Goal: Task Accomplishment & Management: Manage account settings

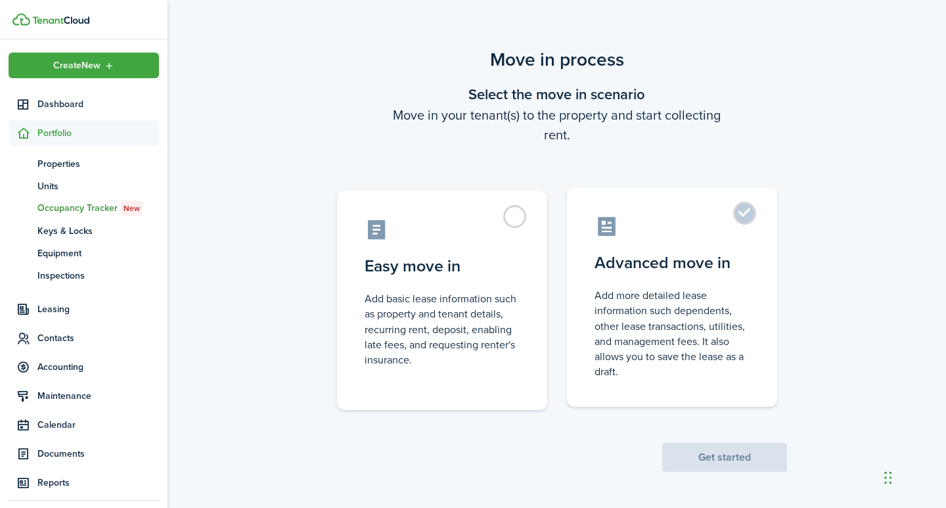
click at [747, 209] on label "Advanced move in Add more detailed lease information such dependents, other lea…" at bounding box center [672, 297] width 210 height 220
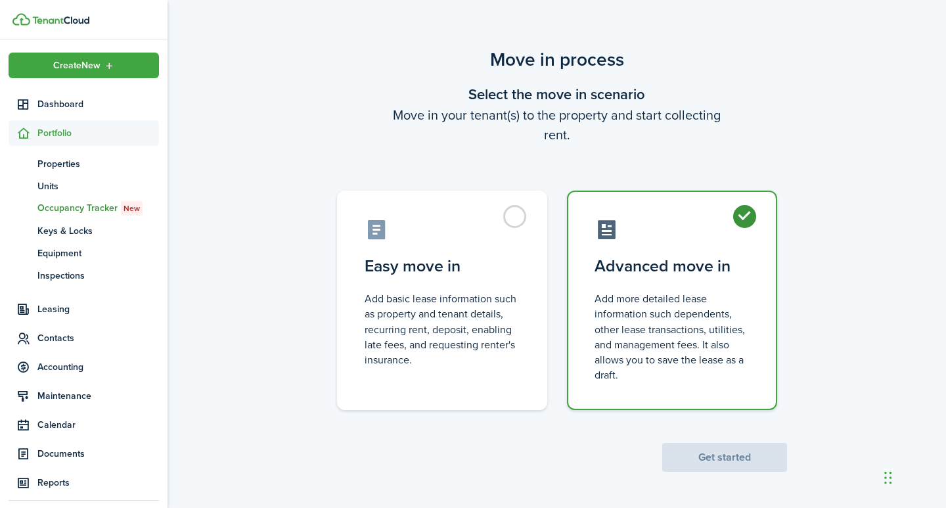
radio input "true"
click at [759, 452] on button "Get started" at bounding box center [725, 457] width 125 height 29
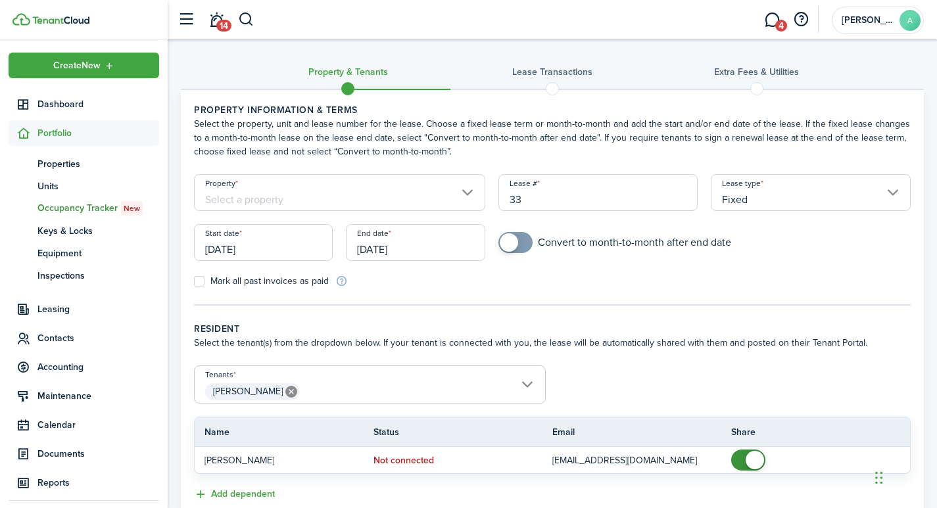
click at [346, 201] on input "Property" at bounding box center [339, 192] width 291 height 37
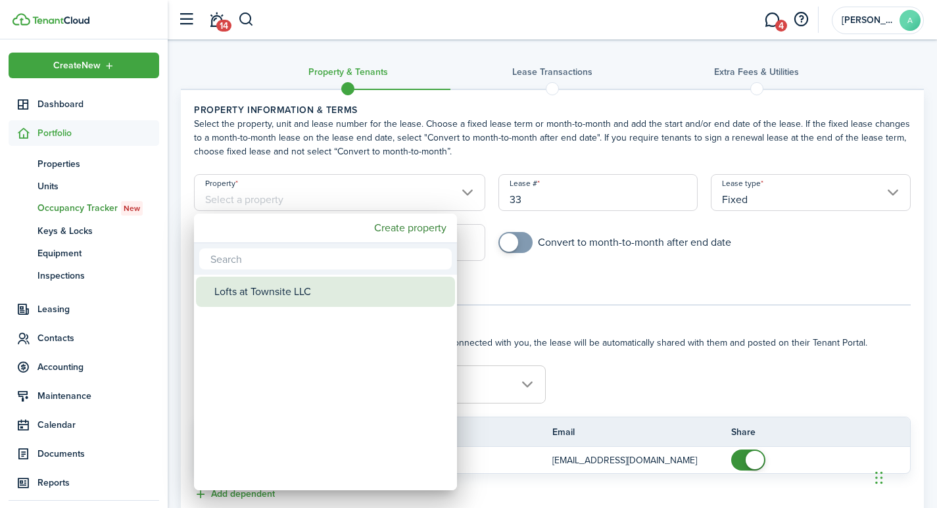
click at [279, 292] on div "Lofts at Townsite LLC" at bounding box center [330, 292] width 233 height 30
type input "Lofts at Townsite LLC"
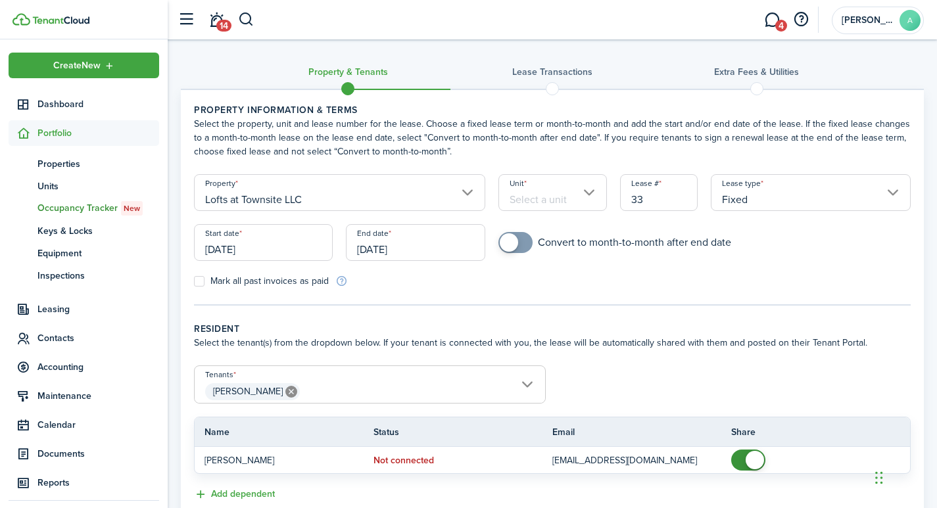
click at [567, 198] on input "Unit" at bounding box center [552, 192] width 108 height 37
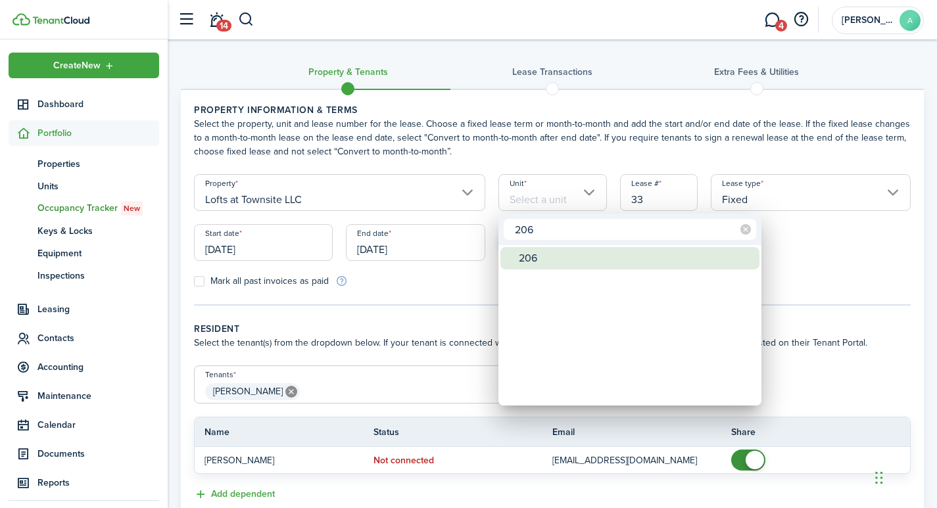
type input "206"
click at [528, 259] on div "206" at bounding box center [635, 258] width 233 height 22
type input "206"
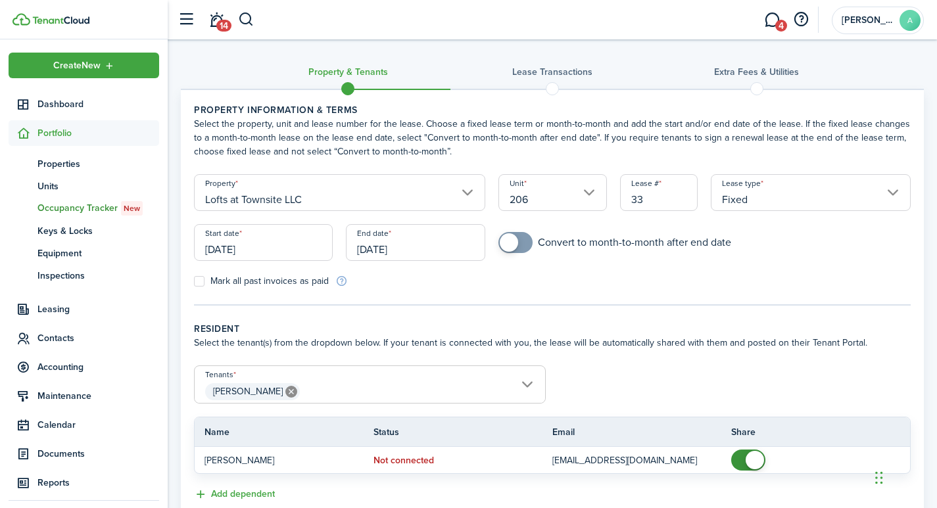
drag, startPoint x: 657, startPoint y: 196, endPoint x: 595, endPoint y: 181, distance: 63.6
click at [595, 181] on form "Property Lofts at Townsite LLC Unit 206 Lease # 33 Lease type Fixed Start date …" at bounding box center [552, 231] width 730 height 114
click at [893, 189] on input "Fixed" at bounding box center [811, 192] width 200 height 37
type input "2061"
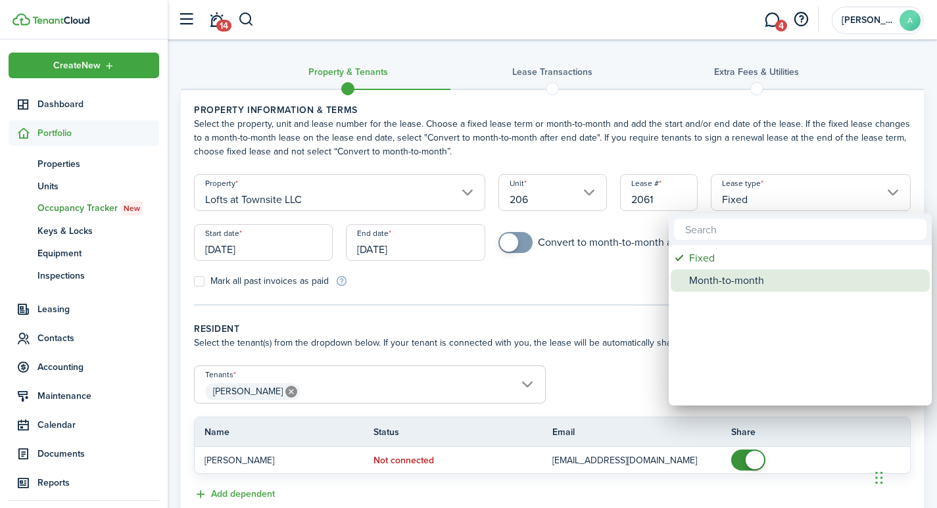
click at [693, 283] on div "Month-to-month" at bounding box center [805, 280] width 233 height 22
type input "Month-to-month"
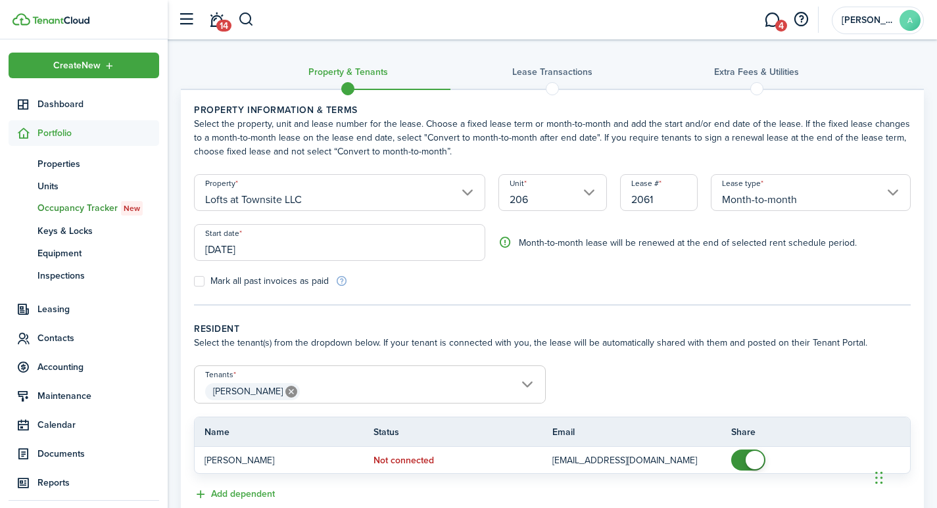
click at [252, 244] on input "[DATE]" at bounding box center [339, 242] width 291 height 37
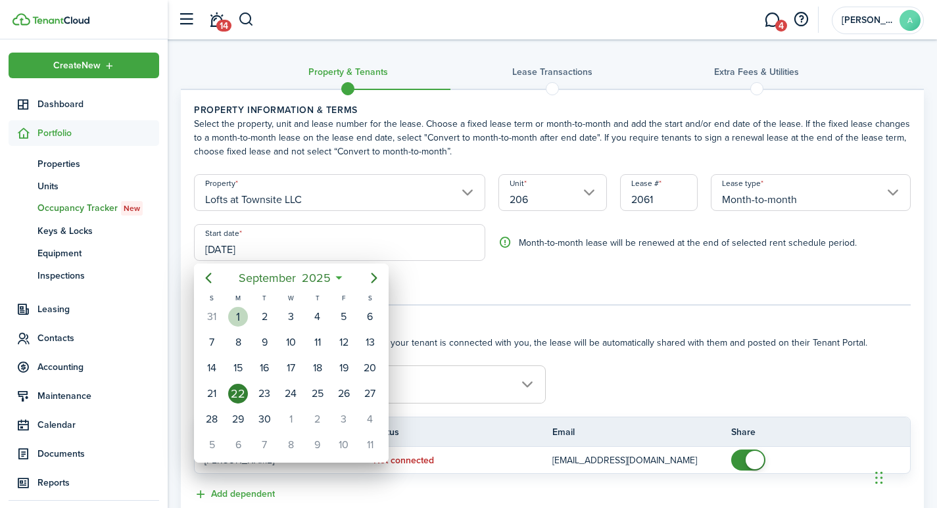
click at [237, 311] on div "1" at bounding box center [238, 317] width 20 height 20
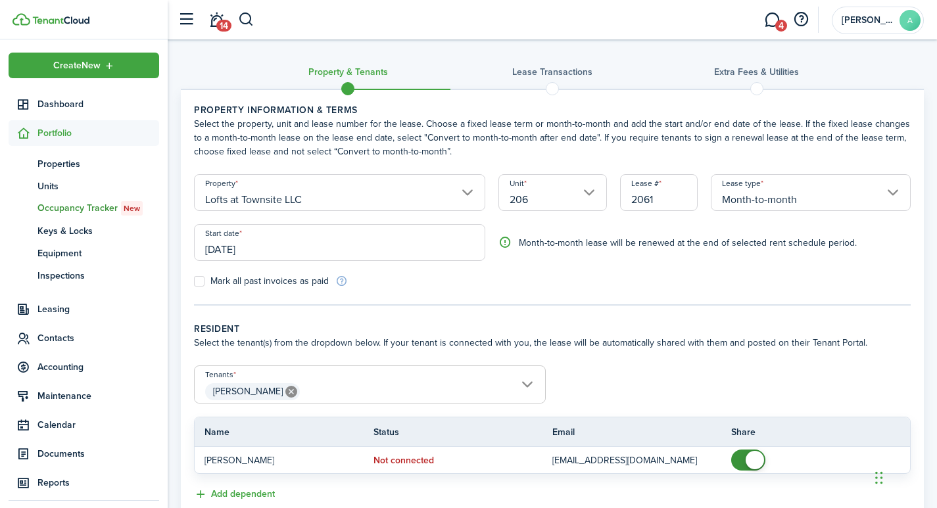
type input "[DATE]"
drag, startPoint x: 936, startPoint y: 38, endPoint x: 916, endPoint y: 85, distance: 51.5
click at [916, 85] on dashboard-content-wrapper "Attention! Maintenance mode is on. Positive vibes are coming your way. We'll be…" at bounding box center [552, 254] width 769 height 508
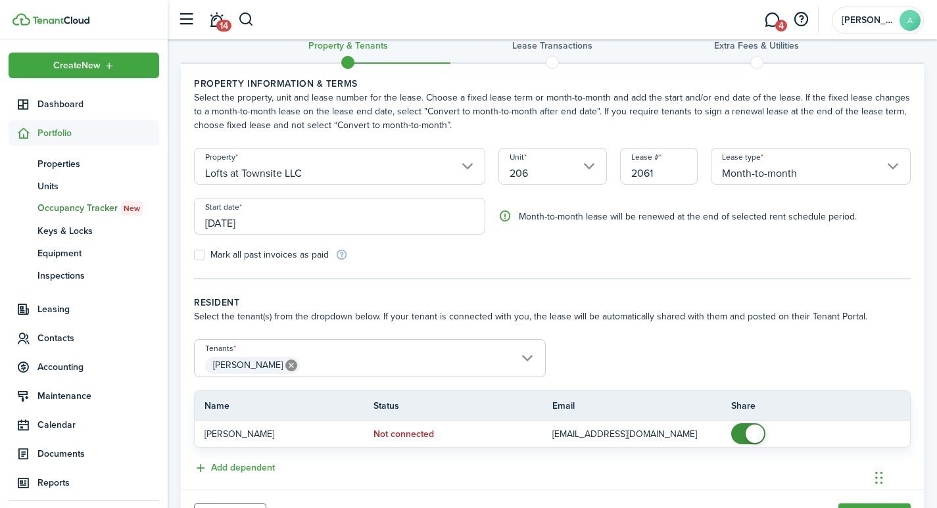
scroll to position [93, 0]
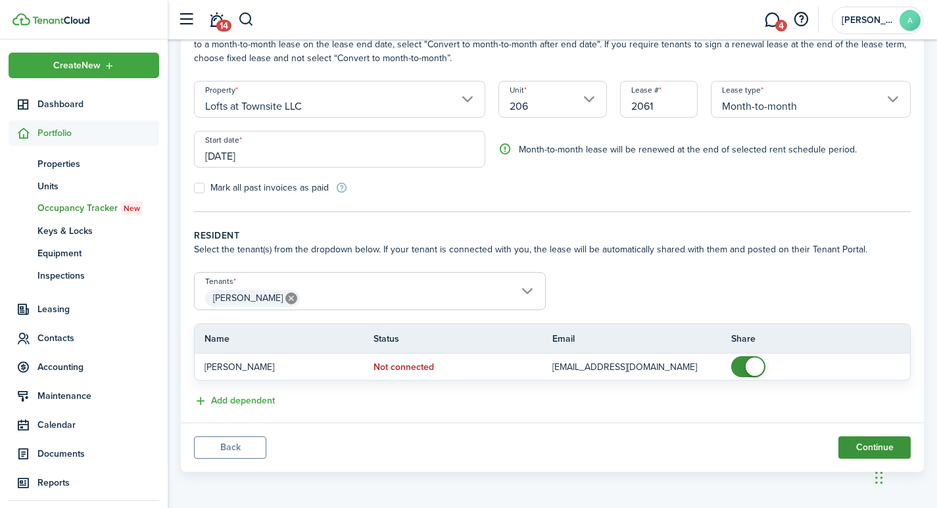
click at [860, 450] on button "Continue" at bounding box center [874, 447] width 72 height 22
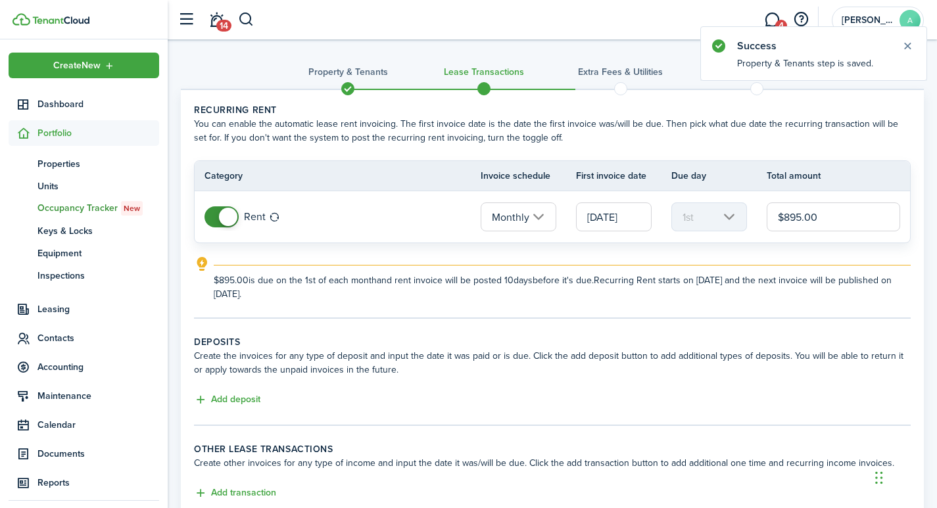
drag, startPoint x: 837, startPoint y: 216, endPoint x: 735, endPoint y: 214, distance: 101.2
click at [735, 215] on tr "Rent Monthly 09/01/2025 1st $895.00" at bounding box center [552, 216] width 715 height 51
type input "$900.00"
click at [224, 396] on button "Add deposit" at bounding box center [227, 399] width 66 height 15
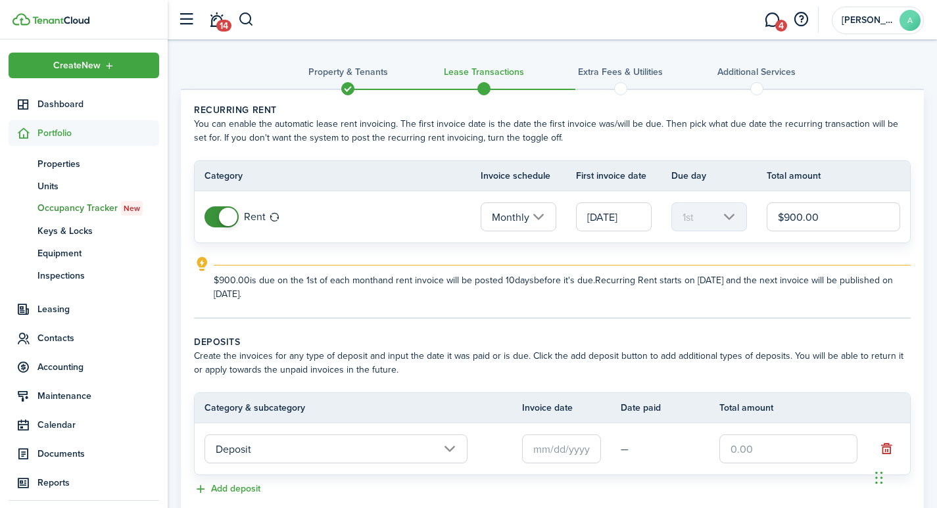
click at [562, 456] on input "text" at bounding box center [561, 448] width 79 height 29
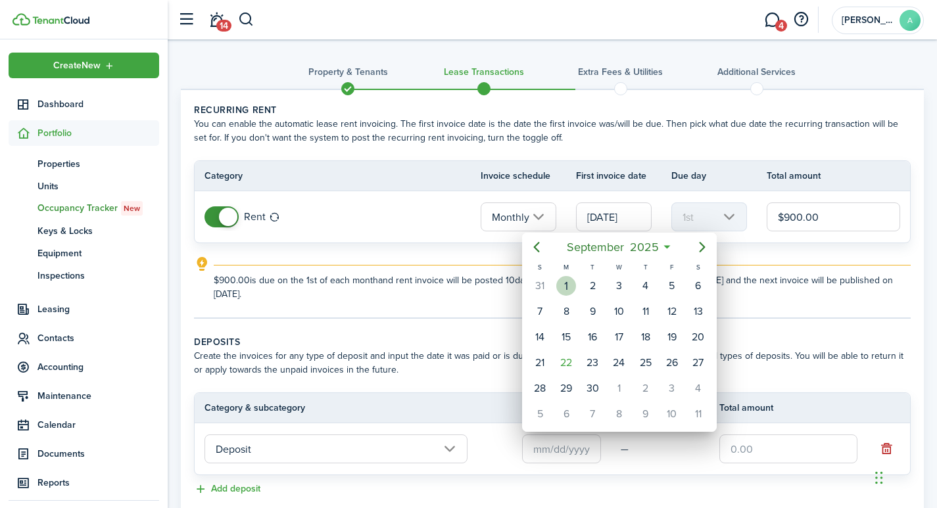
click at [565, 285] on div "1" at bounding box center [566, 286] width 20 height 20
type input "[DATE]"
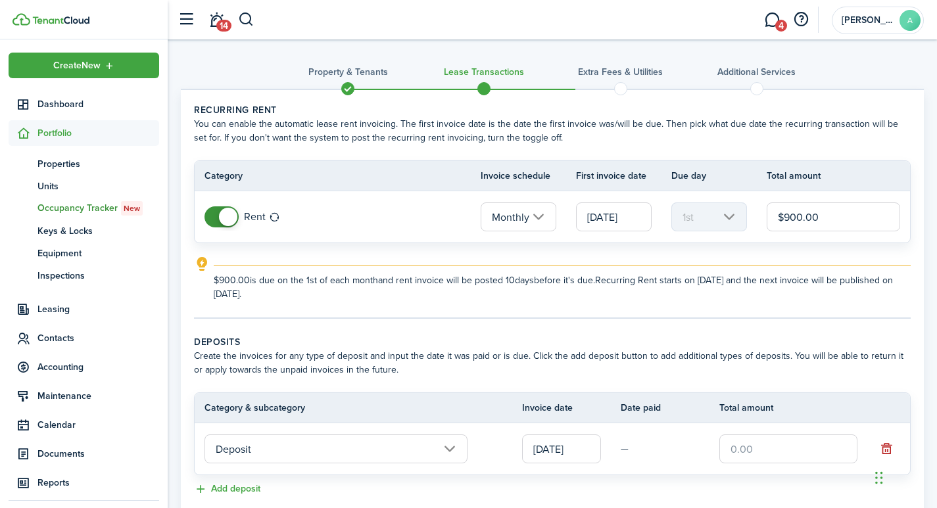
click at [759, 450] on input "text" at bounding box center [788, 448] width 138 height 29
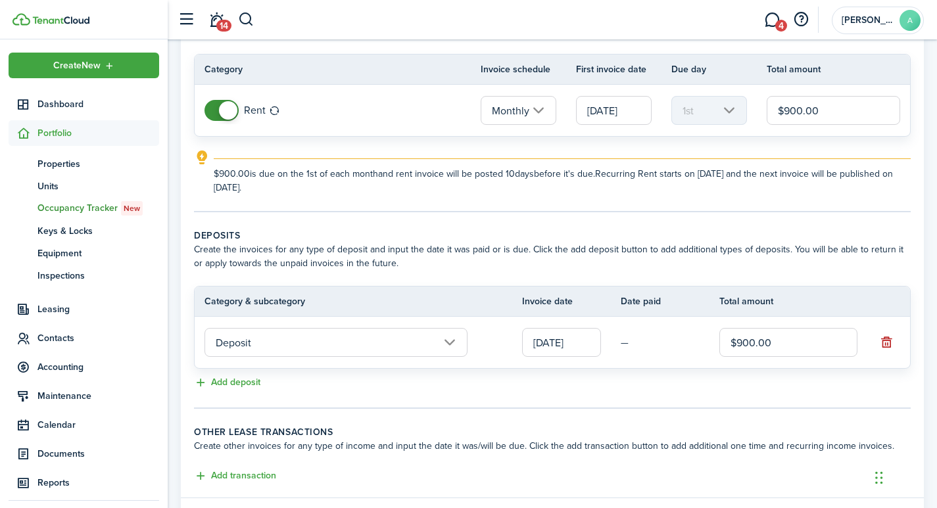
scroll to position [181, 0]
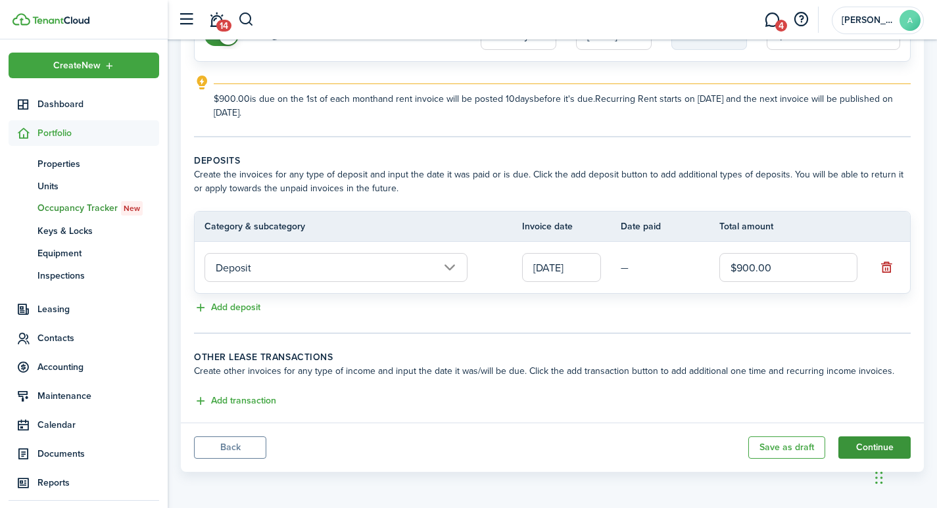
type input "$900.00"
click at [859, 446] on button "Continue" at bounding box center [874, 447] width 72 height 22
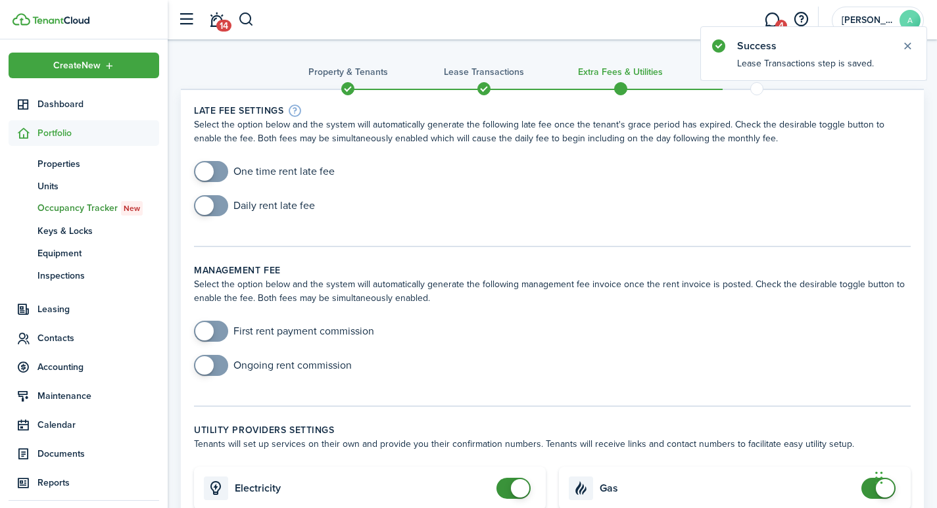
click at [256, 171] on input "checkbox" at bounding box center [264, 171] width 141 height 21
checkbox input "true"
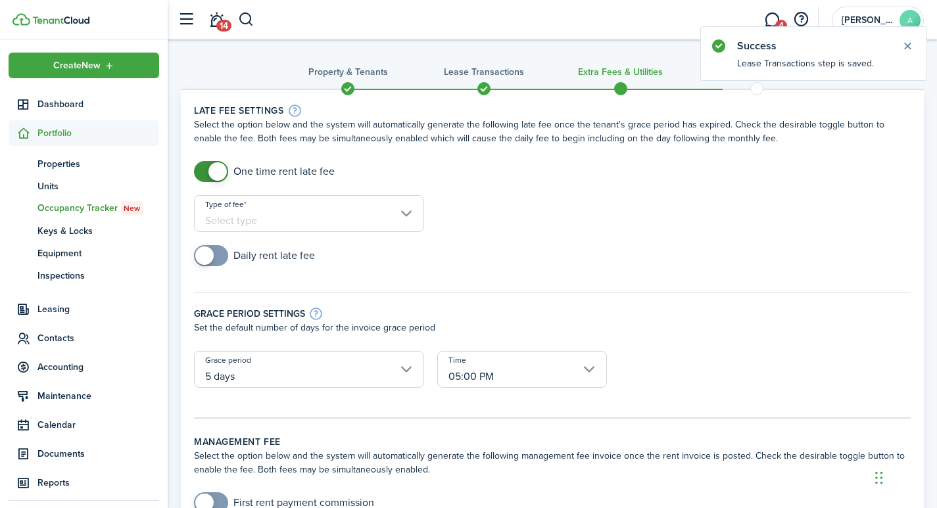
click at [268, 216] on input "Type of fee" at bounding box center [309, 213] width 230 height 37
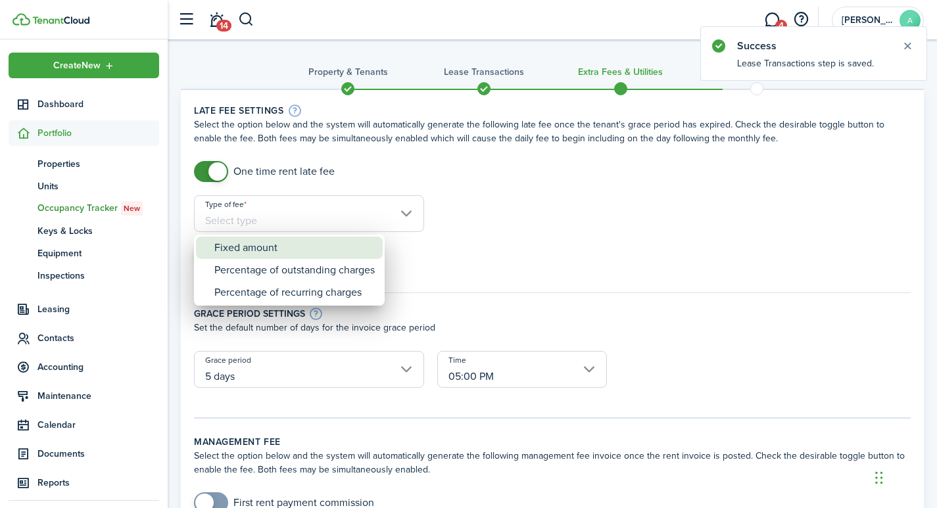
click at [257, 248] on div "Fixed amount" at bounding box center [294, 248] width 160 height 22
type input "Fixed amount"
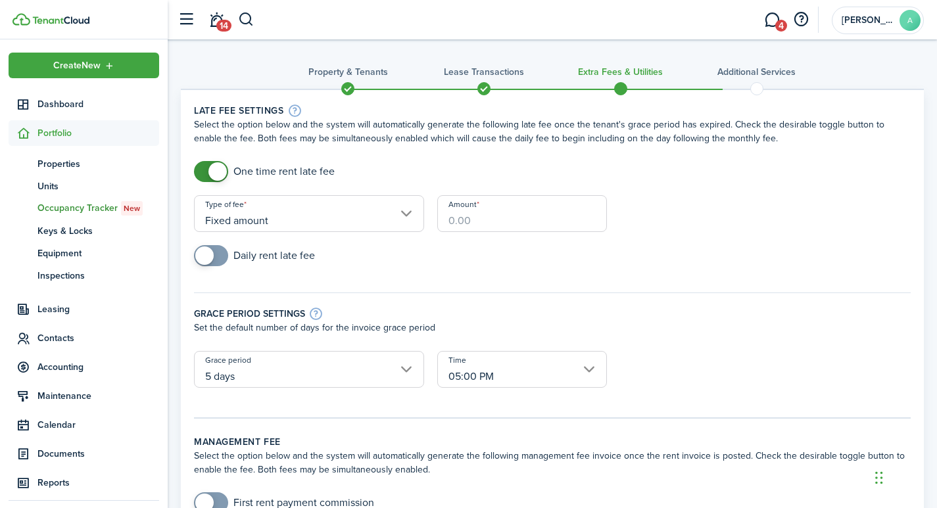
click at [536, 225] on input "Amount" at bounding box center [522, 213] width 170 height 37
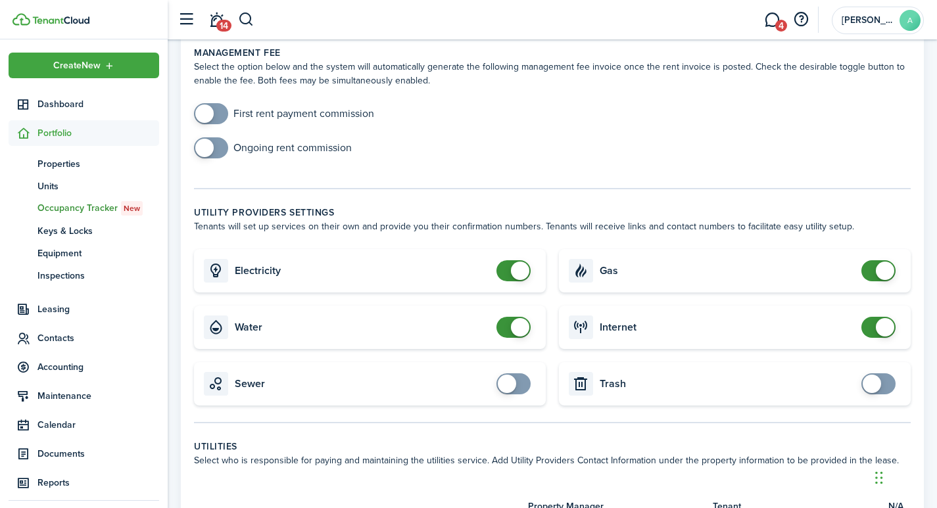
scroll to position [457, 0]
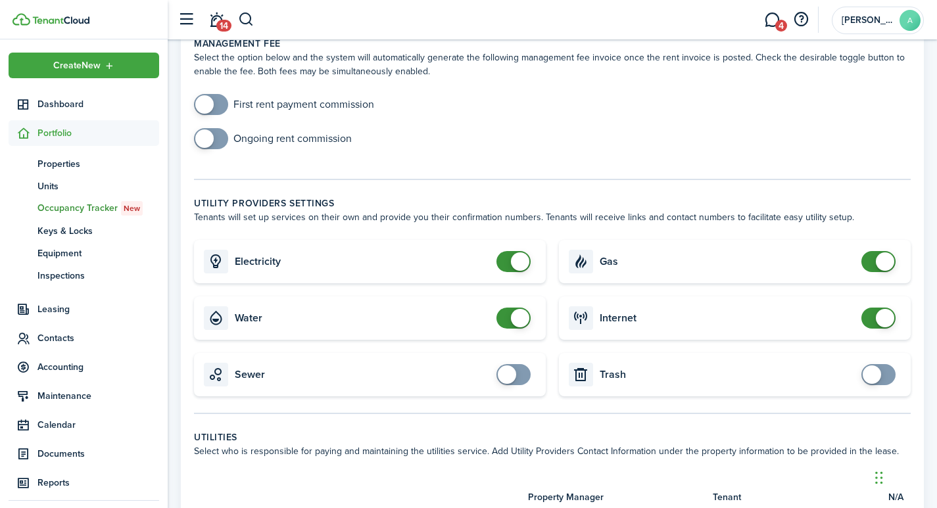
type input "$40.00"
checkbox input "false"
click at [884, 252] on span at bounding box center [884, 261] width 18 height 18
checkbox input "false"
click at [885, 309] on span at bounding box center [884, 318] width 18 height 18
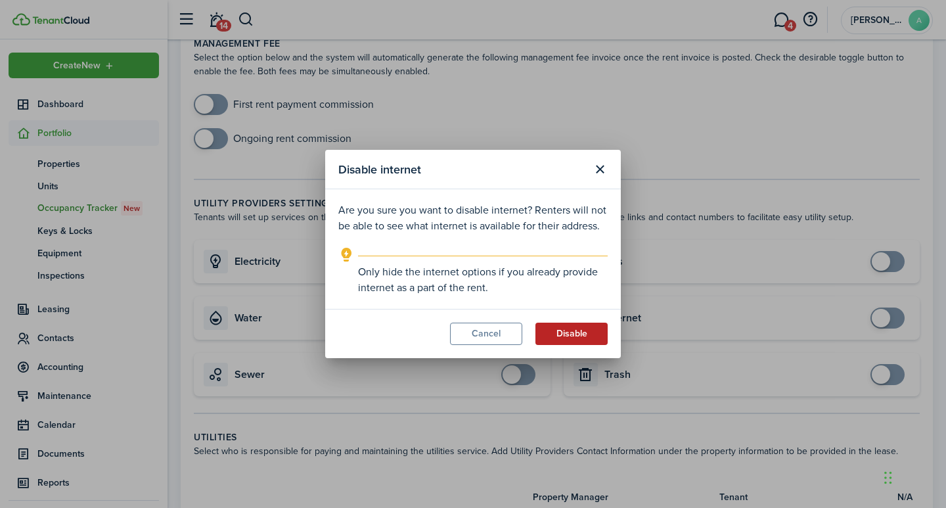
click at [571, 329] on button "Disable" at bounding box center [572, 334] width 72 height 22
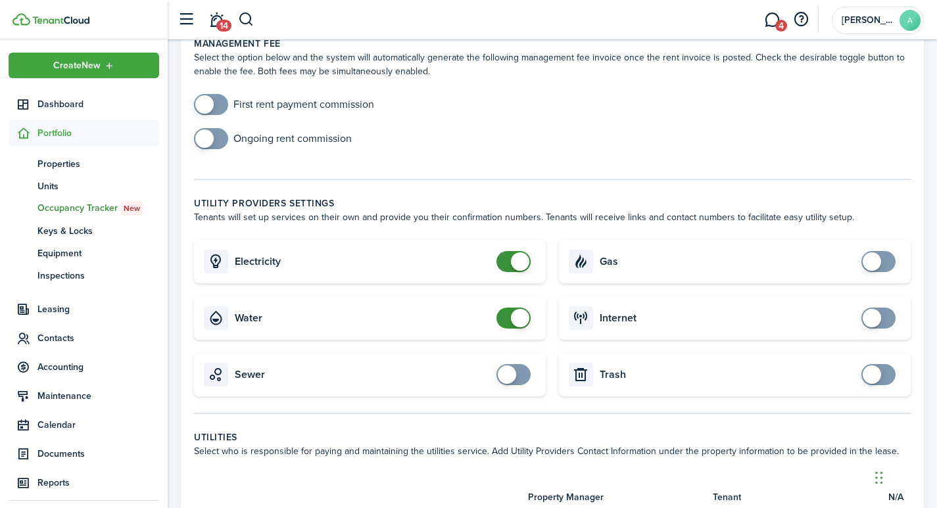
checkbox input "false"
click at [519, 252] on span at bounding box center [520, 261] width 18 height 18
checkbox input "false"
click at [519, 309] on span at bounding box center [520, 318] width 18 height 18
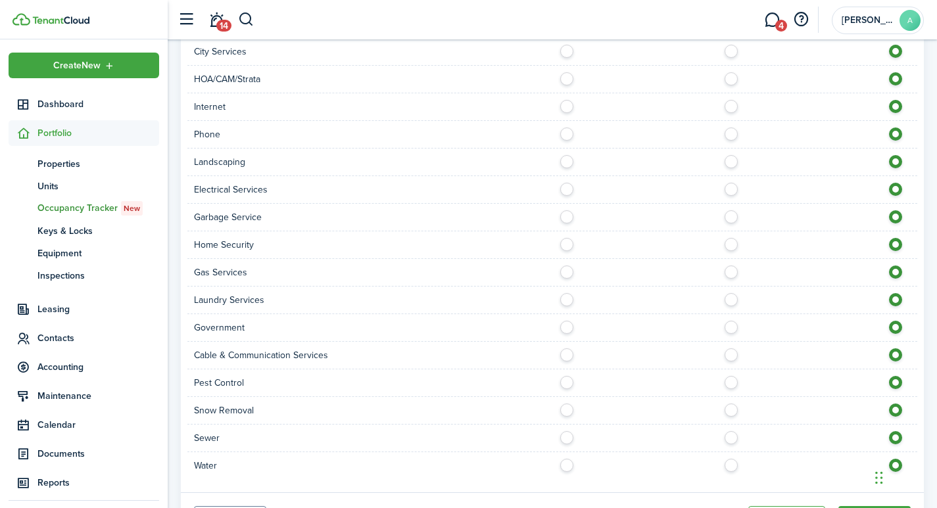
scroll to position [1013, 0]
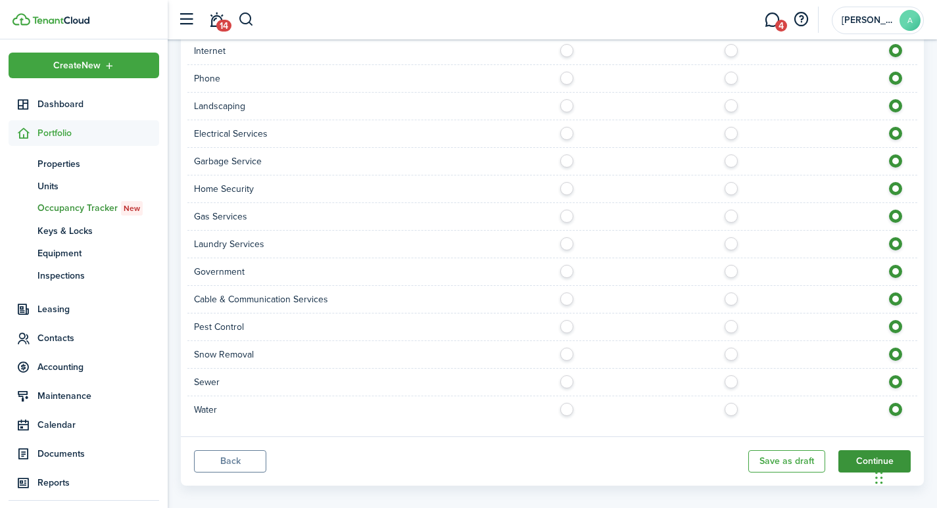
click at [863, 452] on button "Continue" at bounding box center [874, 461] width 72 height 22
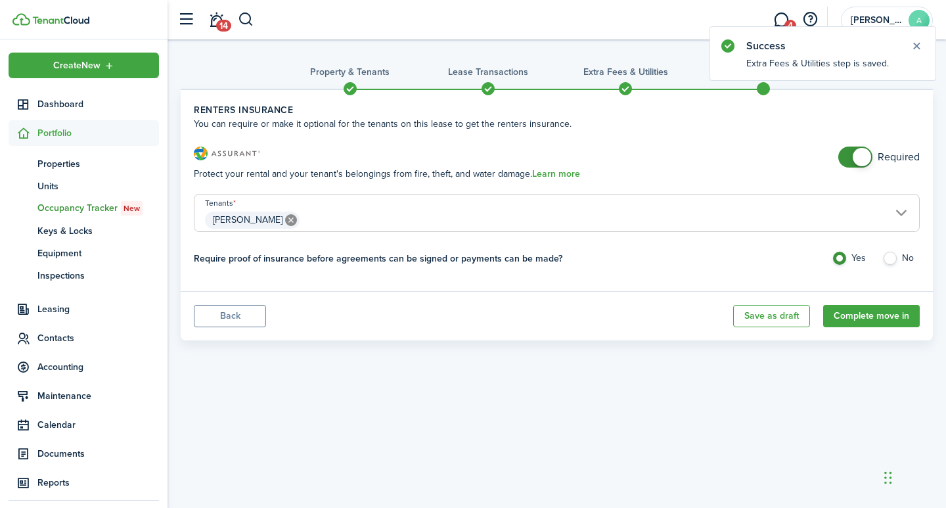
checkbox input "false"
click at [863, 157] on span at bounding box center [862, 157] width 18 height 18
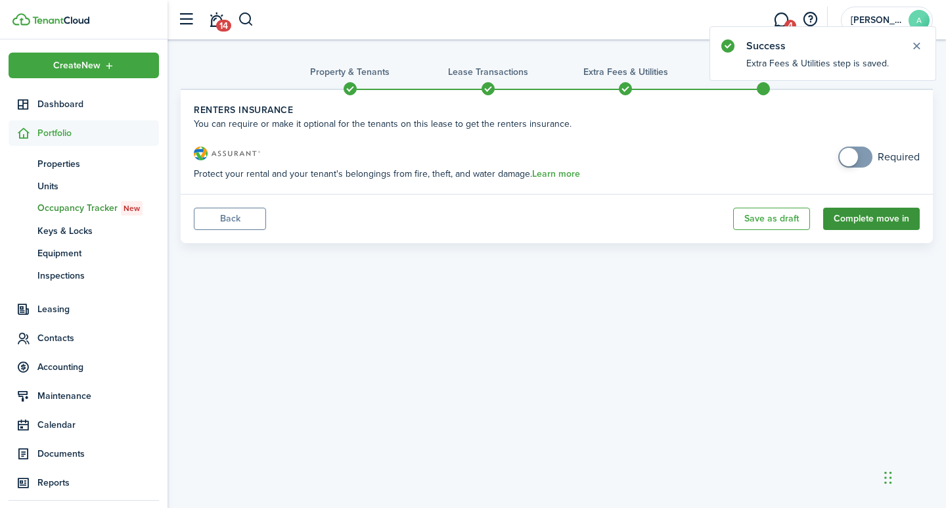
click at [873, 219] on button "Complete move in" at bounding box center [872, 219] width 97 height 22
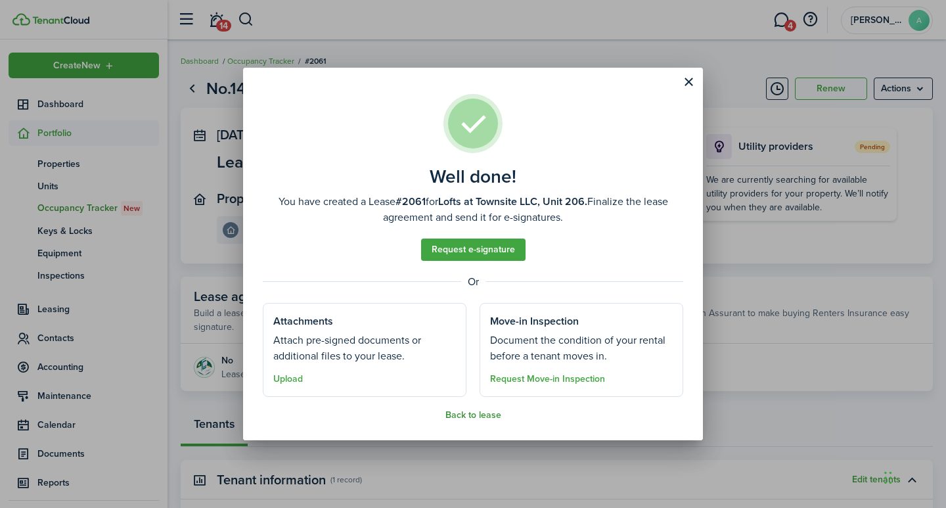
click at [473, 417] on button "Back to lease" at bounding box center [474, 415] width 56 height 11
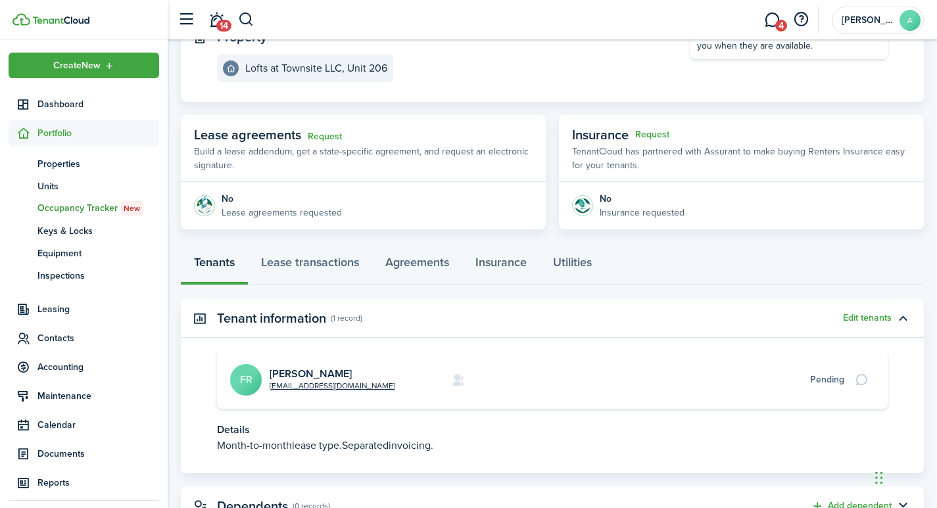
scroll to position [162, 0]
click at [280, 370] on link "[PERSON_NAME]" at bounding box center [310, 372] width 82 height 15
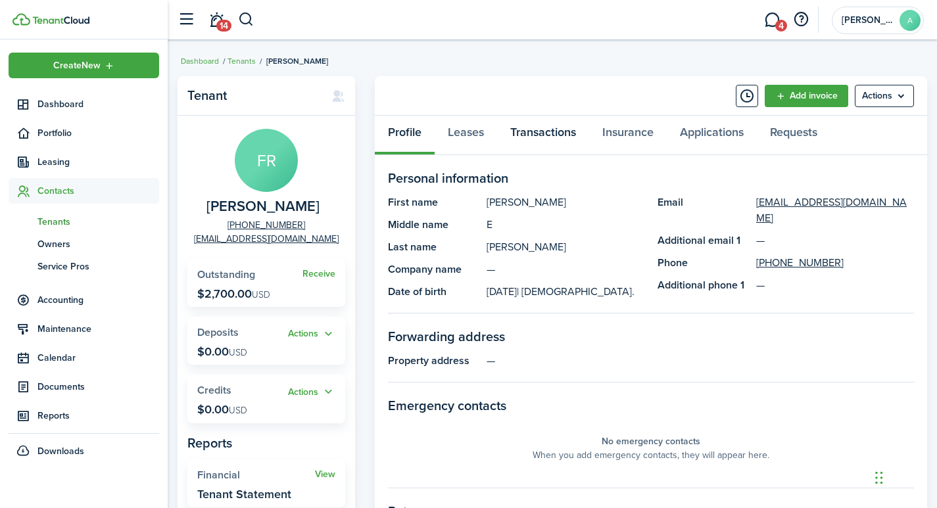
click at [561, 133] on link "Transactions" at bounding box center [543, 135] width 92 height 39
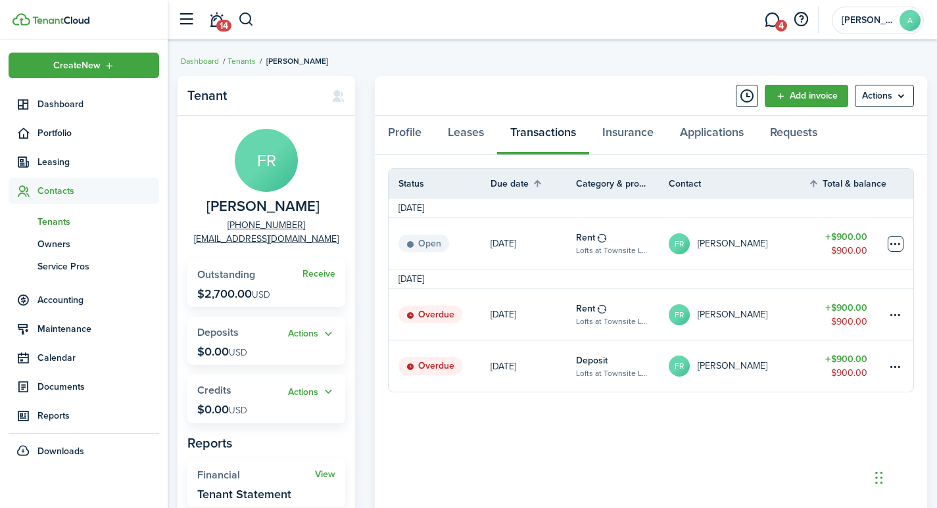
click at [893, 245] on table-menu-btn-icon at bounding box center [895, 244] width 16 height 16
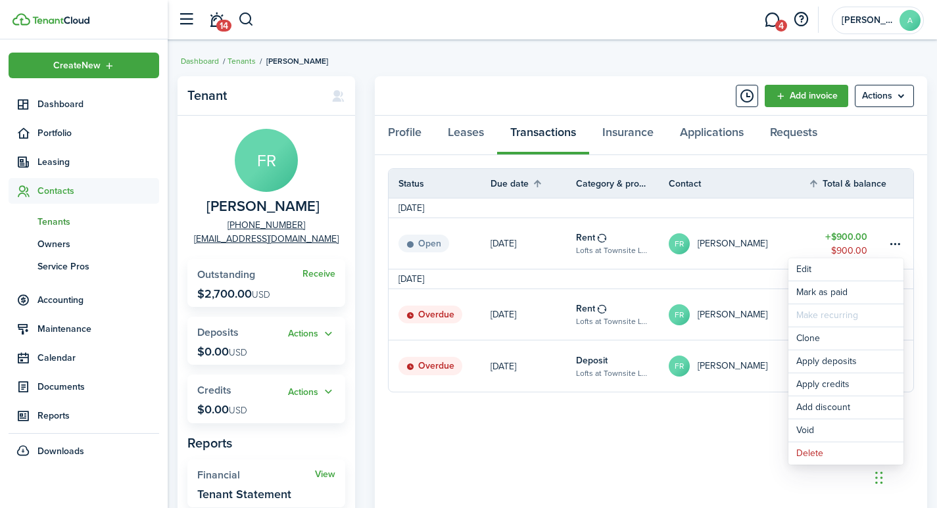
click at [743, 344] on link "FR Francisco Rodriguez" at bounding box center [737, 365] width 139 height 51
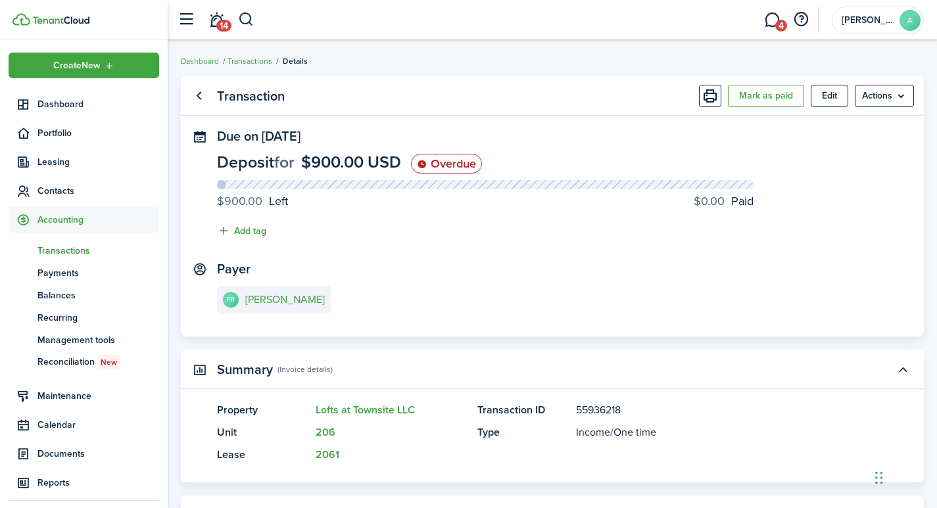
click at [263, 60] on link "Transactions" at bounding box center [249, 61] width 45 height 12
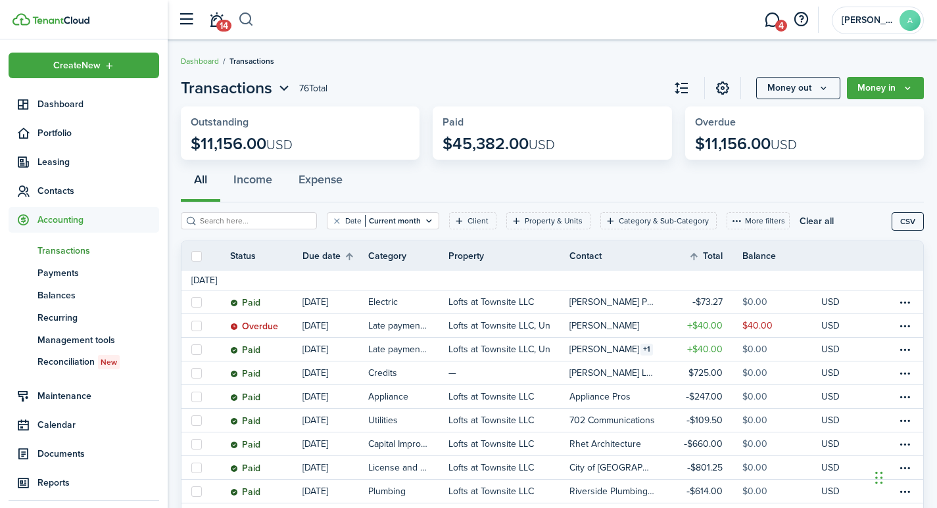
click at [250, 16] on button "button" at bounding box center [246, 20] width 16 height 22
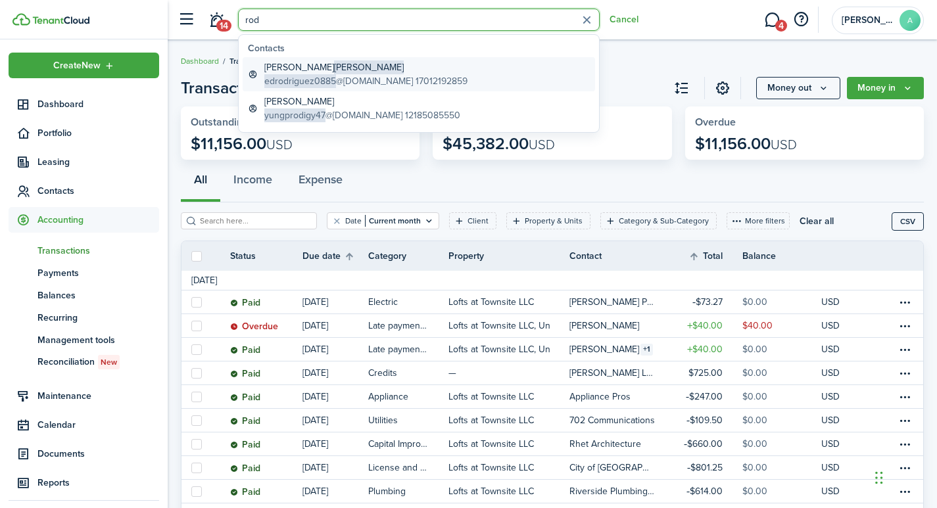
type input "rod"
click at [334, 67] on span "Rodriguez" at bounding box center [369, 67] width 70 height 14
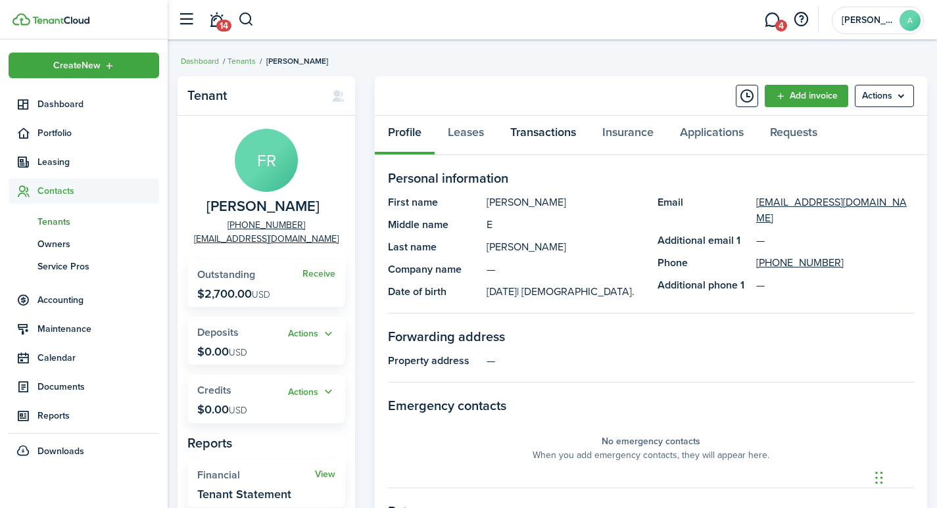
click at [531, 129] on link "Transactions" at bounding box center [543, 135] width 92 height 39
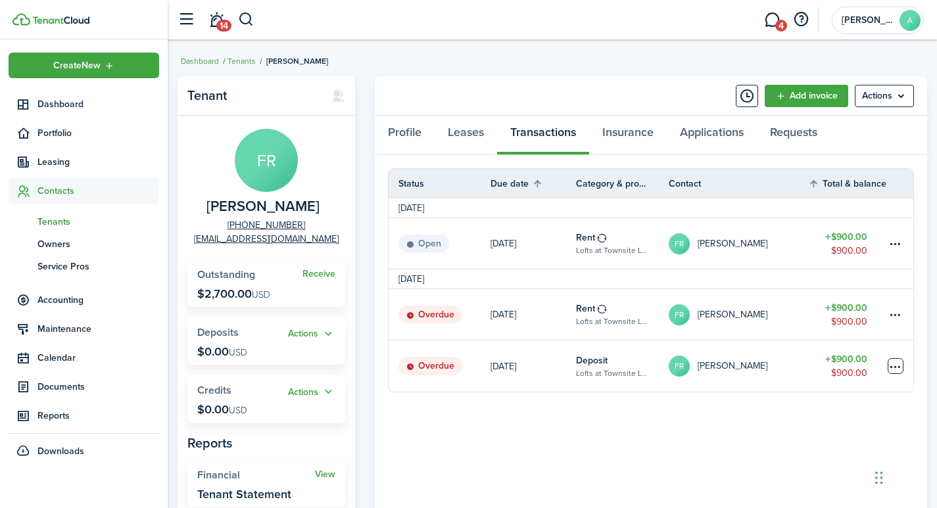
click at [896, 362] on table-menu-btn-icon at bounding box center [895, 366] width 16 height 16
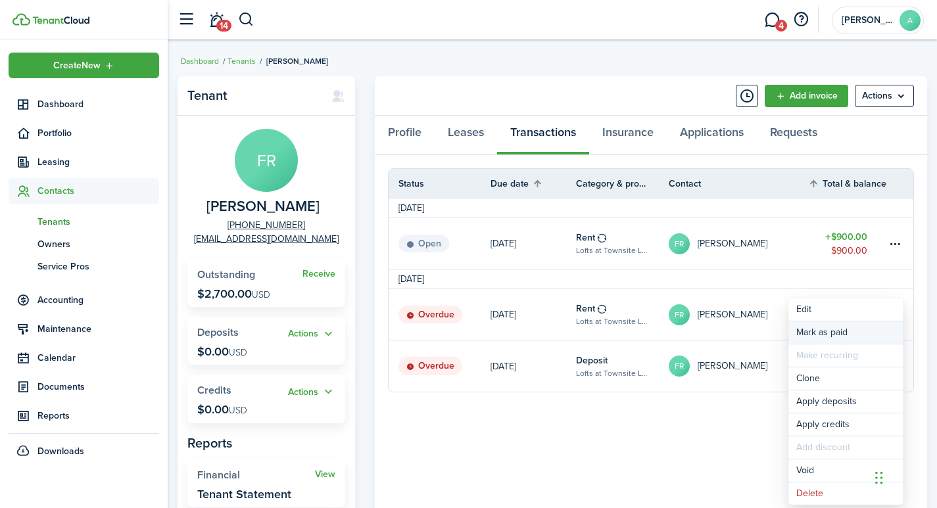
click at [837, 331] on link "Mark as paid" at bounding box center [845, 332] width 115 height 22
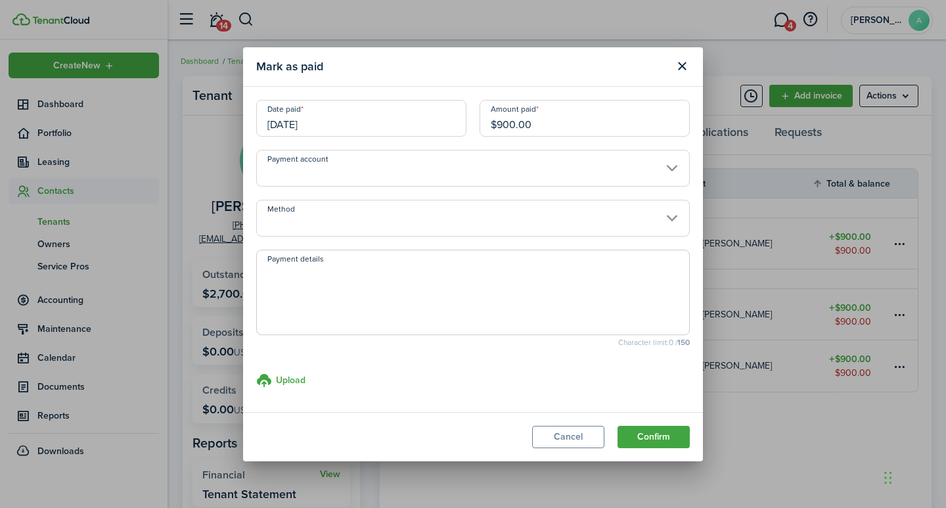
click at [473, 165] on input "Payment account" at bounding box center [473, 168] width 434 height 37
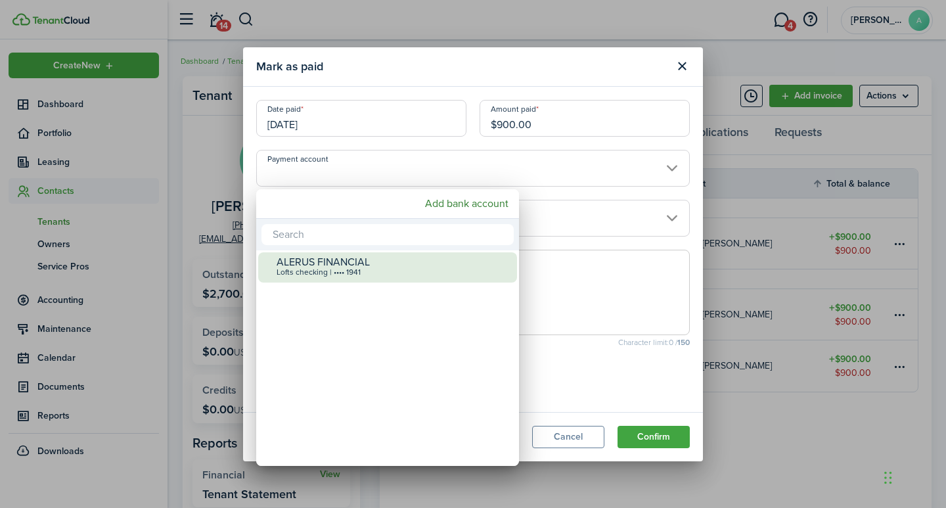
click at [348, 268] on div "Lofts checking | •••• 1941" at bounding box center [393, 272] width 233 height 9
type input "•••• •••• •••• 1941"
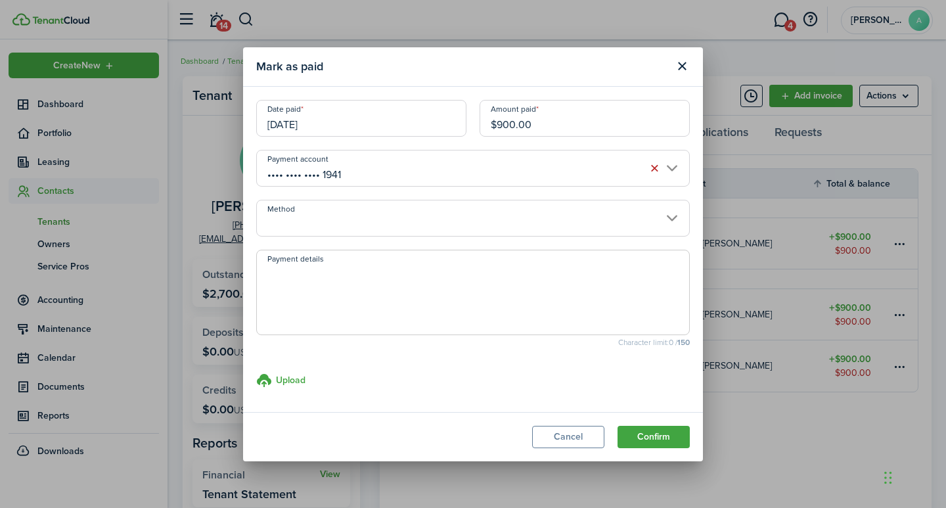
click at [361, 227] on input "Method" at bounding box center [473, 218] width 434 height 37
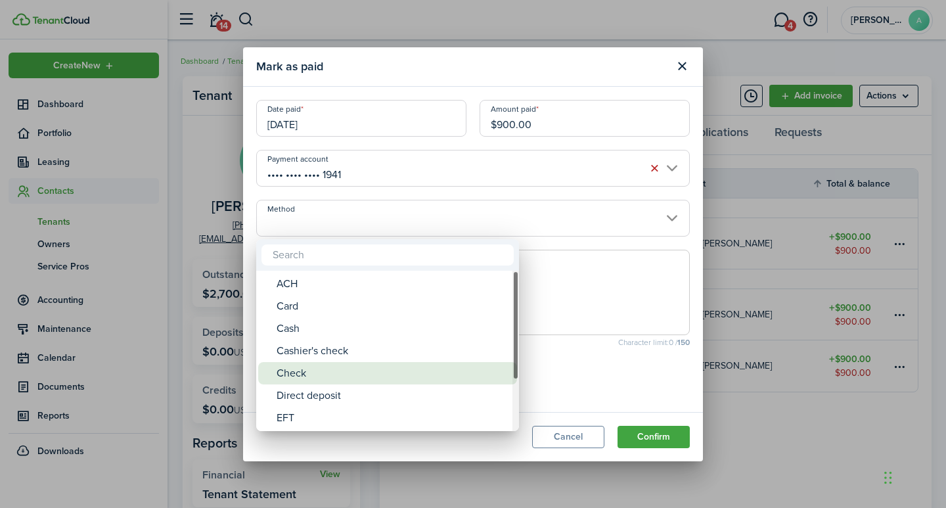
click at [327, 375] on div "Check" at bounding box center [393, 373] width 233 height 22
type input "Check"
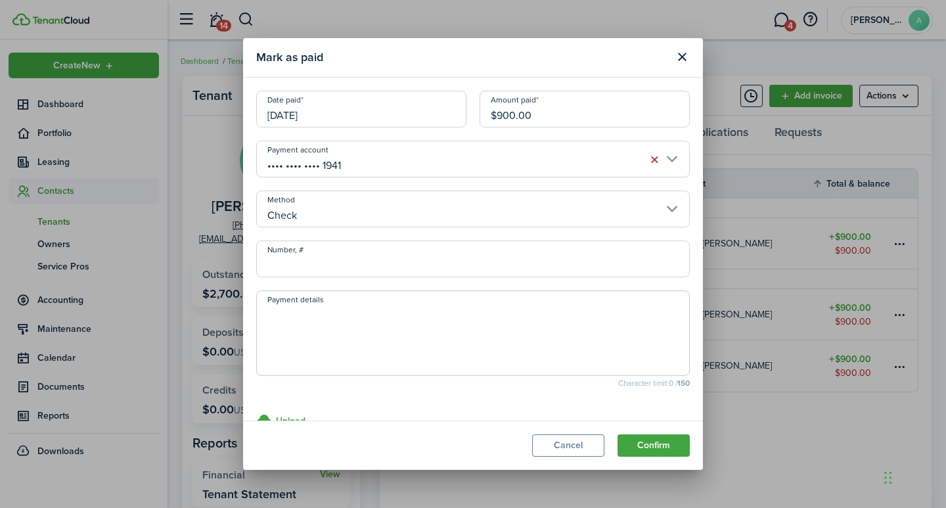
click at [343, 267] on input "Number, #" at bounding box center [473, 259] width 434 height 37
type input "1330"
click at [360, 316] on textarea "Payment details" at bounding box center [473, 337] width 432 height 63
type textarea "Security Deposit"
click at [652, 446] on button "Confirm" at bounding box center [654, 445] width 72 height 22
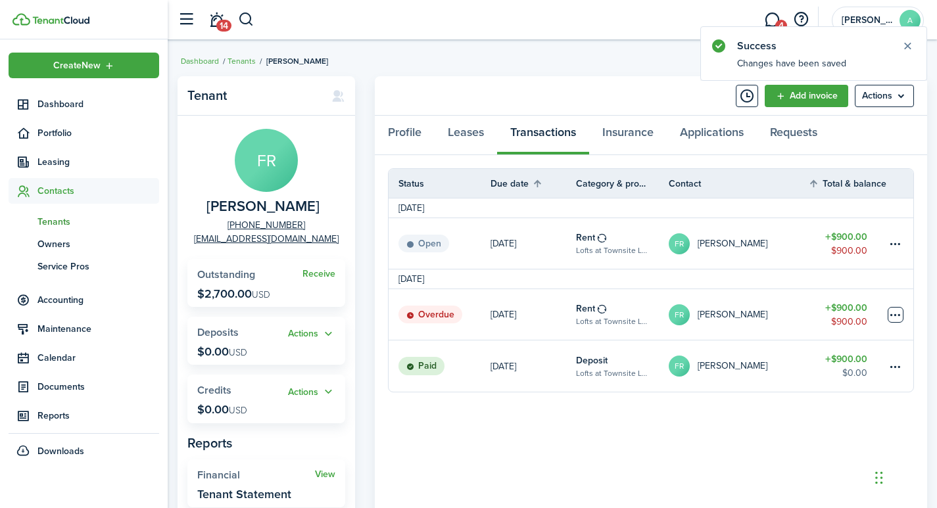
click at [897, 315] on table-menu-btn-icon at bounding box center [895, 315] width 16 height 16
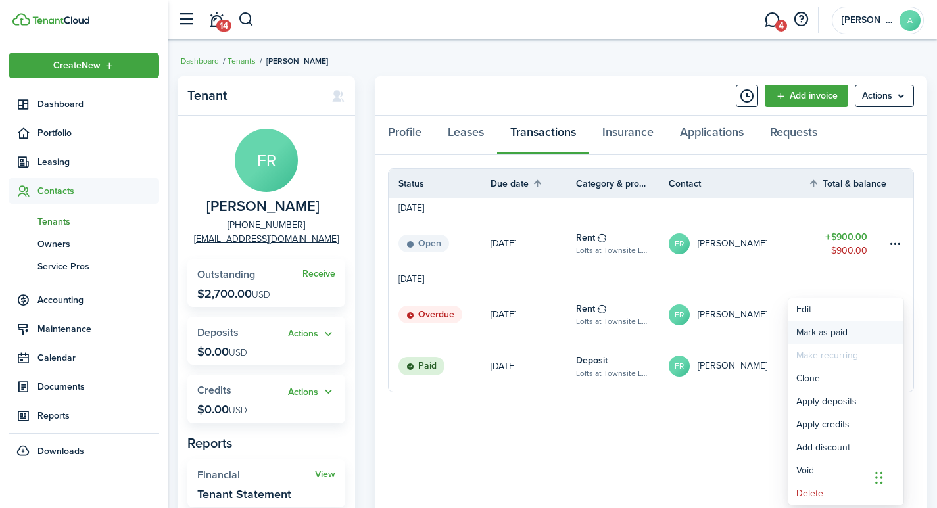
click at [809, 333] on link "Mark as paid" at bounding box center [845, 332] width 115 height 22
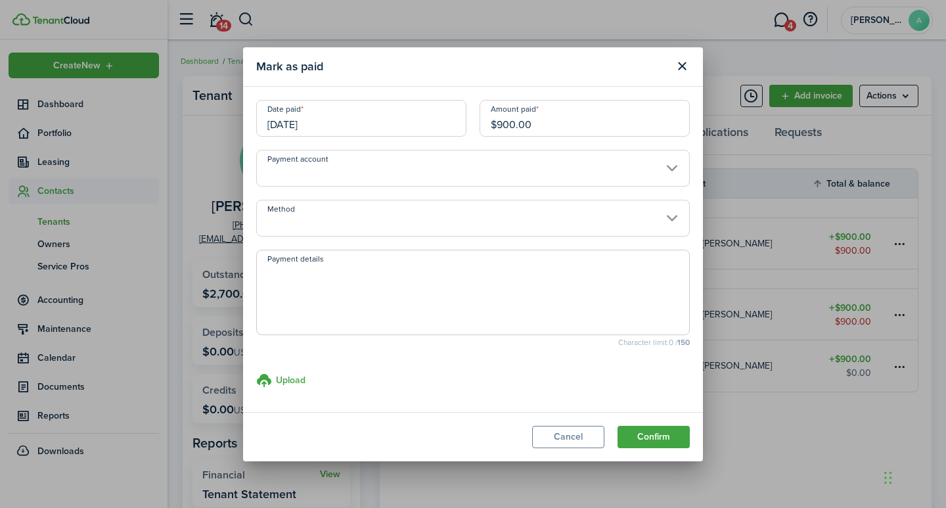
click at [365, 126] on input "[DATE]" at bounding box center [361, 118] width 210 height 37
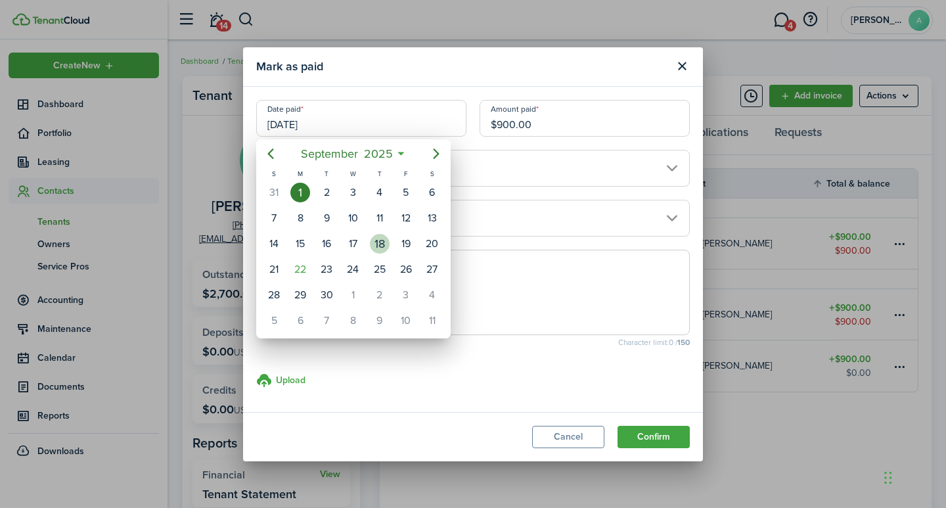
click at [385, 245] on div "18" at bounding box center [380, 244] width 20 height 20
type input "09/18/2025"
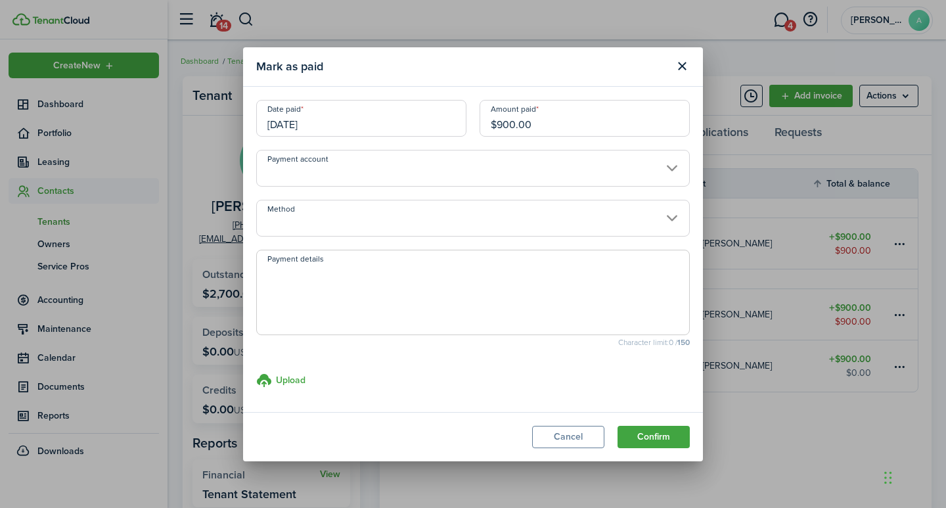
drag, startPoint x: 551, startPoint y: 123, endPoint x: 450, endPoint y: 132, distance: 102.3
click at [442, 126] on div "Date paid 09/18/2025 Amount paid $900.00" at bounding box center [473, 125] width 447 height 50
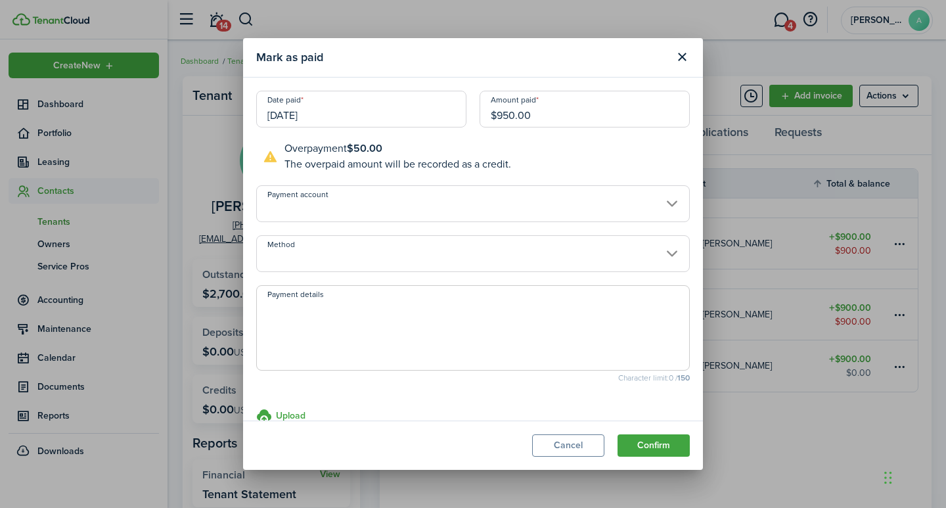
click at [442, 204] on input "Payment account" at bounding box center [473, 203] width 434 height 37
type input "$950.00"
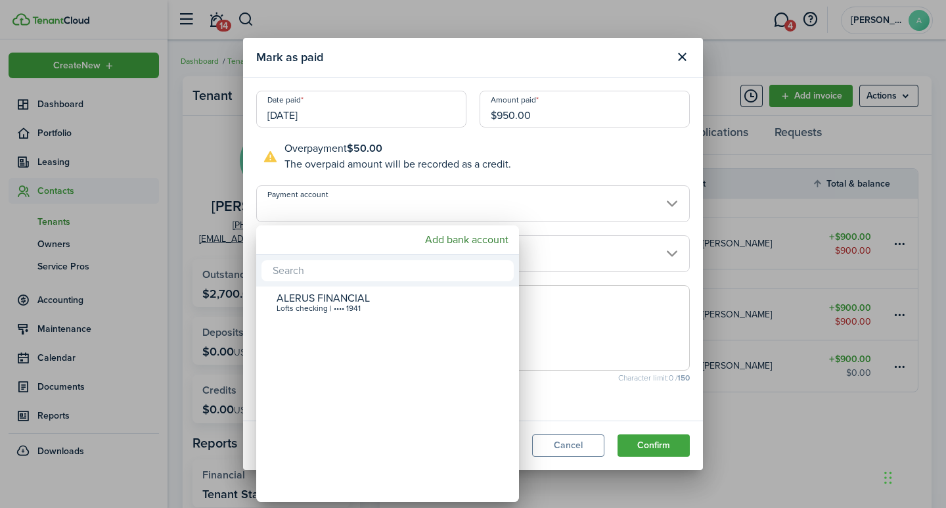
click at [441, 206] on div at bounding box center [473, 254] width 1157 height 718
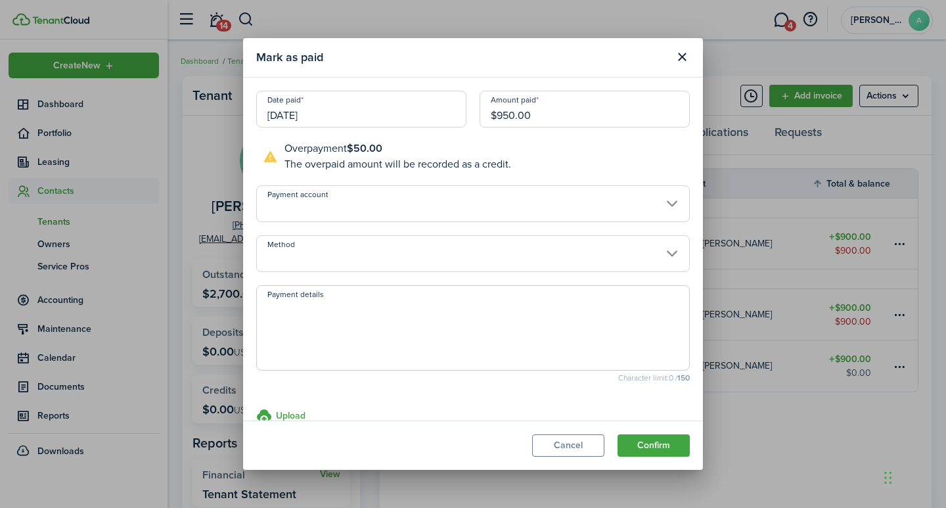
click at [434, 208] on input "Payment account" at bounding box center [473, 203] width 434 height 37
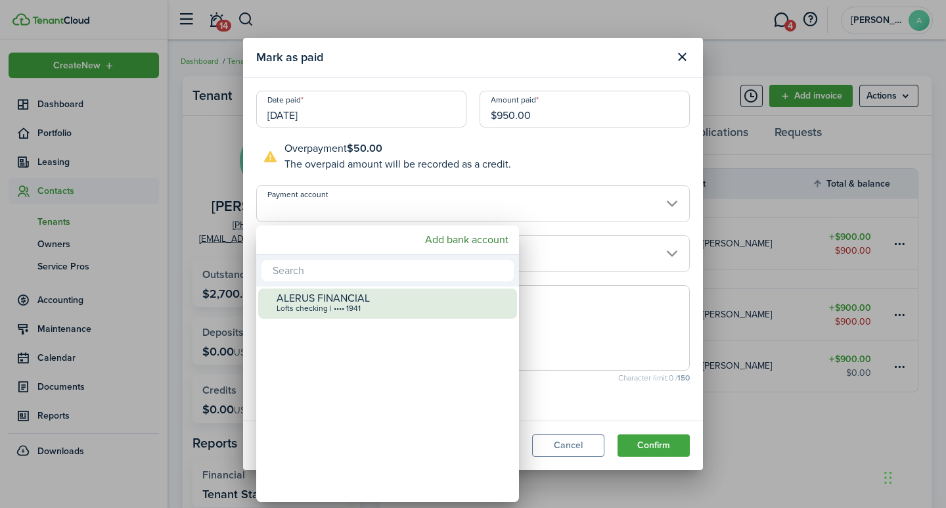
click at [360, 302] on div "ALERUS FINANCIAL" at bounding box center [393, 298] width 233 height 12
type input "•••• •••• •••• 1941"
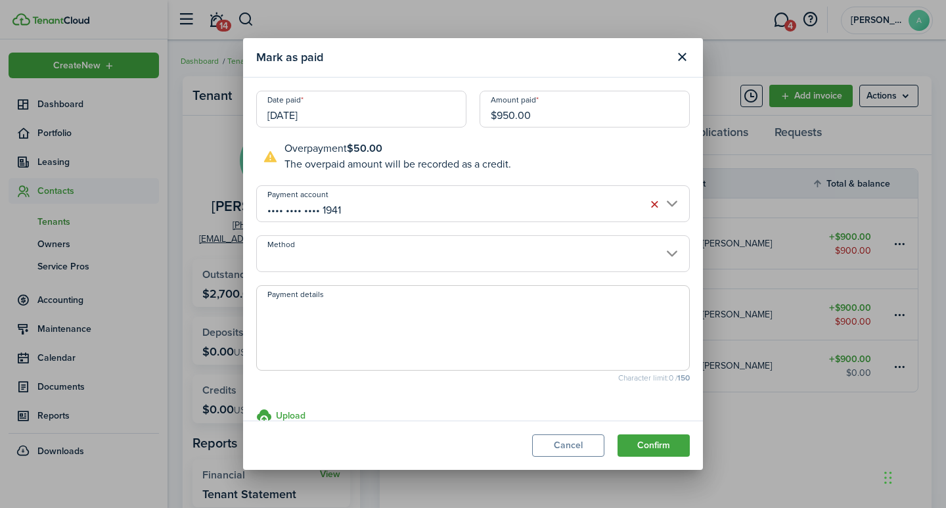
click at [391, 267] on input "Method" at bounding box center [473, 253] width 434 height 37
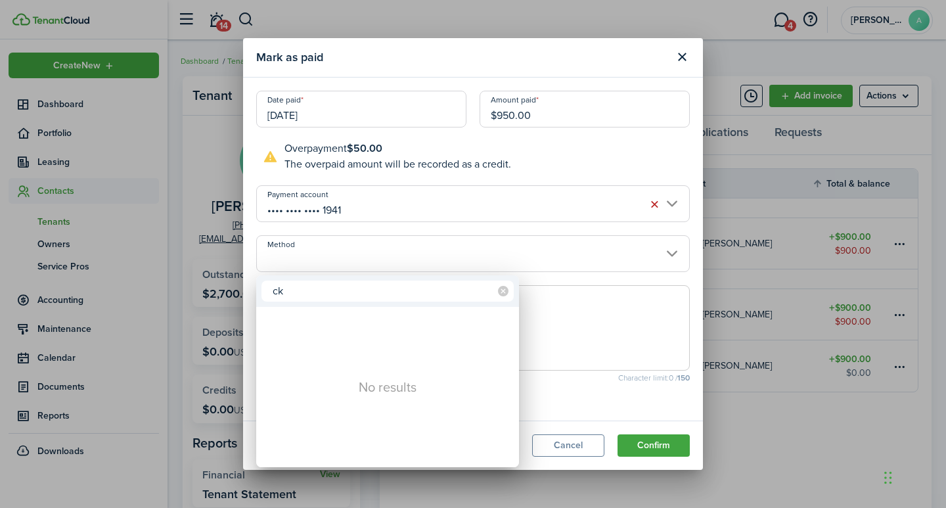
type input "c"
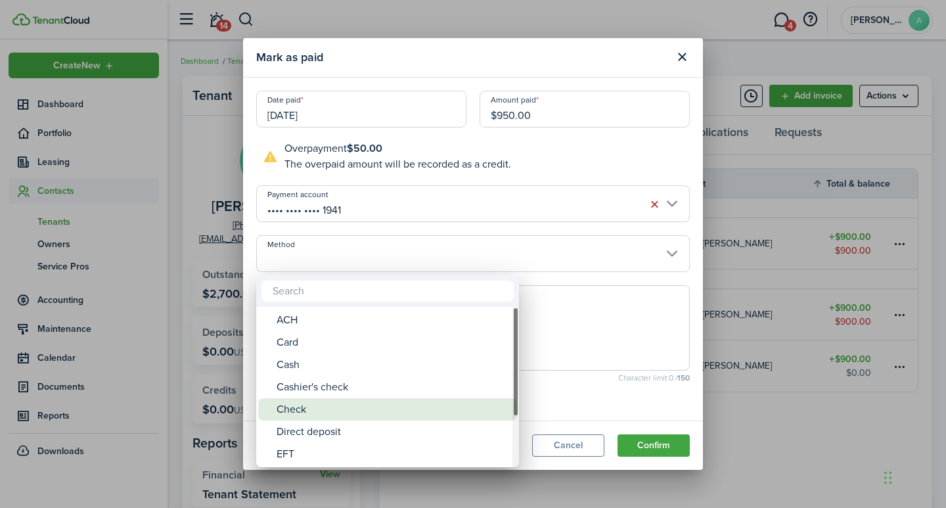
click at [340, 407] on div "Check" at bounding box center [393, 409] width 233 height 22
type input "Check"
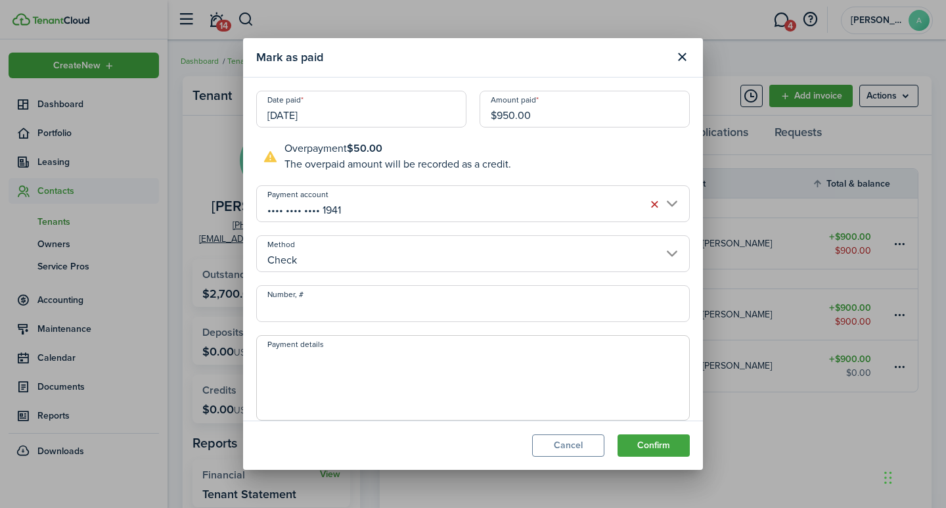
click at [373, 314] on input "Number, #" at bounding box center [473, 303] width 434 height 37
type input "1266"
click at [367, 366] on textarea "Payment details" at bounding box center [473, 381] width 432 height 63
type textarea "September rent"
click at [651, 440] on button "Confirm" at bounding box center [654, 445] width 72 height 22
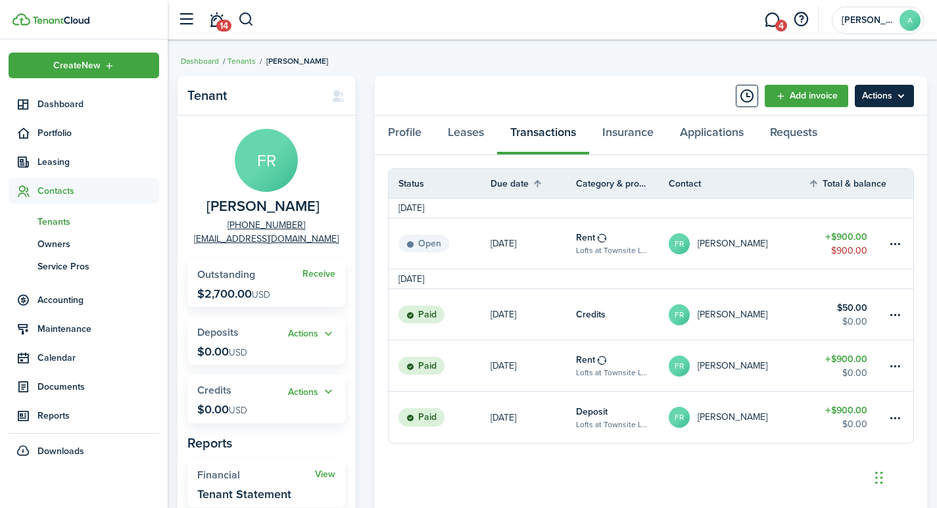
click at [876, 100] on menu-btn "Actions" at bounding box center [883, 96] width 59 height 22
click at [580, 498] on panel-main-body "Status Due date Category & property Contact Total & balance Actions October 202…" at bounding box center [651, 368] width 552 height 427
click at [541, 129] on div "Profile Leases Transactions Insurance Applications Requests" at bounding box center [651, 135] width 552 height 39
click at [66, 300] on span "Accounting" at bounding box center [98, 300] width 122 height 14
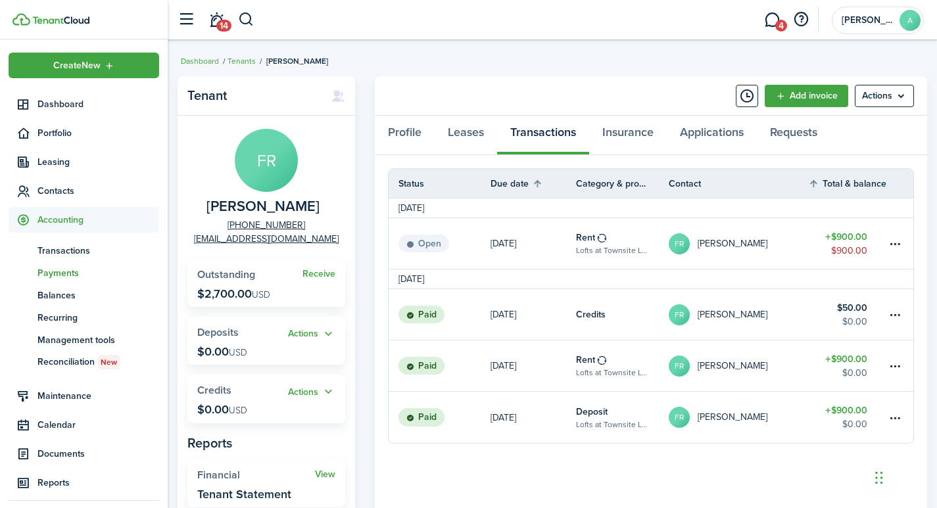
click at [55, 270] on span "Payments" at bounding box center [98, 273] width 122 height 14
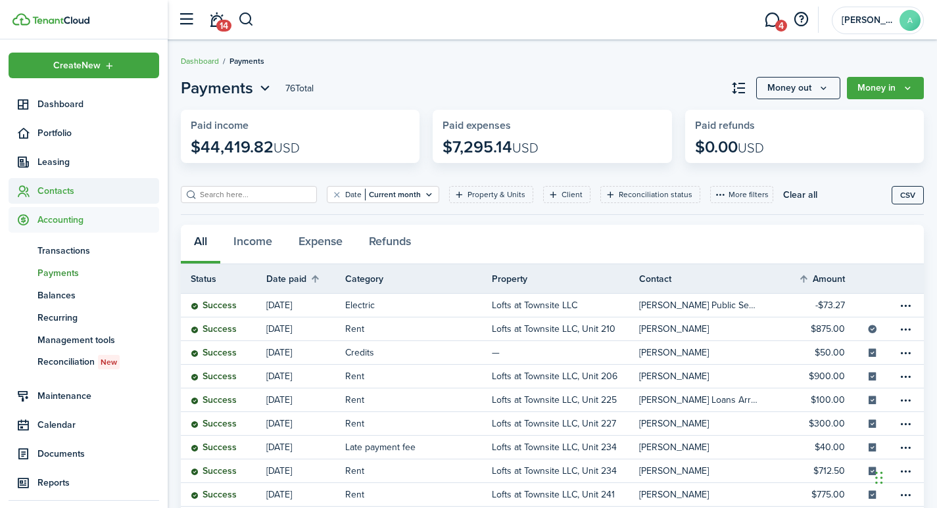
click at [50, 185] on span "Contacts" at bounding box center [98, 191] width 122 height 14
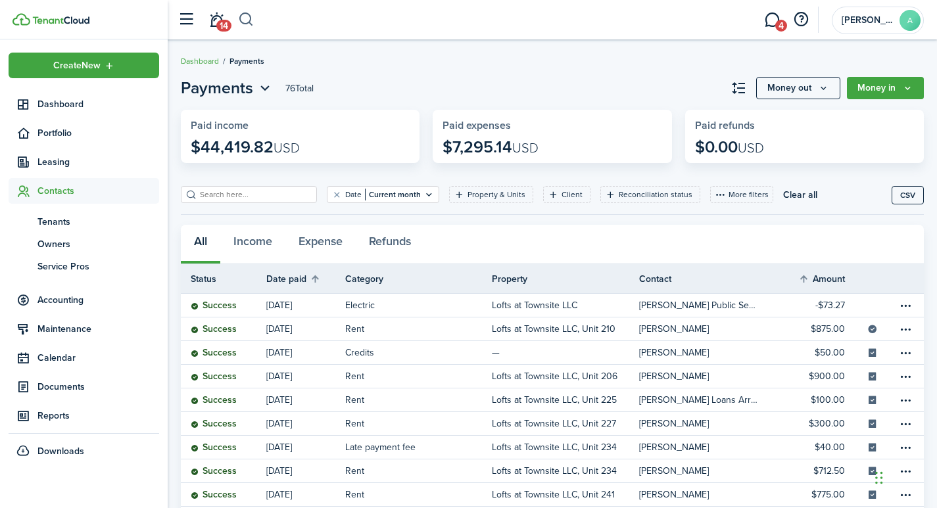
click at [248, 19] on button "button" at bounding box center [246, 20] width 16 height 22
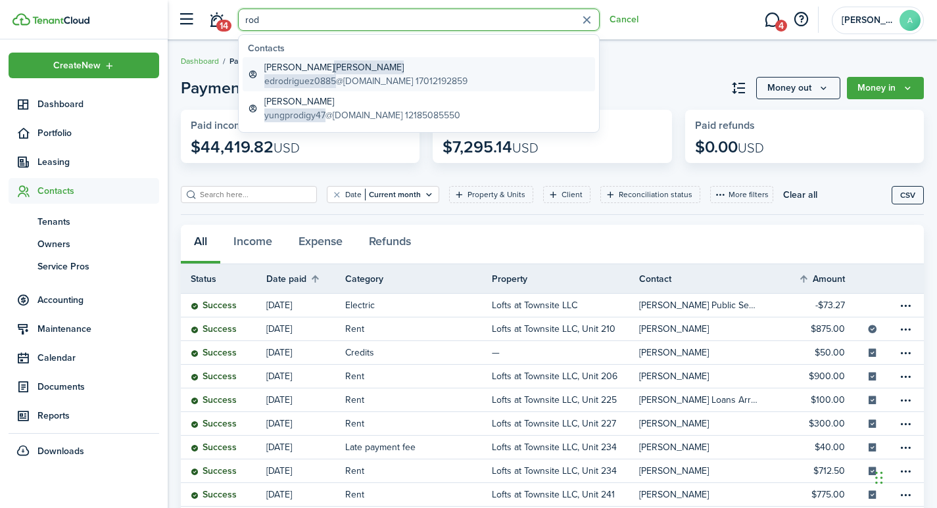
type input "rod"
click at [326, 83] on span "edrodriguez0885" at bounding box center [300, 81] width 72 height 14
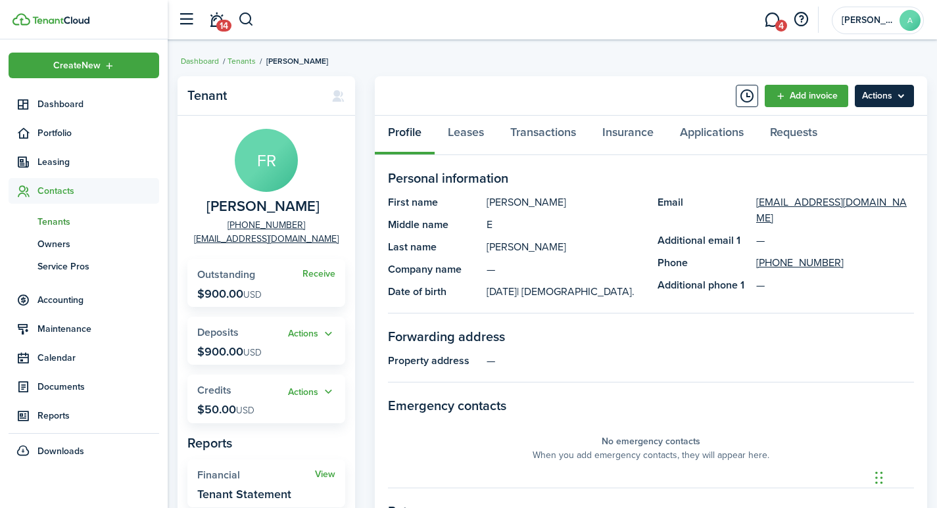
click at [897, 101] on menu-btn "Actions" at bounding box center [883, 96] width 59 height 22
click at [781, 95] on link "Add invoice" at bounding box center [805, 96] width 83 height 22
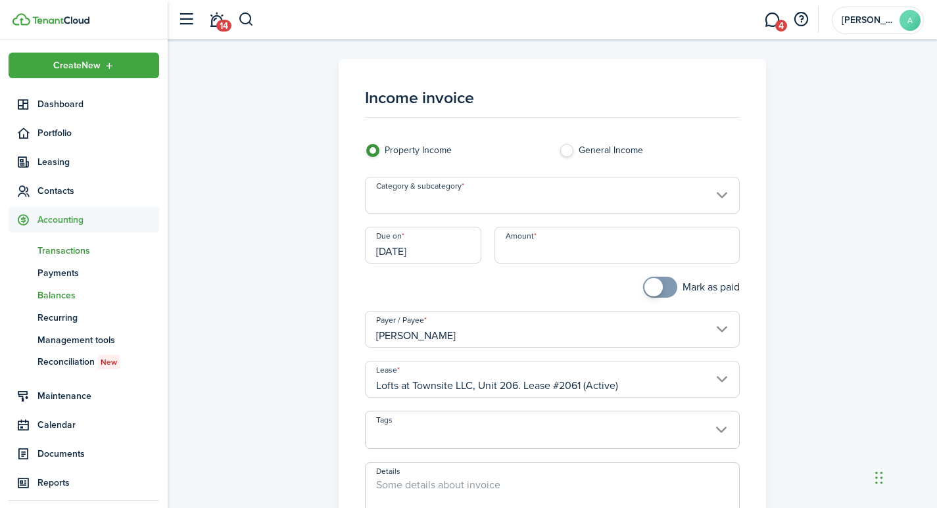
click at [70, 295] on span "Balances" at bounding box center [98, 296] width 122 height 14
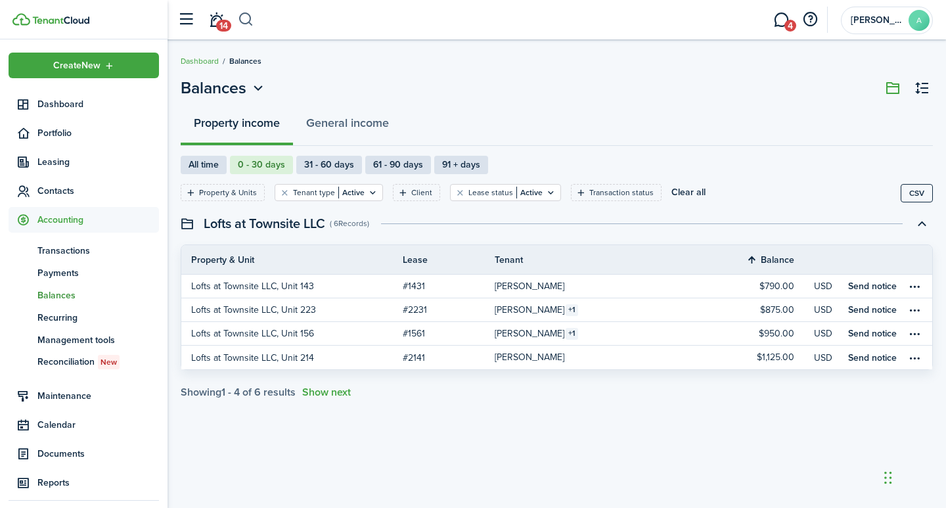
click at [247, 22] on button "button" at bounding box center [246, 20] width 16 height 22
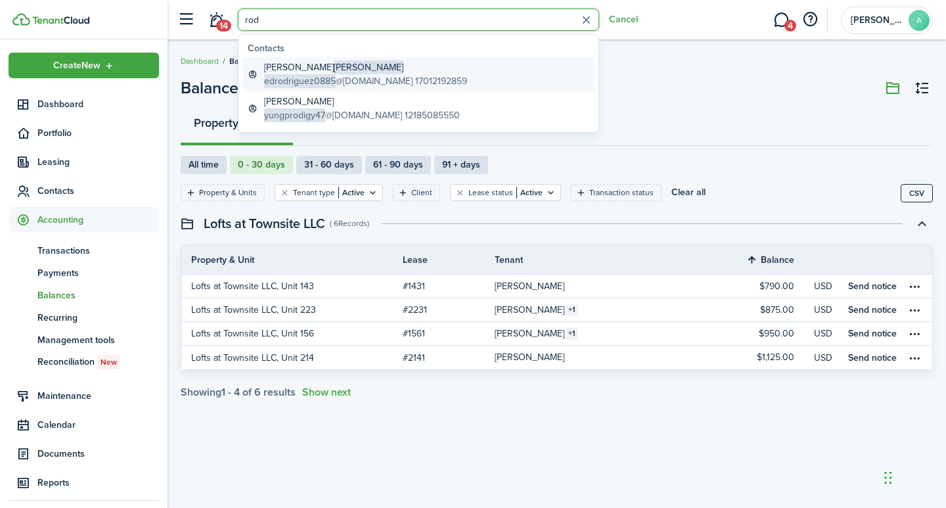
type input "rod"
click at [334, 67] on span "Rodriguez" at bounding box center [369, 67] width 70 height 14
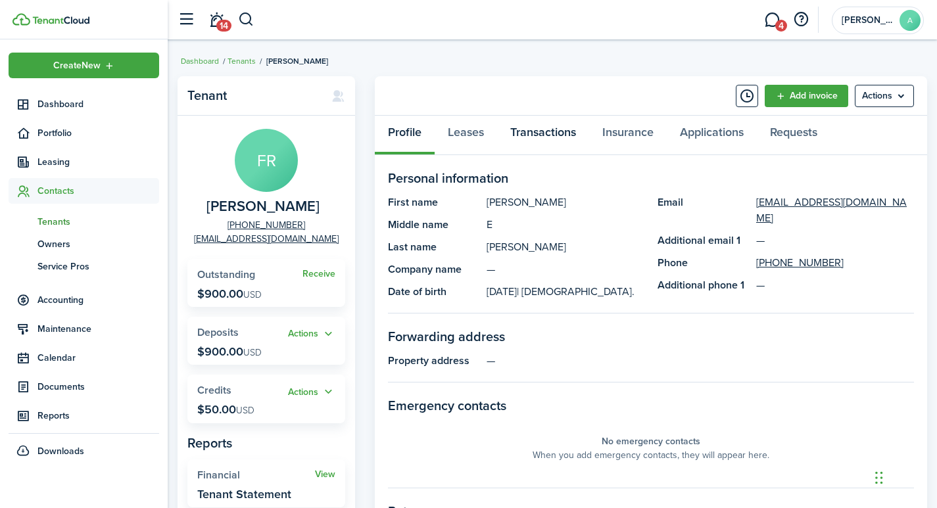
click at [545, 134] on link "Transactions" at bounding box center [543, 135] width 92 height 39
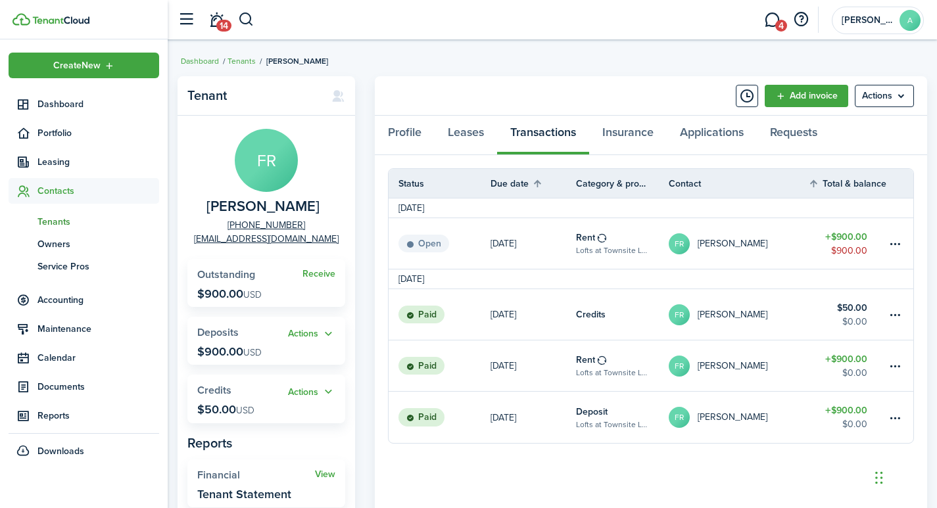
click at [882, 483] on div "Chat Widget" at bounding box center [904, 476] width 66 height 63
click at [869, 484] on div "Chat Widget" at bounding box center [894, 476] width 66 height 63
click at [806, 101] on link "Add invoice" at bounding box center [805, 96] width 83 height 22
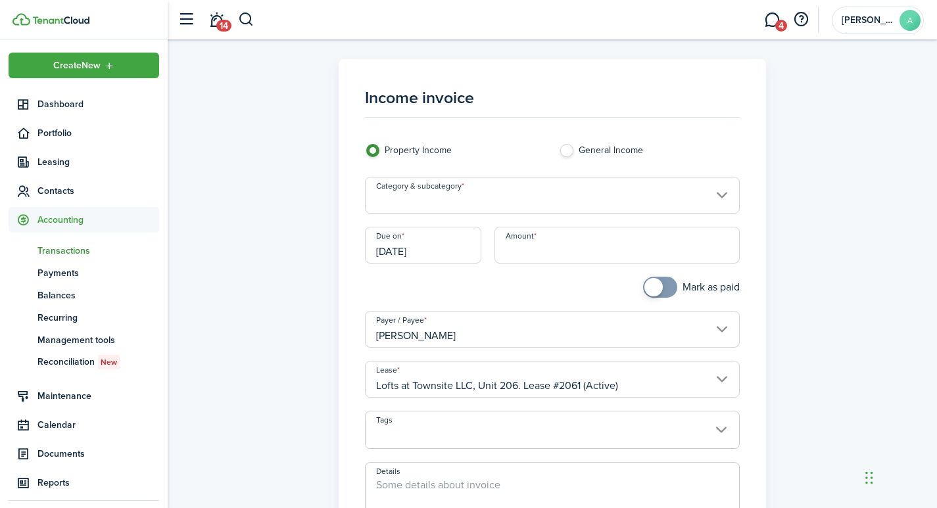
click at [717, 193] on input "Category & subcategory" at bounding box center [552, 195] width 375 height 37
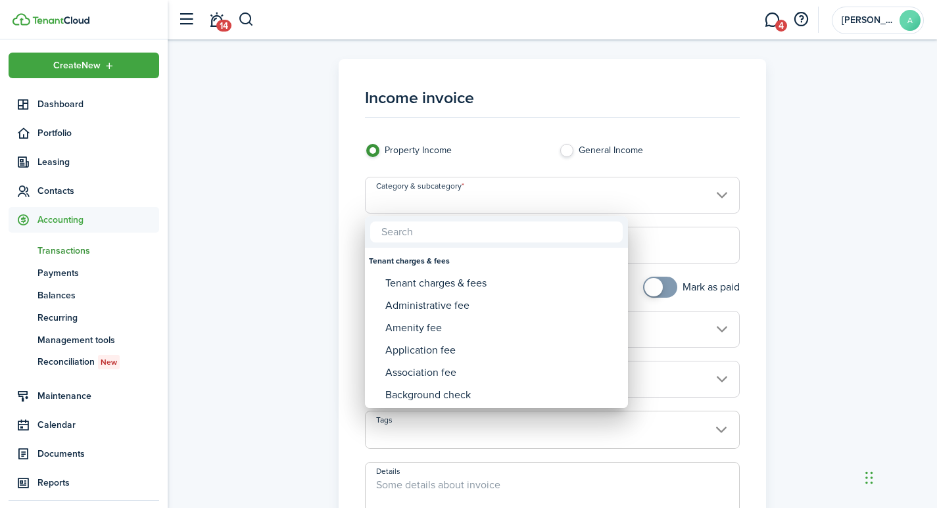
click at [894, 128] on div at bounding box center [468, 254] width 1147 height 718
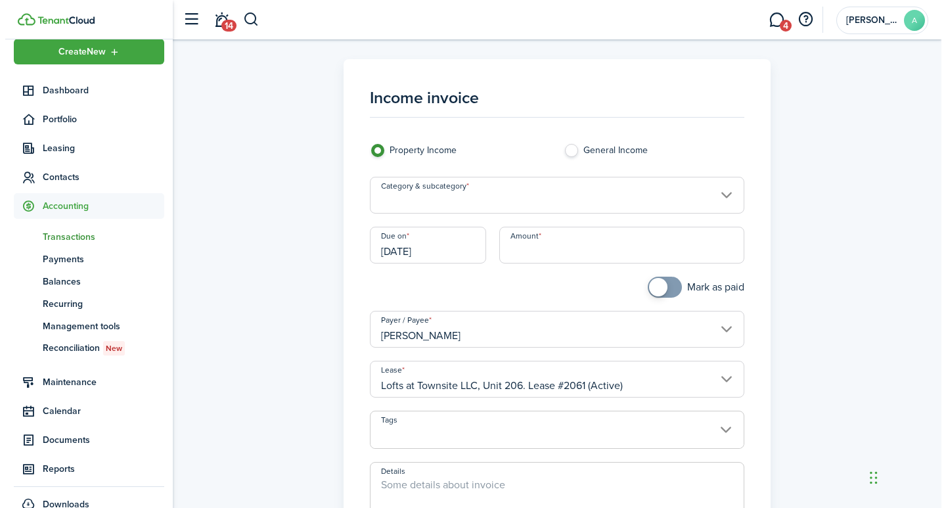
scroll to position [34, 0]
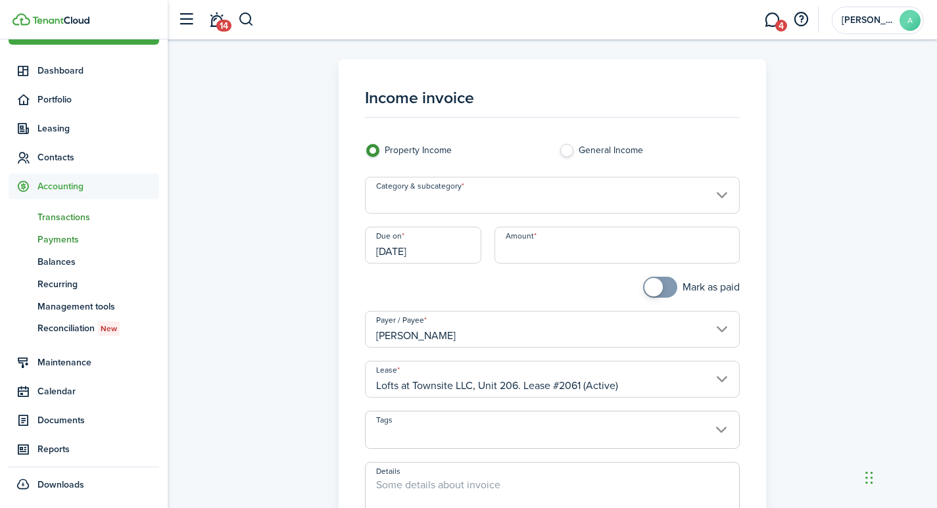
click at [70, 242] on span "Payments" at bounding box center [98, 240] width 122 height 14
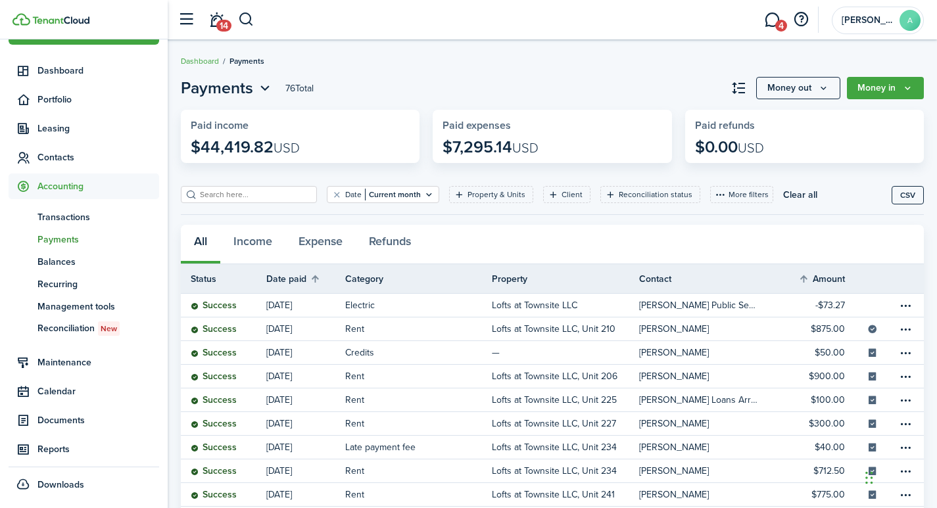
drag, startPoint x: 902, startPoint y: 32, endPoint x: 900, endPoint y: 38, distance: 7.1
drag, startPoint x: 900, startPoint y: 38, endPoint x: 247, endPoint y: 22, distance: 652.9
click at [247, 22] on button "button" at bounding box center [246, 20] width 16 height 22
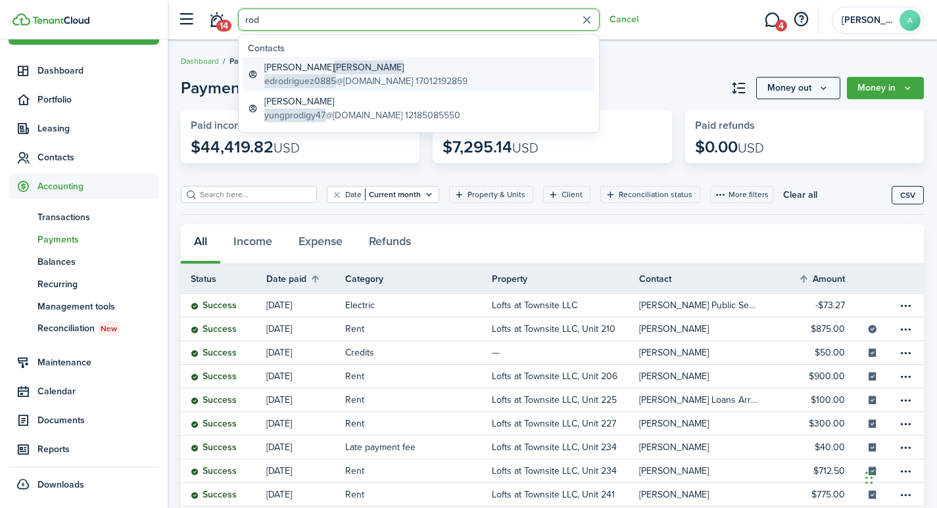
type input "rod"
click at [325, 78] on span "edrodriguez0885" at bounding box center [300, 81] width 72 height 14
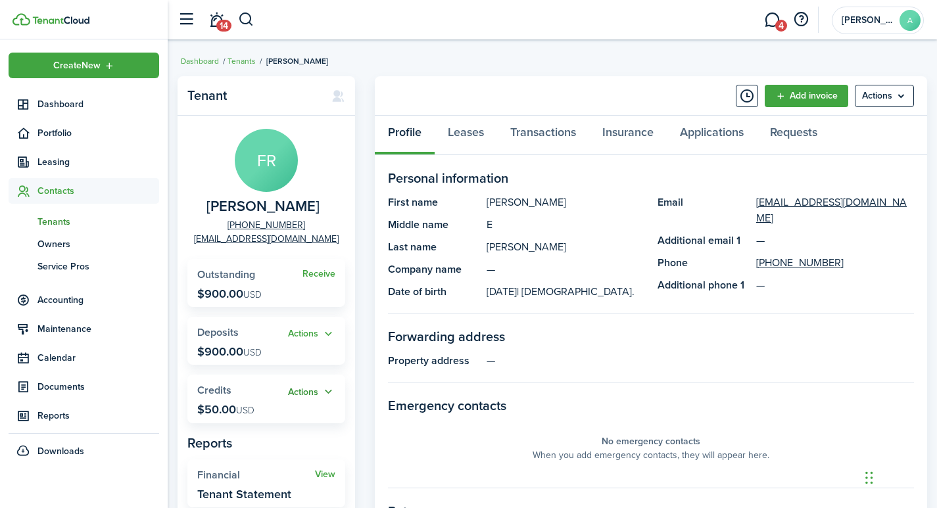
click at [312, 394] on button "Actions" at bounding box center [311, 392] width 47 height 15
click at [251, 417] on link "Add" at bounding box center [277, 417] width 115 height 23
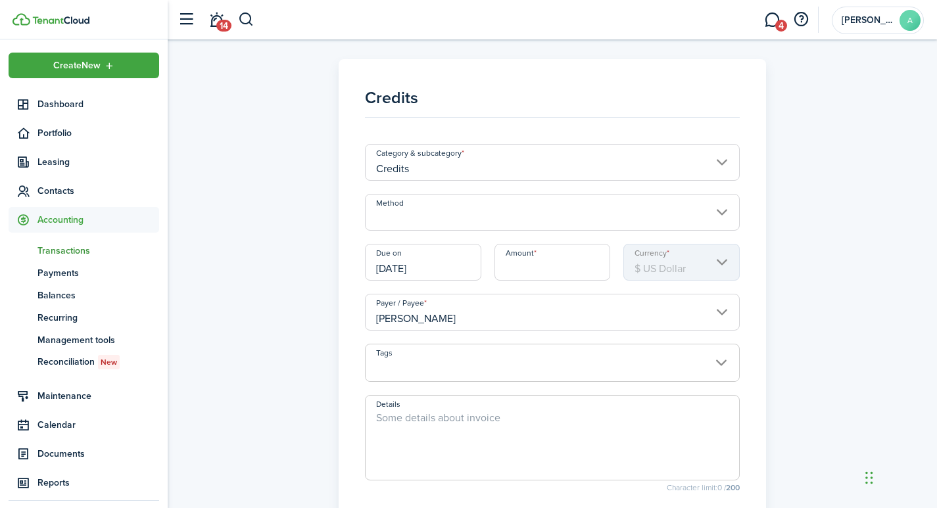
click at [457, 216] on input "Method" at bounding box center [552, 212] width 375 height 37
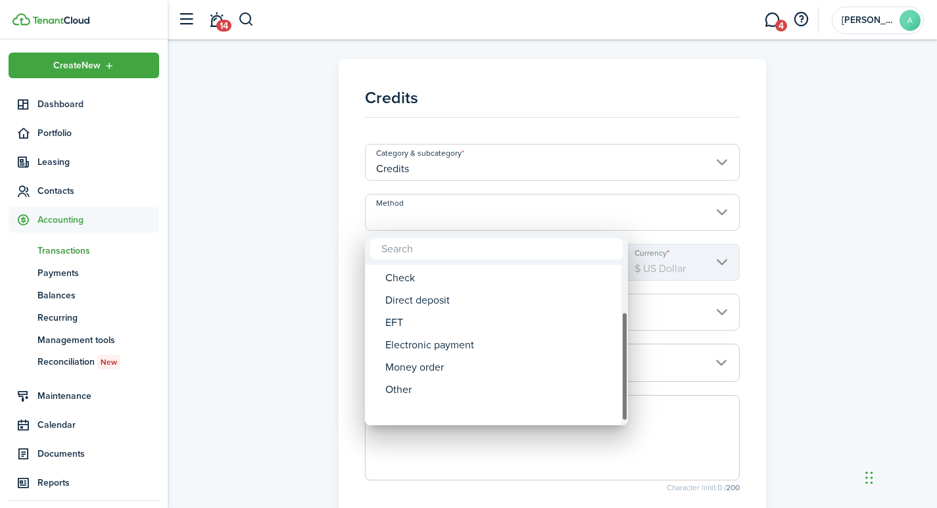
drag, startPoint x: 623, startPoint y: 300, endPoint x: 617, endPoint y: 382, distance: 82.4
click at [617, 382] on mbsc-scrollview-base "ACH Card Cash Cashier's check Check Direct deposit EFT Electronic payment Money…" at bounding box center [496, 345] width 263 height 158
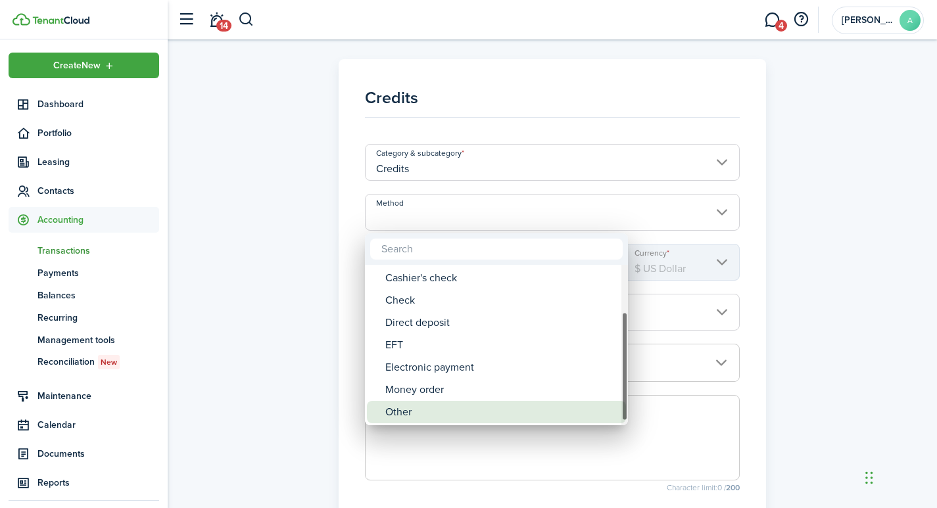
click at [430, 413] on div "Other" at bounding box center [501, 412] width 233 height 22
type input "Other"
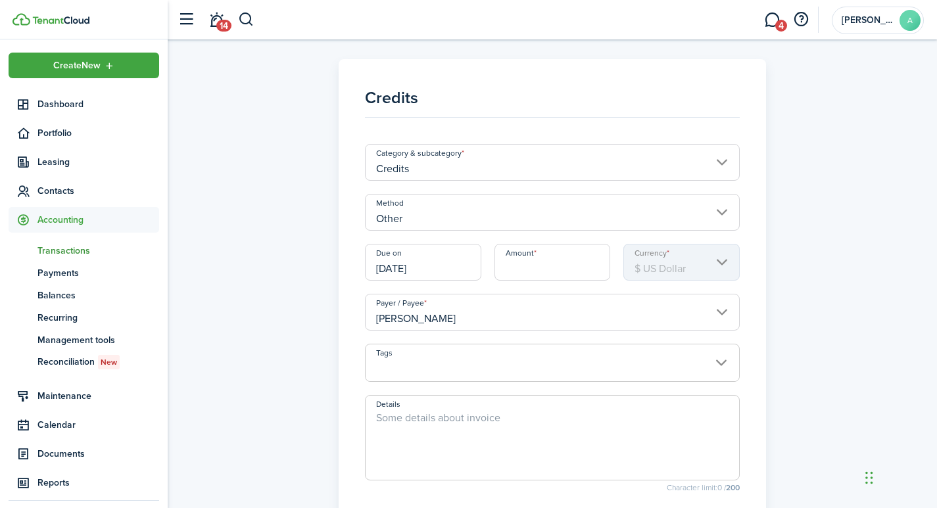
drag, startPoint x: 459, startPoint y: 267, endPoint x: 392, endPoint y: 263, distance: 67.2
click at [317, 273] on div "Credits Category & subcategory Credits Method Other Due on 09/22/2025 Amount Cu…" at bounding box center [552, 339] width 756 height 561
drag, startPoint x: 442, startPoint y: 269, endPoint x: 350, endPoint y: 270, distance: 92.0
click at [350, 270] on panel-main "Credits Category & subcategory Credits Method Other Due on 09/22/2025 Amount Cu…" at bounding box center [552, 339] width 428 height 561
click at [553, 267] on input "Amount" at bounding box center [552, 262] width 116 height 37
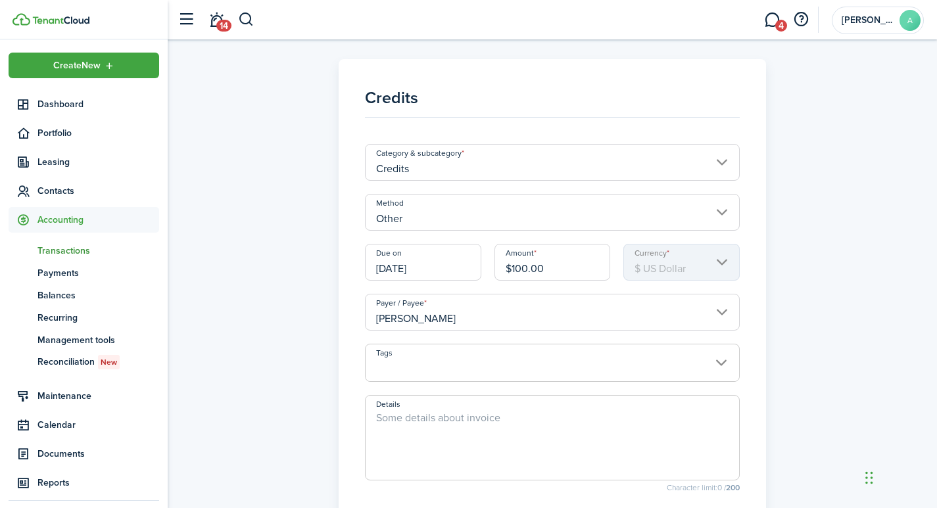
type input "$100.00"
click at [464, 425] on textarea "Details" at bounding box center [552, 441] width 374 height 63
click at [551, 419] on textarea "$100 overpayment from payment mad eon 8/25/25." at bounding box center [552, 441] width 374 height 63
click at [567, 415] on textarea "$100 overpayment from payment made eon 8/25/25." at bounding box center [552, 441] width 374 height 63
click at [431, 266] on input "[DATE]" at bounding box center [423, 262] width 116 height 37
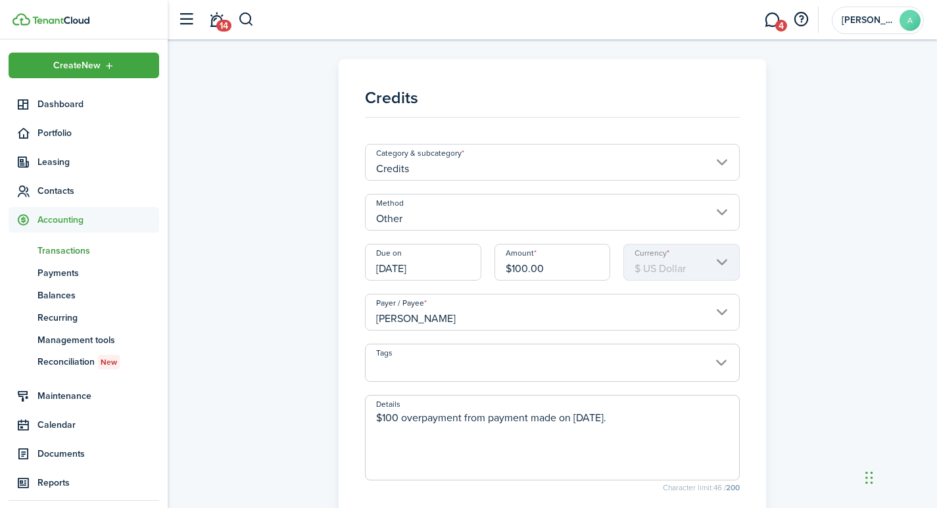
type textarea "$100 overpayment from payment made on 8/25/25."
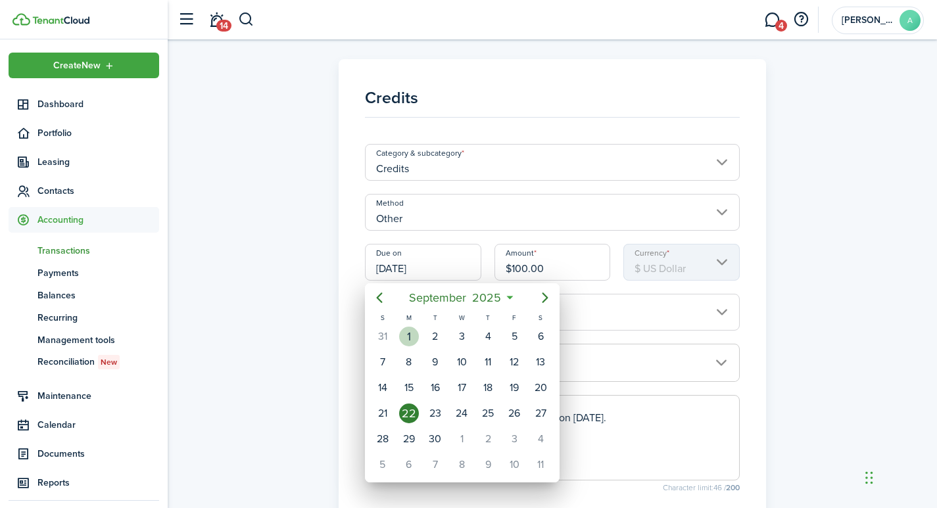
click at [413, 333] on div "1" at bounding box center [409, 337] width 20 height 20
type input "[DATE]"
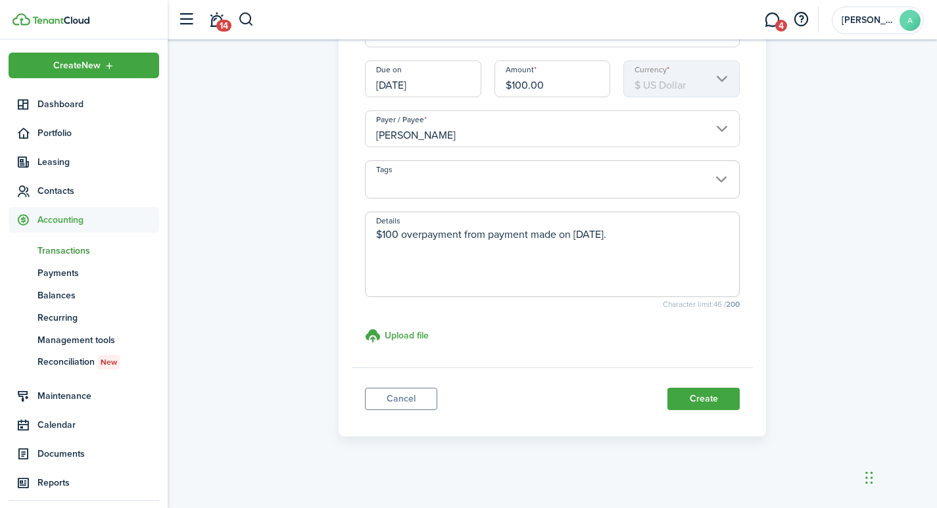
scroll to position [187, 0]
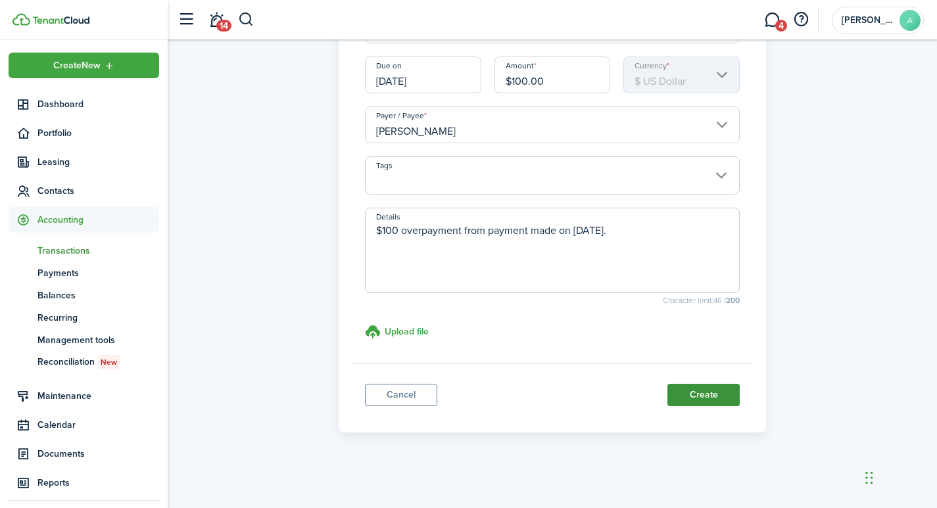
click at [710, 396] on button "Create" at bounding box center [703, 395] width 72 height 22
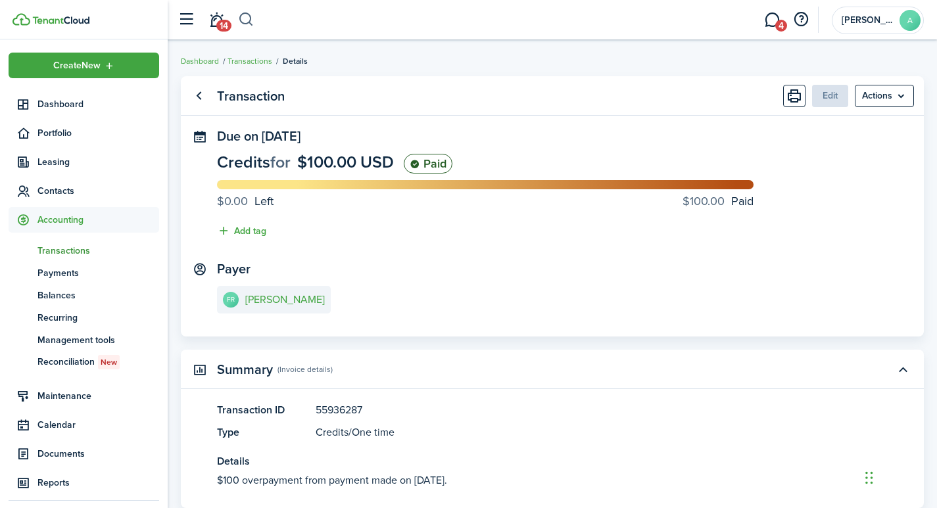
click at [246, 16] on button "button" at bounding box center [246, 20] width 16 height 22
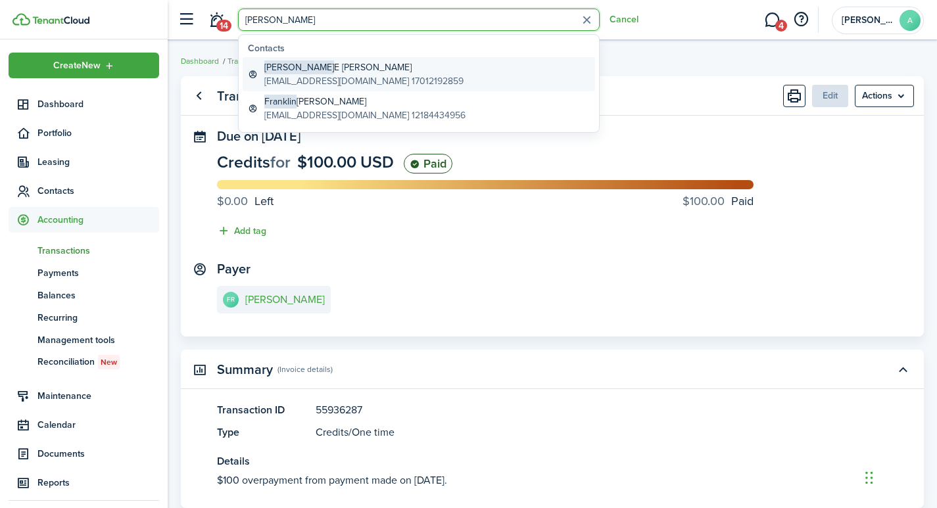
type input "fran"
click at [331, 70] on global-search-item-title "Francisco E Rodriguez" at bounding box center [363, 67] width 199 height 14
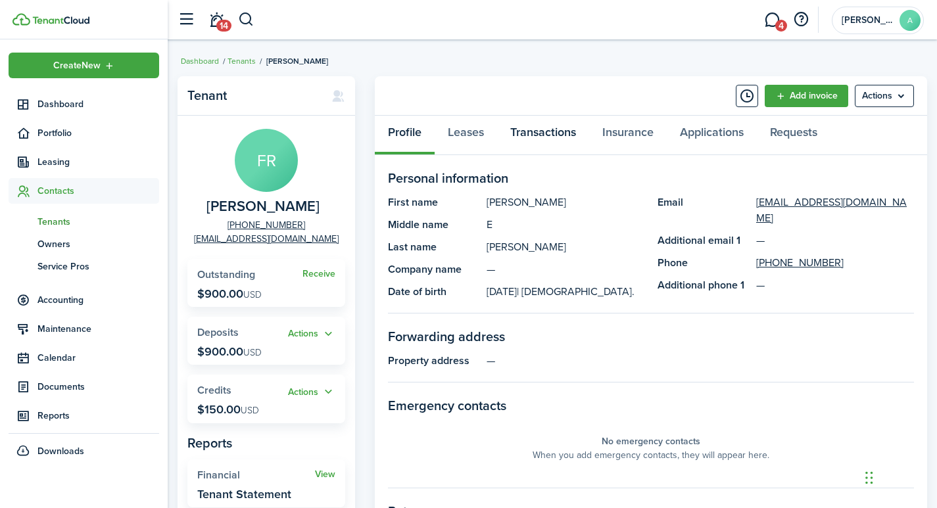
click at [554, 139] on link "Transactions" at bounding box center [543, 135] width 92 height 39
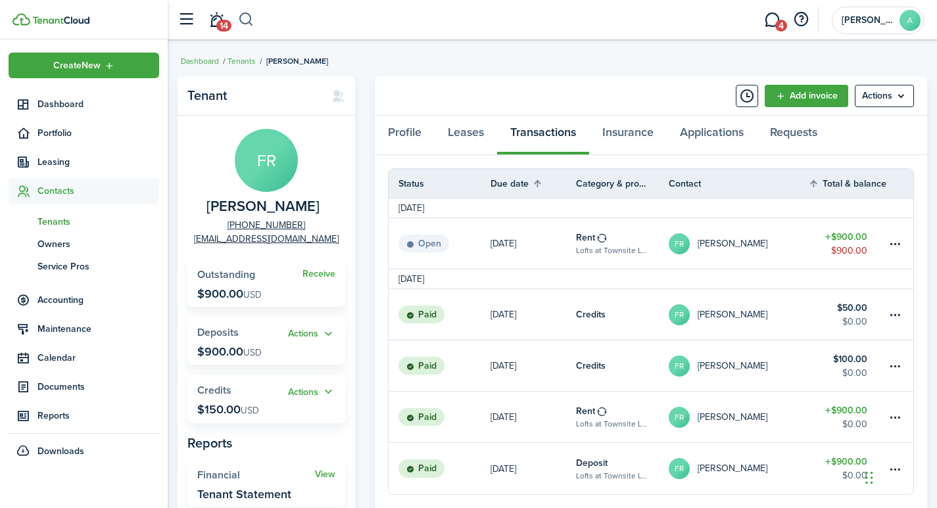
click at [244, 21] on button "button" at bounding box center [246, 20] width 16 height 22
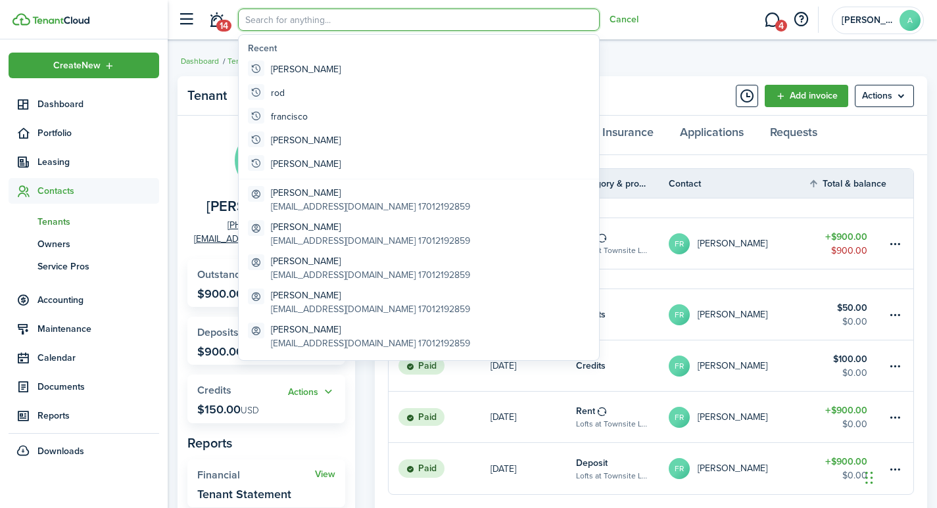
click at [295, 23] on input "search" at bounding box center [419, 20] width 362 height 22
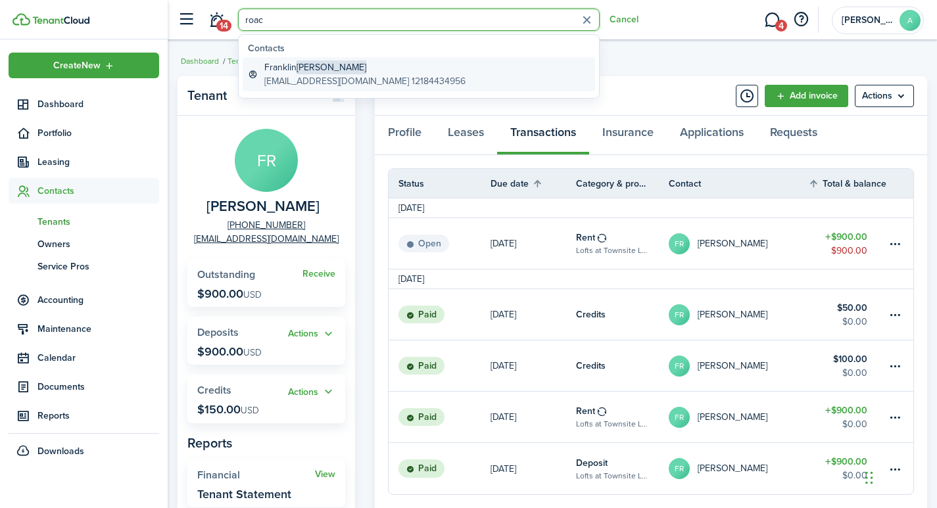
type input "roac"
click at [310, 64] on span "Roach" at bounding box center [331, 67] width 70 height 14
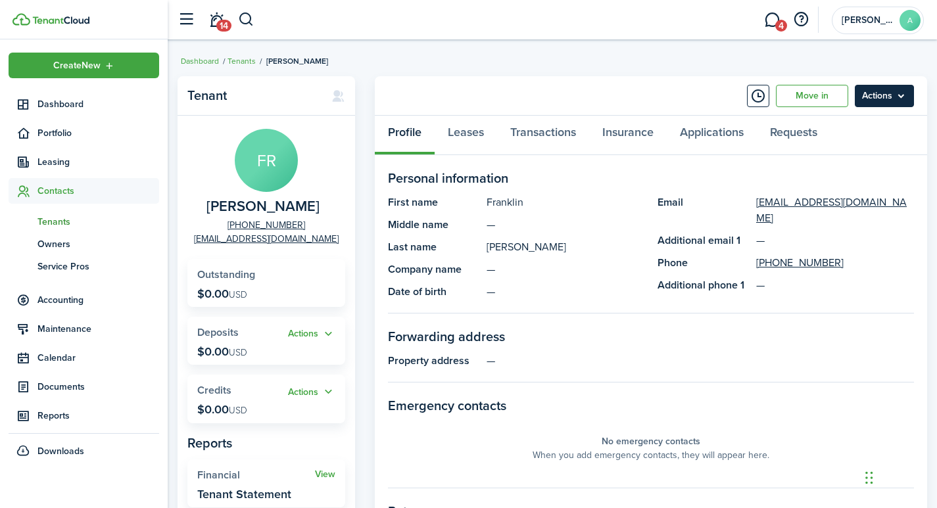
click at [898, 97] on menu-btn "Actions" at bounding box center [883, 96] width 59 height 22
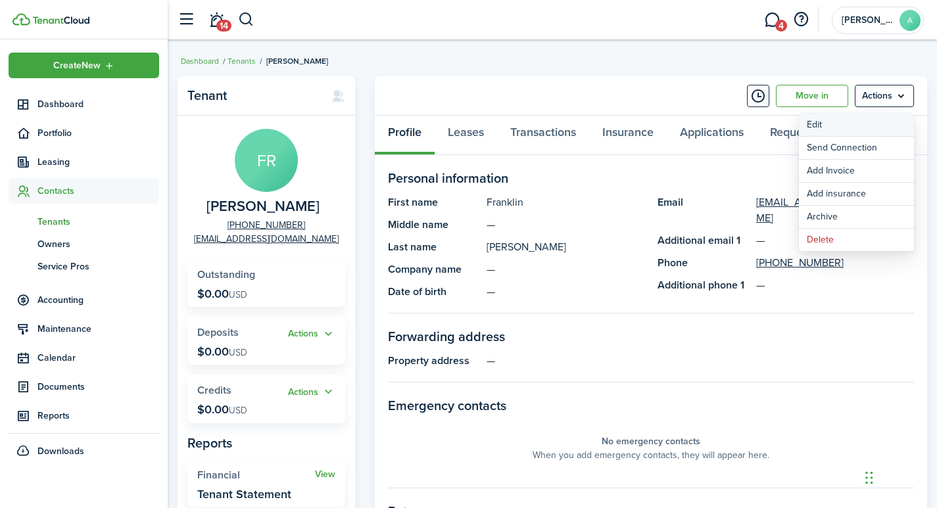
click at [842, 124] on link "Edit" at bounding box center [856, 125] width 115 height 22
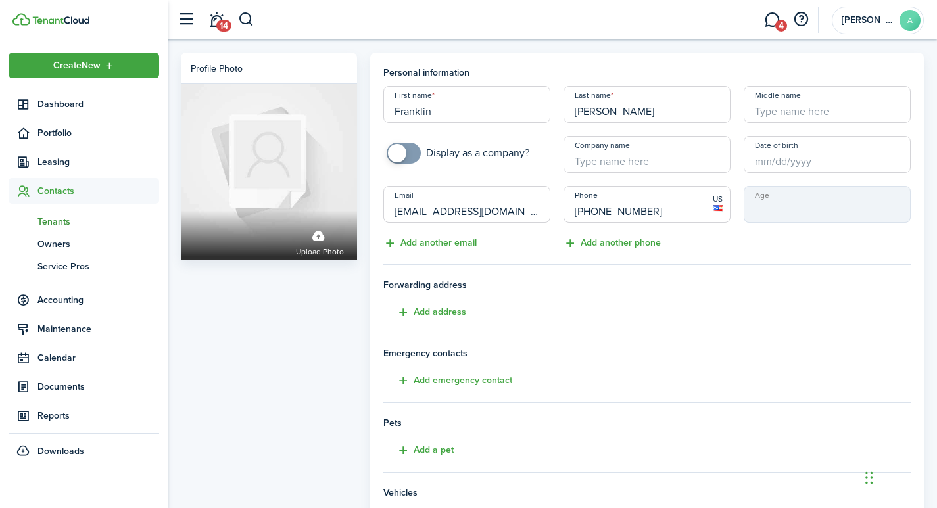
click at [787, 108] on input "Middle name" at bounding box center [826, 104] width 167 height 37
click at [789, 163] on input "Date of birth" at bounding box center [826, 154] width 167 height 37
type input "L"
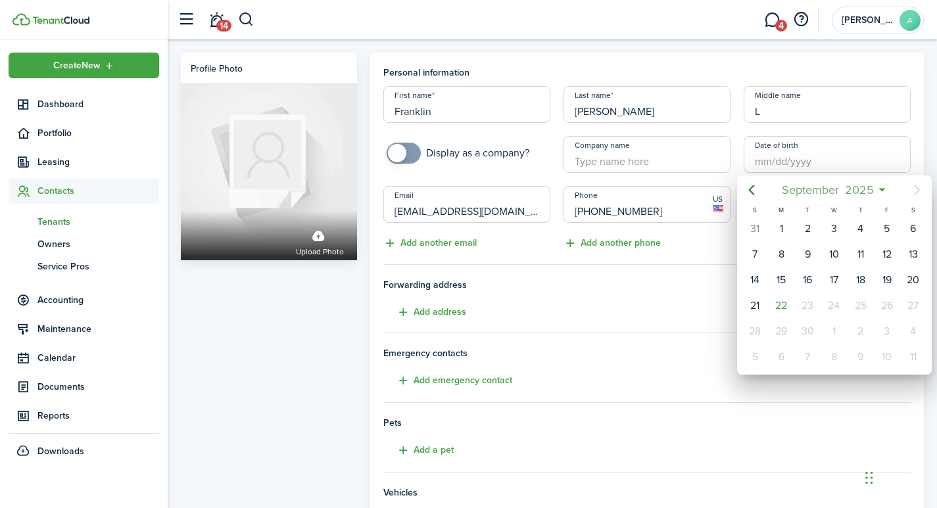
click at [814, 187] on span "September" at bounding box center [809, 190] width 63 height 24
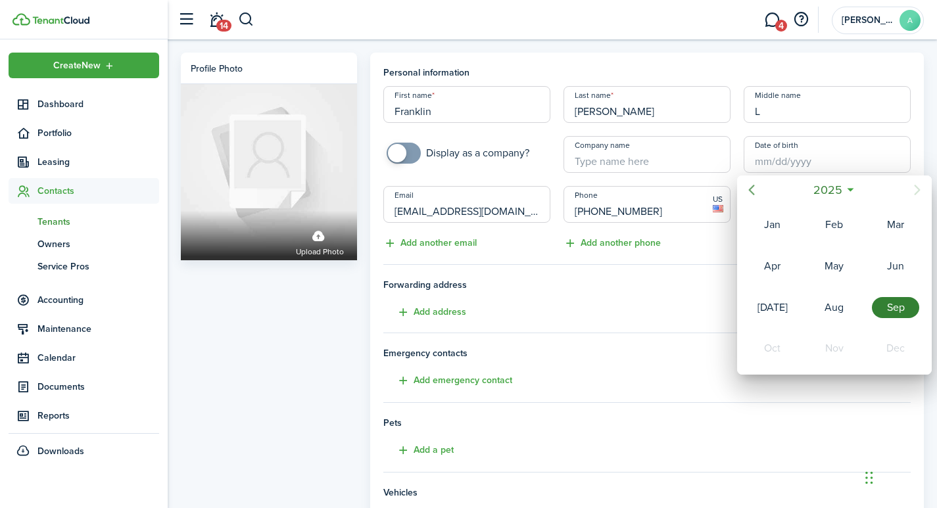
click at [754, 188] on icon "Previous page" at bounding box center [751, 190] width 16 height 16
click at [755, 190] on icon "Previous page" at bounding box center [751, 190] width 16 height 16
click at [828, 185] on span "2023" at bounding box center [827, 190] width 34 height 24
click at [755, 192] on icon "Previous page" at bounding box center [751, 190] width 16 height 16
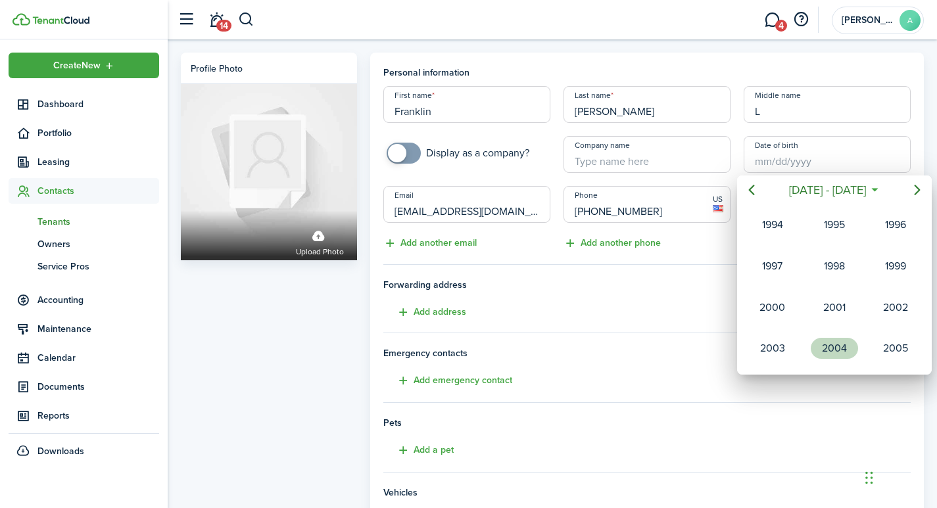
click at [829, 347] on div "2004" at bounding box center [833, 348] width 47 height 21
click at [831, 225] on div "Feb" at bounding box center [833, 224] width 47 height 21
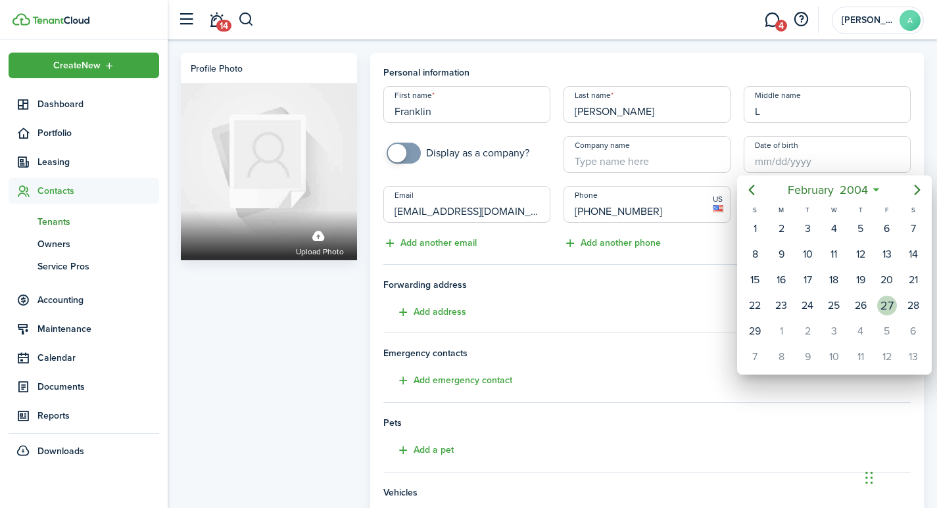
click at [889, 304] on div "27" at bounding box center [887, 306] width 20 height 20
type input "02/27/2004"
type input "21"
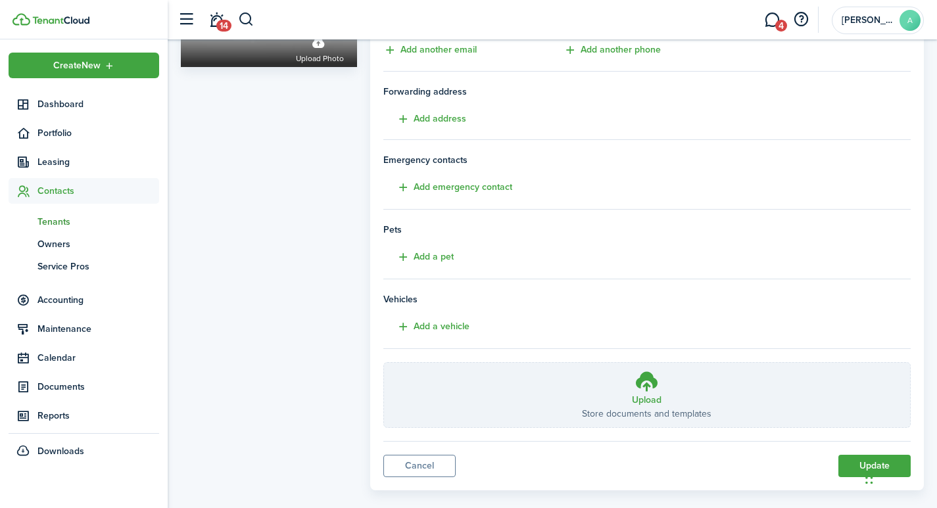
scroll to position [212, 0]
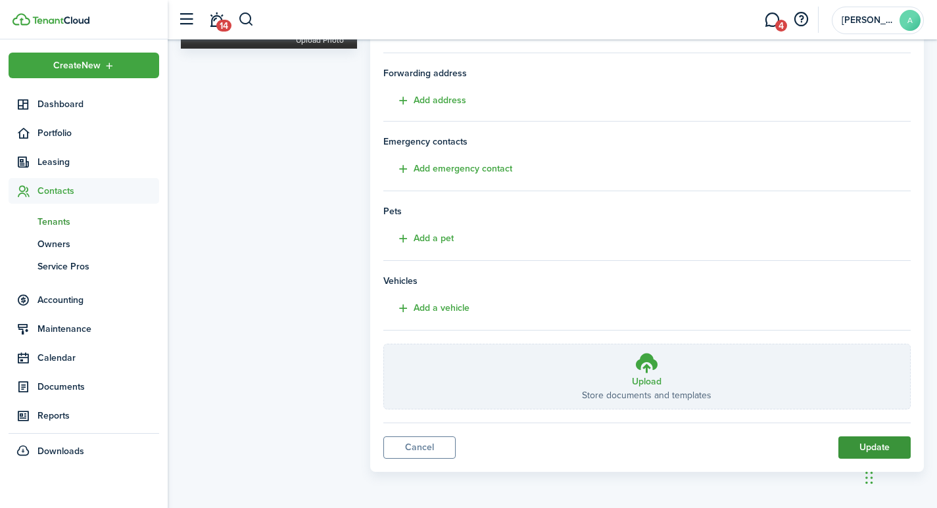
click at [858, 449] on button "Update" at bounding box center [874, 447] width 72 height 22
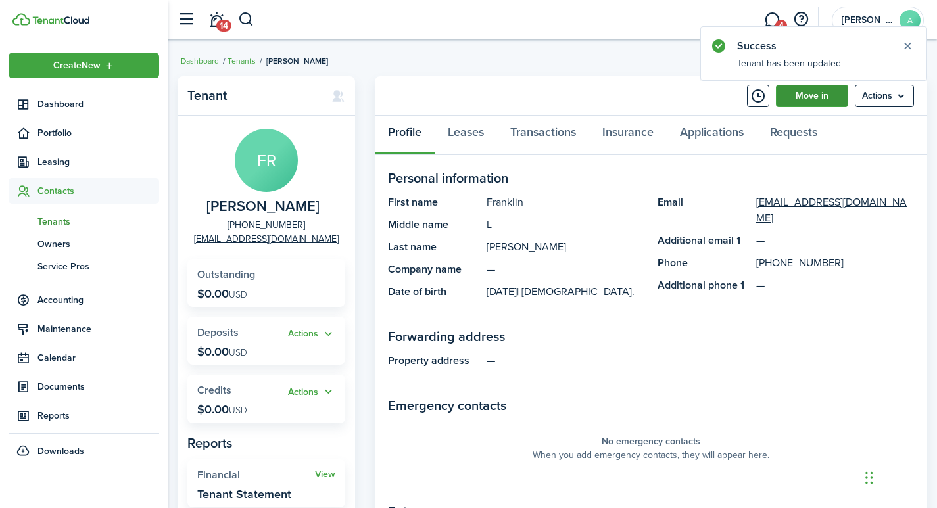
click at [820, 97] on link "Move in" at bounding box center [812, 96] width 72 height 22
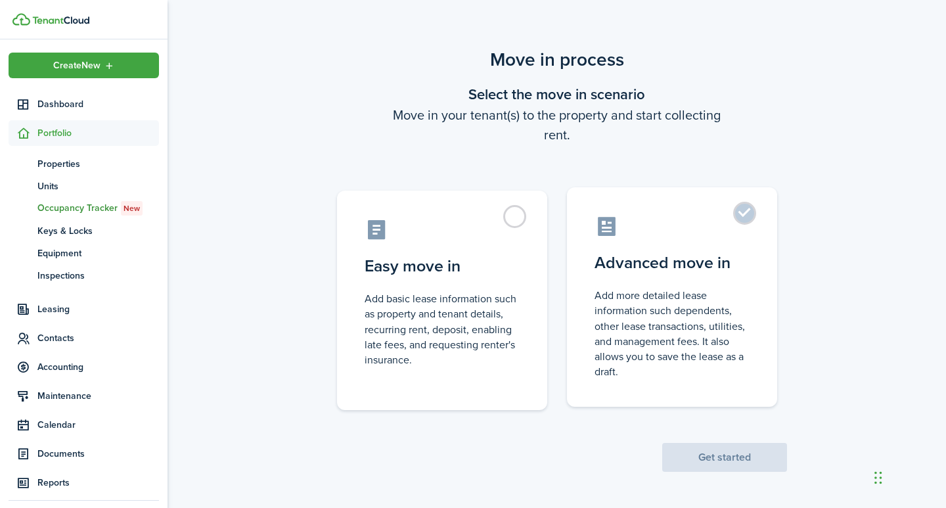
click at [743, 216] on label "Advanced move in Add more detailed lease information such dependents, other lea…" at bounding box center [672, 297] width 210 height 220
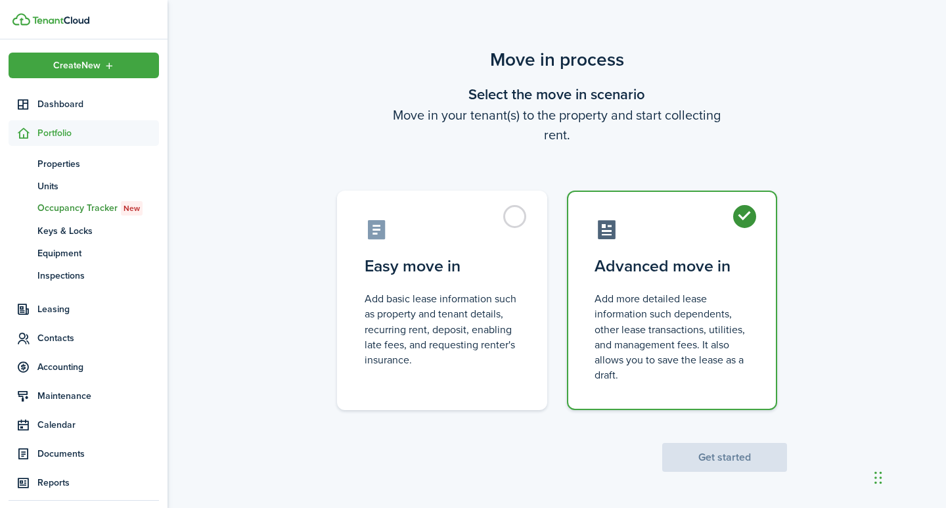
radio input "true"
click at [721, 461] on button "Get started" at bounding box center [725, 457] width 125 height 29
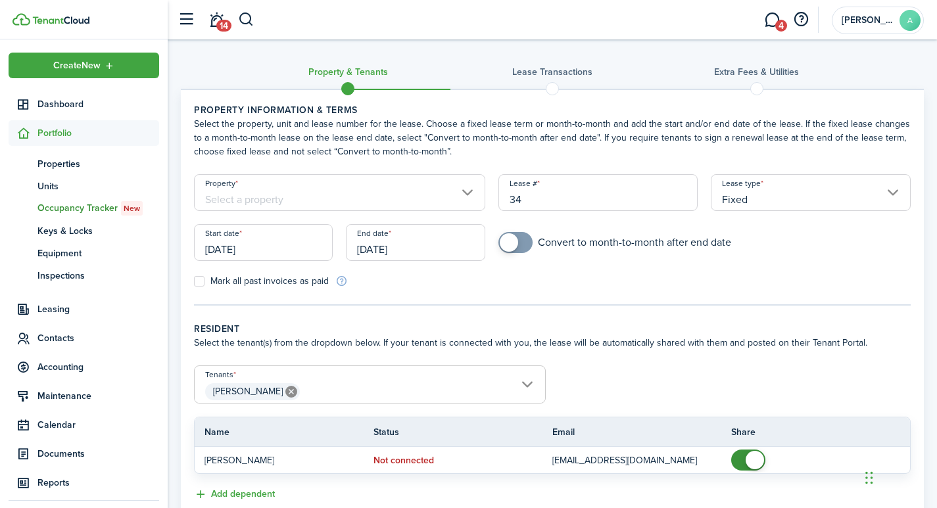
click at [296, 200] on input "Property" at bounding box center [339, 192] width 291 height 37
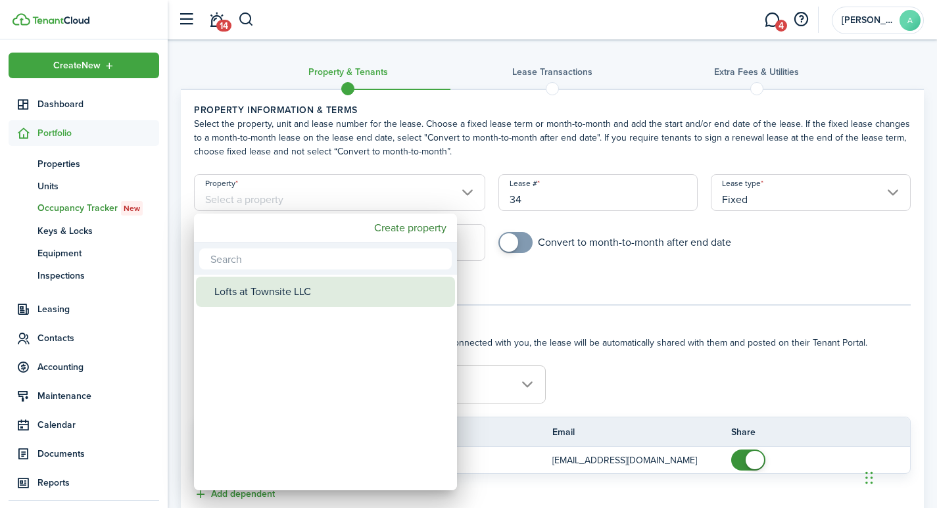
click at [270, 292] on div "Lofts at Townsite LLC" at bounding box center [330, 292] width 233 height 30
type input "Lofts at Townsite LLC"
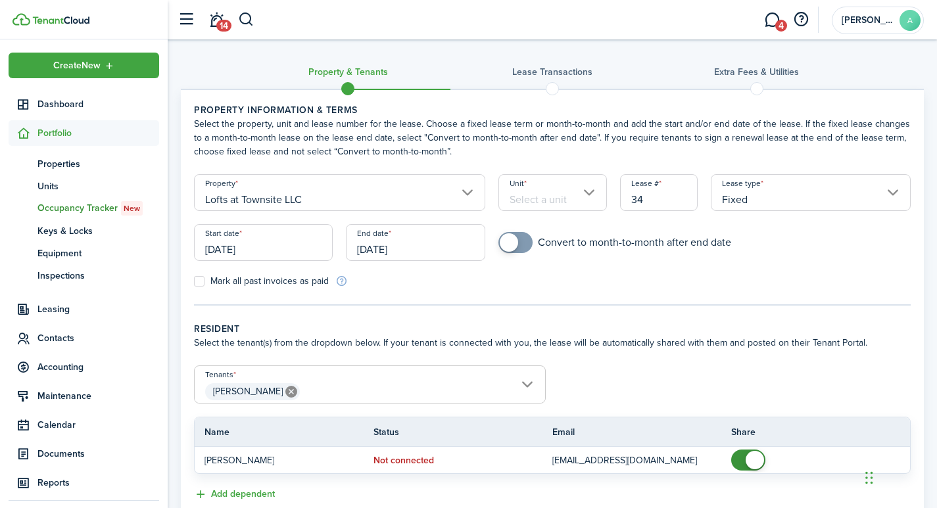
click at [538, 191] on input "Unit" at bounding box center [552, 192] width 108 height 37
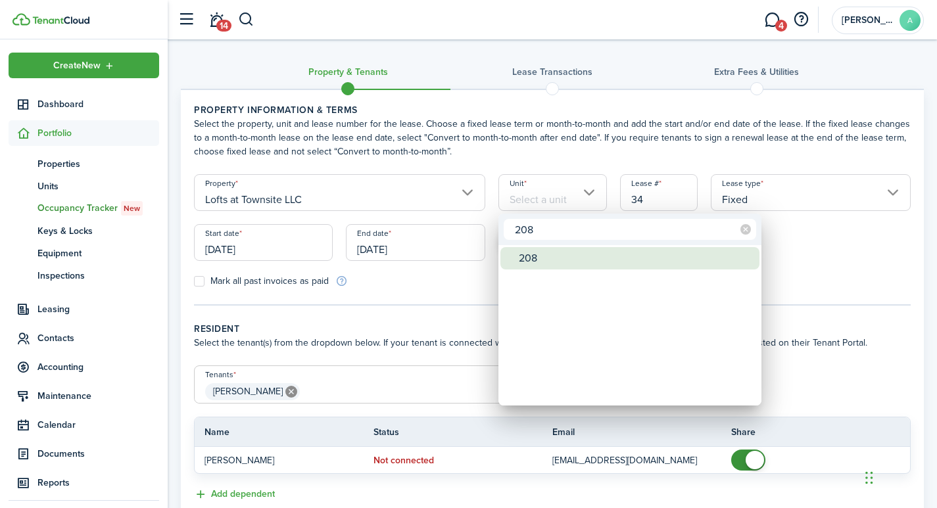
type input "208"
click at [559, 261] on div "208" at bounding box center [635, 258] width 233 height 22
type input "208"
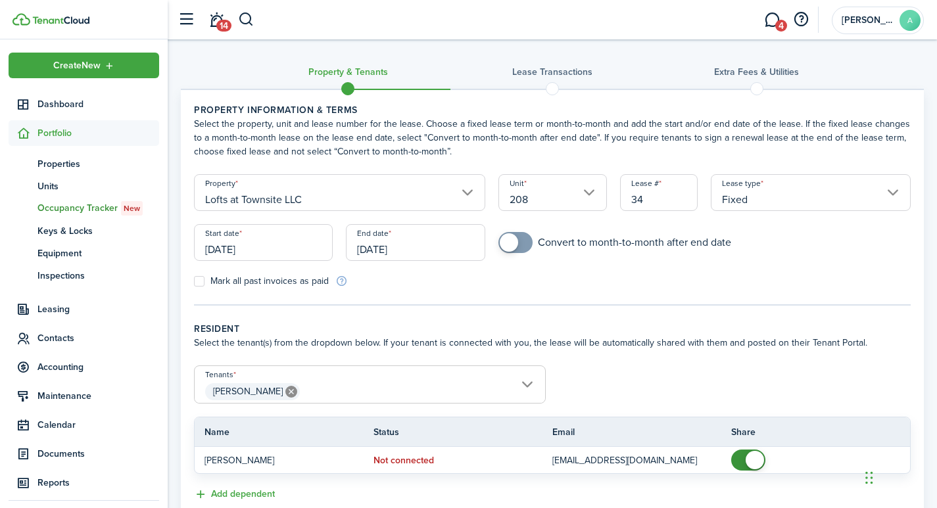
drag, startPoint x: 653, startPoint y: 200, endPoint x: 604, endPoint y: 193, distance: 49.3
click at [615, 196] on div "Lease # 34" at bounding box center [658, 199] width 91 height 50
click at [278, 246] on input "[DATE]" at bounding box center [263, 242] width 139 height 37
type input "2081"
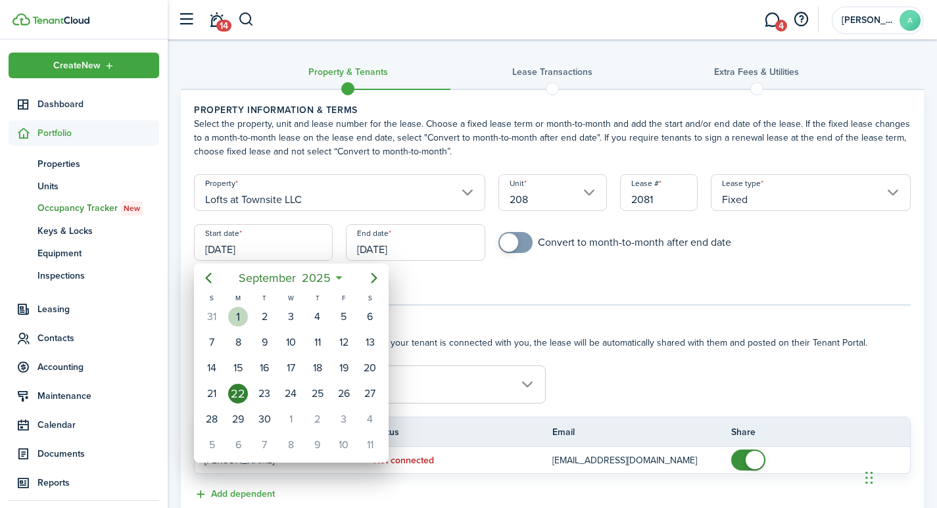
click at [241, 317] on div "1" at bounding box center [238, 317] width 20 height 20
type input "[DATE]"
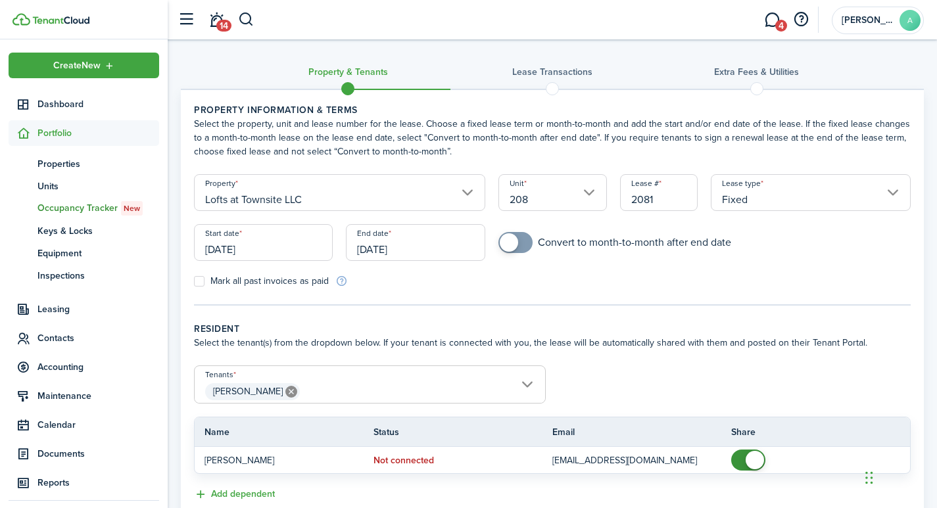
click at [405, 252] on input "[DATE]" at bounding box center [415, 242] width 139 height 37
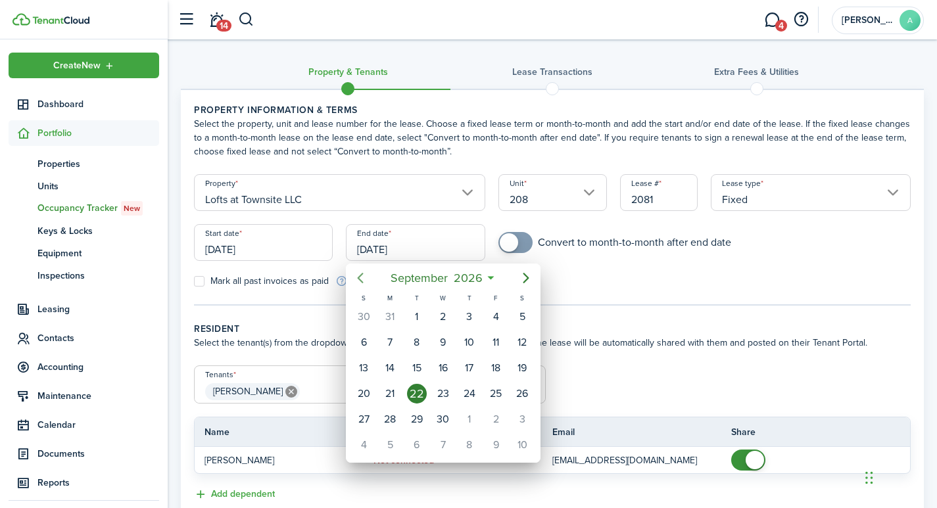
click at [360, 278] on icon "Previous page" at bounding box center [360, 278] width 16 height 16
click at [358, 279] on icon "Previous page" at bounding box center [360, 278] width 16 height 16
click at [357, 282] on icon "Previous page" at bounding box center [360, 278] width 16 height 16
click at [357, 283] on icon "Previous page" at bounding box center [360, 278] width 16 height 16
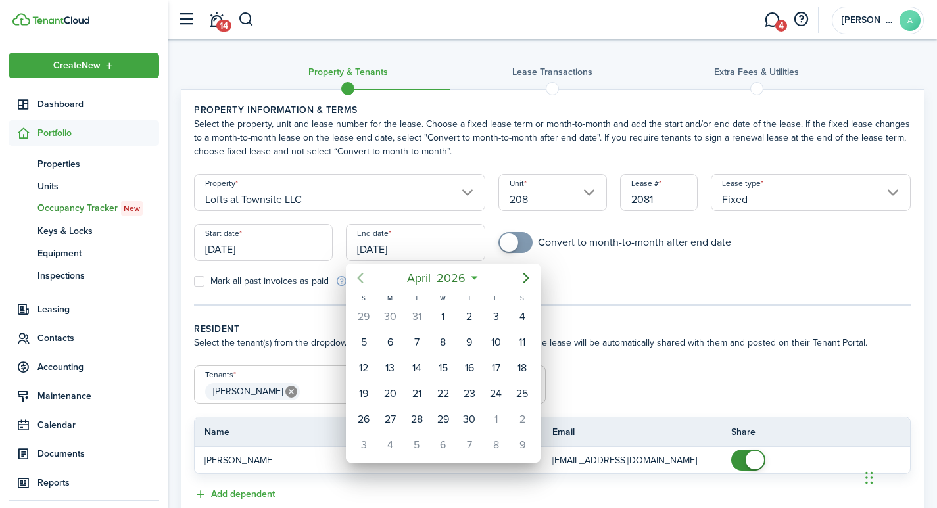
click at [357, 283] on icon "Previous page" at bounding box center [360, 278] width 16 height 16
click at [358, 283] on icon "Previous page" at bounding box center [360, 278] width 16 height 16
click at [358, 284] on icon "Previous page" at bounding box center [360, 278] width 16 height 16
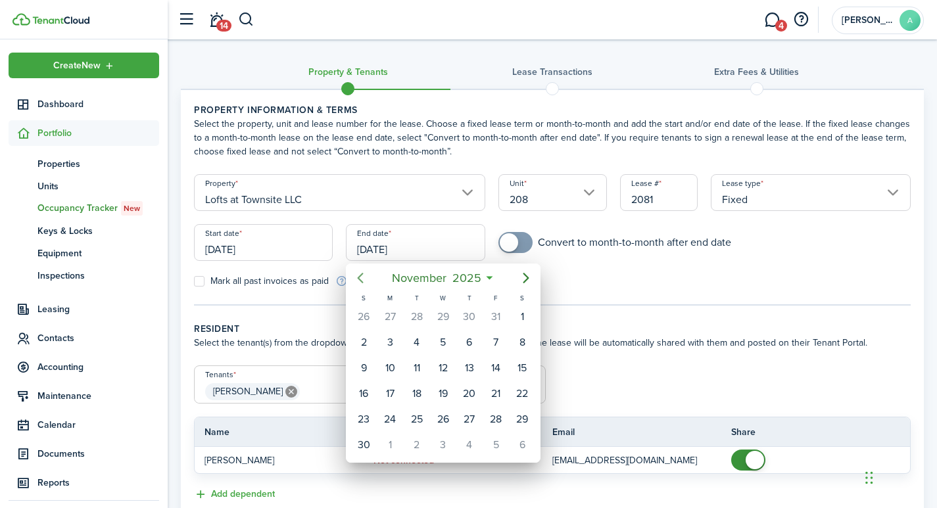
click at [361, 284] on icon "Previous page" at bounding box center [360, 278] width 16 height 16
click at [496, 421] on div "31" at bounding box center [496, 419] width 20 height 20
type input "10/31/2025"
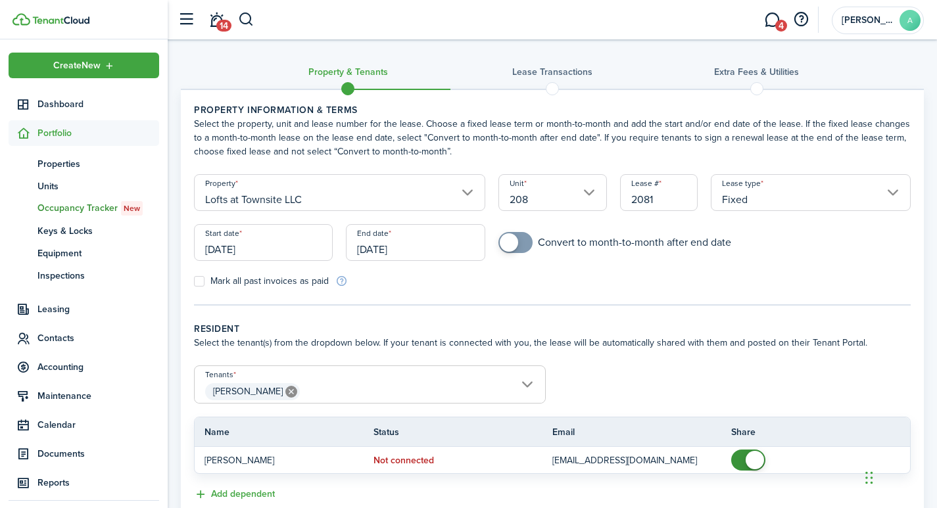
checkbox input "true"
click at [511, 246] on span at bounding box center [509, 242] width 18 height 18
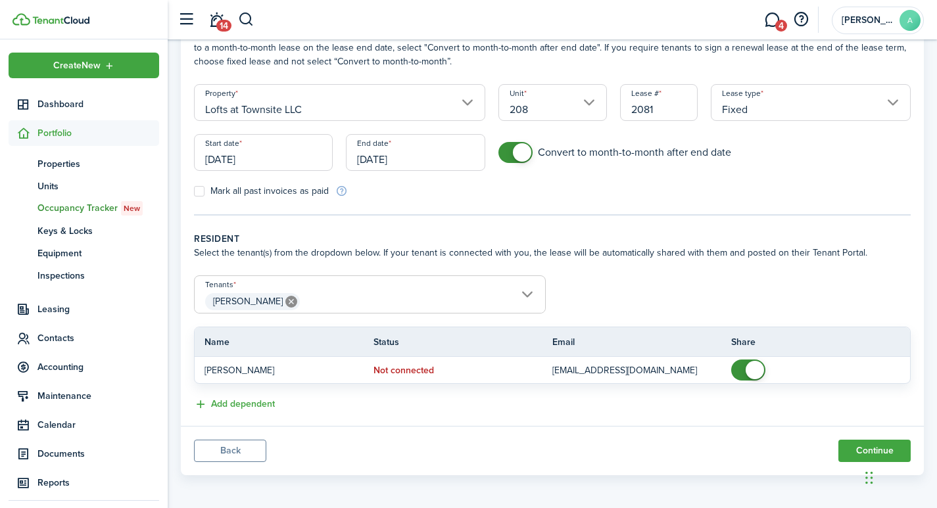
scroll to position [91, 0]
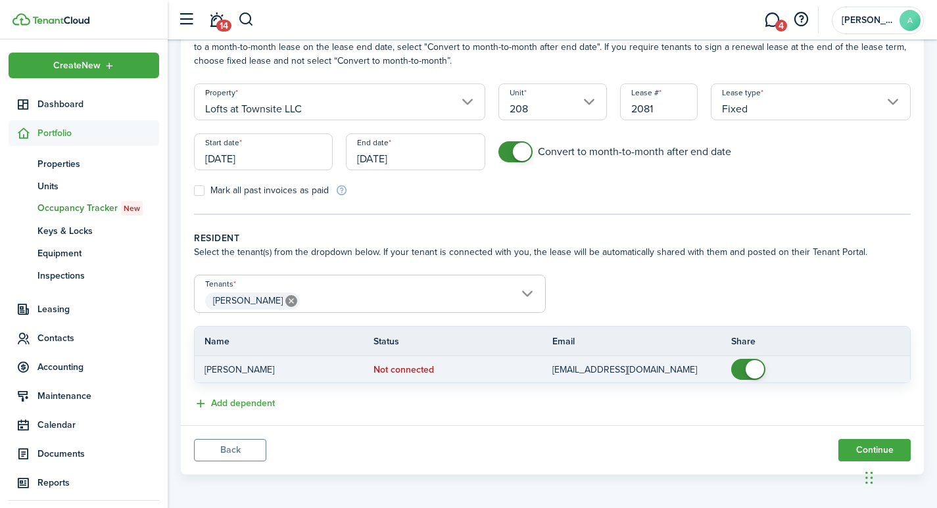
checkbox input "false"
click at [755, 372] on span at bounding box center [754, 369] width 18 height 18
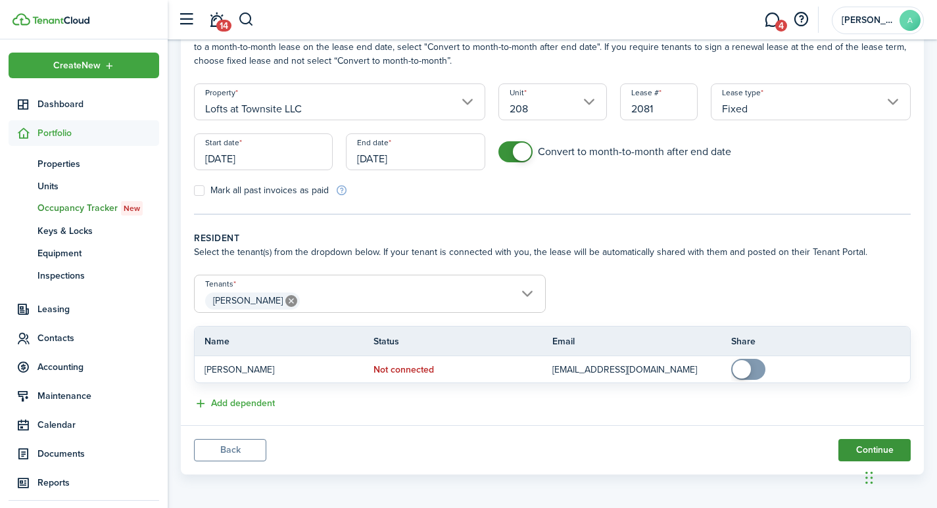
click at [855, 452] on button "Continue" at bounding box center [874, 450] width 72 height 22
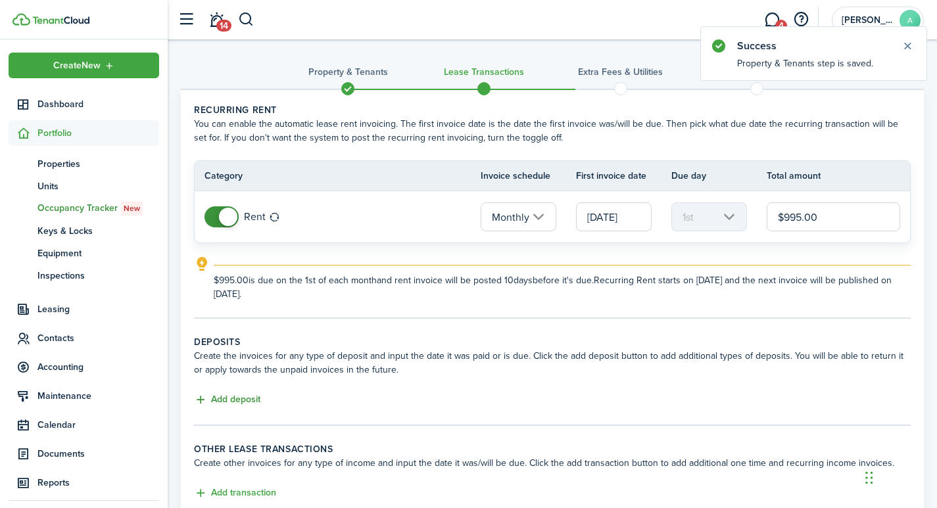
click at [233, 396] on button "Add deposit" at bounding box center [227, 399] width 66 height 15
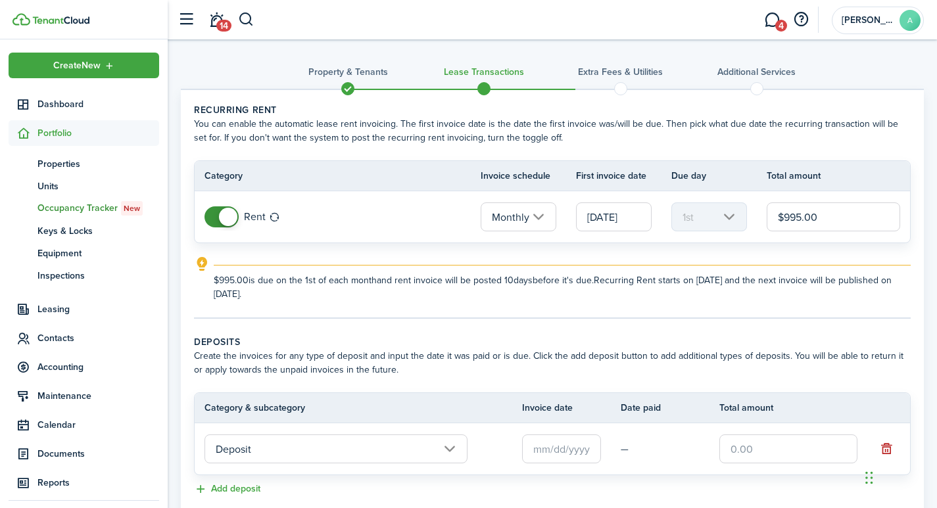
click at [562, 444] on input "text" at bounding box center [561, 448] width 79 height 29
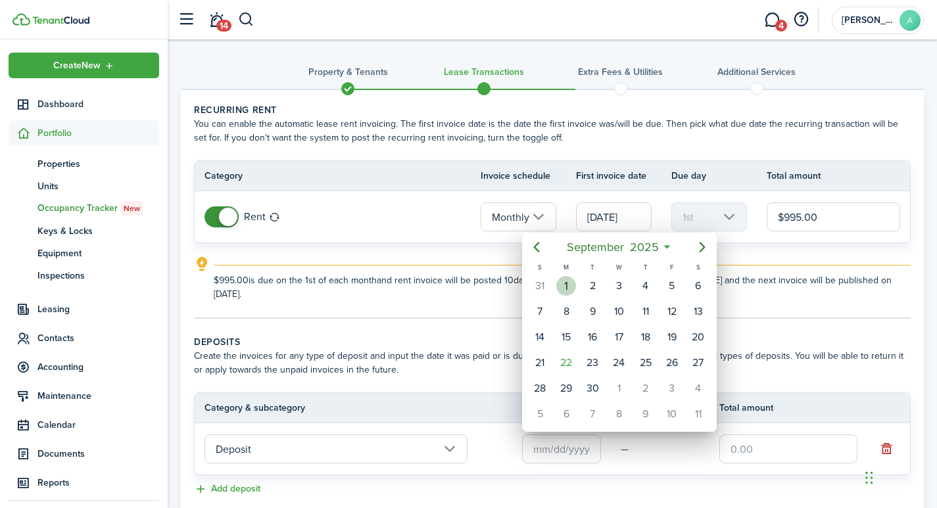
click at [565, 284] on div "1" at bounding box center [566, 286] width 20 height 20
type input "[DATE]"
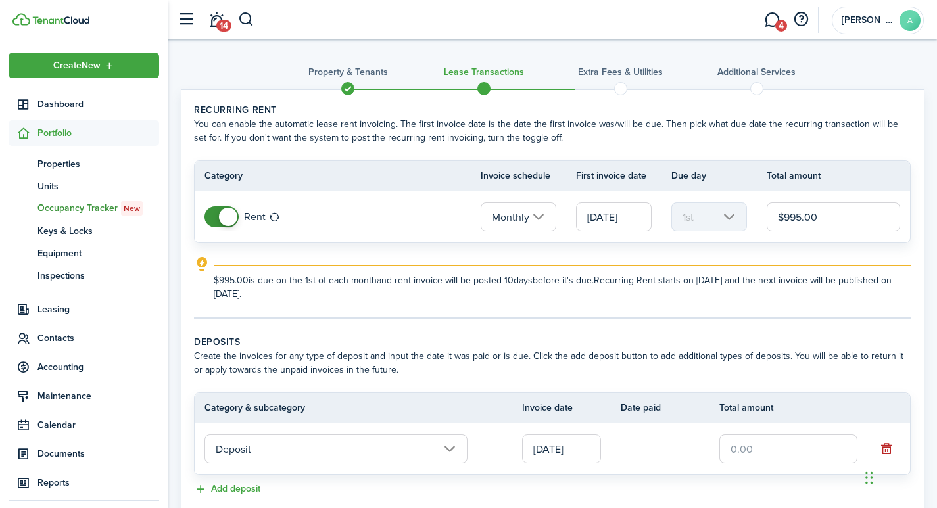
click at [749, 450] on input "text" at bounding box center [788, 448] width 138 height 29
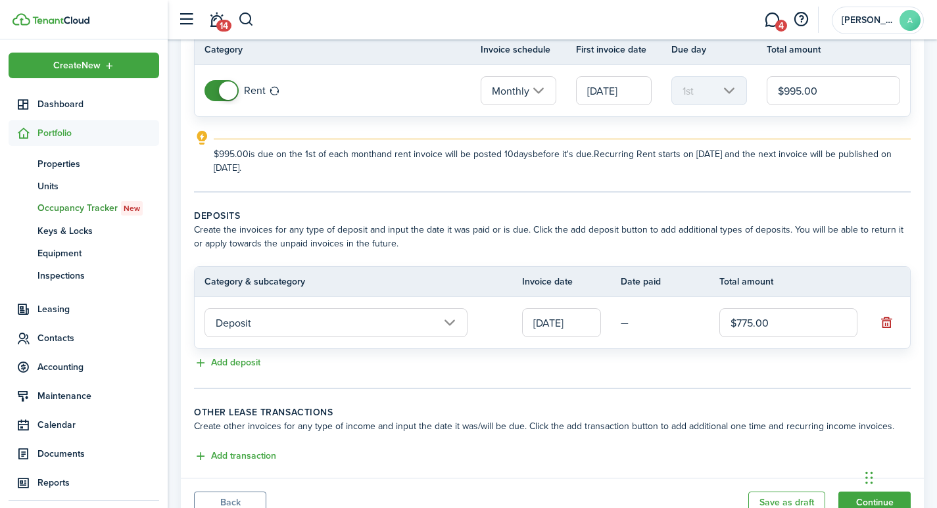
scroll to position [181, 0]
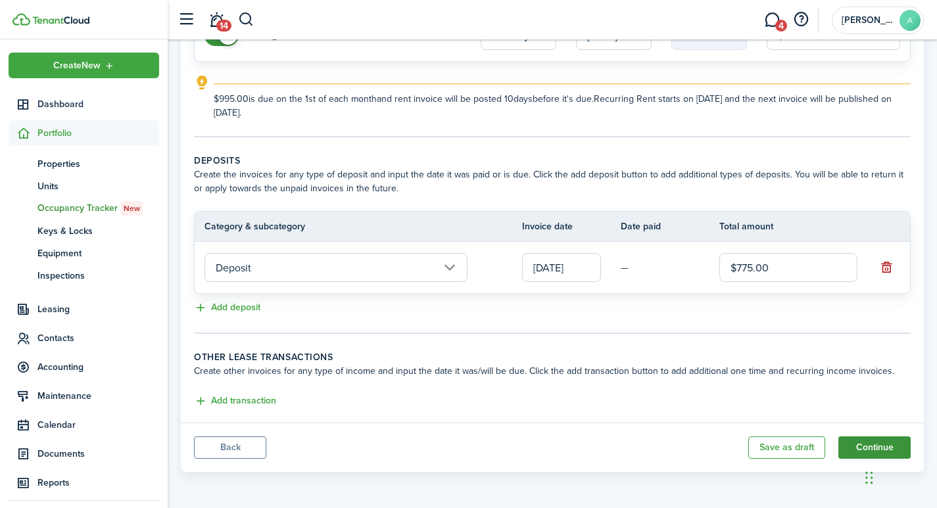
type input "$775.00"
click at [876, 442] on button "Continue" at bounding box center [874, 447] width 72 height 22
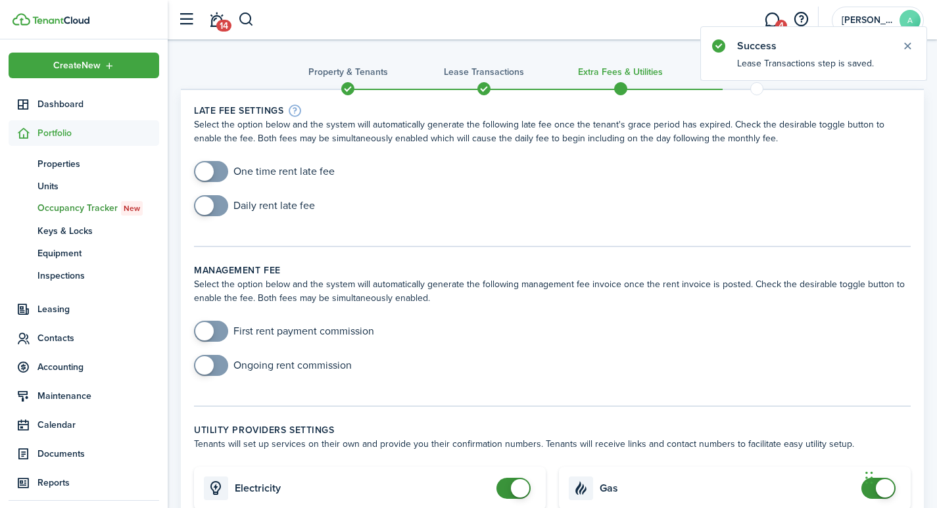
click at [277, 167] on input "checkbox" at bounding box center [264, 171] width 141 height 21
checkbox input "true"
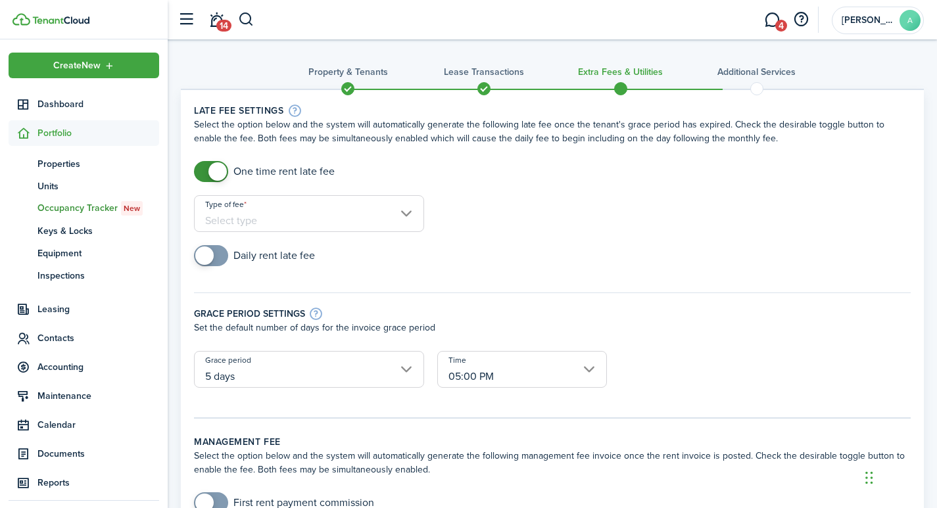
click at [274, 214] on input "Type of fee" at bounding box center [309, 213] width 230 height 37
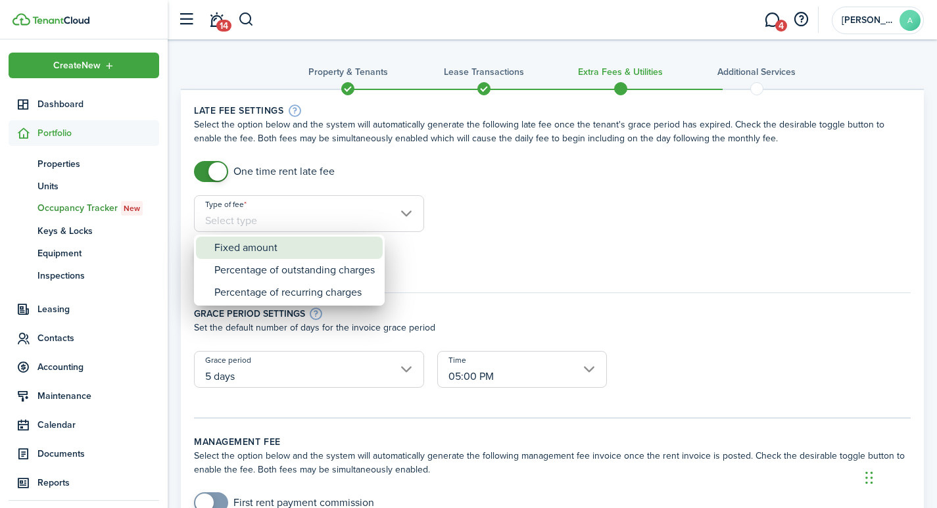
click at [252, 245] on div "Fixed amount" at bounding box center [294, 248] width 160 height 22
type input "Fixed amount"
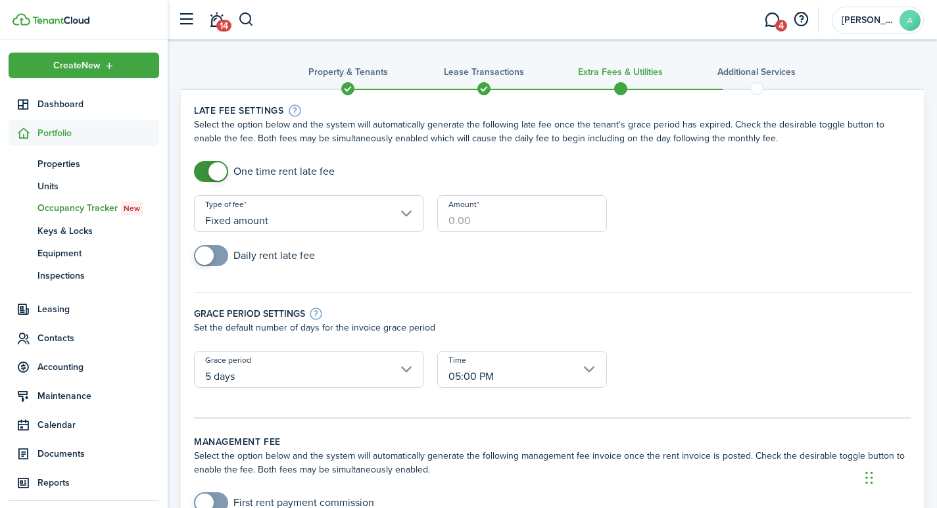
click at [540, 224] on input "Amount" at bounding box center [522, 213] width 170 height 37
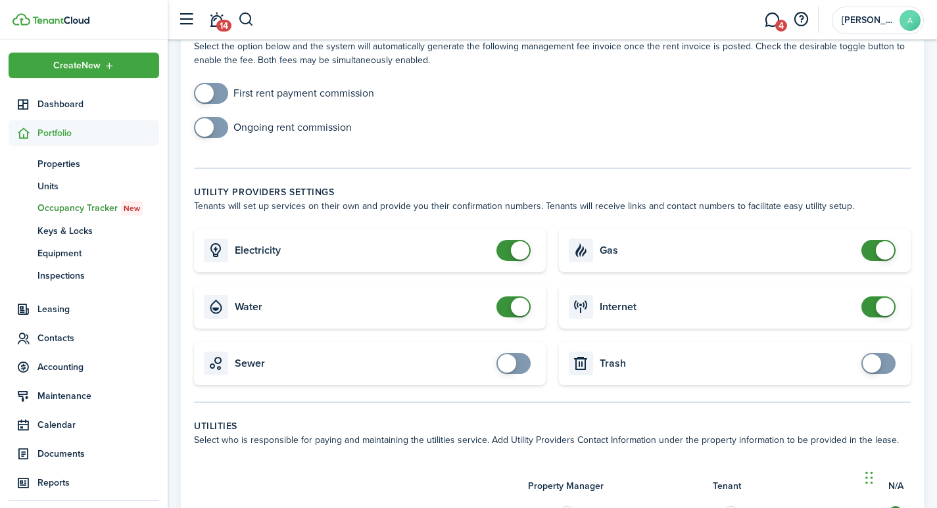
scroll to position [509, 0]
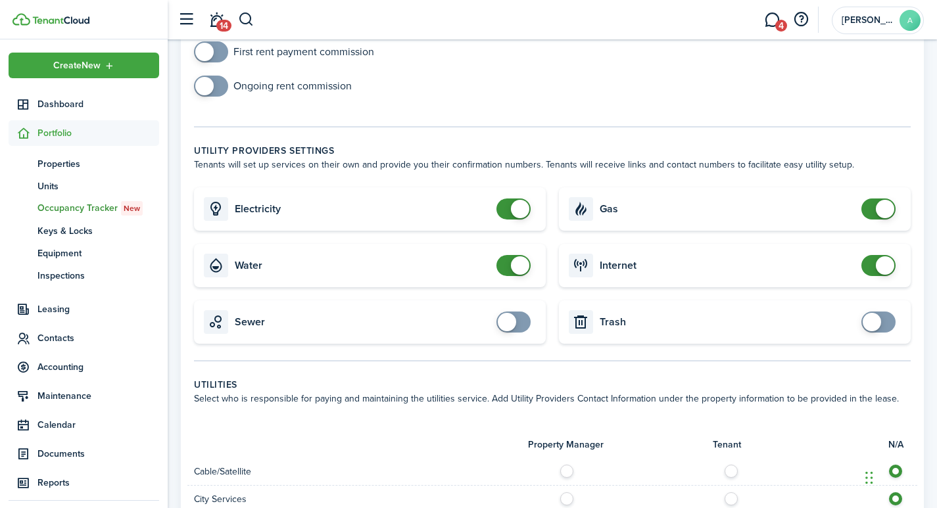
type input "$40.00"
checkbox input "false"
click at [526, 200] on span at bounding box center [520, 209] width 18 height 18
checkbox input "false"
click at [521, 256] on span at bounding box center [520, 265] width 18 height 18
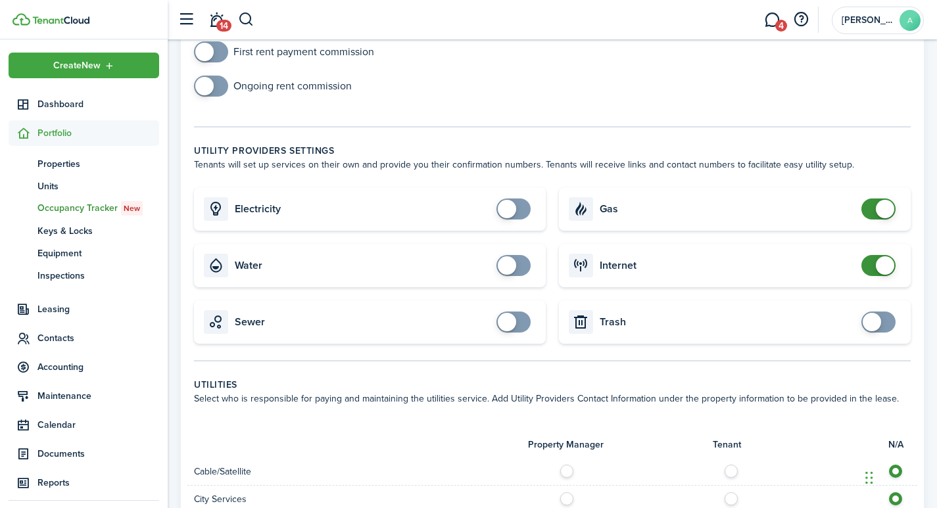
checkbox input "false"
click at [887, 200] on span at bounding box center [884, 209] width 18 height 18
checkbox input "false"
click at [883, 256] on span at bounding box center [884, 265] width 18 height 18
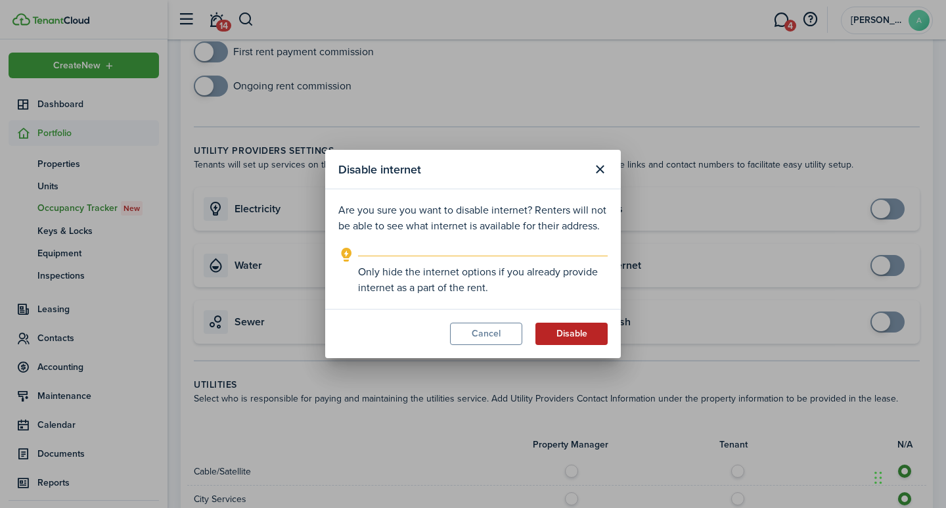
click at [585, 336] on button "Disable" at bounding box center [572, 334] width 72 height 22
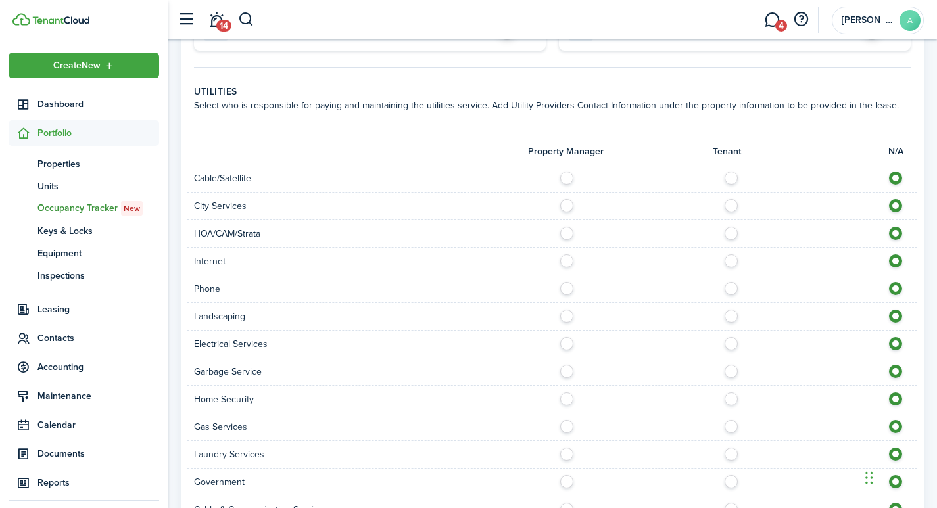
scroll to position [1013, 0]
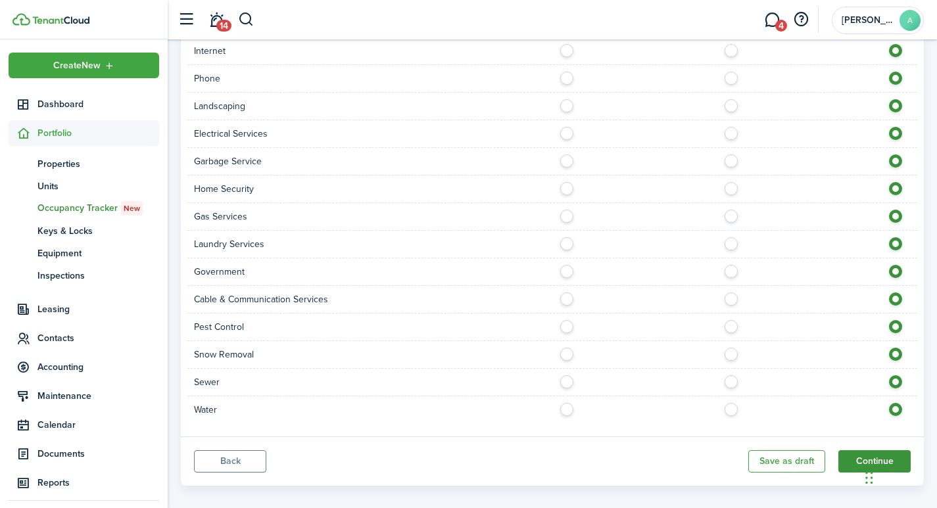
click at [854, 450] on button "Continue" at bounding box center [874, 461] width 72 height 22
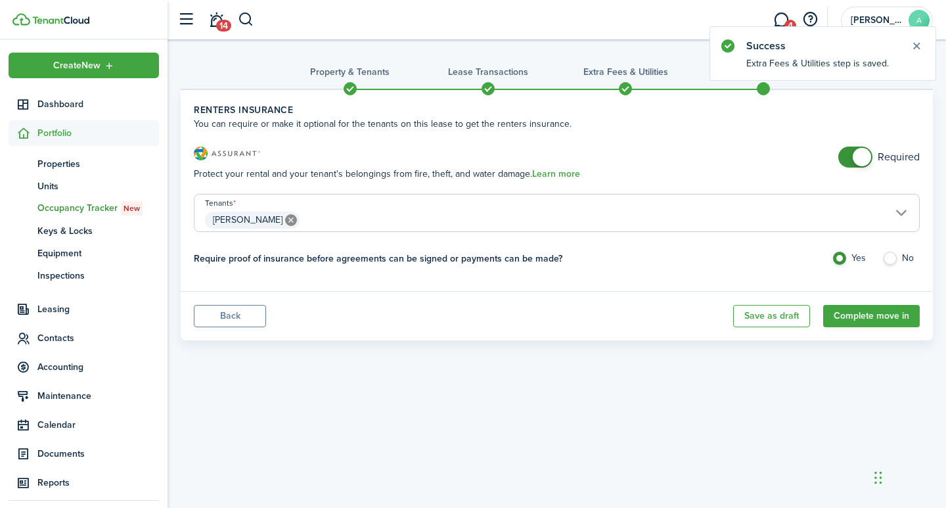
checkbox input "false"
click at [860, 156] on span at bounding box center [862, 157] width 18 height 18
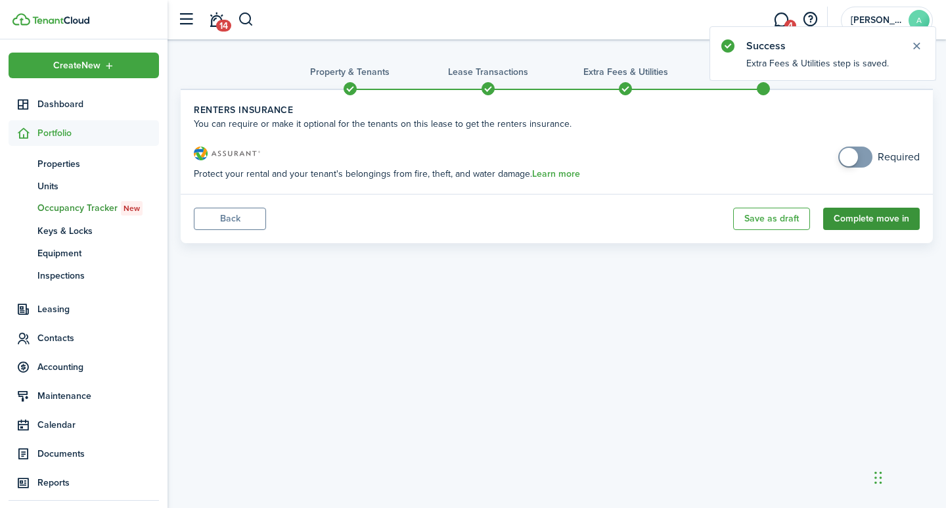
click at [867, 218] on button "Complete move in" at bounding box center [872, 219] width 97 height 22
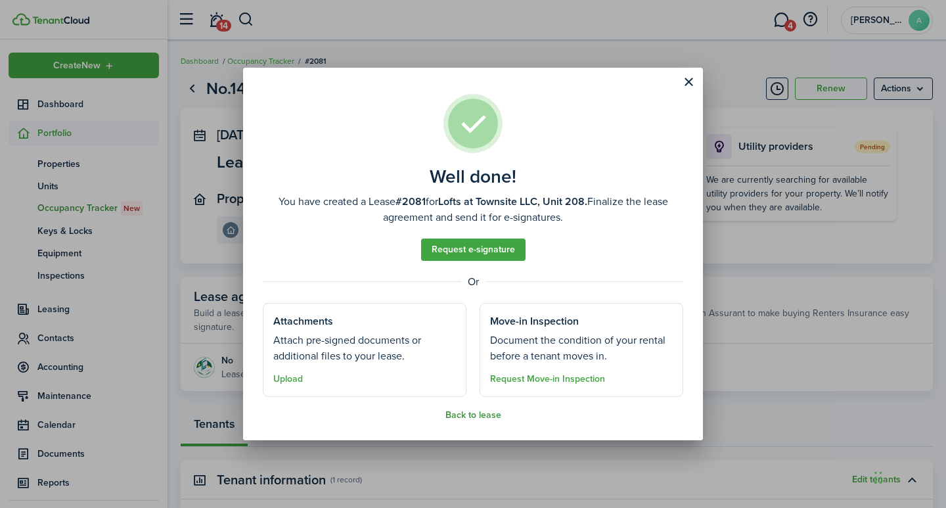
click at [485, 417] on button "Back to lease" at bounding box center [474, 415] width 56 height 11
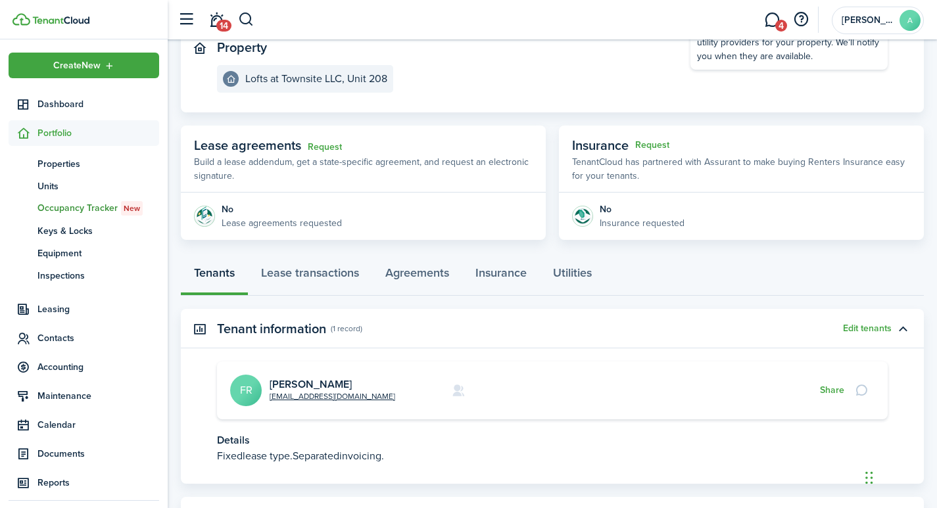
scroll to position [216, 0]
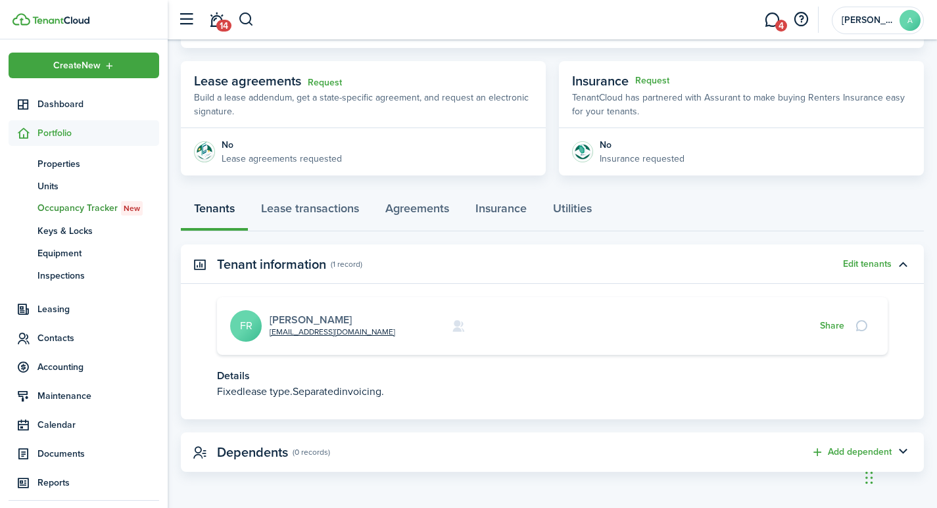
click at [319, 315] on link "[PERSON_NAME]" at bounding box center [310, 319] width 82 height 15
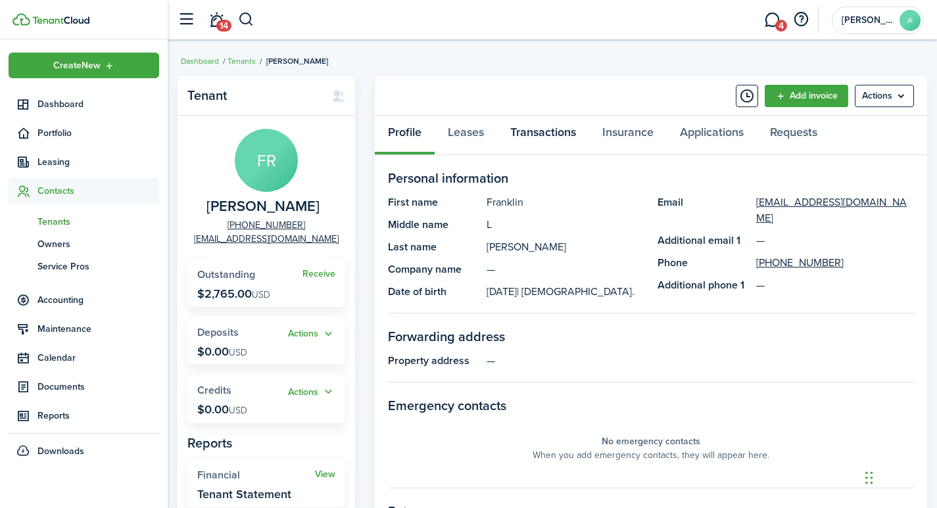
click at [525, 131] on link "Transactions" at bounding box center [543, 135] width 92 height 39
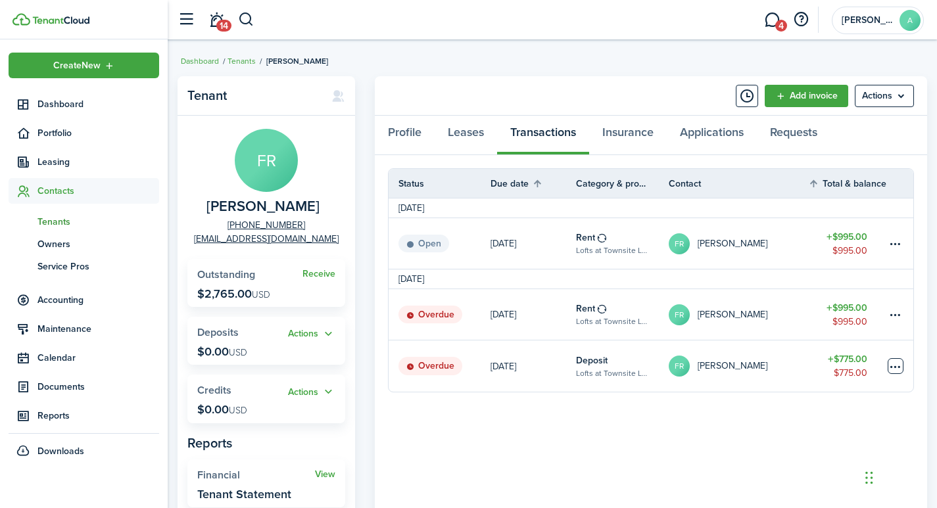
click at [894, 363] on table-menu-btn-icon at bounding box center [895, 366] width 16 height 16
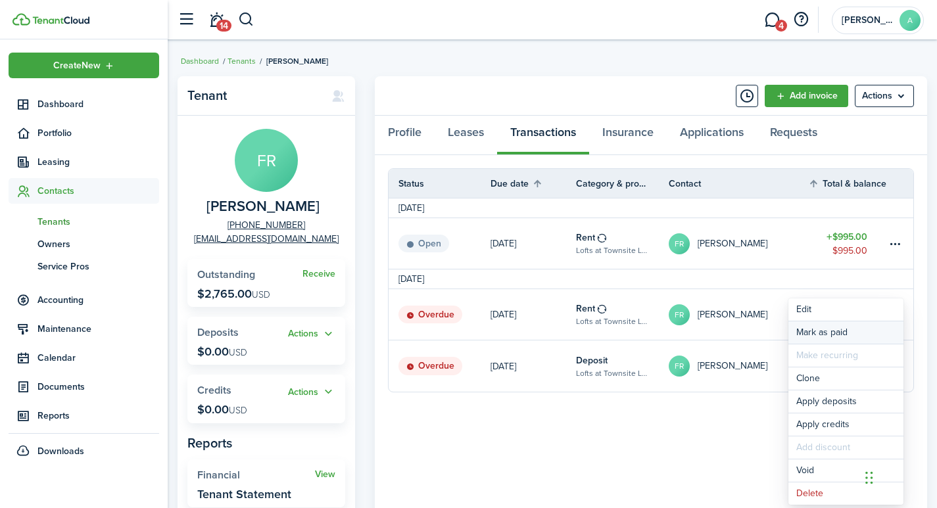
click at [839, 333] on link "Mark as paid" at bounding box center [845, 332] width 115 height 22
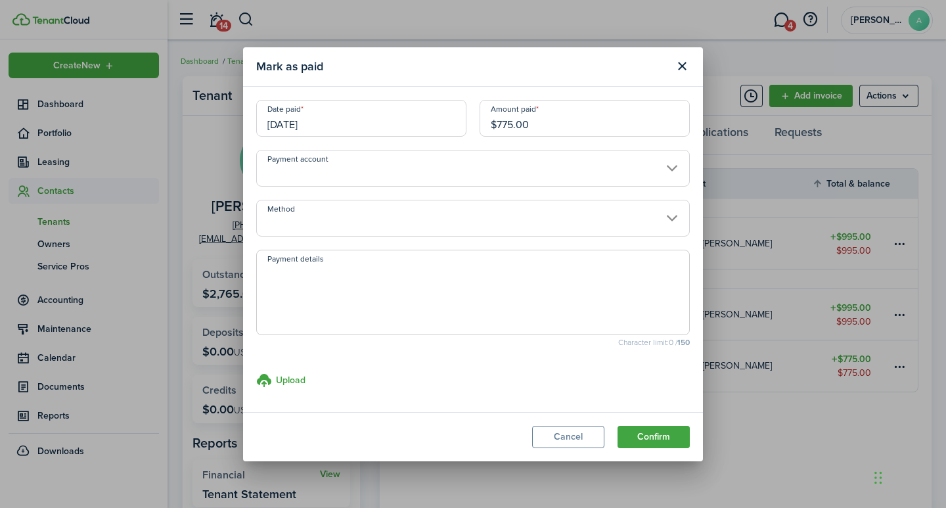
click at [421, 168] on input "Payment account" at bounding box center [473, 168] width 434 height 37
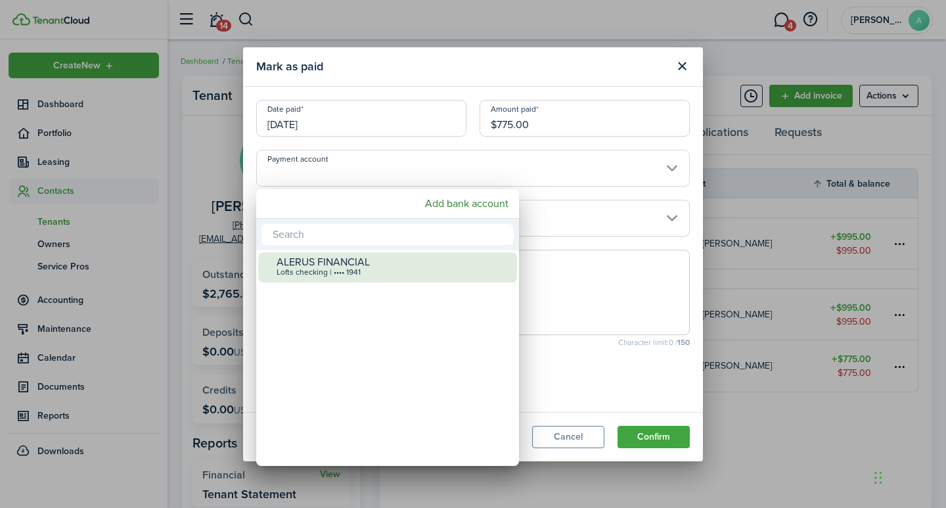
click at [363, 268] on div "ALERUS FINANCIAL" at bounding box center [393, 262] width 233 height 12
type input "•••• •••• •••• 1941"
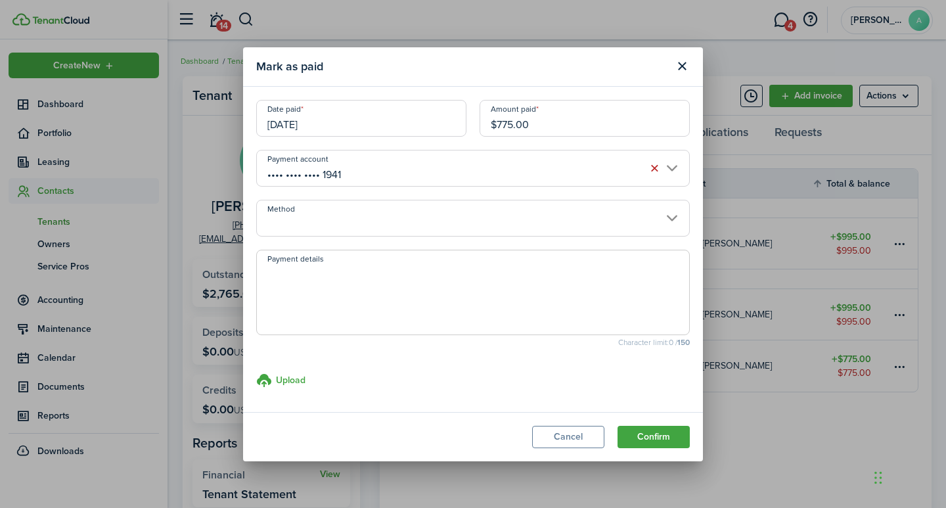
click at [392, 231] on input "Method" at bounding box center [473, 218] width 434 height 37
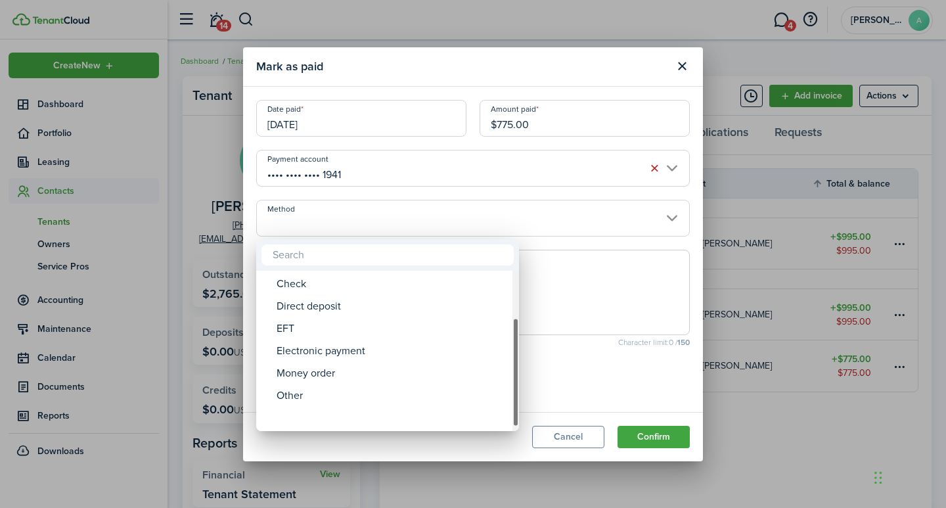
drag, startPoint x: 519, startPoint y: 287, endPoint x: 393, endPoint y: 406, distance: 172.5
click at [501, 390] on mbsc-scrollview-base "ACH Card Cash Cashier's check Check Direct deposit EFT Electronic payment Money…" at bounding box center [387, 351] width 263 height 158
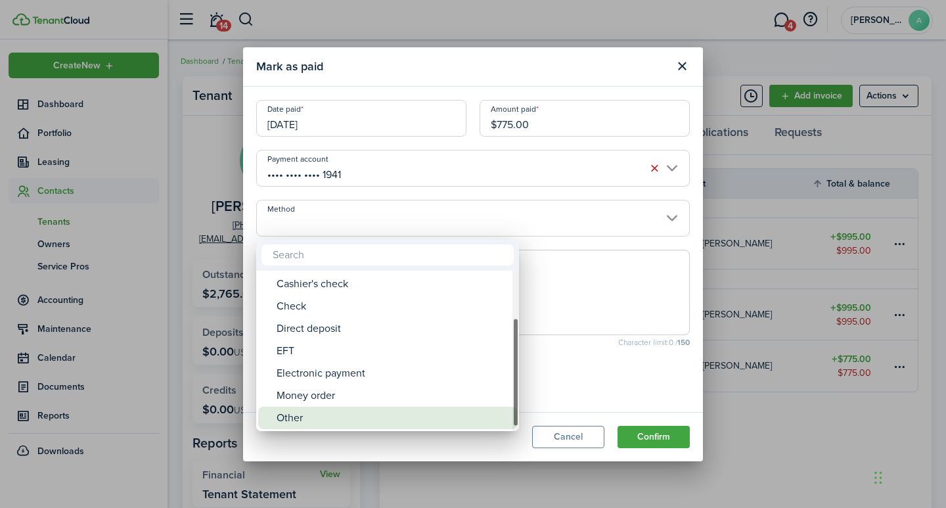
click at [357, 418] on div "Other" at bounding box center [393, 418] width 233 height 22
type input "Other"
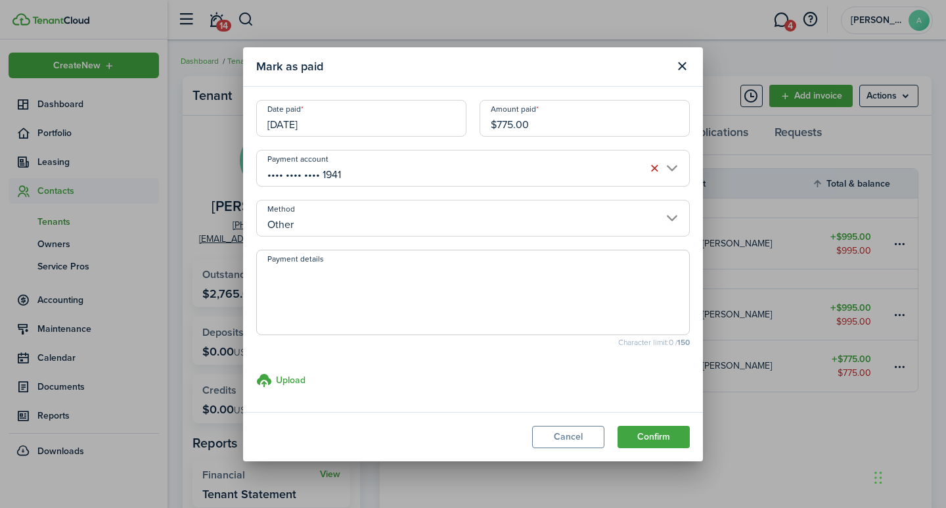
click at [388, 285] on textarea "Payment details" at bounding box center [473, 296] width 432 height 63
type textarea "Security Deposit - transfer from 243."
click at [669, 437] on button "Confirm" at bounding box center [654, 437] width 72 height 22
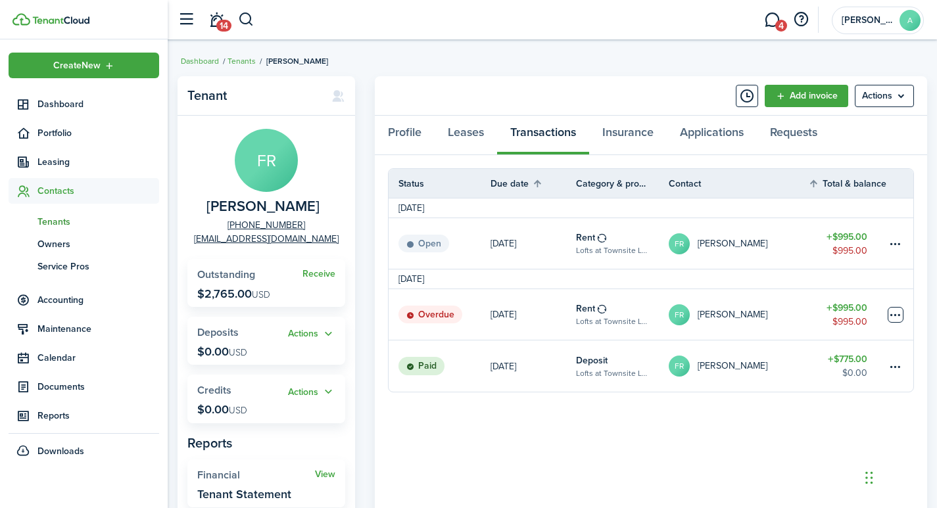
click at [900, 312] on table-menu-btn-icon at bounding box center [895, 315] width 16 height 16
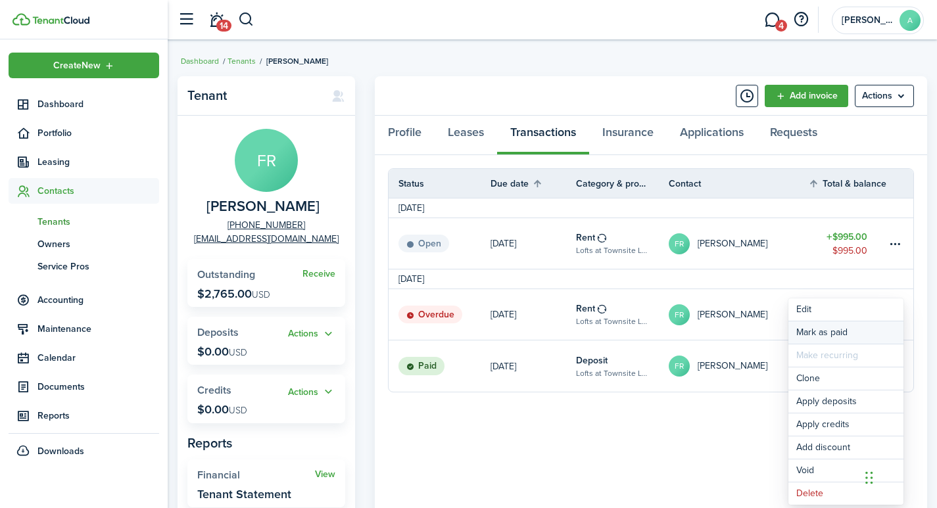
click at [820, 331] on link "Mark as paid" at bounding box center [845, 332] width 115 height 22
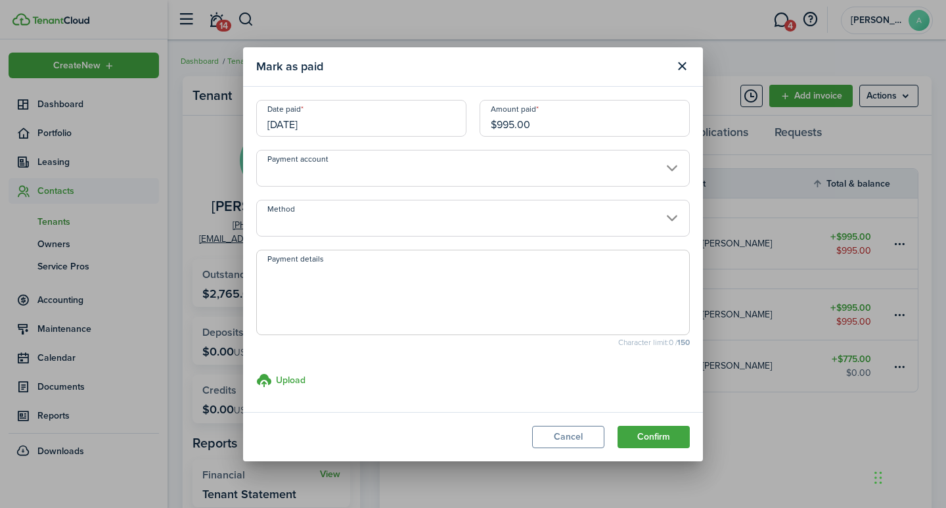
click at [344, 126] on input "[DATE]" at bounding box center [361, 118] width 210 height 37
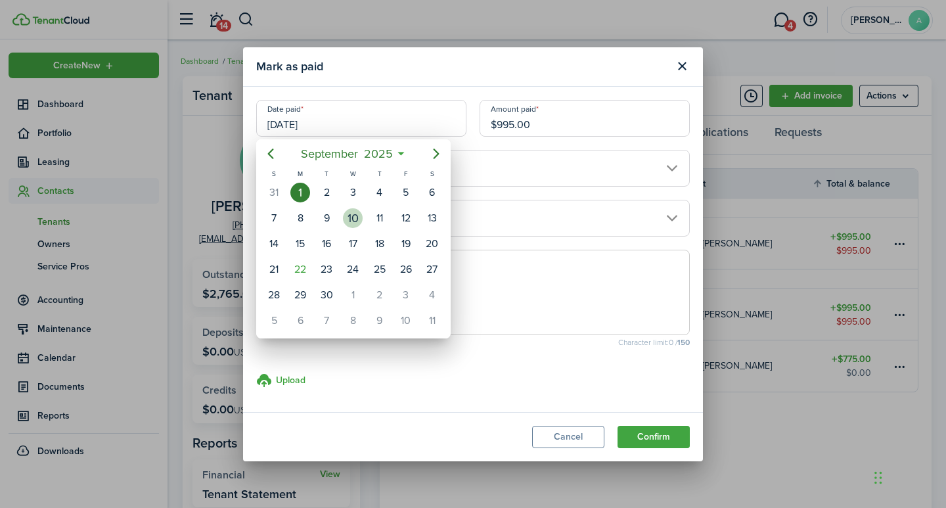
click at [354, 218] on div "10" at bounding box center [353, 218] width 20 height 20
type input "09/10/2025"
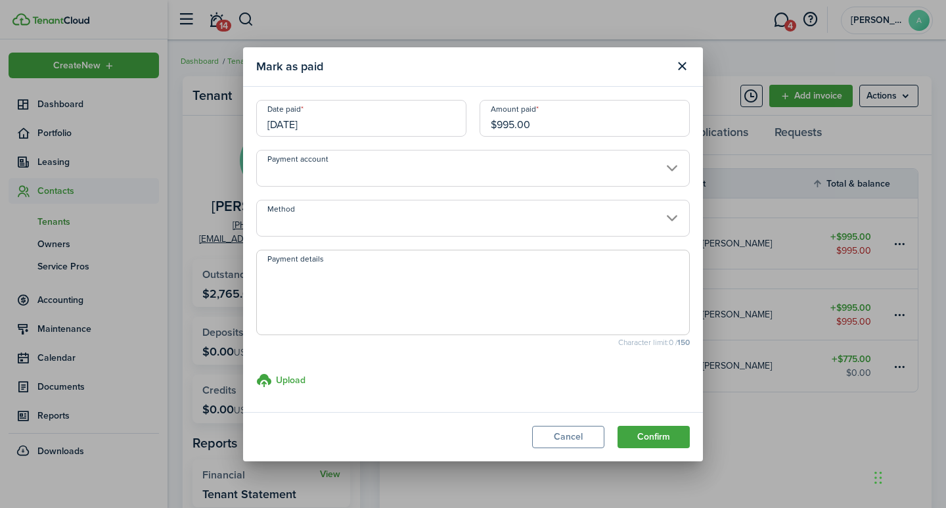
click at [549, 129] on input "$995.00" at bounding box center [585, 118] width 210 height 37
drag, startPoint x: 549, startPoint y: 129, endPoint x: 451, endPoint y: 120, distance: 99.0
click at [451, 120] on div "Date paid 09/10/2025 Amount paid $995.00" at bounding box center [473, 125] width 447 height 50
click at [444, 169] on input "Payment account" at bounding box center [473, 168] width 434 height 37
type input "$220.00"
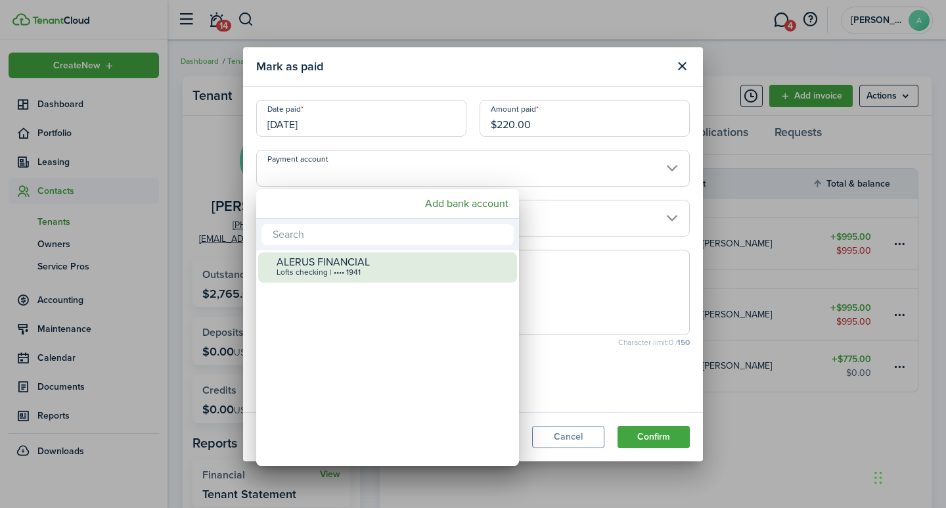
click at [394, 263] on div "ALERUS FINANCIAL" at bounding box center [393, 262] width 233 height 12
type input "•••• •••• •••• 1941"
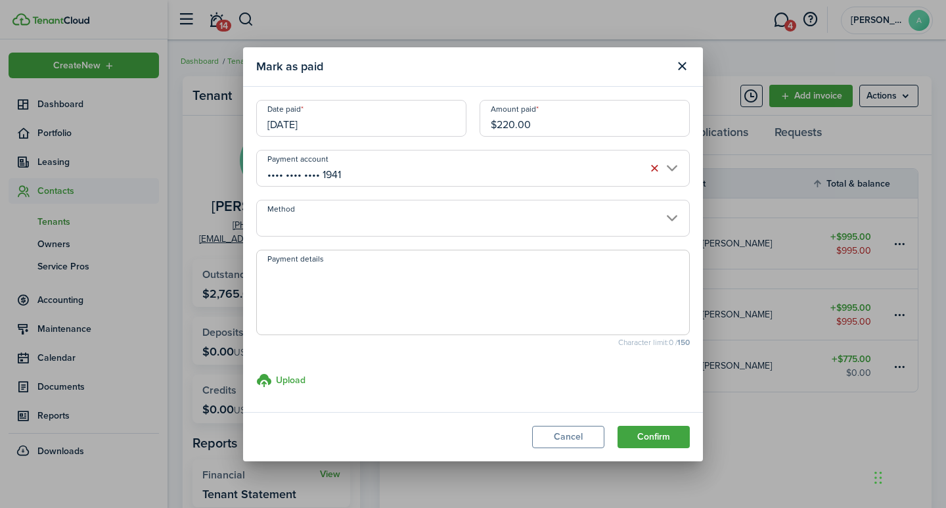
click at [418, 231] on input "Method" at bounding box center [473, 218] width 434 height 37
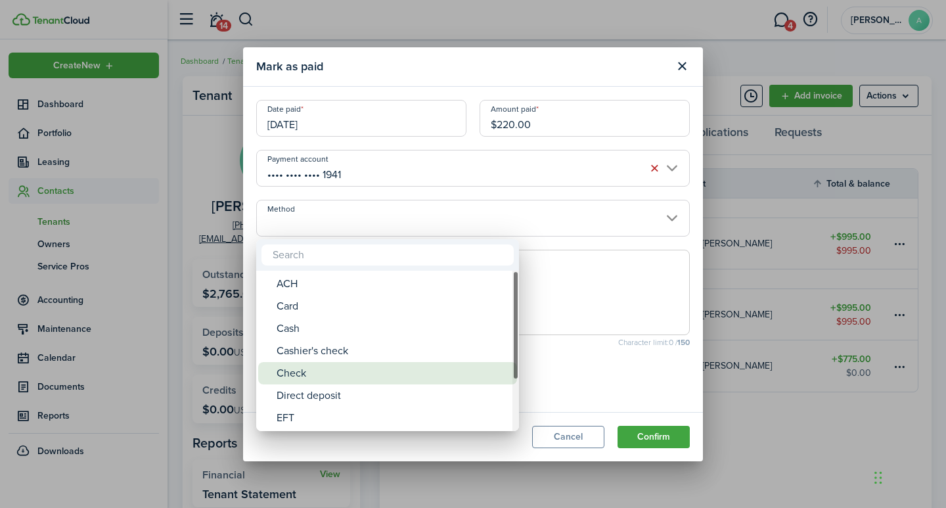
click at [335, 377] on div "Check" at bounding box center [393, 373] width 233 height 22
type input "Check"
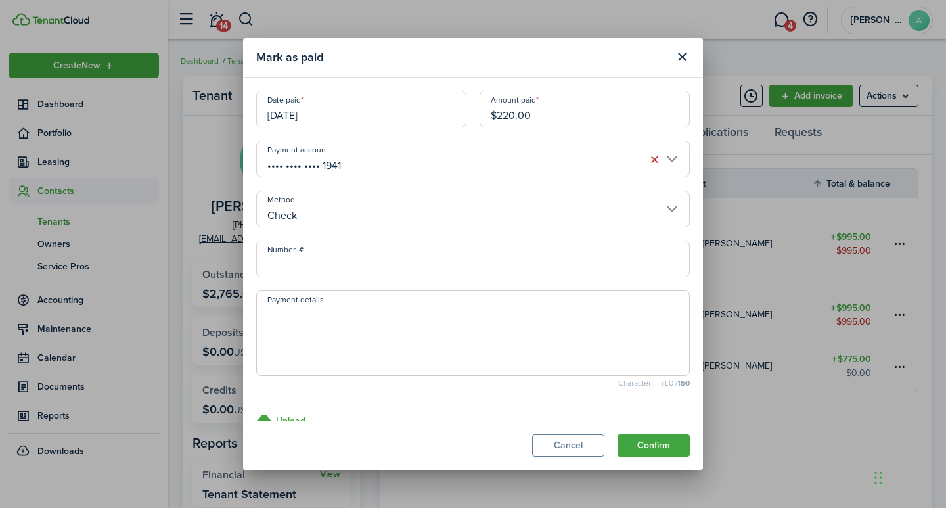
click at [377, 264] on input "Number, #" at bounding box center [473, 259] width 434 height 37
type input "1001"
click at [404, 322] on textarea "Payment details" at bounding box center [473, 337] width 432 height 63
type textarea "September rent"
click at [655, 448] on button "Confirm" at bounding box center [654, 445] width 72 height 22
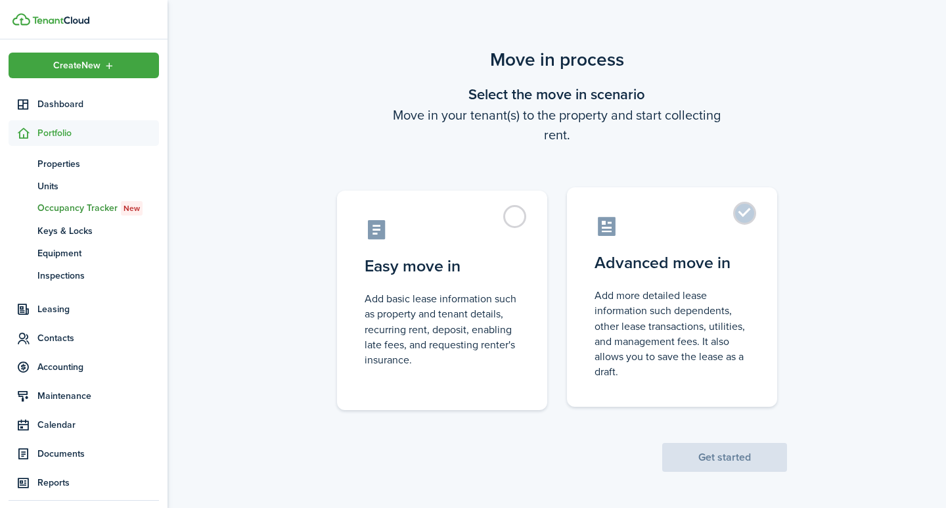
click at [746, 214] on label "Advanced move in Add more detailed lease information such dependents, other lea…" at bounding box center [672, 297] width 210 height 220
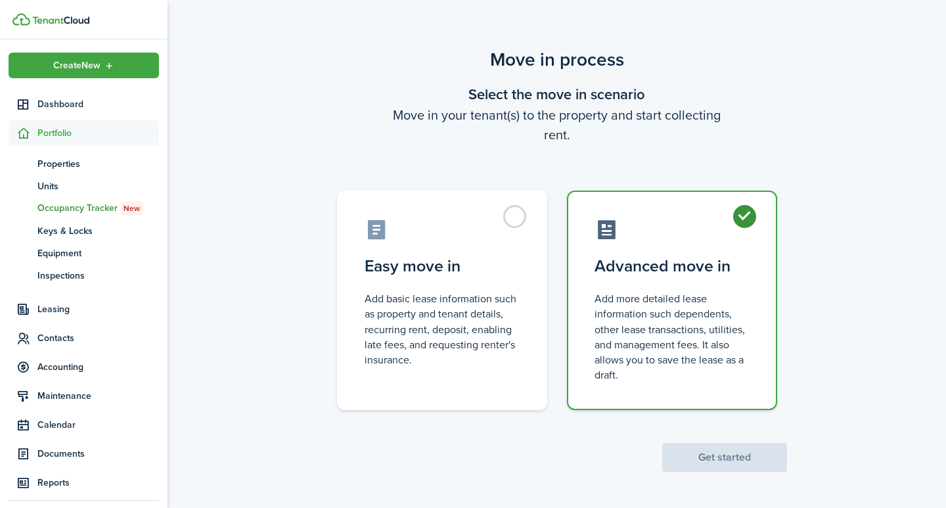
radio input "true"
click at [717, 456] on button "Get started" at bounding box center [725, 457] width 125 height 29
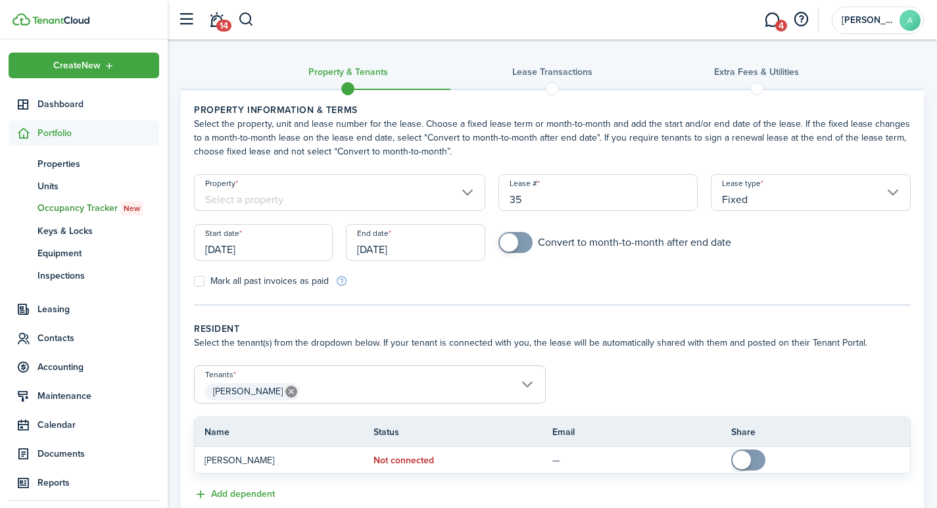
click at [282, 199] on input "Property" at bounding box center [339, 192] width 291 height 37
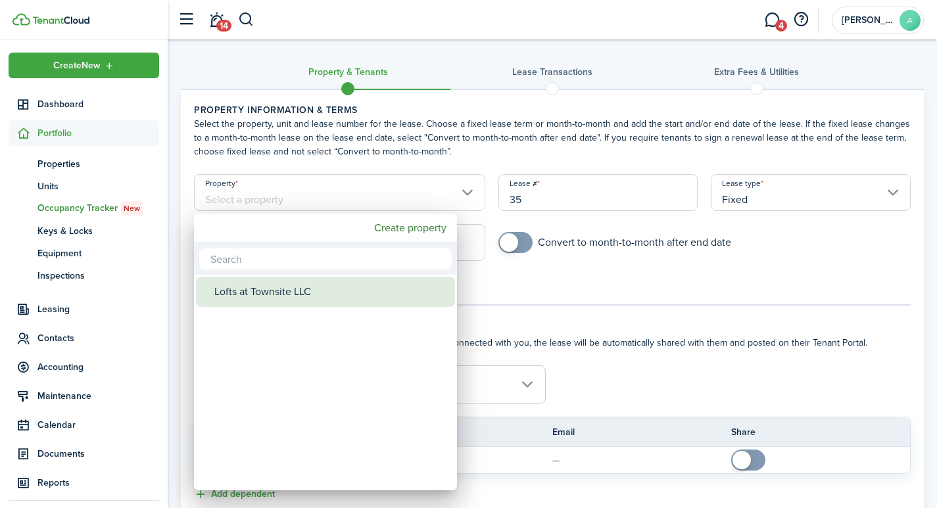
drag, startPoint x: 292, startPoint y: 292, endPoint x: 444, endPoint y: 241, distance: 159.6
click at [294, 292] on div "Lofts at Townsite LLC" at bounding box center [330, 292] width 233 height 30
type input "Lofts at Townsite LLC"
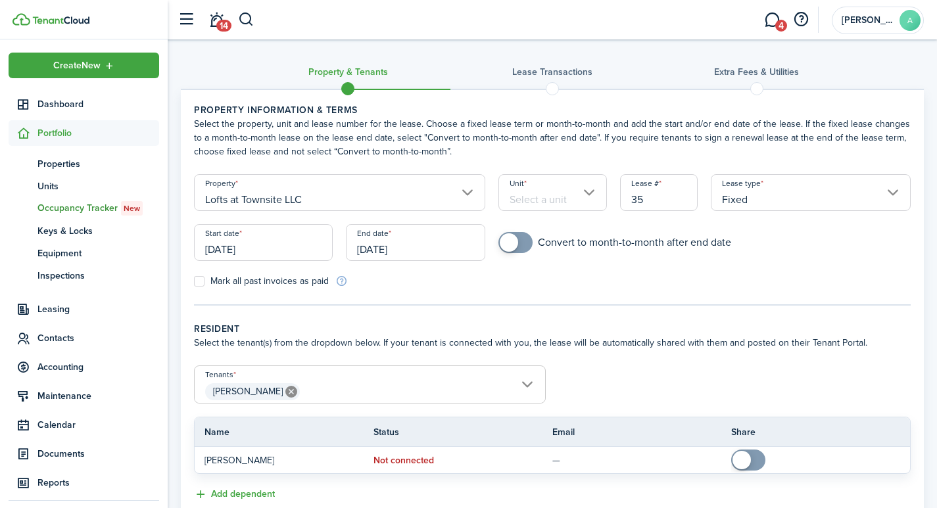
click at [528, 200] on input "Unit" at bounding box center [552, 192] width 108 height 37
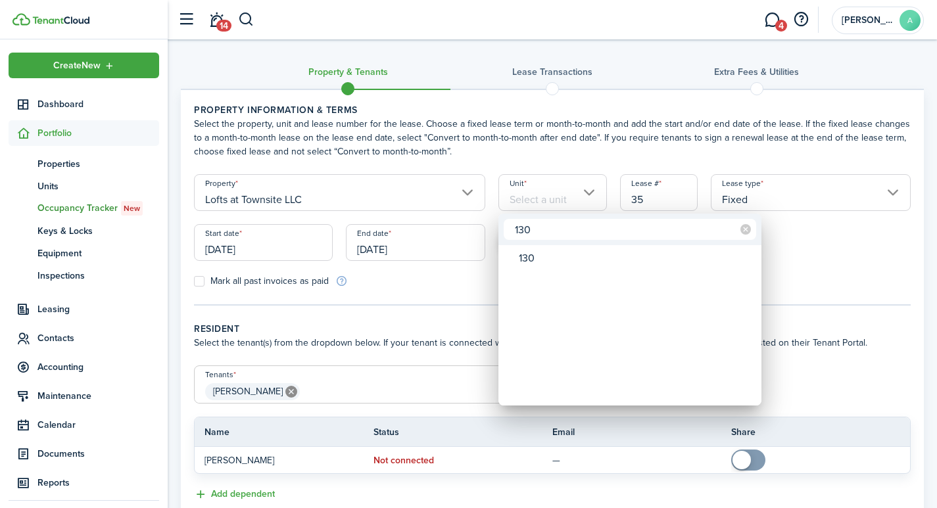
click at [526, 230] on input "130" at bounding box center [629, 229] width 252 height 21
type input "130"
drag, startPoint x: 670, startPoint y: 197, endPoint x: 655, endPoint y: 199, distance: 15.9
click at [655, 199] on div at bounding box center [468, 254] width 1147 height 718
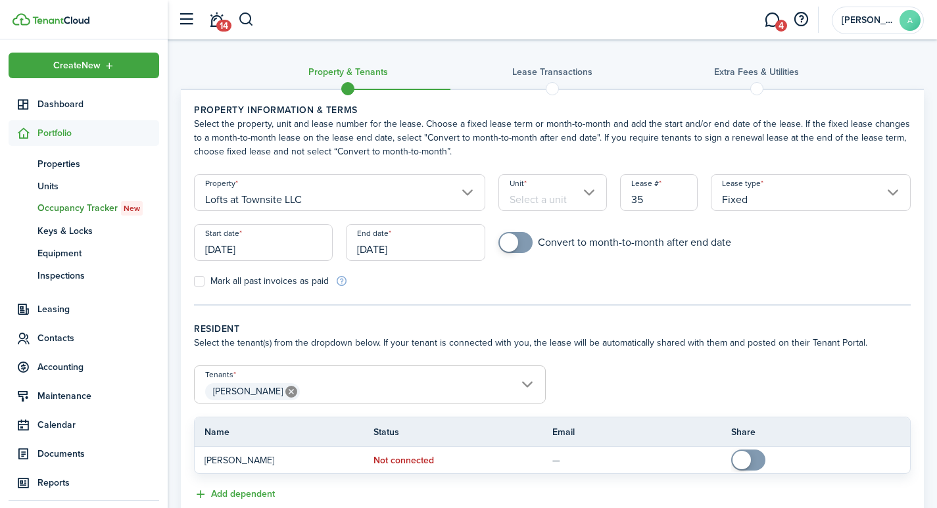
click at [545, 192] on input "Unit" at bounding box center [552, 192] width 108 height 37
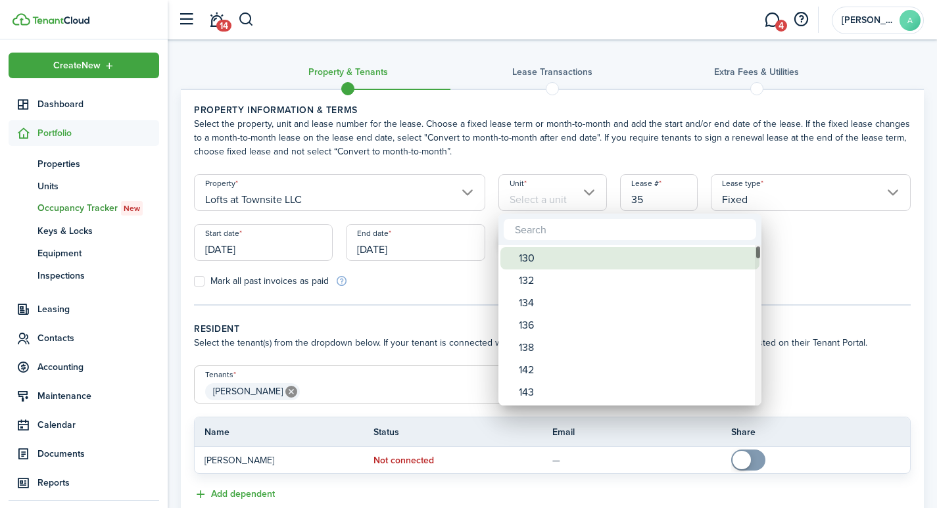
click at [532, 259] on div "130" at bounding box center [635, 258] width 233 height 22
type input "130"
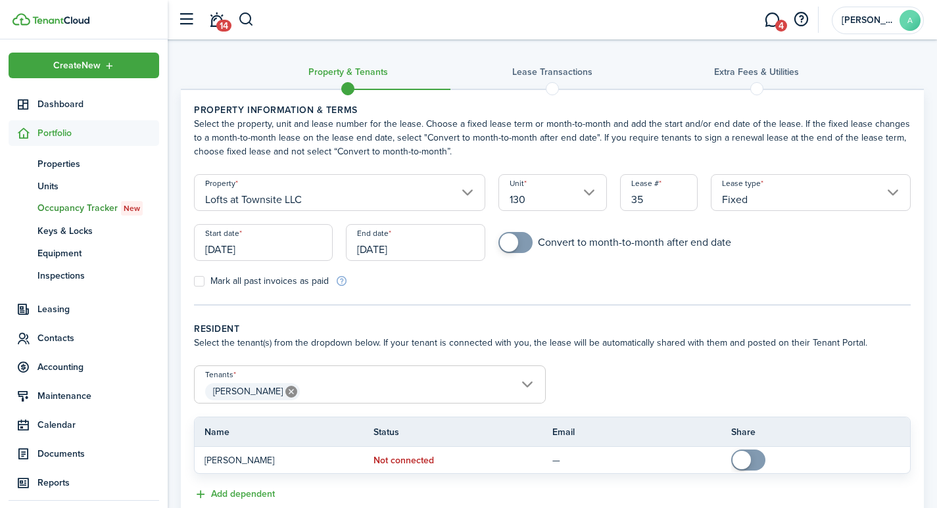
click at [648, 202] on input "35" at bounding box center [659, 192] width 78 height 37
type input "3"
type input "1301"
click at [873, 191] on input "Fixed" at bounding box center [811, 192] width 200 height 37
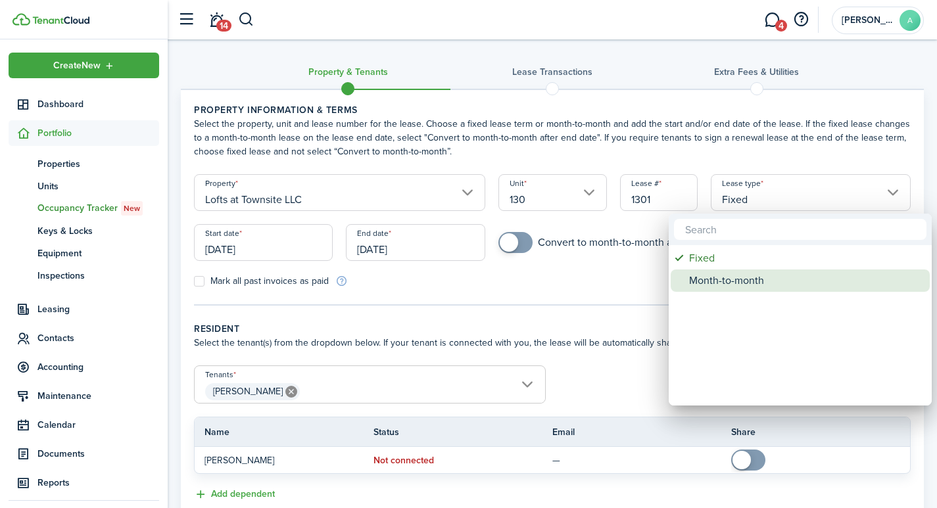
click at [754, 284] on div "Month-to-month" at bounding box center [805, 280] width 233 height 22
type input "Month-to-month"
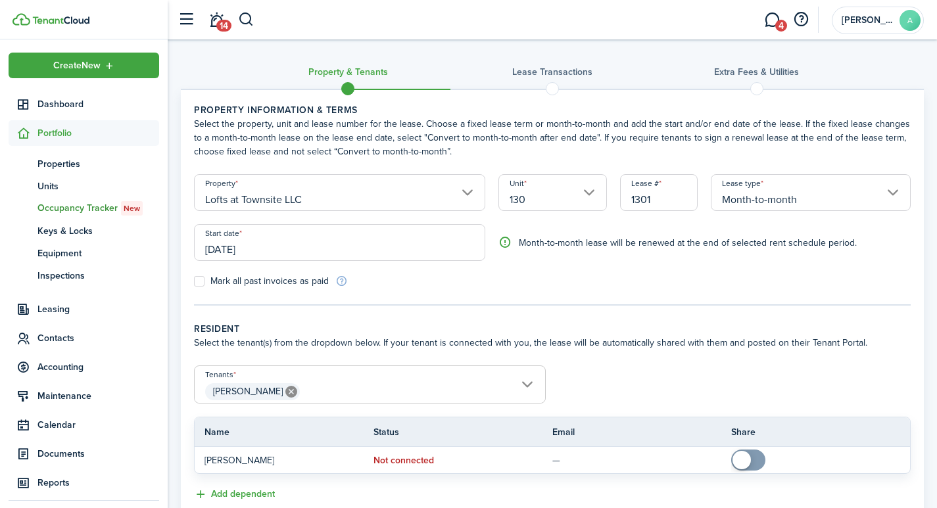
click at [273, 254] on input "[DATE]" at bounding box center [339, 242] width 291 height 37
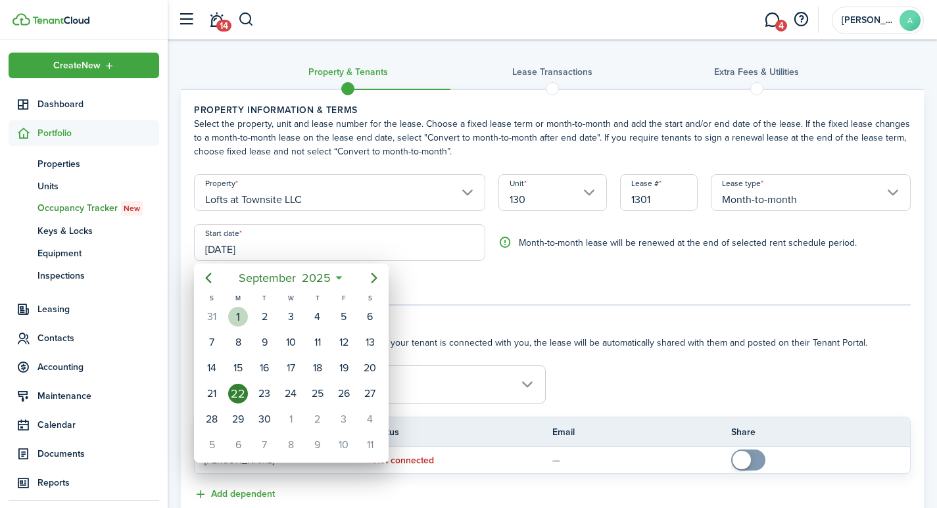
click at [238, 314] on div "1" at bounding box center [238, 317] width 20 height 20
type input "[DATE]"
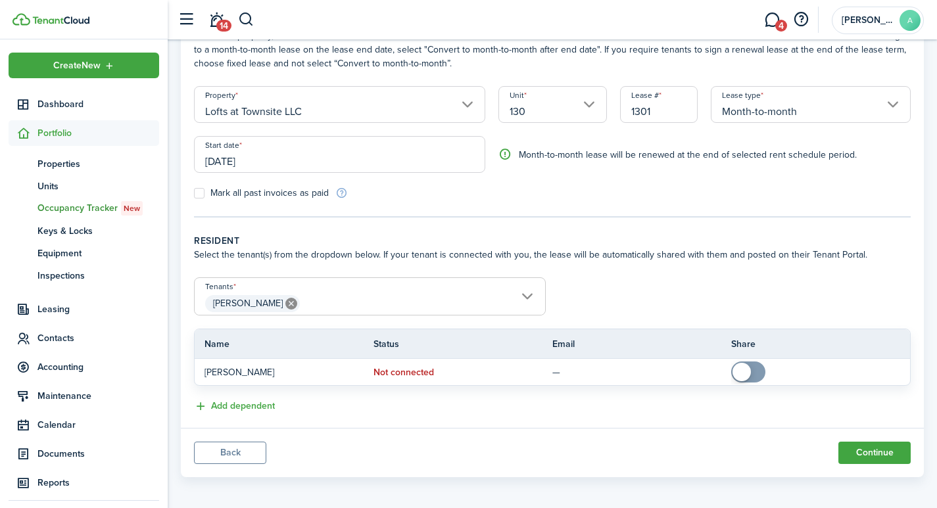
scroll to position [93, 0]
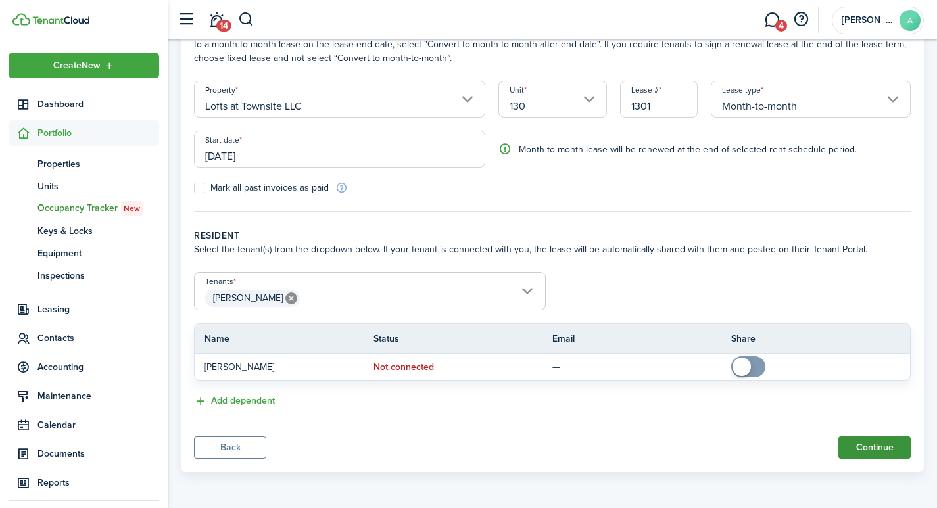
click at [877, 446] on button "Continue" at bounding box center [874, 447] width 72 height 22
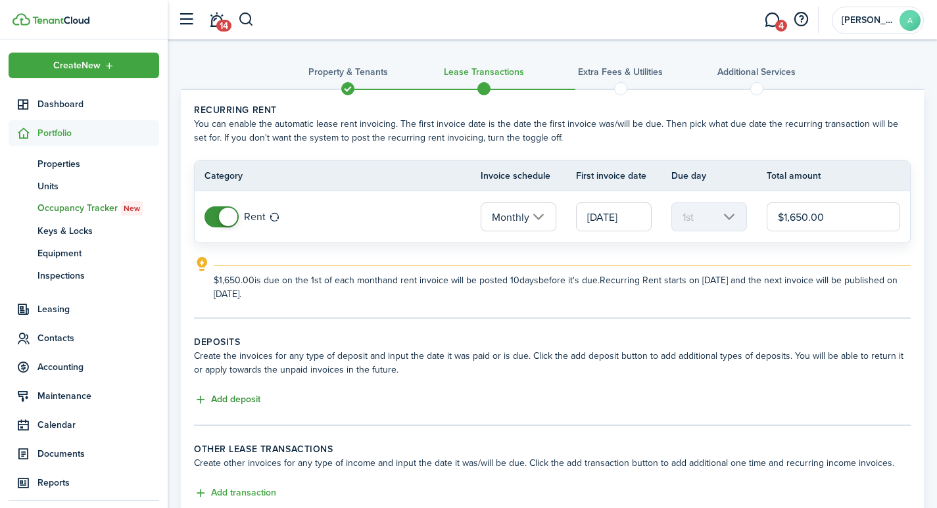
click at [229, 401] on button "Add deposit" at bounding box center [227, 399] width 66 height 15
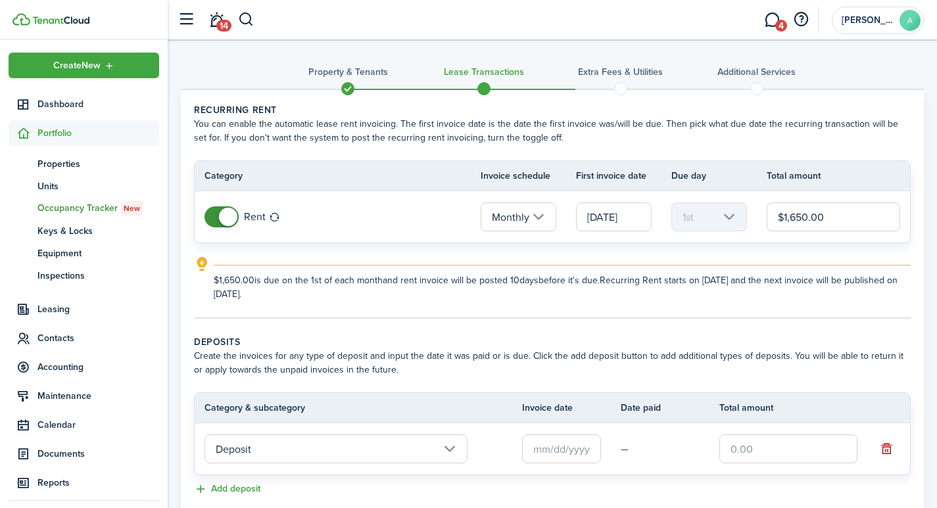
click at [557, 448] on input "text" at bounding box center [561, 448] width 79 height 29
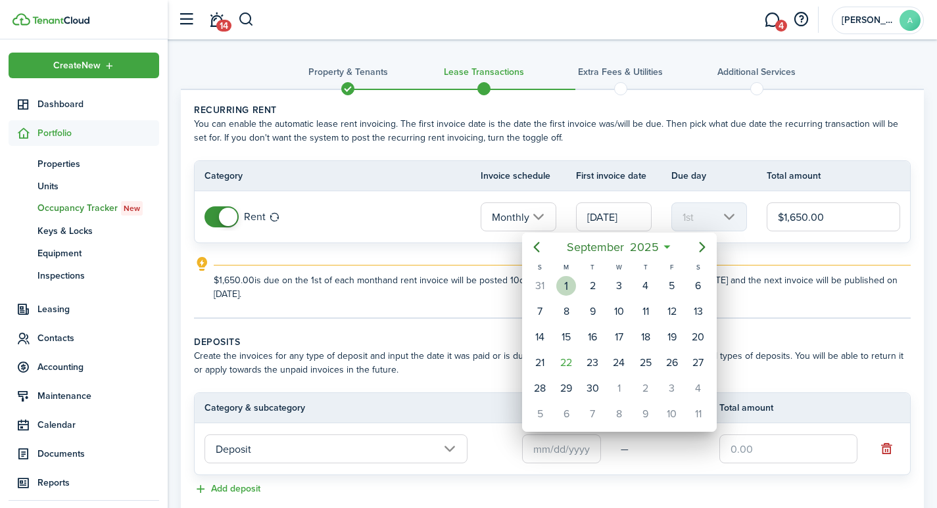
click at [563, 285] on div "1" at bounding box center [566, 286] width 20 height 20
type input "[DATE]"
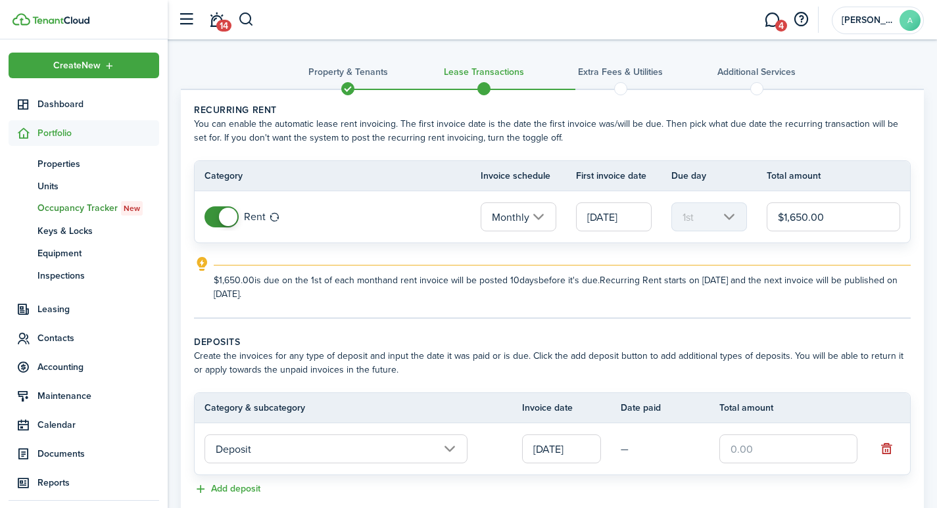
click at [762, 449] on input "text" at bounding box center [788, 448] width 138 height 29
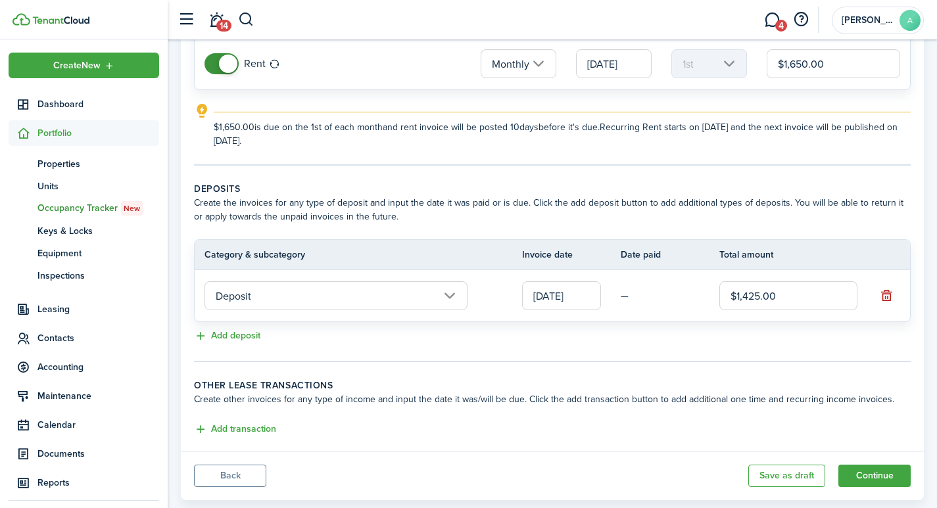
scroll to position [181, 0]
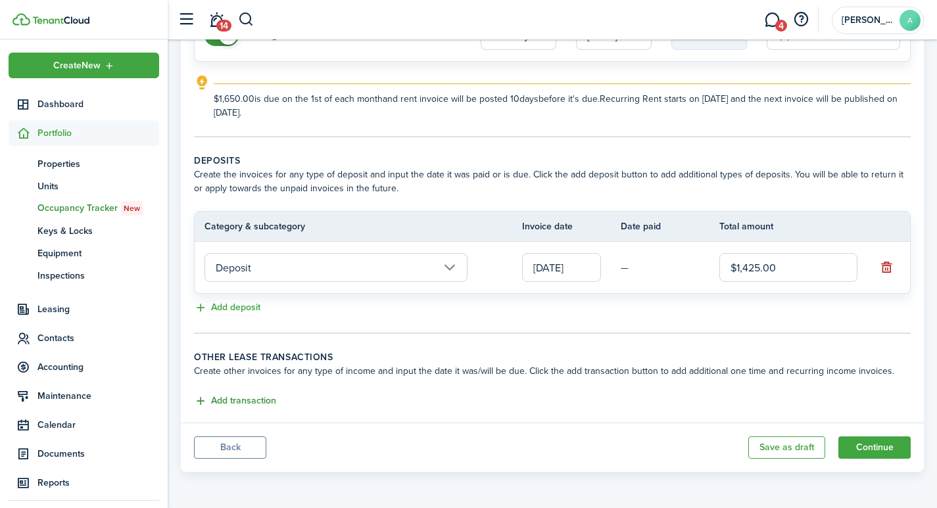
type input "$1,425.00"
click at [199, 400] on button "Add transaction" at bounding box center [235, 401] width 82 height 15
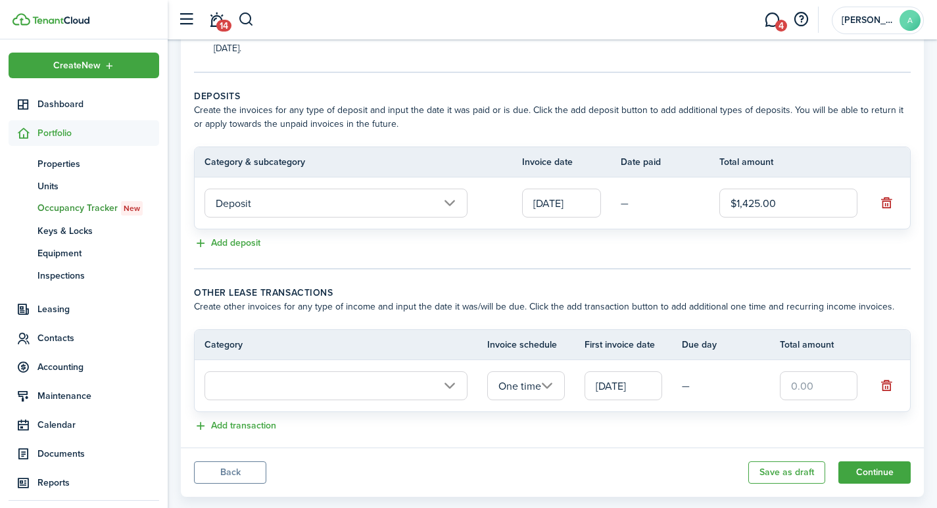
scroll to position [271, 0]
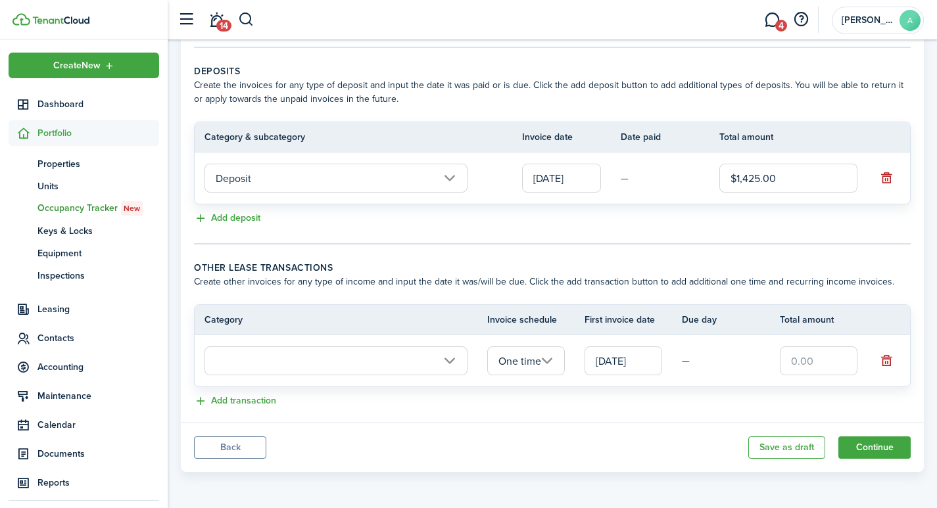
click at [449, 360] on input "text" at bounding box center [335, 360] width 263 height 29
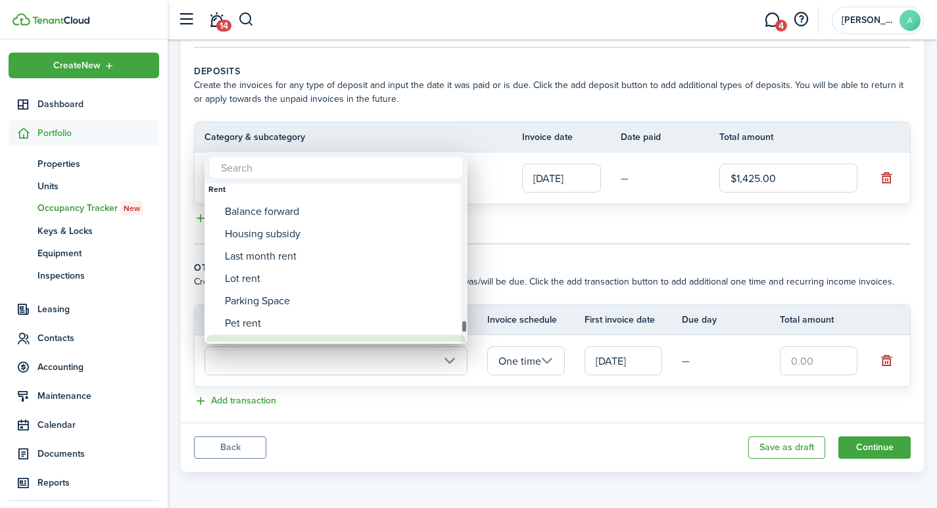
drag, startPoint x: 463, startPoint y: 190, endPoint x: 451, endPoint y: 319, distance: 129.4
click at [451, 327] on mbsc-scrollview-base "Utility charge Violation Water fee Condo/HOA fees Condo/HOA fees Condo/HOA dues…" at bounding box center [335, 264] width 263 height 158
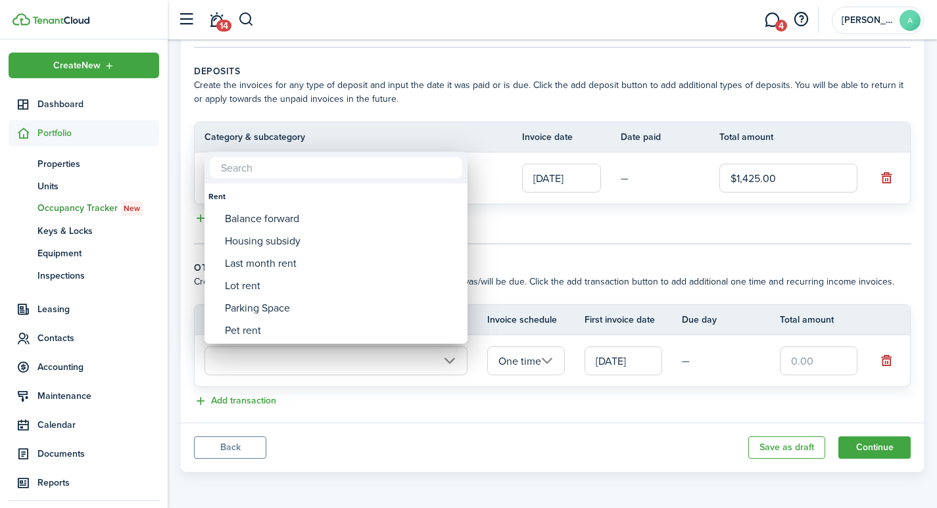
click at [357, 363] on div at bounding box center [468, 254] width 1147 height 718
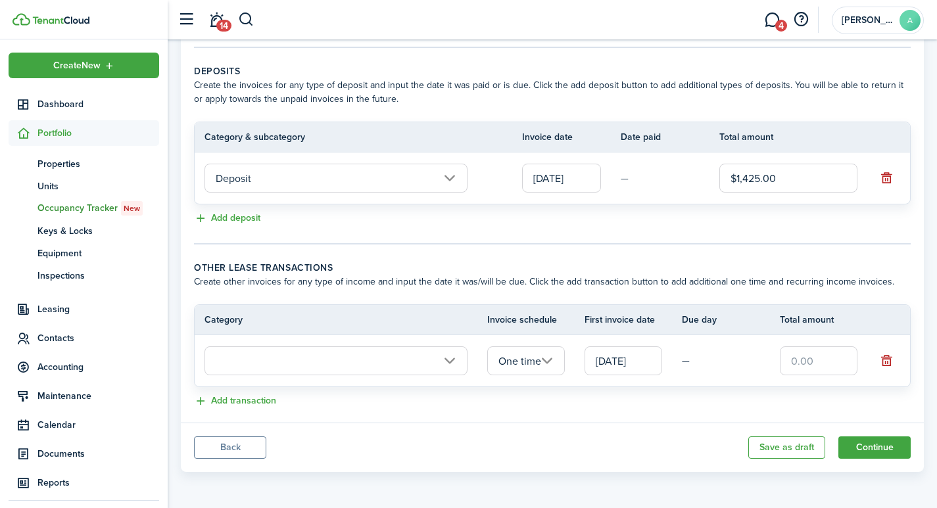
click at [454, 362] on input "text" at bounding box center [335, 360] width 263 height 29
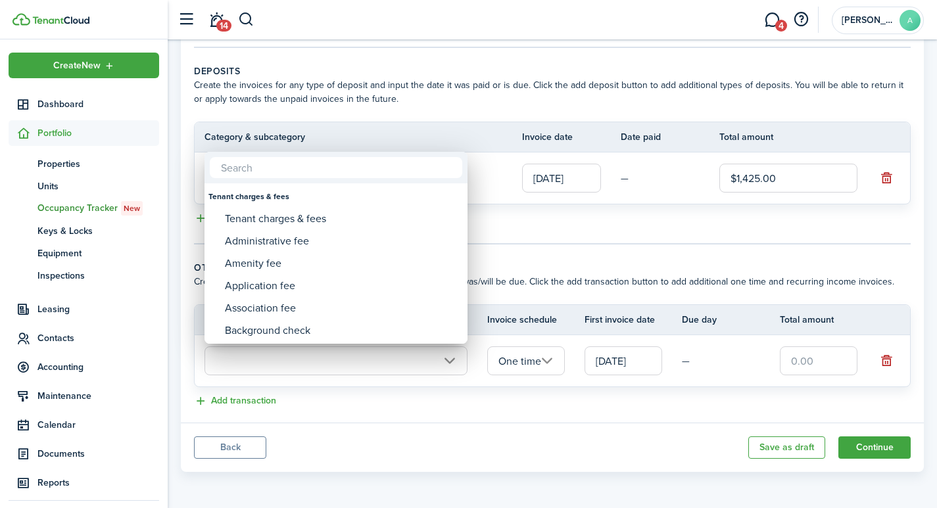
click at [423, 368] on div at bounding box center [468, 254] width 1147 height 718
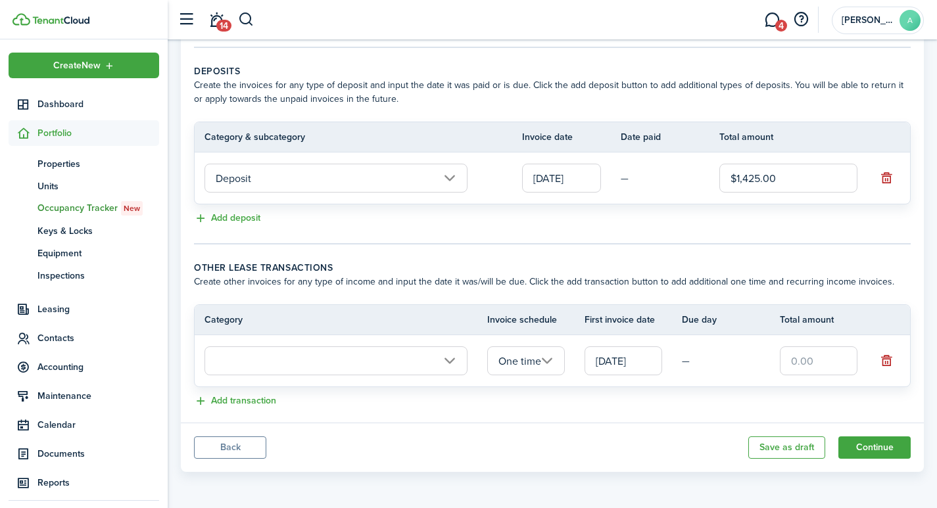
click at [450, 364] on input "text" at bounding box center [335, 360] width 263 height 29
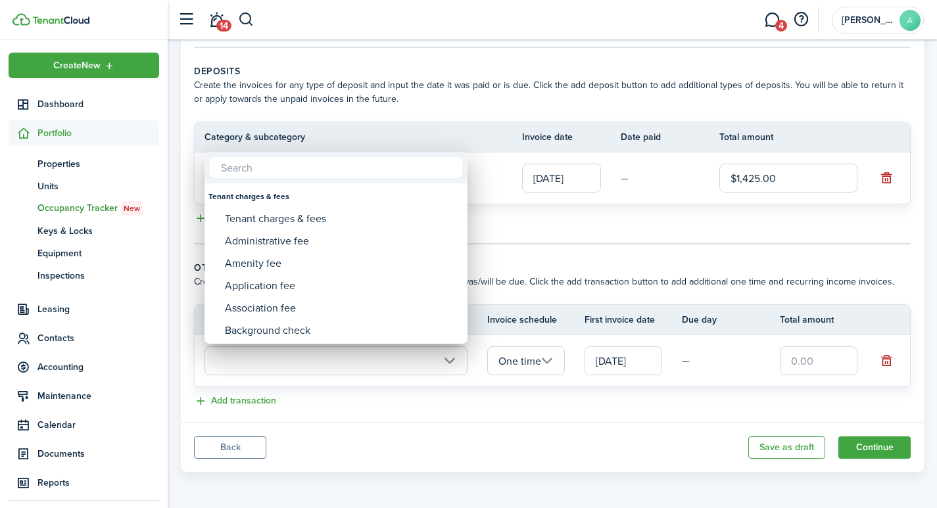
click at [372, 364] on div at bounding box center [468, 254] width 1147 height 718
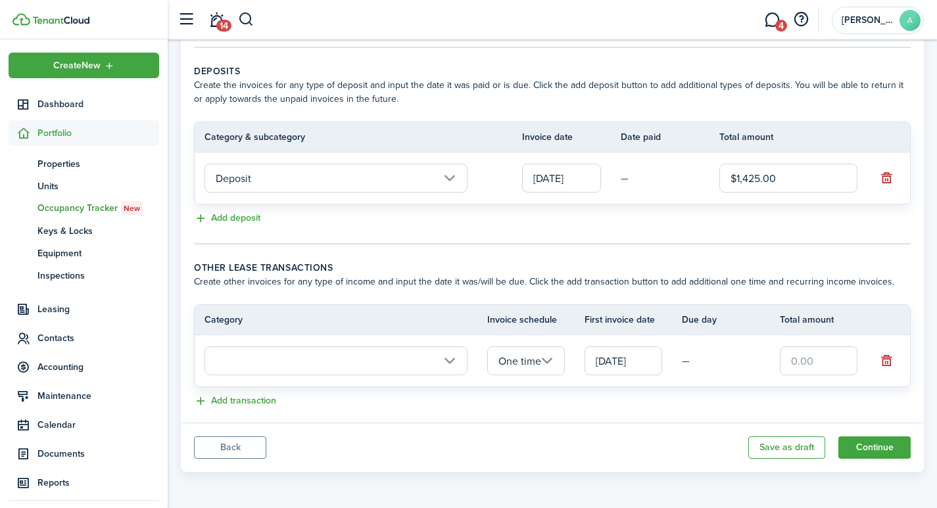
click at [394, 377] on td at bounding box center [341, 360] width 292 height 35
click at [449, 357] on input "text" at bounding box center [335, 360] width 263 height 29
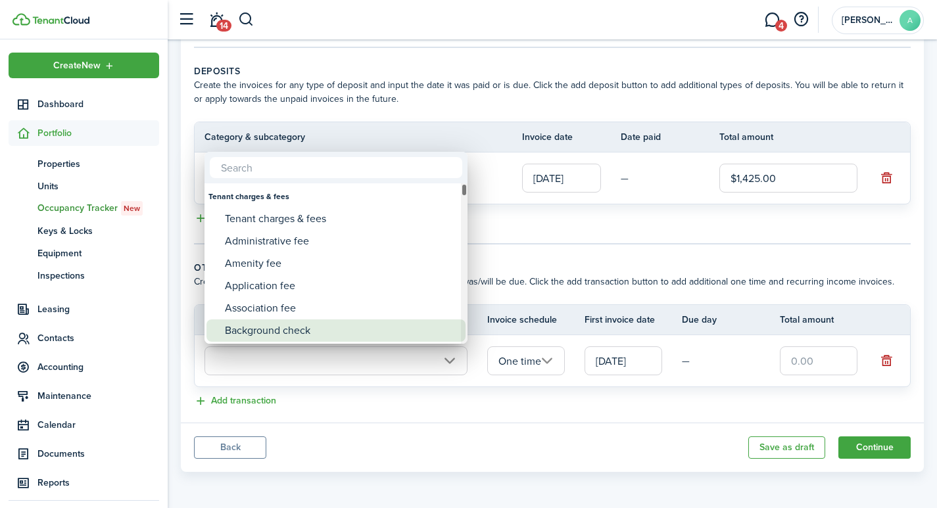
click at [421, 331] on div "Background check" at bounding box center [341, 330] width 233 height 22
type input "Tenant charges & fees / Background check"
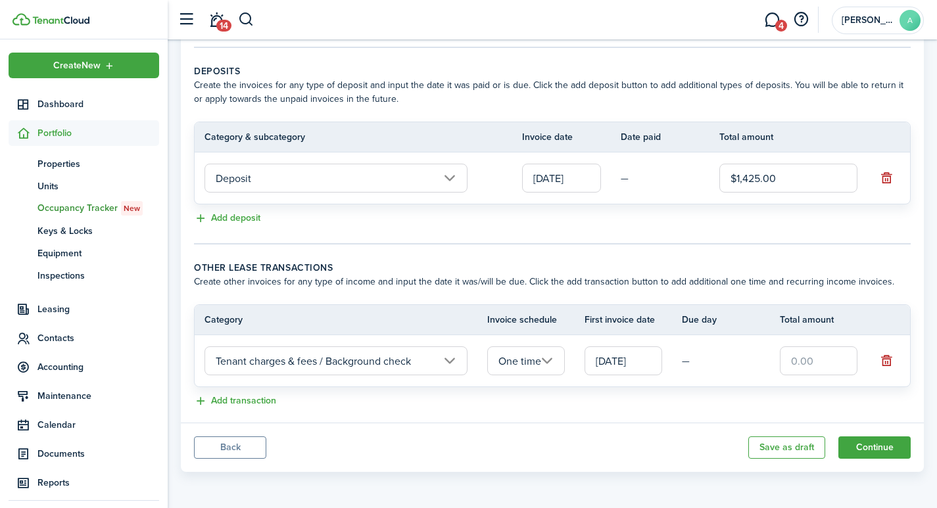
click at [448, 360] on input "Tenant charges & fees / Background check" at bounding box center [335, 360] width 263 height 29
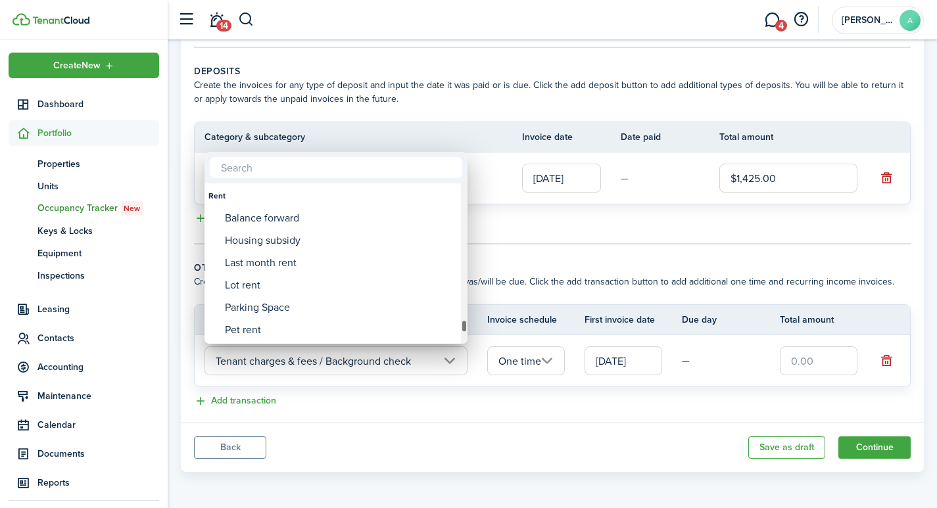
drag, startPoint x: 465, startPoint y: 200, endPoint x: 496, endPoint y: 330, distance: 133.9
click at [496, 330] on div "Utility charge Violation Water fee Condo/HOA fees Condo/HOA fees Condo/HOA dues…" at bounding box center [468, 254] width 937 height 508
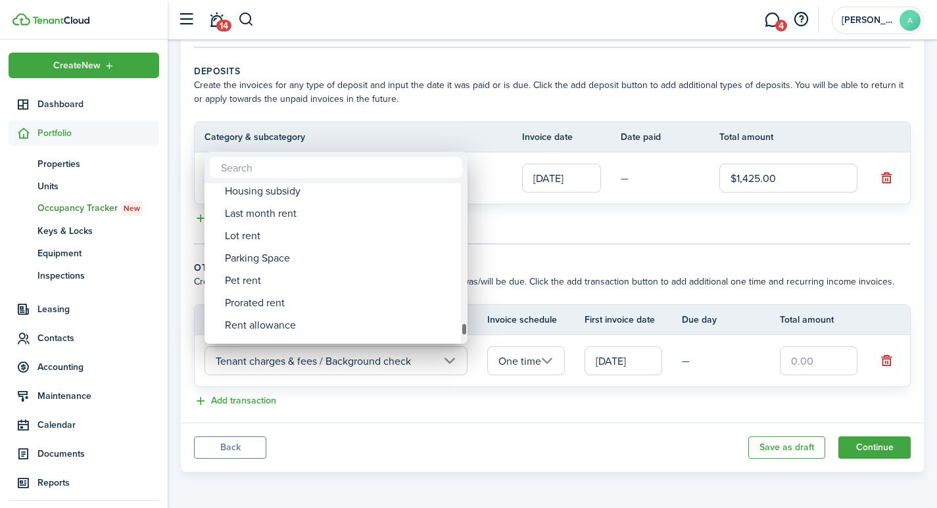
click at [466, 328] on div at bounding box center [464, 329] width 7 height 13
click at [450, 360] on div at bounding box center [468, 254] width 1147 height 718
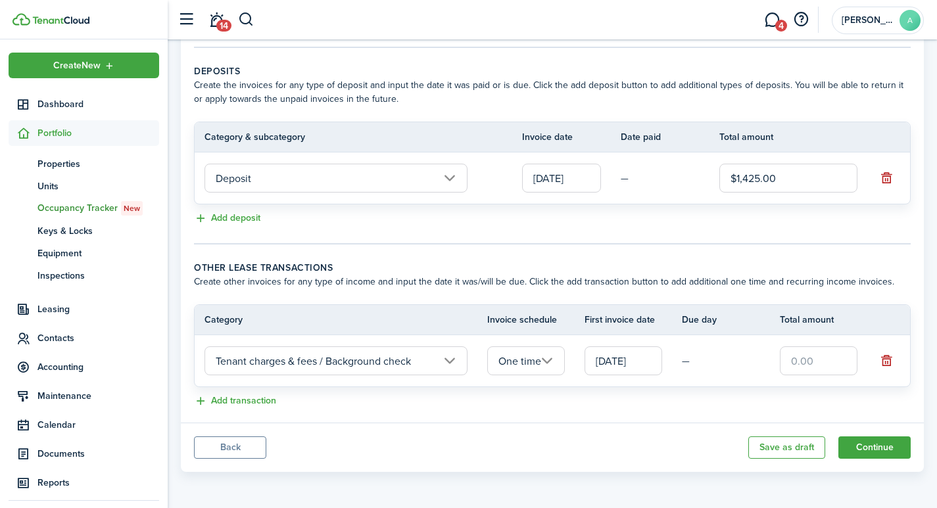
click at [445, 358] on input "Tenant charges & fees / Background check" at bounding box center [335, 360] width 263 height 29
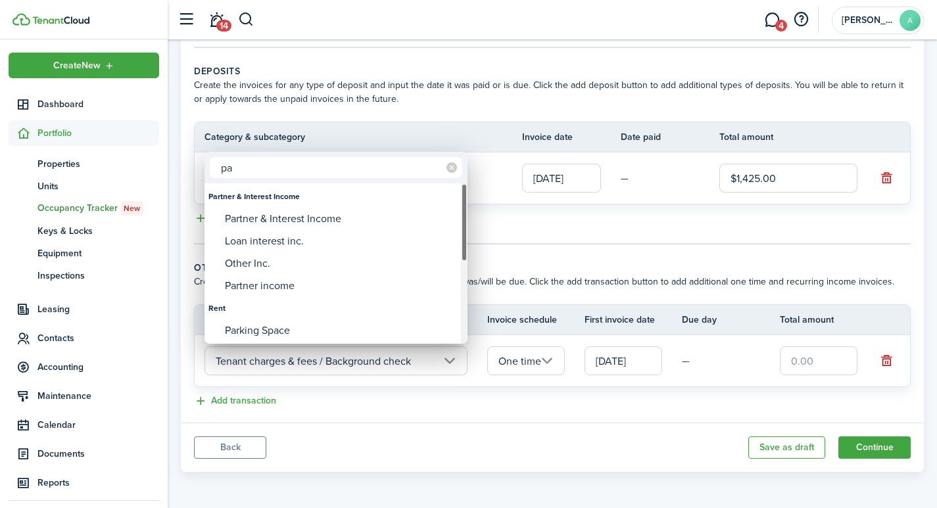
type input "pa"
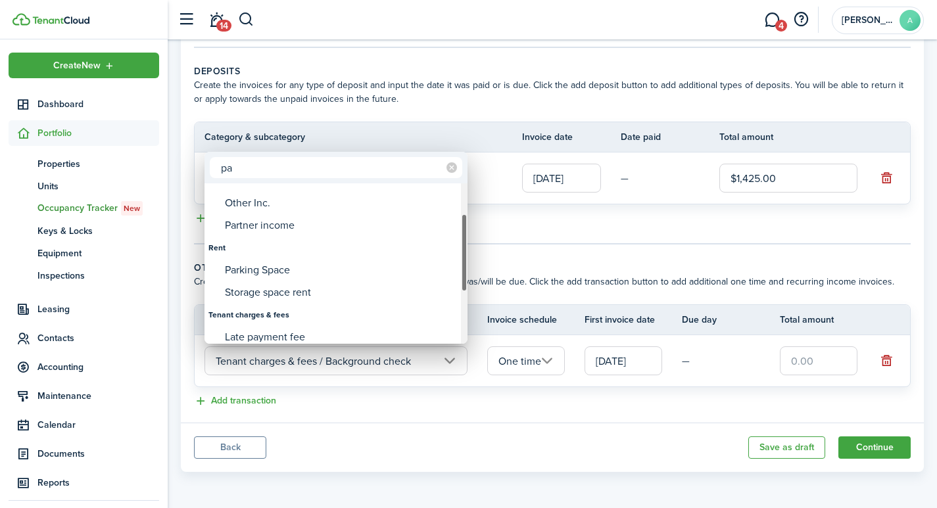
drag, startPoint x: 466, startPoint y: 205, endPoint x: 463, endPoint y: 235, distance: 29.7
click at [463, 235] on div at bounding box center [464, 253] width 7 height 78
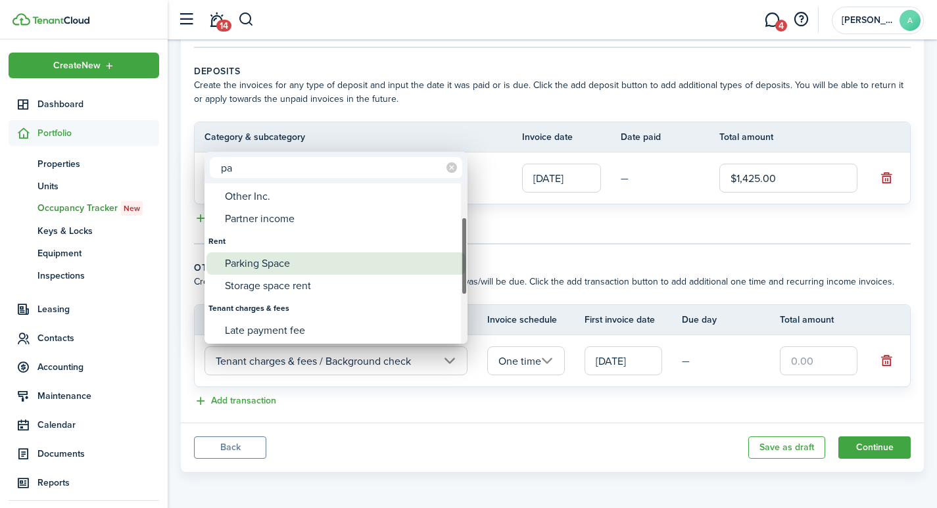
click at [296, 264] on div "Parking Space" at bounding box center [341, 263] width 233 height 22
type input "Rent / Parking Space"
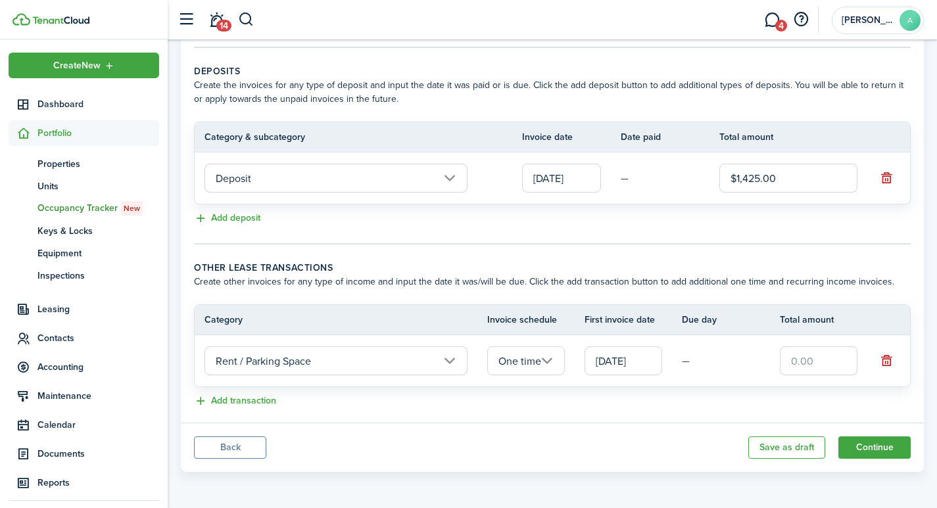
click at [398, 357] on input "Rent / Parking Space" at bounding box center [335, 360] width 263 height 29
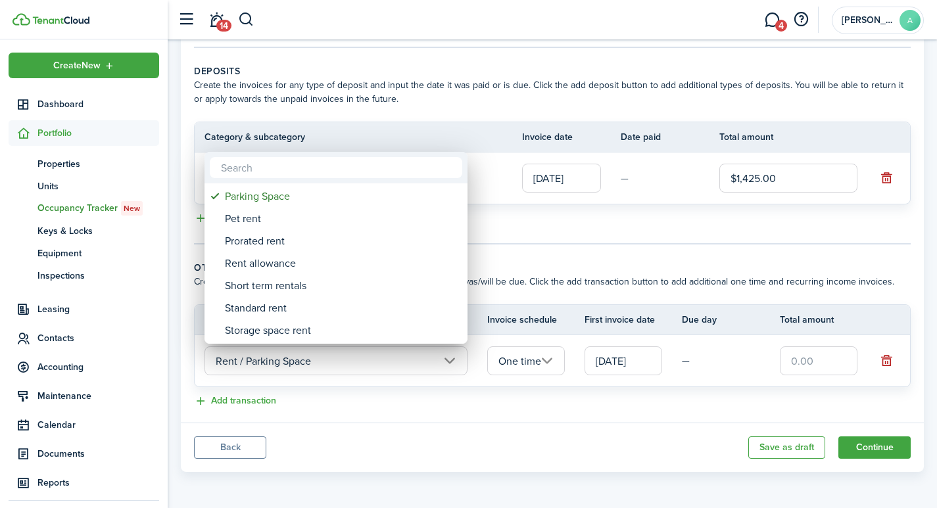
click at [479, 393] on div at bounding box center [468, 254] width 1147 height 718
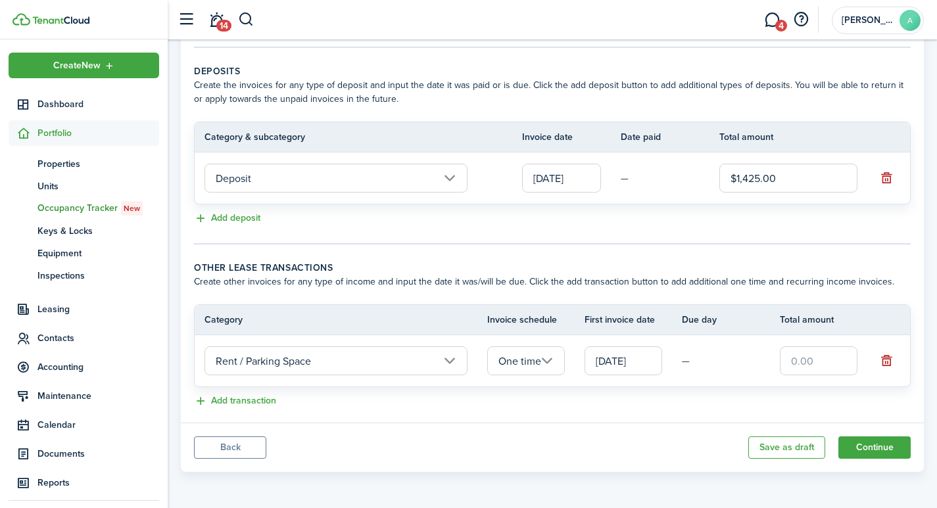
click at [550, 358] on input "One time" at bounding box center [526, 360] width 78 height 29
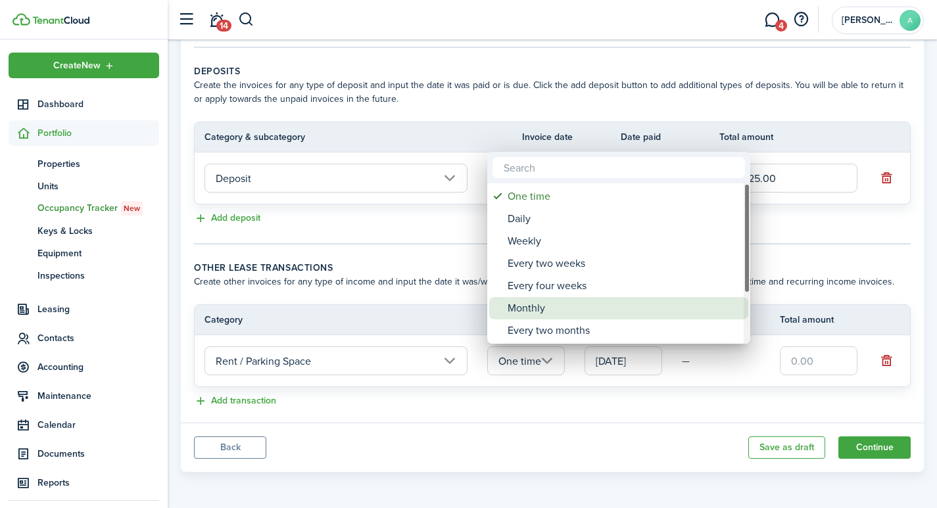
click at [529, 310] on div "Monthly" at bounding box center [623, 308] width 233 height 22
type input "Monthly"
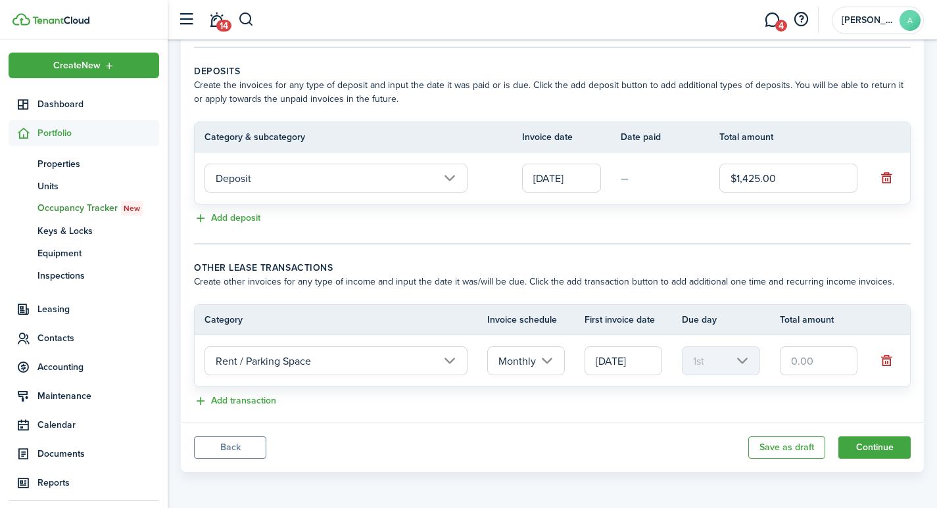
drag, startPoint x: 833, startPoint y: 362, endPoint x: 772, endPoint y: 362, distance: 61.1
click at [772, 362] on tr "Rent / Parking Space Monthly [DATE] 1st" at bounding box center [552, 360] width 715 height 51
type input "$125.00"
click at [845, 446] on button "Continue" at bounding box center [874, 447] width 72 height 22
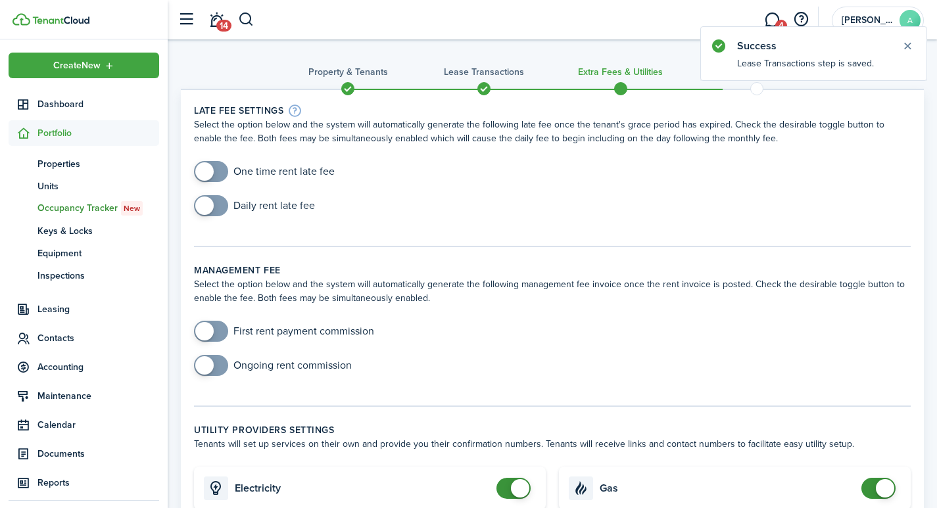
checkbox input "true"
click at [206, 172] on span at bounding box center [204, 171] width 18 height 18
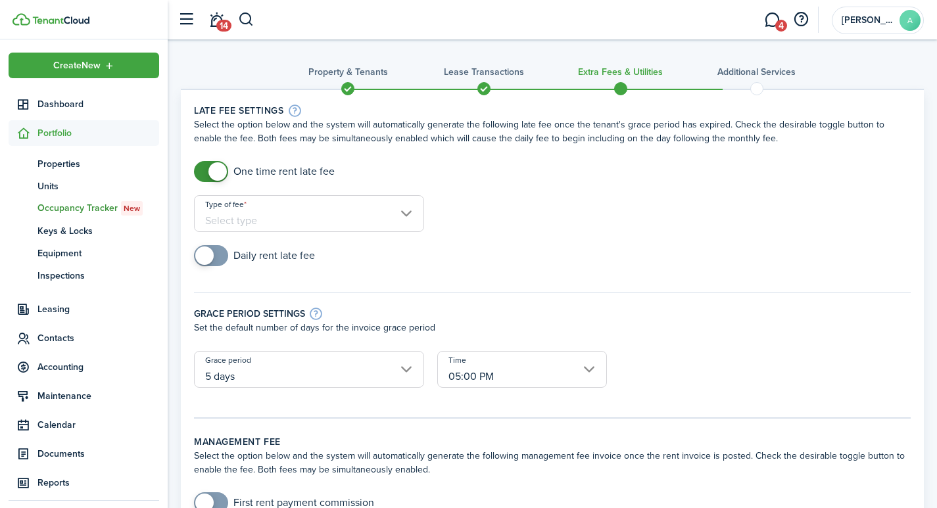
click at [308, 214] on input "Type of fee" at bounding box center [309, 213] width 230 height 37
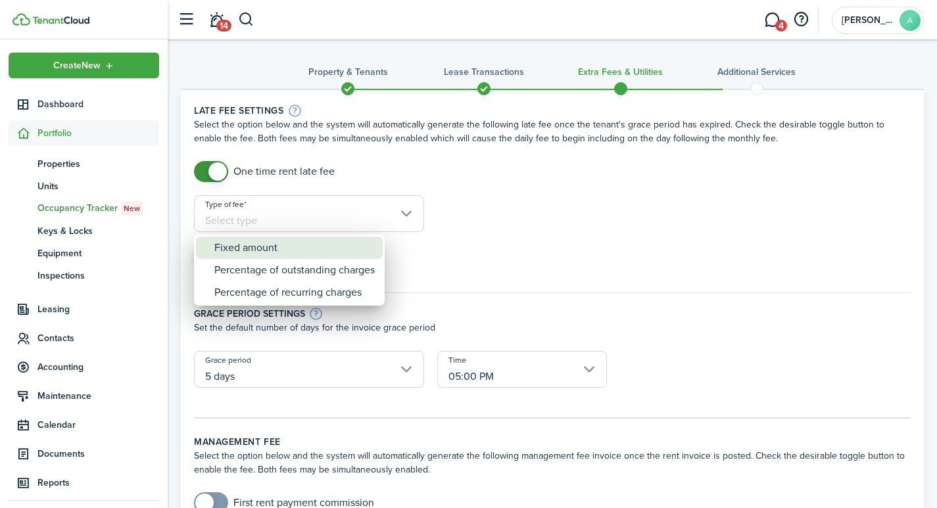
click at [287, 253] on div "Fixed amount" at bounding box center [294, 248] width 160 height 22
type input "Fixed amount"
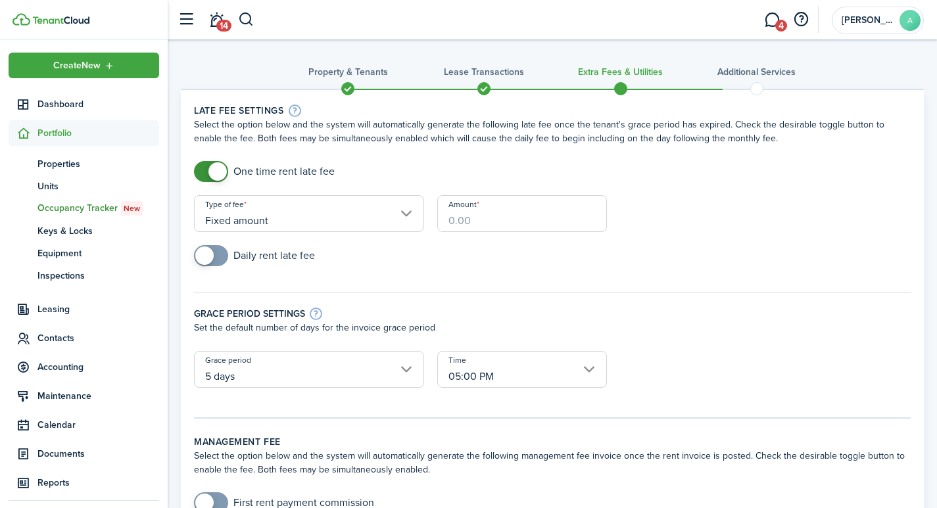
click at [485, 226] on input "Amount" at bounding box center [522, 213] width 170 height 37
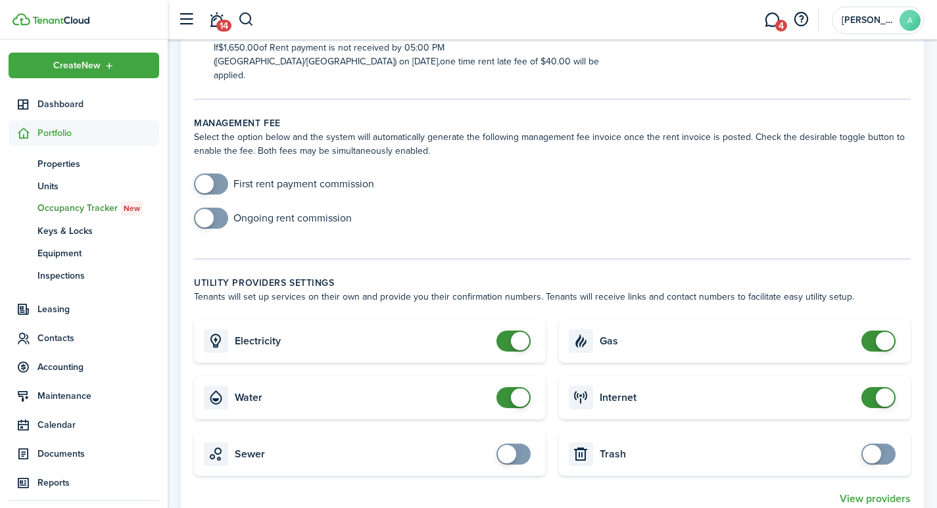
scroll to position [386, 0]
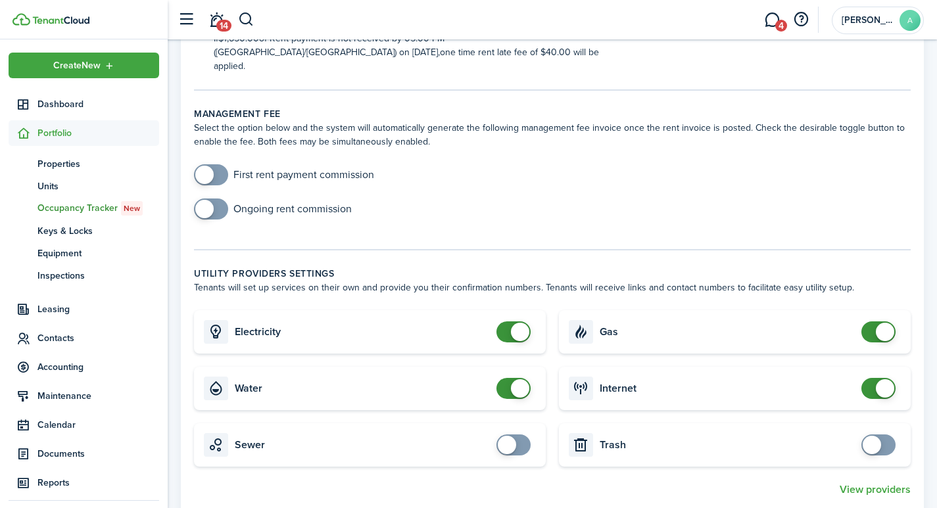
type input "$40.00"
checkbox input "false"
click at [515, 323] on span at bounding box center [520, 332] width 18 height 18
checkbox input "false"
click at [517, 379] on span at bounding box center [520, 388] width 18 height 18
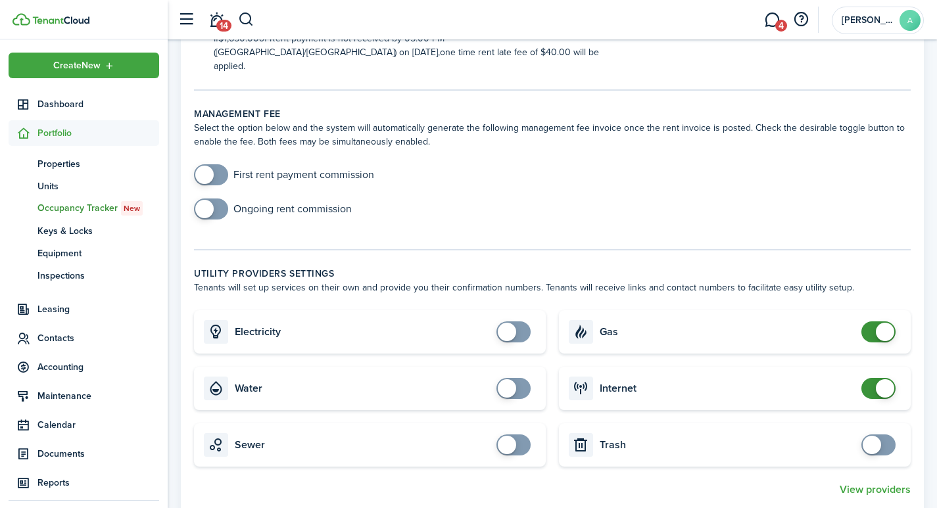
checkbox input "false"
click at [888, 323] on span at bounding box center [884, 332] width 18 height 18
checkbox input "false"
click at [888, 383] on span at bounding box center [884, 388] width 18 height 18
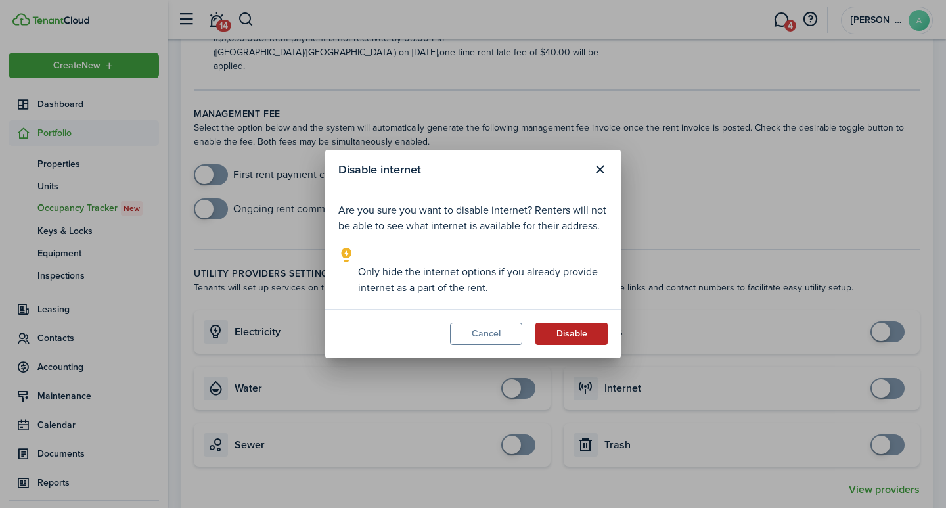
click at [586, 337] on button "Disable" at bounding box center [572, 334] width 72 height 22
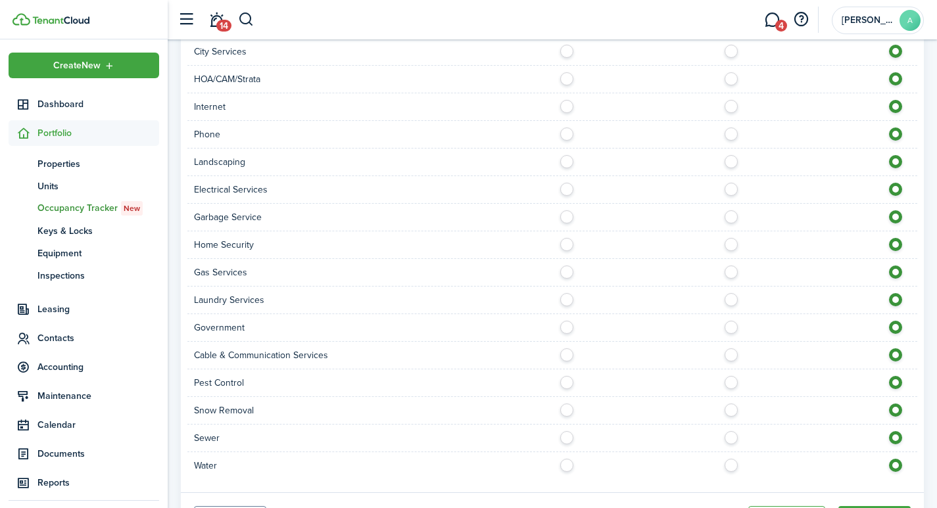
scroll to position [1101, 0]
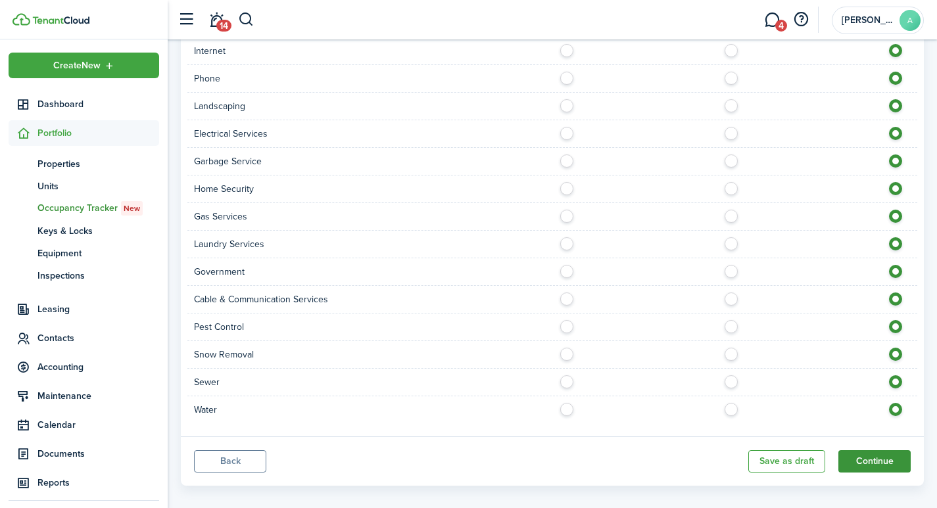
click at [876, 451] on button "Continue" at bounding box center [874, 461] width 72 height 22
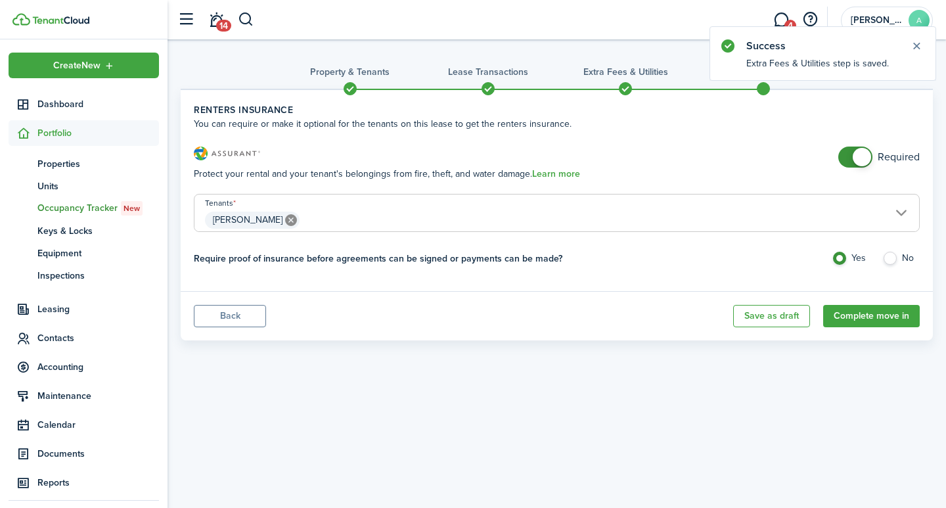
checkbox input "false"
click at [860, 157] on span at bounding box center [862, 157] width 18 height 18
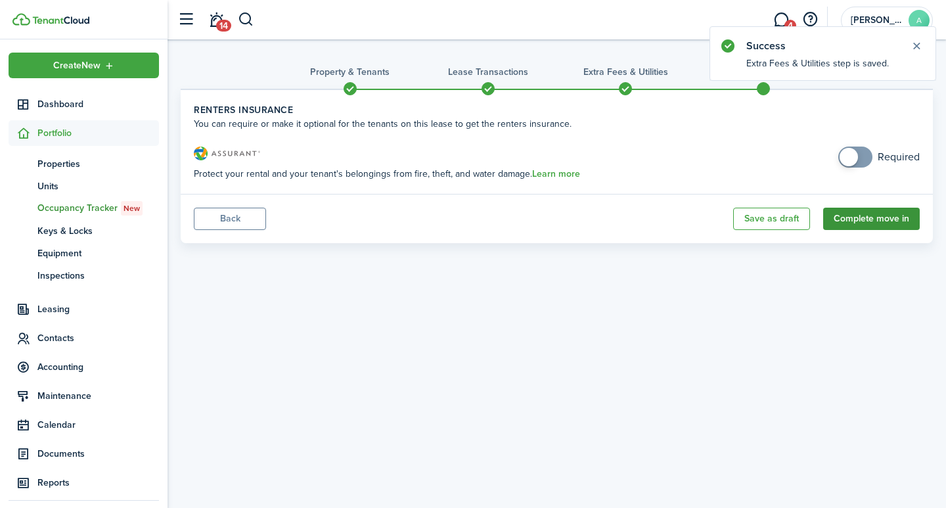
click at [893, 222] on button "Complete move in" at bounding box center [872, 219] width 97 height 22
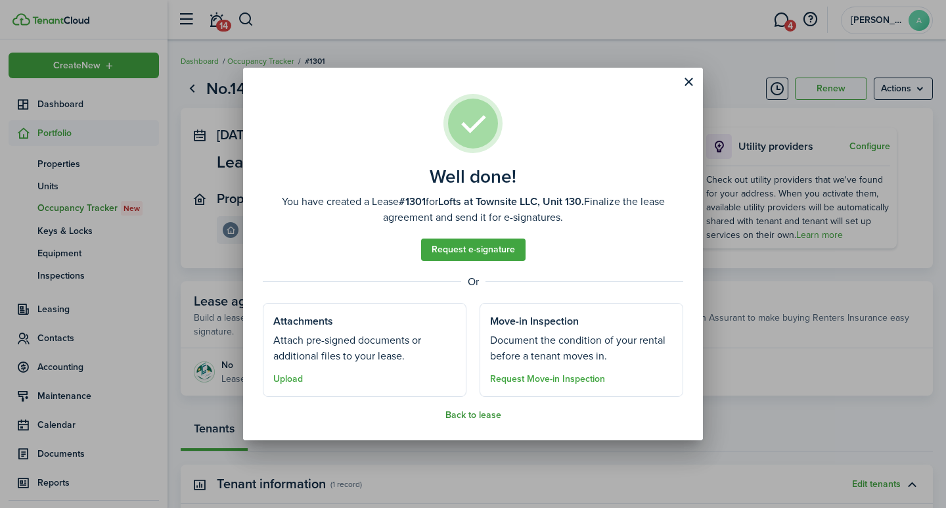
click at [480, 419] on button "Back to lease" at bounding box center [474, 415] width 56 height 11
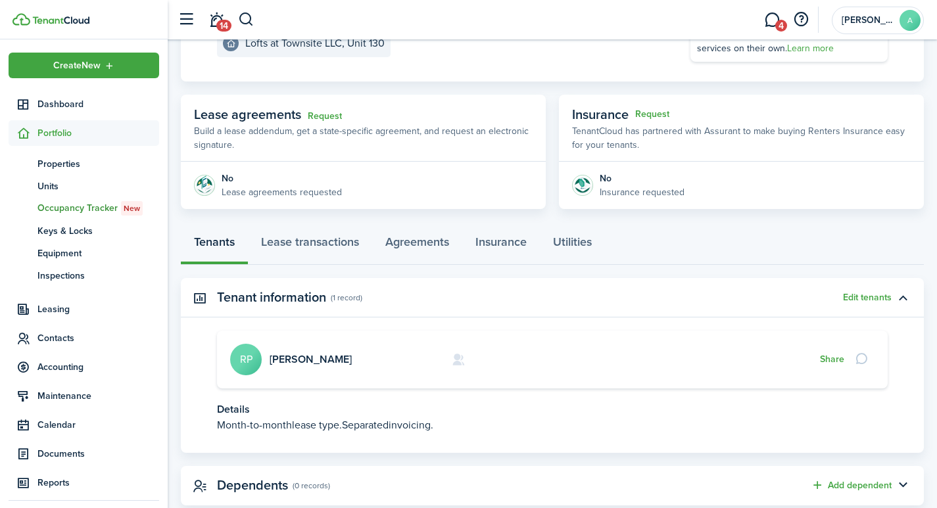
scroll to position [185, 0]
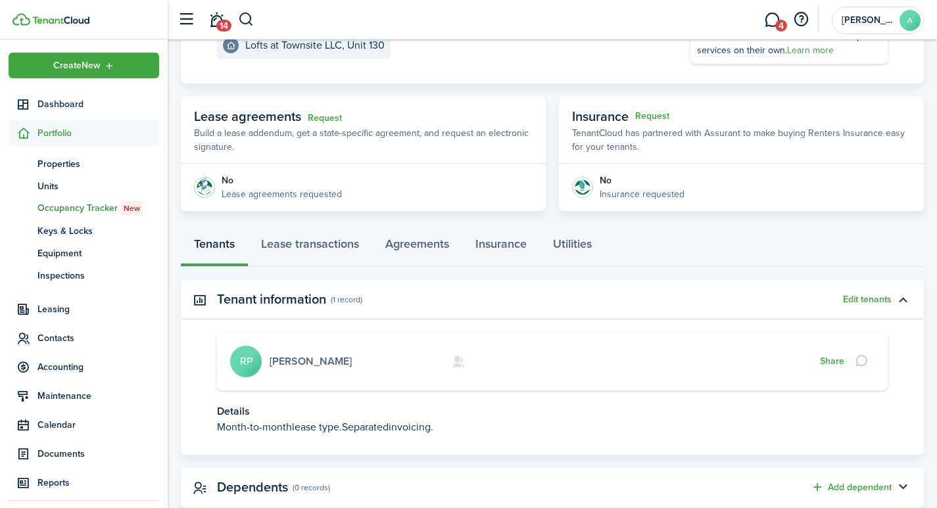
click at [296, 358] on link "[PERSON_NAME]" at bounding box center [310, 361] width 82 height 15
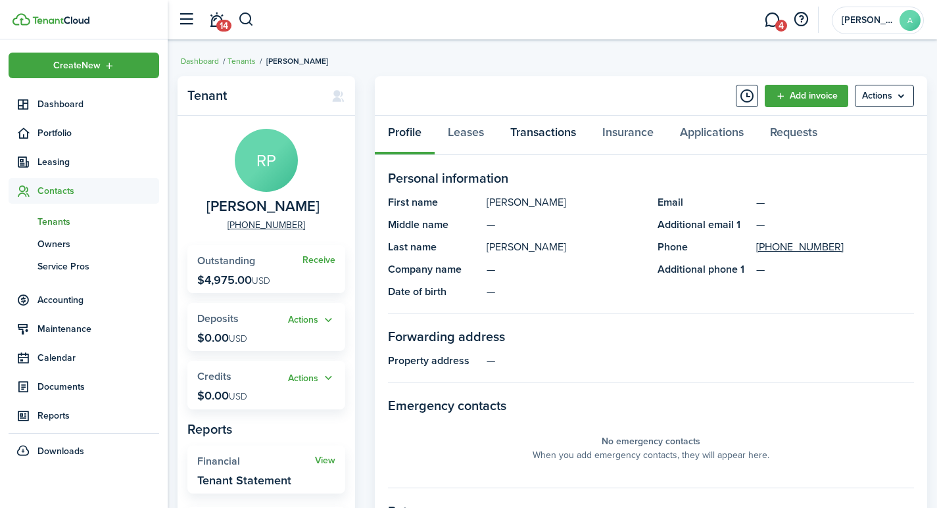
click at [546, 129] on link "Transactions" at bounding box center [543, 135] width 92 height 39
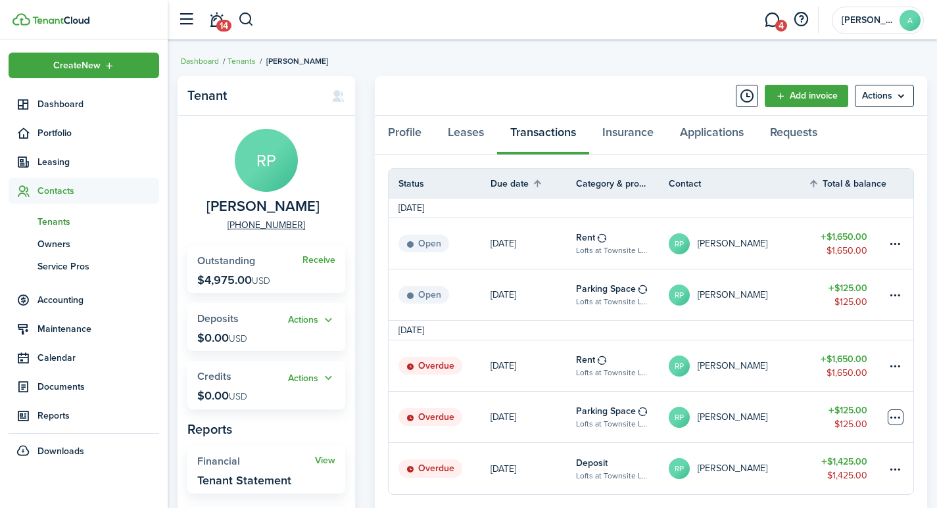
click at [896, 415] on table-menu-btn-icon at bounding box center [895, 417] width 16 height 16
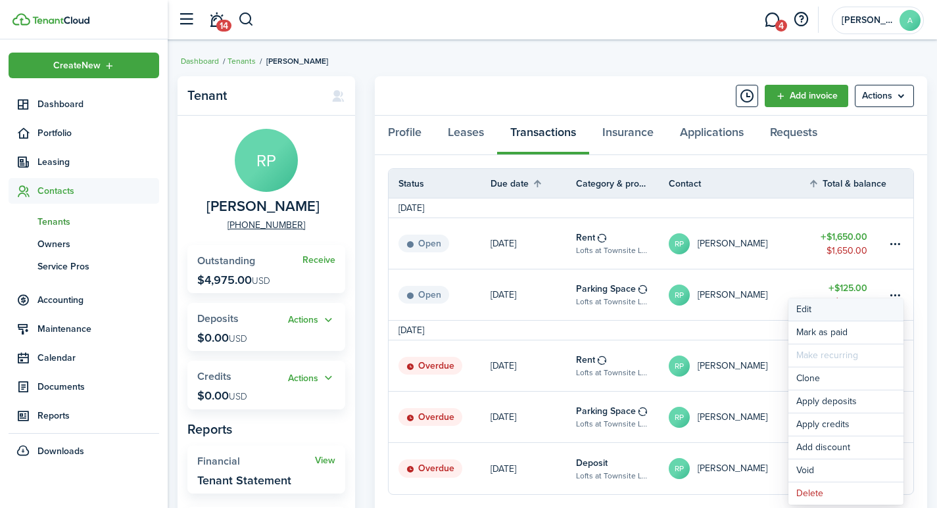
click at [804, 311] on button "Edit" at bounding box center [845, 309] width 115 height 22
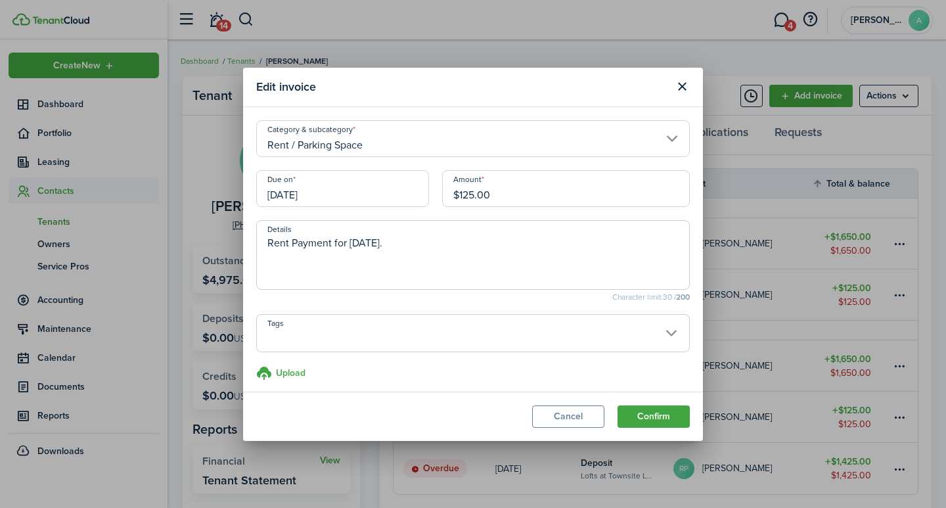
click at [326, 333] on span at bounding box center [473, 340] width 432 height 22
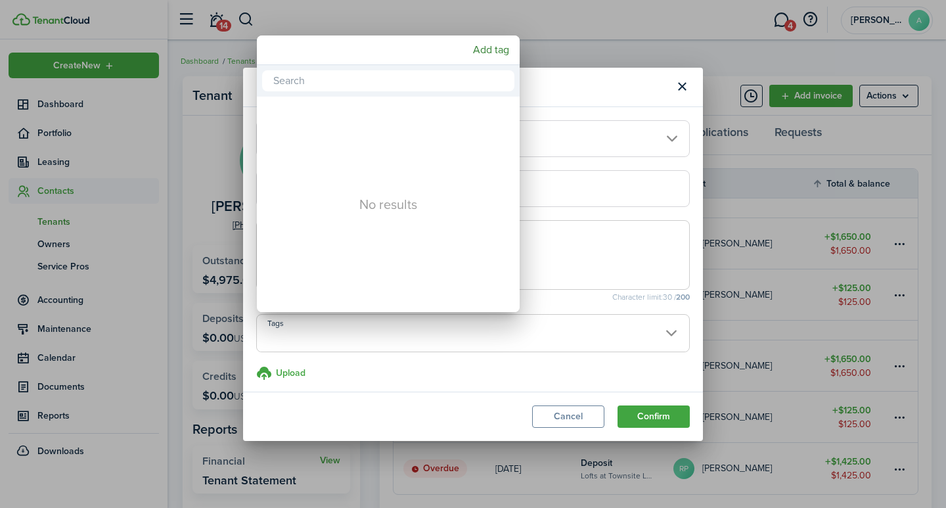
click at [580, 322] on div at bounding box center [473, 254] width 1157 height 718
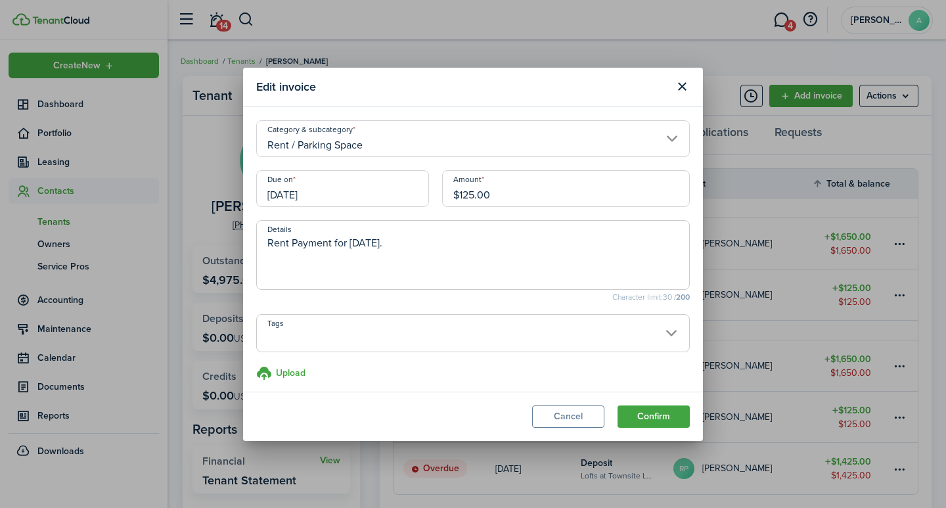
click at [420, 338] on span at bounding box center [473, 340] width 432 height 22
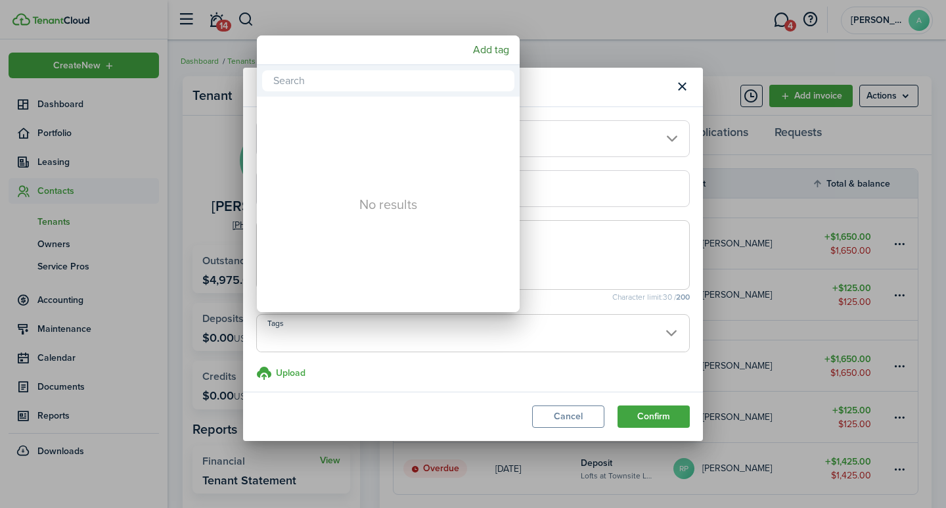
click at [424, 346] on div at bounding box center [473, 254] width 1157 height 718
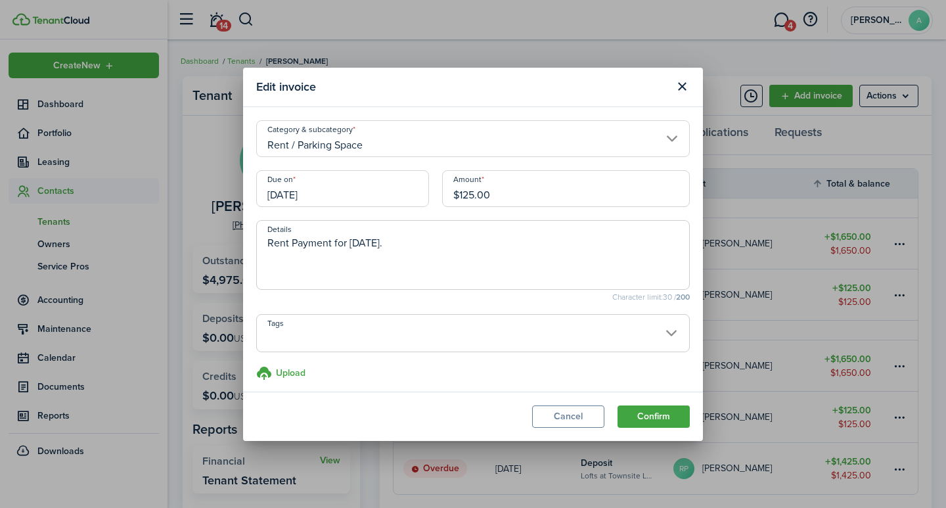
click at [423, 346] on span at bounding box center [473, 340] width 432 height 22
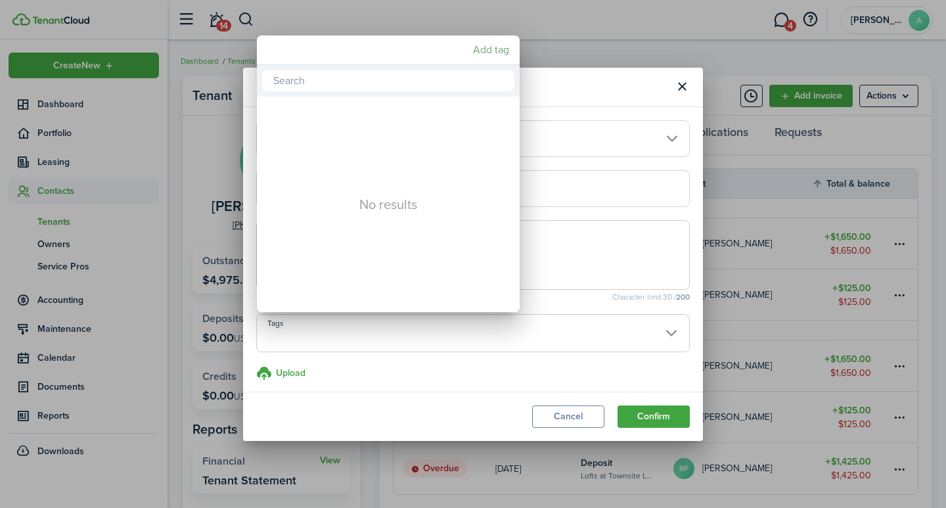
click at [492, 51] on mbsc-button "Add tag" at bounding box center [491, 50] width 47 height 24
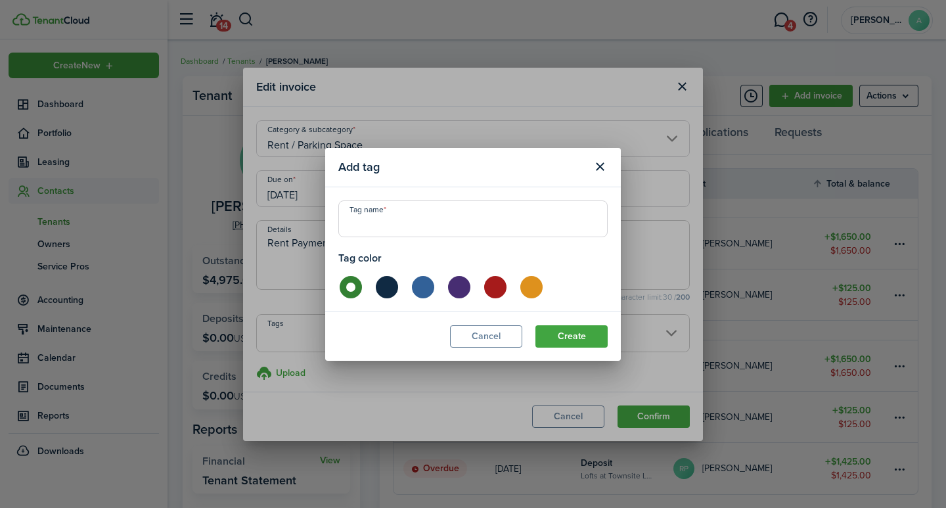
click at [404, 222] on input "Tag name" at bounding box center [472, 218] width 269 height 37
click at [469, 338] on button "Cancel" at bounding box center [486, 336] width 72 height 22
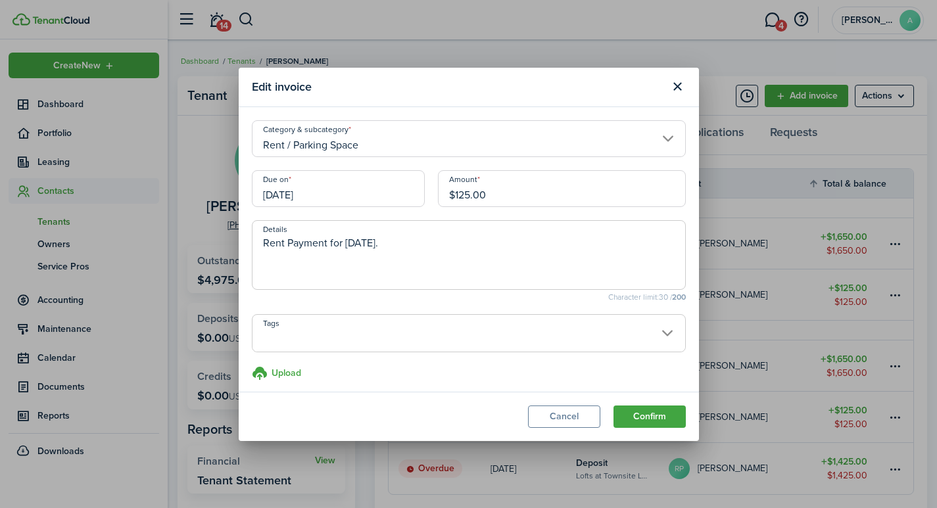
click at [358, 338] on span at bounding box center [468, 340] width 432 height 22
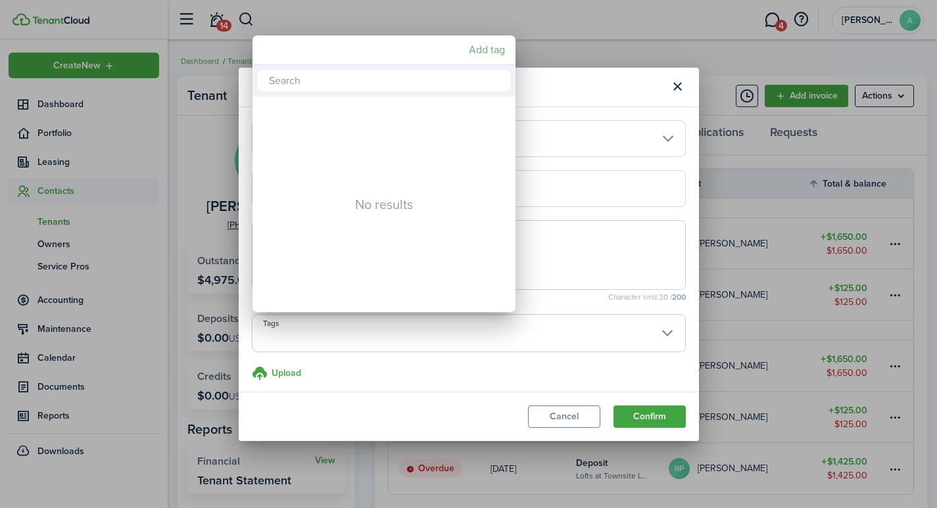
click at [490, 49] on mbsc-button "Add tag" at bounding box center [486, 50] width 47 height 24
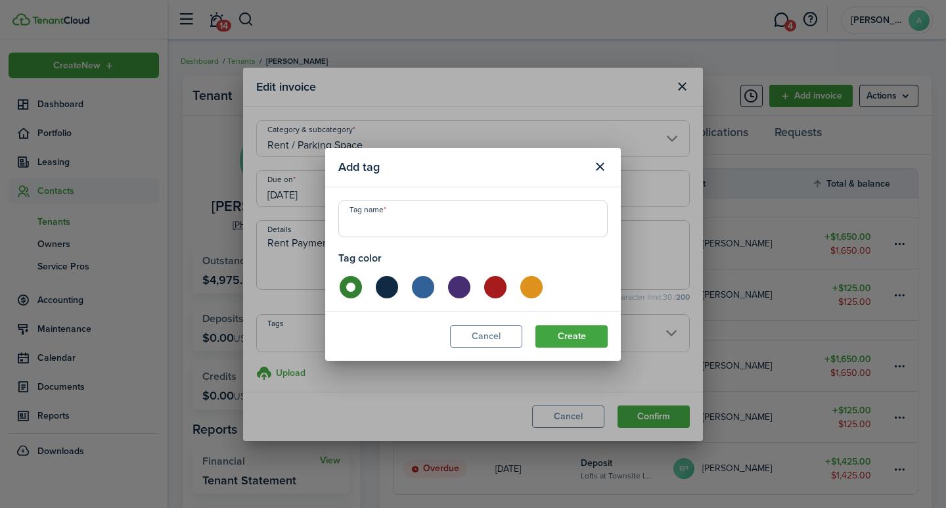
click at [450, 218] on input "Tag name" at bounding box center [472, 218] width 269 height 37
type input "Garage-5"
click at [586, 336] on button "Create" at bounding box center [572, 336] width 72 height 22
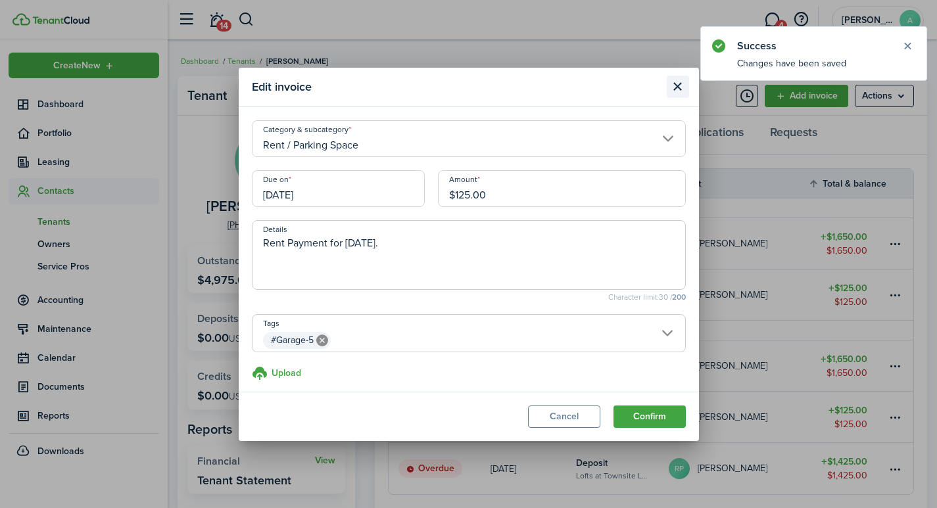
click at [674, 87] on button "Close modal" at bounding box center [677, 87] width 22 height 22
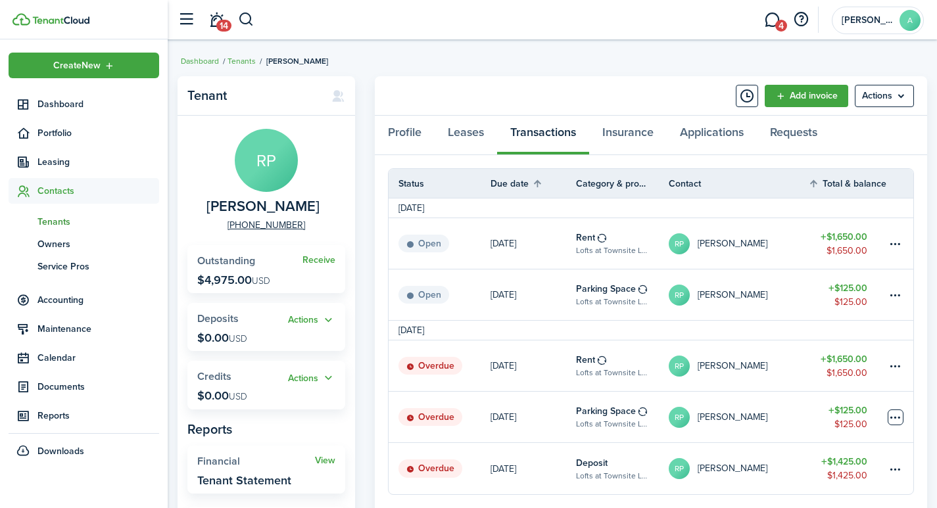
click at [895, 414] on table-menu-btn-icon "Open menu" at bounding box center [895, 417] width 16 height 16
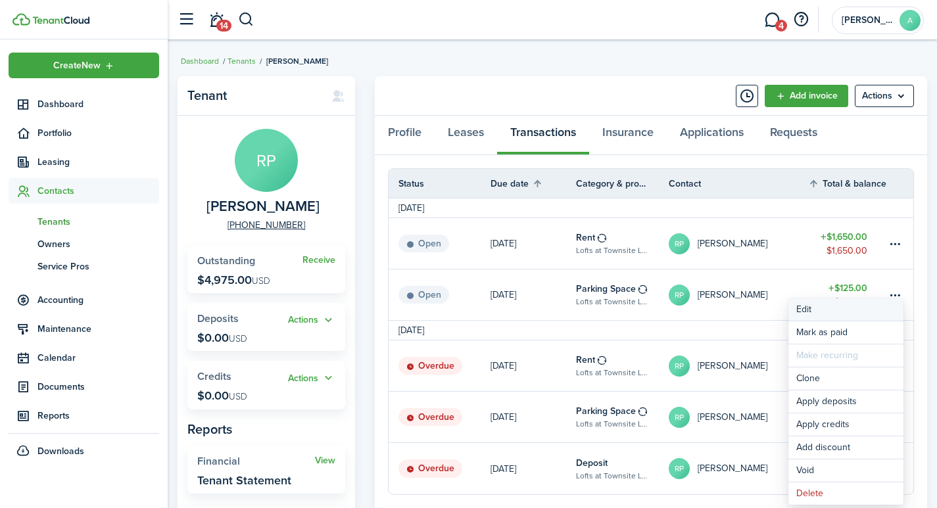
click at [805, 306] on button "Edit" at bounding box center [845, 309] width 115 height 22
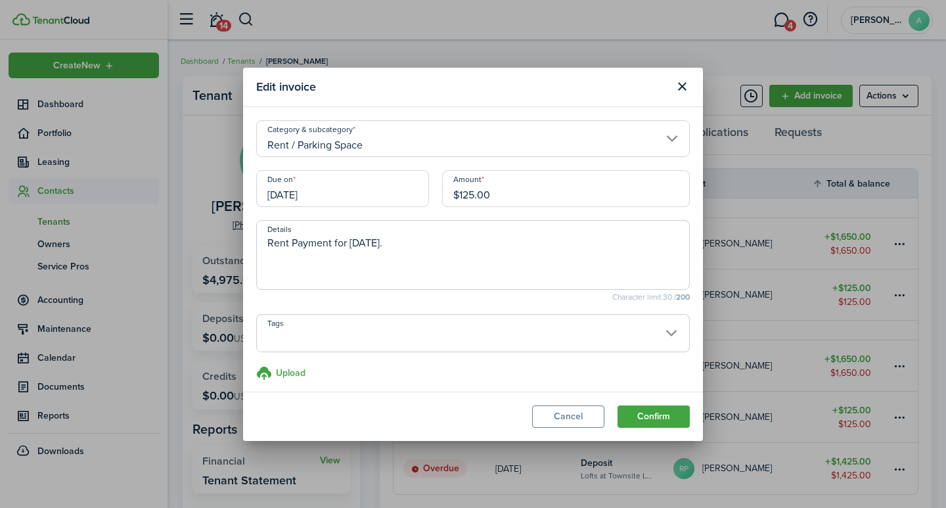
click at [665, 333] on span at bounding box center [473, 340] width 432 height 22
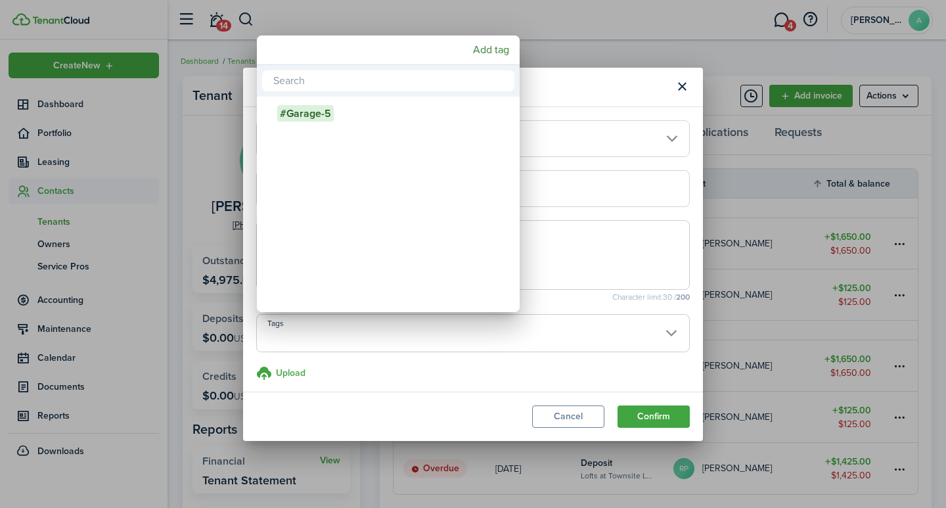
click at [576, 418] on div at bounding box center [473, 254] width 1157 height 718
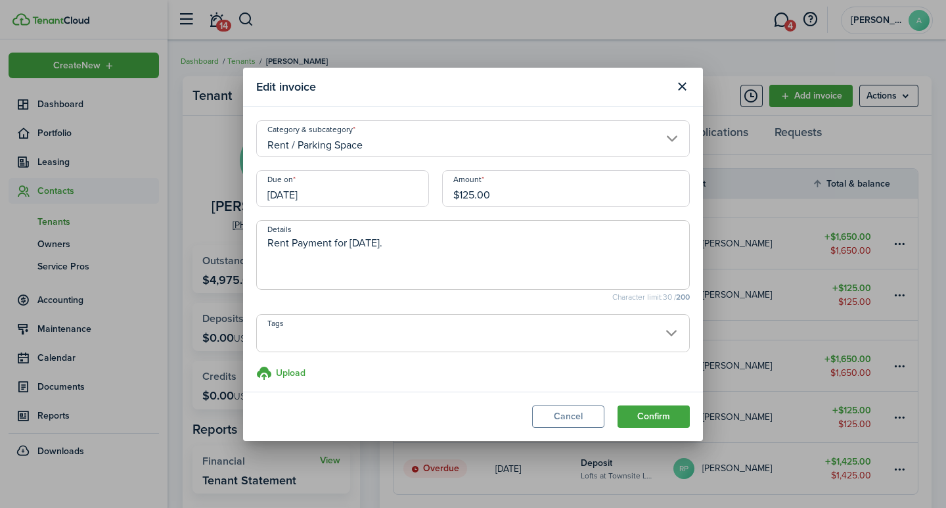
click at [653, 329] on span at bounding box center [473, 340] width 432 height 22
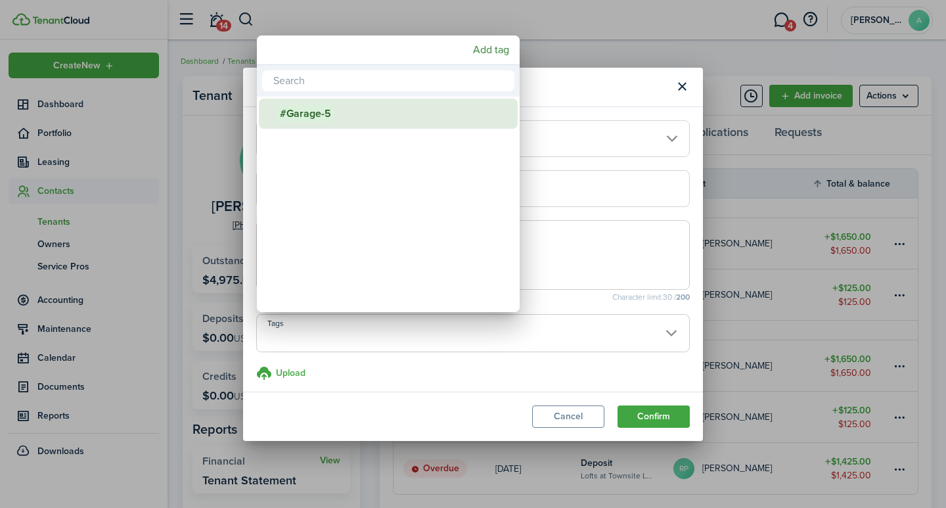
click at [346, 111] on div "#Garage-5" at bounding box center [393, 114] width 233 height 30
type input "#Garage-5"
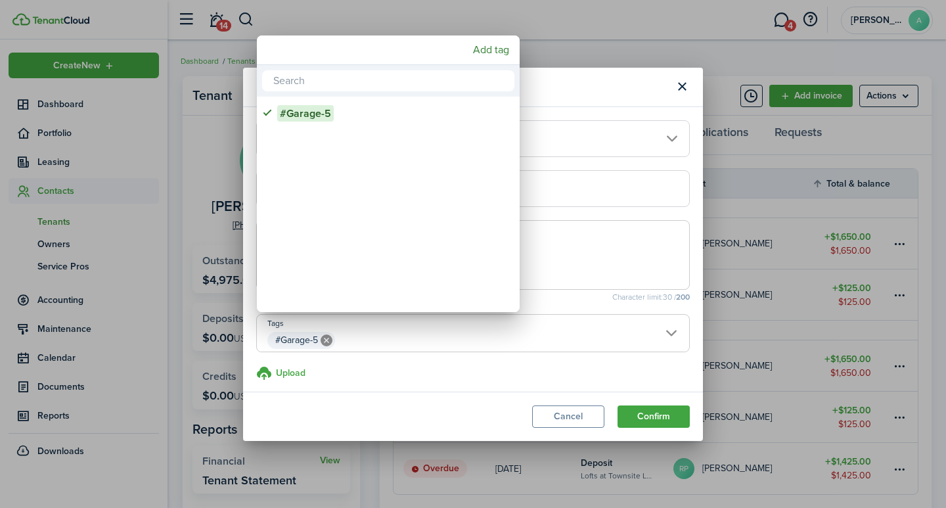
click at [657, 414] on div at bounding box center [473, 254] width 1157 height 718
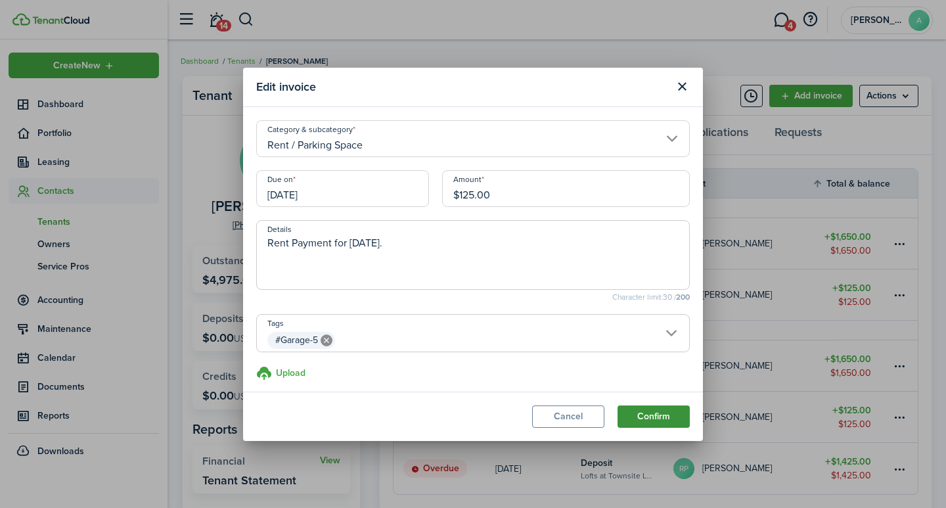
click at [649, 418] on button "Confirm" at bounding box center [654, 417] width 72 height 22
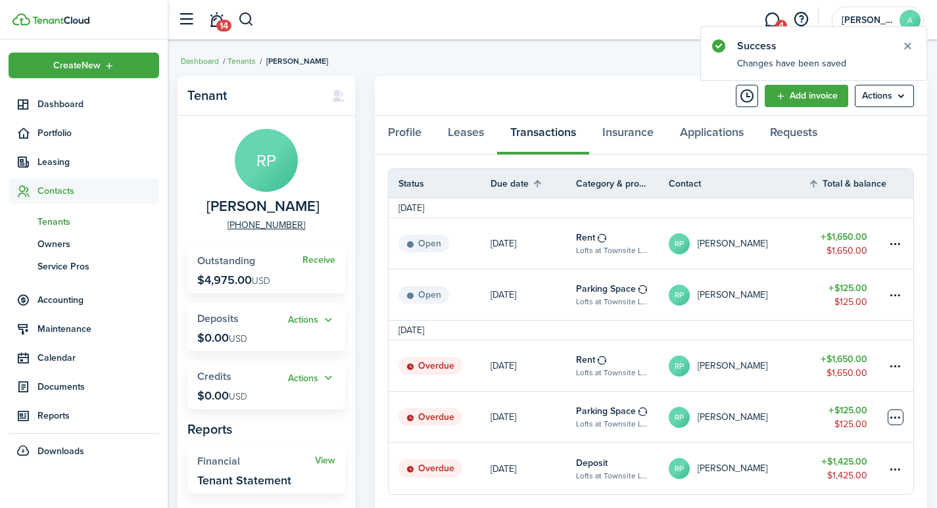
click at [893, 417] on table-menu-btn-icon at bounding box center [895, 417] width 16 height 16
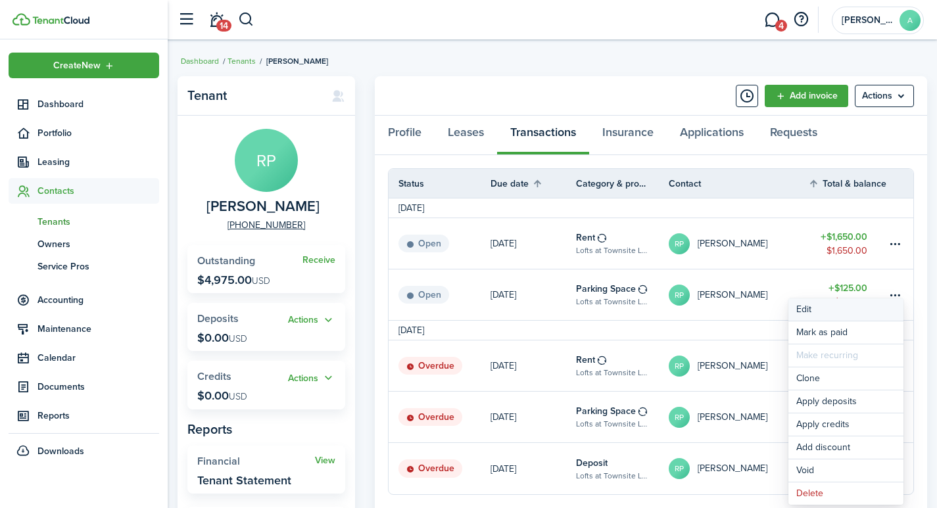
click at [799, 306] on button "Edit" at bounding box center [845, 309] width 115 height 22
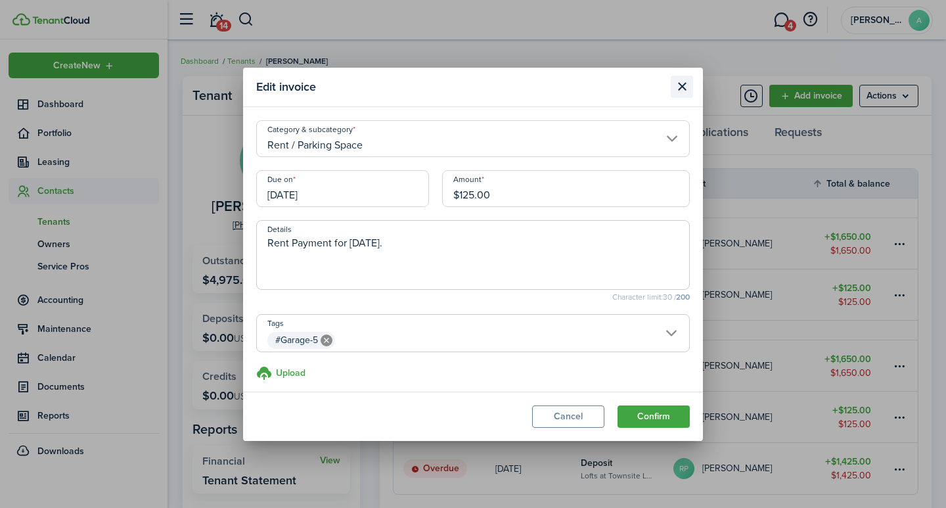
click at [680, 90] on button "Close modal" at bounding box center [682, 87] width 22 height 22
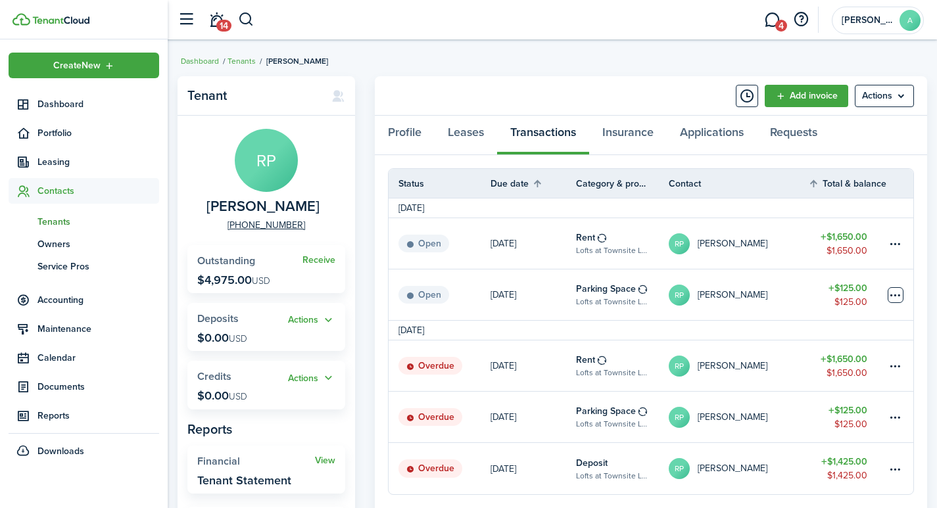
click at [895, 295] on table-menu-btn-icon at bounding box center [895, 295] width 16 height 16
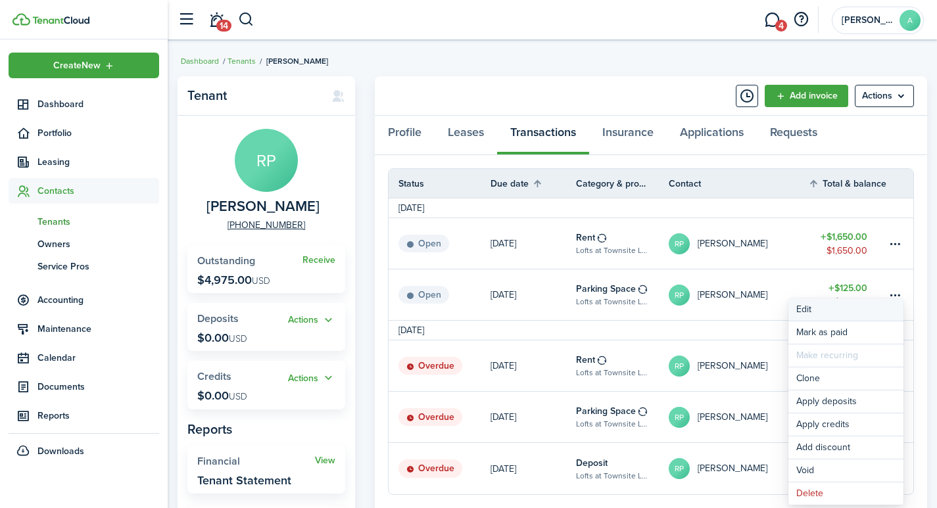
click at [803, 306] on button "Edit" at bounding box center [845, 309] width 115 height 22
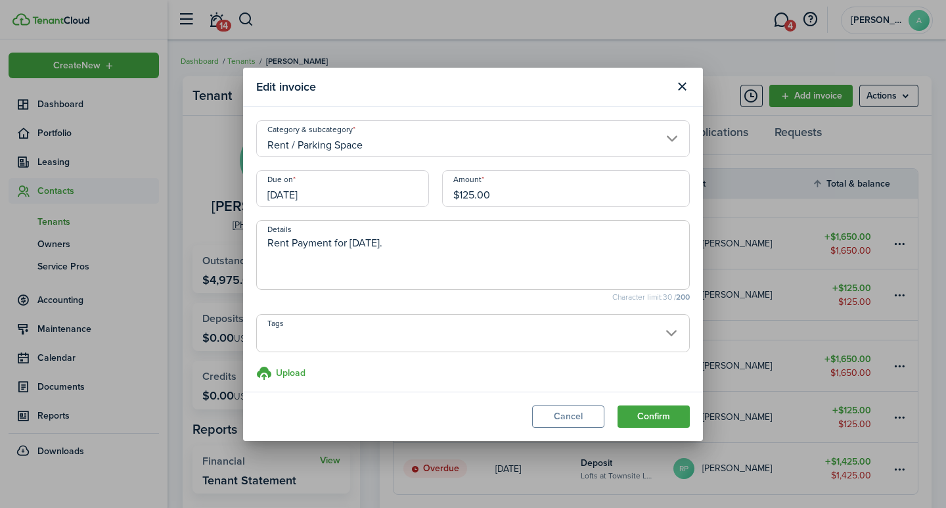
click at [661, 330] on span at bounding box center [473, 340] width 432 height 22
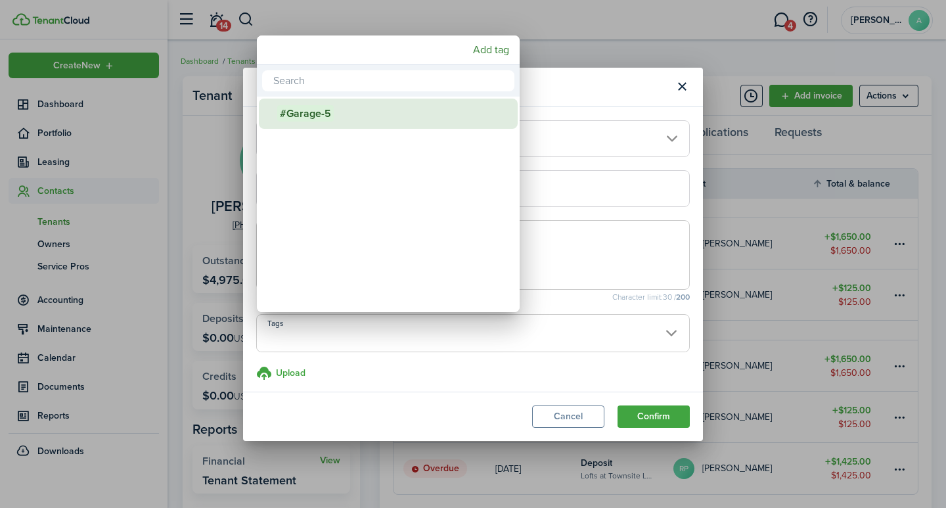
click at [357, 114] on div "#Garage-5" at bounding box center [393, 114] width 233 height 30
type input "#Garage-5"
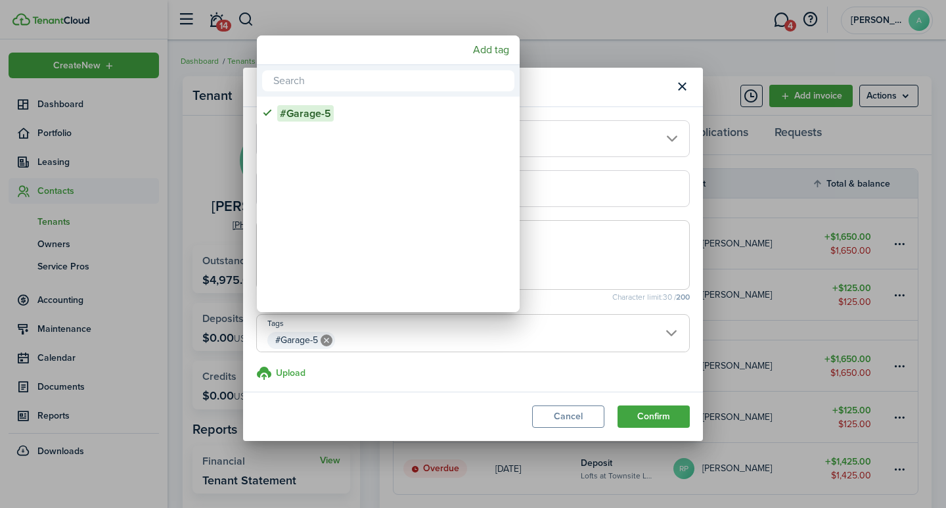
click at [655, 421] on div at bounding box center [473, 254] width 1157 height 718
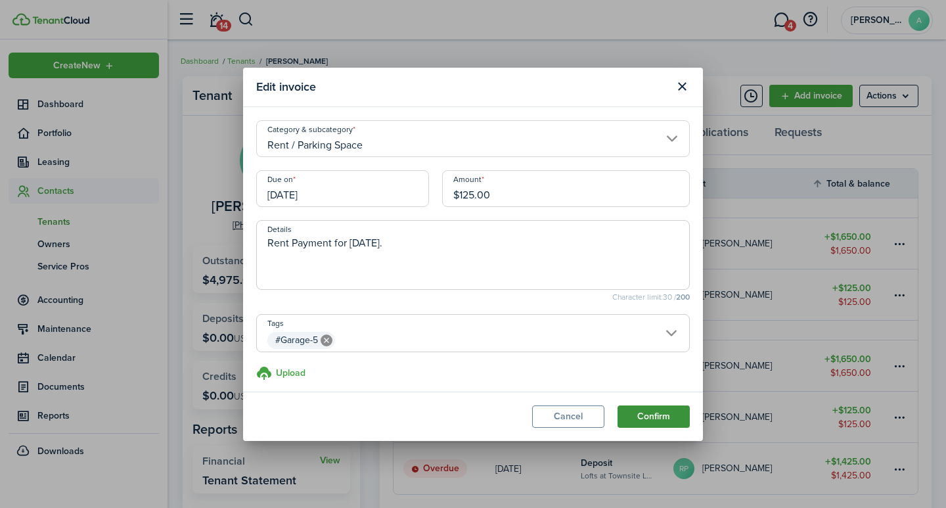
click at [646, 417] on button "Confirm" at bounding box center [654, 417] width 72 height 22
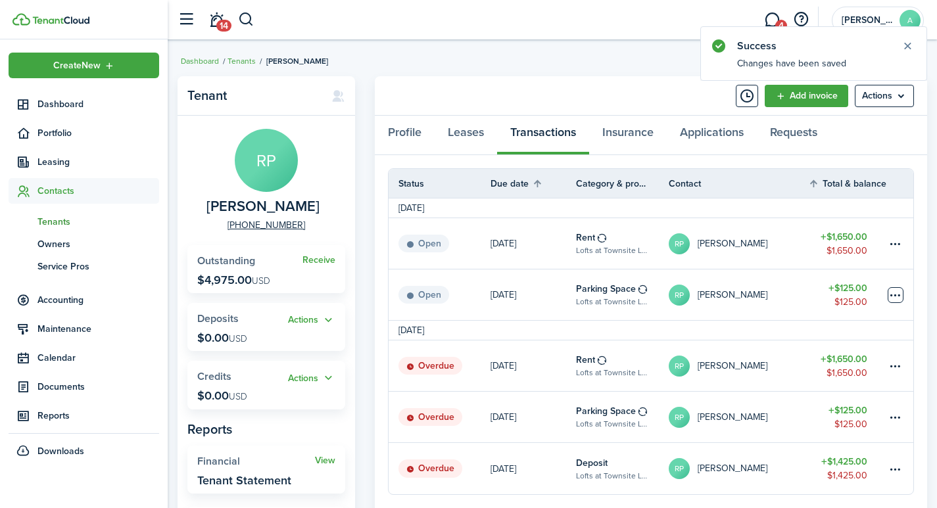
click at [891, 294] on table-menu-btn-icon at bounding box center [895, 295] width 16 height 16
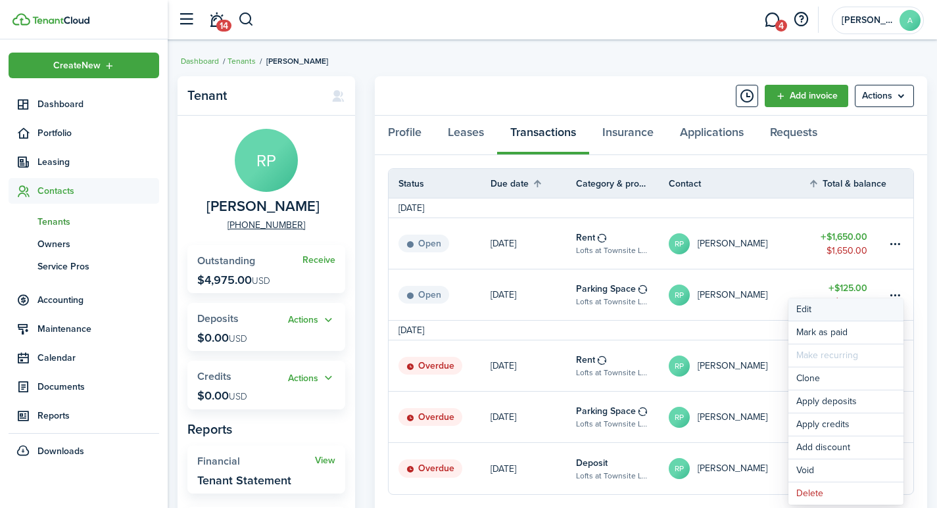
click at [806, 313] on button "Edit" at bounding box center [845, 309] width 115 height 22
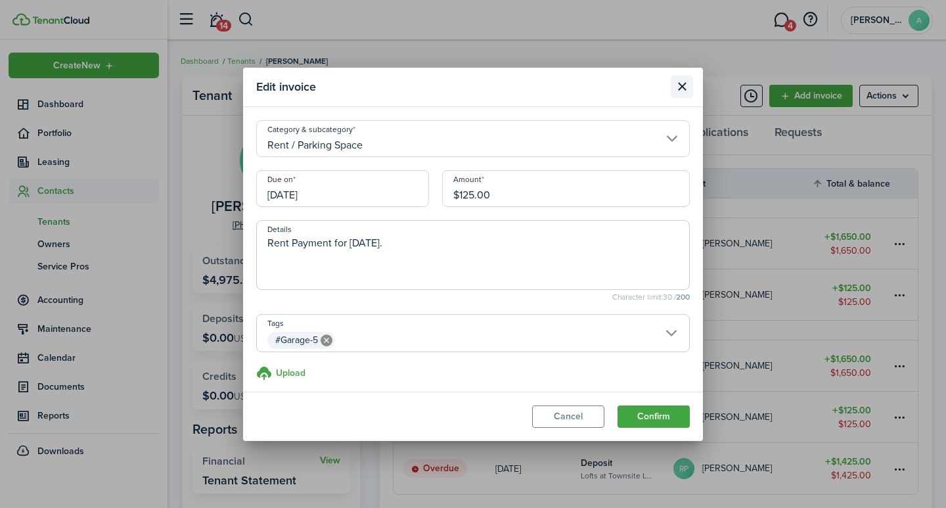
click at [688, 84] on button "Close modal" at bounding box center [682, 87] width 22 height 22
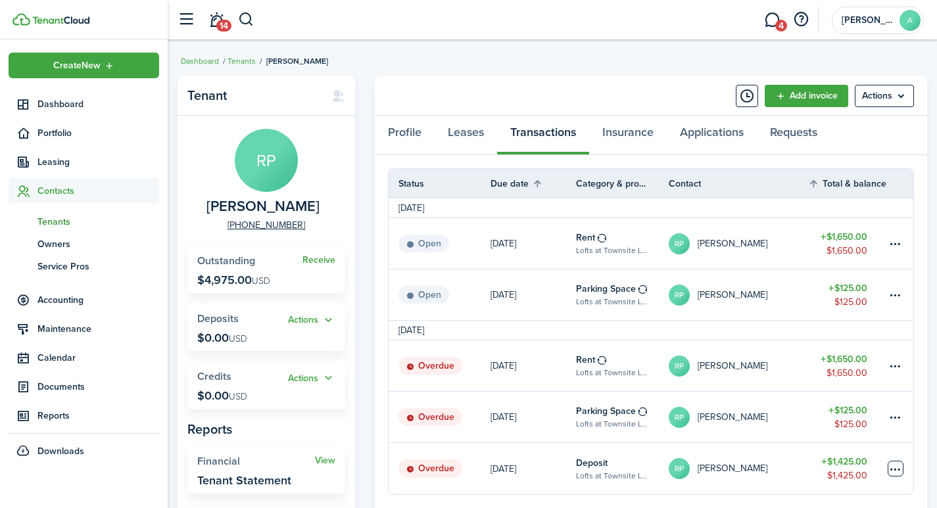
click at [893, 468] on table-menu-btn-icon at bounding box center [895, 469] width 16 height 16
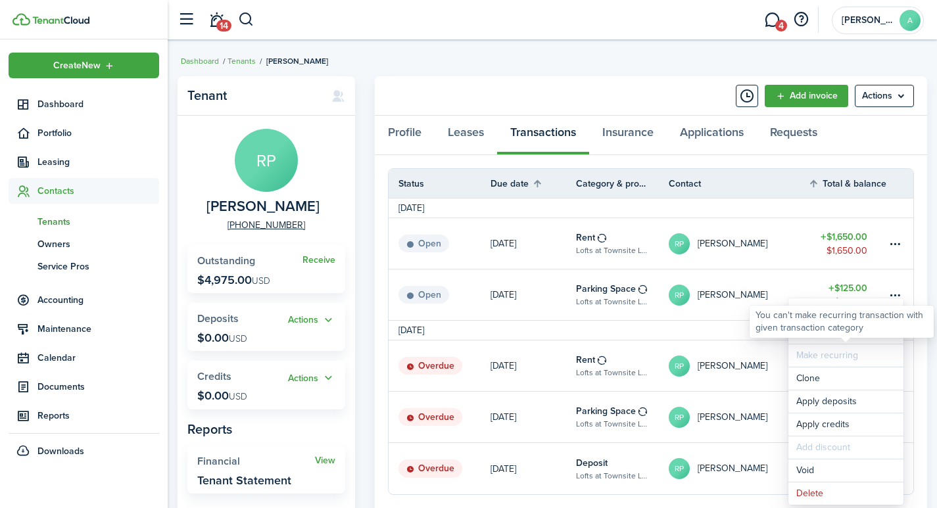
click at [815, 335] on div "You can't make recurring transaction with given transaction category" at bounding box center [841, 322] width 184 height 32
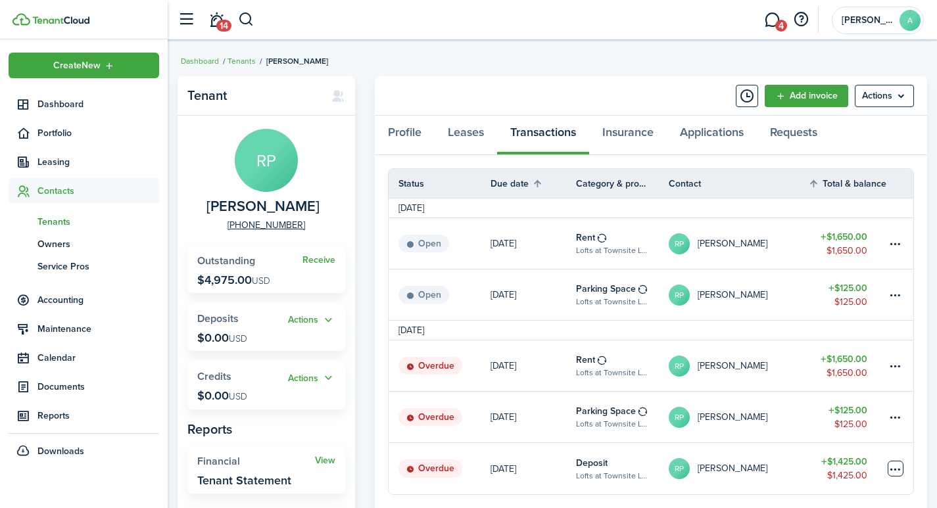
click at [891, 468] on table-menu-btn-icon "Open menu" at bounding box center [895, 469] width 16 height 16
click at [859, 335] on div "You can't make recurring transaction with given transaction category" at bounding box center [841, 325] width 184 height 32
click at [891, 465] on table-menu-btn-icon "Open menu" at bounding box center [895, 469] width 16 height 16
click at [734, 490] on link "RP Roger Paul" at bounding box center [737, 468] width 139 height 51
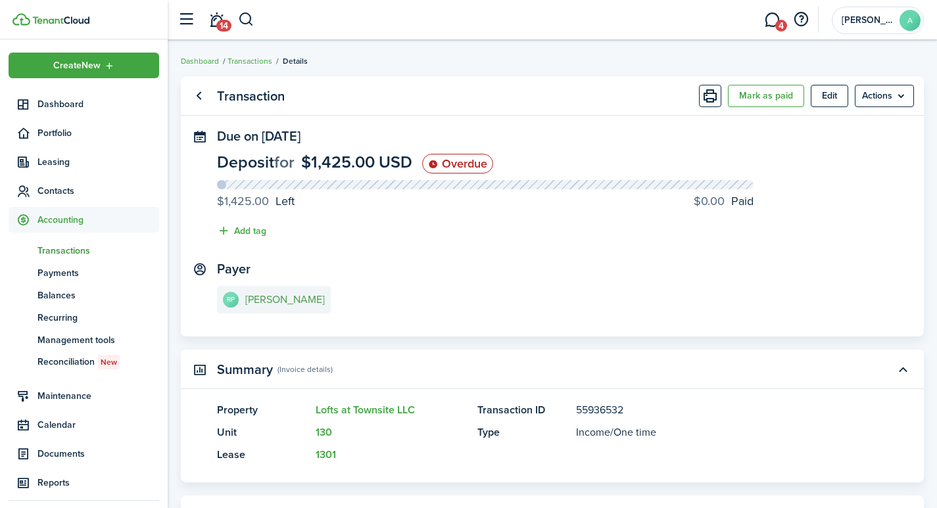
click at [289, 300] on e-details-info-title "[PERSON_NAME]" at bounding box center [285, 300] width 80 height 12
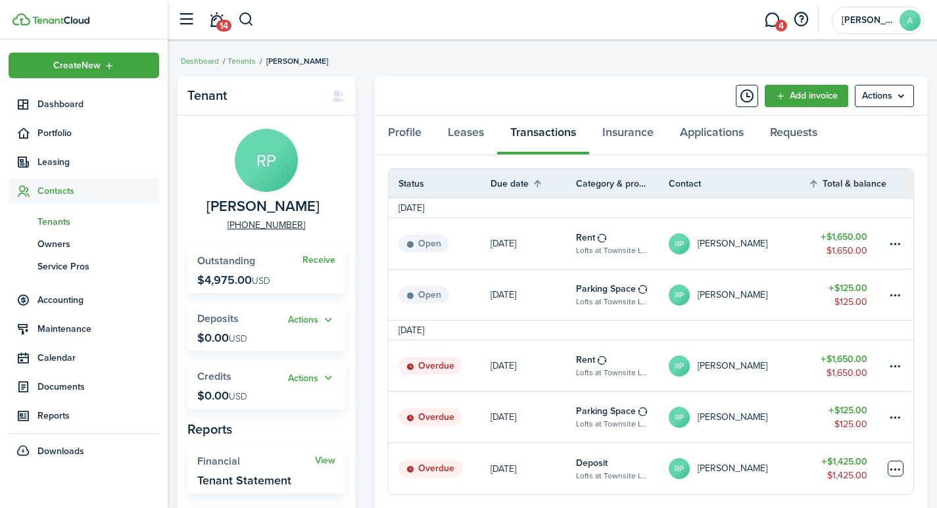
click at [897, 469] on table-menu-btn-icon at bounding box center [895, 469] width 16 height 16
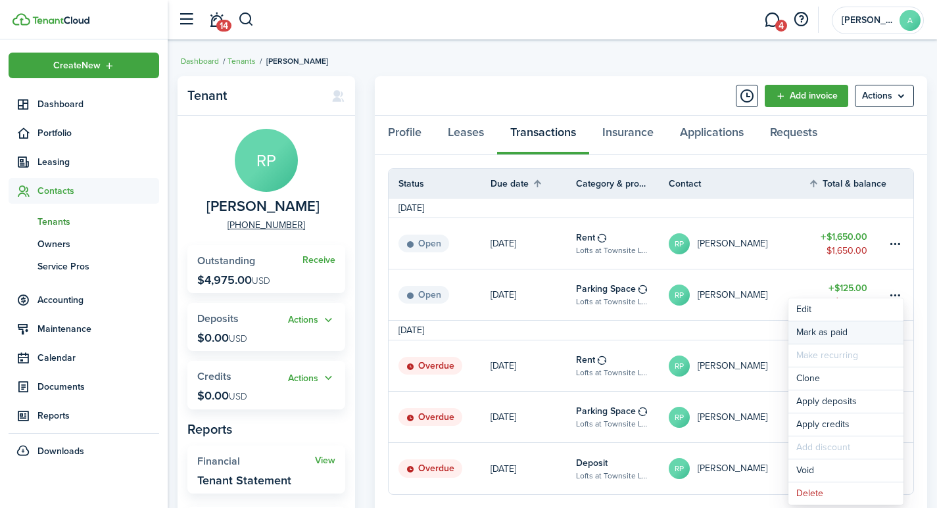
click at [841, 330] on link "Mark as paid" at bounding box center [845, 332] width 115 height 22
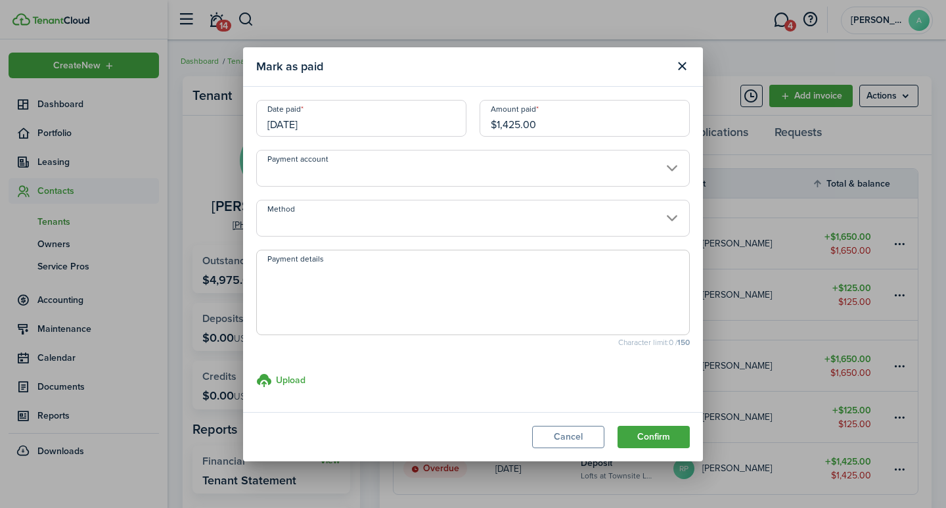
click at [565, 166] on input "Payment account" at bounding box center [473, 168] width 434 height 37
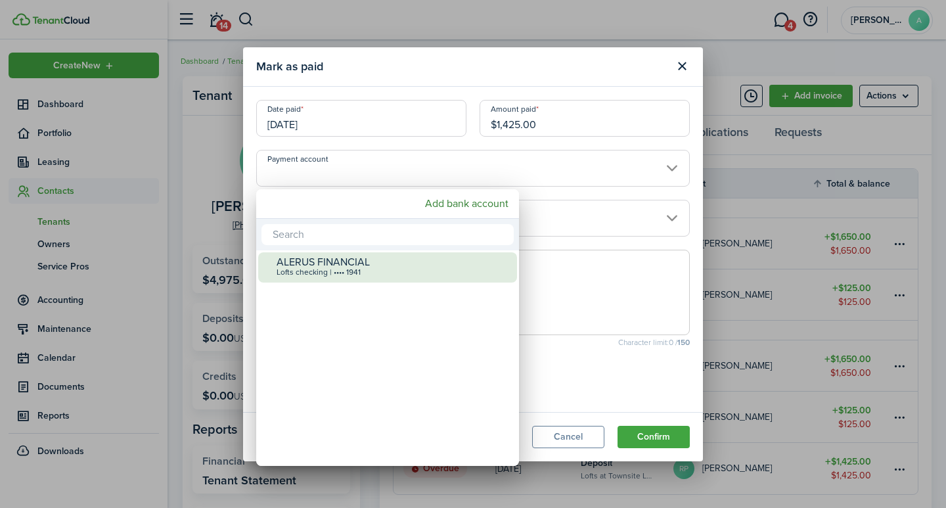
click at [456, 267] on div "ALERUS FINANCIAL" at bounding box center [393, 262] width 233 height 12
type input "•••• •••• •••• 1941"
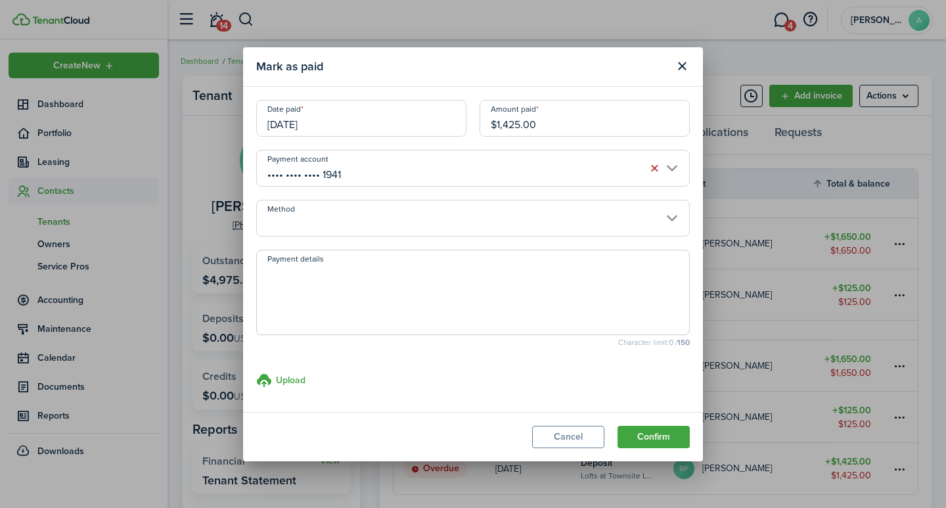
click at [534, 207] on input "Method" at bounding box center [473, 218] width 434 height 37
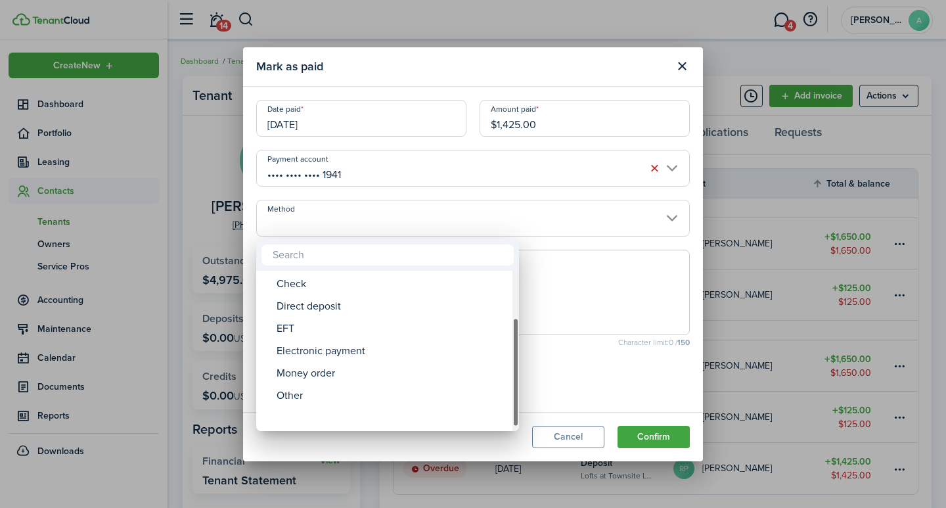
drag, startPoint x: 514, startPoint y: 283, endPoint x: 490, endPoint y: 417, distance: 136.9
click at [509, 421] on mbsc-scrollview-base "ACH Card Cash Cashier's check Check Direct deposit EFT Electronic payment Money…" at bounding box center [387, 351] width 263 height 158
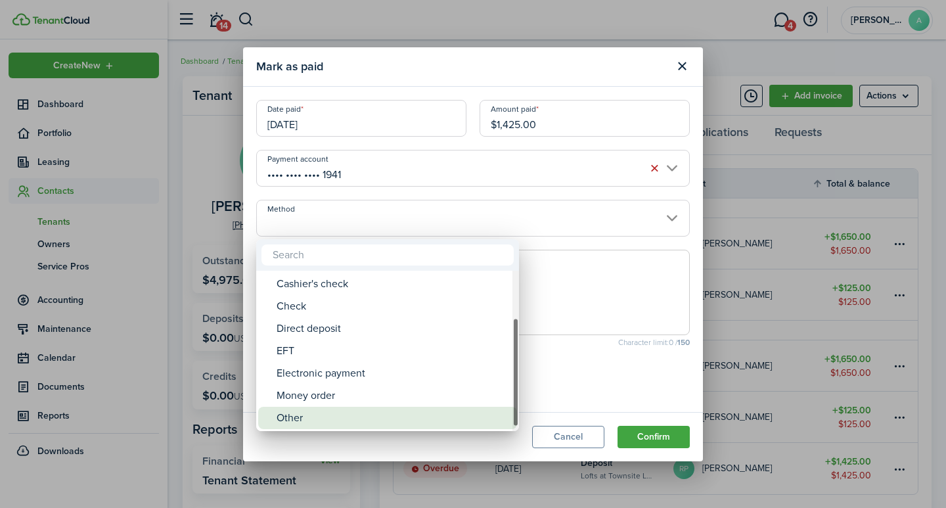
click at [428, 413] on div "Other" at bounding box center [393, 418] width 233 height 22
type input "Other"
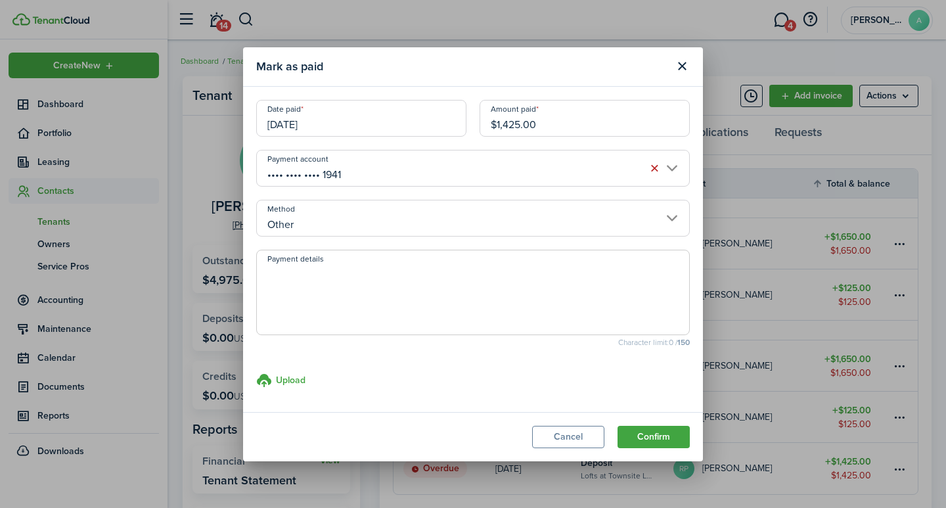
click at [453, 287] on textarea "Payment details" at bounding box center [473, 296] width 432 height 63
type textarea "Security Deposit - transfer from 152"
click at [659, 435] on button "Confirm" at bounding box center [654, 437] width 72 height 22
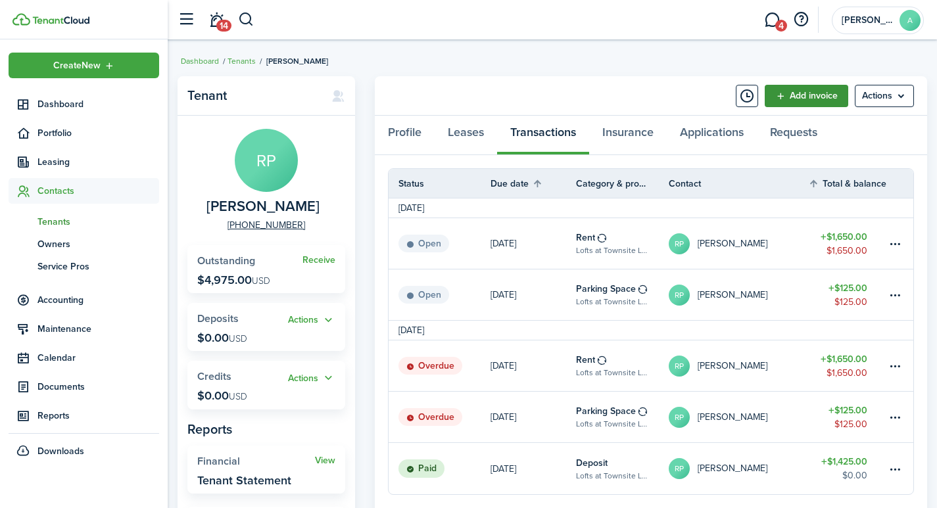
click at [806, 93] on link "Add invoice" at bounding box center [805, 96] width 83 height 22
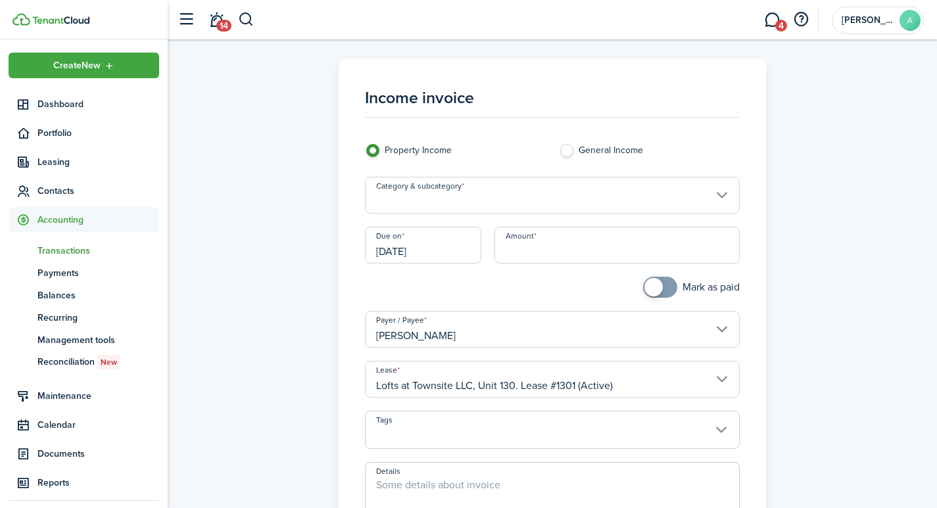
click at [480, 198] on input "Category & subcategory" at bounding box center [552, 195] width 375 height 37
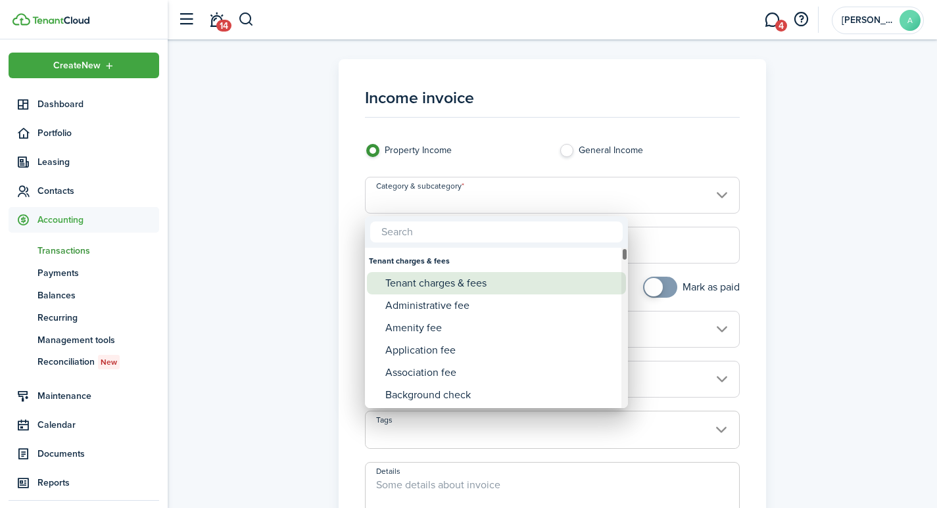
click at [460, 286] on div "Tenant charges & fees" at bounding box center [501, 283] width 233 height 22
type input "Tenant charges & fees"
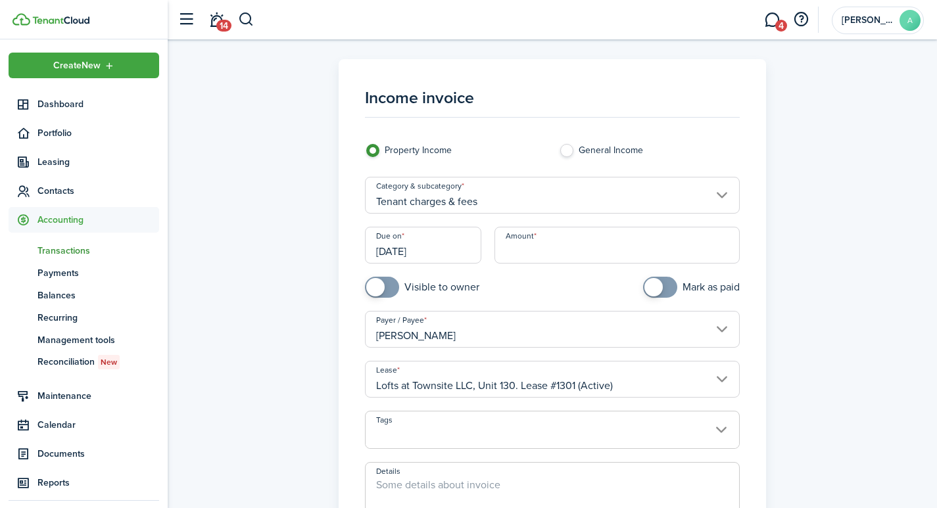
click at [425, 249] on input "[DATE]" at bounding box center [423, 245] width 116 height 37
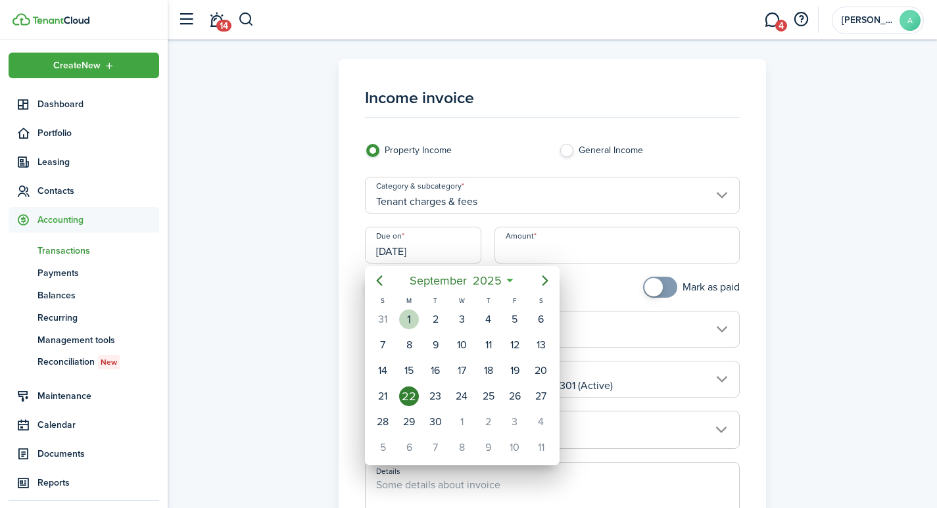
click at [403, 321] on div "1" at bounding box center [409, 320] width 20 height 20
type input "[DATE]"
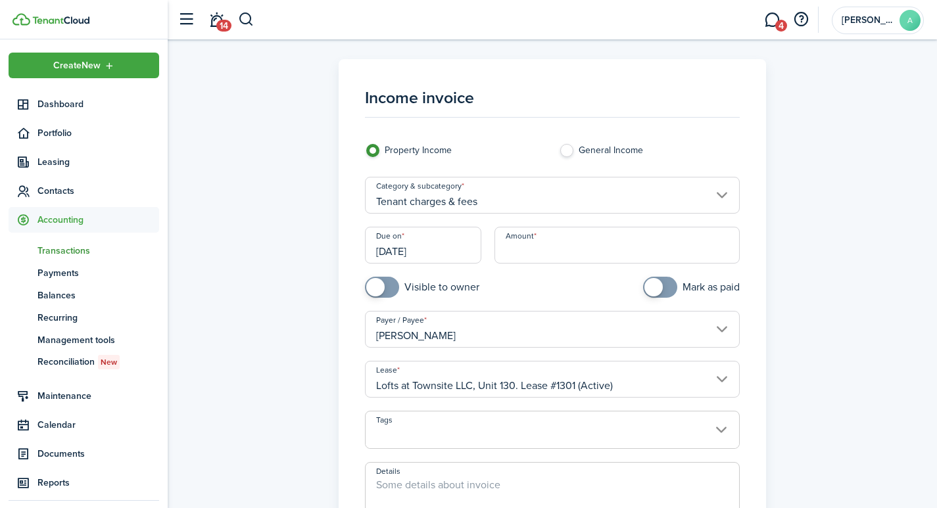
click at [529, 242] on input "Amount" at bounding box center [617, 245] width 246 height 37
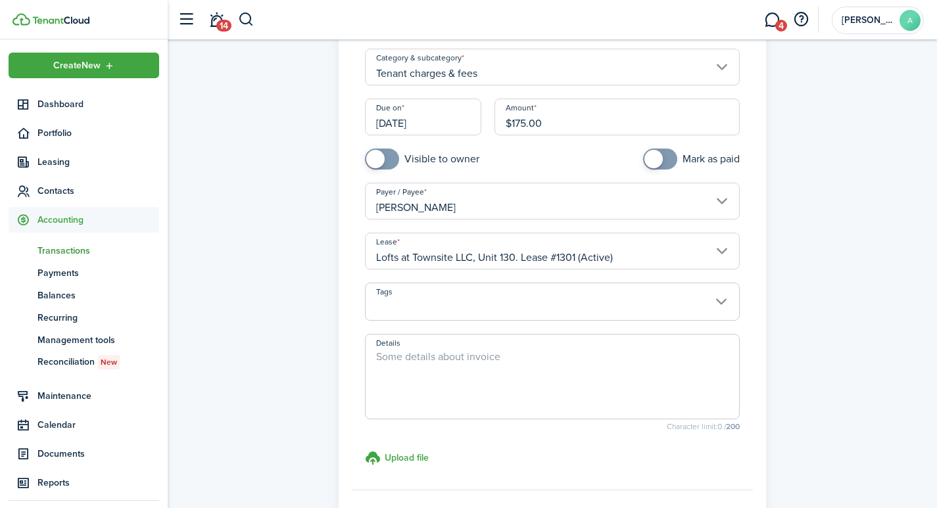
scroll to position [129, 0]
type input "$175.00"
click at [446, 308] on span at bounding box center [552, 307] width 374 height 22
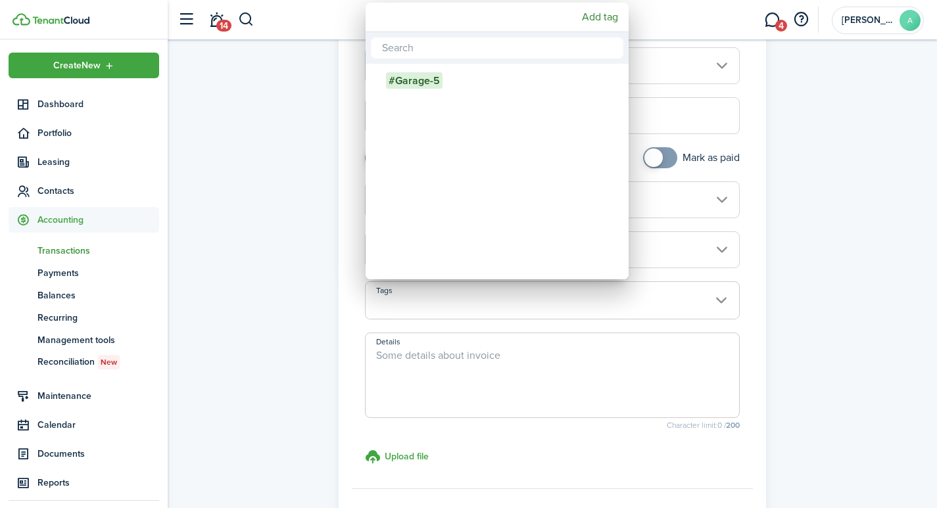
click at [471, 374] on div at bounding box center [468, 254] width 1147 height 718
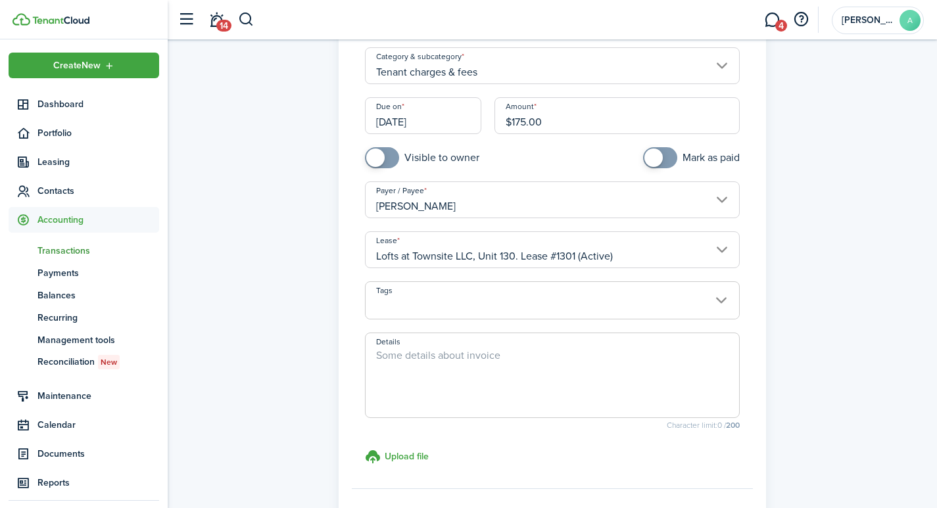
click at [442, 368] on textarea "Details" at bounding box center [552, 379] width 374 height 63
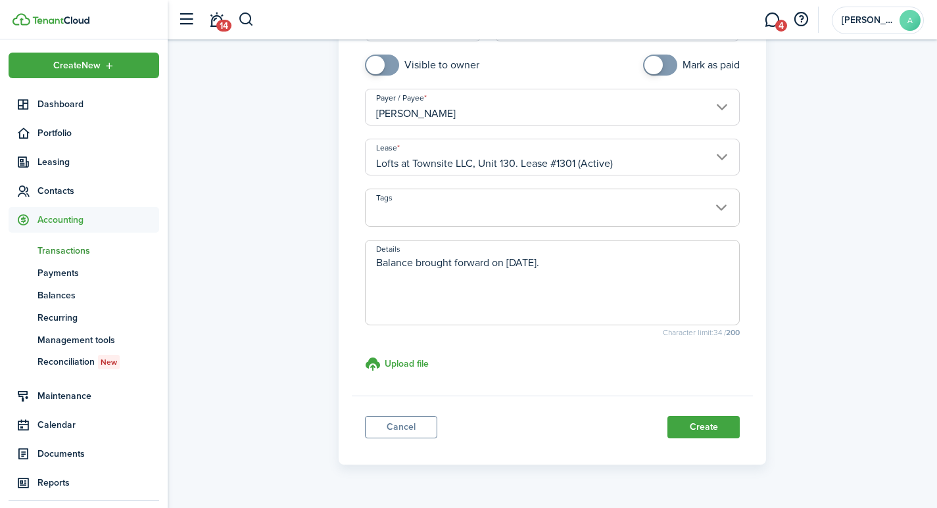
scroll to position [254, 0]
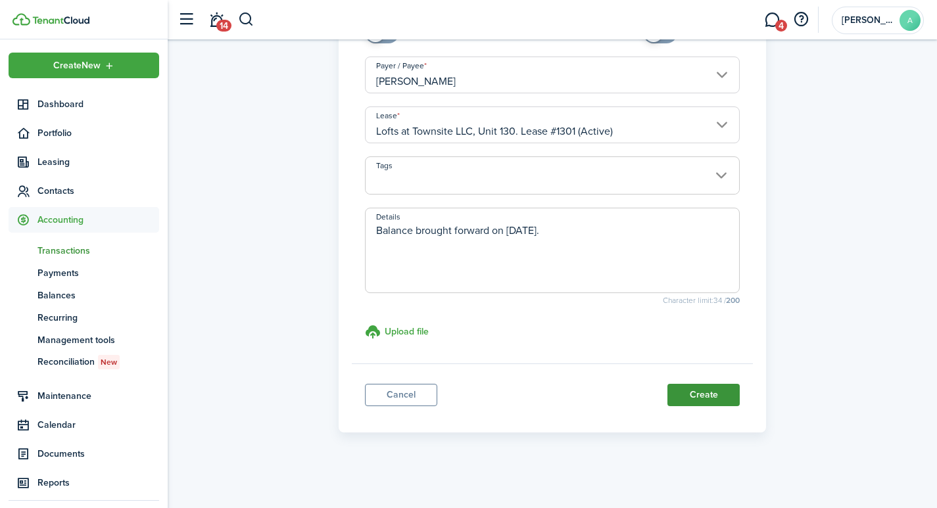
type textarea "Balance brought forward on 9/1/25."
click at [704, 392] on button "Create" at bounding box center [703, 395] width 72 height 22
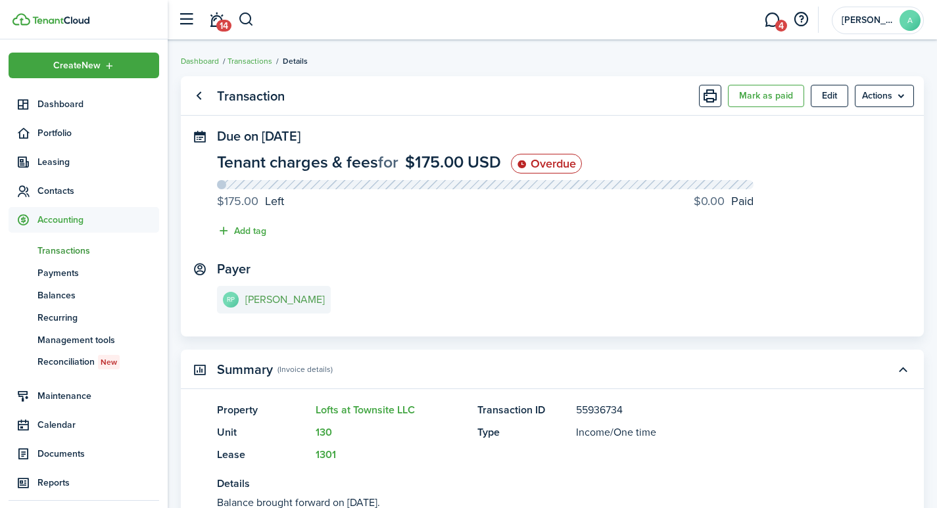
click at [271, 299] on e-details-info-title "[PERSON_NAME]" at bounding box center [285, 300] width 80 height 12
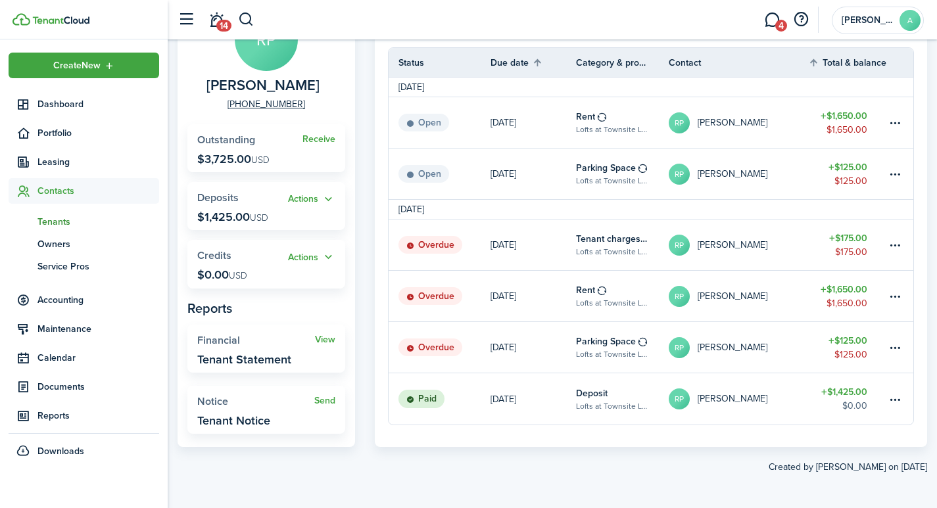
scroll to position [123, 0]
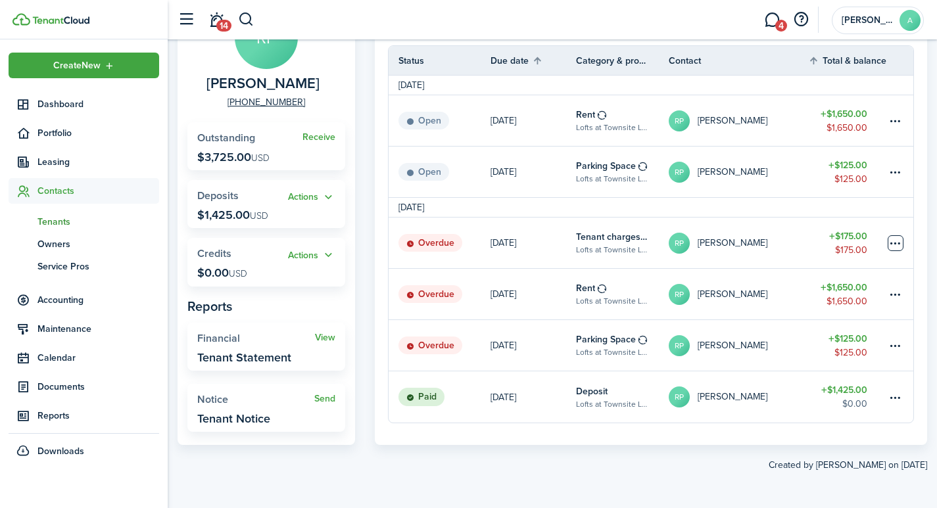
click at [899, 241] on table-menu-btn-icon at bounding box center [895, 243] width 16 height 16
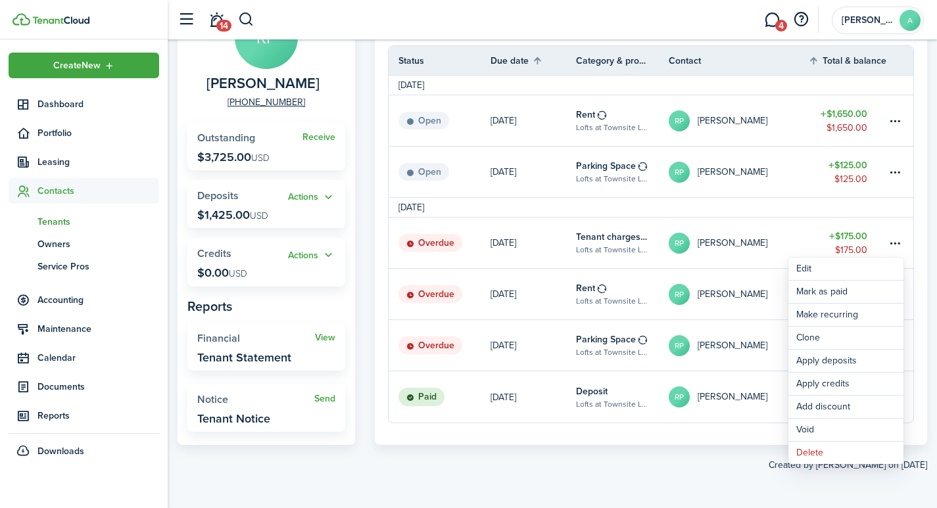
click at [927, 239] on div "Tenant RP Roger Paul +1 701-866-0606 Receive Outstanding $3,725.00 USD Actions …" at bounding box center [552, 213] width 769 height 532
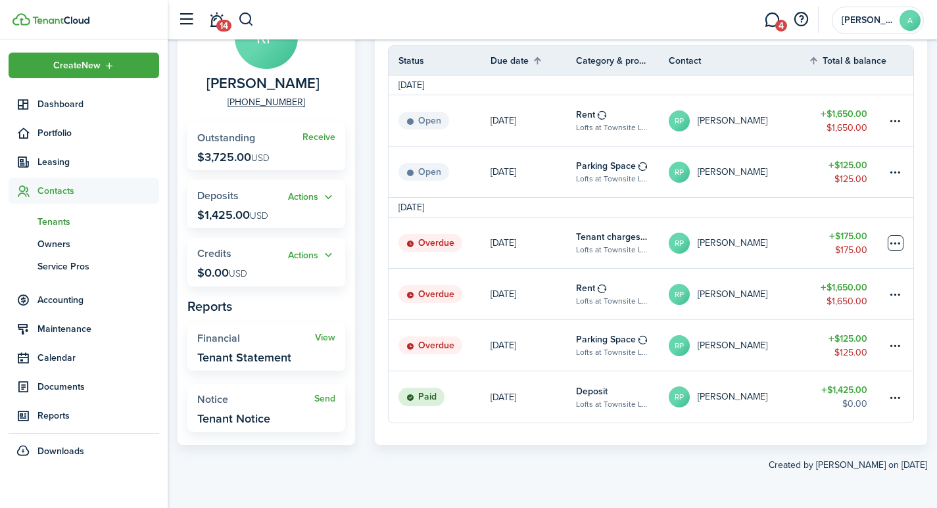
click at [895, 243] on table-menu-btn-icon "Open menu" at bounding box center [895, 243] width 16 height 16
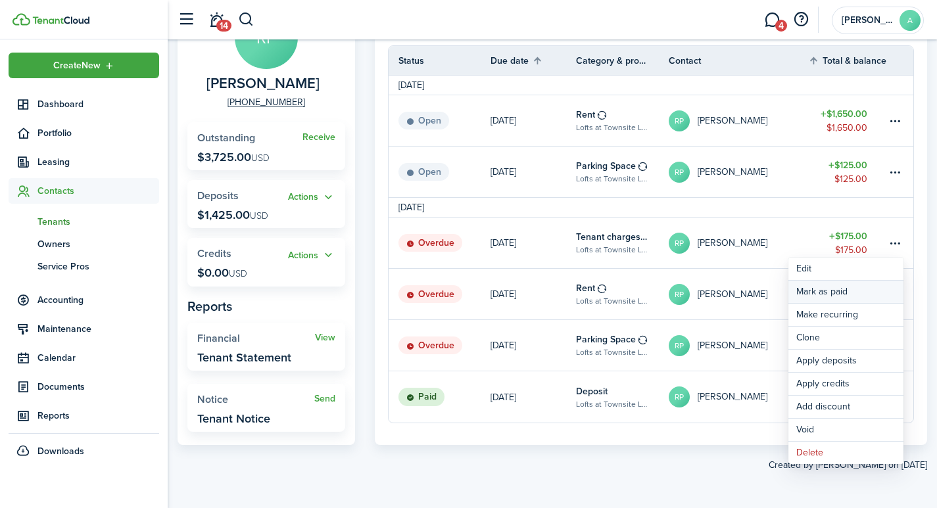
click at [824, 292] on link "Mark as paid" at bounding box center [845, 292] width 115 height 22
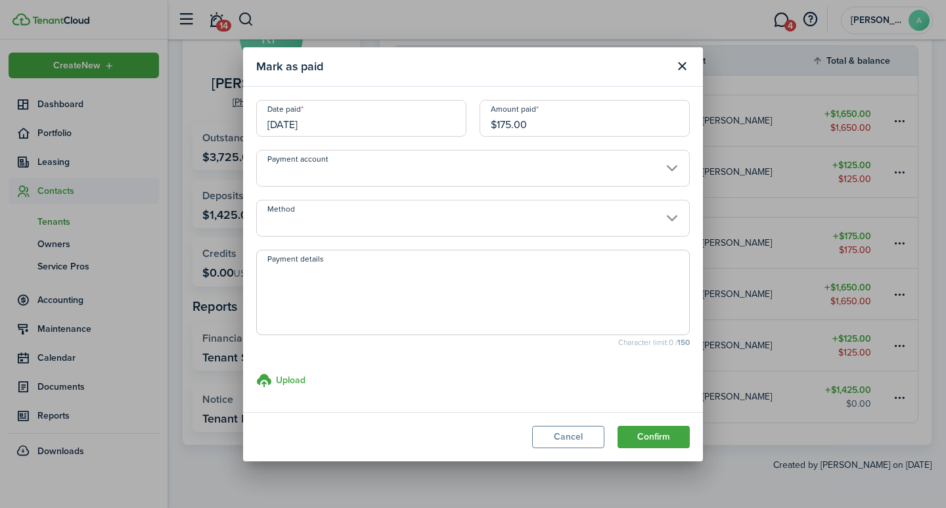
click at [307, 126] on input "[DATE]" at bounding box center [361, 118] width 210 height 37
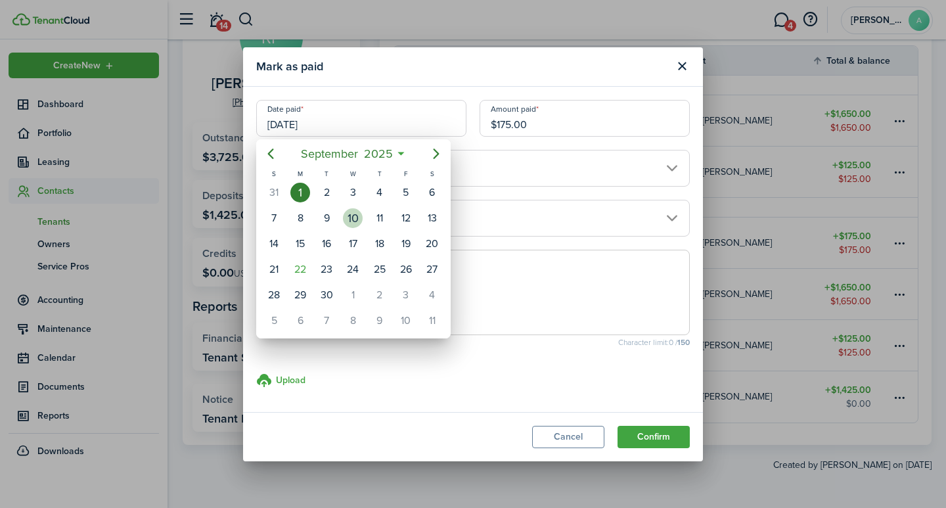
click at [360, 219] on div "10" at bounding box center [353, 218] width 20 height 20
type input "09/10/2025"
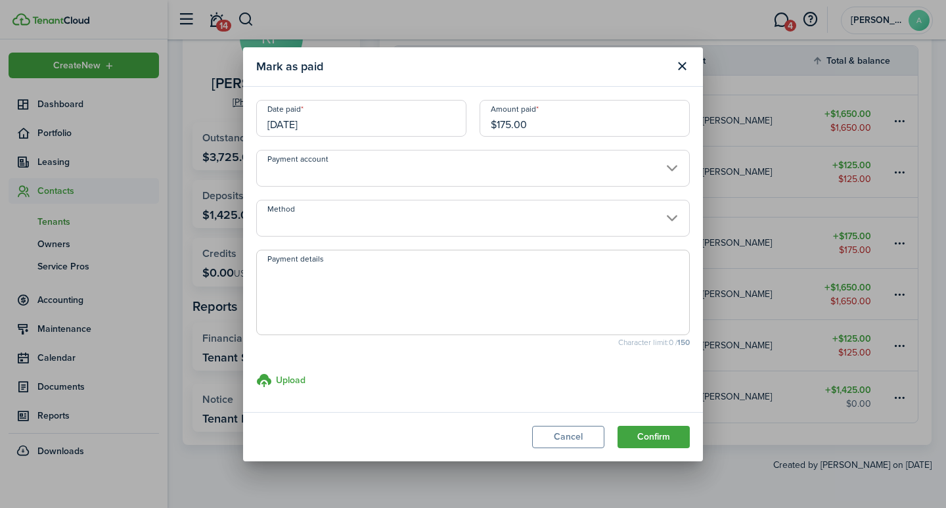
click at [329, 177] on input "Payment account" at bounding box center [473, 168] width 434 height 37
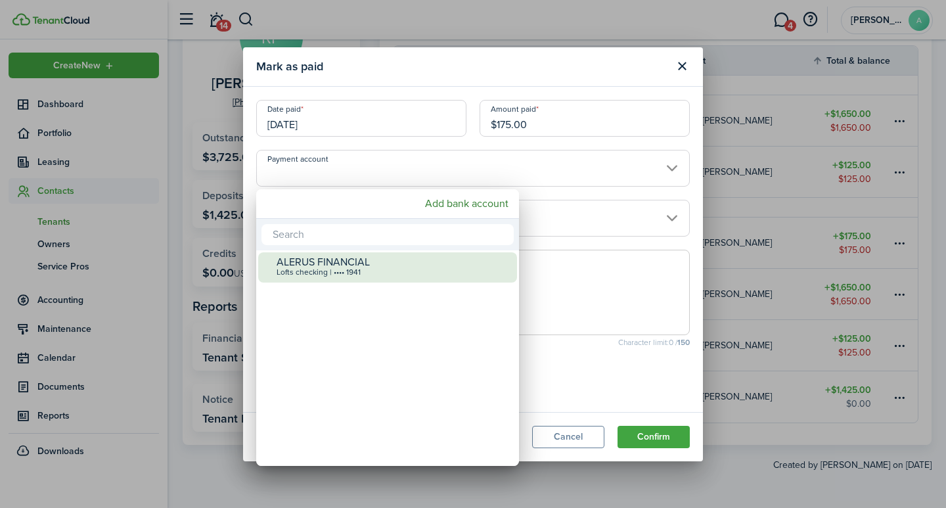
drag, startPoint x: 327, startPoint y: 268, endPoint x: 326, endPoint y: 251, distance: 17.1
click at [326, 269] on div "Lofts checking | •••• 1941" at bounding box center [393, 272] width 233 height 9
type input "•••• •••• •••• 1941"
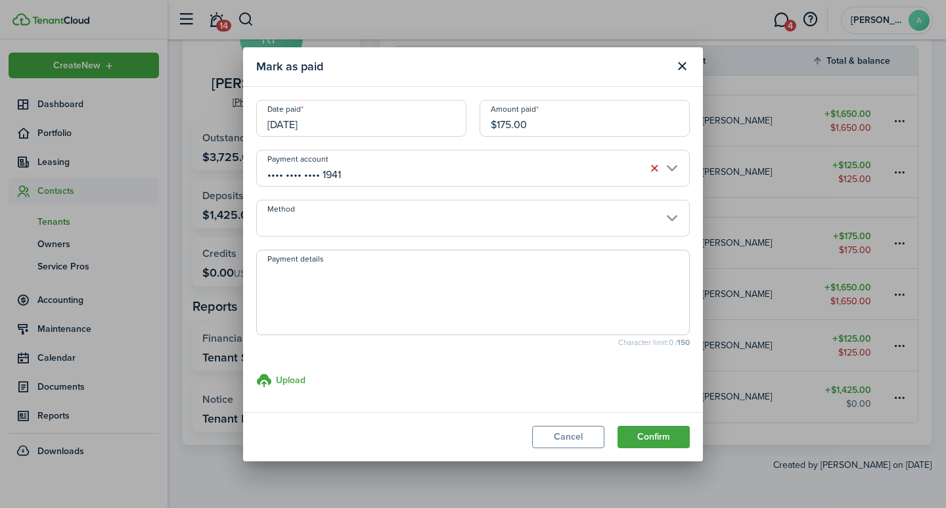
click at [329, 209] on input "Method" at bounding box center [473, 218] width 434 height 37
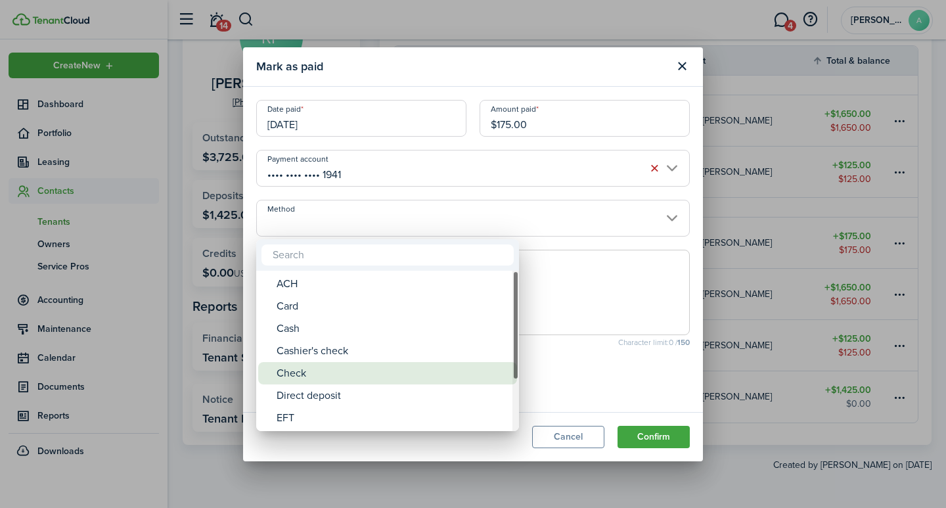
click at [305, 376] on div "Check" at bounding box center [393, 373] width 233 height 22
type input "Check"
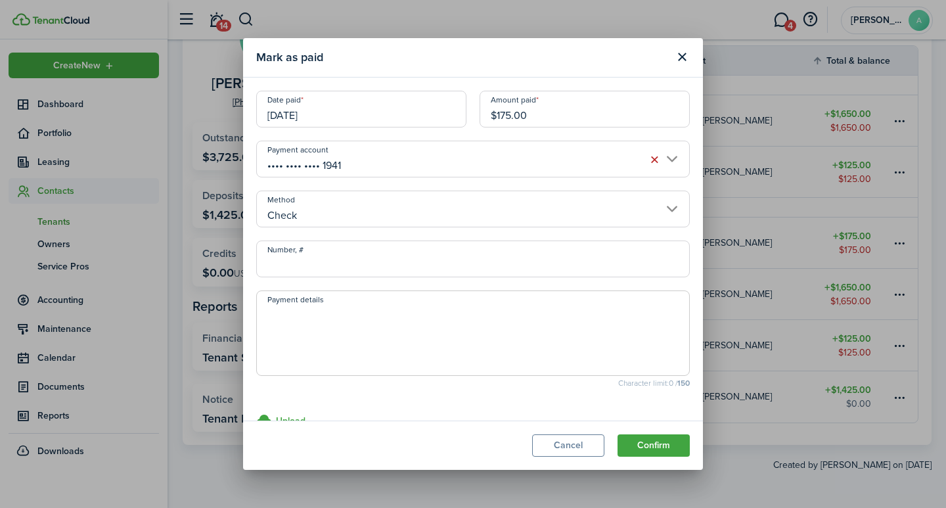
click at [315, 260] on input "Number, #" at bounding box center [473, 259] width 434 height 37
type input "110"
click at [296, 340] on textarea "Payment details" at bounding box center [473, 337] width 432 height 63
type textarea "Balance owed from August."
click at [663, 444] on button "Confirm" at bounding box center [654, 445] width 72 height 22
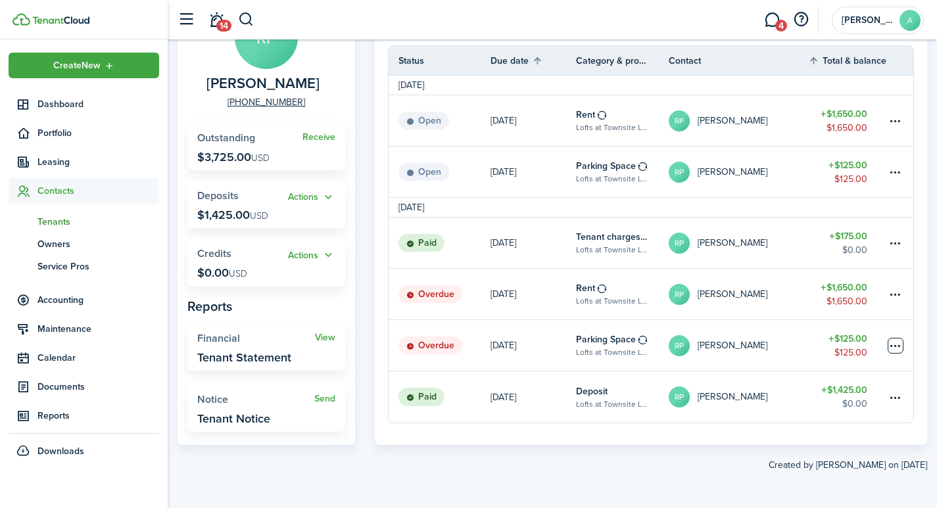
click at [895, 342] on table-menu-btn-icon at bounding box center [895, 346] width 16 height 16
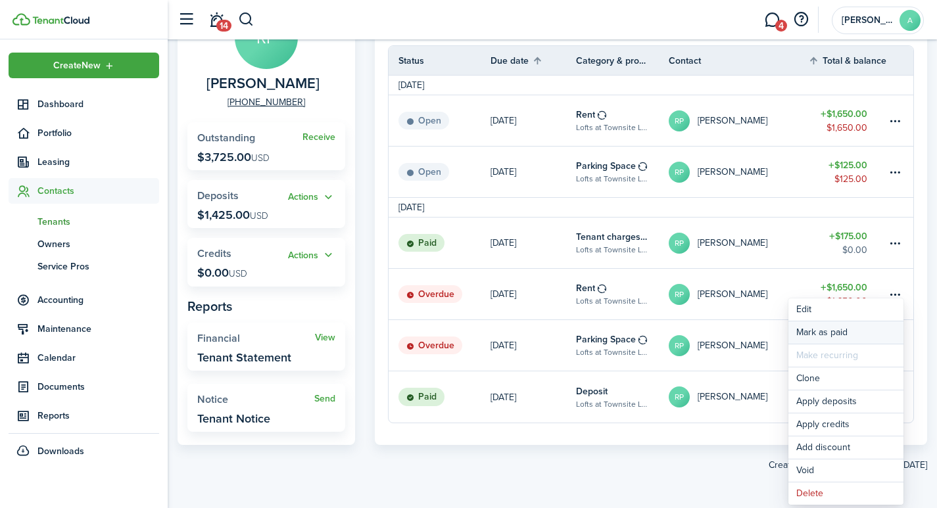
click at [829, 331] on link "Mark as paid" at bounding box center [845, 332] width 115 height 22
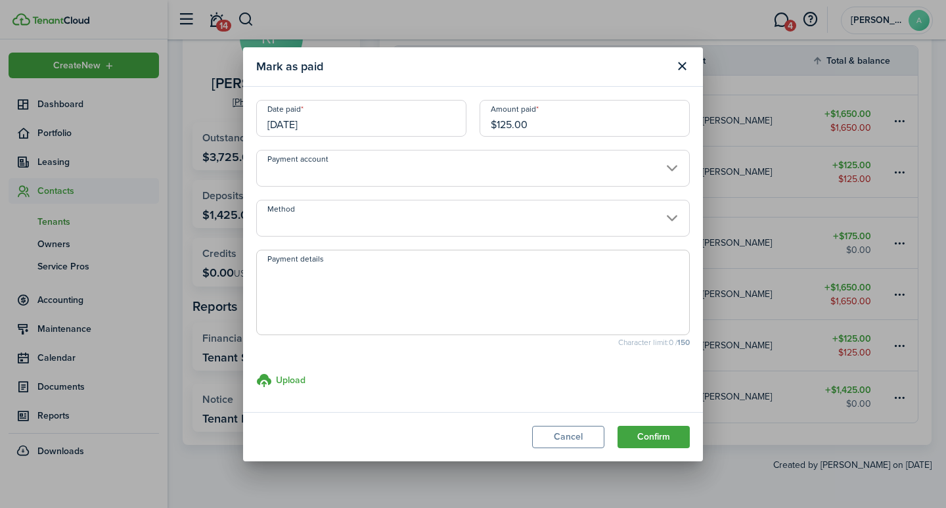
click at [305, 171] on input "Payment account" at bounding box center [473, 168] width 434 height 37
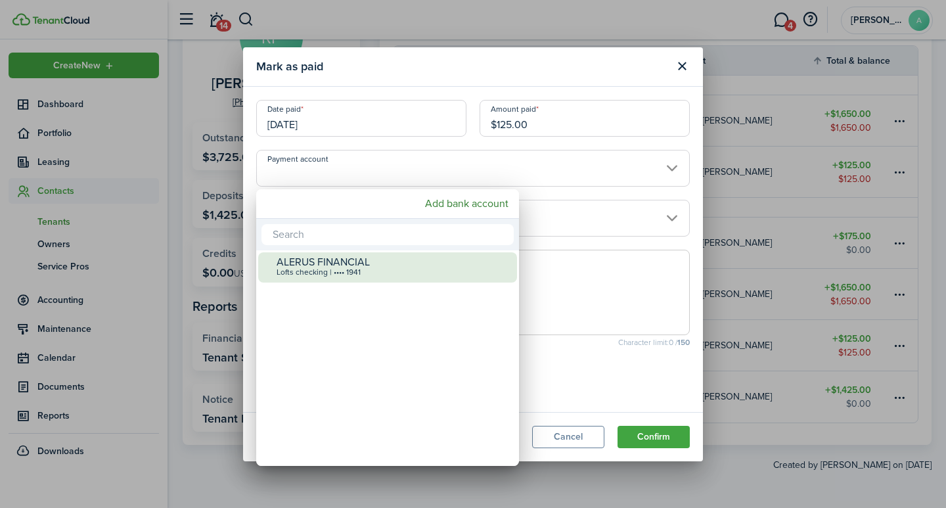
click at [292, 272] on div "Lofts checking | •••• 1941" at bounding box center [393, 272] width 233 height 9
type input "•••• •••• •••• 1941"
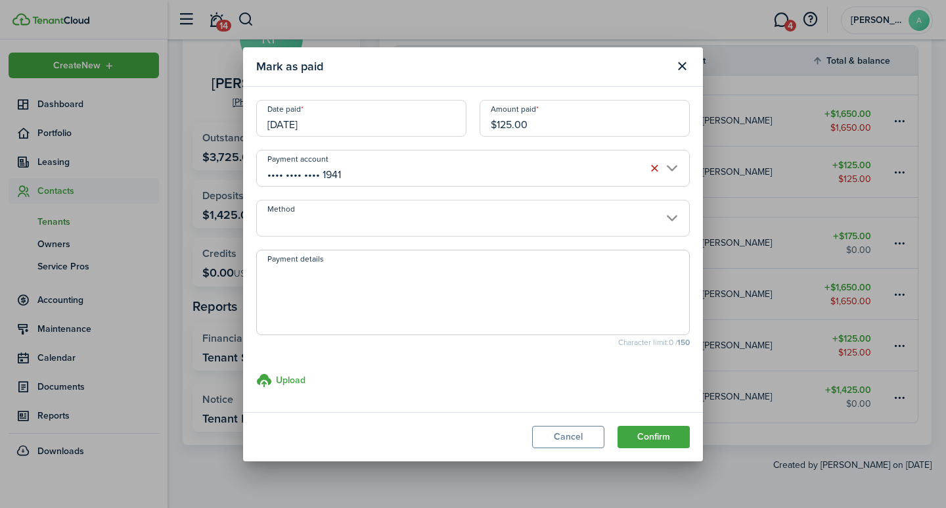
click at [291, 225] on input "Method" at bounding box center [473, 218] width 434 height 37
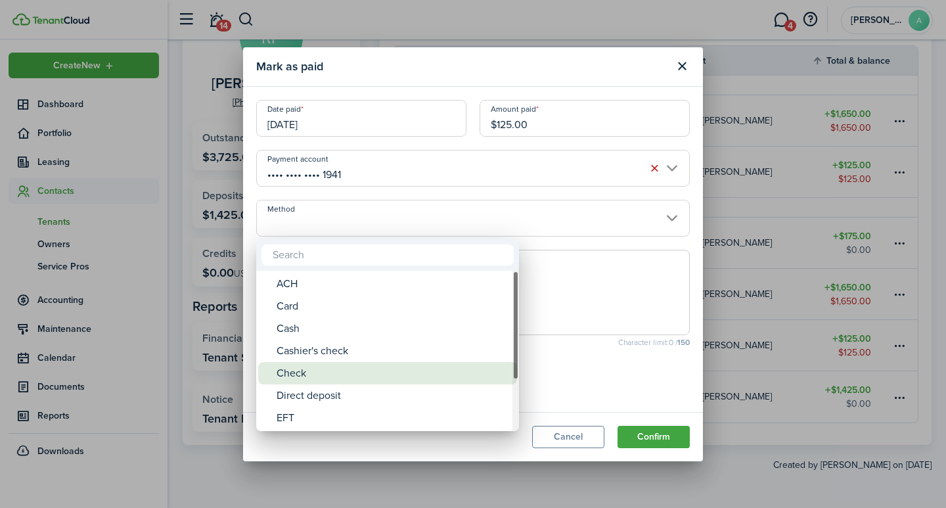
click at [300, 375] on div "Check" at bounding box center [393, 373] width 233 height 22
type input "Check"
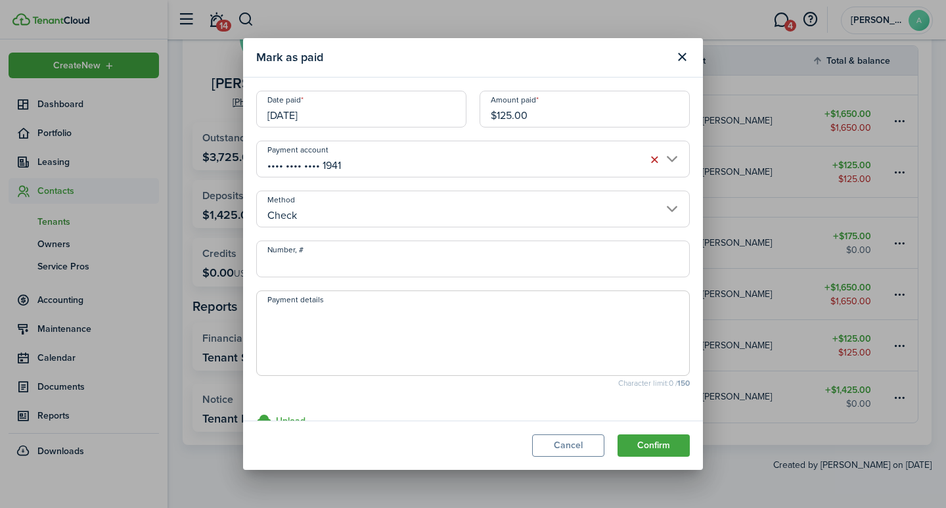
click at [302, 269] on input "Number, #" at bounding box center [473, 259] width 434 height 37
type input "110"
click at [310, 330] on textarea "Payment details" at bounding box center [473, 337] width 432 height 63
type textarea "September Garage #5"
click at [660, 448] on button "Confirm" at bounding box center [654, 445] width 72 height 22
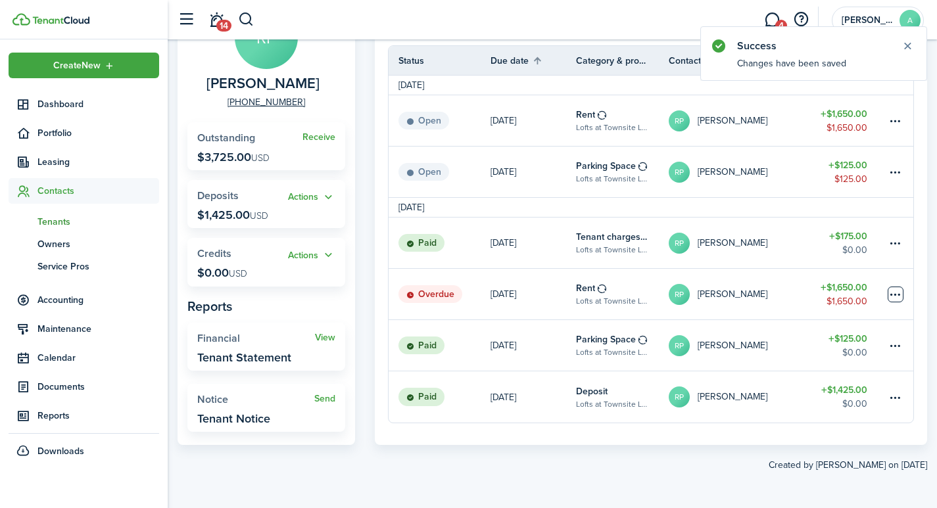
click at [889, 294] on table-menu-btn-icon at bounding box center [895, 295] width 16 height 16
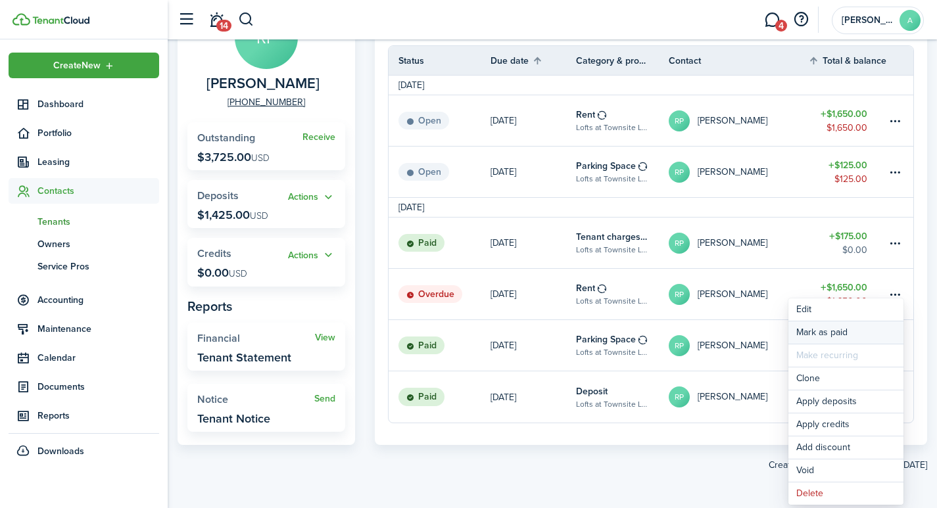
click at [826, 333] on link "Mark as paid" at bounding box center [845, 332] width 115 height 22
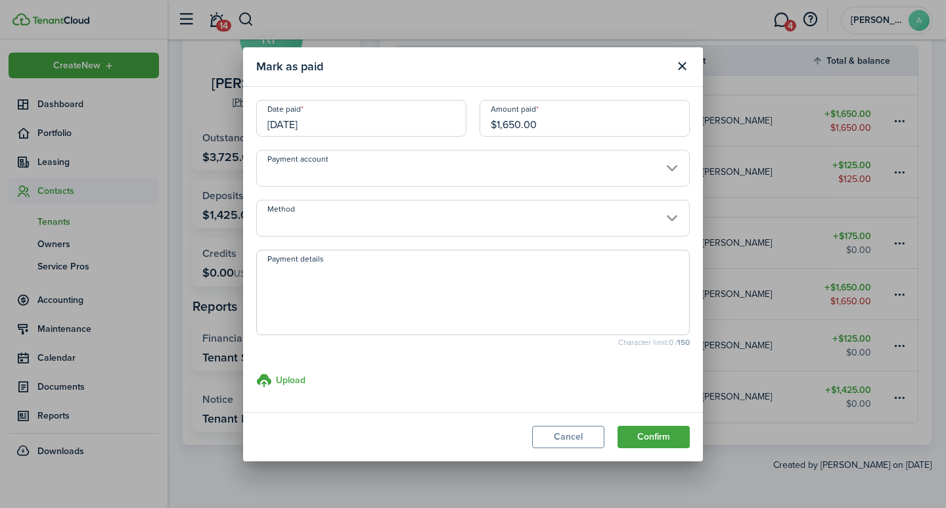
drag, startPoint x: 557, startPoint y: 126, endPoint x: 418, endPoint y: 91, distance: 143.5
click at [419, 97] on modal-body "Date paid 09/01/2025 Amount paid $1,650.00 Payment account Method Payment detai…" at bounding box center [473, 249] width 460 height 325
click at [335, 168] on input "Payment account" at bounding box center [473, 168] width 434 height 37
type input "$1,450.00"
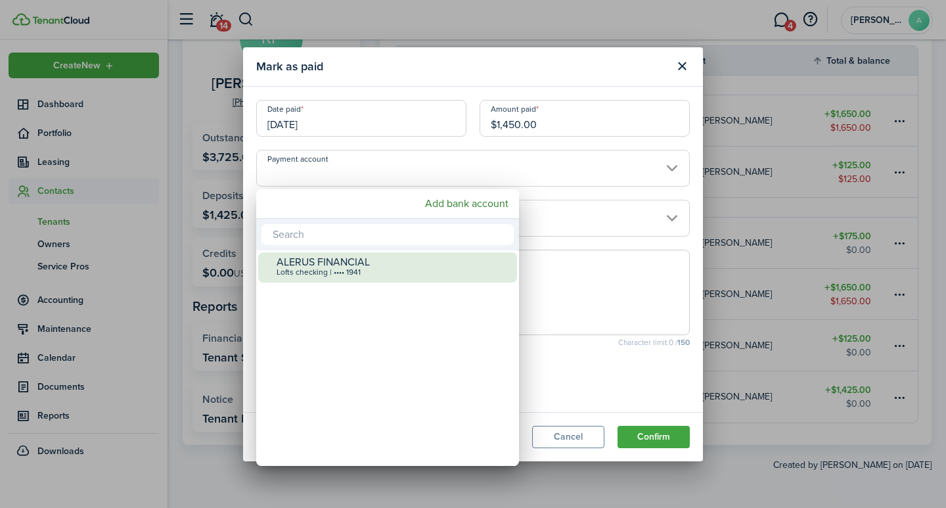
click at [344, 268] on div "Lofts checking | •••• 1941" at bounding box center [393, 272] width 233 height 9
type input "•••• •••• •••• 1941"
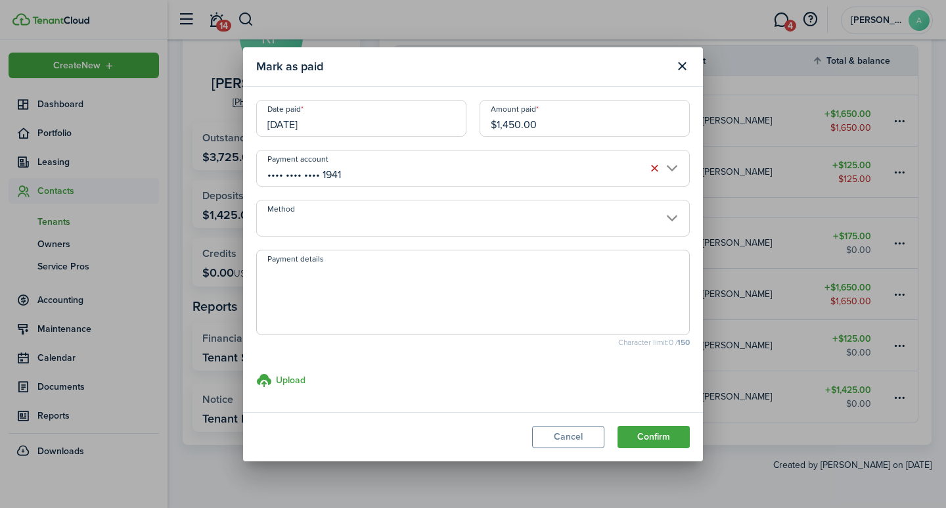
click at [342, 224] on input "Method" at bounding box center [473, 218] width 434 height 37
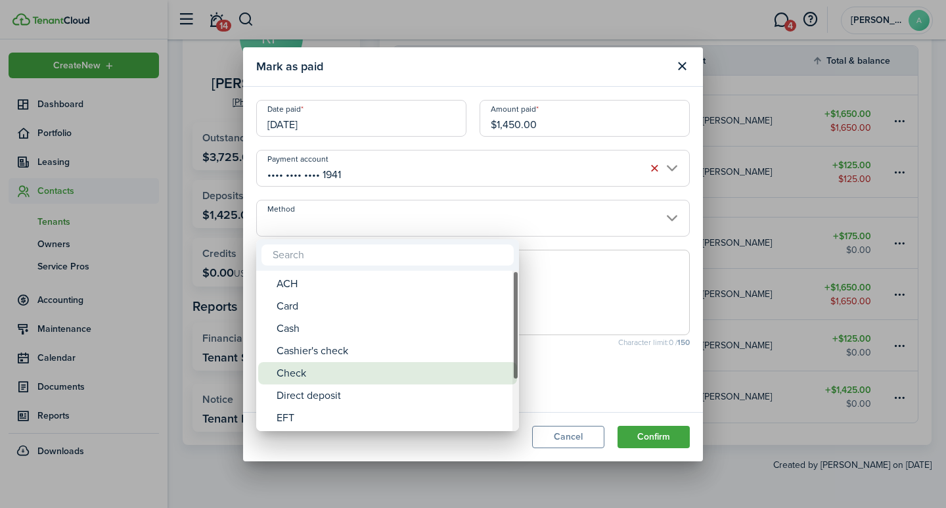
click at [304, 376] on div "Check" at bounding box center [393, 373] width 233 height 22
type input "Check"
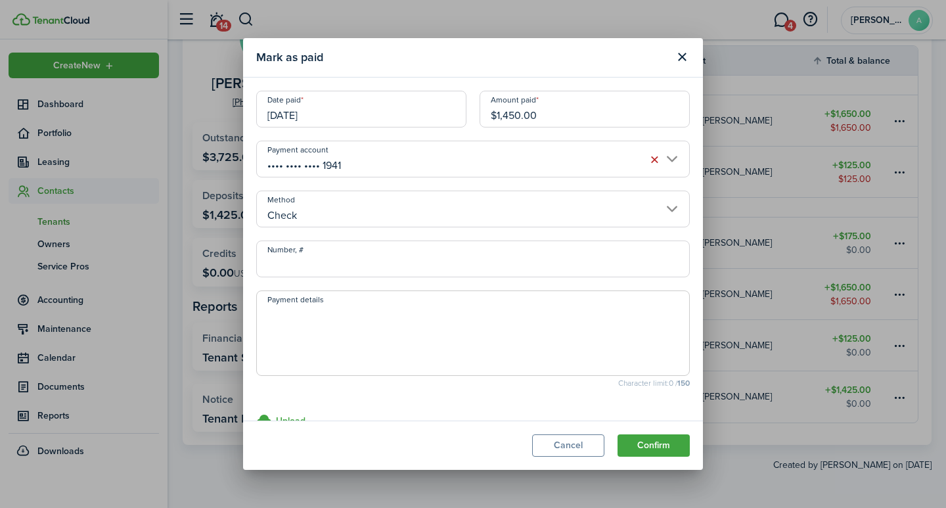
click at [330, 262] on input "Number, #" at bounding box center [473, 259] width 434 height 37
type input "110"
click at [279, 323] on textarea "Payment details" at bounding box center [473, 337] width 432 height 63
type textarea "September rent"
click at [649, 442] on button "Confirm" at bounding box center [654, 445] width 72 height 22
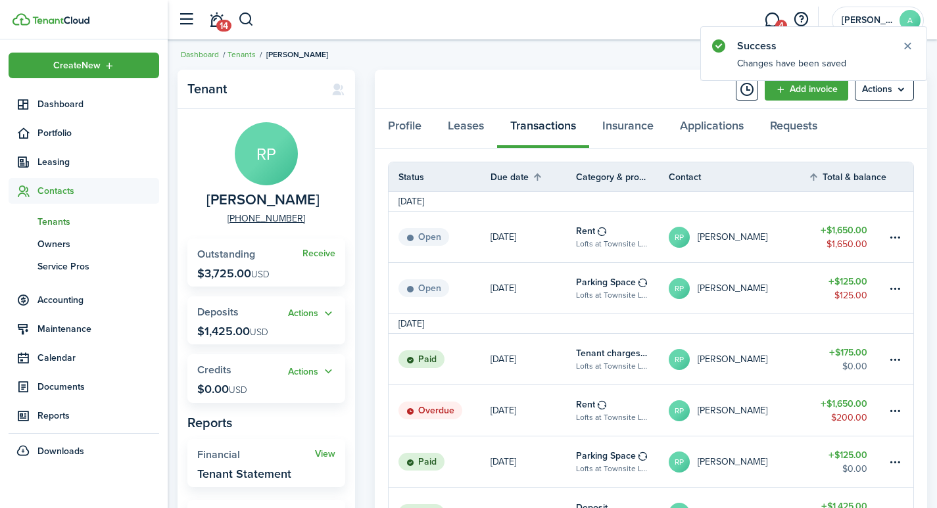
scroll to position [0, 0]
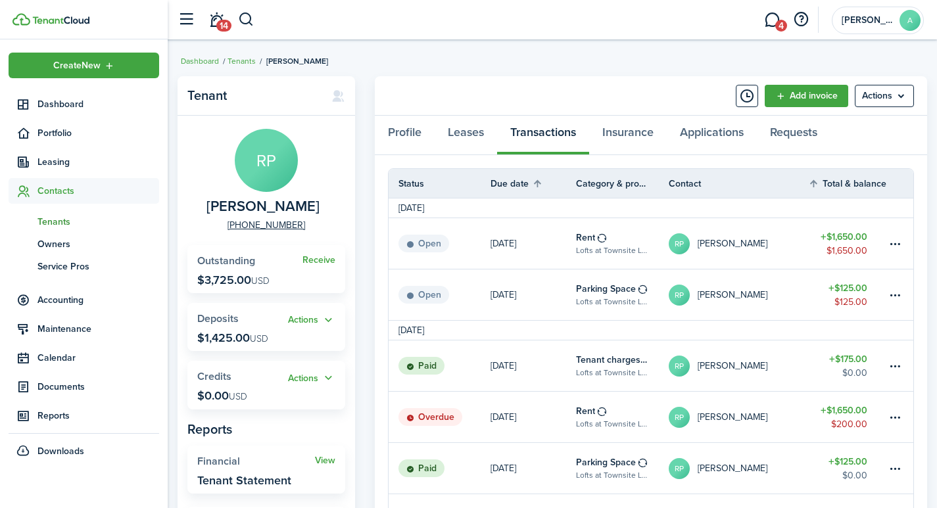
click at [64, 220] on span "Tenants" at bounding box center [98, 222] width 122 height 14
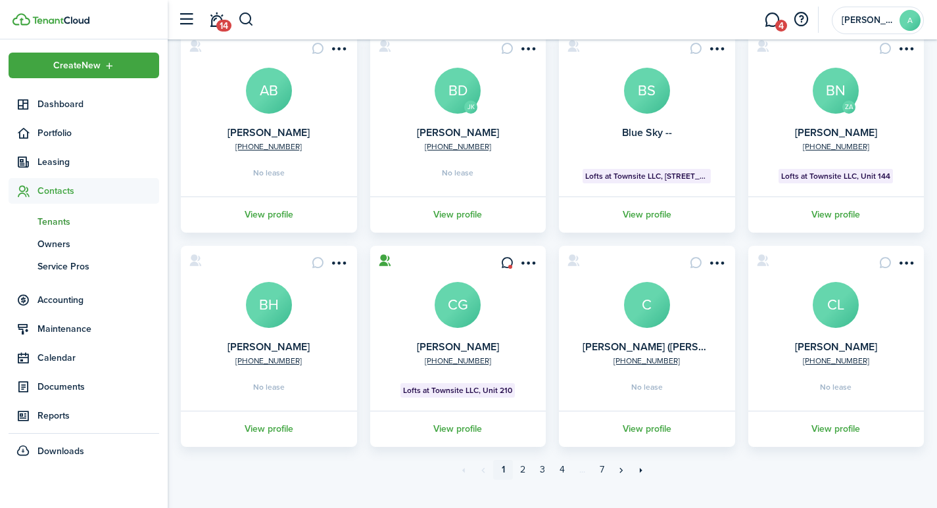
scroll to position [351, 0]
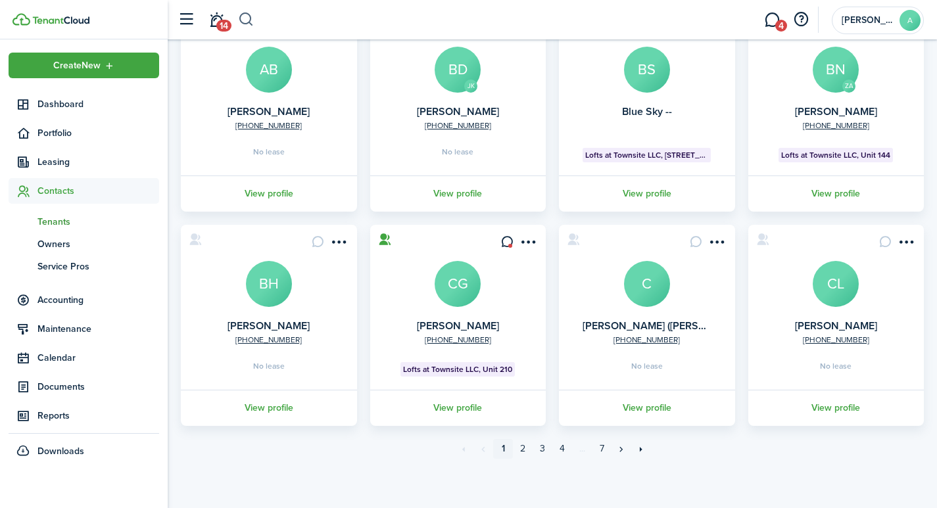
click at [246, 17] on button "button" at bounding box center [246, 20] width 16 height 22
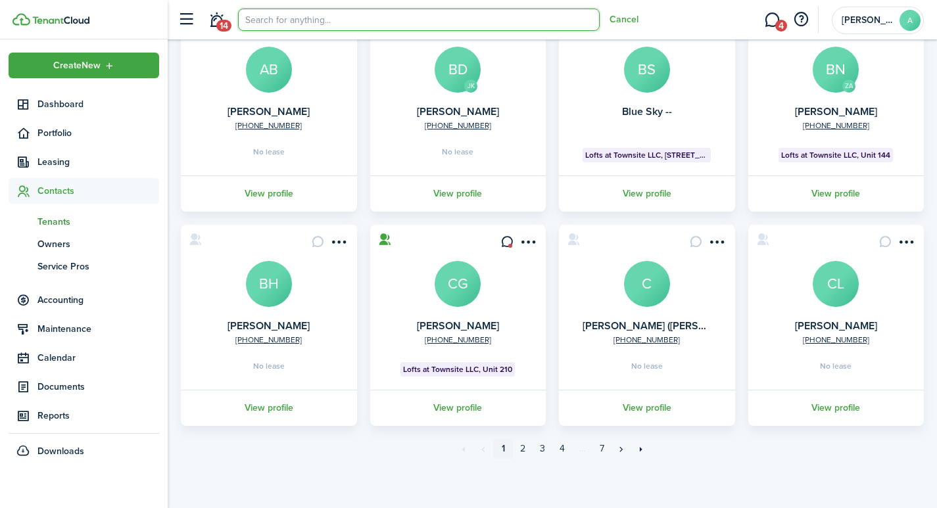
scroll to position [0, 0]
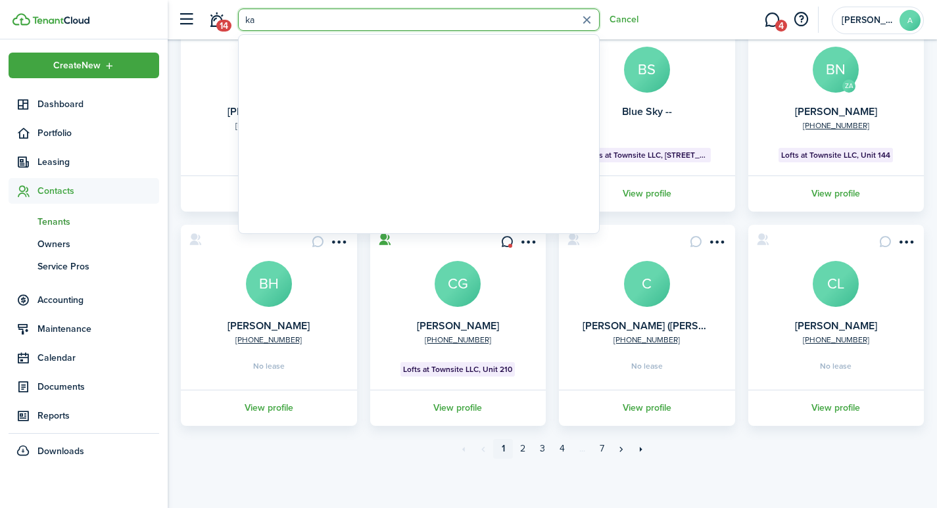
type input "k"
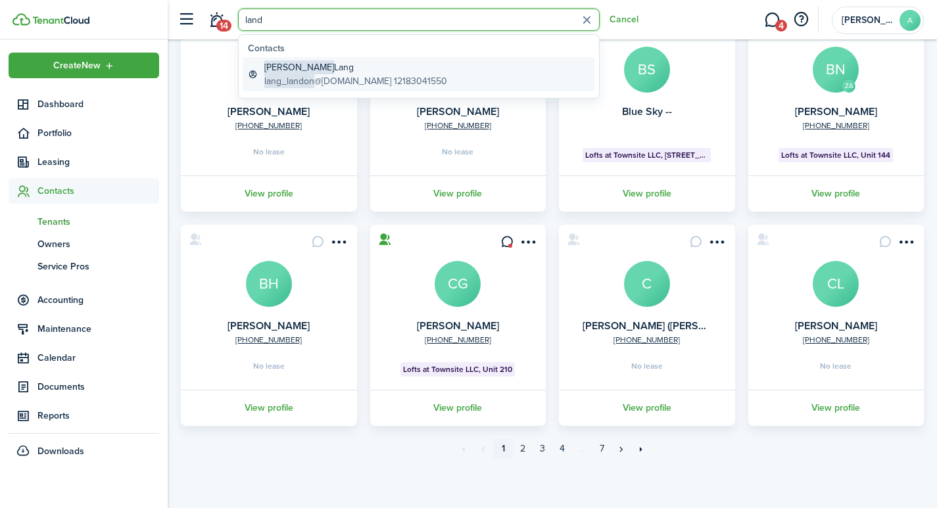
type input "land"
click at [300, 68] on global-search-item-title "Landon Lang" at bounding box center [355, 67] width 183 height 14
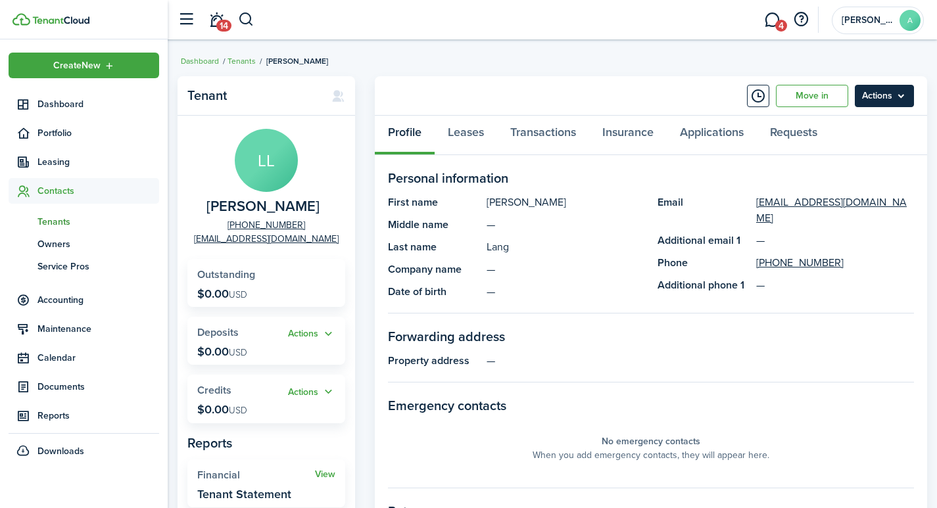
click at [887, 101] on menu-btn "Actions" at bounding box center [883, 96] width 59 height 22
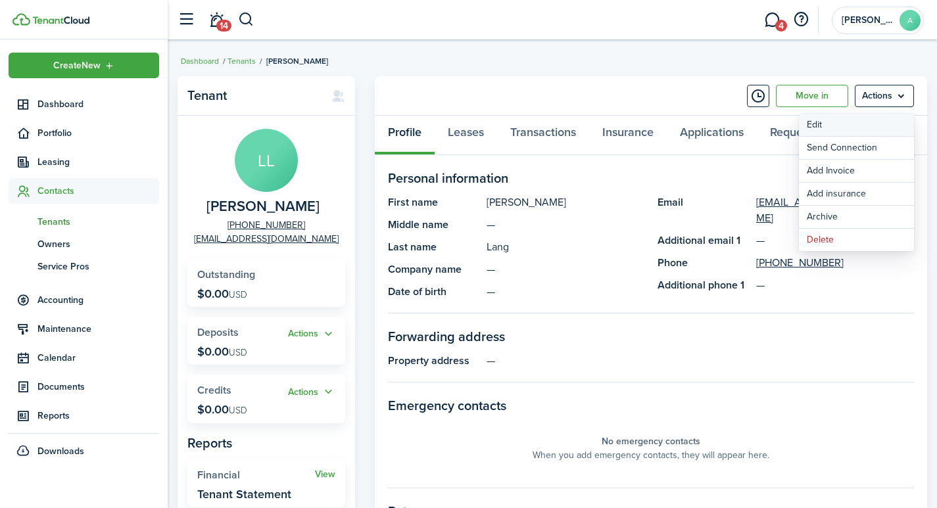
click at [831, 125] on link "Edit" at bounding box center [856, 125] width 115 height 22
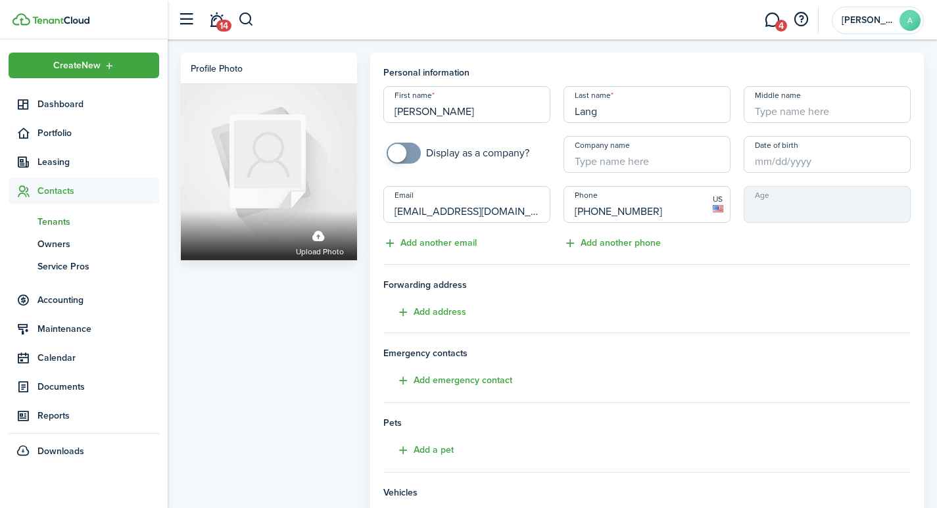
click at [812, 111] on input "Middle name" at bounding box center [826, 104] width 167 height 37
type input "L"
click at [795, 168] on input "Date of birth" at bounding box center [826, 154] width 167 height 37
type input "K"
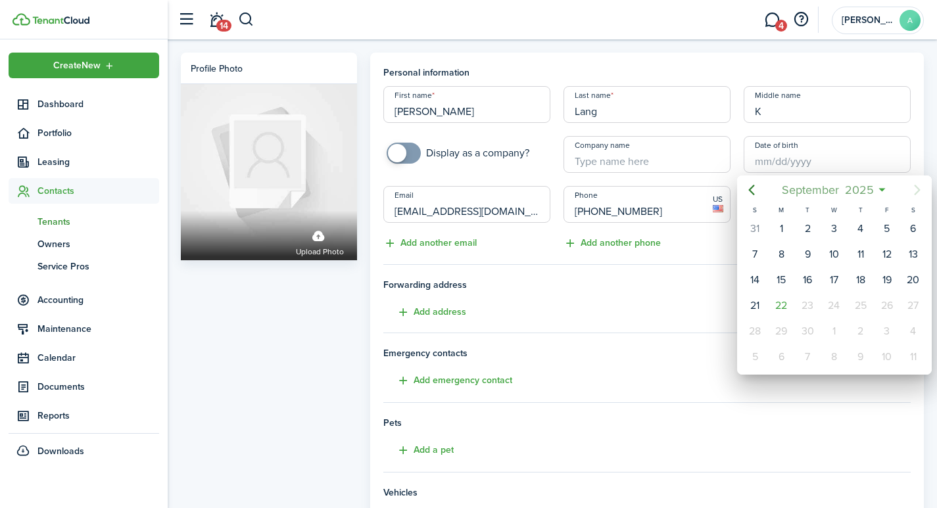
click at [782, 187] on span "September" at bounding box center [809, 190] width 63 height 24
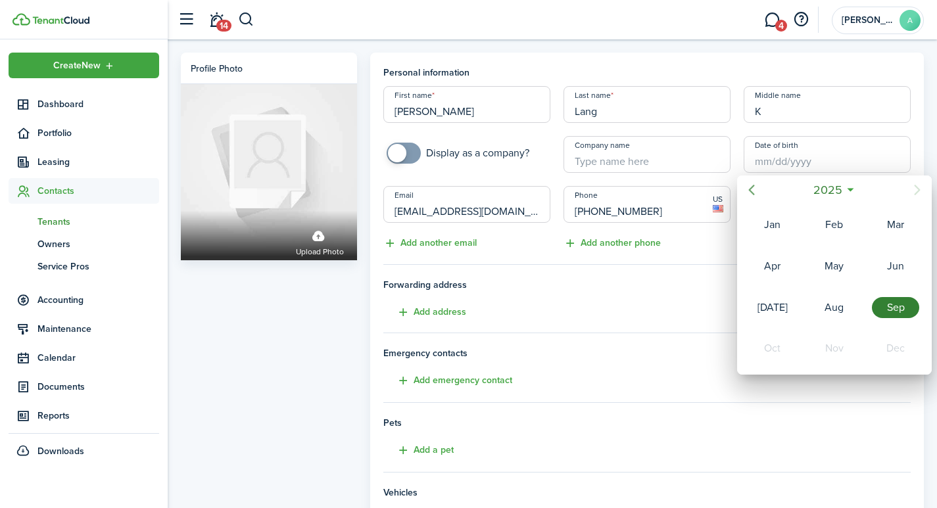
click at [752, 187] on icon "Previous page" at bounding box center [752, 190] width 6 height 11
click at [814, 187] on span "2024" at bounding box center [827, 190] width 34 height 24
click at [752, 193] on icon "Previous page" at bounding box center [752, 190] width 6 height 11
click at [776, 304] on div "2000" at bounding box center [772, 307] width 47 height 21
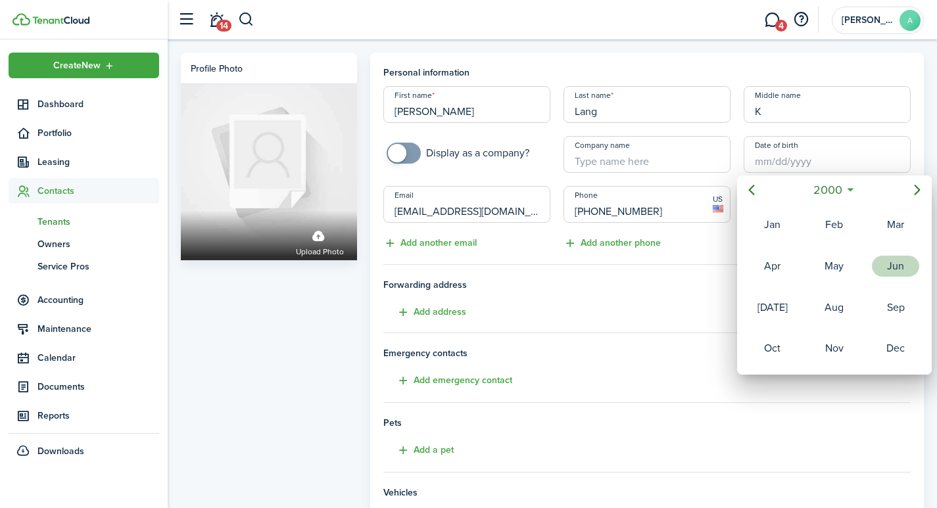
click at [898, 264] on div "Jun" at bounding box center [895, 266] width 47 height 21
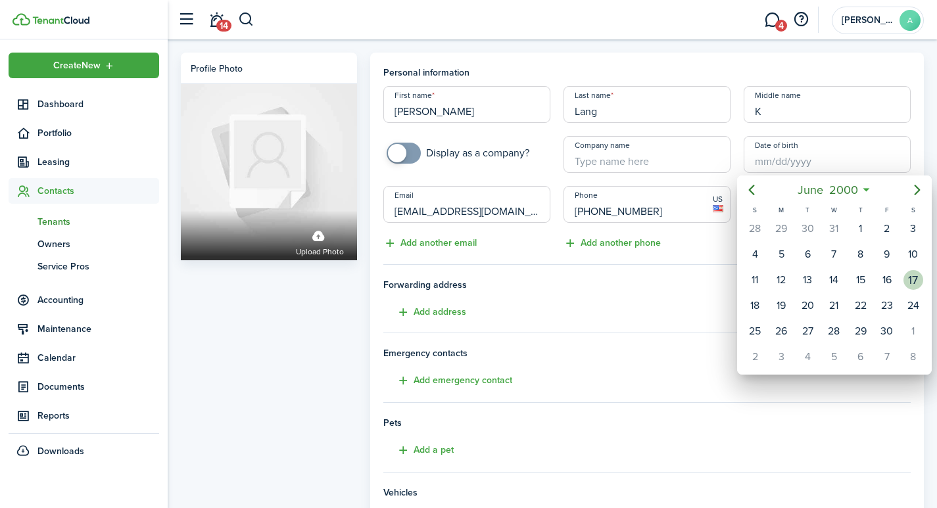
click at [914, 277] on div "17" at bounding box center [913, 280] width 20 height 20
type input "06/17/2000"
type input "25"
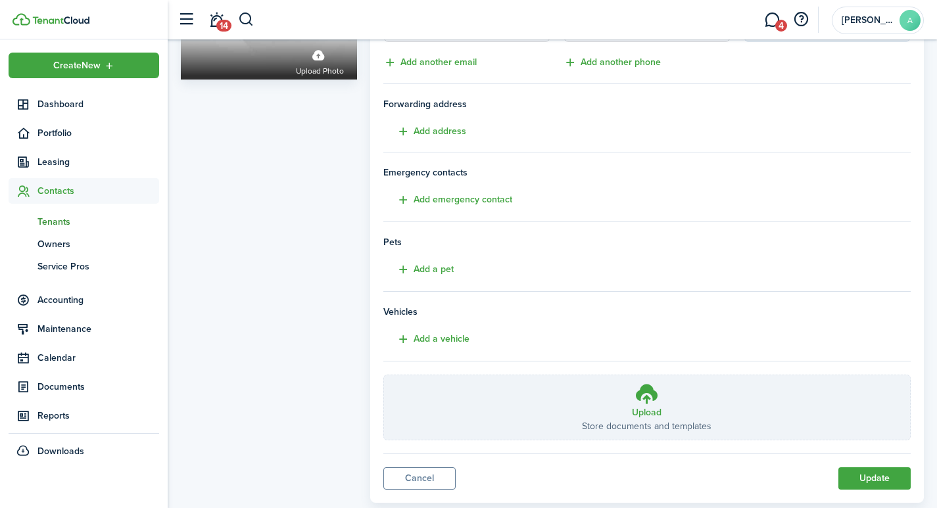
scroll to position [212, 0]
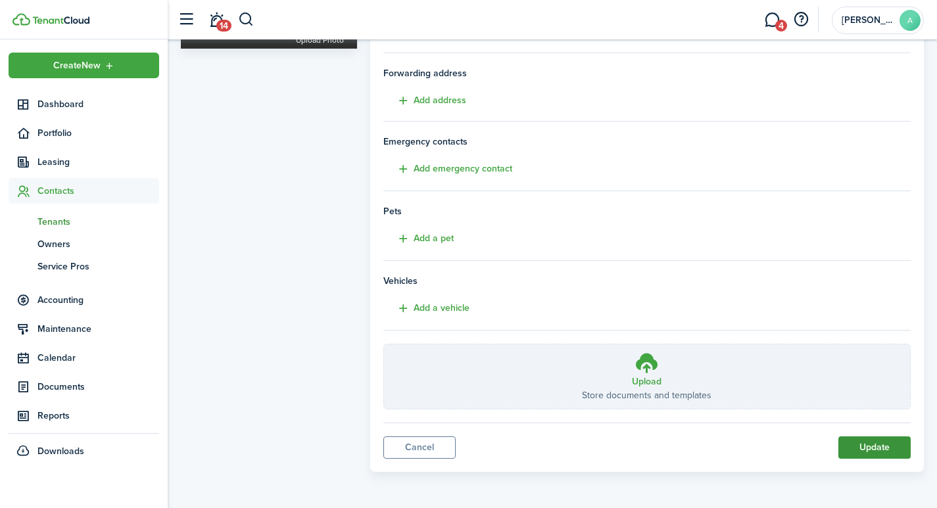
click at [878, 449] on button "Update" at bounding box center [874, 447] width 72 height 22
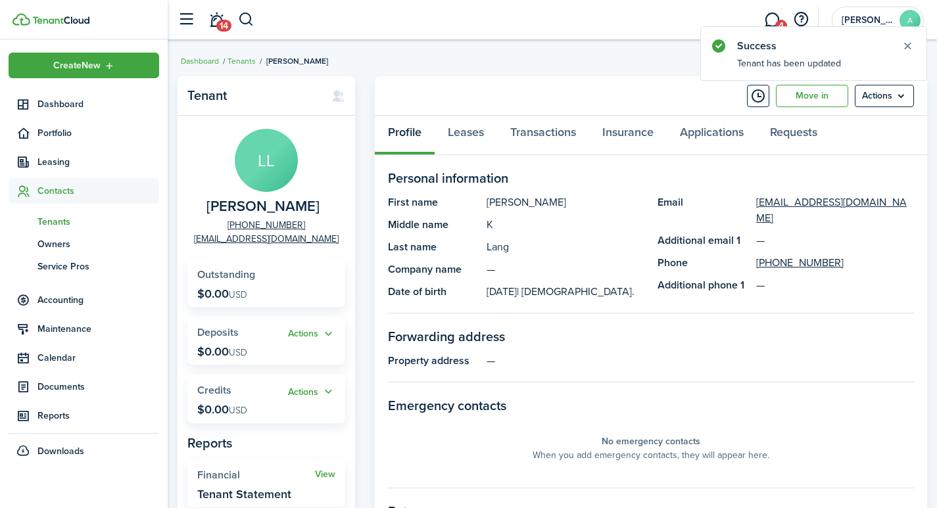
click at [263, 17] on header-wrapper "14 4 Amy A" at bounding box center [547, 19] width 753 height 39
click at [246, 18] on button "button" at bounding box center [246, 20] width 16 height 22
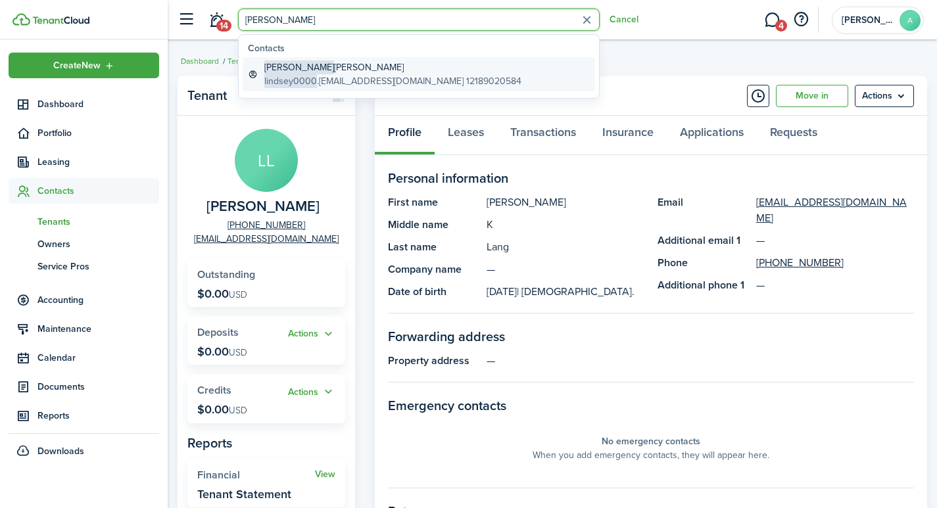
type input "lindsey"
click at [282, 72] on span "Lindsey" at bounding box center [299, 67] width 70 height 14
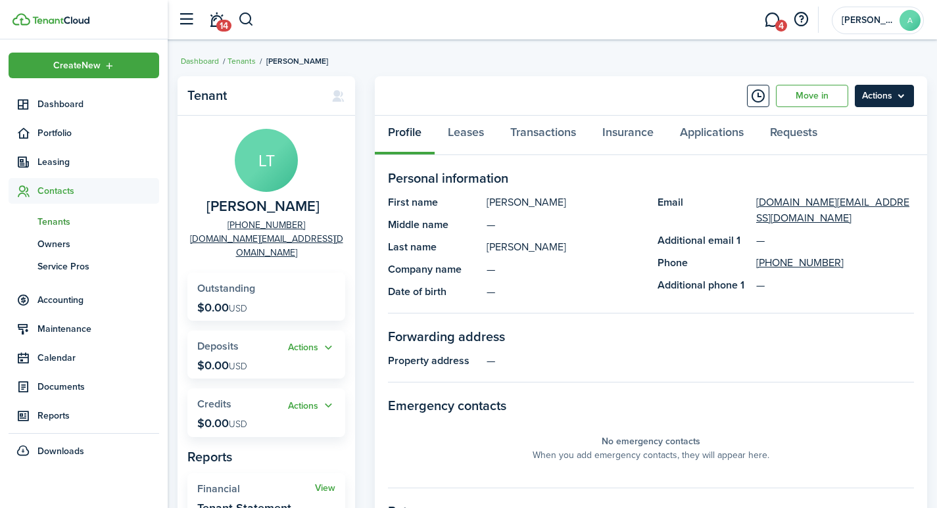
click at [893, 93] on menu-btn "Actions" at bounding box center [883, 96] width 59 height 22
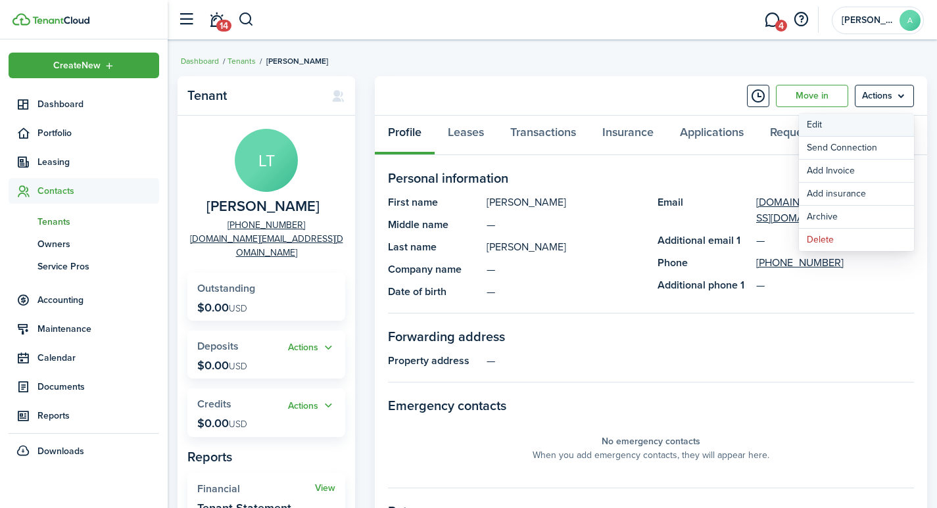
click at [827, 126] on link "Edit" at bounding box center [856, 125] width 115 height 22
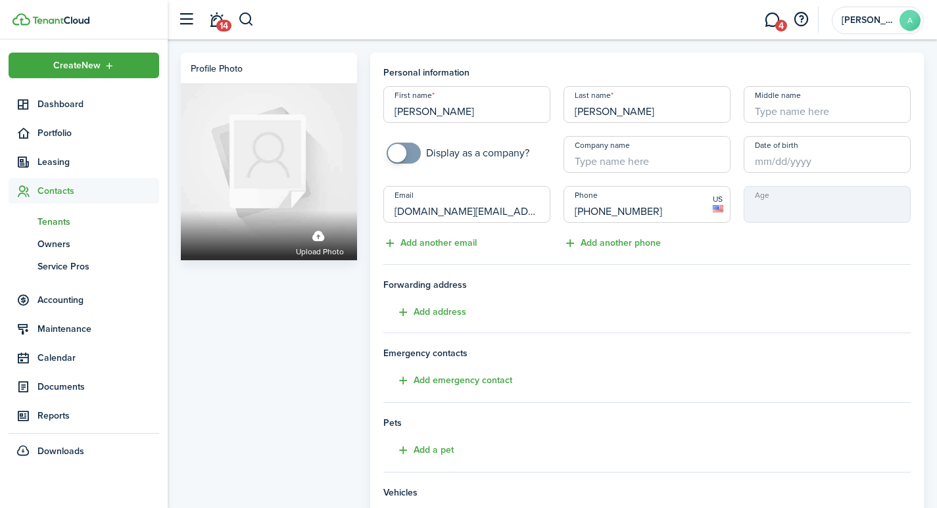
click at [807, 112] on input "Middle name" at bounding box center [826, 104] width 167 height 37
click at [776, 160] on input "Date of birth" at bounding box center [826, 154] width 167 height 37
type input "M"
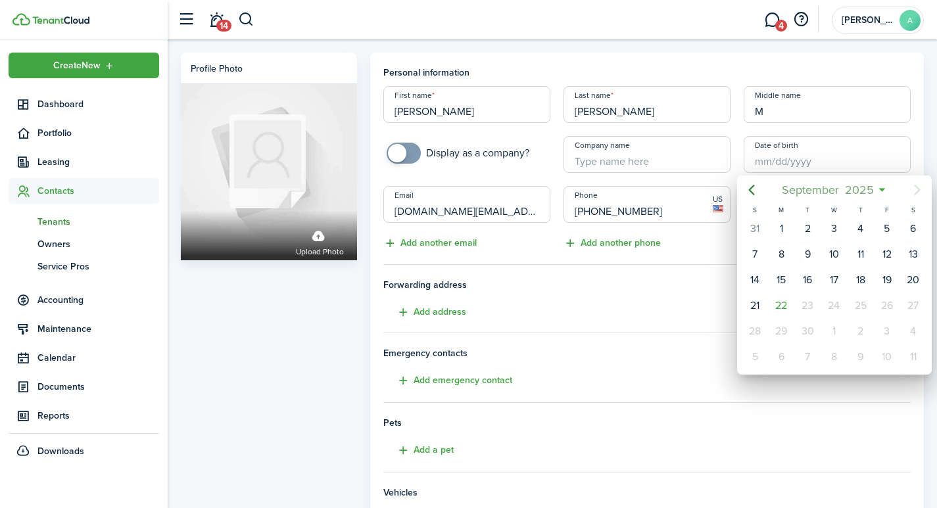
click at [827, 191] on span "September" at bounding box center [809, 190] width 63 height 24
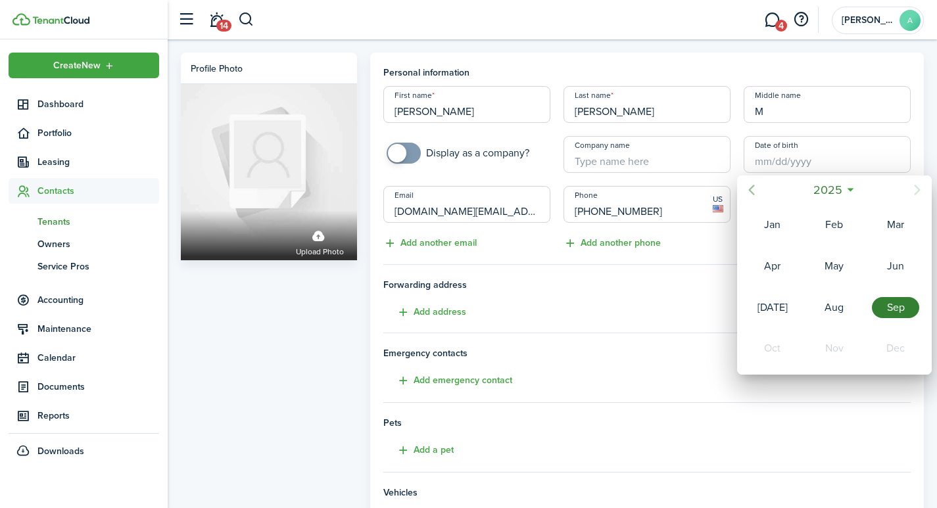
click at [747, 186] on icon "Previous page" at bounding box center [751, 190] width 16 height 16
click at [820, 189] on span "2024" at bounding box center [827, 190] width 34 height 24
click at [753, 189] on icon "Previous page" at bounding box center [751, 190] width 16 height 16
click at [891, 266] on div "1999" at bounding box center [895, 266] width 47 height 21
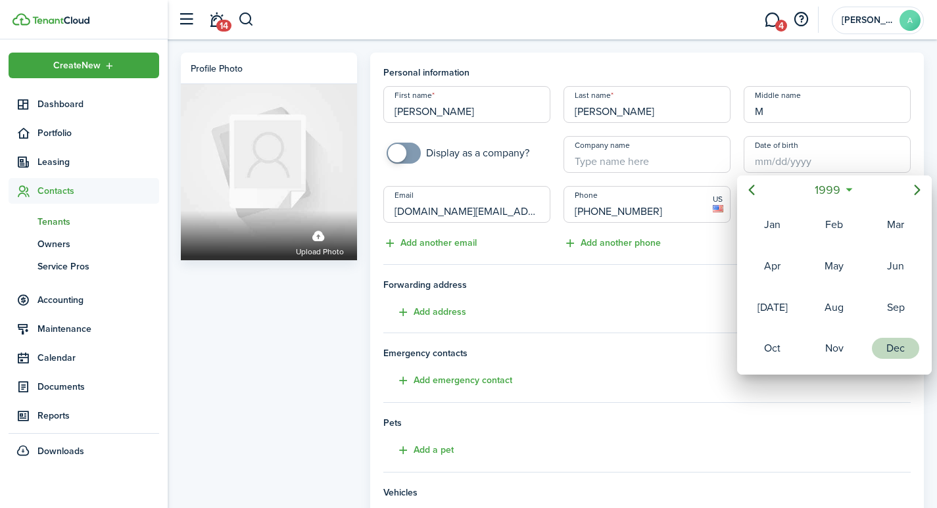
click at [881, 346] on div "Dec" at bounding box center [895, 348] width 47 height 21
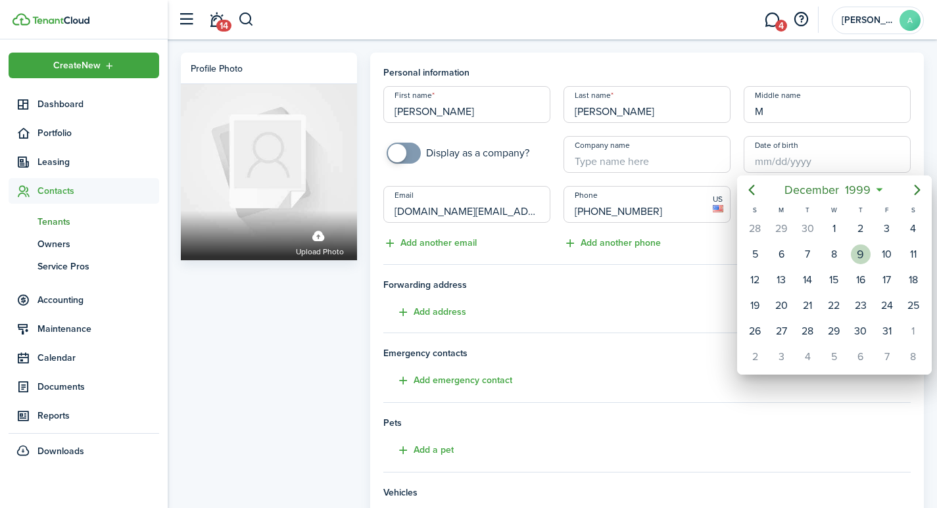
click at [859, 252] on div "9" at bounding box center [861, 255] width 20 height 20
type input "12/09/1999"
type input "25"
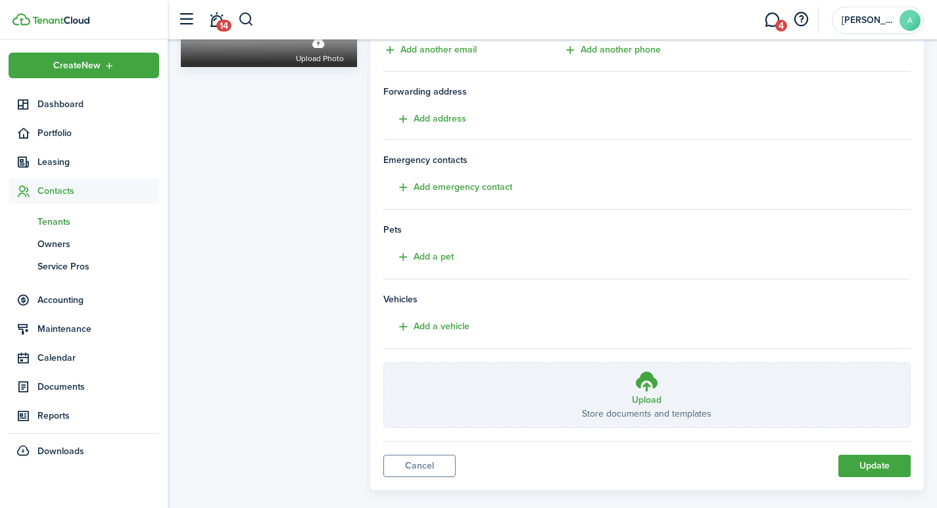
scroll to position [212, 0]
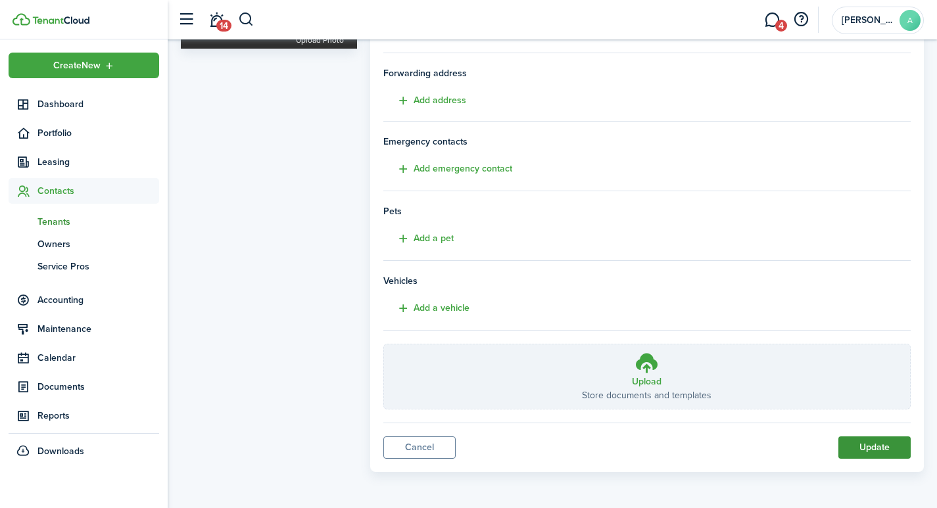
click at [868, 449] on button "Update" at bounding box center [874, 447] width 72 height 22
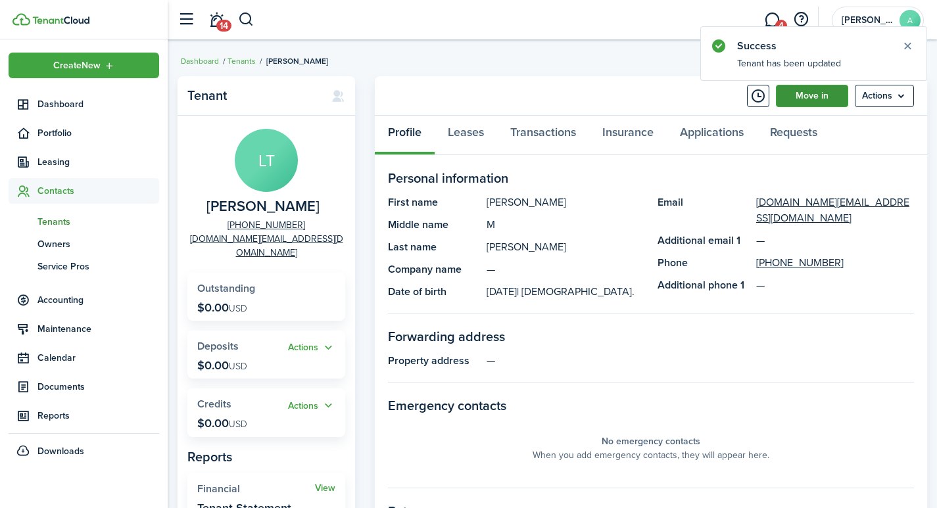
click at [812, 89] on link "Move in" at bounding box center [812, 96] width 72 height 22
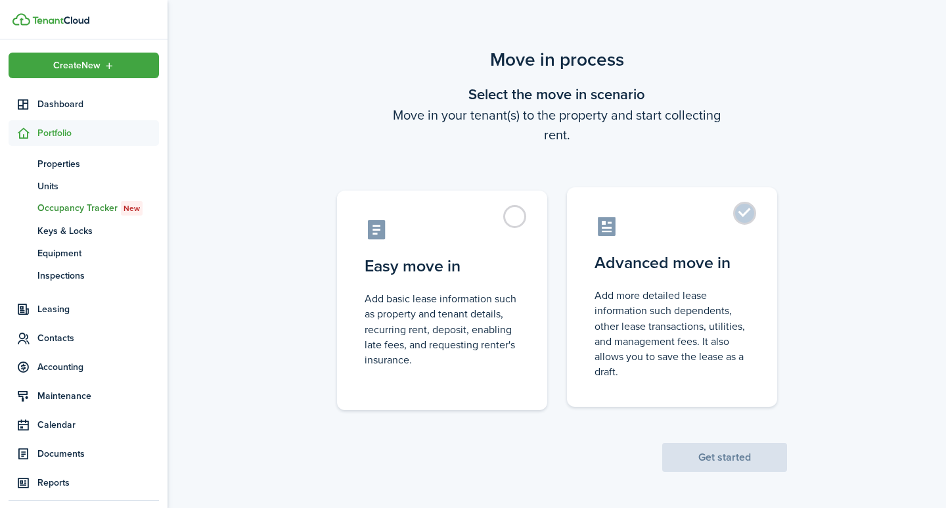
click at [745, 214] on label "Advanced move in Add more detailed lease information such dependents, other lea…" at bounding box center [672, 297] width 210 height 220
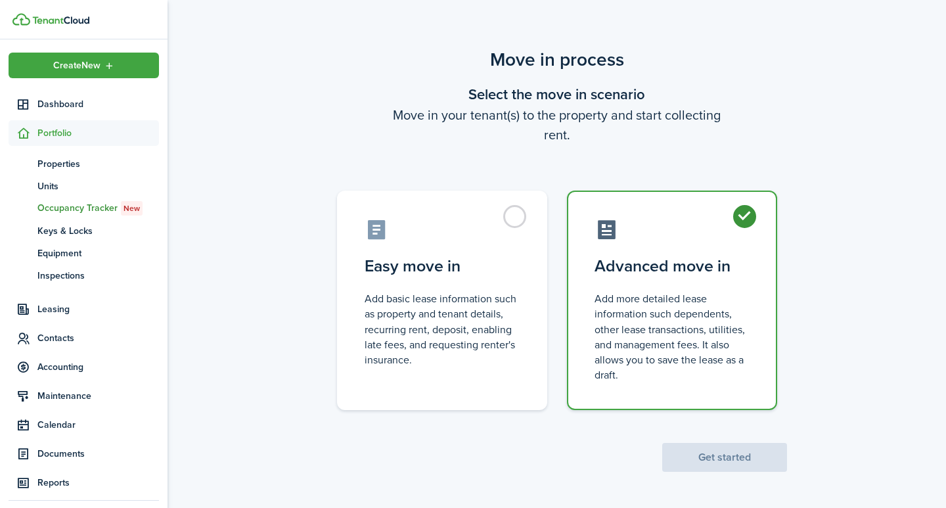
radio input "true"
click at [725, 456] on button "Get started" at bounding box center [725, 457] width 125 height 29
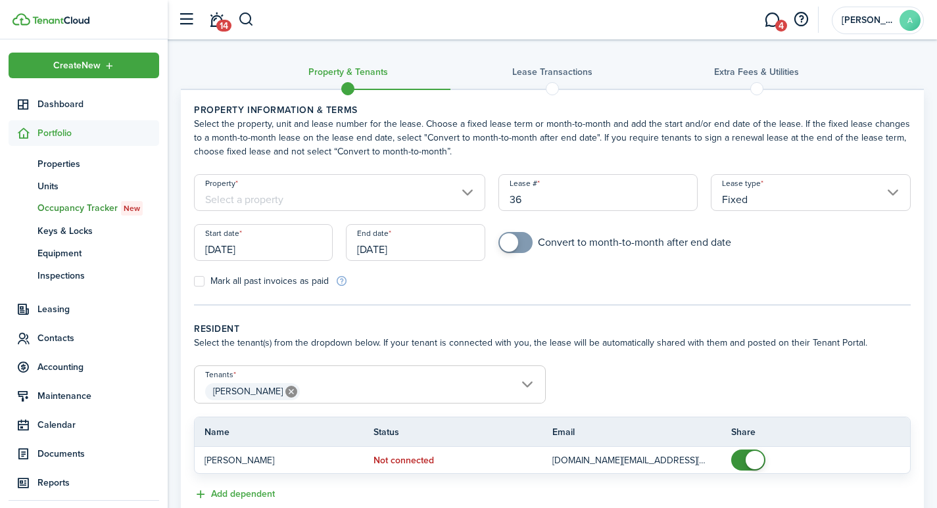
click at [256, 194] on input "Property" at bounding box center [339, 192] width 291 height 37
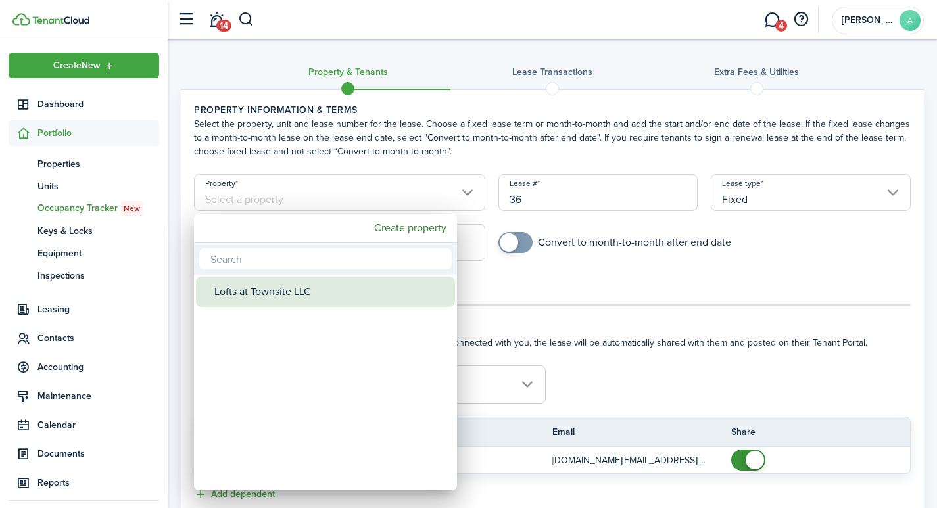
click at [269, 296] on div "Lofts at Townsite LLC" at bounding box center [330, 292] width 233 height 30
type input "Lofts at Townsite LLC"
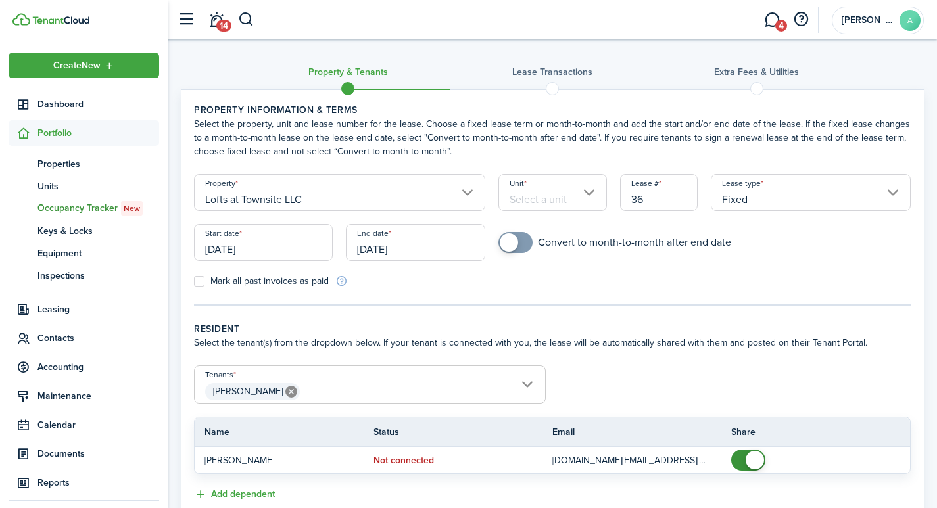
click at [541, 195] on input "Unit" at bounding box center [552, 192] width 108 height 37
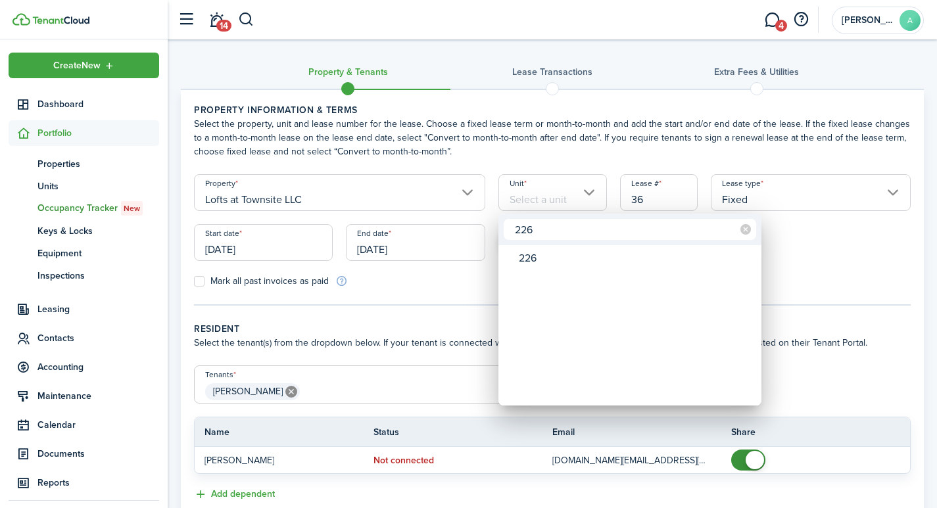
click at [545, 231] on input "226" at bounding box center [629, 229] width 252 height 21
type input "226"
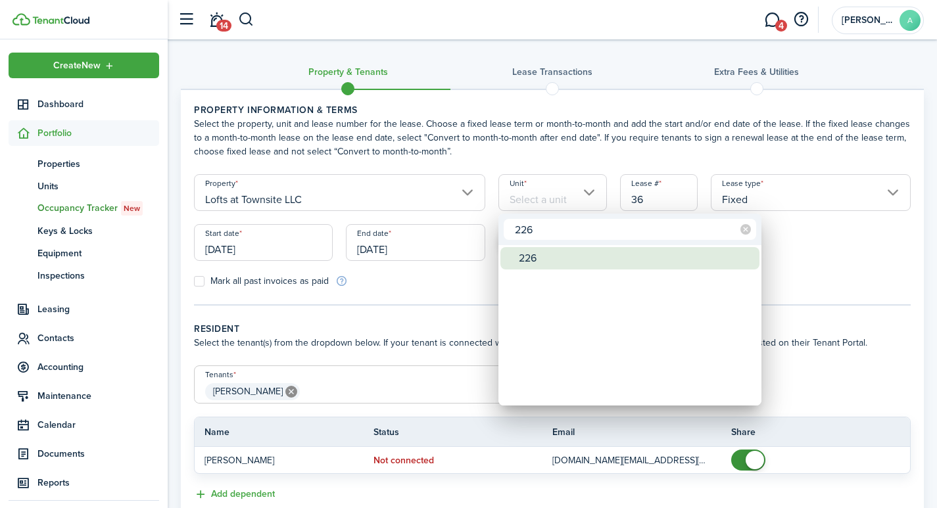
click at [532, 258] on div "226" at bounding box center [635, 258] width 233 height 22
type input "226"
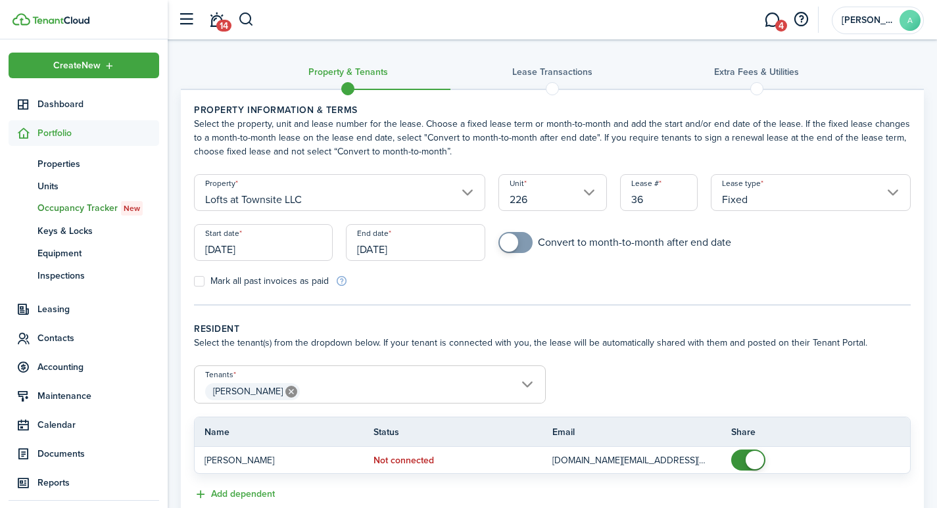
drag, startPoint x: 648, startPoint y: 198, endPoint x: 619, endPoint y: 200, distance: 29.0
click at [620, 200] on input "36" at bounding box center [659, 192] width 78 height 37
click at [887, 185] on input "Fixed" at bounding box center [811, 192] width 200 height 37
type input "2261"
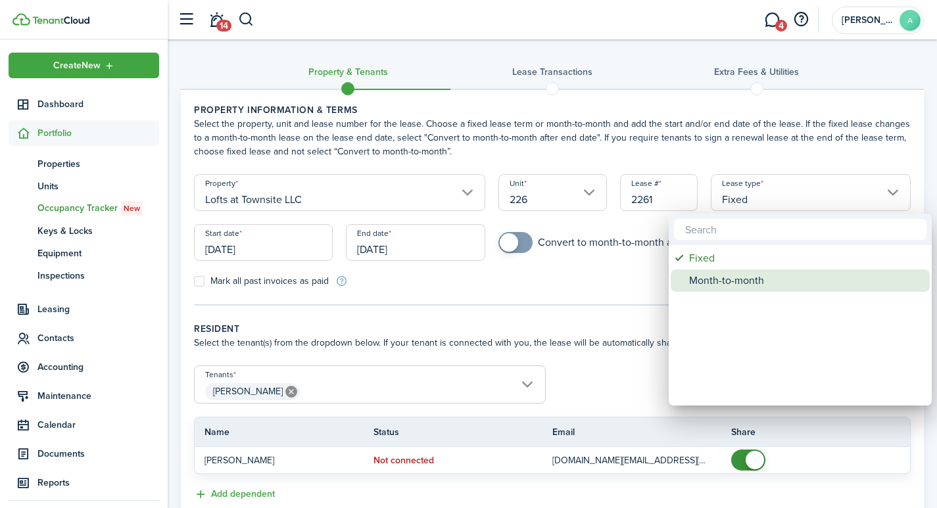
click at [718, 285] on div "Month-to-month" at bounding box center [805, 280] width 233 height 22
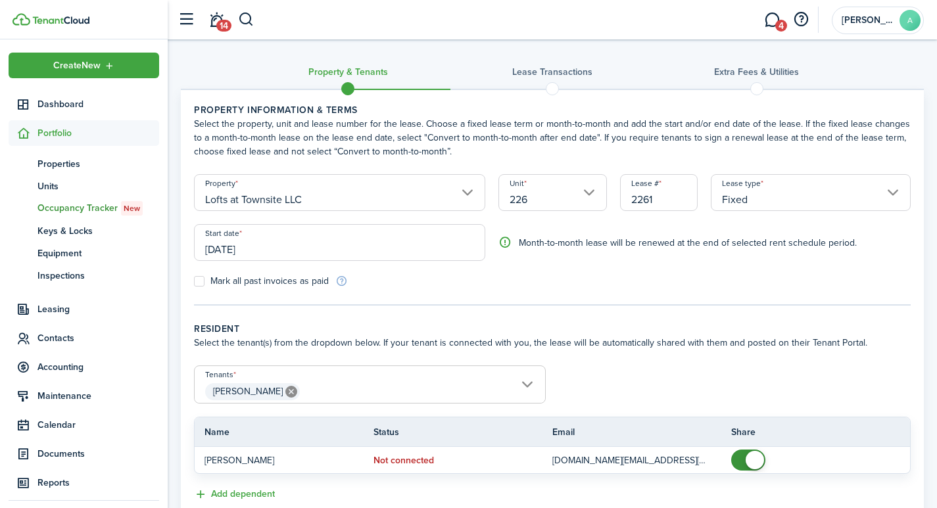
type input "Month-to-month"
click at [257, 251] on input "[DATE]" at bounding box center [339, 242] width 291 height 37
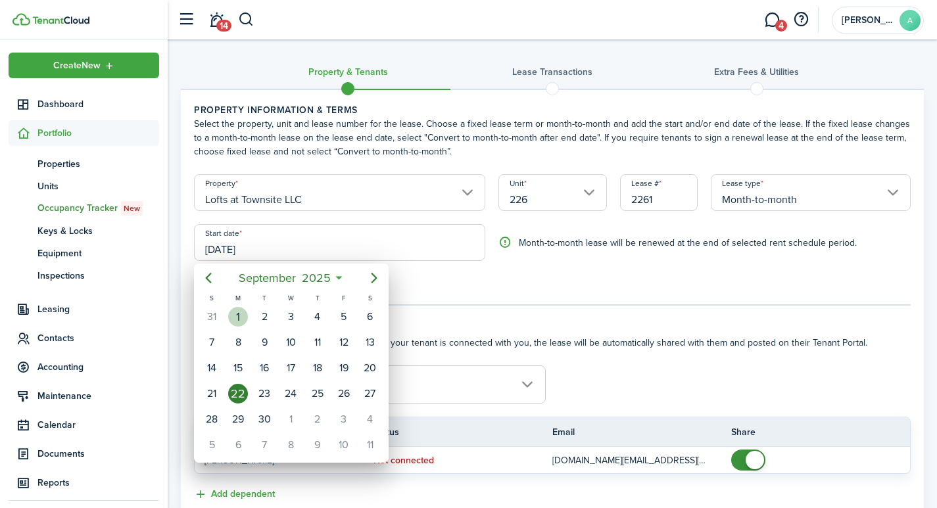
click at [239, 314] on div "1" at bounding box center [238, 317] width 20 height 20
type input "[DATE]"
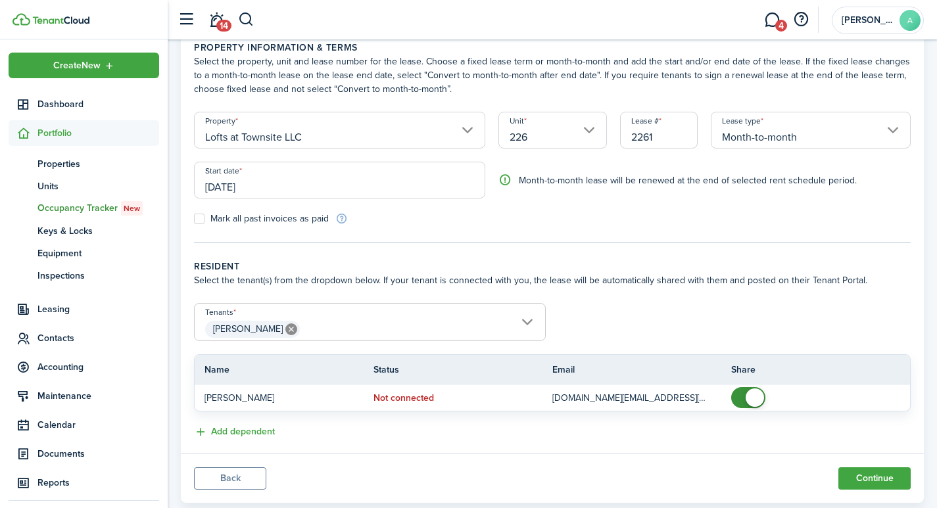
scroll to position [93, 0]
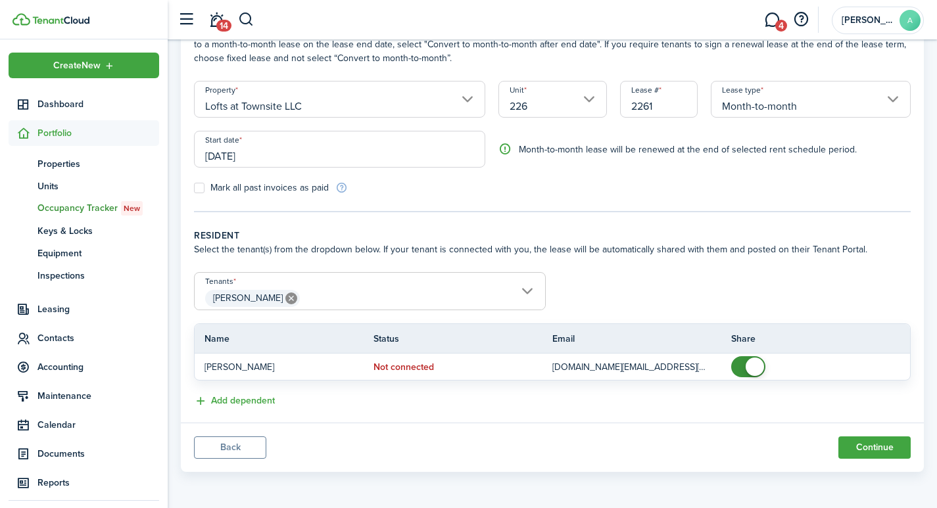
click at [341, 299] on span "Lindsey Thompson" at bounding box center [370, 298] width 350 height 22
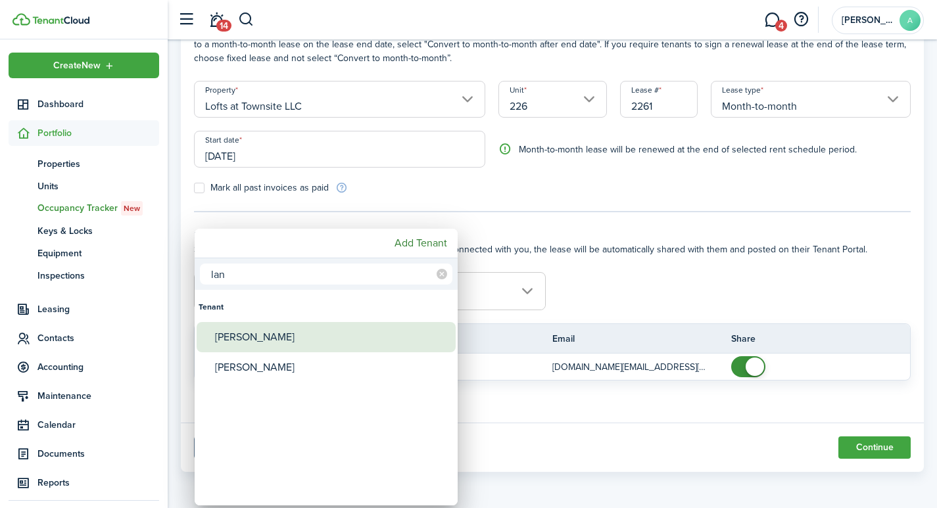
type input "lan"
click at [290, 342] on div "Landon Lang" at bounding box center [331, 337] width 233 height 30
type input "Lindsey Thompson, Landon Lang"
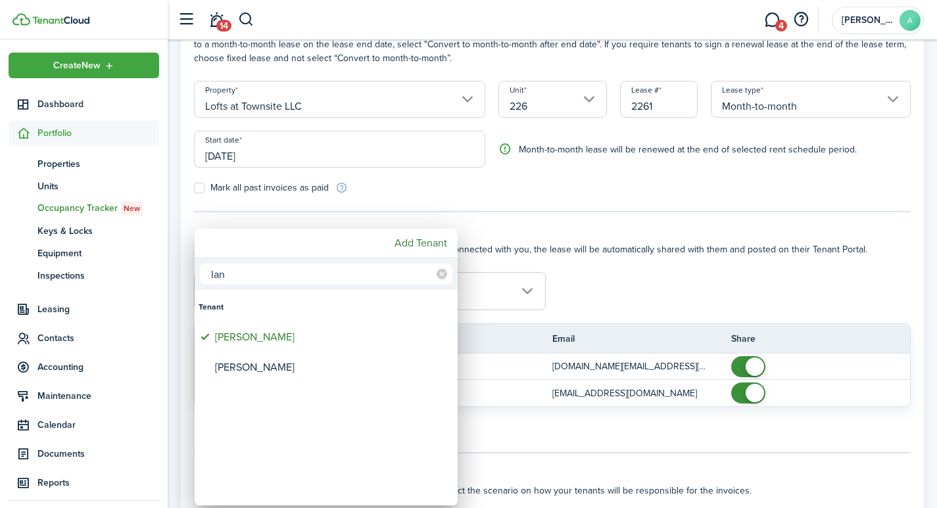
click at [440, 273] on icon at bounding box center [441, 274] width 11 height 11
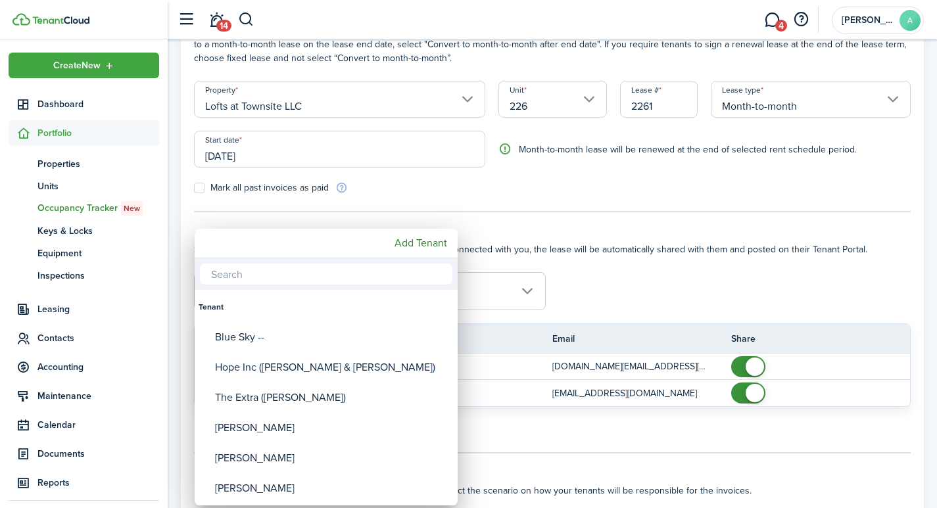
click at [660, 299] on div at bounding box center [468, 254] width 1147 height 718
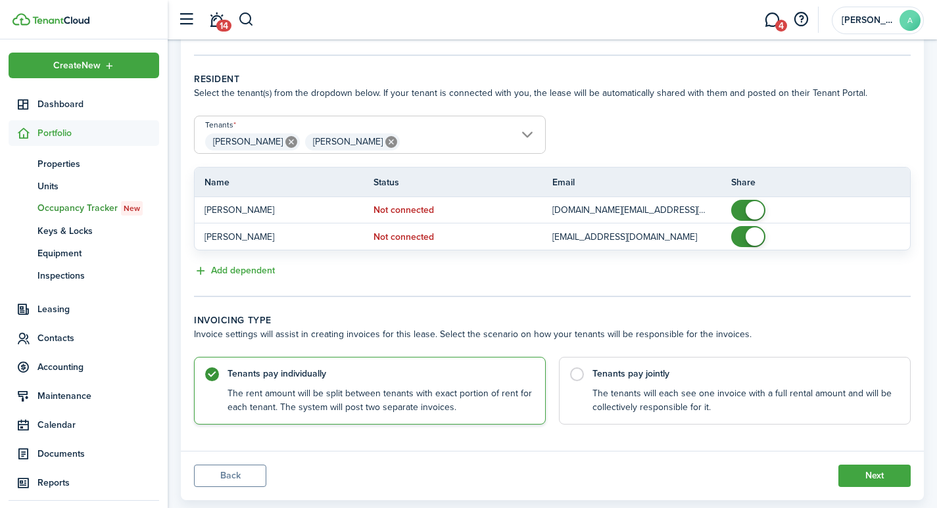
scroll to position [278, 0]
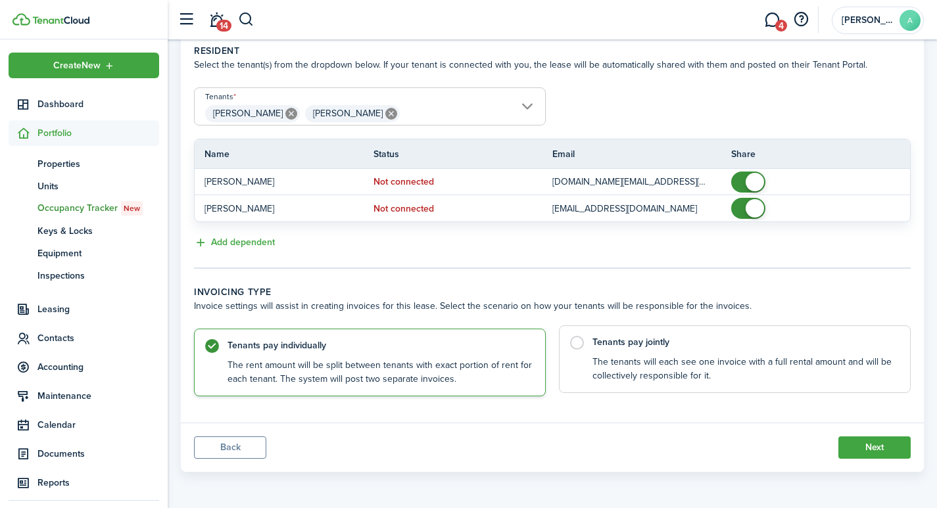
click at [580, 343] on label "Tenants pay jointly The tenants will each see one invoice with a full rental am…" at bounding box center [735, 359] width 352 height 68
radio input "false"
radio input "true"
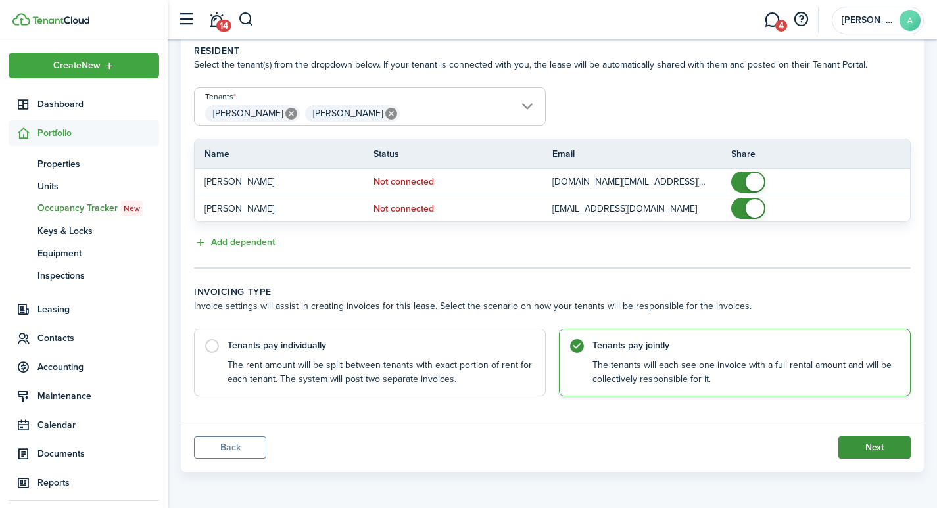
click at [879, 443] on button "Next" at bounding box center [874, 447] width 72 height 22
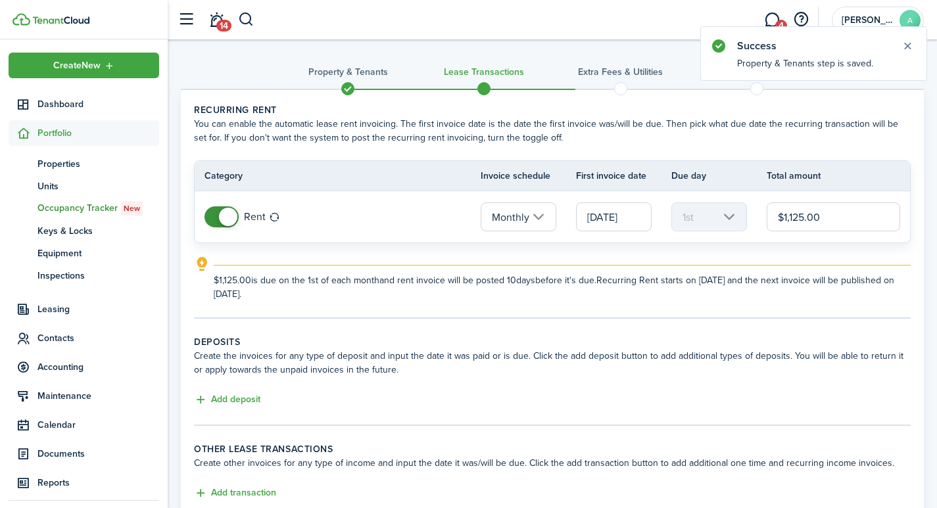
drag, startPoint x: 837, startPoint y: 220, endPoint x: 740, endPoint y: 207, distance: 97.4
click at [740, 207] on tr "Rent Monthly 09/01/2025 1st $1,125.00" at bounding box center [552, 216] width 715 height 51
type input "$1,075.00"
click at [237, 399] on button "Add deposit" at bounding box center [227, 399] width 66 height 15
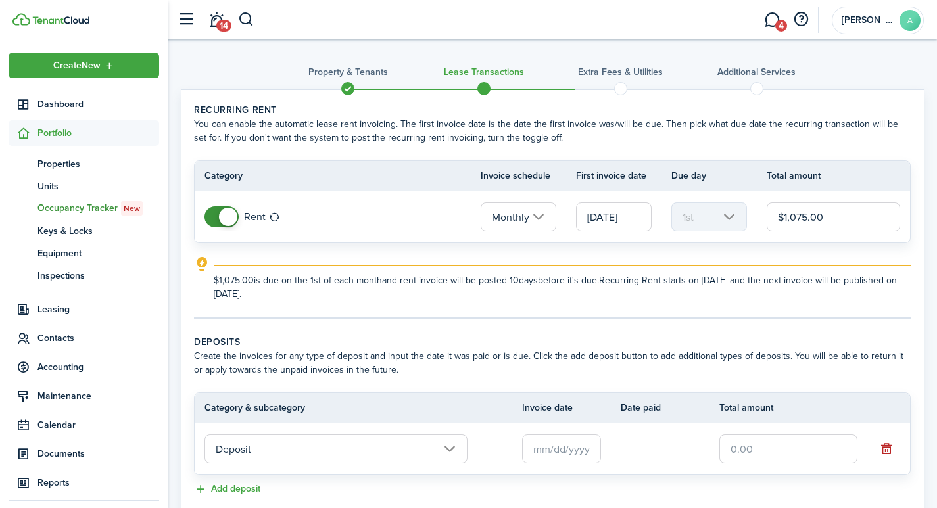
click at [553, 450] on input "text" at bounding box center [561, 448] width 79 height 29
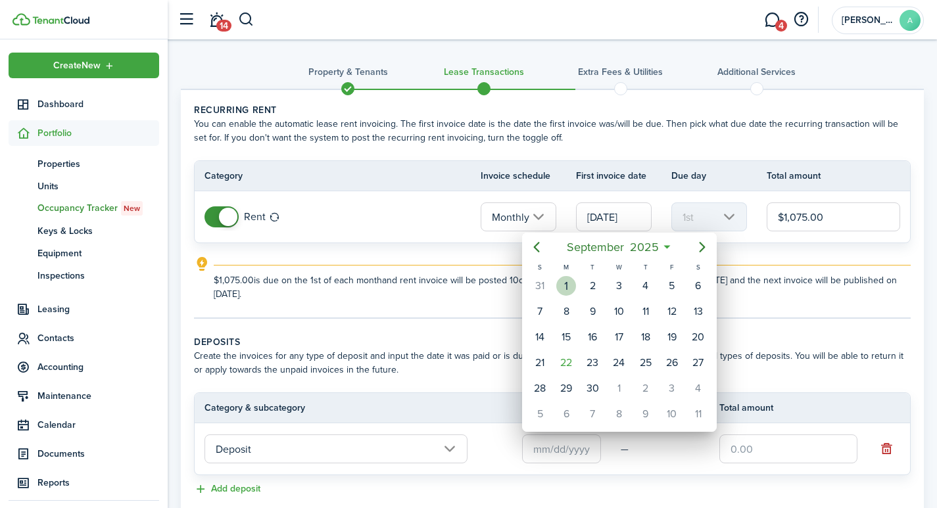
click at [565, 285] on div "1" at bounding box center [566, 286] width 20 height 20
type input "[DATE]"
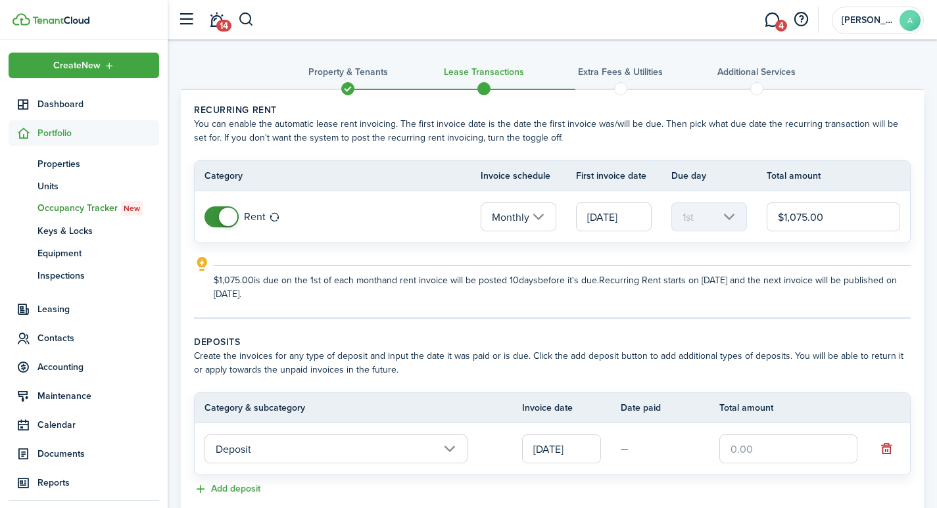
click at [774, 446] on input "text" at bounding box center [788, 448] width 138 height 29
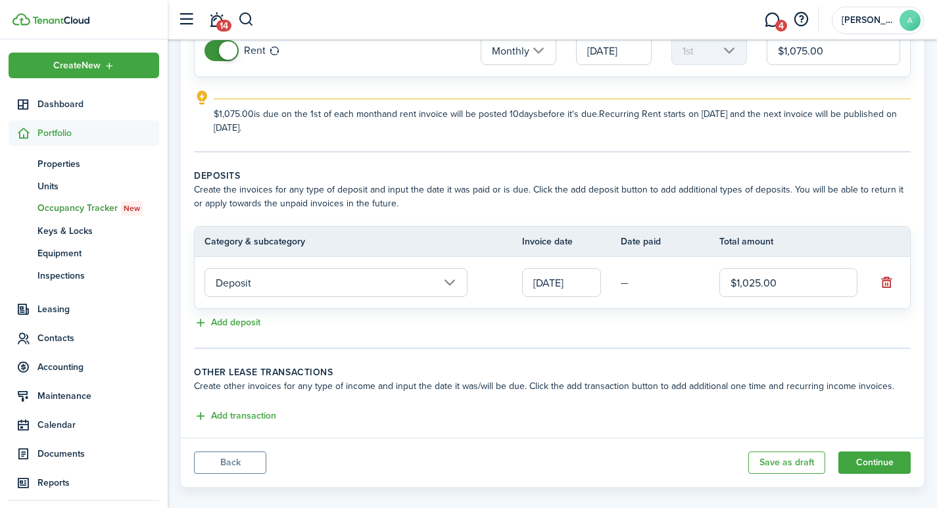
scroll to position [181, 0]
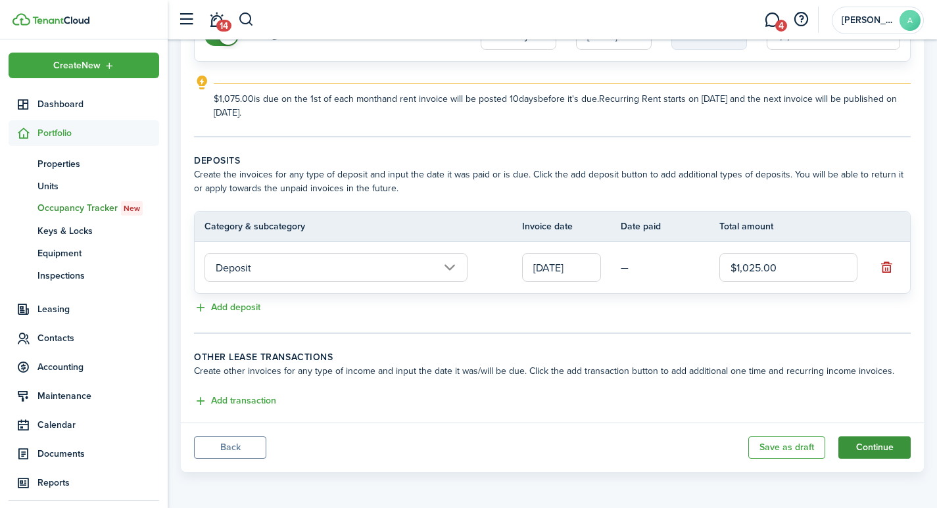
type input "$1,025.00"
click at [880, 448] on button "Continue" at bounding box center [874, 447] width 72 height 22
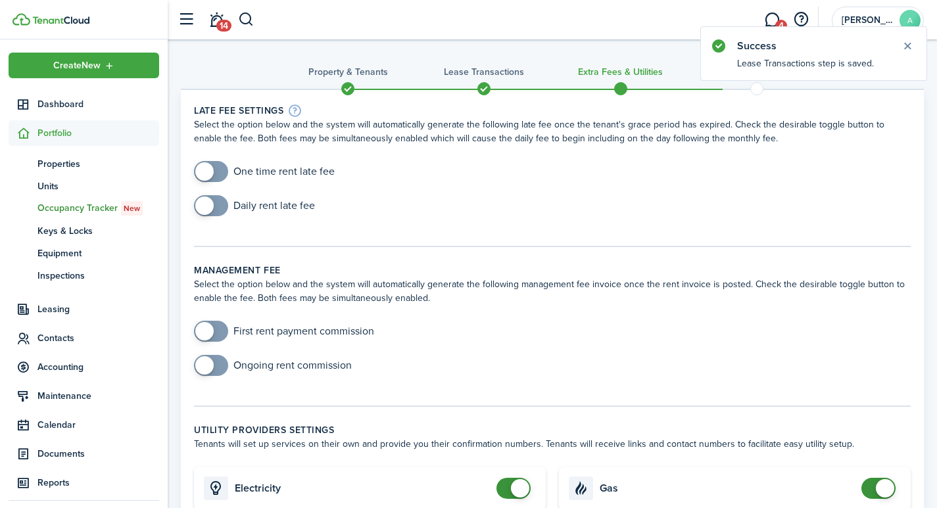
click at [202, 169] on span at bounding box center [204, 171] width 18 height 18
checkbox input "true"
click at [208, 175] on span at bounding box center [204, 171] width 18 height 18
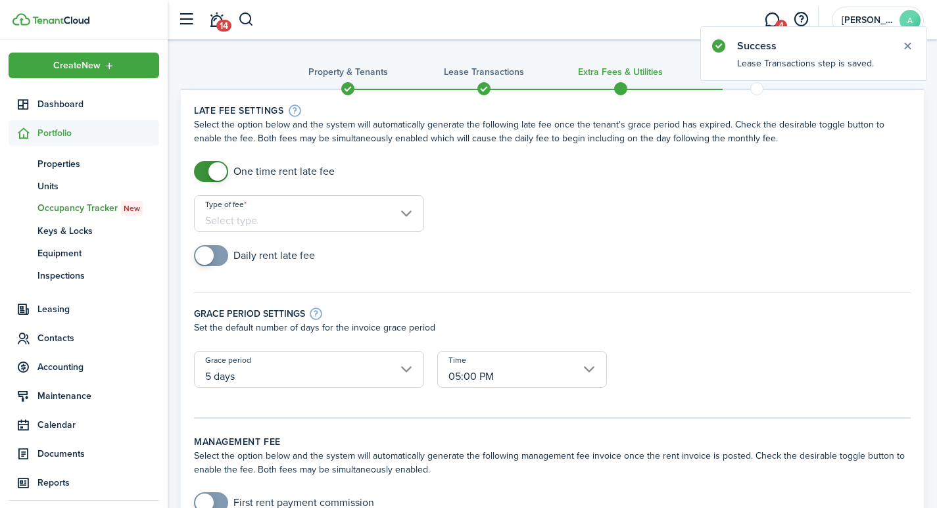
click at [306, 220] on input "Type of fee" at bounding box center [309, 213] width 230 height 37
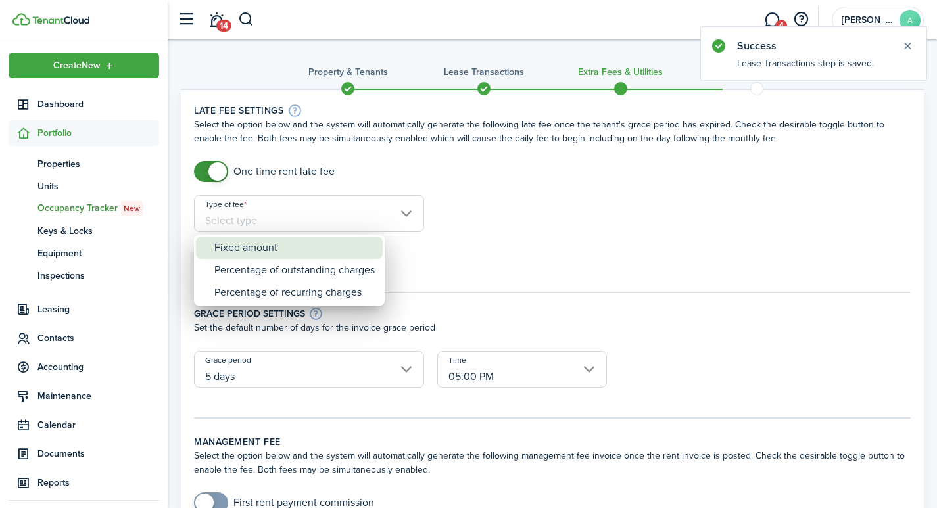
click at [308, 253] on div "Fixed amount" at bounding box center [294, 248] width 160 height 22
type input "Fixed amount"
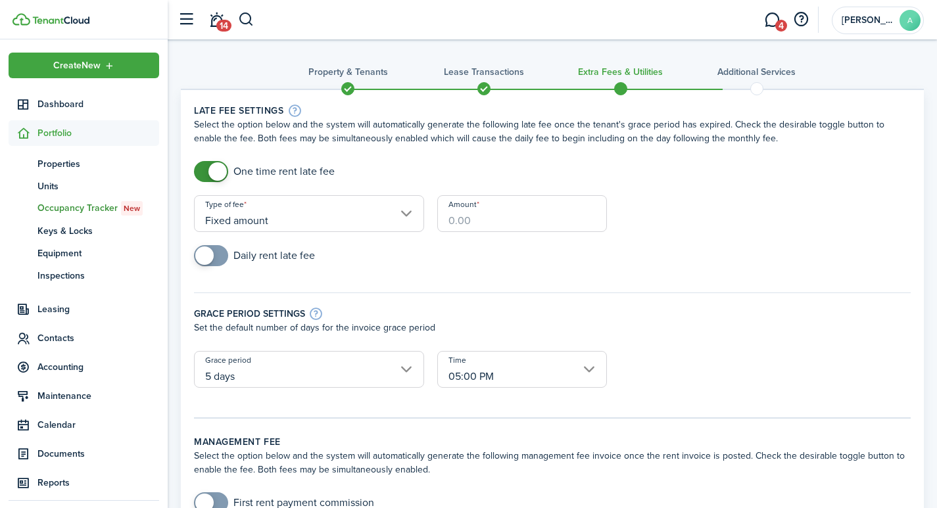
click at [498, 227] on input "Amount" at bounding box center [522, 213] width 170 height 37
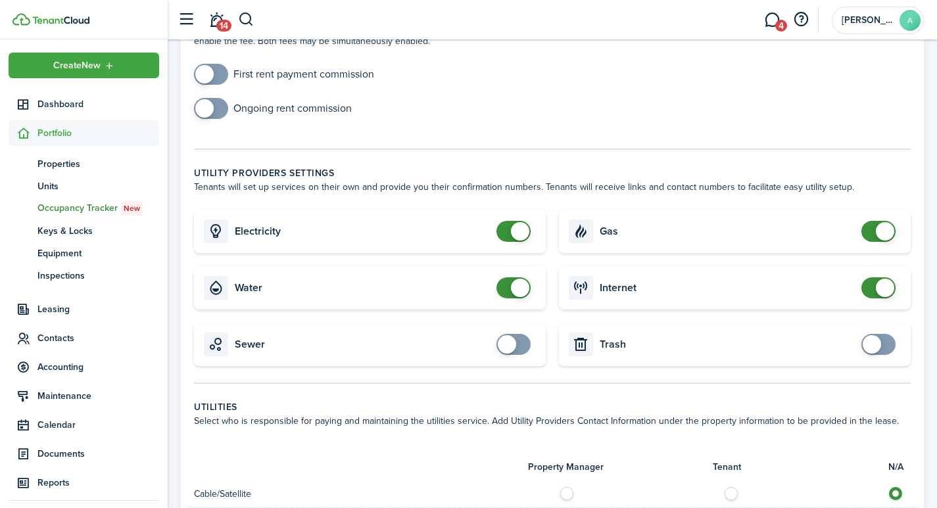
scroll to position [491, 0]
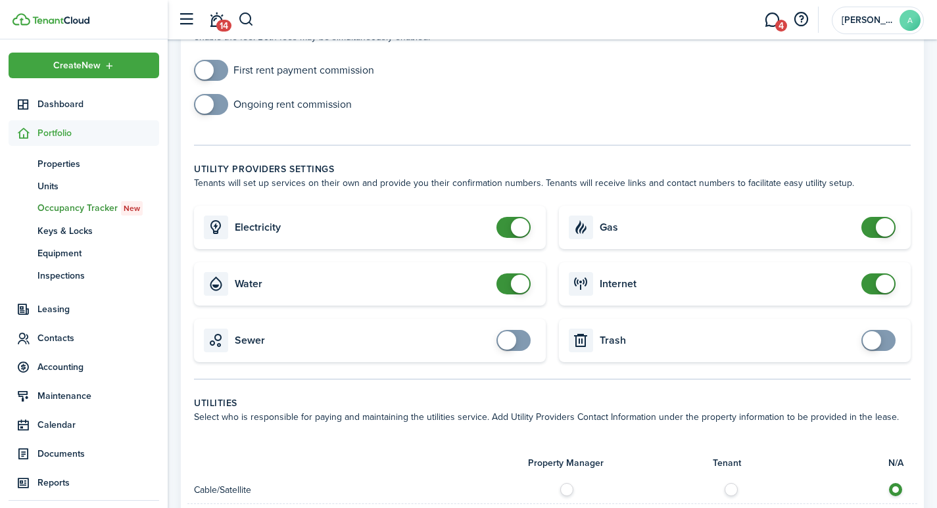
type input "$40.00"
checkbox input "false"
click at [524, 218] on span at bounding box center [520, 227] width 18 height 18
checkbox input "false"
click at [521, 275] on span at bounding box center [520, 284] width 18 height 18
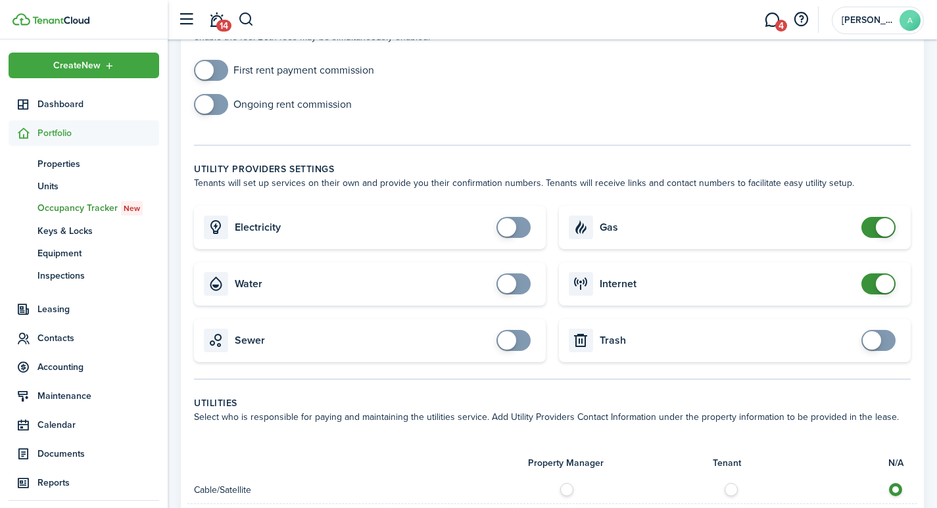
checkbox input "false"
click at [886, 218] on span at bounding box center [884, 227] width 18 height 18
checkbox input "false"
click at [884, 275] on span at bounding box center [884, 284] width 18 height 18
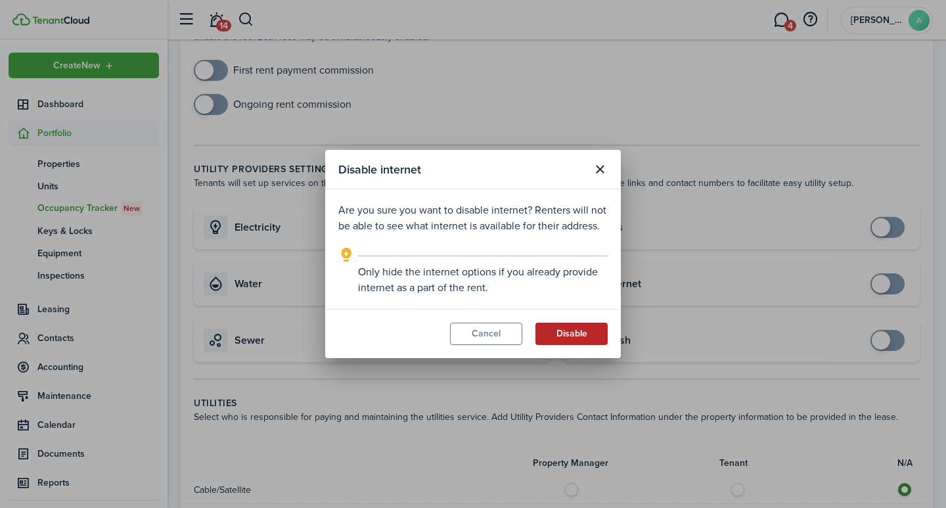
click at [588, 331] on button "Disable" at bounding box center [572, 334] width 72 height 22
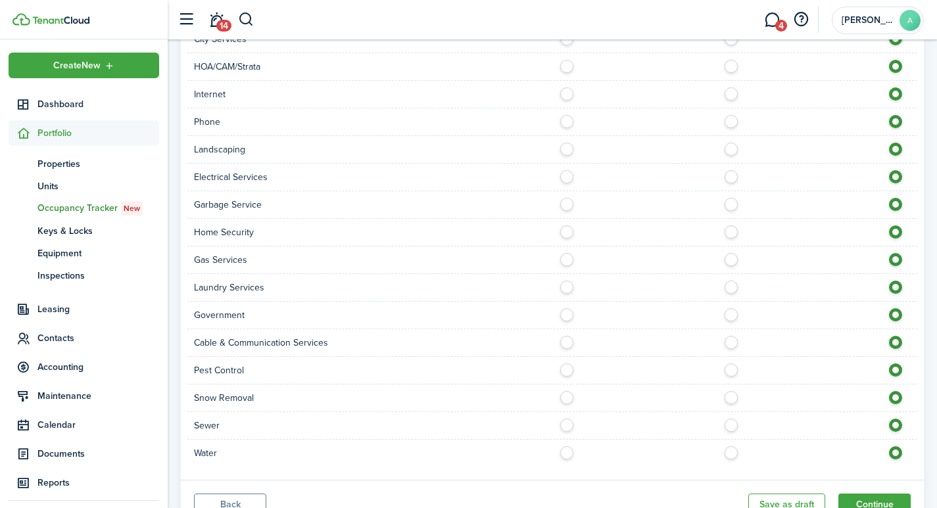
scroll to position [1013, 0]
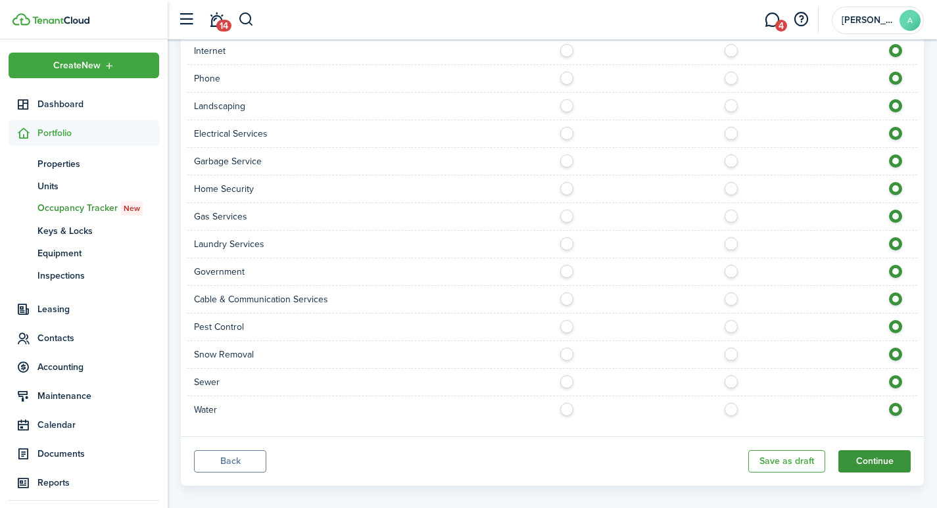
click at [874, 450] on button "Continue" at bounding box center [874, 461] width 72 height 22
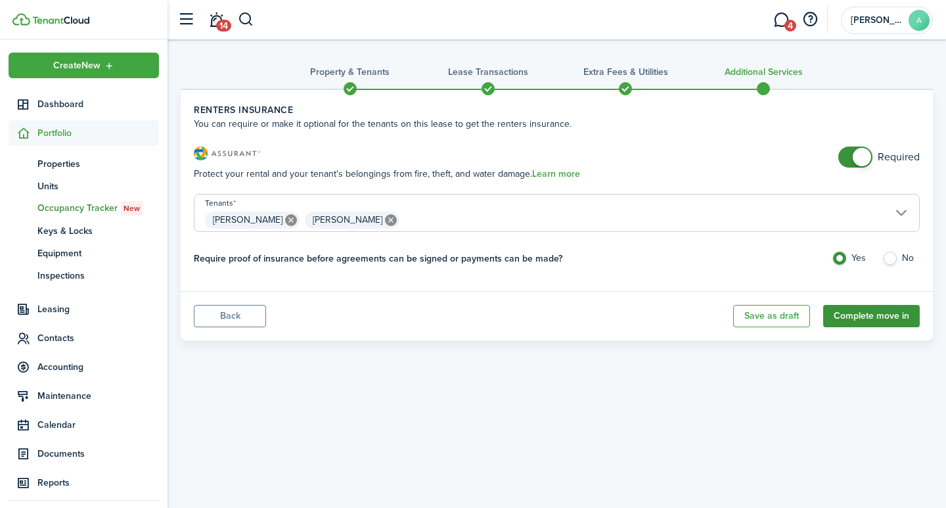
click at [891, 315] on button "Complete move in" at bounding box center [872, 316] width 97 height 22
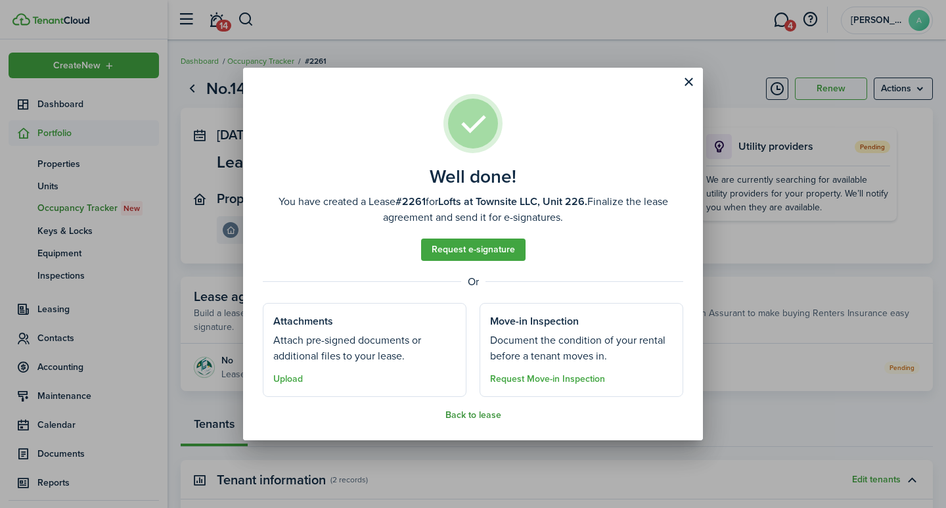
click at [469, 414] on button "Back to lease" at bounding box center [474, 415] width 56 height 11
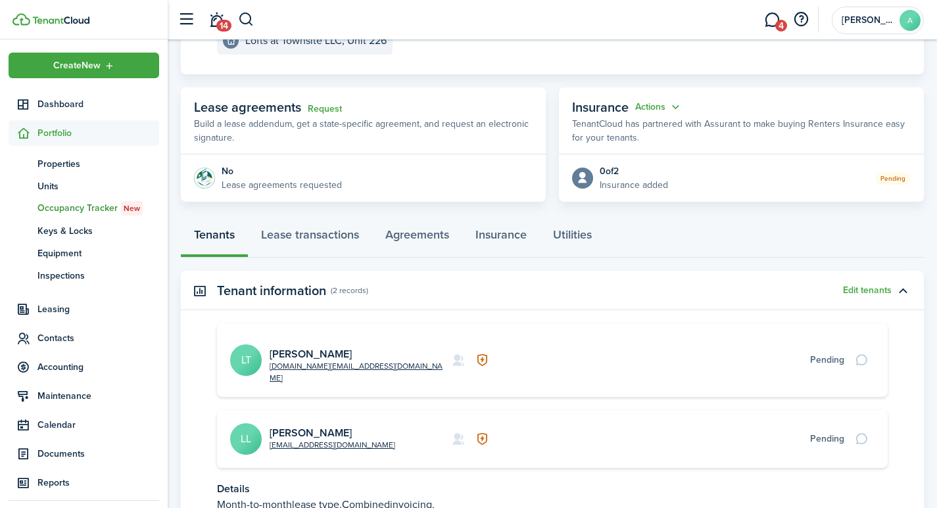
scroll to position [194, 0]
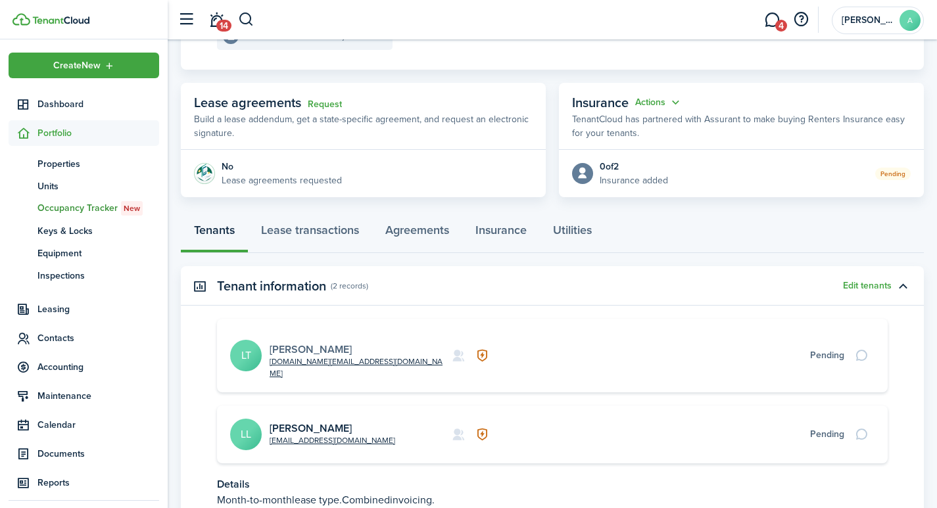
click at [316, 342] on link "Lindsey Thompson" at bounding box center [310, 349] width 82 height 15
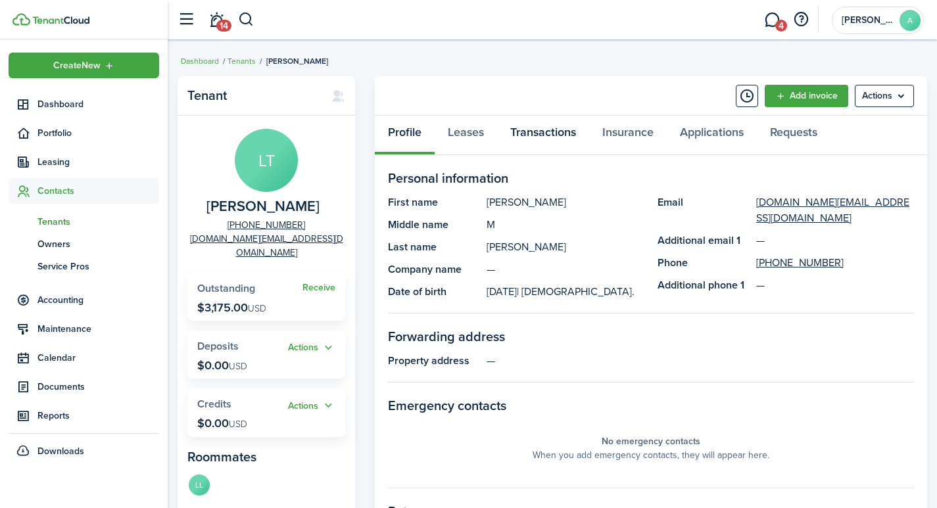
click at [521, 133] on link "Transactions" at bounding box center [543, 135] width 92 height 39
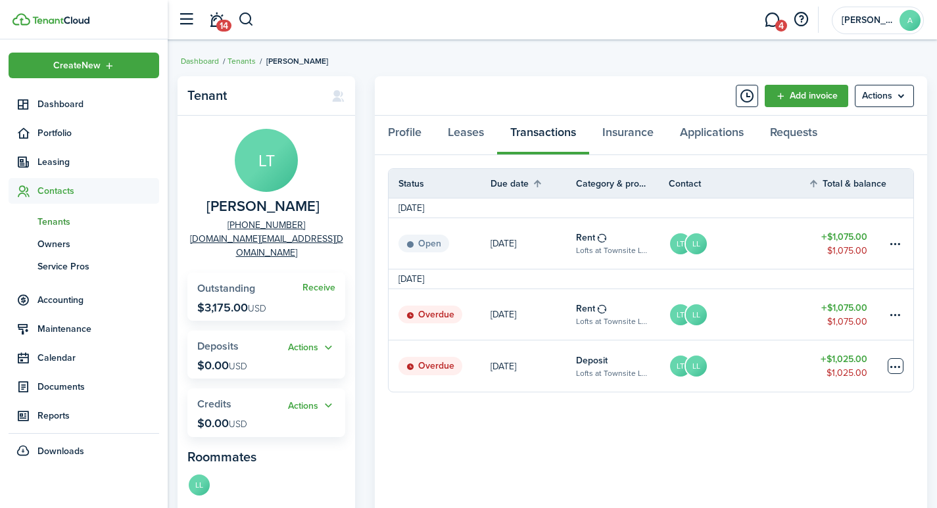
click at [899, 364] on table-menu-btn-icon at bounding box center [895, 366] width 16 height 16
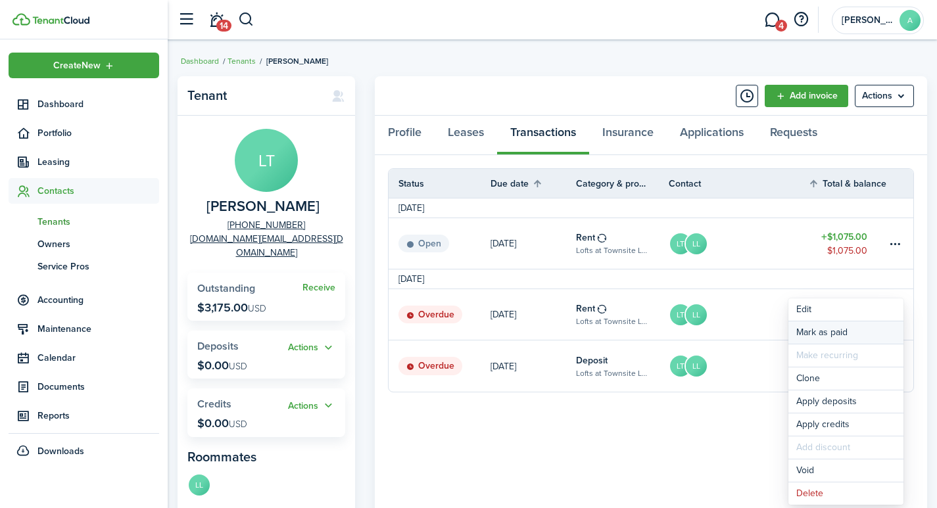
click at [855, 333] on link "Mark as paid" at bounding box center [845, 332] width 115 height 22
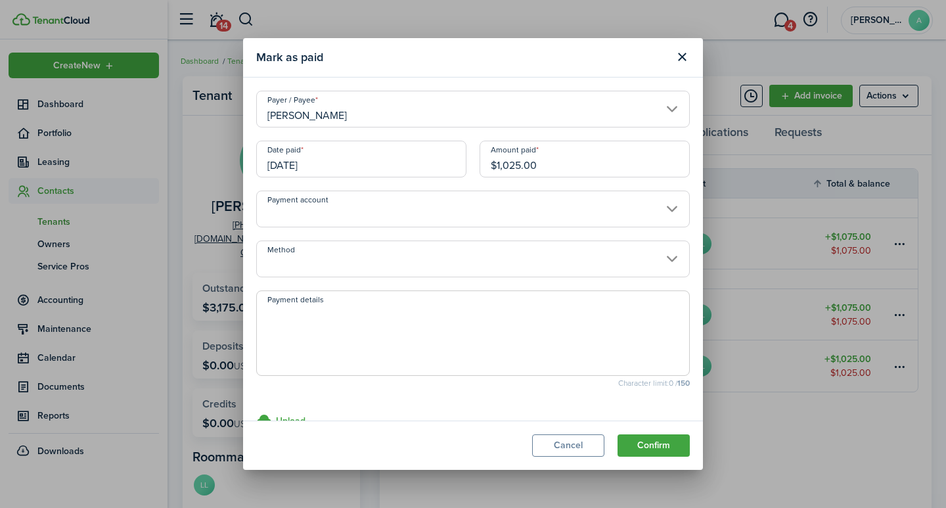
click at [367, 166] on input "[DATE]" at bounding box center [361, 159] width 210 height 37
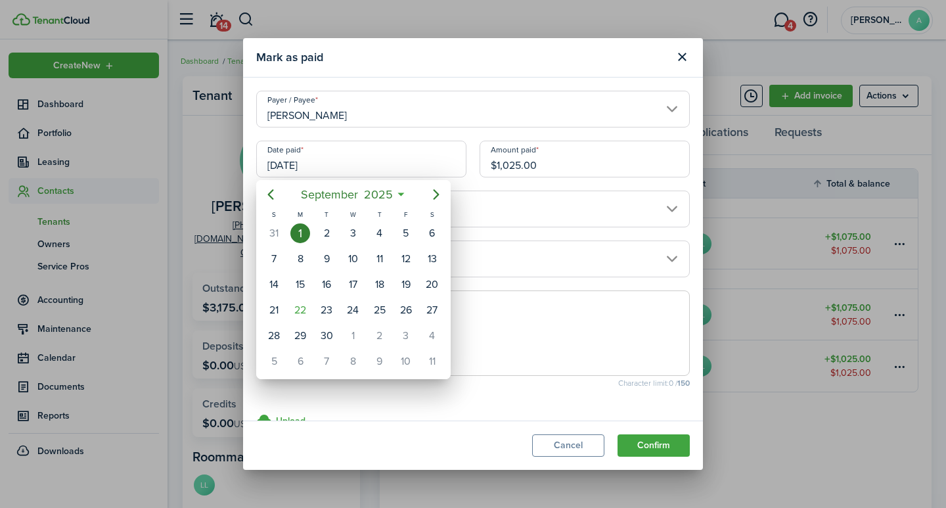
click at [561, 172] on div at bounding box center [473, 254] width 1157 height 718
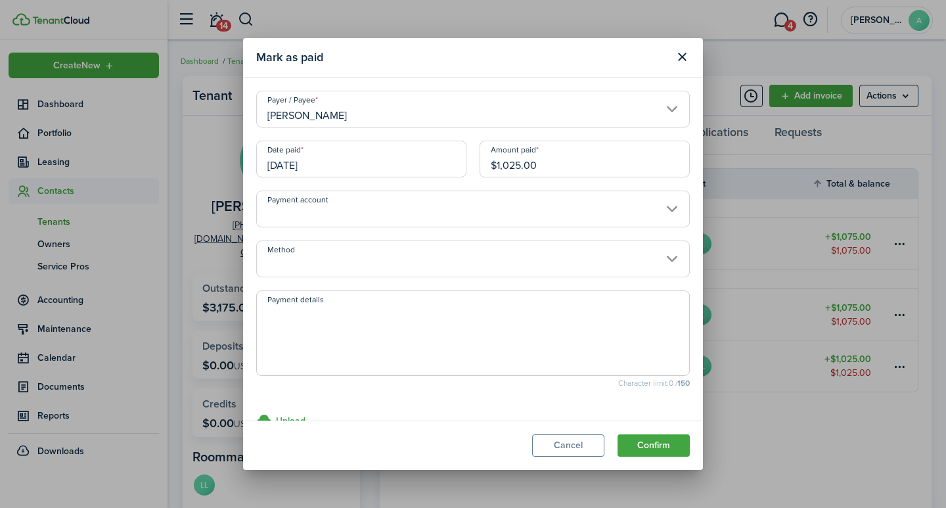
click at [563, 168] on input "$1,025.00" at bounding box center [585, 159] width 210 height 37
click at [340, 212] on input "Payment account" at bounding box center [473, 209] width 434 height 37
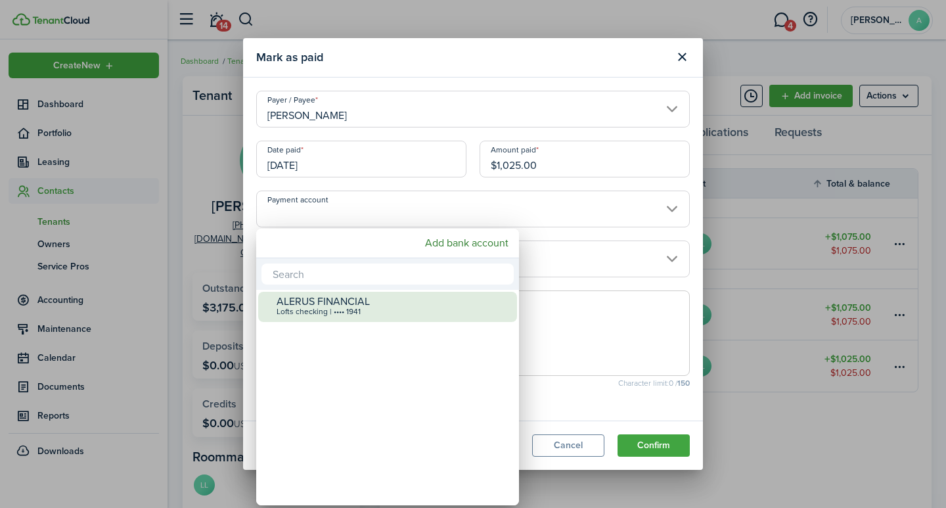
click at [337, 314] on div "Lofts checking | •••• 1941" at bounding box center [393, 312] width 233 height 9
type input "•••• •••• •••• 1941"
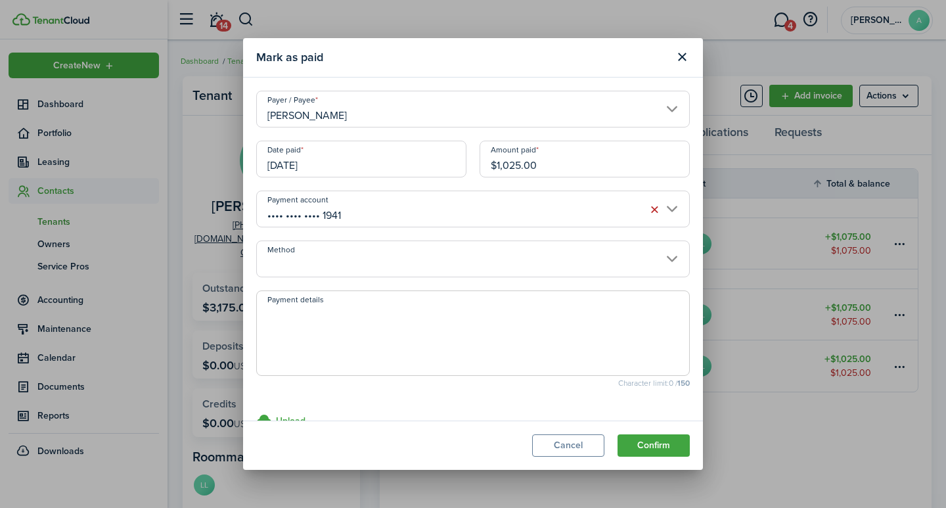
click at [328, 264] on input "Method" at bounding box center [473, 259] width 434 height 37
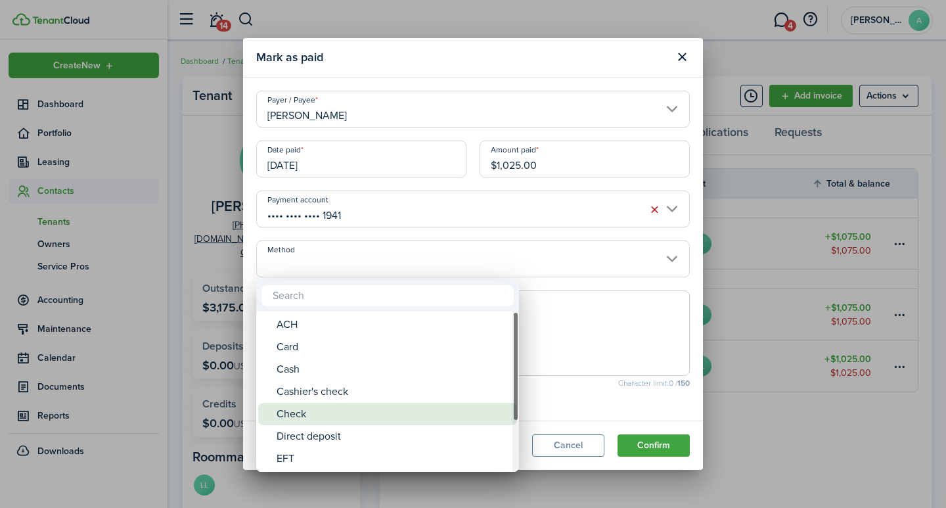
click at [314, 417] on div "Check" at bounding box center [393, 414] width 233 height 22
type input "Check"
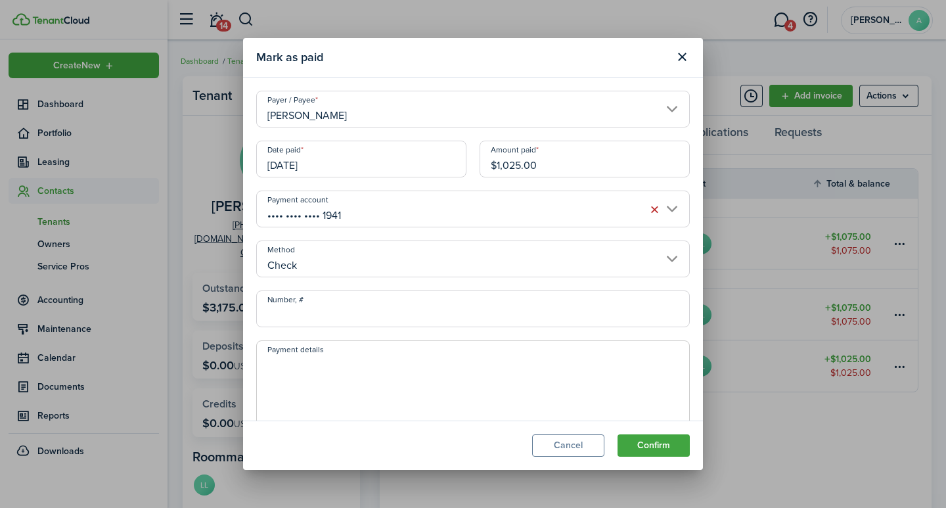
click at [331, 321] on input "Number, #" at bounding box center [473, 309] width 434 height 37
type input "14011"
click at [362, 354] on span at bounding box center [473, 382] width 434 height 85
click at [362, 380] on textarea "Payment details" at bounding box center [473, 387] width 432 height 63
type textarea "September rent"
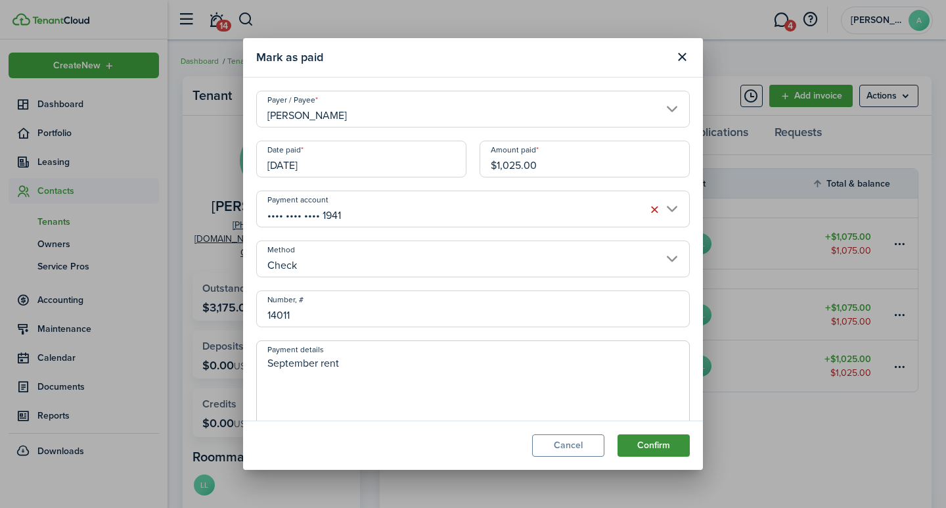
click at [658, 450] on button "Confirm" at bounding box center [654, 445] width 72 height 22
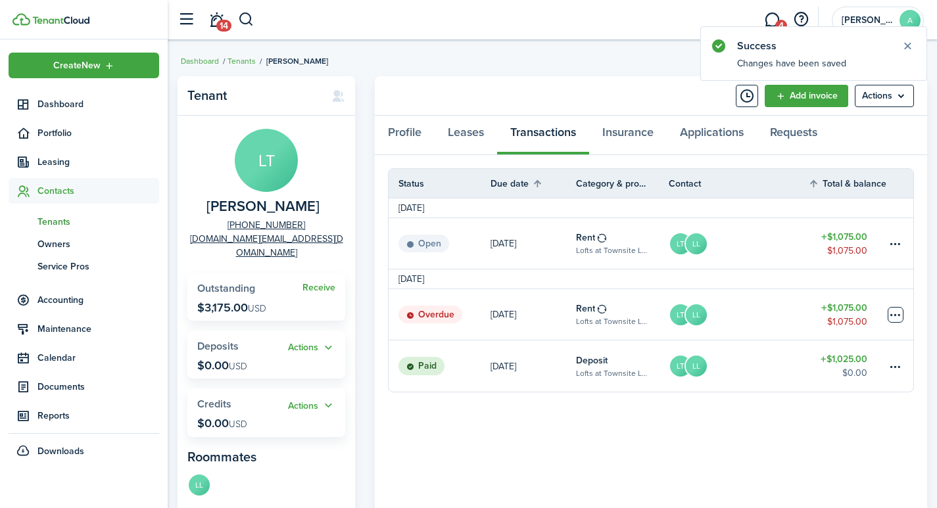
click at [897, 312] on table-menu-btn-icon at bounding box center [895, 315] width 16 height 16
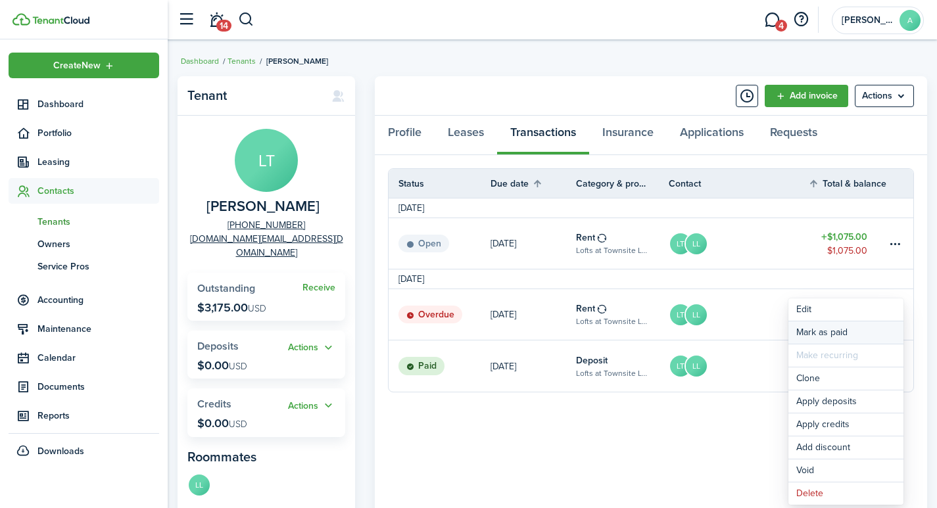
click at [831, 336] on link "Mark as paid" at bounding box center [845, 332] width 115 height 22
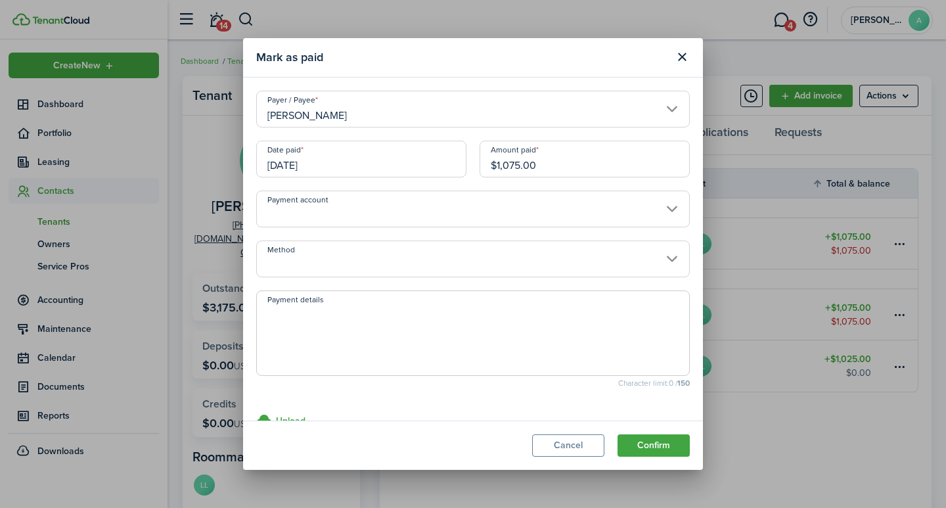
click at [346, 160] on input "[DATE]" at bounding box center [361, 159] width 210 height 37
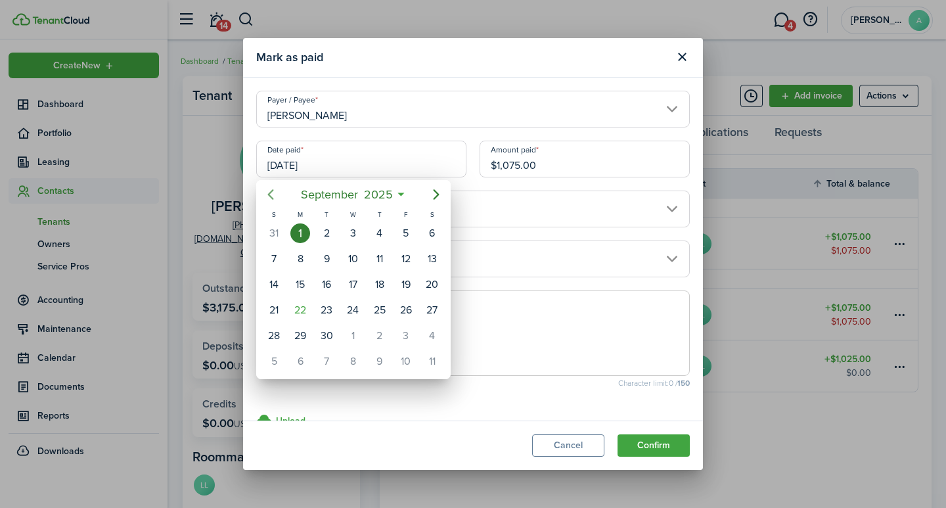
click at [266, 189] on icon "Previous page" at bounding box center [271, 195] width 16 height 16
click at [275, 359] on div "31" at bounding box center [274, 362] width 20 height 20
type input "08/31/2025"
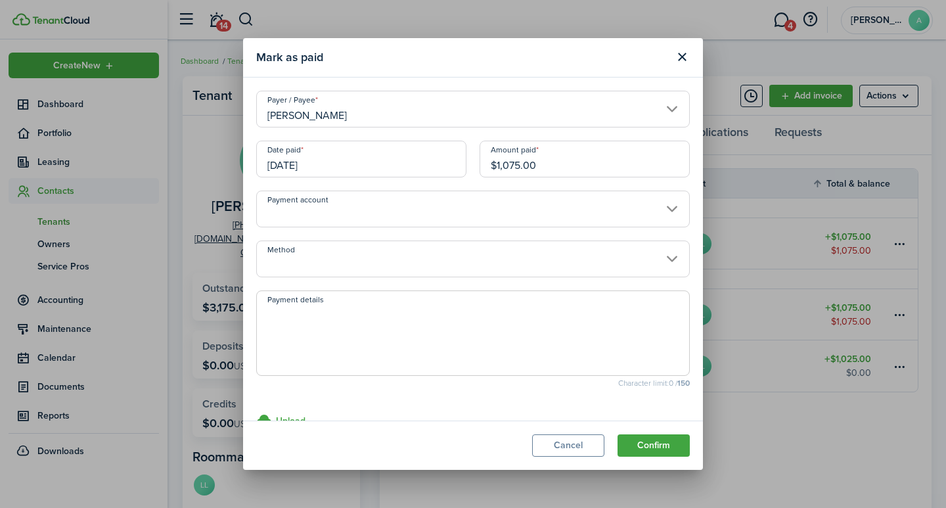
drag, startPoint x: 557, startPoint y: 168, endPoint x: 459, endPoint y: 152, distance: 99.1
click at [450, 151] on div "Date paid 08/31/2025 Amount paid $1,075.00" at bounding box center [473, 166] width 447 height 50
click at [361, 211] on input "Payment account" at bounding box center [473, 209] width 434 height 37
type input "$537.50"
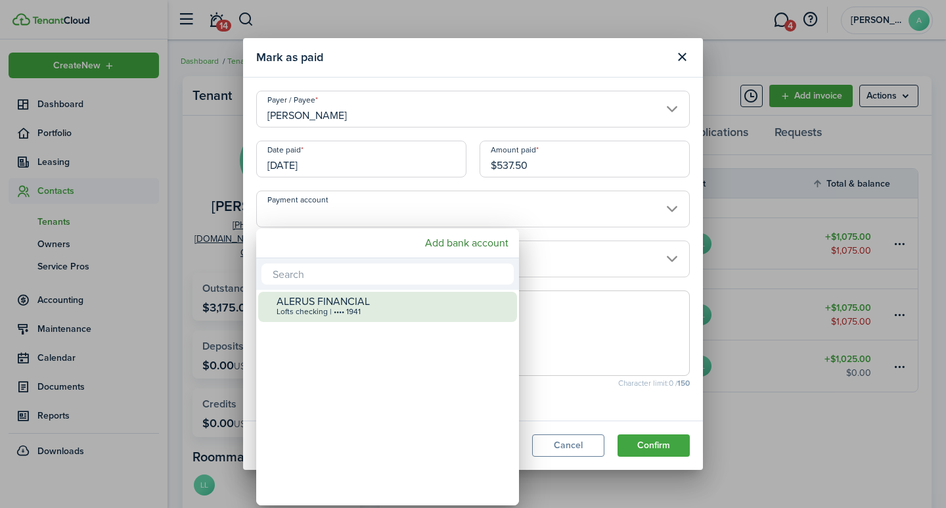
click at [341, 321] on mbsc-wheel-item "ALERUS FINANCIAL Lofts checking | •••• 1941" at bounding box center [387, 307] width 259 height 30
type input "•••• •••• •••• 1941"
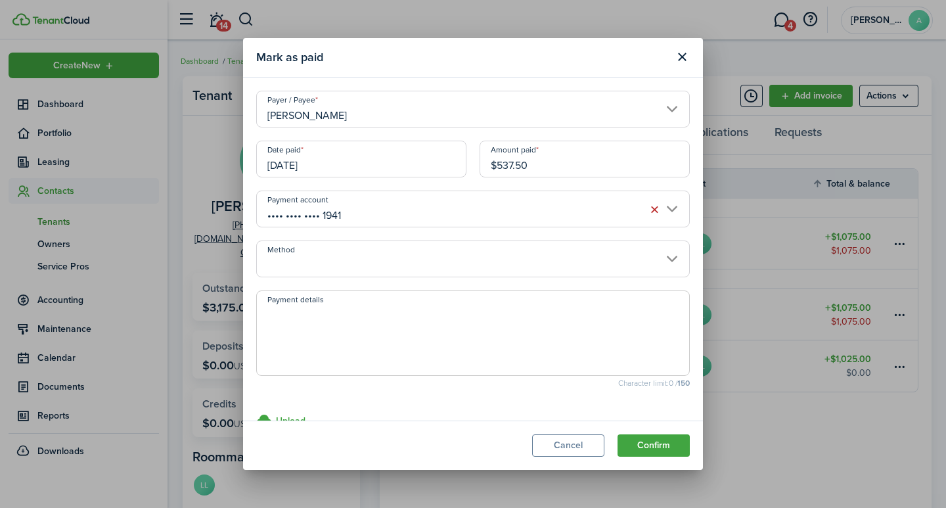
click at [361, 260] on input "Method" at bounding box center [473, 259] width 434 height 37
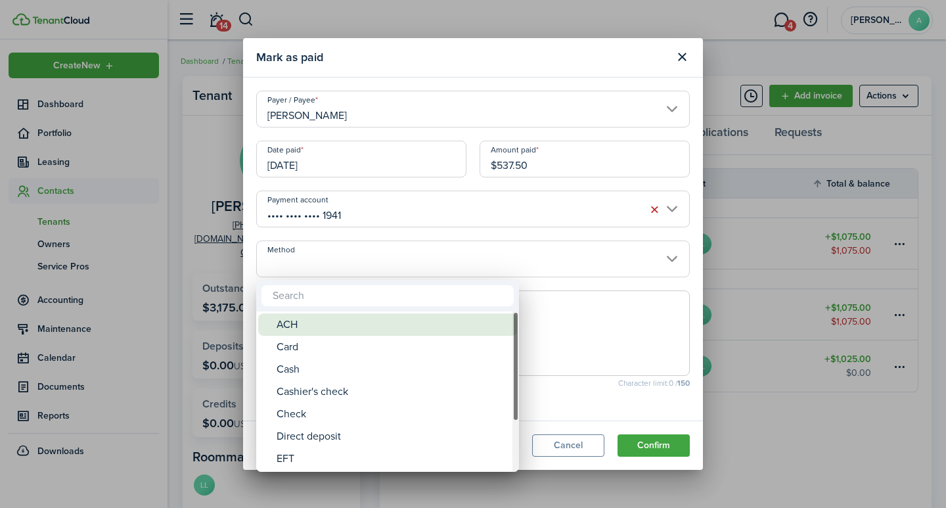
click at [318, 325] on div "ACH" at bounding box center [393, 325] width 233 height 22
type input "ACH"
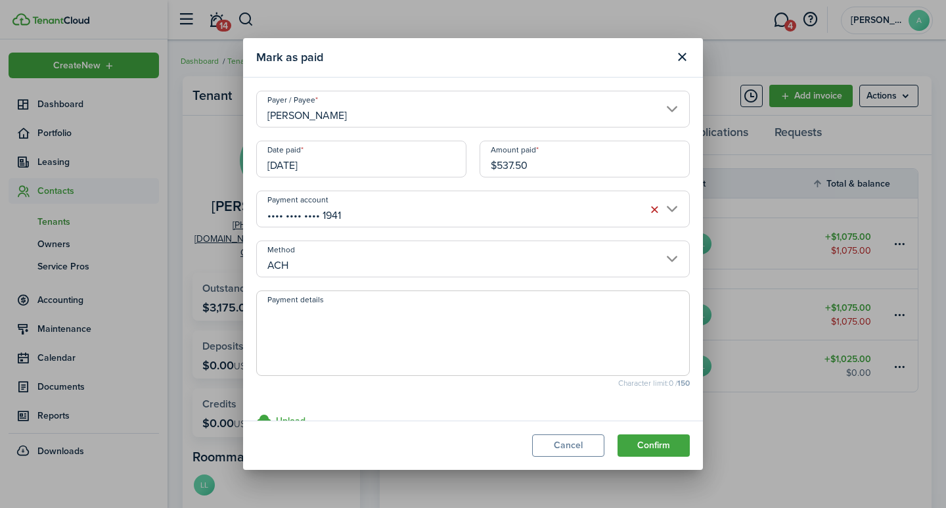
click at [320, 323] on textarea "Payment details" at bounding box center [473, 337] width 432 height 63
type textarea "September rent - 331E-2FB0"
click at [655, 440] on button "Confirm" at bounding box center [654, 445] width 72 height 22
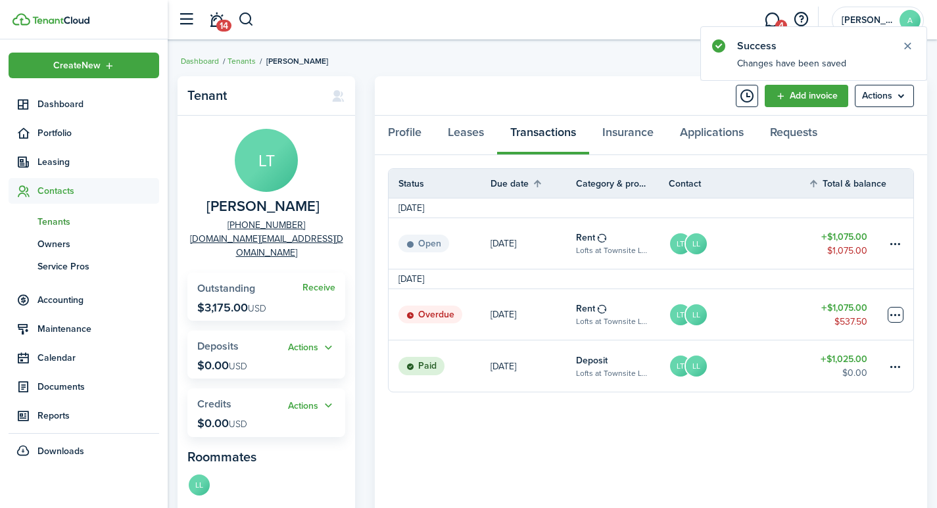
click at [893, 315] on table-menu-btn-icon at bounding box center [895, 315] width 16 height 16
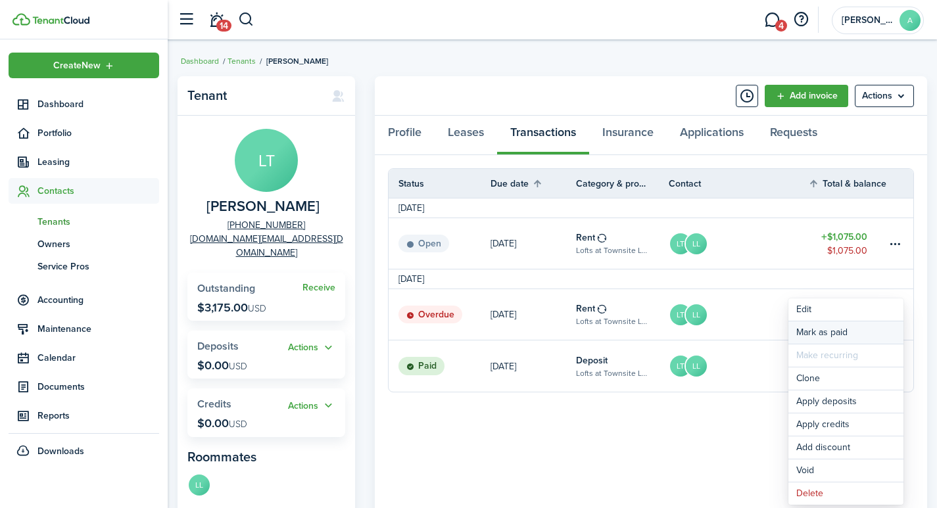
click at [817, 334] on link "Mark as paid" at bounding box center [845, 332] width 115 height 22
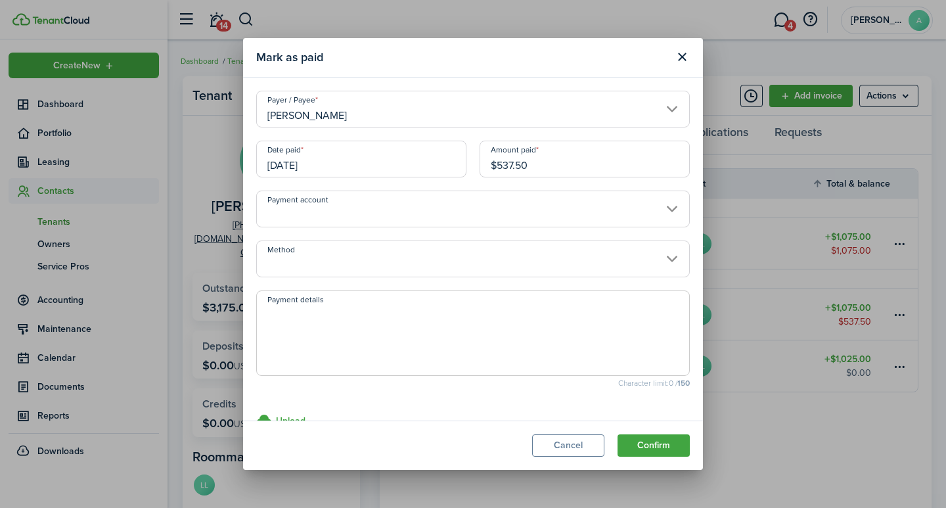
click at [655, 105] on input "Lindsey Thompson" at bounding box center [473, 109] width 434 height 37
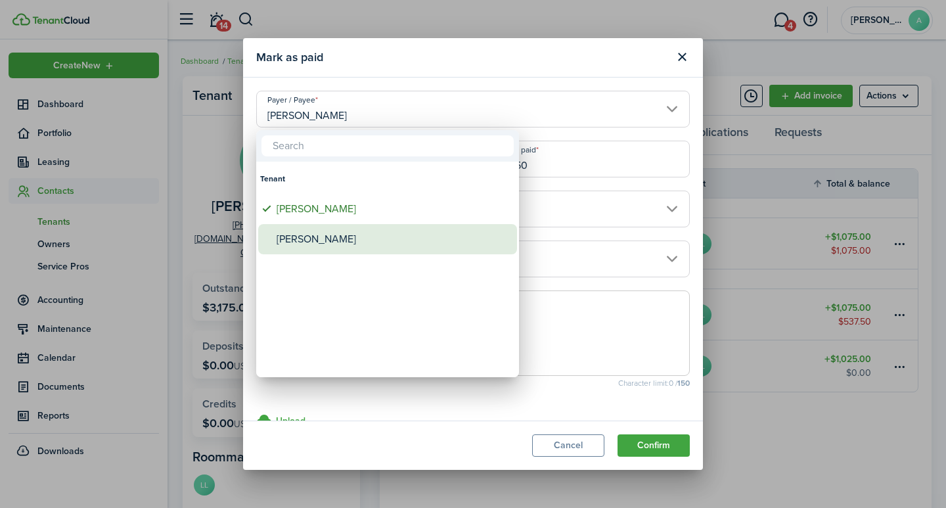
click at [324, 235] on div "Landon Lang" at bounding box center [393, 239] width 233 height 30
type input "Landon Lang"
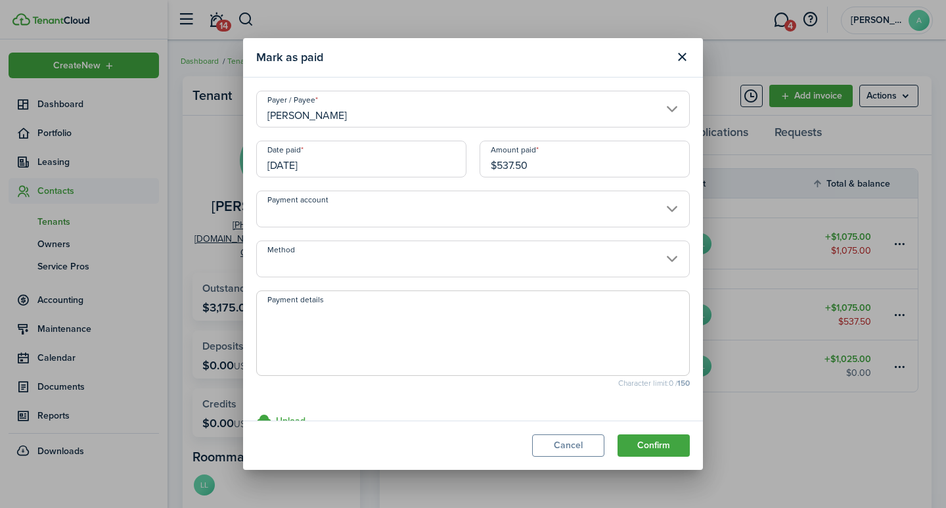
click at [392, 174] on input "[DATE]" at bounding box center [361, 159] width 210 height 37
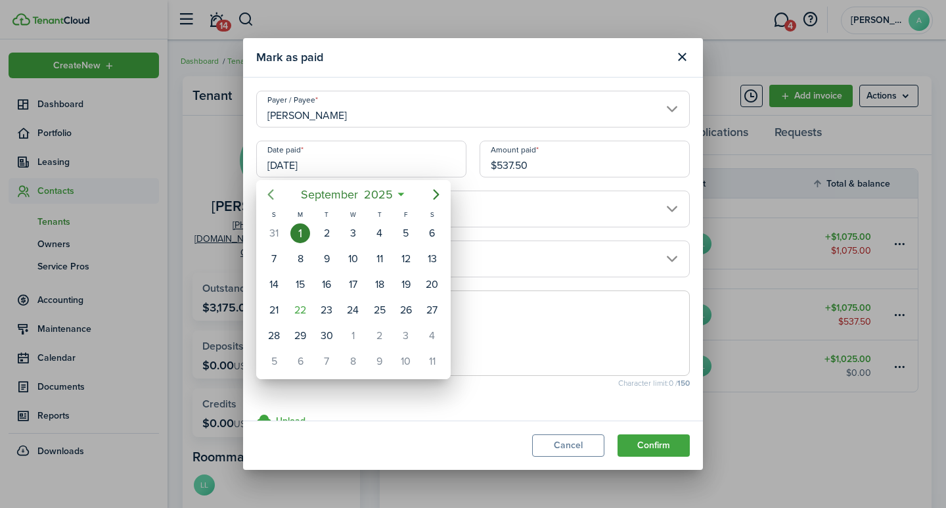
click at [272, 195] on icon "Previous page" at bounding box center [271, 195] width 16 height 16
click at [272, 367] on div "31" at bounding box center [274, 362] width 20 height 20
type input "08/31/2025"
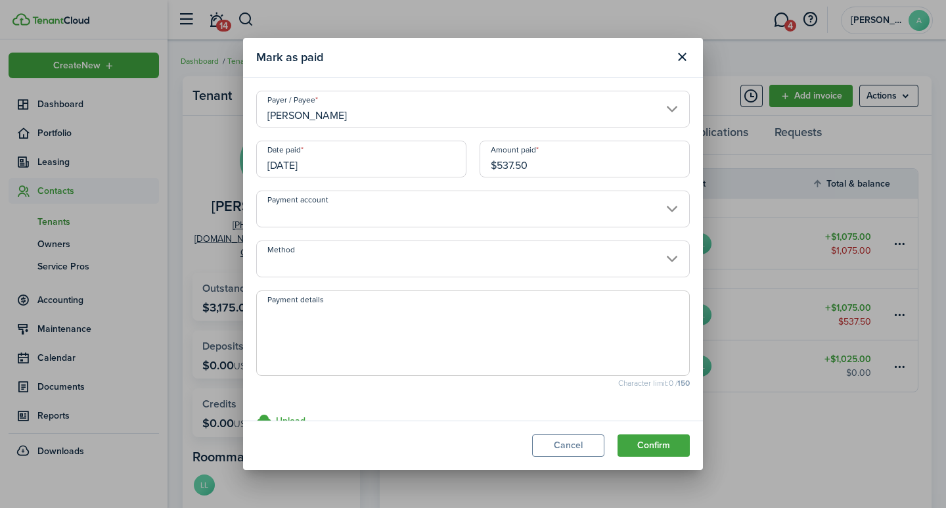
click at [378, 216] on input "Payment account" at bounding box center [473, 209] width 434 height 37
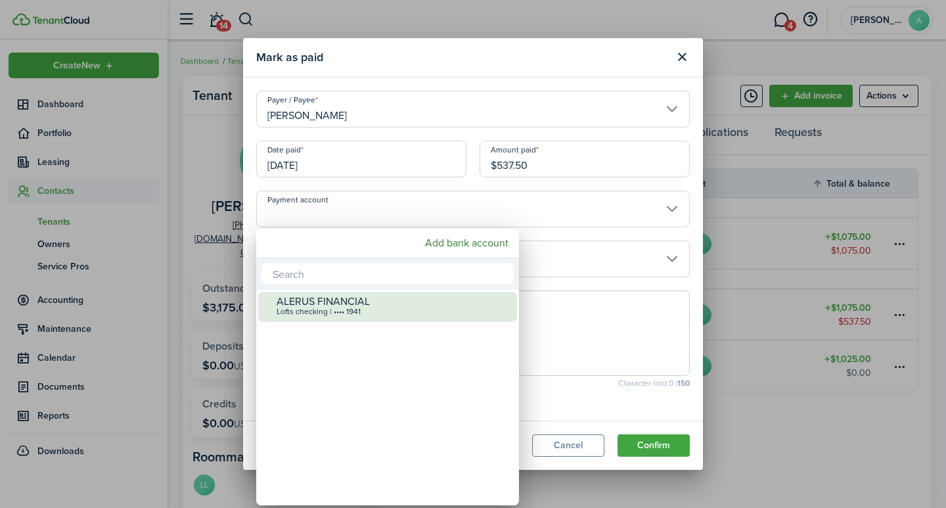
click at [359, 304] on div "ALERUS FINANCIAL" at bounding box center [393, 302] width 233 height 12
type input "•••• •••• •••• 1941"
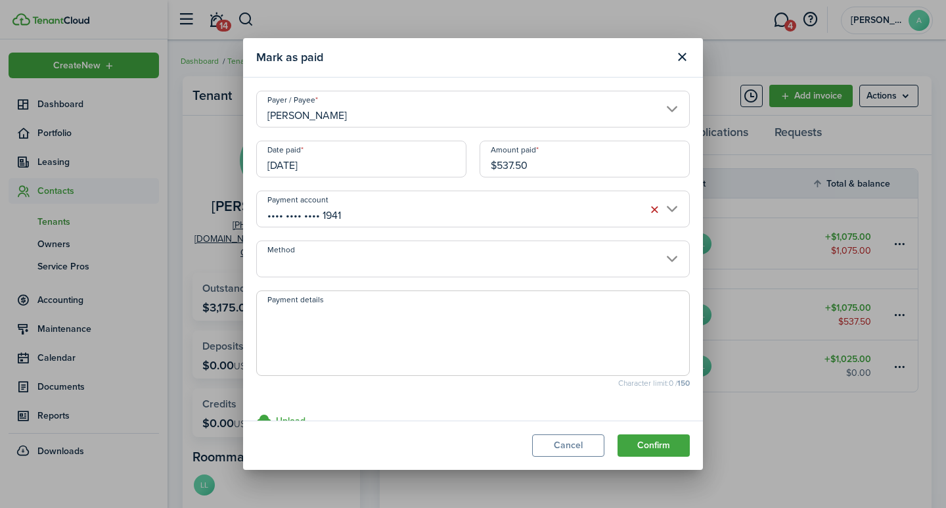
click at [359, 271] on input "Method" at bounding box center [473, 259] width 434 height 37
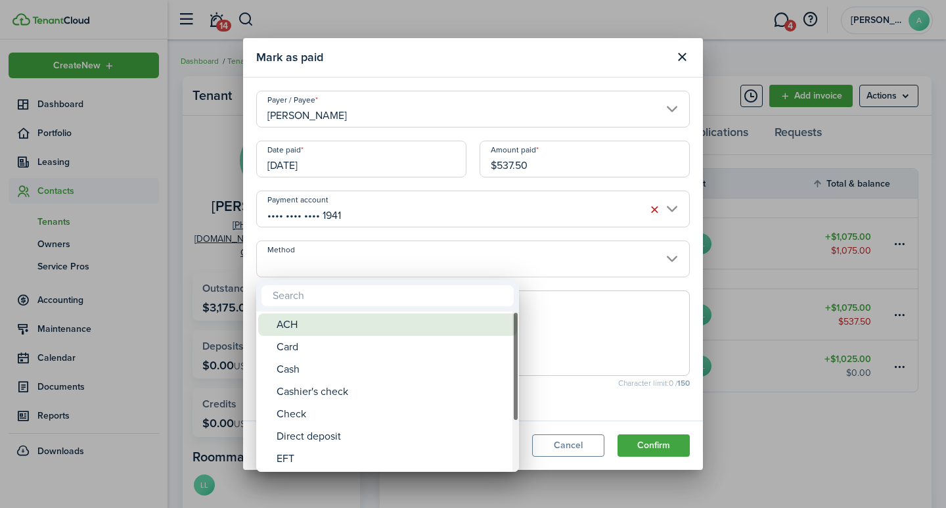
click at [319, 325] on div "ACH" at bounding box center [393, 325] width 233 height 22
type input "ACH"
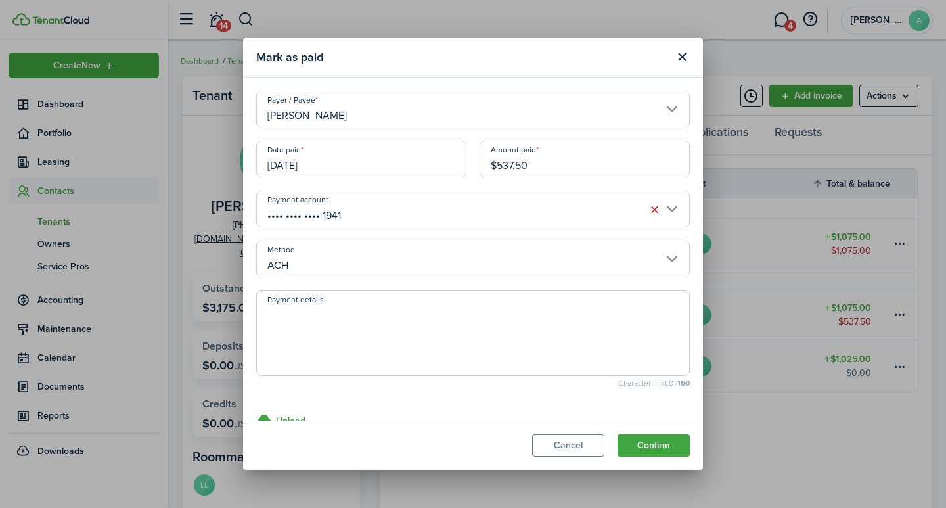
click at [322, 314] on textarea "Payment details" at bounding box center [473, 337] width 432 height 63
type textarea "D"
type textarea "September rent - A278-28A0"
click at [643, 444] on button "Confirm" at bounding box center [654, 445] width 72 height 22
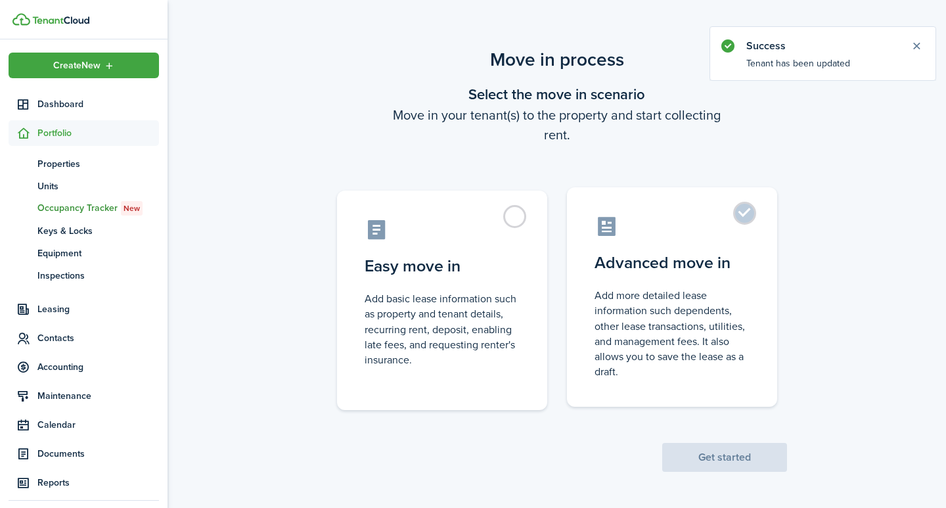
click at [751, 217] on label "Advanced move in Add more detailed lease information such dependents, other lea…" at bounding box center [672, 297] width 210 height 220
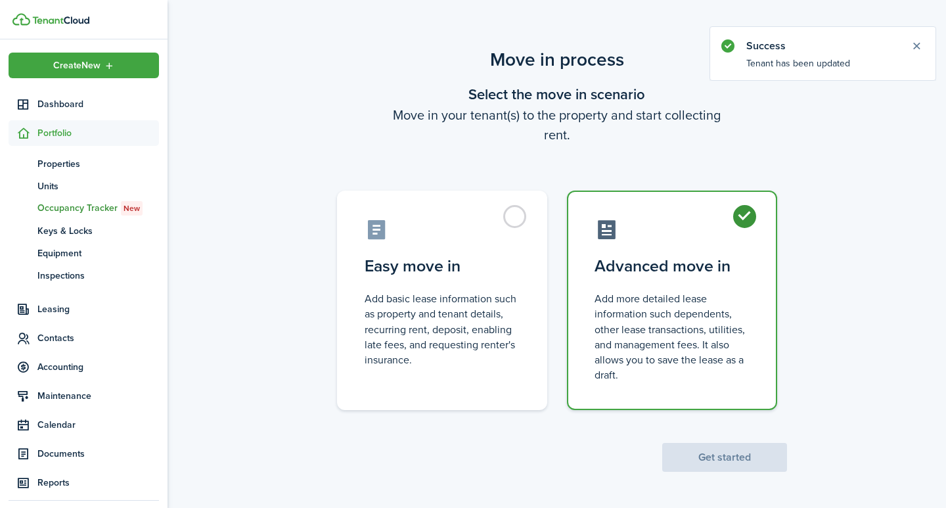
radio input "true"
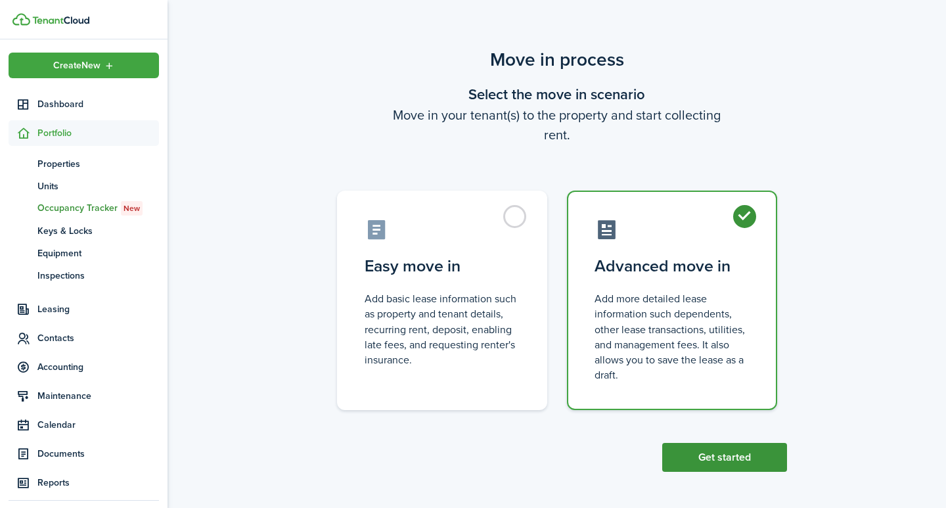
click at [733, 455] on button "Get started" at bounding box center [725, 457] width 125 height 29
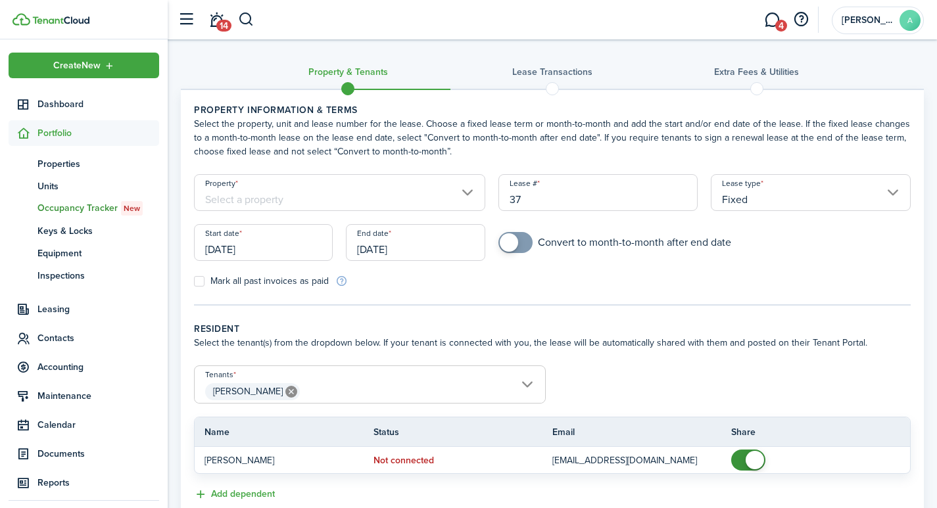
click at [319, 191] on input "Property" at bounding box center [339, 192] width 291 height 37
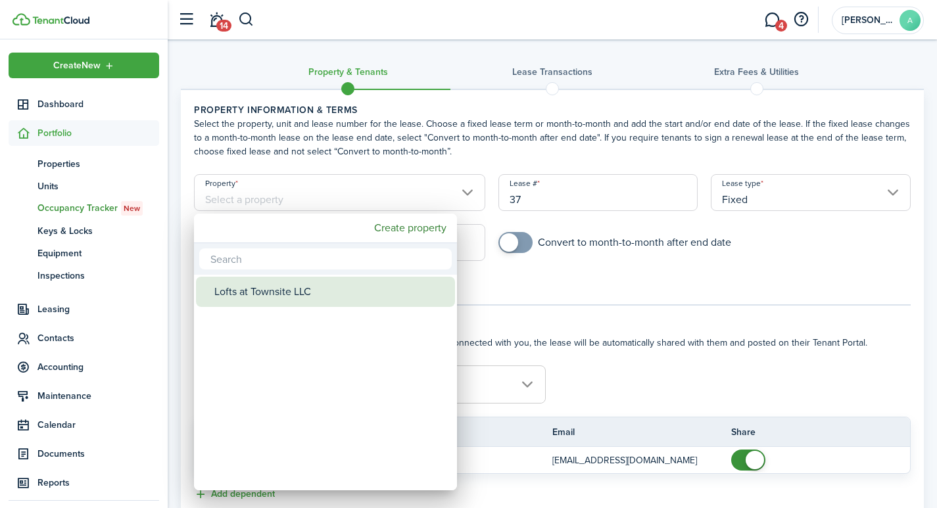
drag, startPoint x: 301, startPoint y: 296, endPoint x: 371, endPoint y: 269, distance: 75.1
click at [302, 295] on div "Lofts at Townsite LLC" at bounding box center [330, 292] width 233 height 30
type input "Lofts at Townsite LLC"
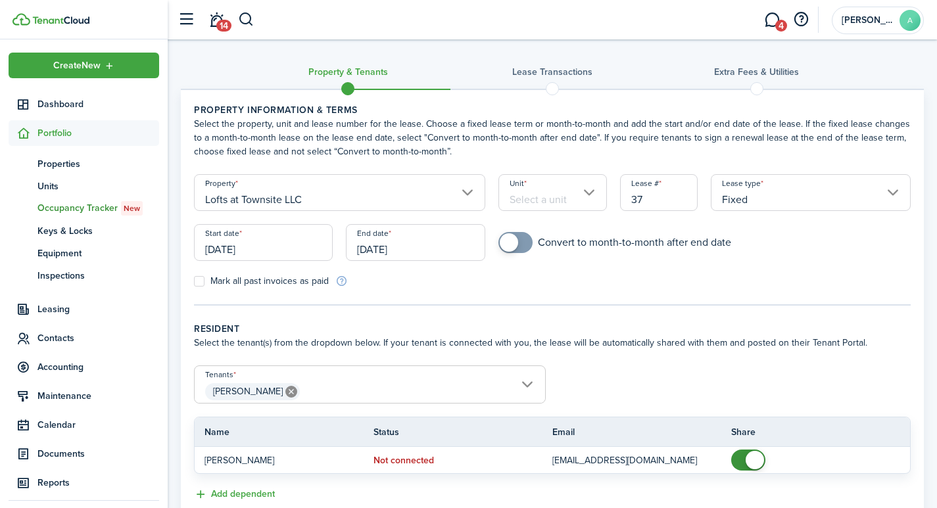
click at [534, 202] on input "Unit" at bounding box center [552, 192] width 108 height 37
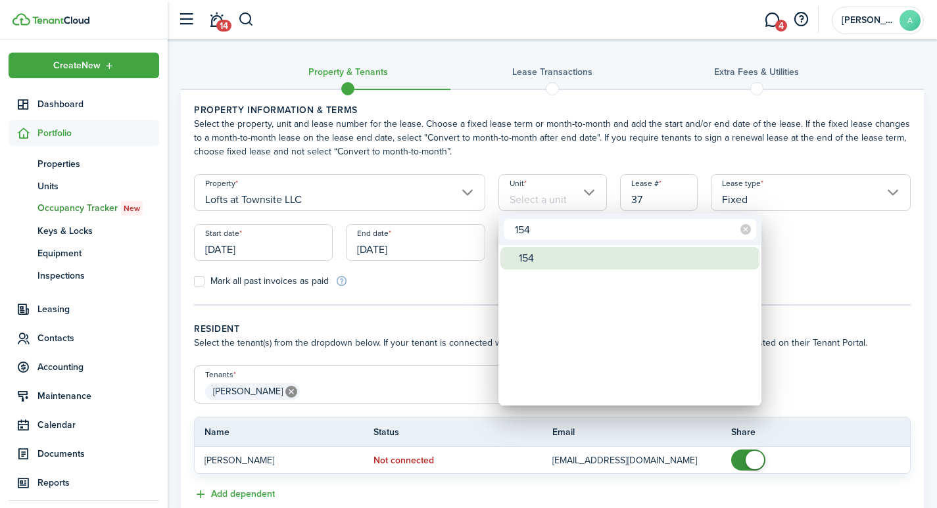
type input "154"
click at [526, 254] on div "154" at bounding box center [635, 258] width 233 height 22
type input "154"
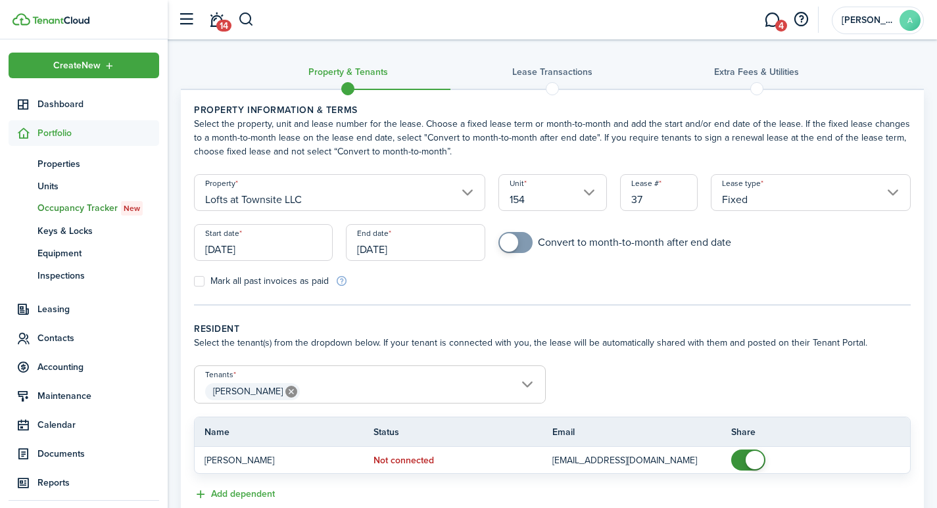
drag, startPoint x: 657, startPoint y: 199, endPoint x: 605, endPoint y: 185, distance: 53.3
click at [605, 185] on form "Property Lofts at Townsite LLC Unit 154 Lease # 37 Lease type Fixed Start date …" at bounding box center [552, 231] width 730 height 114
click at [742, 195] on input "Fixed" at bounding box center [811, 192] width 200 height 37
type input "1541"
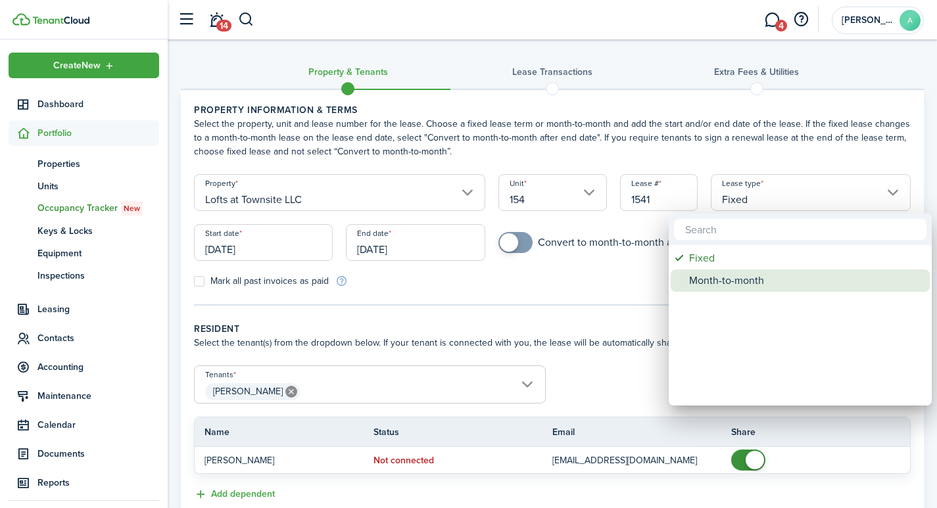
click at [710, 284] on div "Month-to-month" at bounding box center [805, 280] width 233 height 22
type input "Month-to-month"
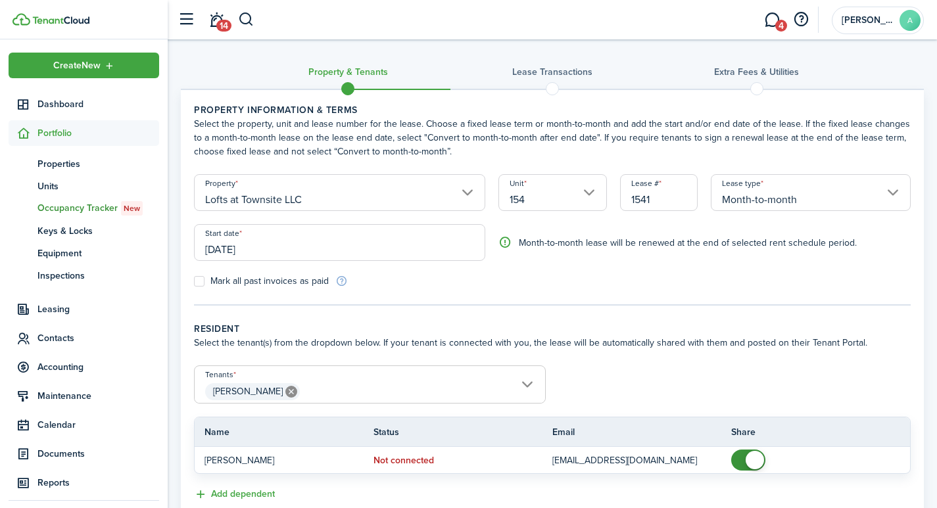
click at [275, 252] on input "[DATE]" at bounding box center [339, 242] width 291 height 37
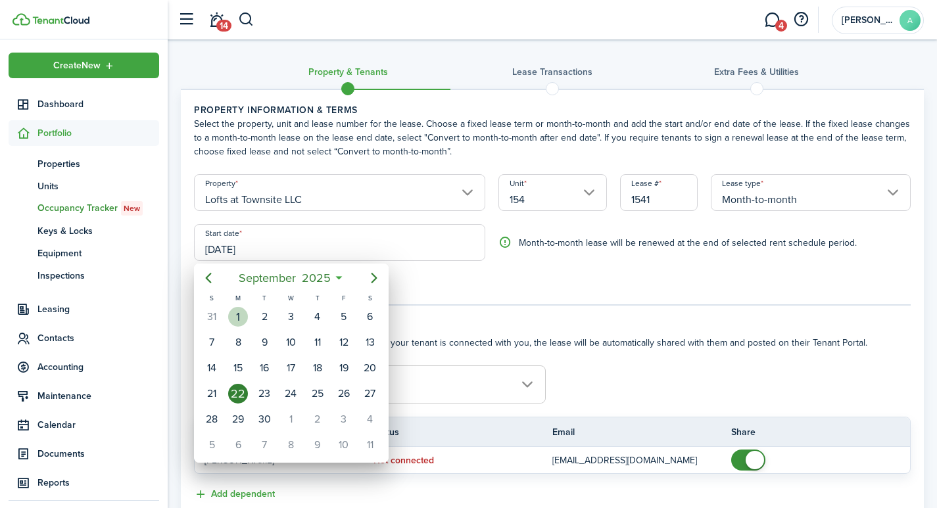
click at [235, 310] on div "1" at bounding box center [238, 317] width 20 height 20
type input "[DATE]"
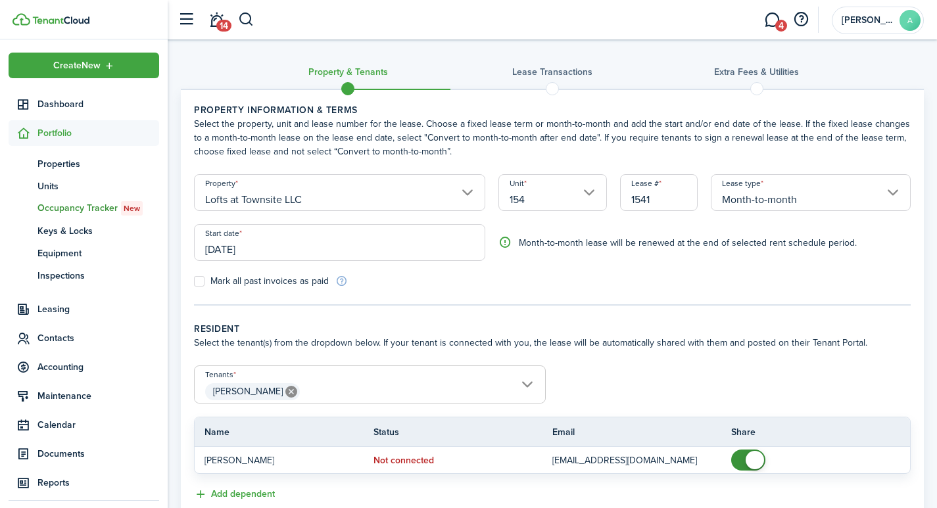
click at [372, 390] on span "Eli Nelson" at bounding box center [370, 392] width 350 height 22
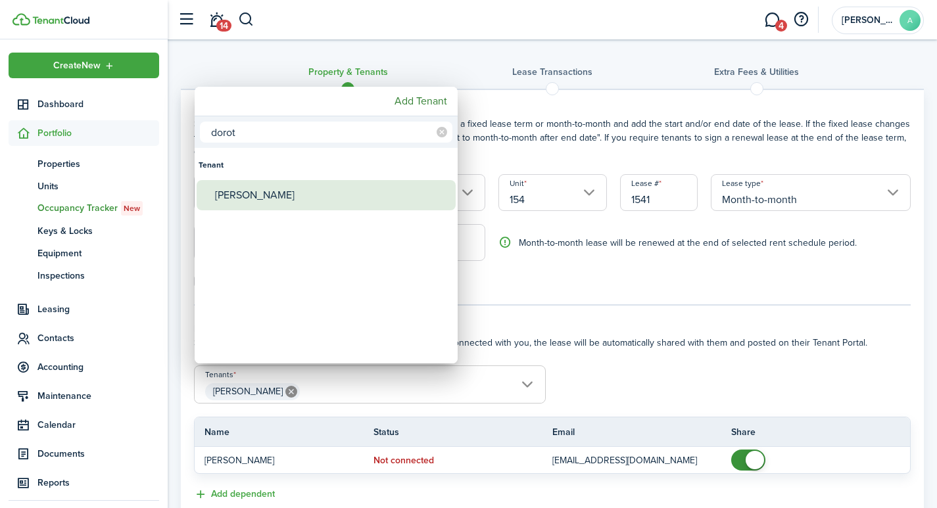
type input "dorot"
click at [312, 195] on div "Dorothy Pihlaja" at bounding box center [331, 195] width 233 height 30
type input "Eli Nelson, Dorothy Pihlaja"
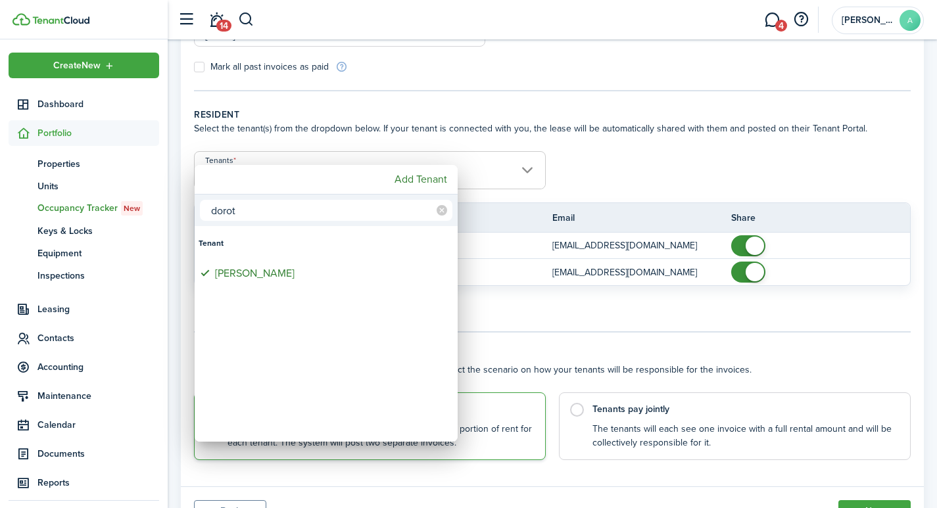
scroll to position [220, 0]
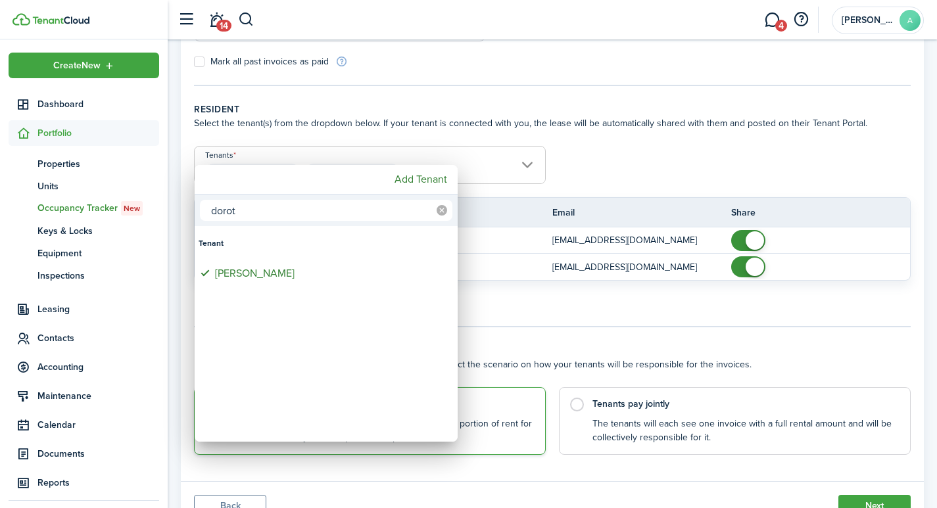
click at [440, 206] on icon at bounding box center [441, 210] width 11 height 11
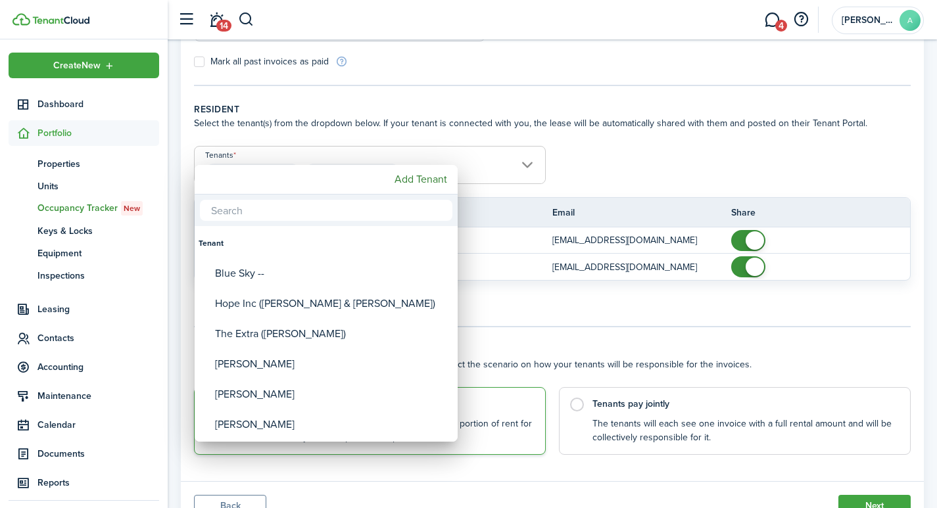
click at [865, 296] on div at bounding box center [468, 254] width 1147 height 718
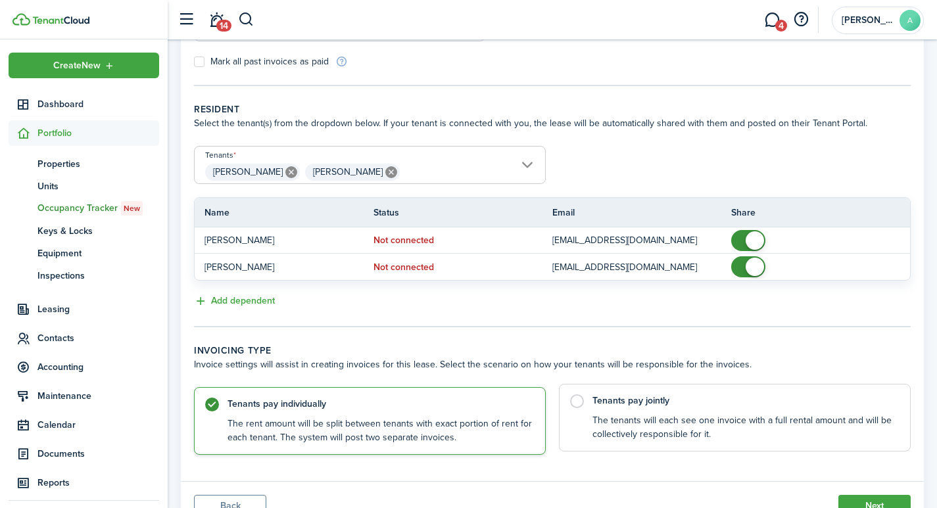
click at [578, 401] on label "Tenants pay jointly The tenants will each see one invoice with a full rental am…" at bounding box center [735, 418] width 352 height 68
radio input "false"
radio input "true"
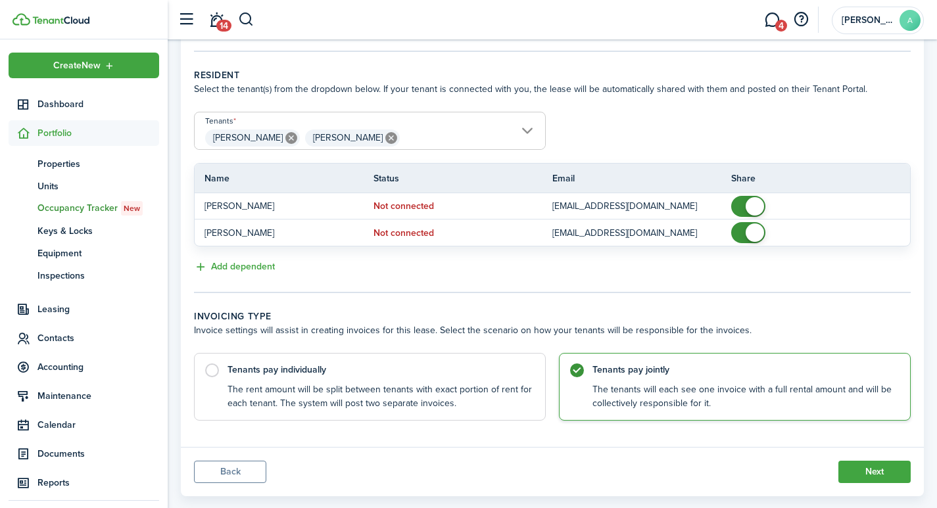
scroll to position [278, 0]
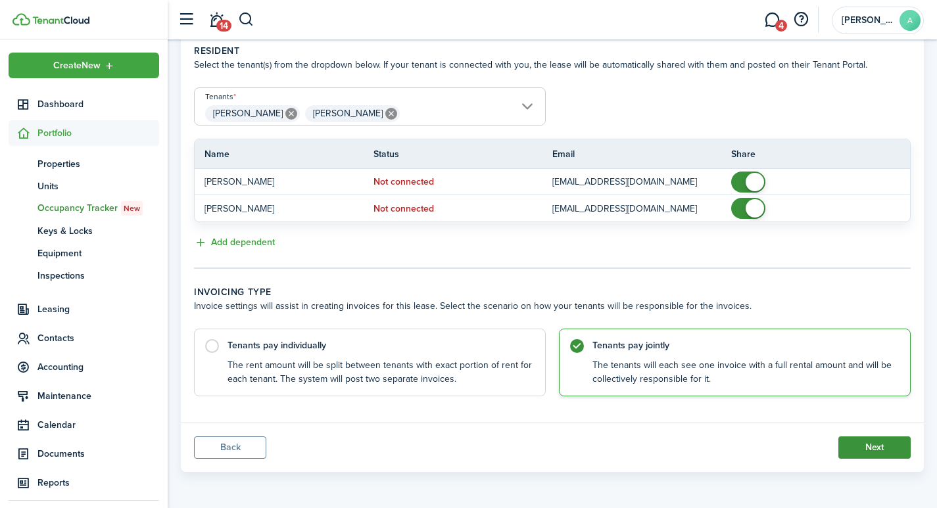
click at [875, 447] on button "Next" at bounding box center [874, 447] width 72 height 22
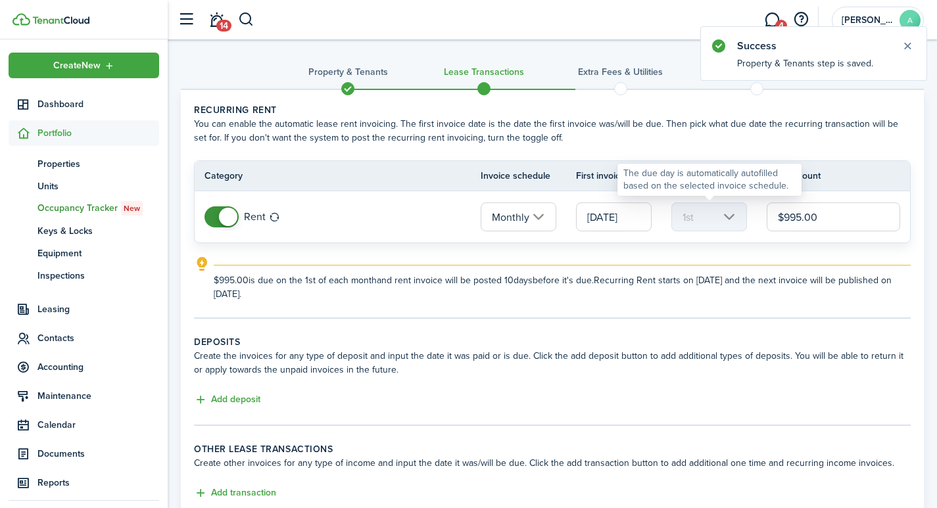
drag, startPoint x: 839, startPoint y: 220, endPoint x: 716, endPoint y: 197, distance: 124.9
click at [710, 195] on body "Create New Dashboard Portfolio pt Properties un Units oc Occupancy Tracker New …" at bounding box center [468, 254] width 937 height 508
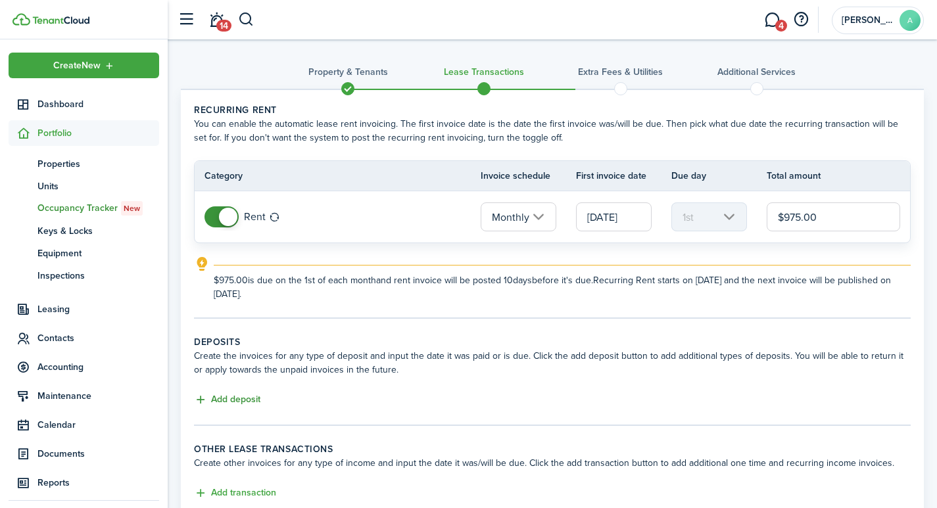
type input "$975.00"
click at [239, 398] on button "Add deposit" at bounding box center [227, 399] width 66 height 15
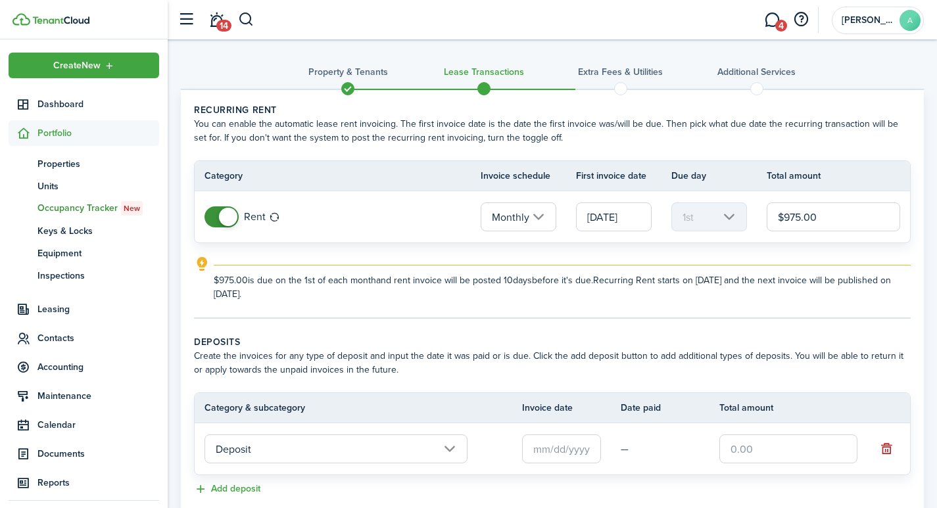
click at [564, 454] on input "text" at bounding box center [561, 448] width 79 height 29
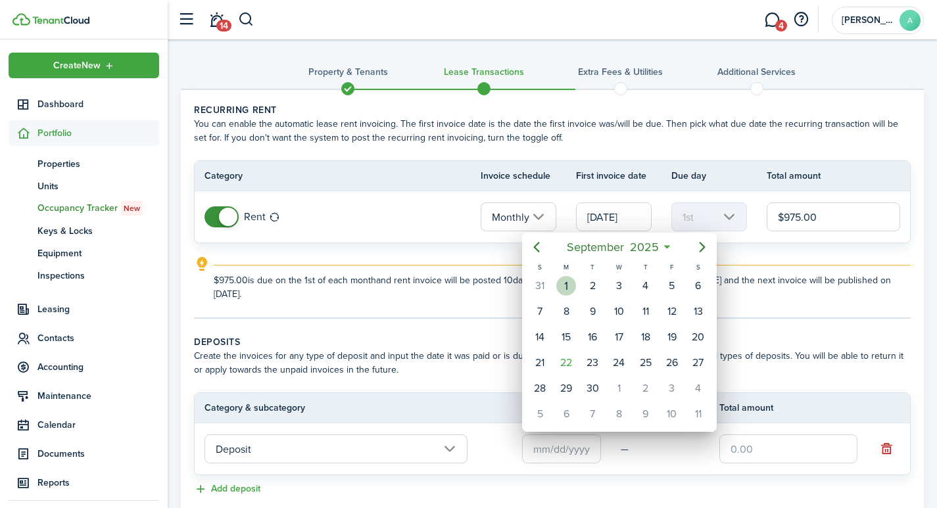
click at [563, 289] on div "1" at bounding box center [566, 286] width 20 height 20
type input "[DATE]"
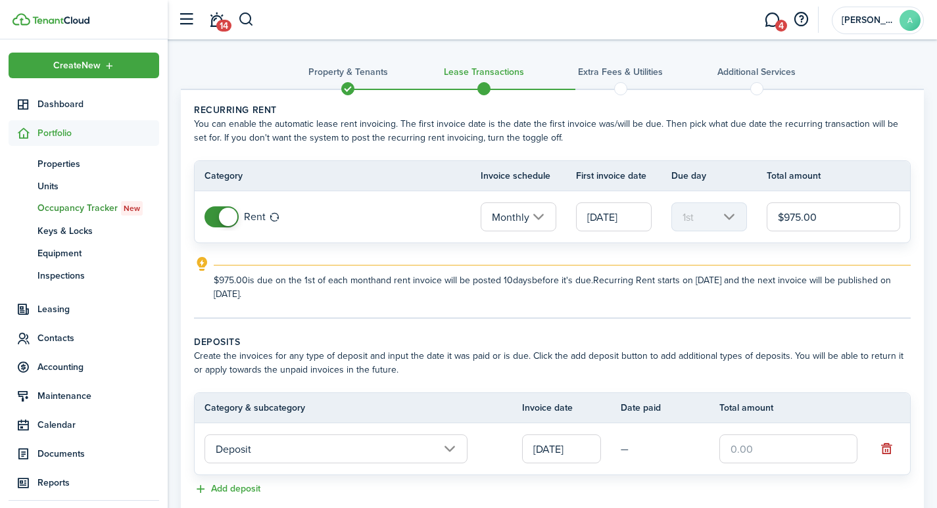
drag, startPoint x: 783, startPoint y: 448, endPoint x: 787, endPoint y: 442, distance: 7.5
click at [783, 448] on input "text" at bounding box center [788, 448] width 138 height 29
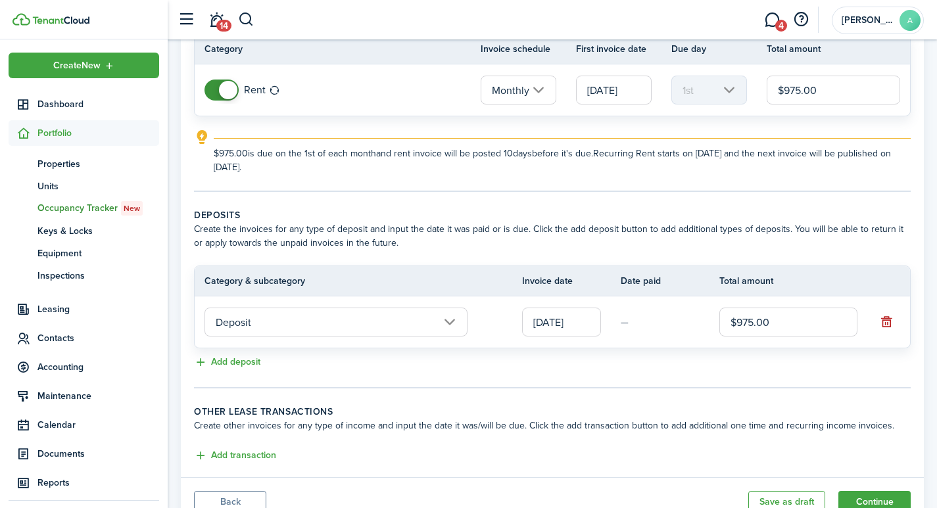
scroll to position [181, 0]
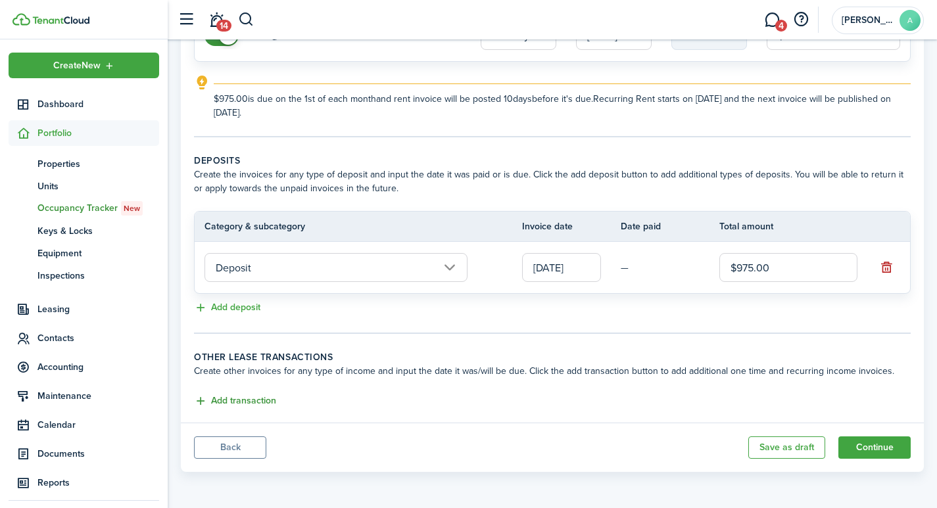
type input "$975.00"
click at [243, 398] on button "Add transaction" at bounding box center [235, 401] width 82 height 15
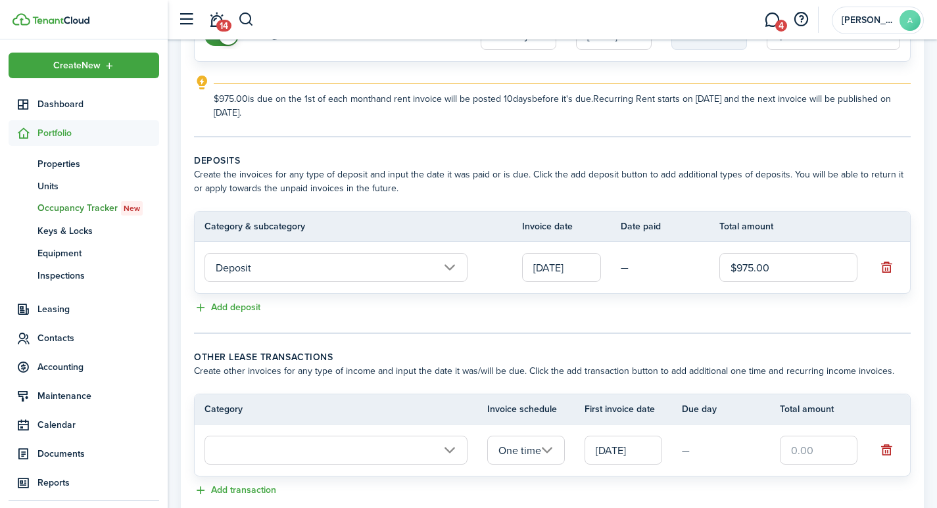
click at [267, 448] on input "text" at bounding box center [335, 450] width 263 height 29
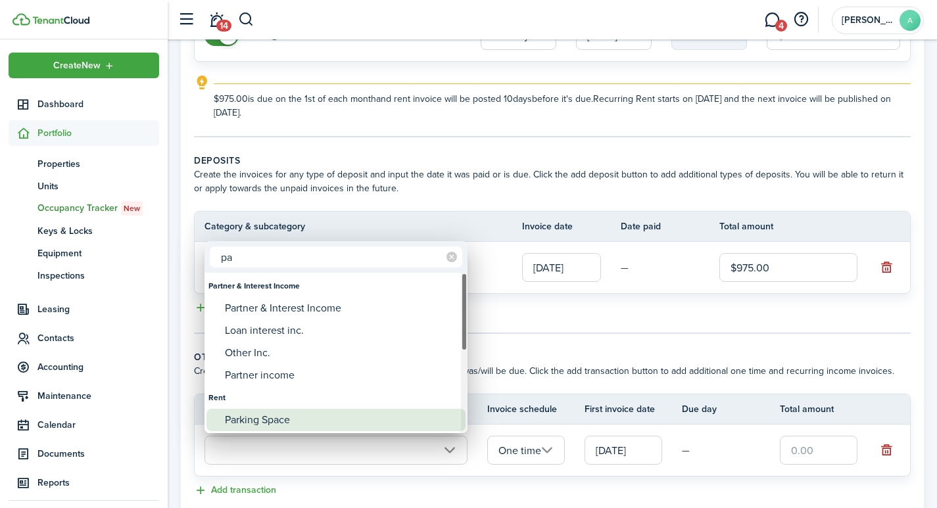
type input "pa"
click at [243, 413] on div "Parking Space" at bounding box center [341, 420] width 233 height 22
type input "Rent / Parking Space"
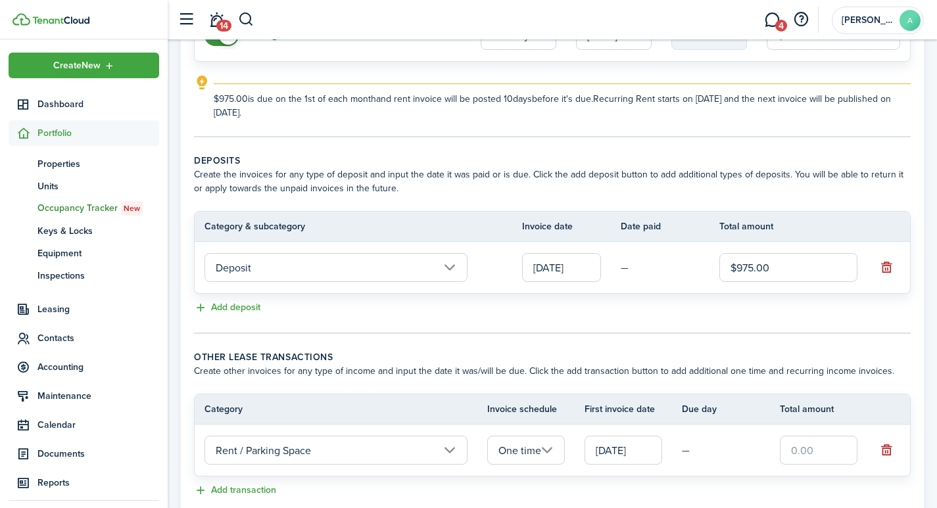
click at [550, 449] on input "One time" at bounding box center [526, 450] width 78 height 29
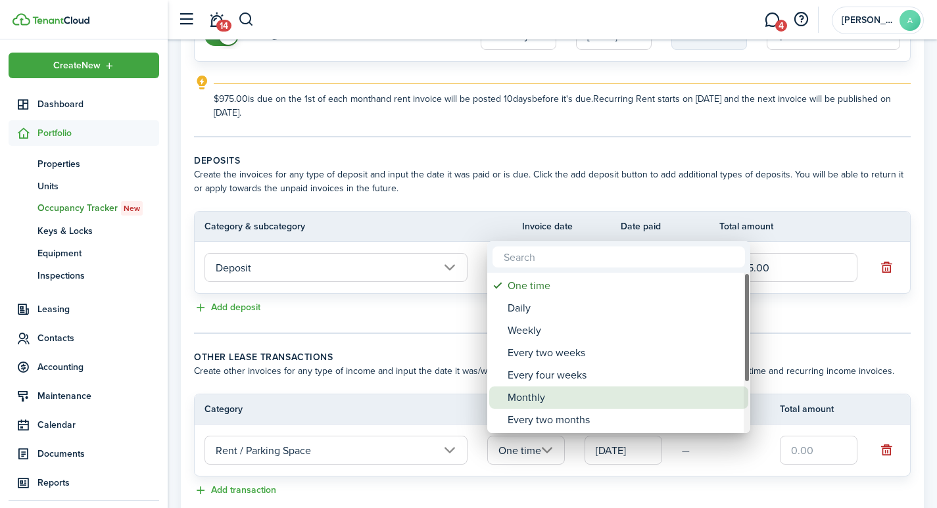
click at [553, 399] on div "Monthly" at bounding box center [623, 397] width 233 height 22
type input "Monthly"
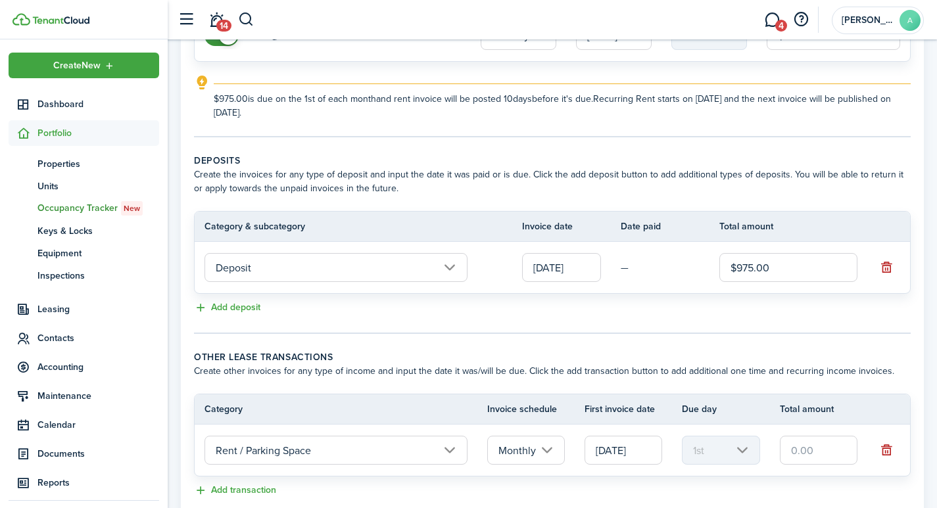
drag, startPoint x: 835, startPoint y: 453, endPoint x: 731, endPoint y: 443, distance: 105.0
click at [731, 442] on tr "Rent / Parking Space Monthly [DATE] 1st" at bounding box center [552, 450] width 715 height 51
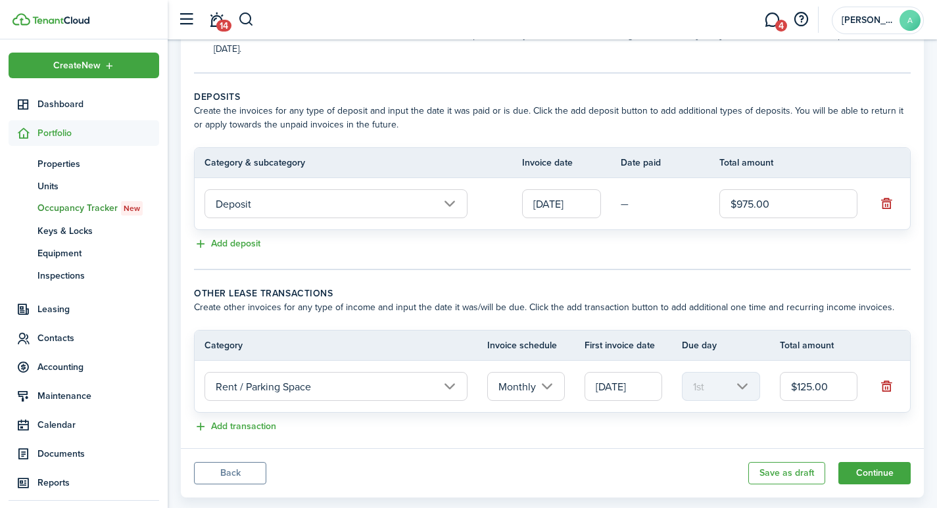
scroll to position [271, 0]
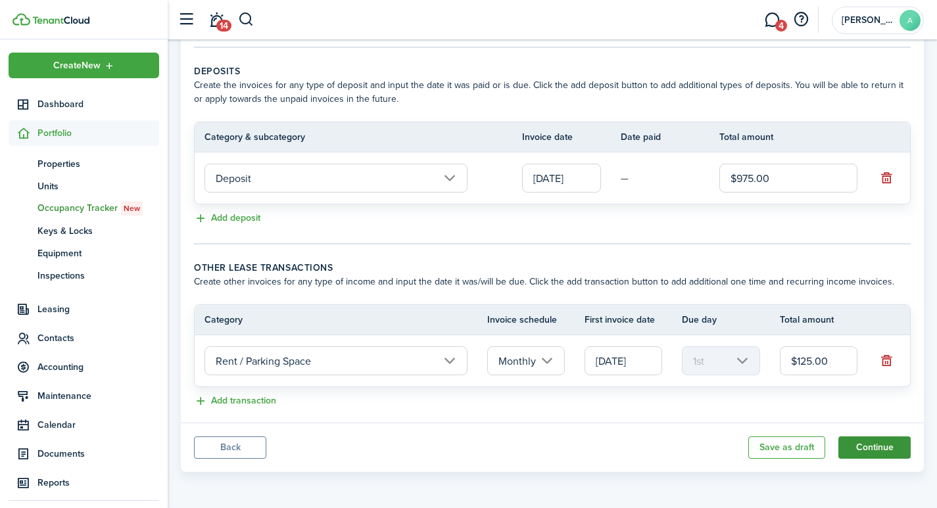
type input "$125.00"
click at [881, 440] on button "Continue" at bounding box center [874, 447] width 72 height 22
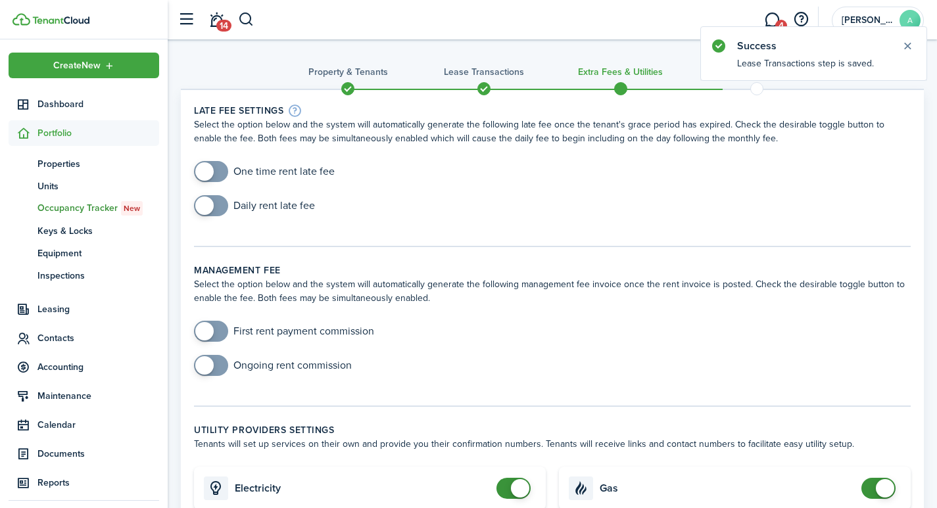
checkbox input "true"
click at [204, 168] on span at bounding box center [204, 171] width 18 height 18
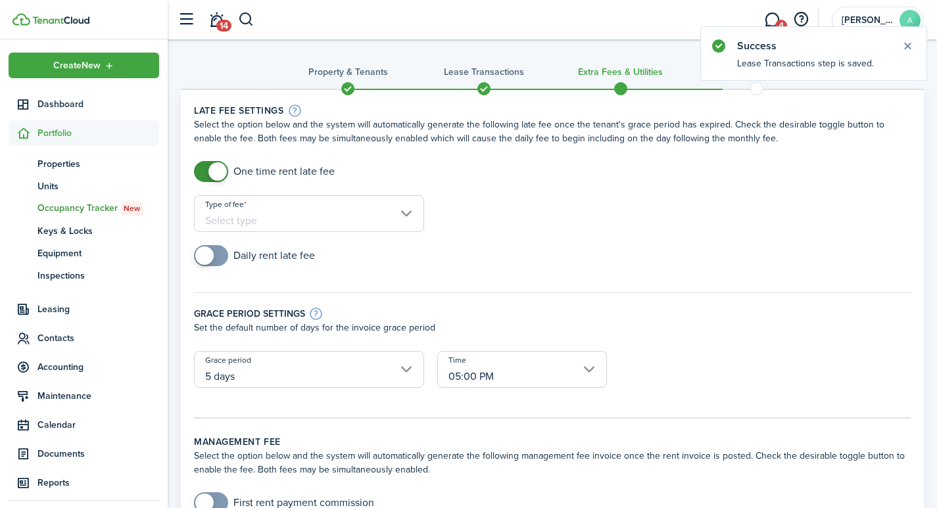
click at [271, 215] on input "Type of fee" at bounding box center [309, 213] width 230 height 37
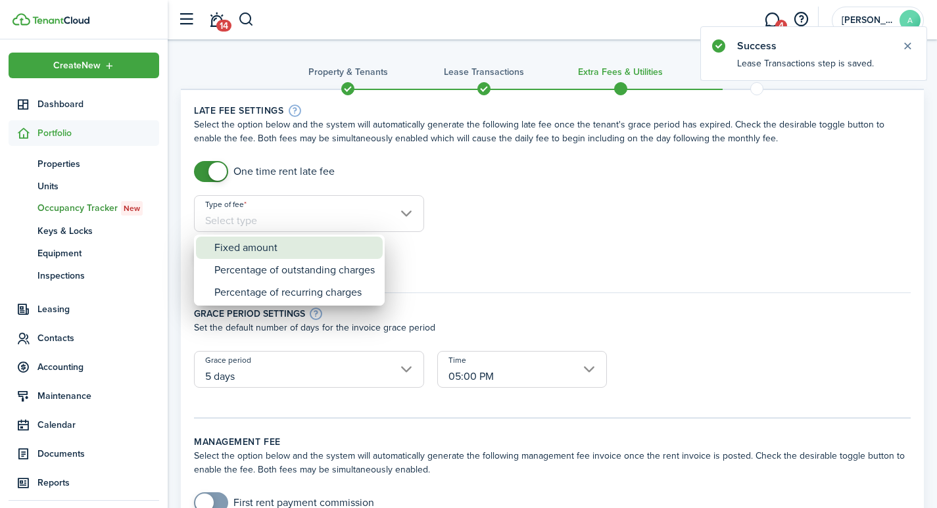
click at [270, 250] on div "Fixed amount" at bounding box center [294, 248] width 160 height 22
type input "Fixed amount"
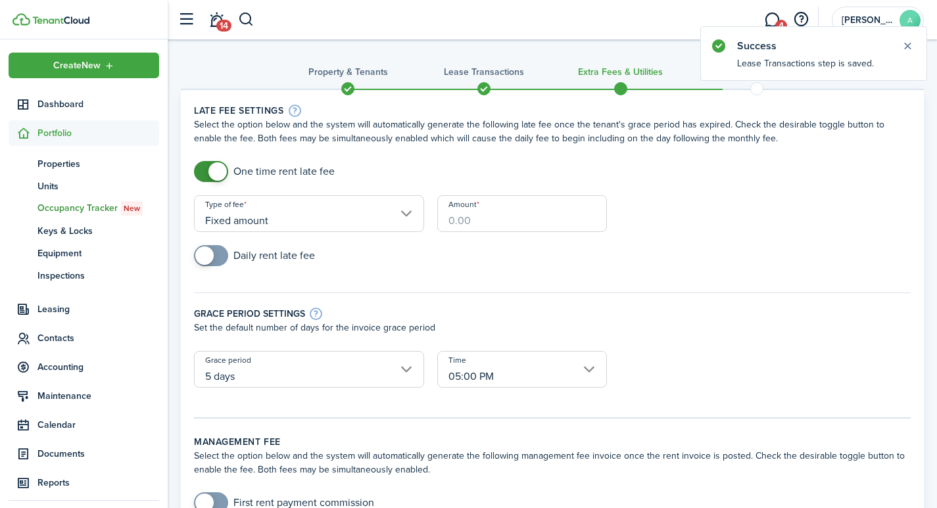
click at [523, 219] on input "Amount" at bounding box center [522, 213] width 170 height 37
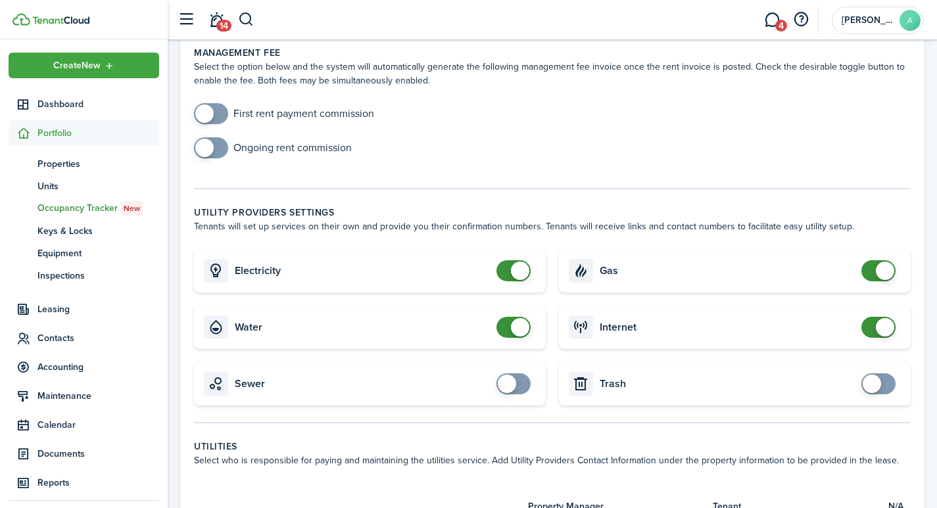
scroll to position [444, 0]
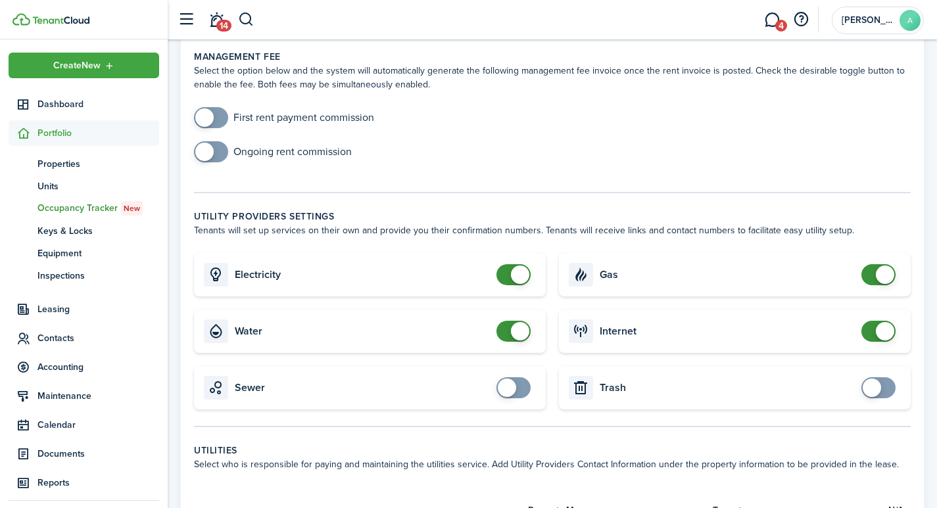
type input "$40.00"
checkbox input "false"
click at [881, 266] on span at bounding box center [884, 275] width 18 height 18
checkbox input "false"
click at [885, 322] on span at bounding box center [884, 331] width 18 height 18
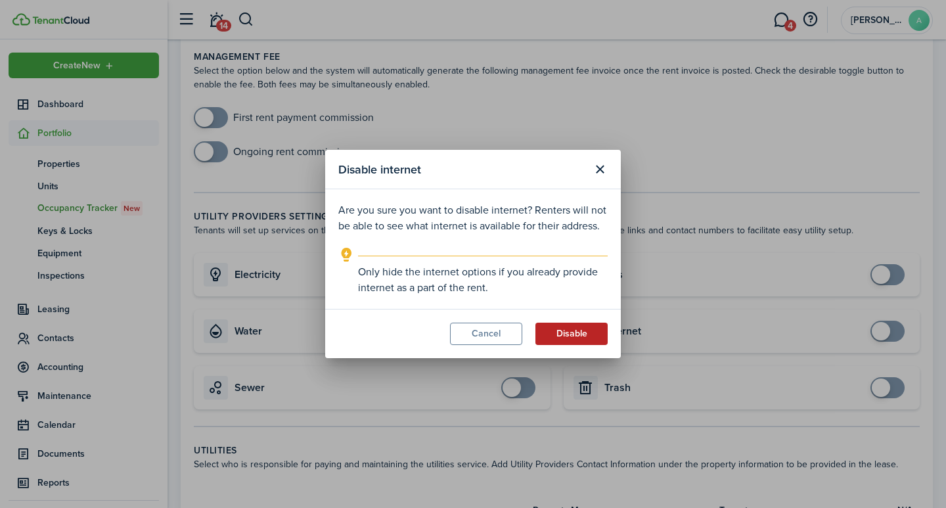
click at [587, 336] on button "Disable" at bounding box center [572, 334] width 72 height 22
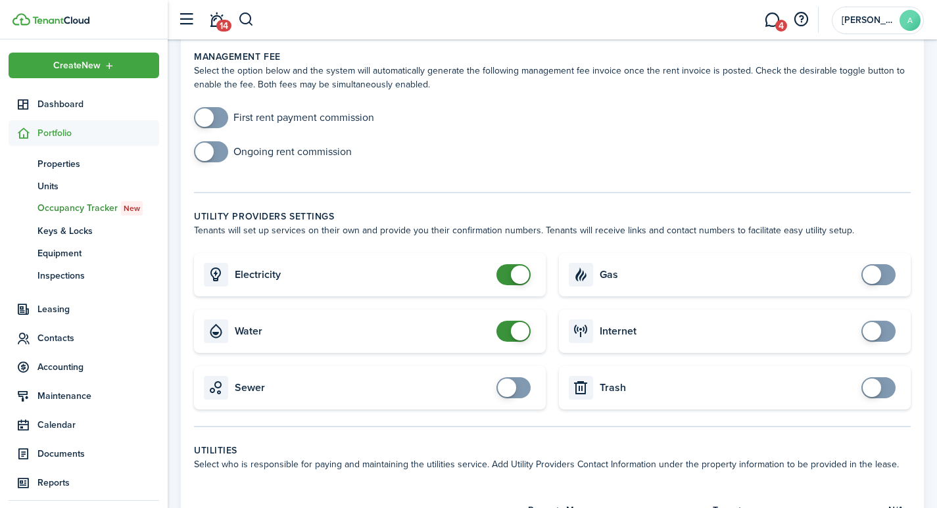
checkbox input "false"
click at [513, 264] on span at bounding box center [513, 274] width 13 height 21
checkbox input "false"
click at [525, 322] on span at bounding box center [520, 331] width 18 height 18
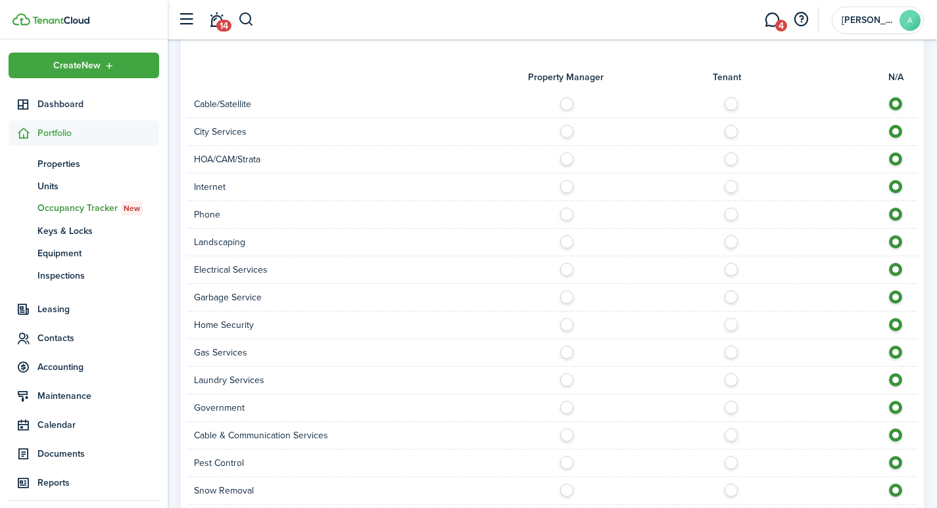
scroll to position [1013, 0]
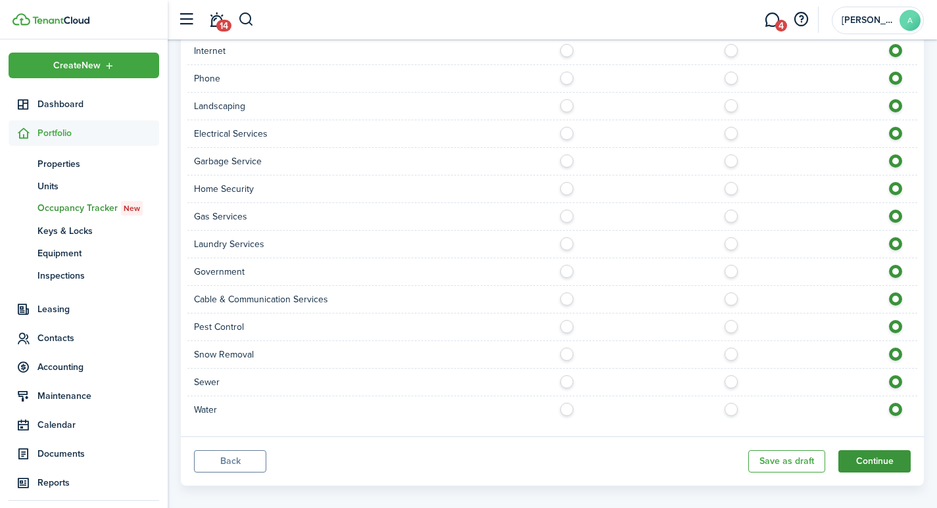
click at [868, 450] on button "Continue" at bounding box center [874, 461] width 72 height 22
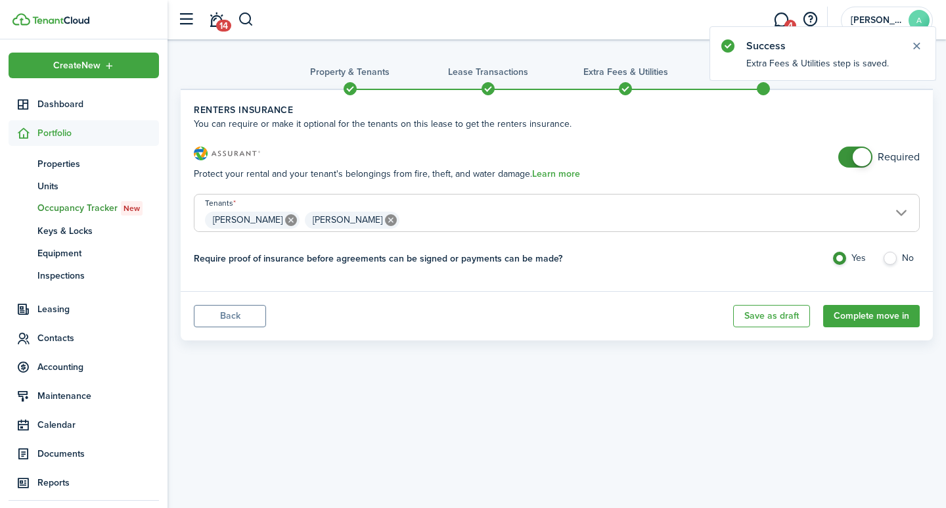
checkbox input "false"
click at [858, 158] on span at bounding box center [862, 157] width 18 height 18
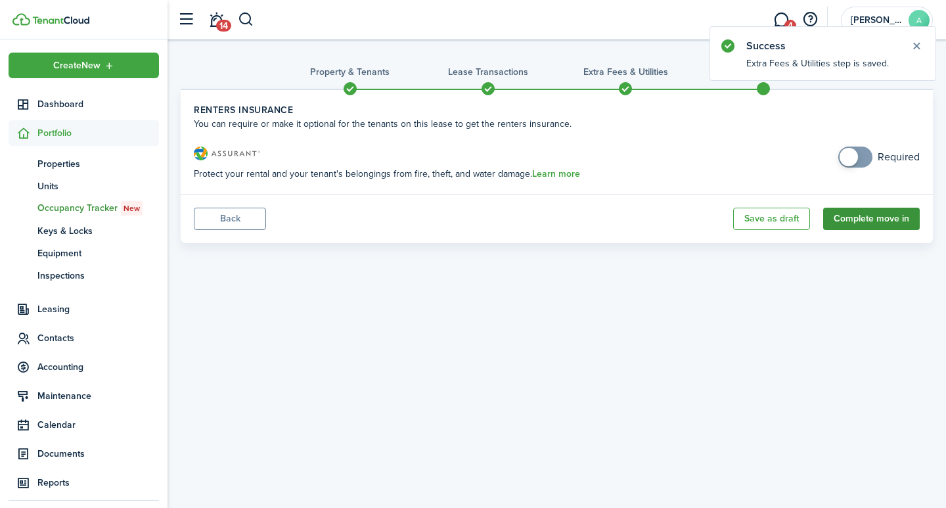
click at [887, 220] on button "Complete move in" at bounding box center [872, 219] width 97 height 22
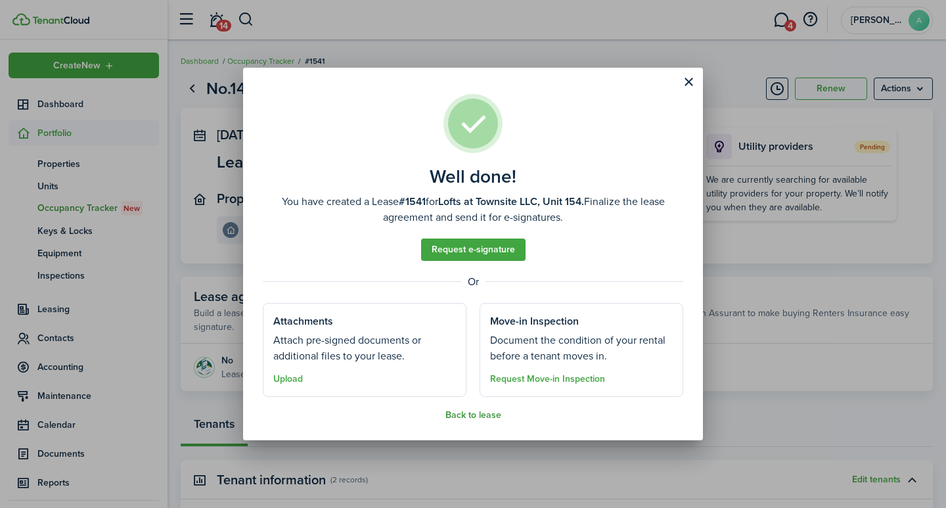
click at [482, 413] on button "Back to lease" at bounding box center [474, 415] width 56 height 11
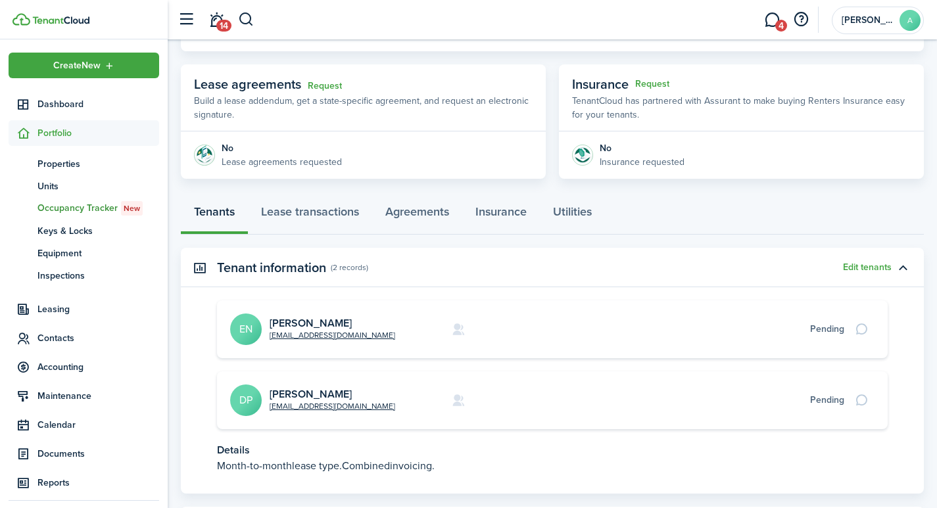
scroll to position [214, 0]
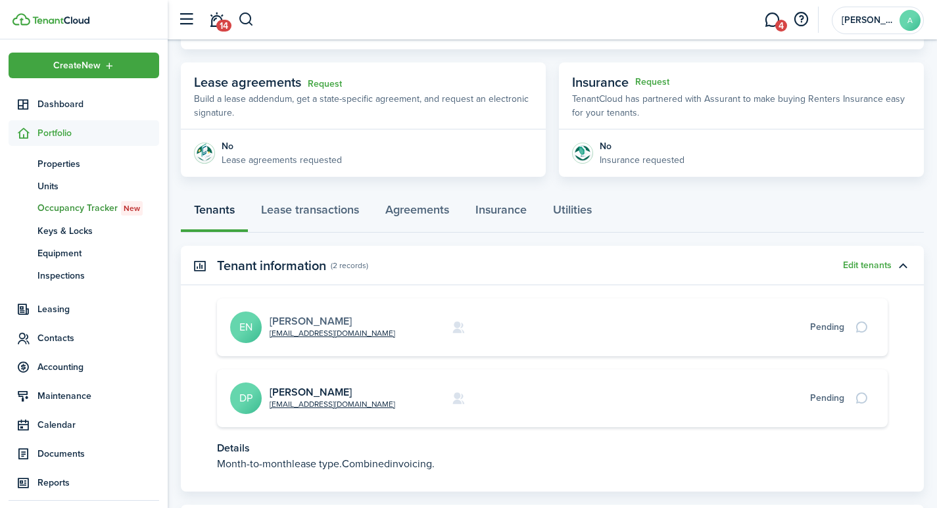
click at [300, 318] on link "Eli Nelson" at bounding box center [310, 321] width 82 height 15
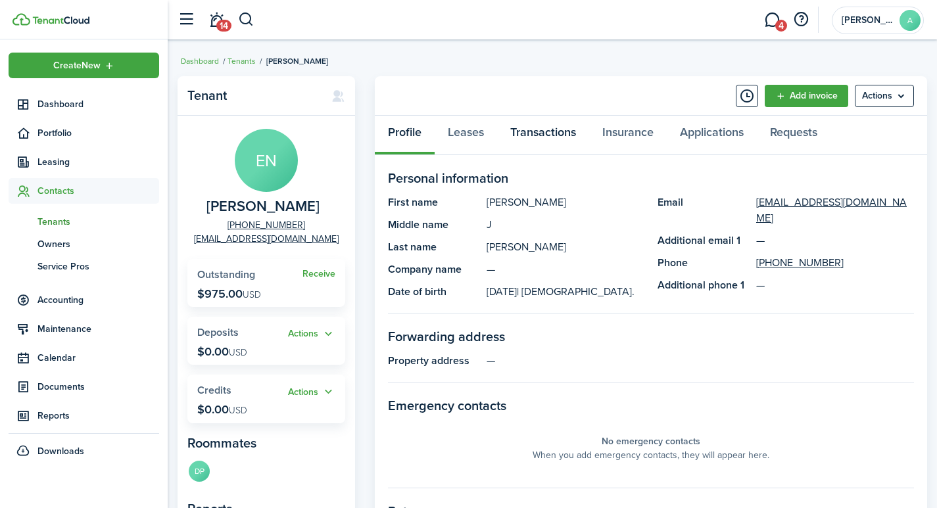
click at [542, 133] on link "Transactions" at bounding box center [543, 135] width 92 height 39
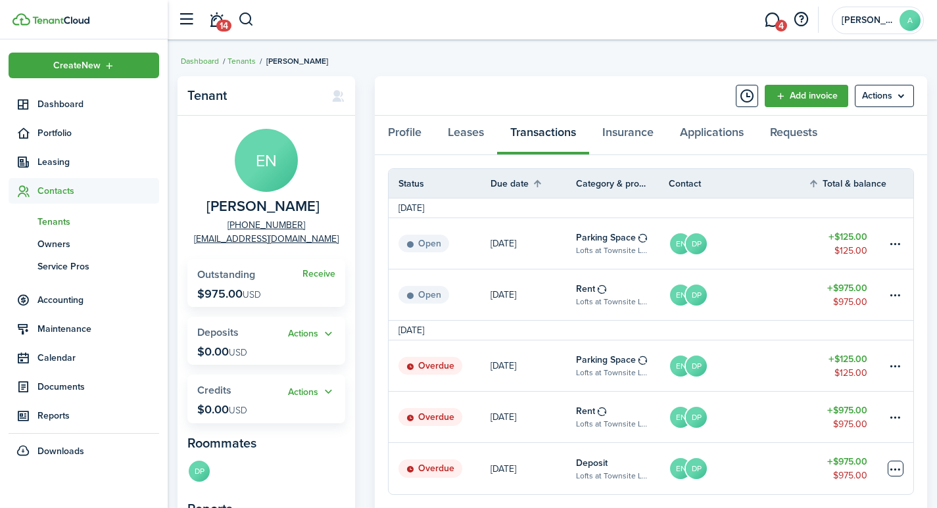
click at [896, 469] on table-menu-btn-icon at bounding box center [895, 469] width 16 height 16
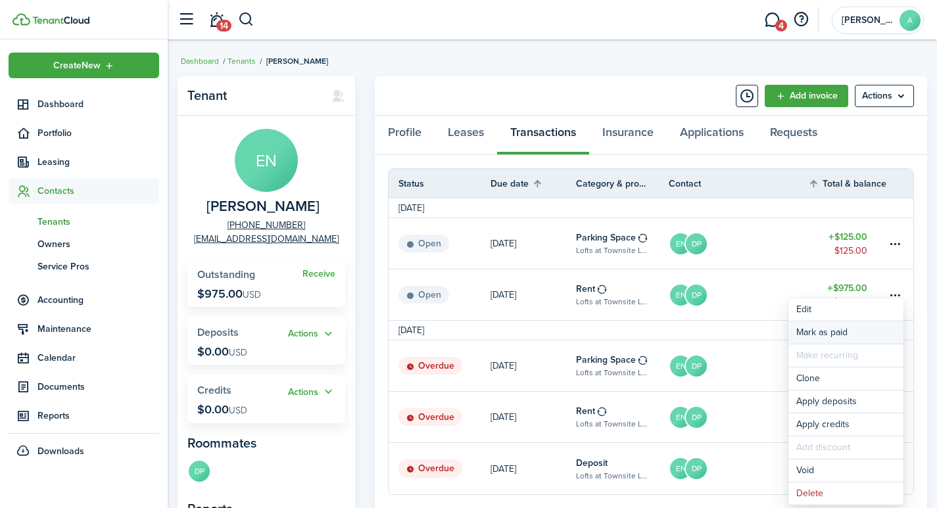
click at [846, 333] on link "Mark as paid" at bounding box center [845, 332] width 115 height 22
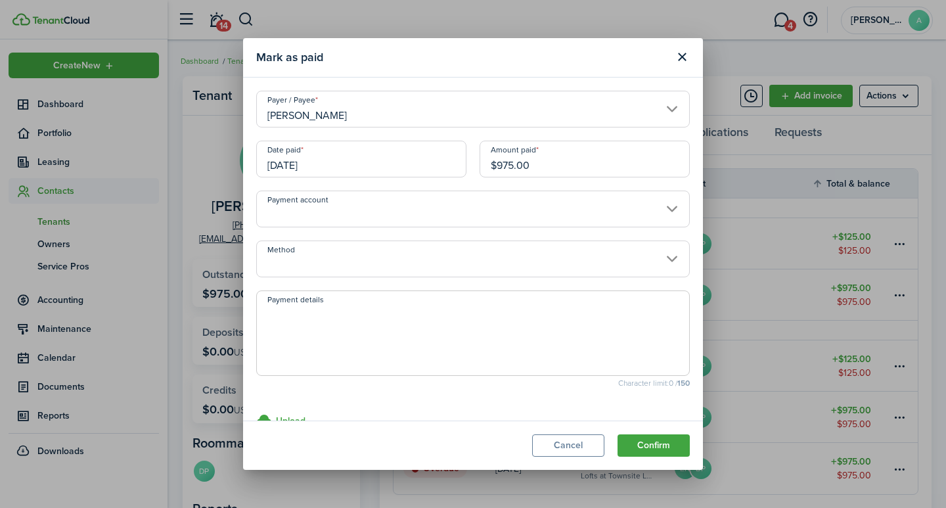
click at [330, 205] on input "Payment account" at bounding box center [473, 209] width 434 height 37
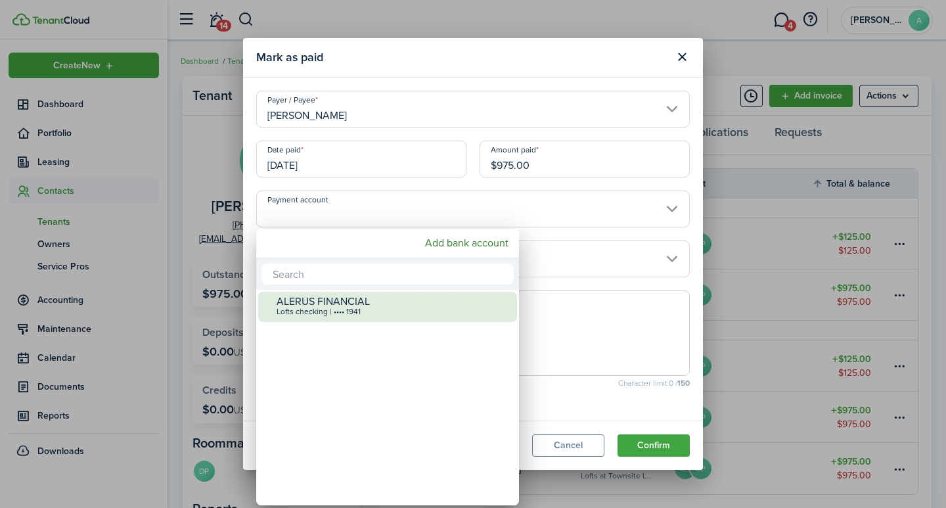
click at [324, 310] on div "Lofts checking | •••• 1941" at bounding box center [393, 312] width 233 height 9
type input "•••• •••• •••• 1941"
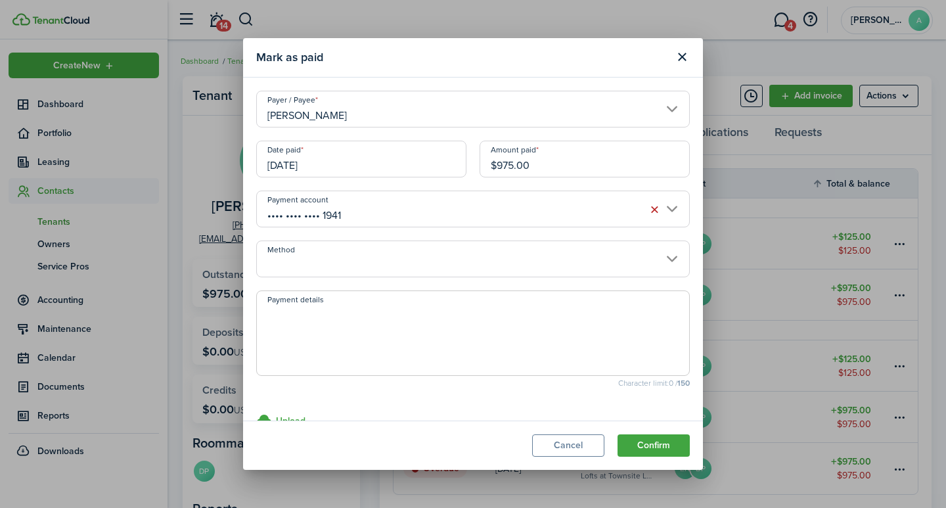
click at [317, 268] on input "Method" at bounding box center [473, 259] width 434 height 37
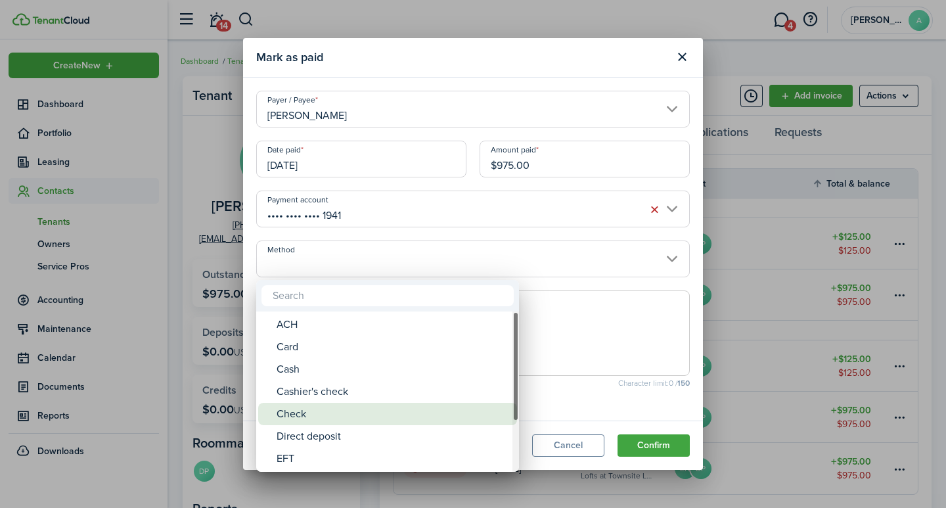
click at [294, 414] on div "Check" at bounding box center [393, 414] width 233 height 22
type input "Check"
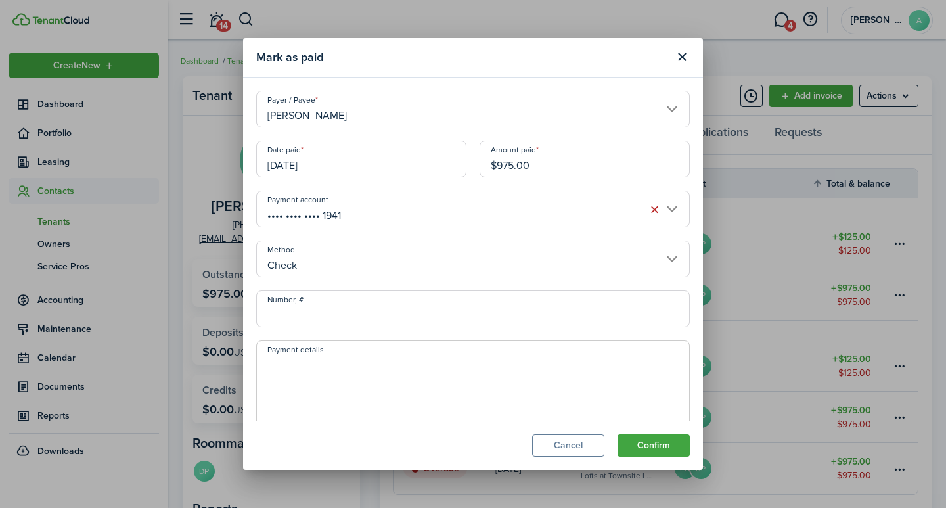
click at [306, 311] on input "Number, #" at bounding box center [473, 309] width 434 height 37
type input "1491"
click at [376, 374] on textarea "Payment details" at bounding box center [473, 387] width 432 height 63
type textarea "Security Deposit"
click at [650, 441] on button "Confirm" at bounding box center [654, 445] width 72 height 22
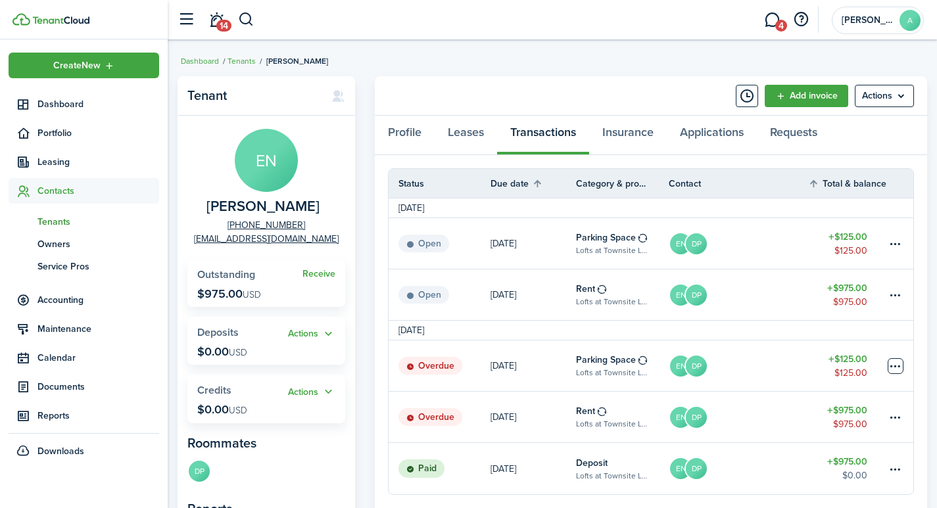
click at [896, 362] on table-menu-btn-icon at bounding box center [895, 366] width 16 height 16
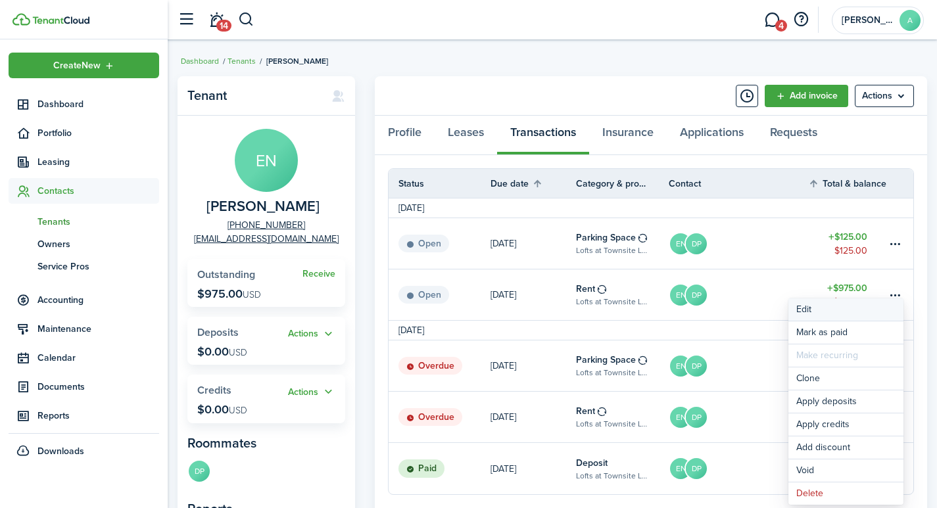
click at [809, 307] on button "Edit" at bounding box center [845, 309] width 115 height 22
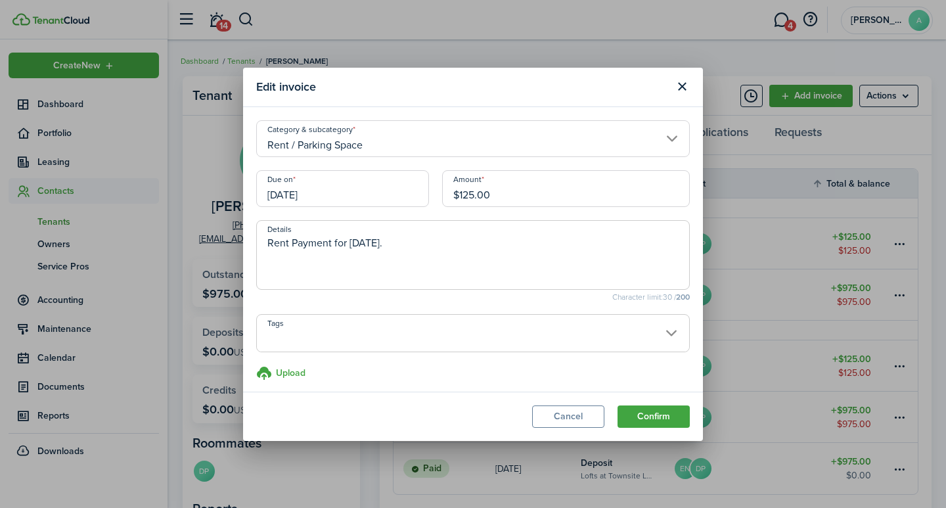
click at [362, 326] on input "Tags" at bounding box center [473, 323] width 432 height 16
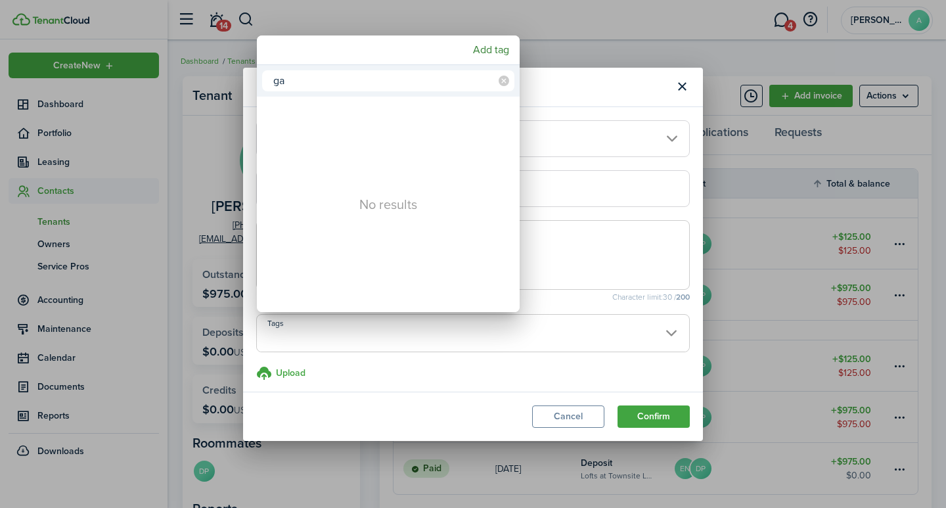
type input "g"
type input "Garage 6"
click at [482, 50] on mbsc-button "Add tag" at bounding box center [491, 50] width 47 height 24
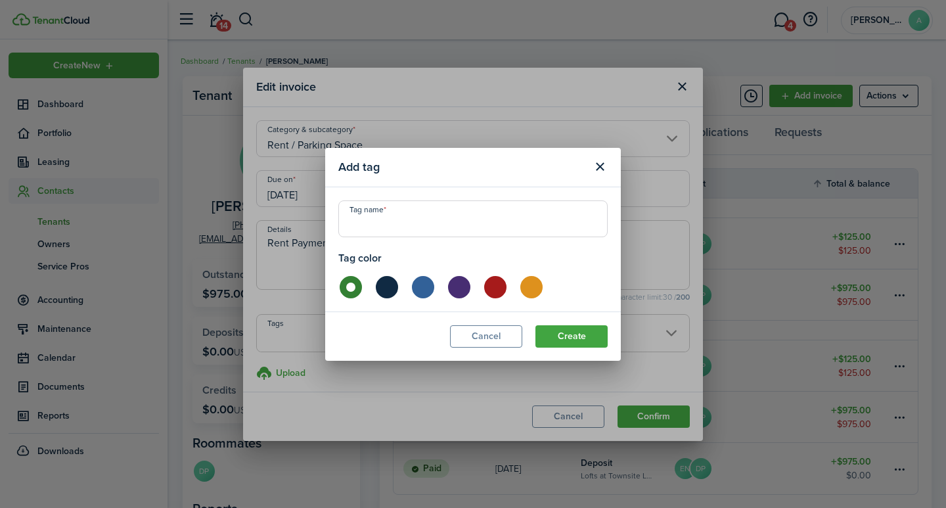
drag, startPoint x: 446, startPoint y: 208, endPoint x: 437, endPoint y: 214, distance: 10.4
click at [439, 211] on input "Tag name" at bounding box center [472, 218] width 269 height 37
type input "Garage-6"
click at [565, 334] on button "Create" at bounding box center [572, 336] width 72 height 22
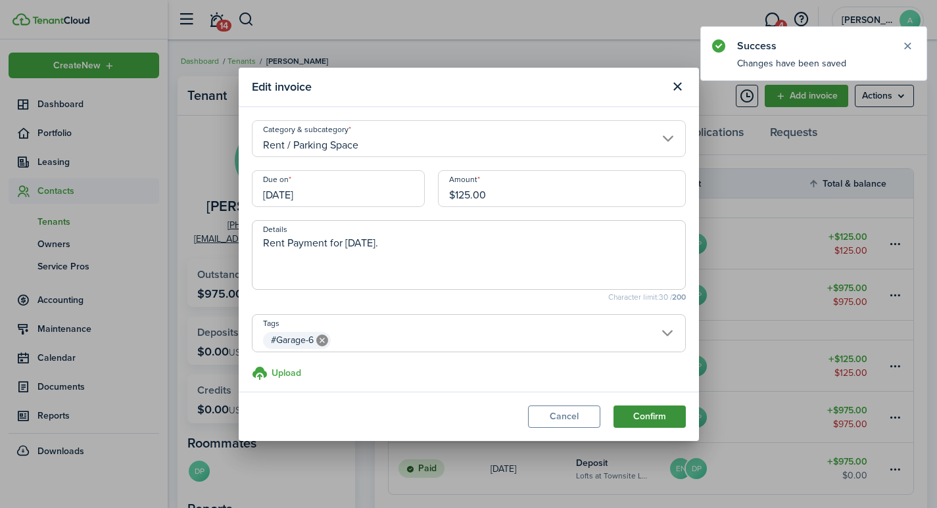
click at [662, 419] on button "Confirm" at bounding box center [649, 417] width 72 height 22
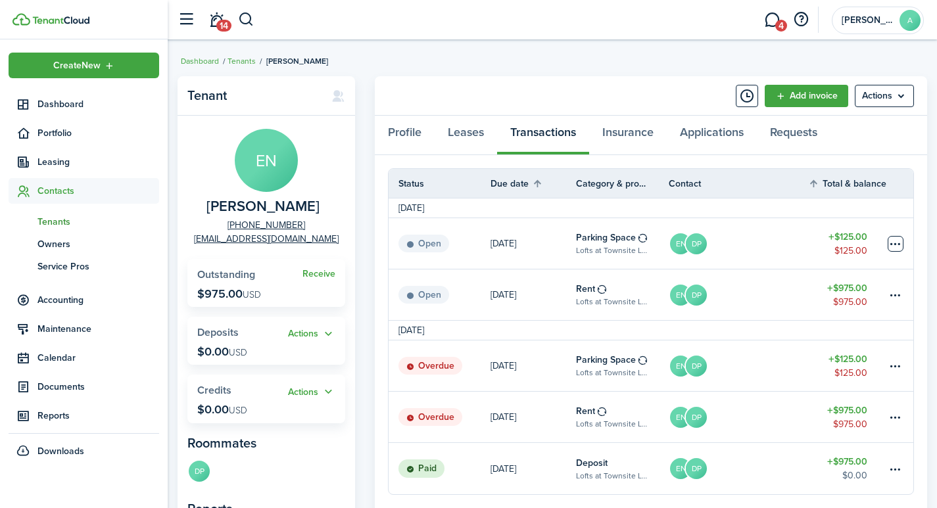
click at [895, 244] on table-menu-btn-icon at bounding box center [895, 244] width 16 height 16
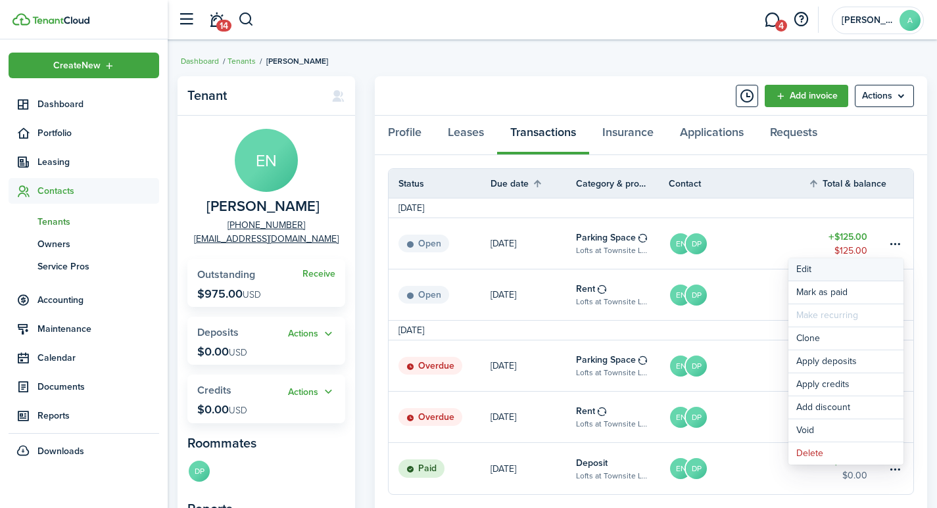
click at [810, 273] on button "Edit" at bounding box center [845, 269] width 115 height 22
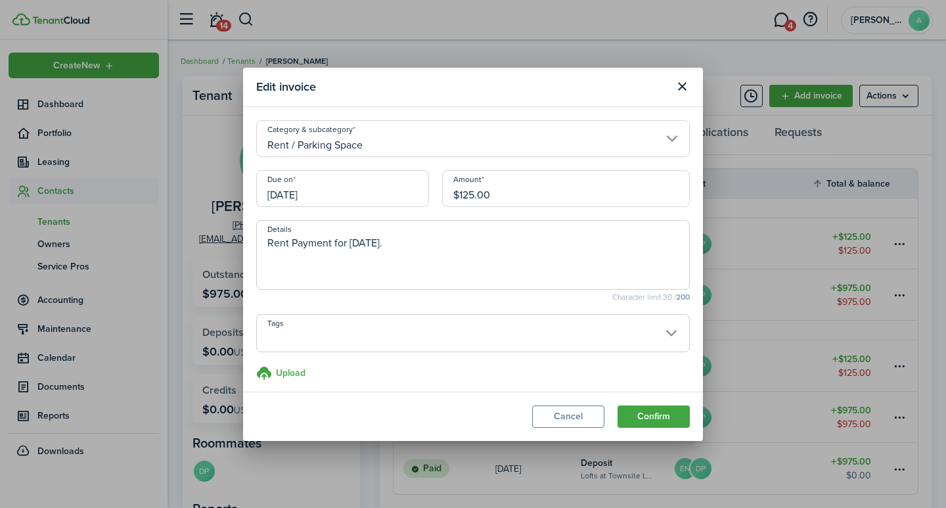
click at [301, 331] on span at bounding box center [473, 340] width 432 height 22
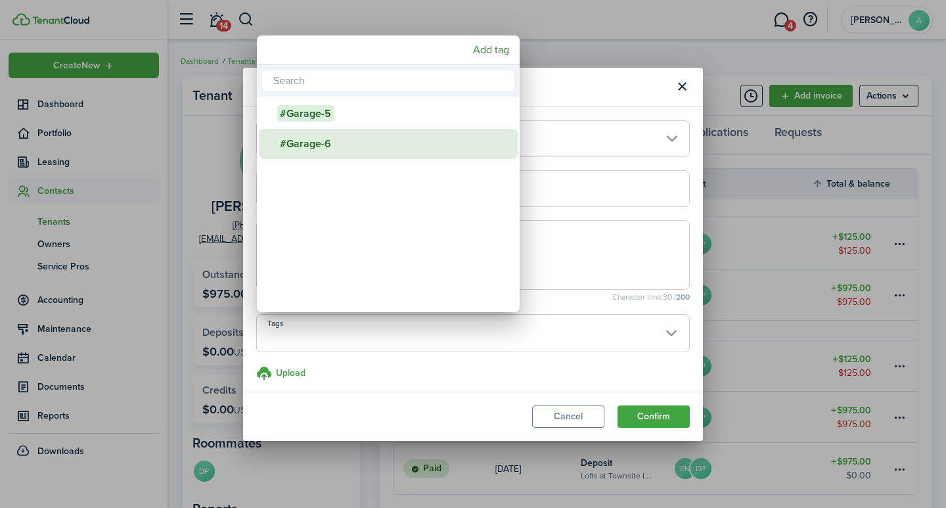
click at [323, 147] on span "#Garage-6" at bounding box center [305, 143] width 57 height 16
type input "#Garage-6"
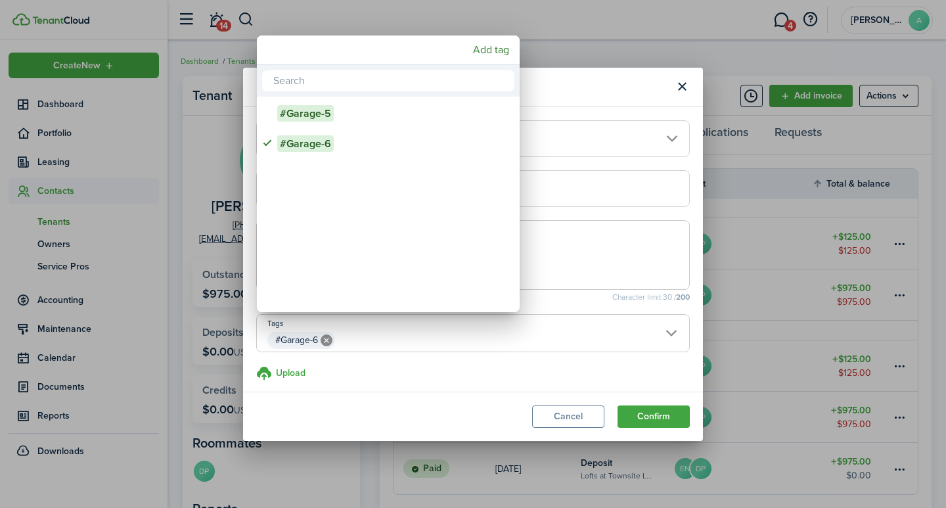
click at [661, 415] on div at bounding box center [473, 254] width 1157 height 718
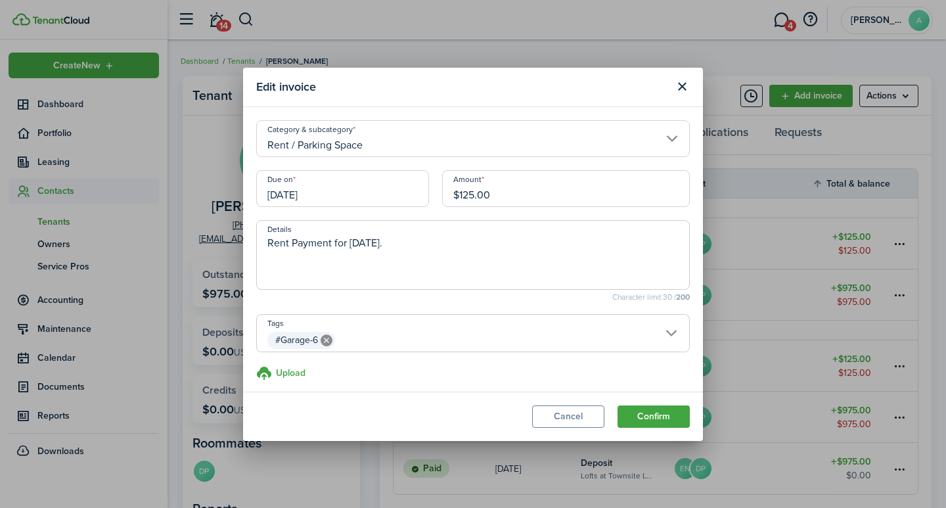
drag, startPoint x: 431, startPoint y: 249, endPoint x: 238, endPoint y: 269, distance: 193.7
click at [238, 269] on div "Edit invoice Category & subcategory Rent / Parking Space Due on 10/01/2025 Amou…" at bounding box center [473, 254] width 946 height 508
click at [667, 418] on button "Confirm" at bounding box center [654, 417] width 72 height 22
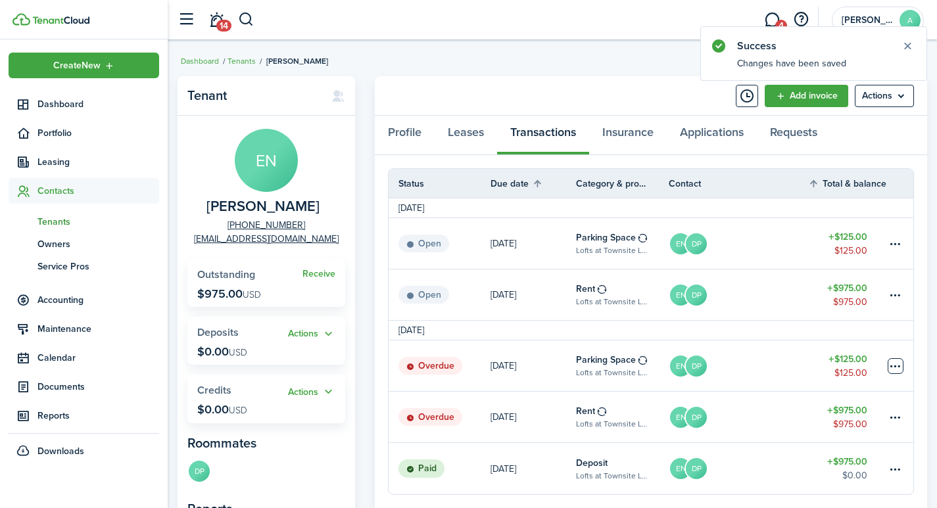
click at [893, 365] on table-menu-btn-icon at bounding box center [895, 366] width 16 height 16
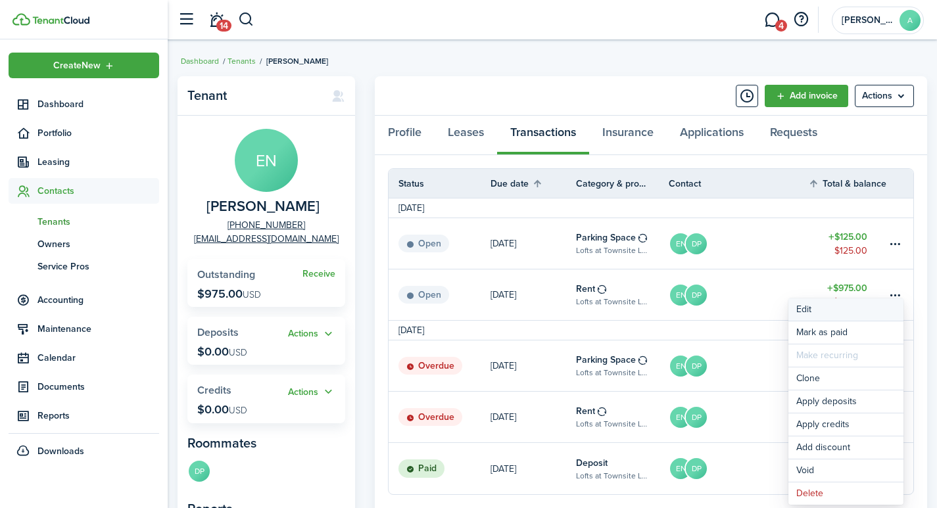
click at [803, 306] on button "Edit" at bounding box center [845, 309] width 115 height 22
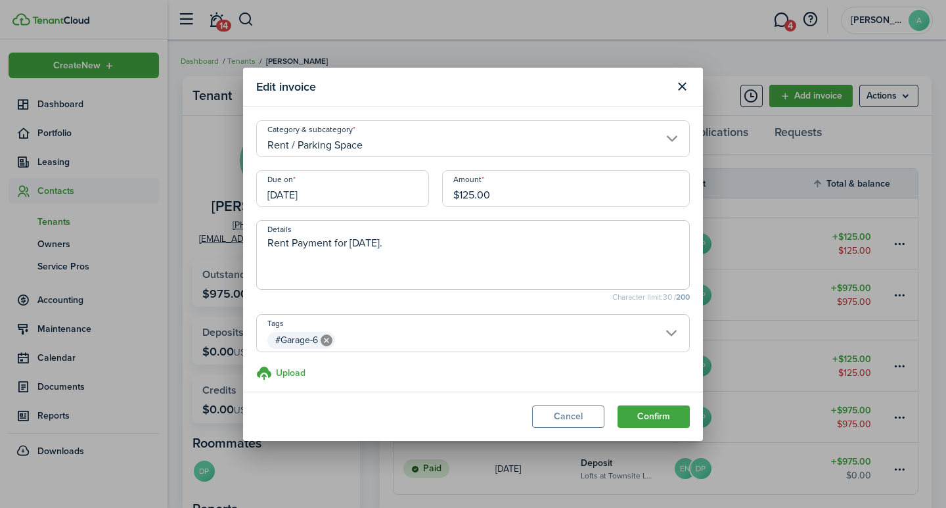
click at [429, 245] on textarea "Rent Payment for [DATE]." at bounding box center [473, 258] width 432 height 47
drag, startPoint x: 446, startPoint y: 239, endPoint x: 269, endPoint y: 239, distance: 176.2
click at [269, 239] on textarea "Rent Payment for [DATE]." at bounding box center [473, 258] width 432 height 47
click at [656, 411] on button "Confirm" at bounding box center [654, 417] width 72 height 22
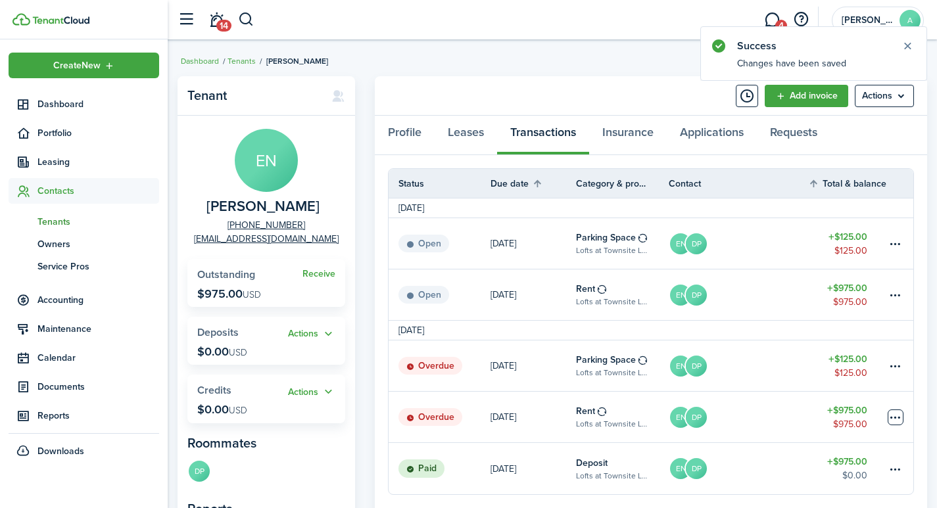
click at [895, 415] on table-menu-btn-icon at bounding box center [895, 417] width 16 height 16
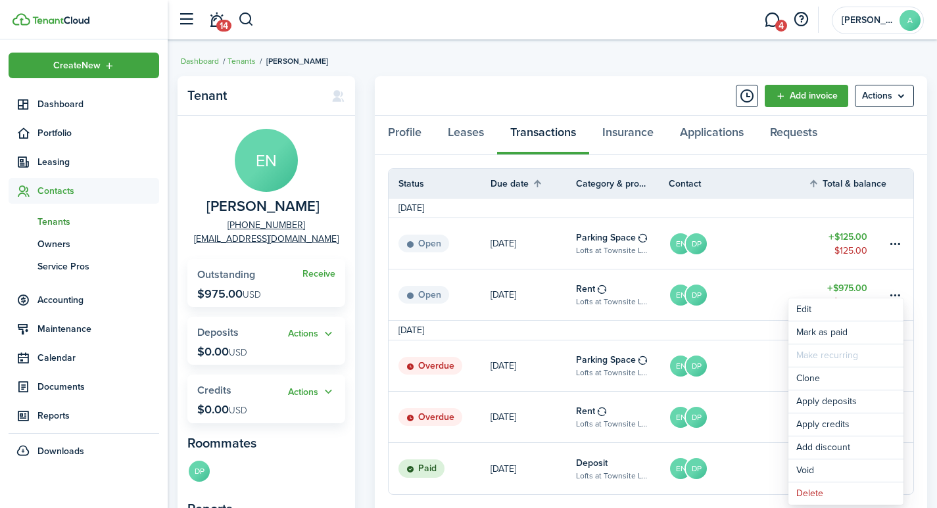
click at [719, 402] on link "EN DP" at bounding box center [737, 417] width 139 height 51
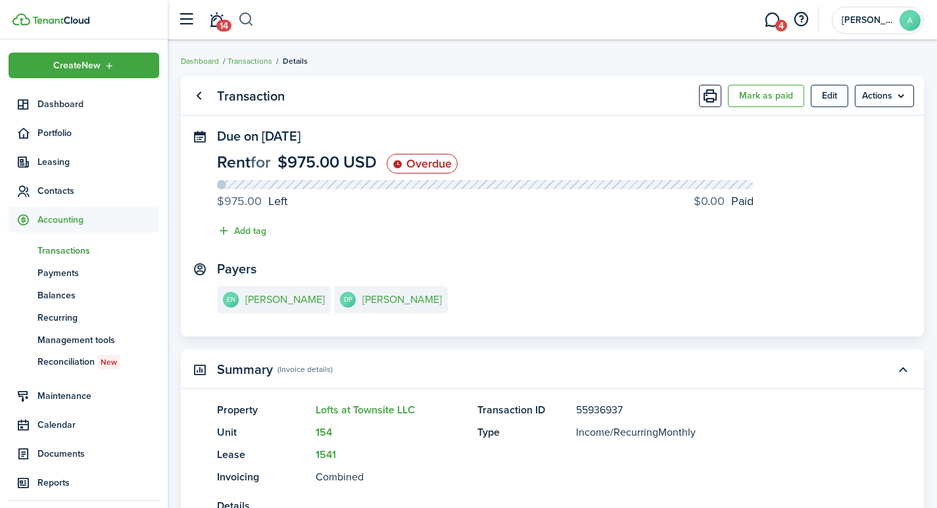
click at [241, 17] on button "button" at bounding box center [246, 20] width 16 height 22
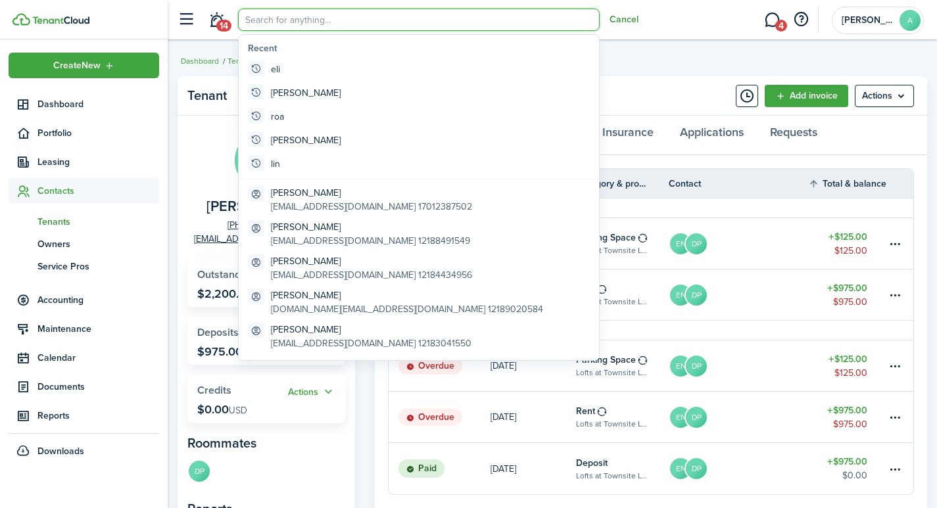
click at [630, 20] on button "Cancel" at bounding box center [623, 19] width 29 height 11
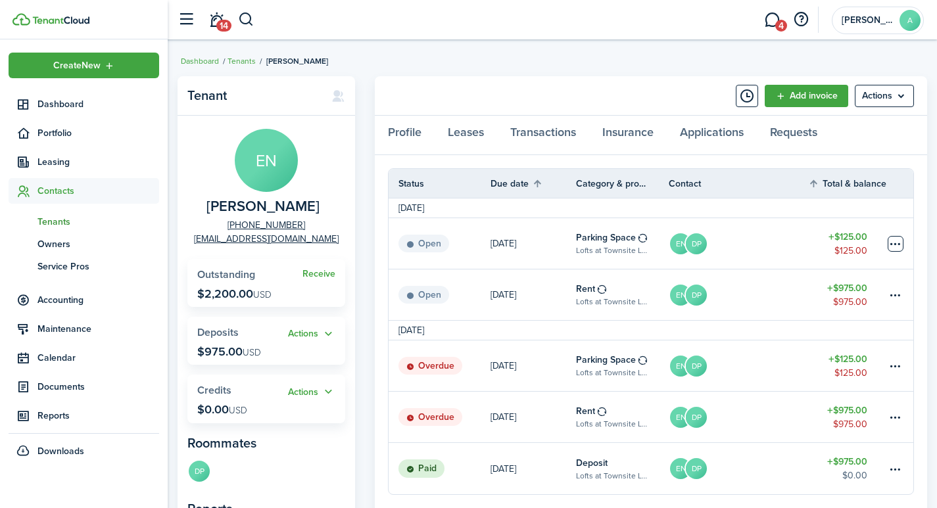
click at [889, 241] on table-menu-btn-icon at bounding box center [895, 244] width 16 height 16
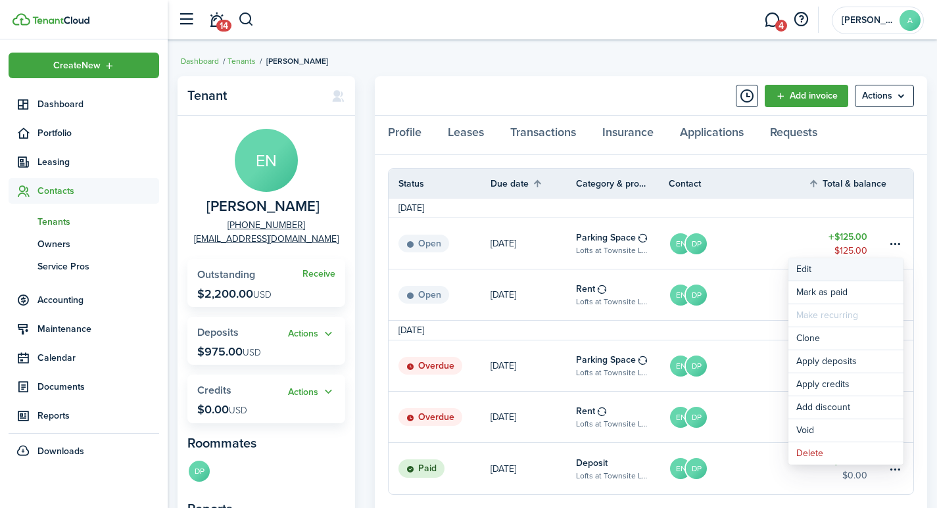
click at [814, 268] on button "Edit" at bounding box center [845, 269] width 115 height 22
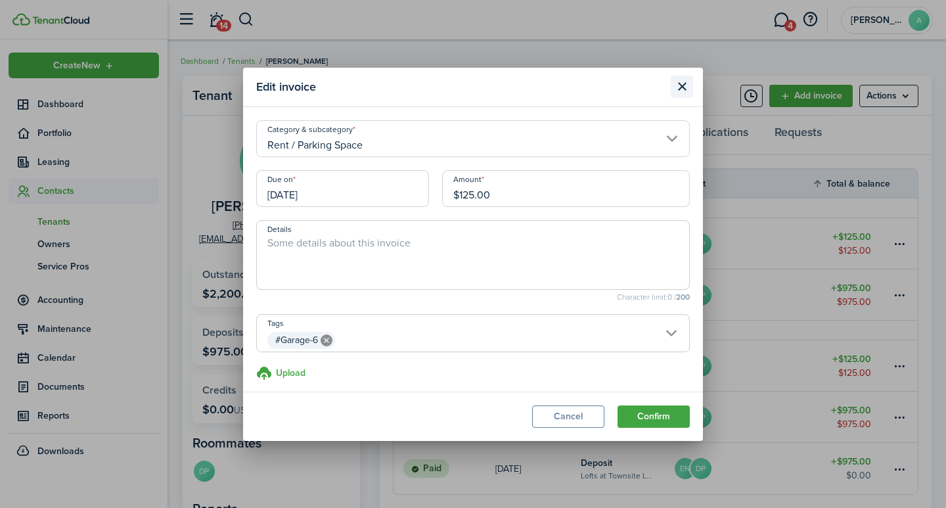
click at [679, 81] on button "Close modal" at bounding box center [682, 87] width 22 height 22
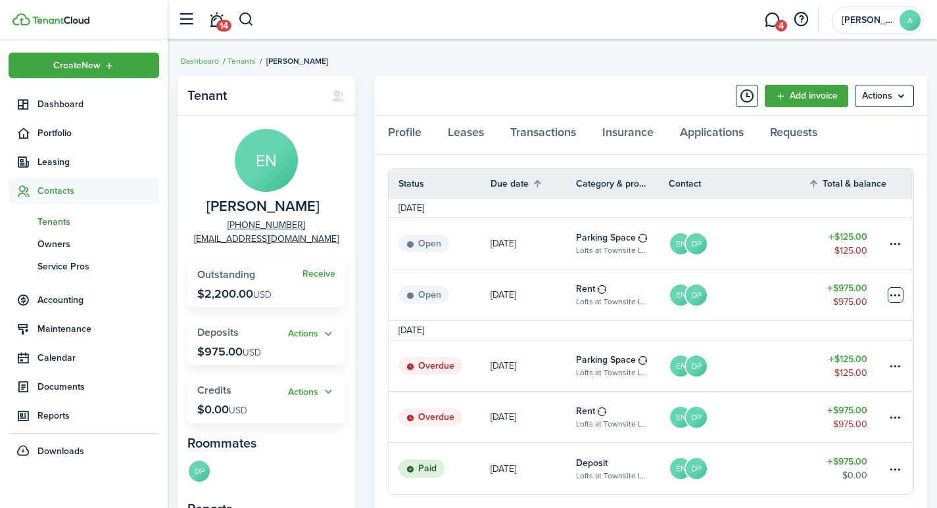
click at [892, 289] on table-menu-btn-icon at bounding box center [895, 295] width 16 height 16
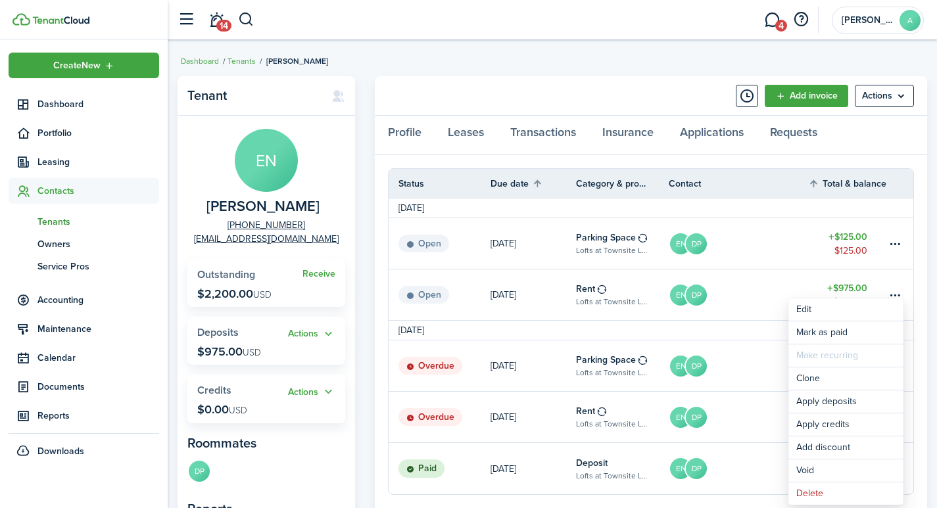
click at [760, 402] on link "EN DP" at bounding box center [737, 417] width 139 height 51
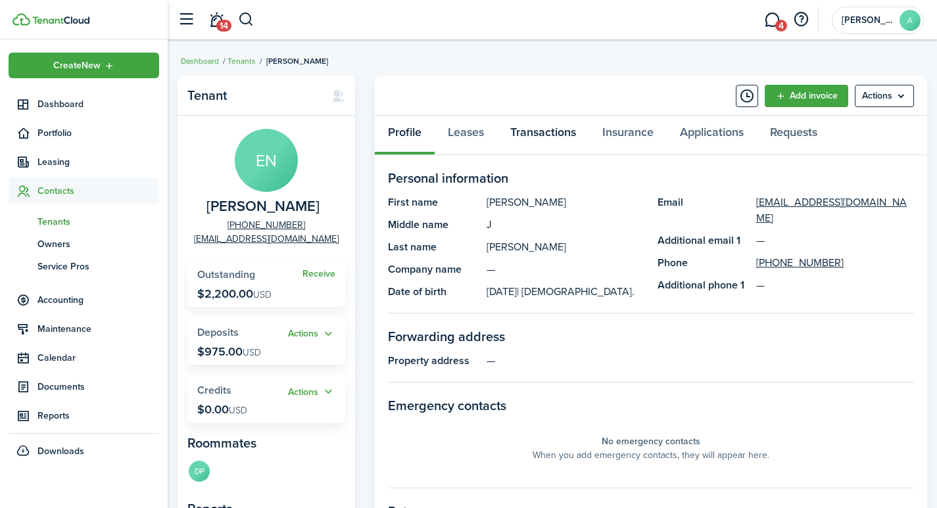
click at [545, 128] on link "Transactions" at bounding box center [543, 135] width 92 height 39
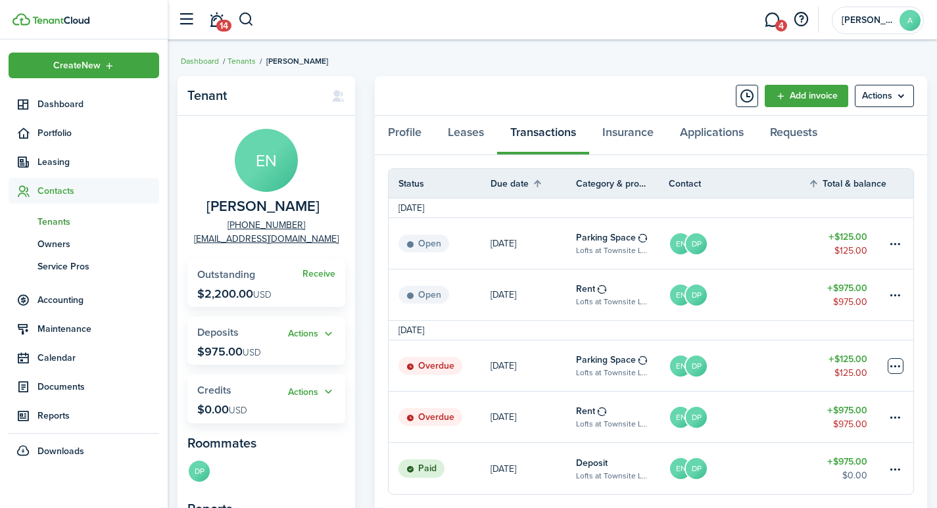
click at [894, 363] on table-menu-btn-icon at bounding box center [895, 366] width 16 height 16
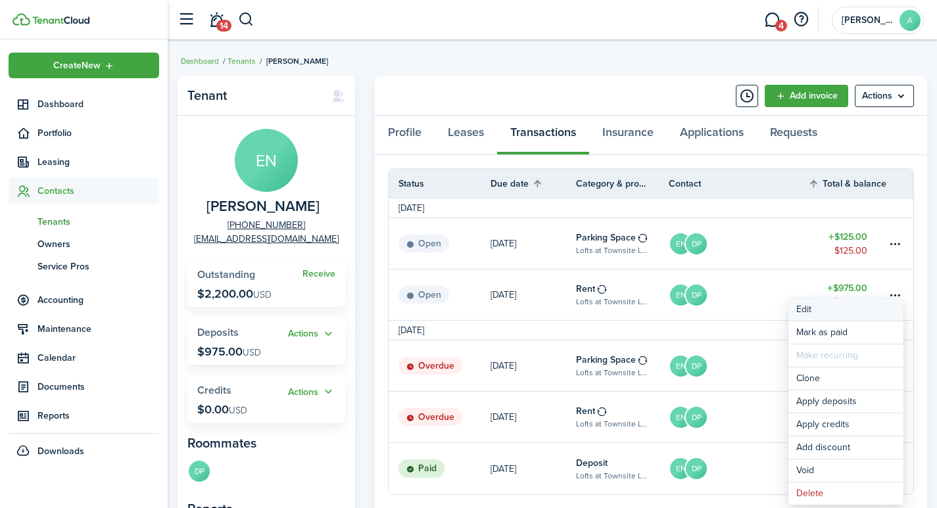
click at [801, 310] on button "Edit" at bounding box center [845, 309] width 115 height 22
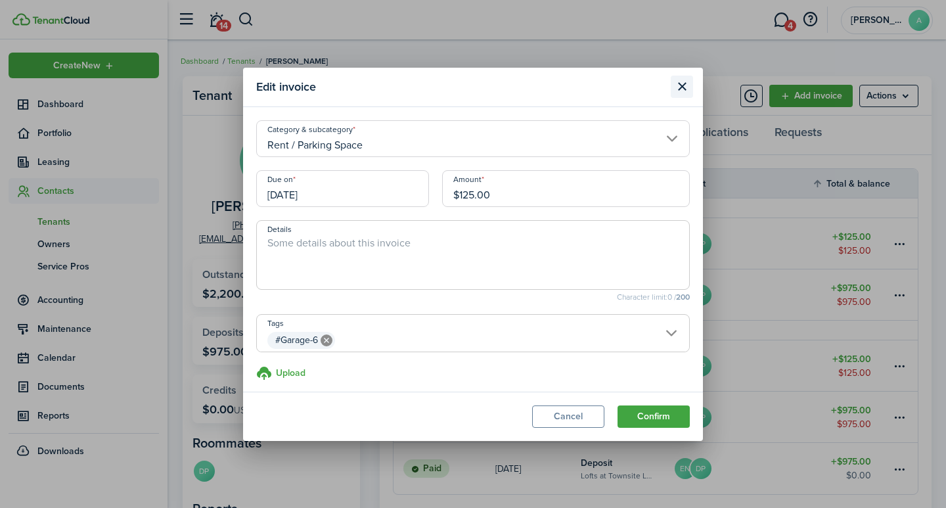
click at [682, 85] on button "Close modal" at bounding box center [682, 87] width 22 height 22
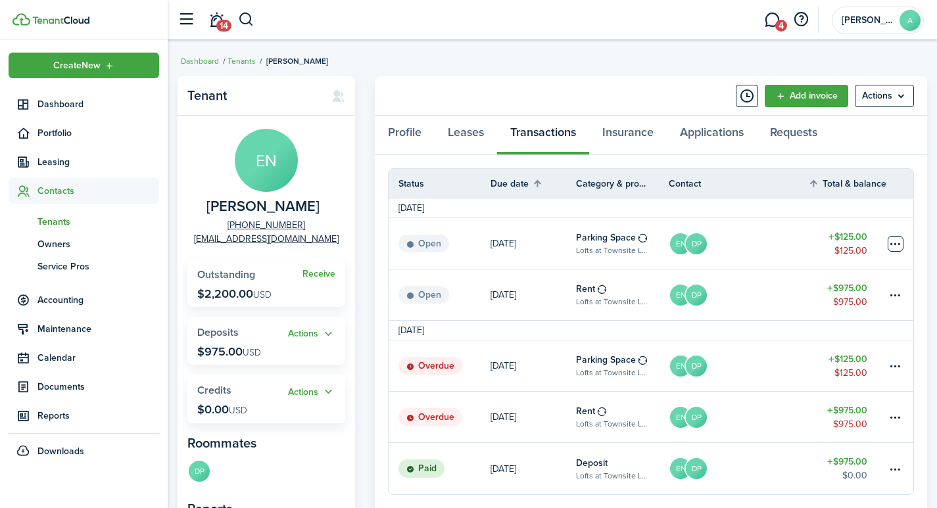
click at [893, 243] on table-menu-btn-icon at bounding box center [895, 244] width 16 height 16
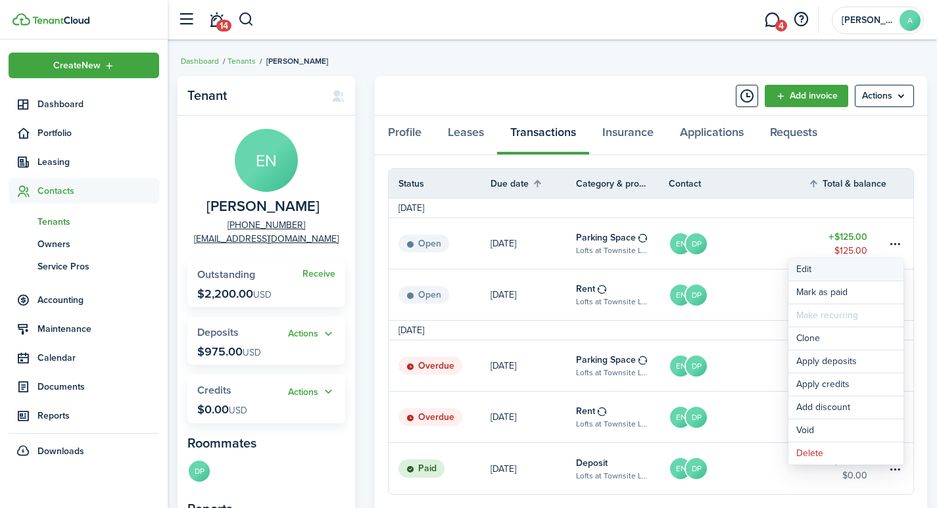
click at [809, 269] on button "Edit" at bounding box center [845, 269] width 115 height 22
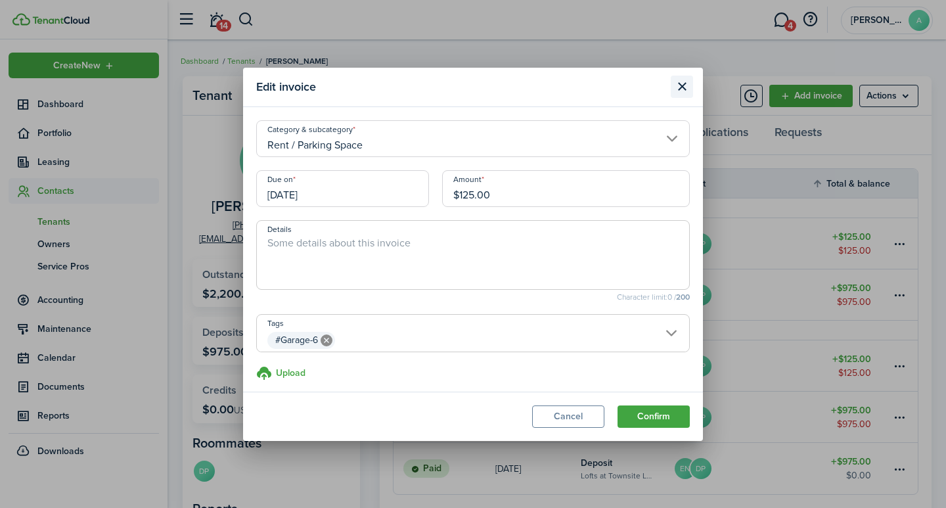
click at [681, 87] on button "Close modal" at bounding box center [682, 87] width 22 height 22
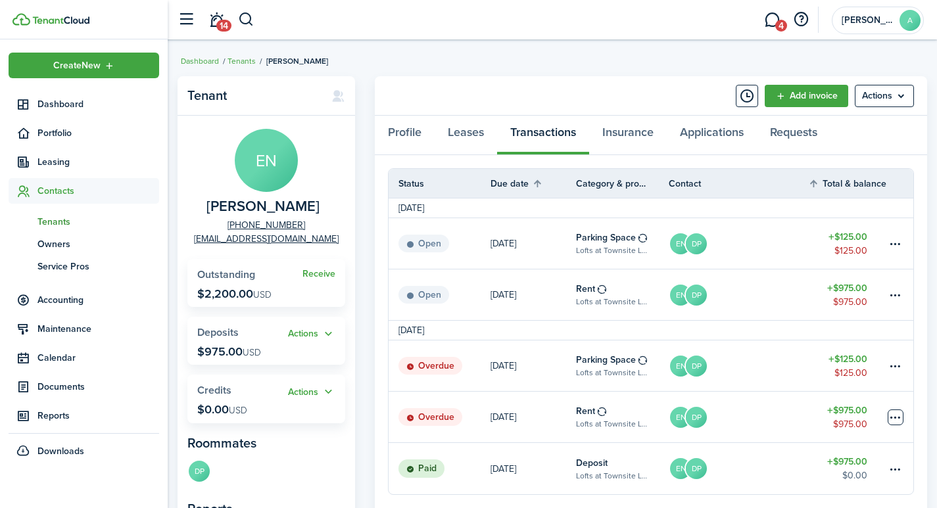
click at [894, 414] on table-menu-btn-icon at bounding box center [895, 417] width 16 height 16
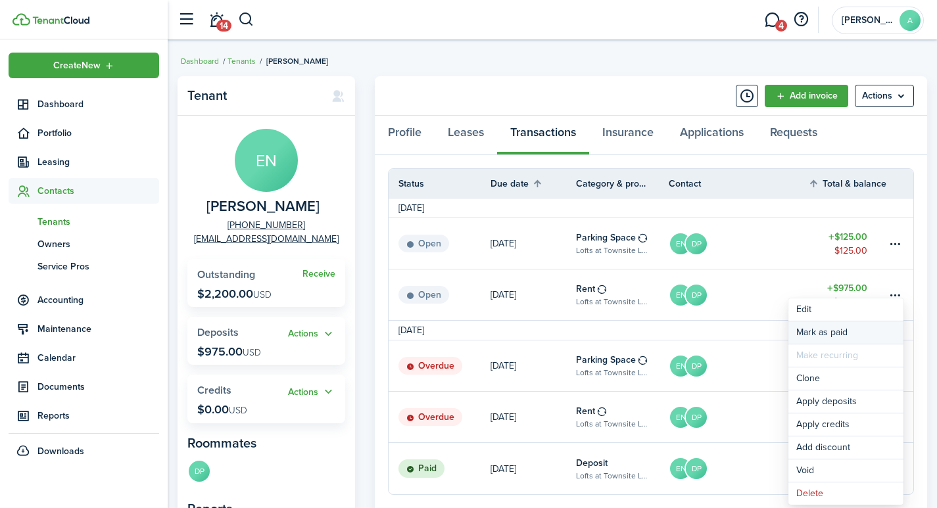
click at [814, 330] on link "Mark as paid" at bounding box center [845, 332] width 115 height 22
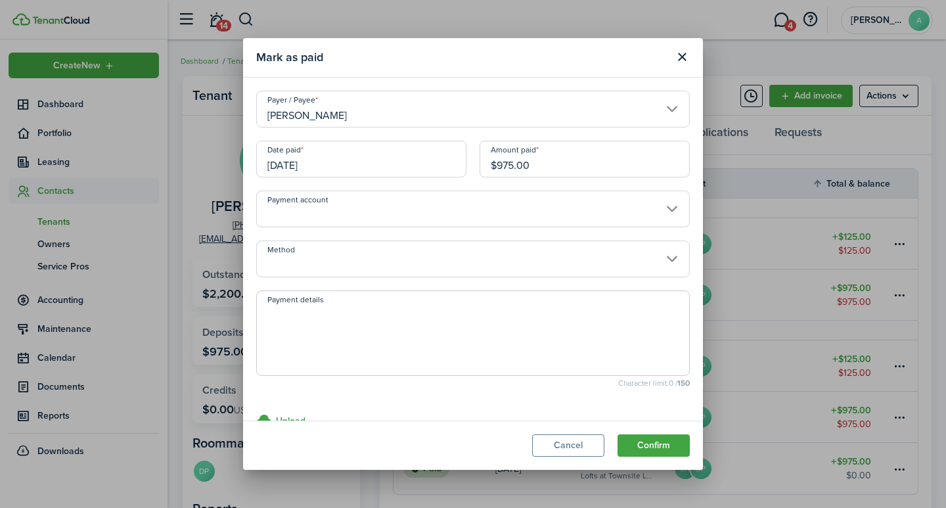
drag, startPoint x: 572, startPoint y: 162, endPoint x: 436, endPoint y: 154, distance: 136.3
click at [436, 154] on div "Date paid 09/01/2025 Amount paid $975.00" at bounding box center [473, 166] width 447 height 50
click at [371, 213] on input "Payment account" at bounding box center [473, 209] width 434 height 37
type input "$550.00"
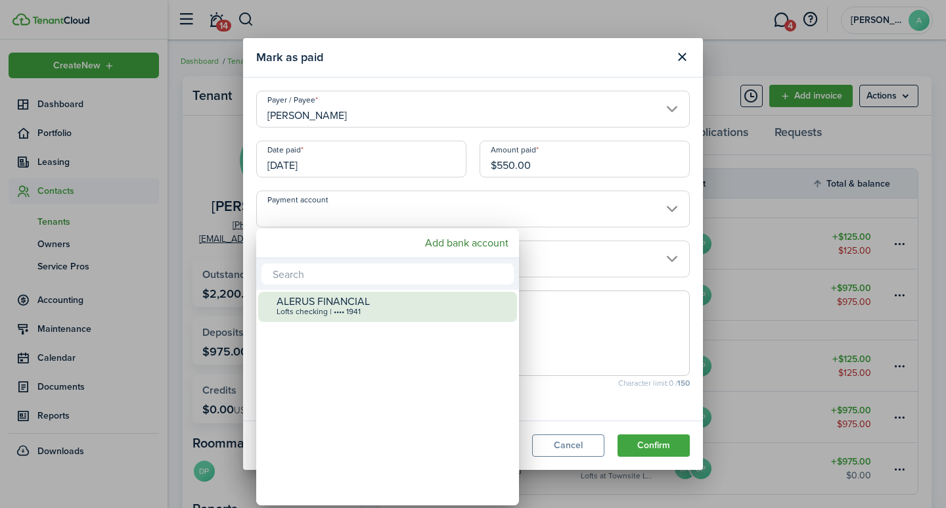
click at [333, 305] on div "ALERUS FINANCIAL" at bounding box center [393, 302] width 233 height 12
type input "•••• •••• •••• 1941"
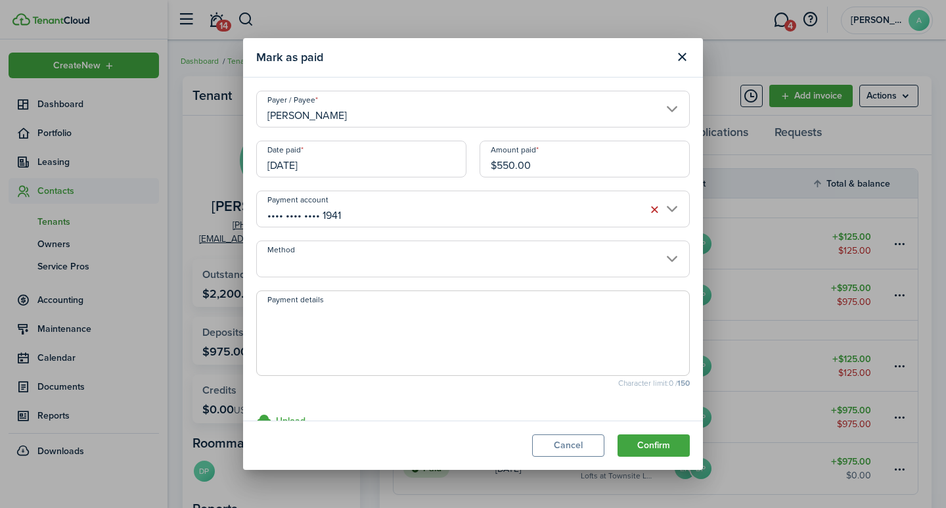
click at [329, 257] on input "Method" at bounding box center [473, 259] width 434 height 37
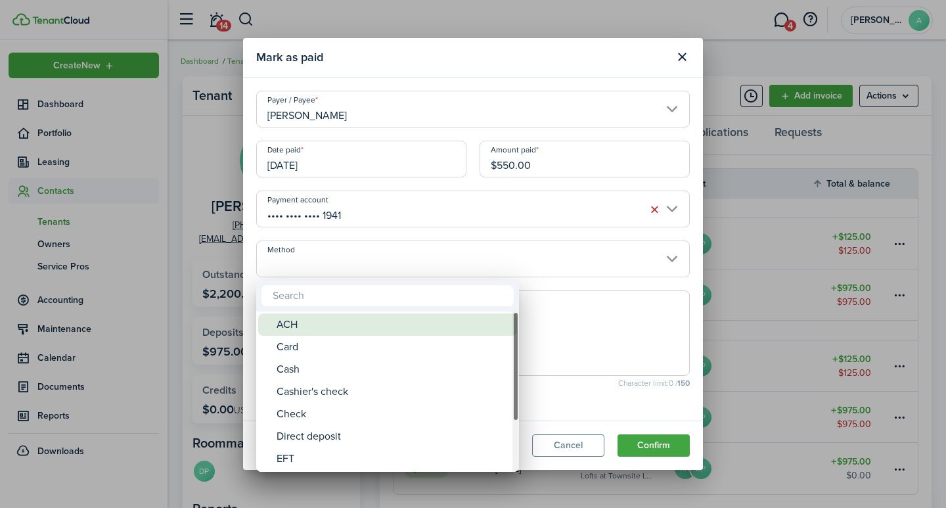
click at [311, 324] on div "ACH" at bounding box center [393, 325] width 233 height 22
type input "ACH"
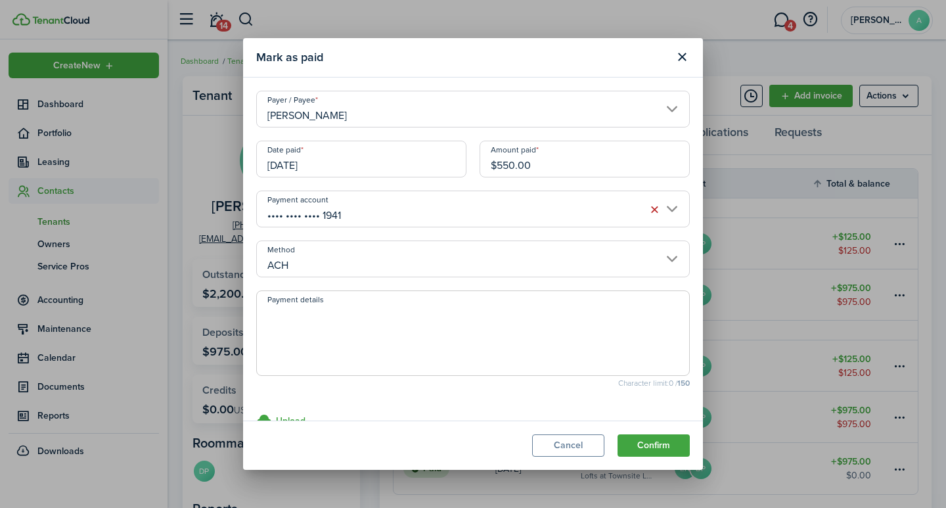
click at [311, 324] on textarea "Payment details" at bounding box center [473, 337] width 432 height 63
type textarea "September rent - 7BD7-FEC0"
click at [661, 438] on button "Confirm" at bounding box center [654, 445] width 72 height 22
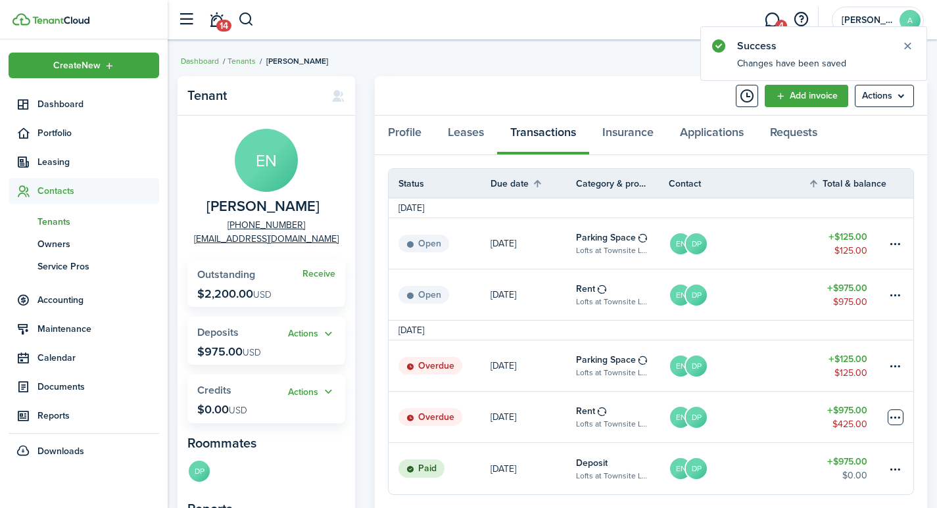
click at [895, 417] on table-menu-btn-icon at bounding box center [895, 417] width 16 height 16
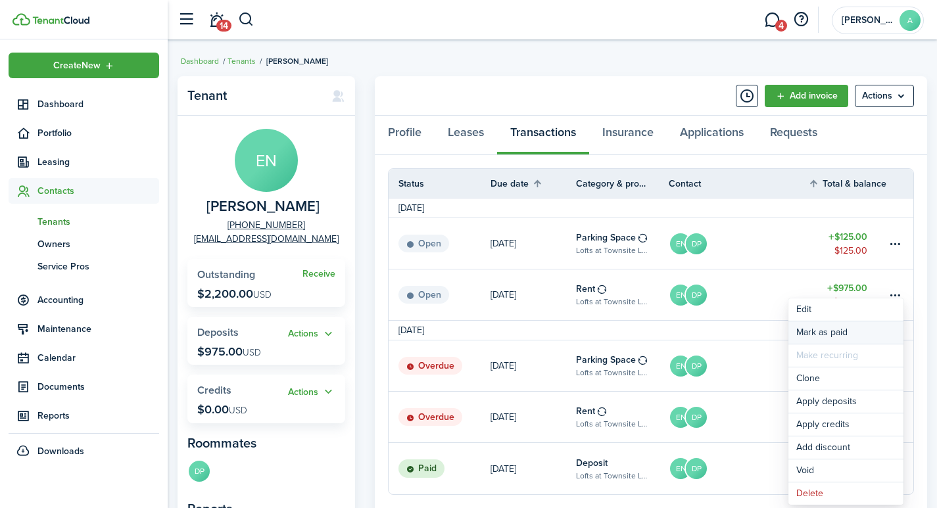
click at [828, 335] on link "Mark as paid" at bounding box center [845, 332] width 115 height 22
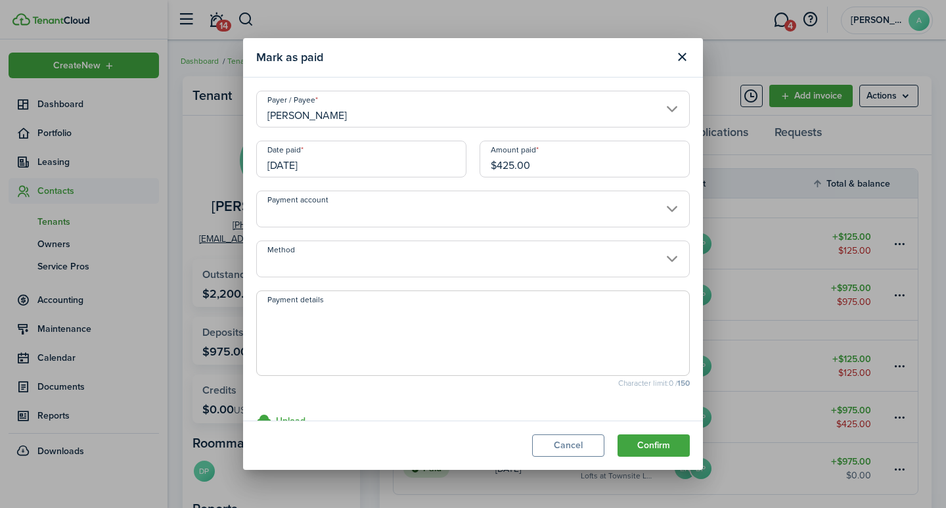
click at [659, 110] on input "Eli Nelson" at bounding box center [473, 109] width 434 height 37
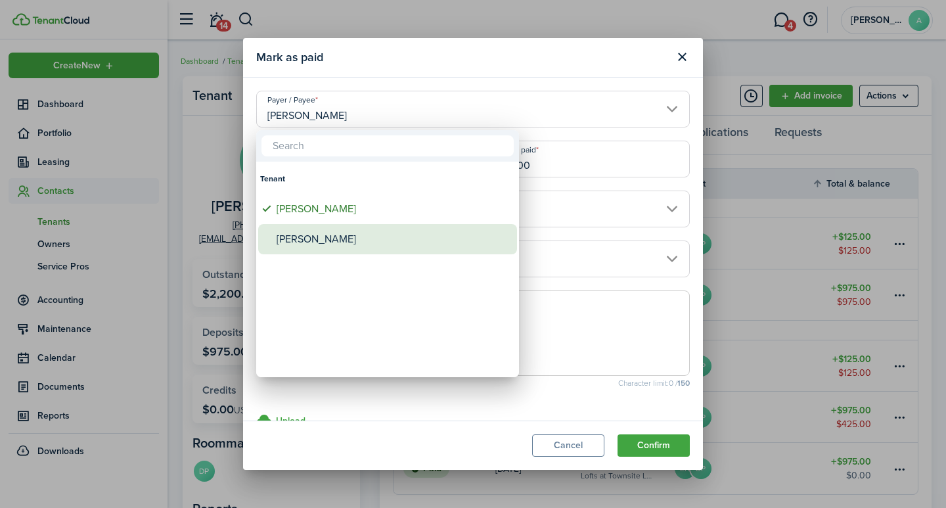
click at [300, 235] on div "Dorothy Pihlaja" at bounding box center [393, 239] width 233 height 30
type input "Dorothy Pihlaja"
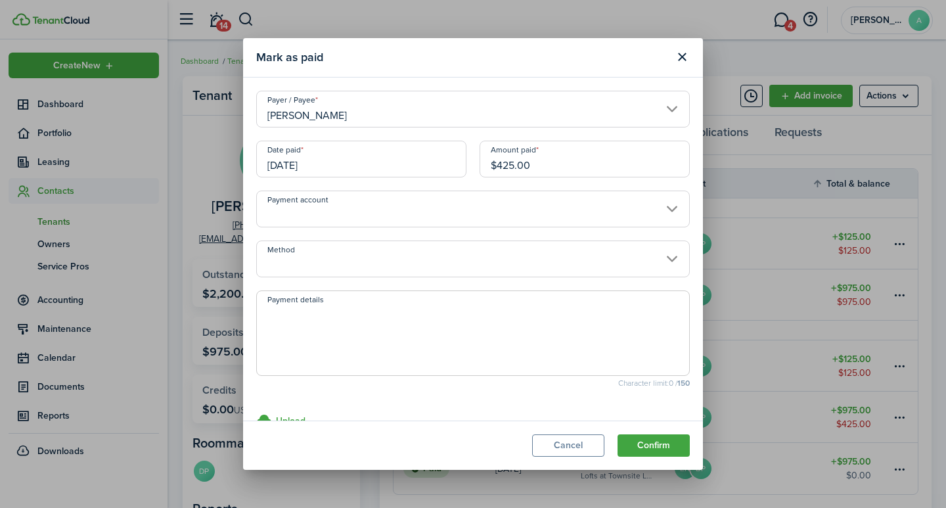
click at [347, 214] on input "Payment account" at bounding box center [473, 209] width 434 height 37
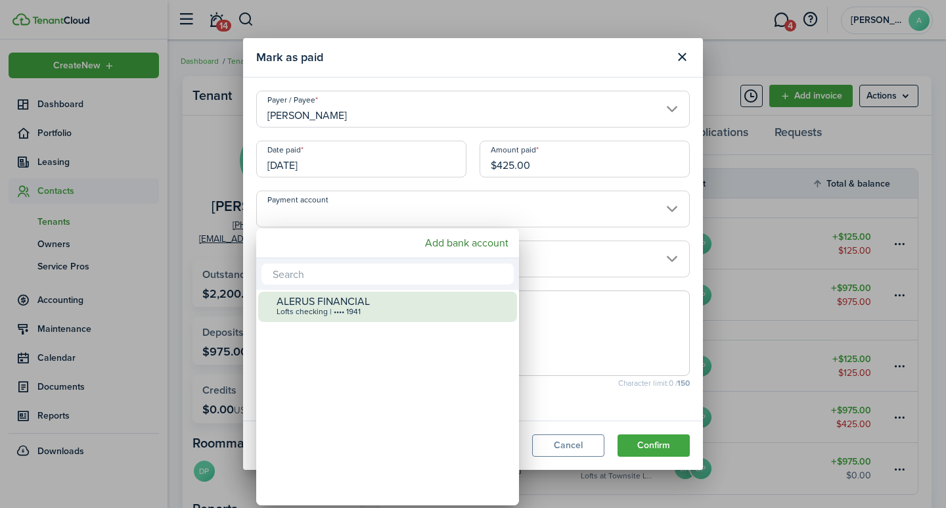
click at [331, 310] on div "Lofts checking | •••• 1941" at bounding box center [393, 312] width 233 height 9
type input "•••• •••• •••• 1941"
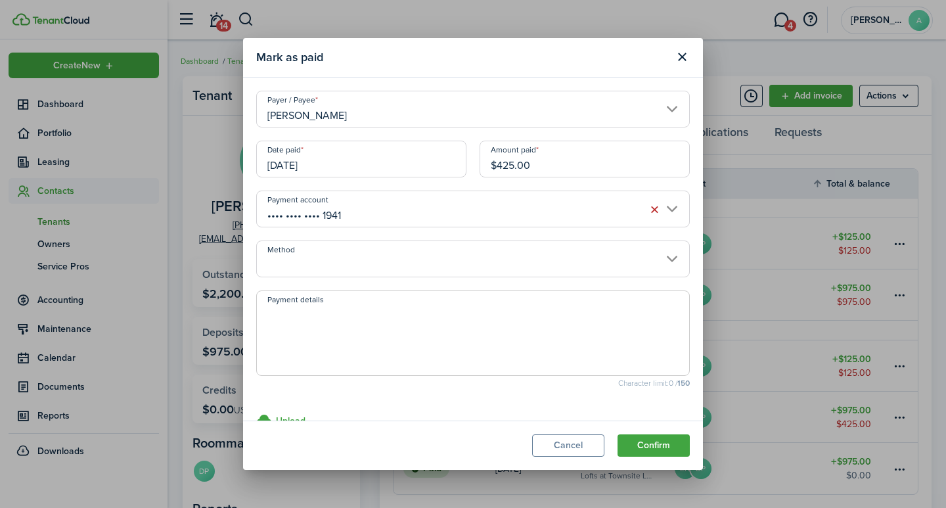
click at [311, 270] on input "Method" at bounding box center [473, 259] width 434 height 37
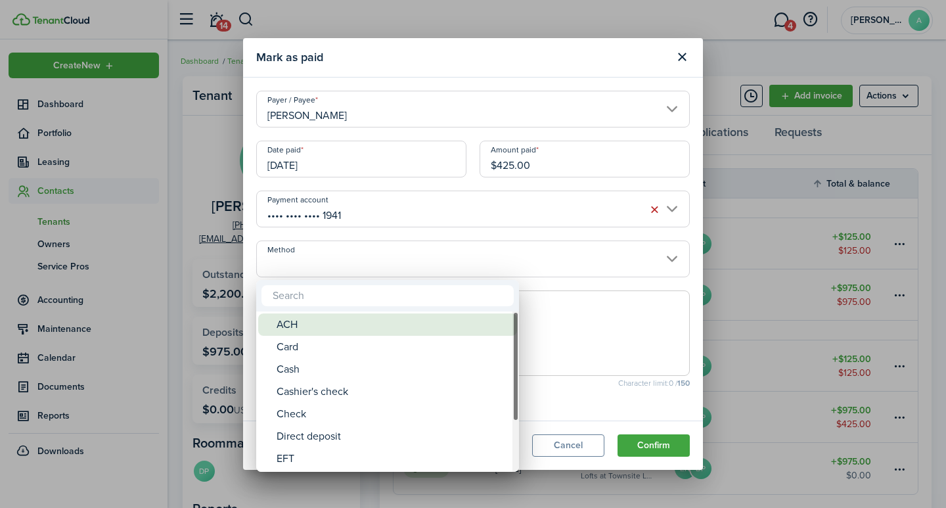
click at [293, 323] on div "ACH" at bounding box center [393, 325] width 233 height 22
type input "ACH"
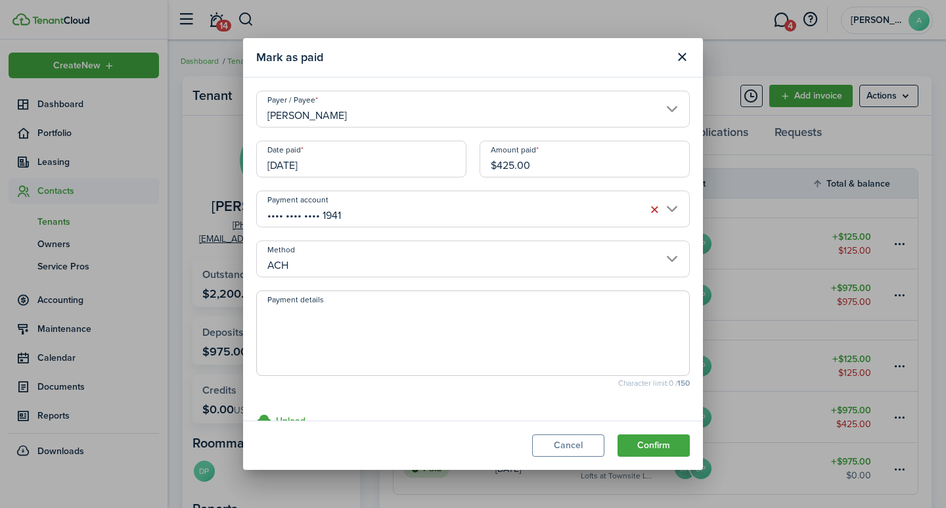
click at [293, 323] on textarea "Payment details" at bounding box center [473, 337] width 432 height 63
type textarea "September rent - 7A55-1AE0"
click at [679, 446] on button "Confirm" at bounding box center [654, 445] width 72 height 22
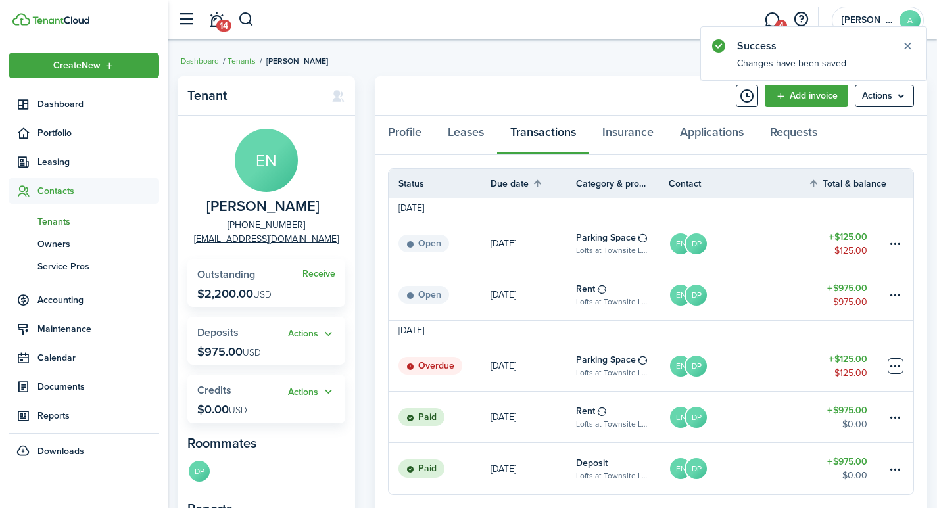
click at [897, 365] on table-menu-btn-icon at bounding box center [895, 366] width 16 height 16
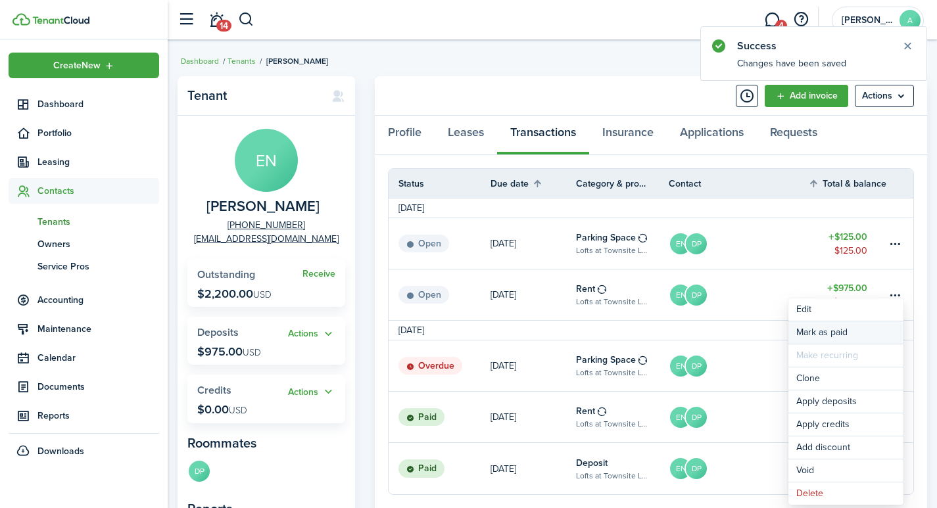
click at [817, 332] on link "Mark as paid" at bounding box center [845, 332] width 115 height 22
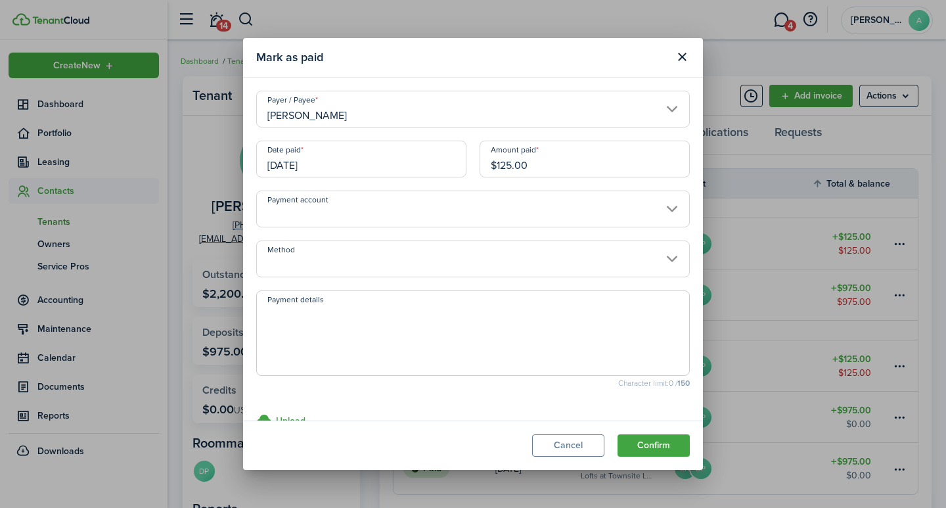
click at [666, 110] on input "Eli Nelson" at bounding box center [473, 109] width 434 height 37
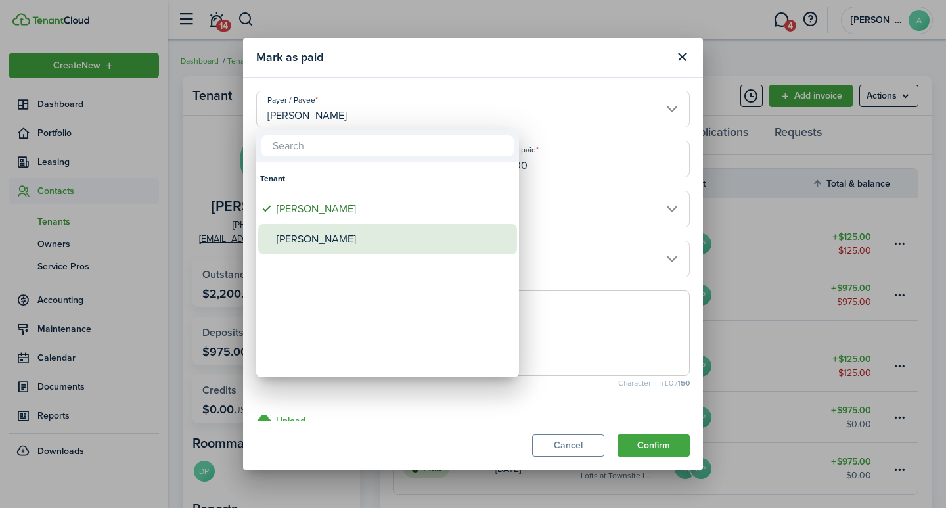
click at [326, 240] on div "Dorothy Pihlaja" at bounding box center [393, 239] width 233 height 30
type input "Dorothy Pihlaja"
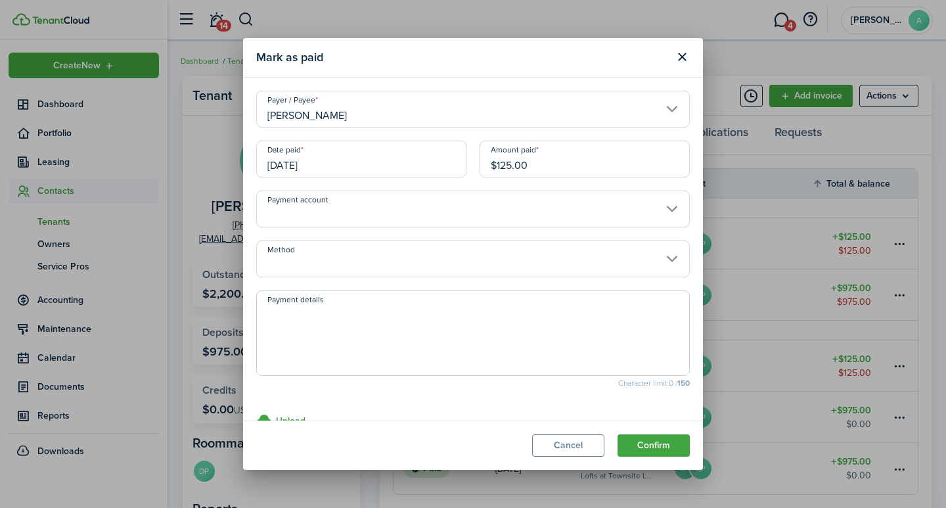
click at [410, 214] on input "Payment account" at bounding box center [473, 209] width 434 height 37
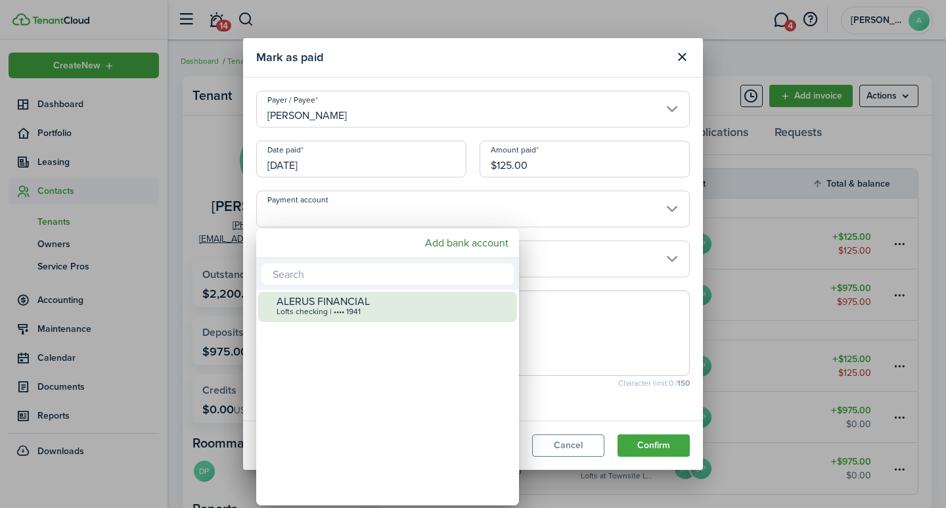
click at [340, 298] on div "ALERUS FINANCIAL" at bounding box center [393, 302] width 233 height 12
type input "•••• •••• •••• 1941"
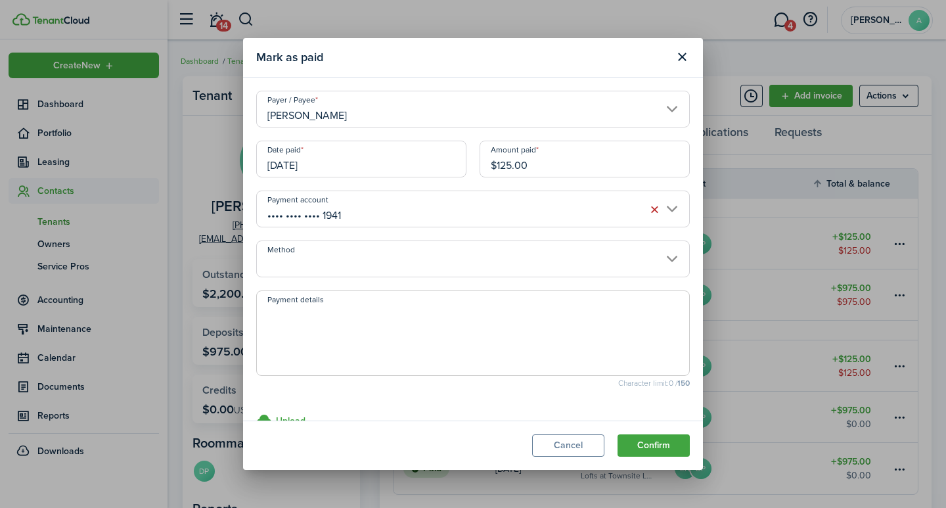
click at [348, 272] on input "Method" at bounding box center [473, 259] width 434 height 37
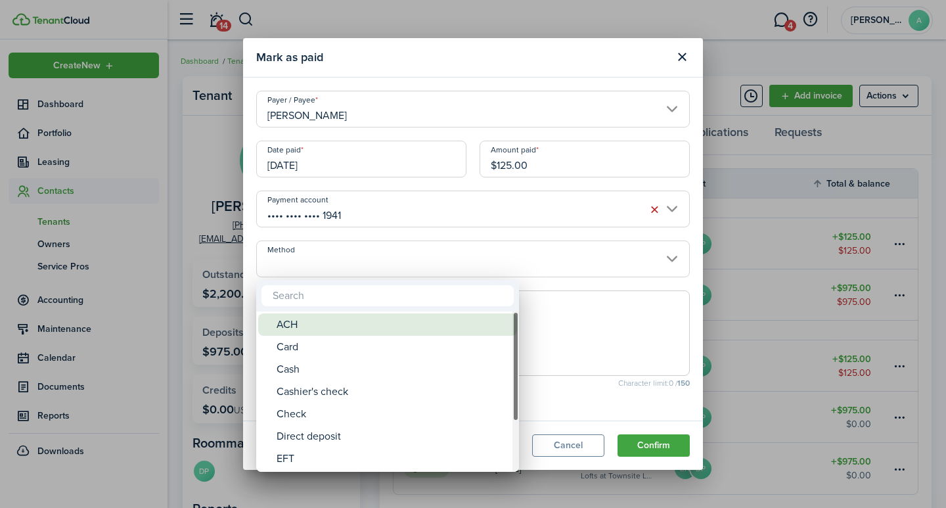
click at [319, 326] on div "ACH" at bounding box center [393, 325] width 233 height 22
type input "ACH"
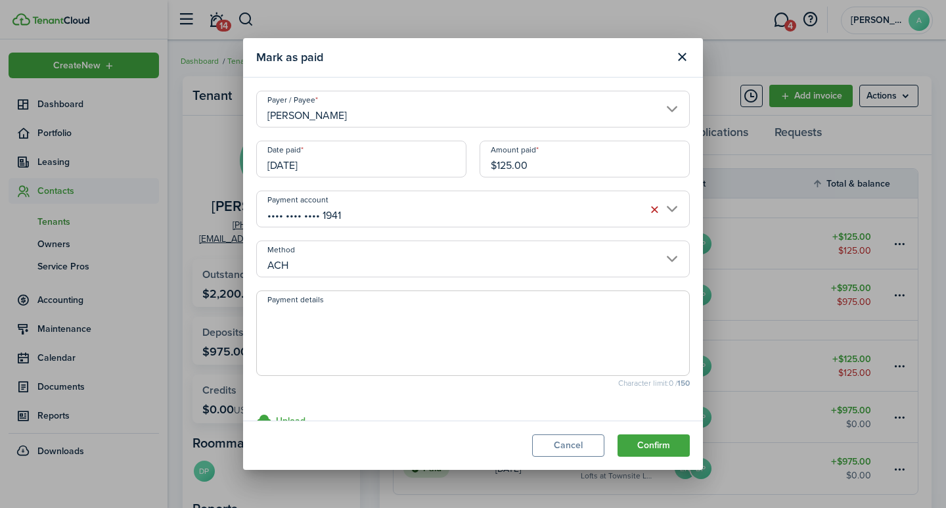
click at [317, 325] on textarea "Payment details" at bounding box center [473, 337] width 432 height 63
type textarea "September rent - 7A55-1AE0"
click at [661, 439] on button "Confirm" at bounding box center [654, 445] width 72 height 22
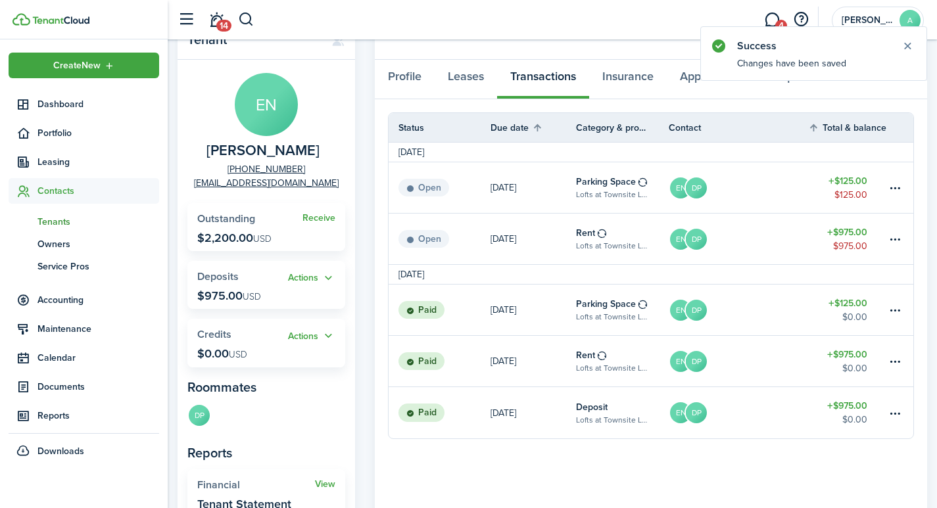
scroll to position [53, 0]
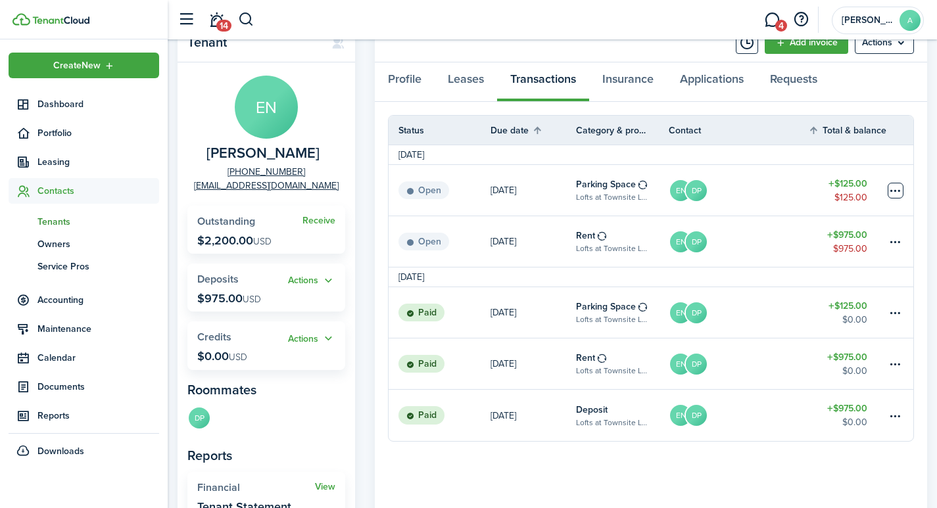
click at [895, 189] on table-menu-btn-icon at bounding box center [895, 191] width 16 height 16
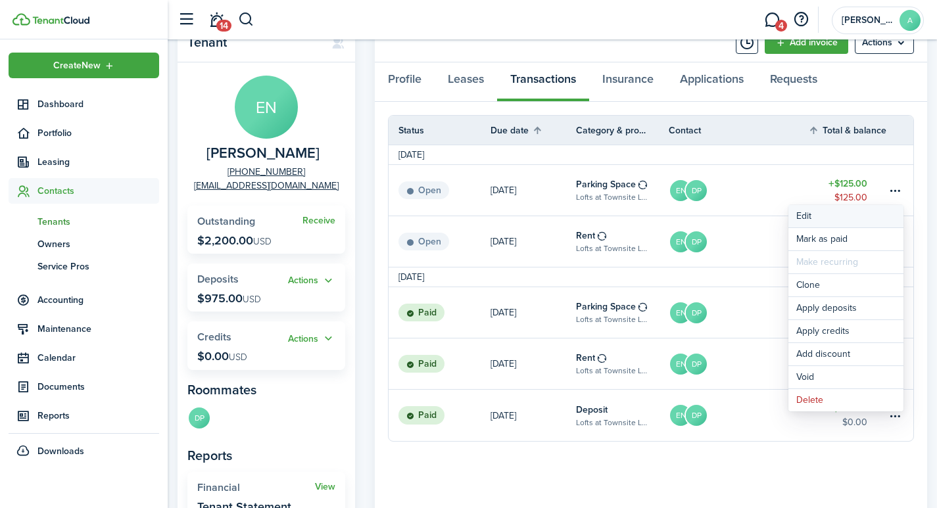
click at [808, 215] on button "Edit" at bounding box center [845, 216] width 115 height 22
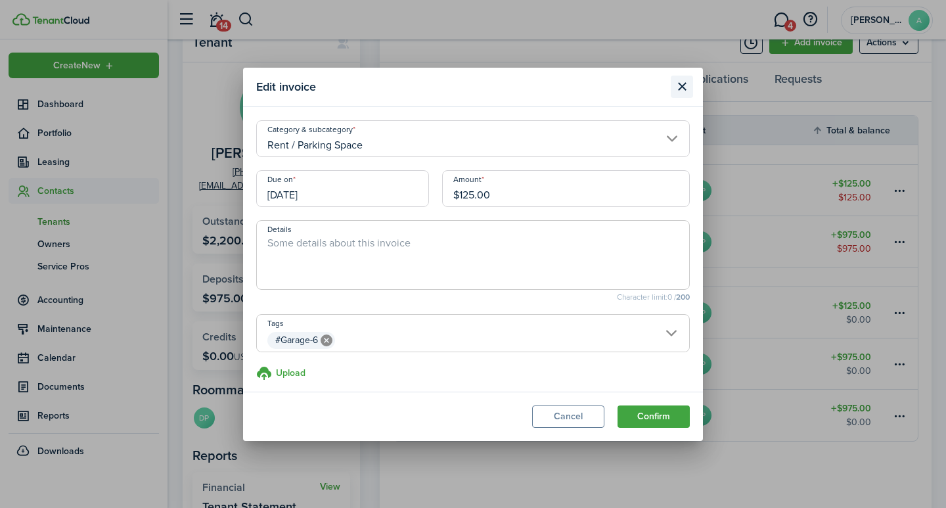
click at [679, 85] on button "Close modal" at bounding box center [682, 87] width 22 height 22
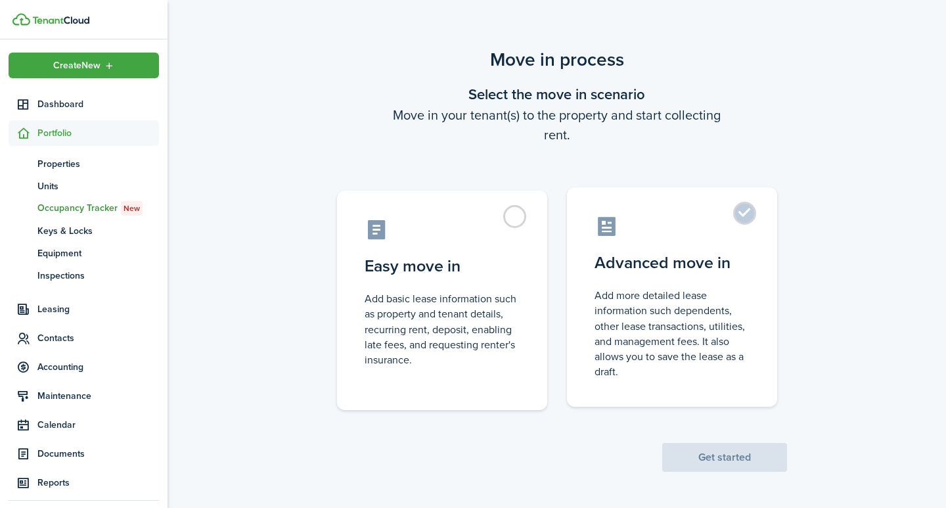
click at [753, 220] on label "Advanced move in Add more detailed lease information such dependents, other lea…" at bounding box center [672, 297] width 210 height 220
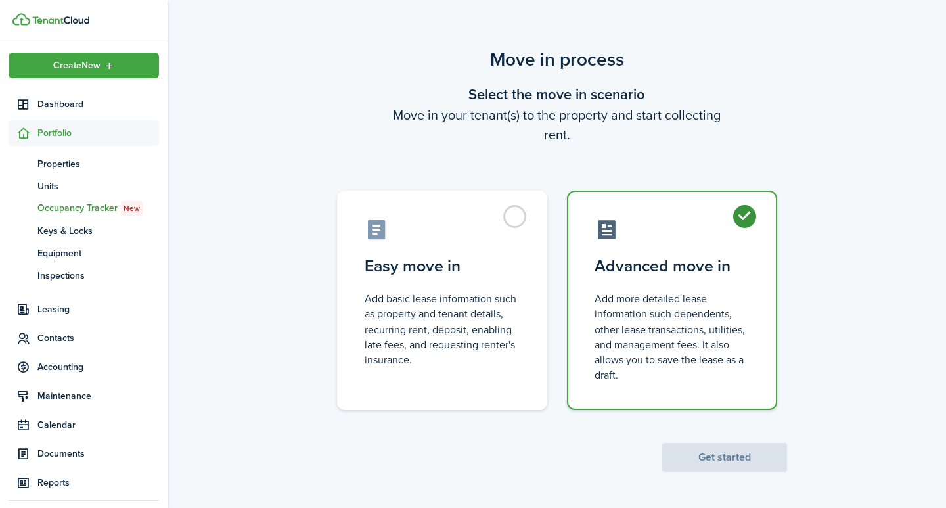
radio input "true"
click at [741, 456] on button "Get started" at bounding box center [725, 457] width 125 height 29
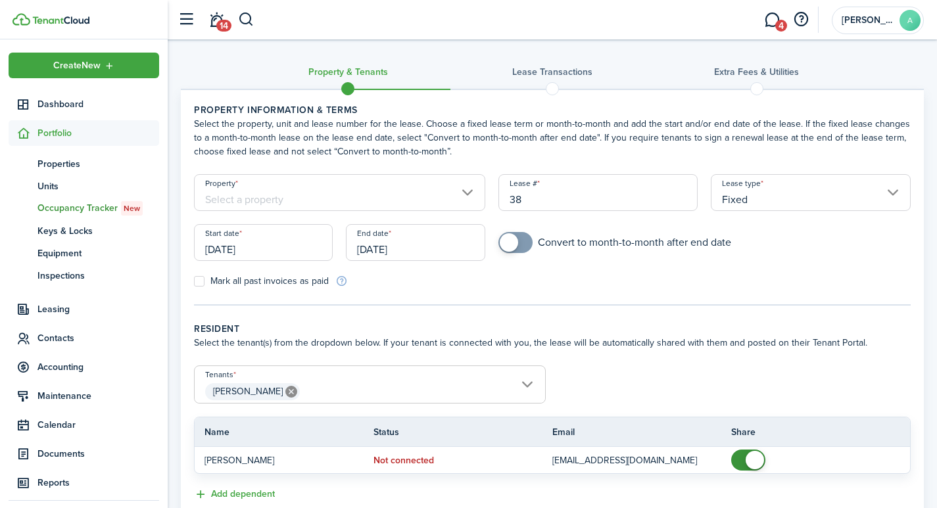
click at [240, 193] on input "Property" at bounding box center [339, 192] width 291 height 37
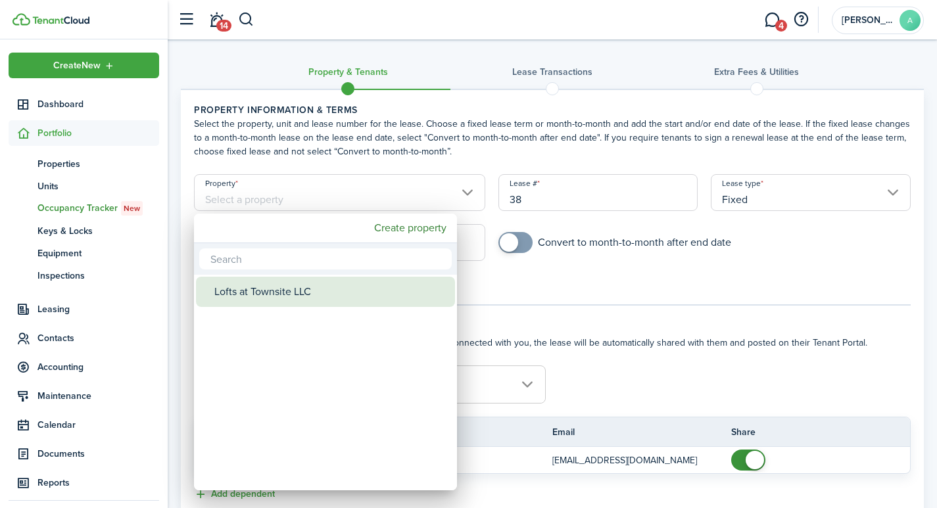
click at [249, 291] on div "Lofts at Townsite LLC" at bounding box center [330, 292] width 233 height 30
type input "Lofts at Townsite LLC"
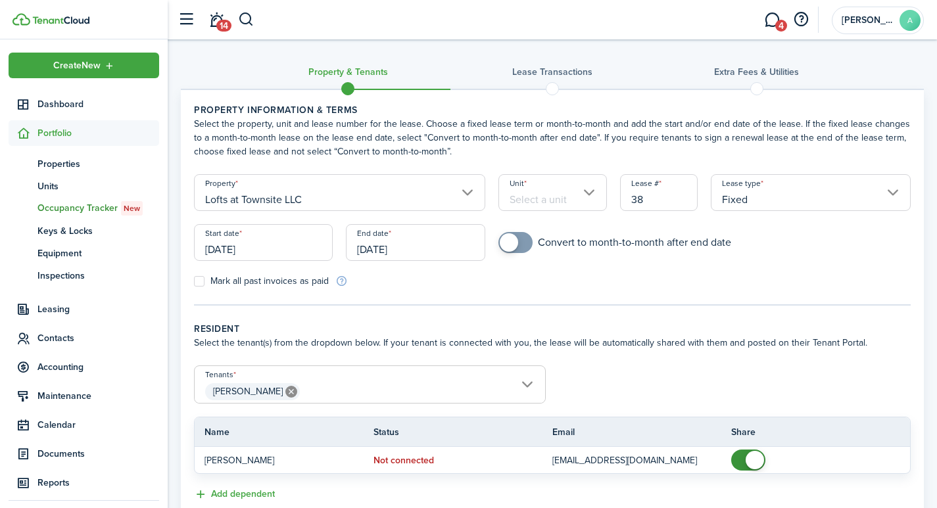
click at [529, 195] on input "Unit" at bounding box center [552, 192] width 108 height 37
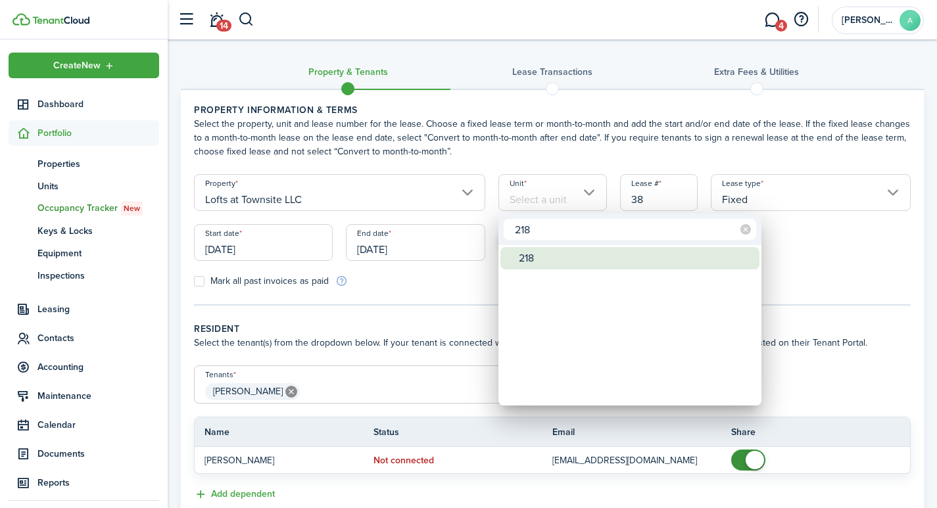
type input "218"
drag, startPoint x: 532, startPoint y: 258, endPoint x: 539, endPoint y: 254, distance: 7.3
click at [533, 258] on div "218" at bounding box center [635, 258] width 233 height 22
type input "218"
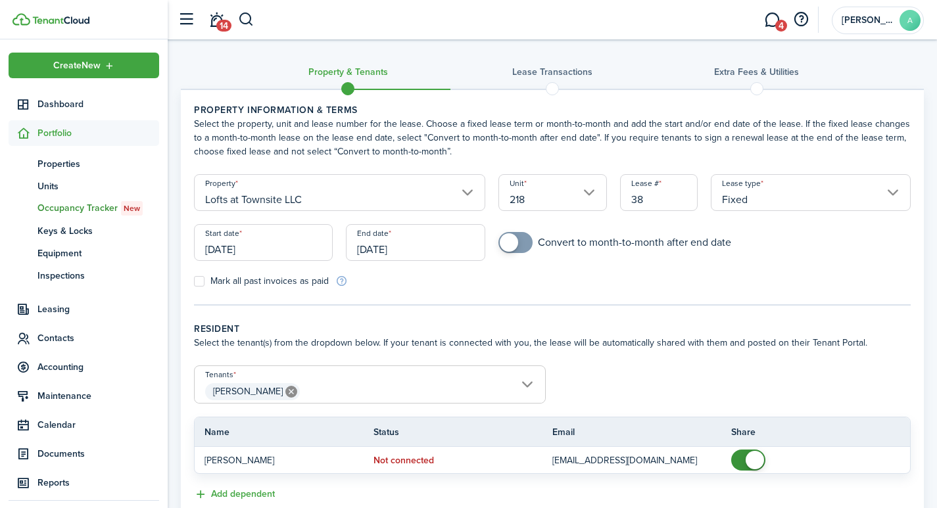
drag, startPoint x: 657, startPoint y: 193, endPoint x: 603, endPoint y: 200, distance: 54.4
click at [613, 197] on div "Lease # 38" at bounding box center [658, 199] width 91 height 50
click at [891, 189] on input "Fixed" at bounding box center [811, 192] width 200 height 37
type input "2181"
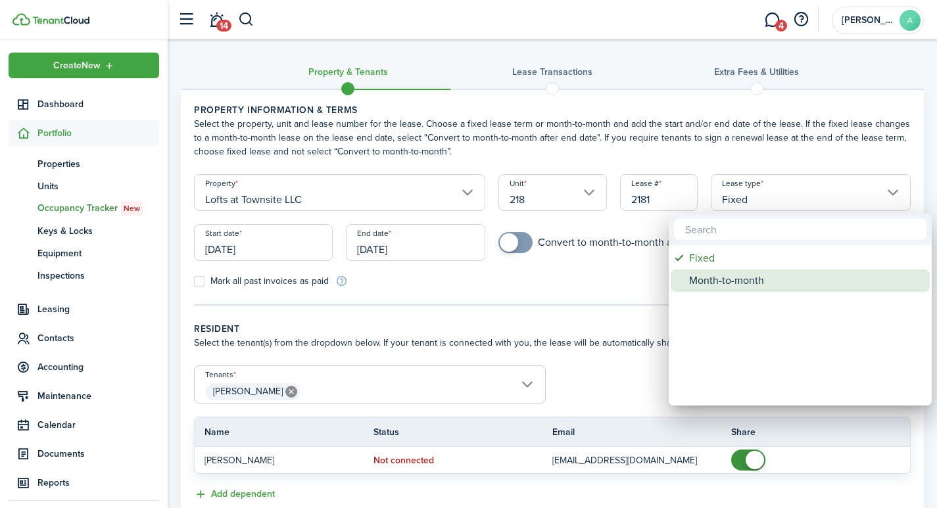
click at [726, 281] on div "Month-to-month" at bounding box center [805, 280] width 233 height 22
type input "Month-to-month"
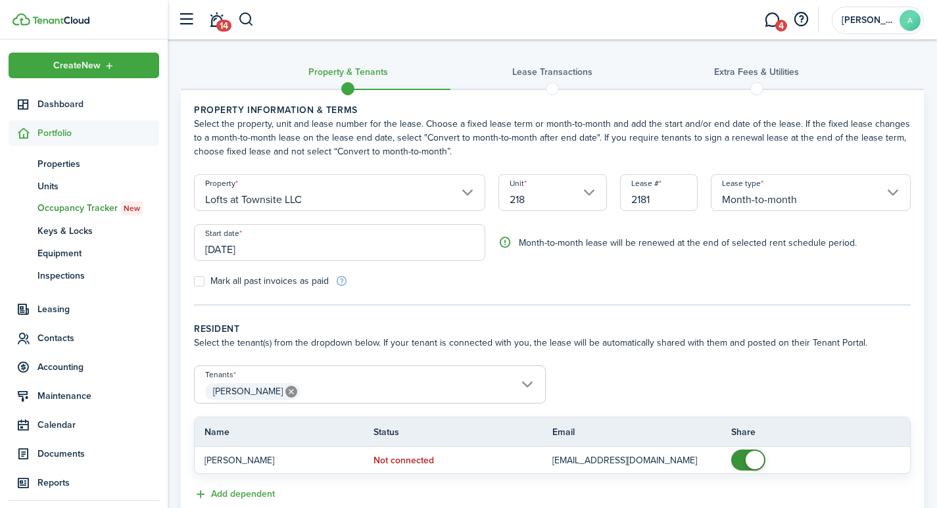
click at [229, 252] on input "[DATE]" at bounding box center [339, 242] width 291 height 37
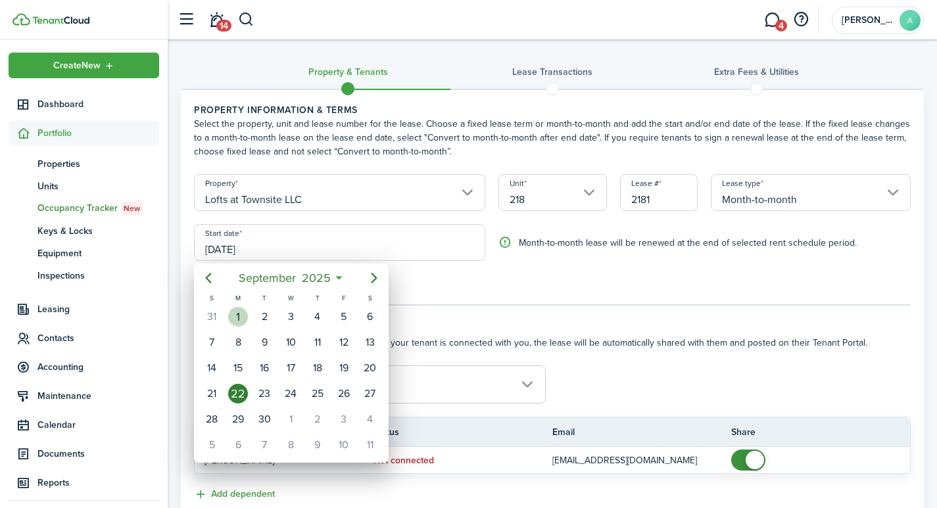
click at [239, 315] on div "1" at bounding box center [238, 317] width 20 height 20
type input "[DATE]"
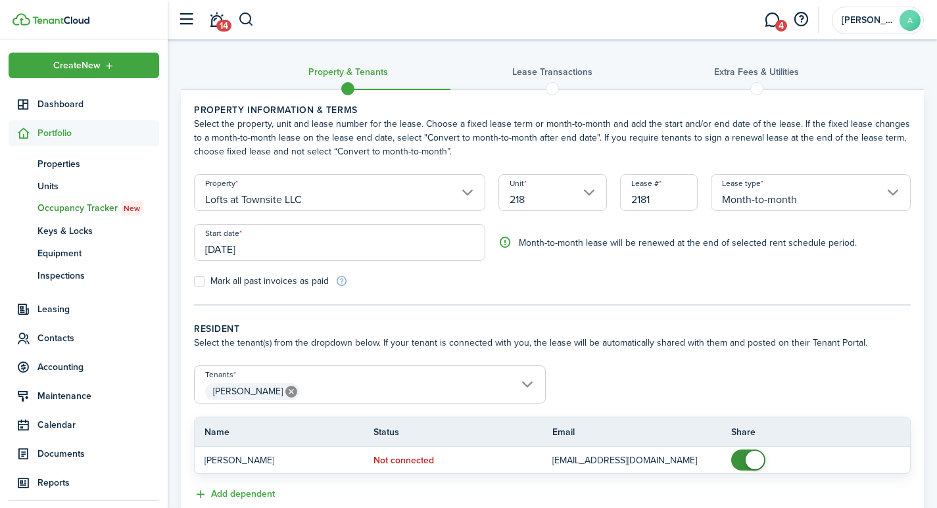
click at [418, 388] on span "[PERSON_NAME]" at bounding box center [370, 392] width 350 height 22
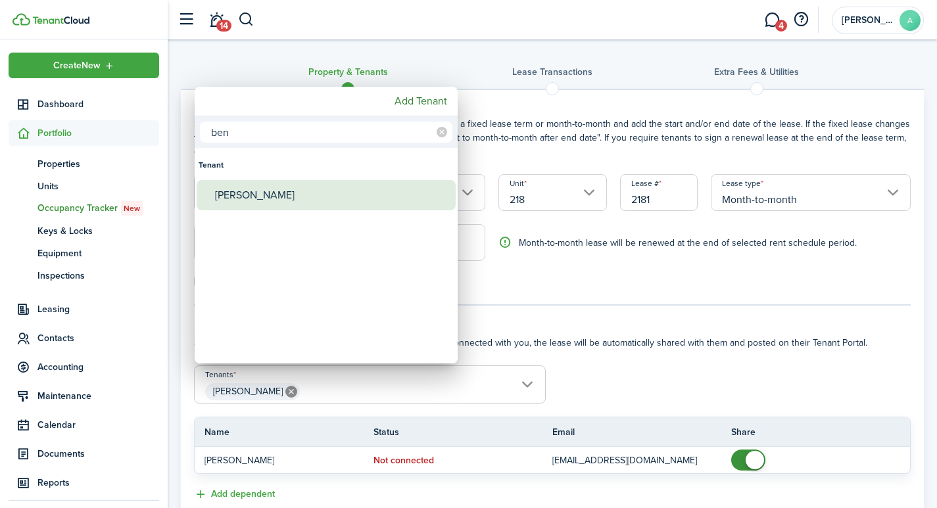
type input "ben"
click at [303, 197] on div "[PERSON_NAME]" at bounding box center [331, 195] width 233 height 30
type input "[PERSON_NAME], [PERSON_NAME]"
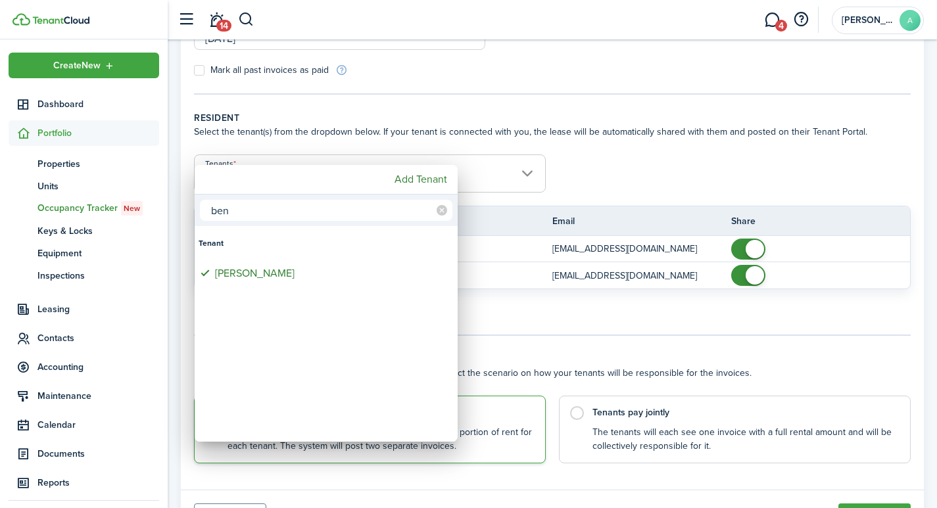
scroll to position [220, 0]
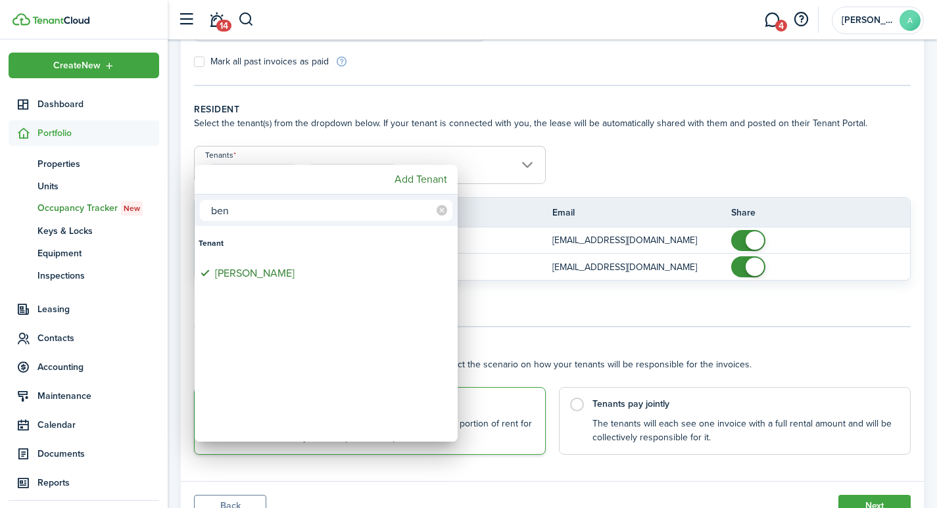
click at [628, 312] on div at bounding box center [468, 254] width 1147 height 718
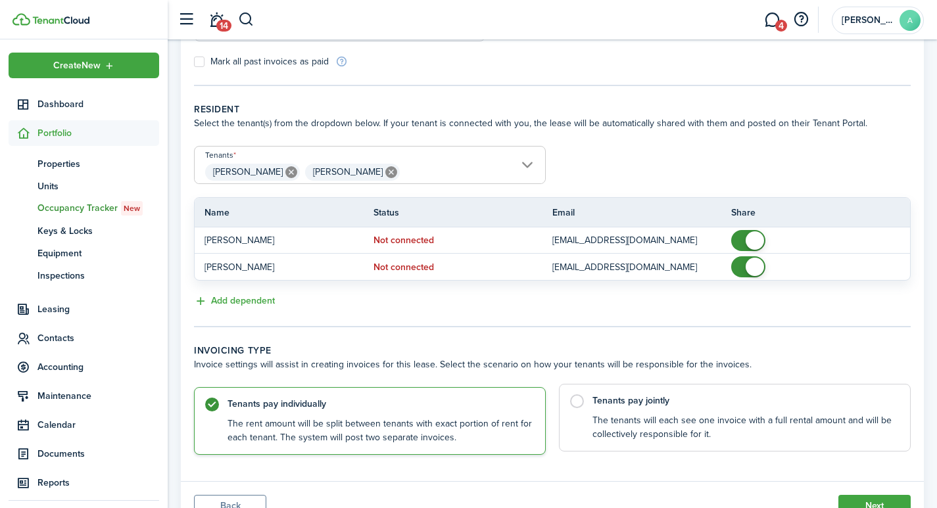
click at [576, 402] on label "Tenants pay jointly The tenants will each see one invoice with a full rental am…" at bounding box center [735, 418] width 352 height 68
radio input "false"
radio input "true"
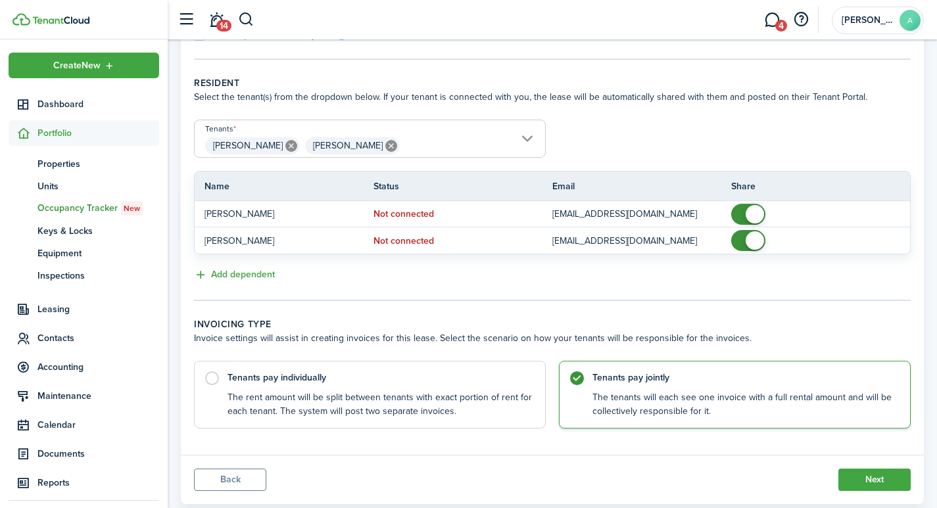
scroll to position [278, 0]
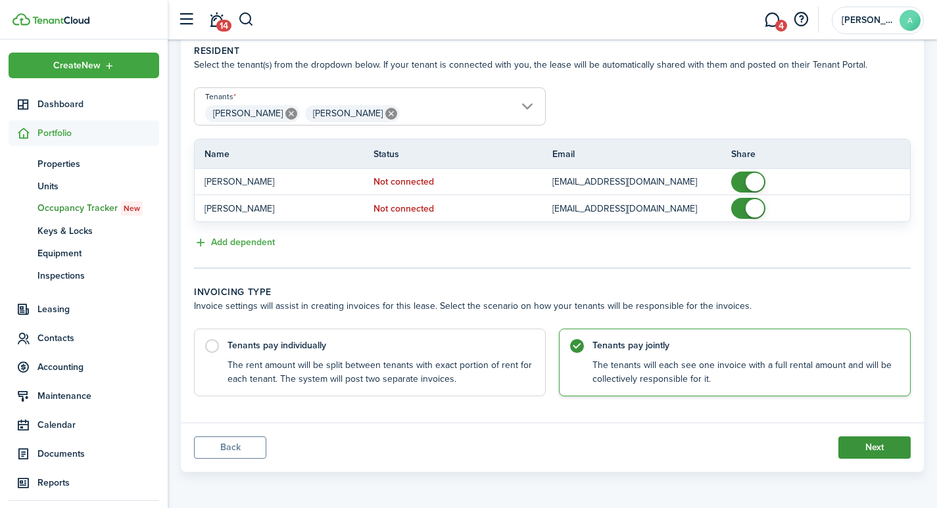
click at [881, 448] on button "Next" at bounding box center [874, 447] width 72 height 22
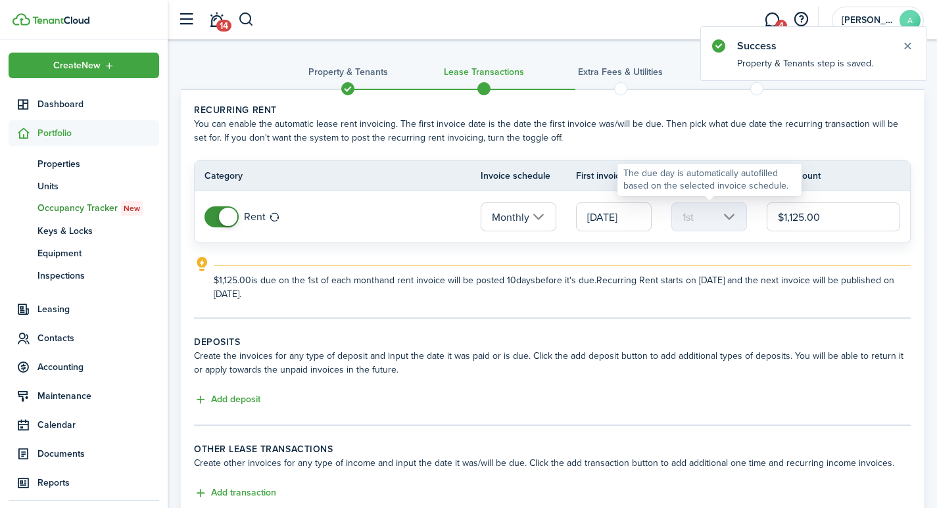
drag, startPoint x: 831, startPoint y: 220, endPoint x: 698, endPoint y: 207, distance: 133.4
click at [699, 207] on tr "Rent Monthly [DATE] 1st $1,125.00" at bounding box center [552, 216] width 715 height 51
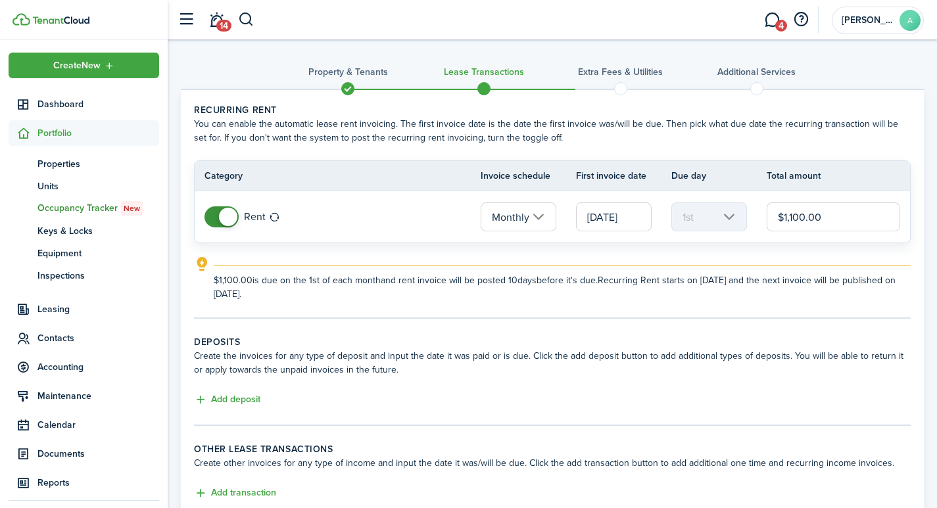
type input "$1,100.00"
drag, startPoint x: 908, startPoint y: 208, endPoint x: 237, endPoint y: 400, distance: 697.4
click at [237, 400] on button "Add deposit" at bounding box center [227, 399] width 66 height 15
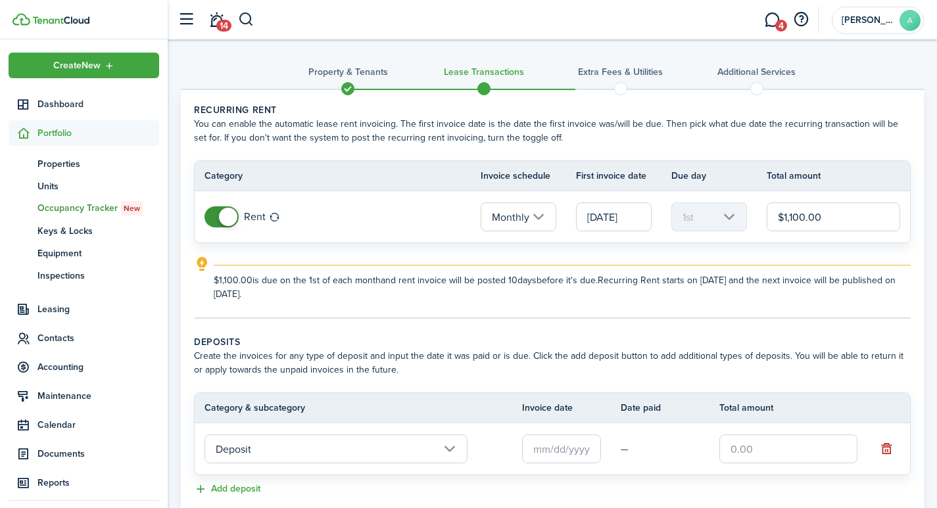
click at [569, 454] on input "text" at bounding box center [561, 448] width 79 height 29
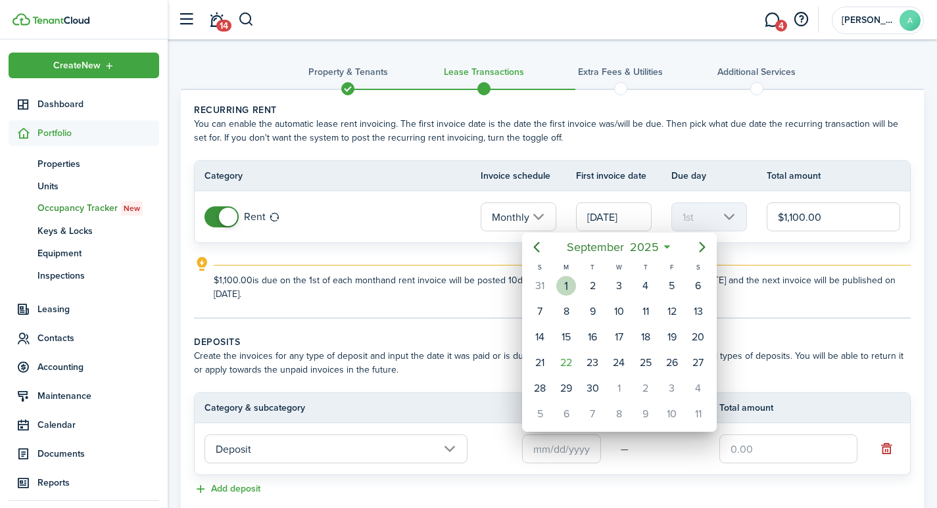
click at [565, 283] on div "1" at bounding box center [566, 286] width 20 height 20
type input "[DATE]"
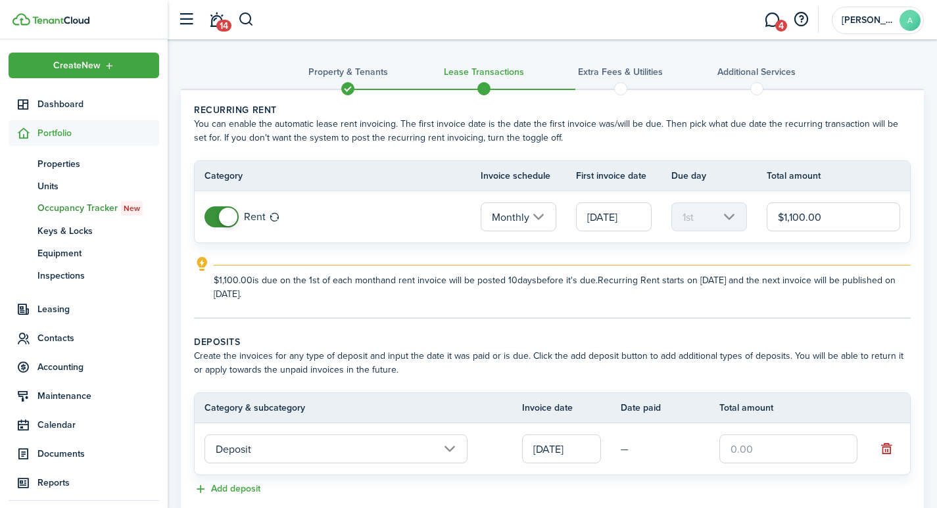
click at [776, 451] on input "text" at bounding box center [788, 448] width 138 height 29
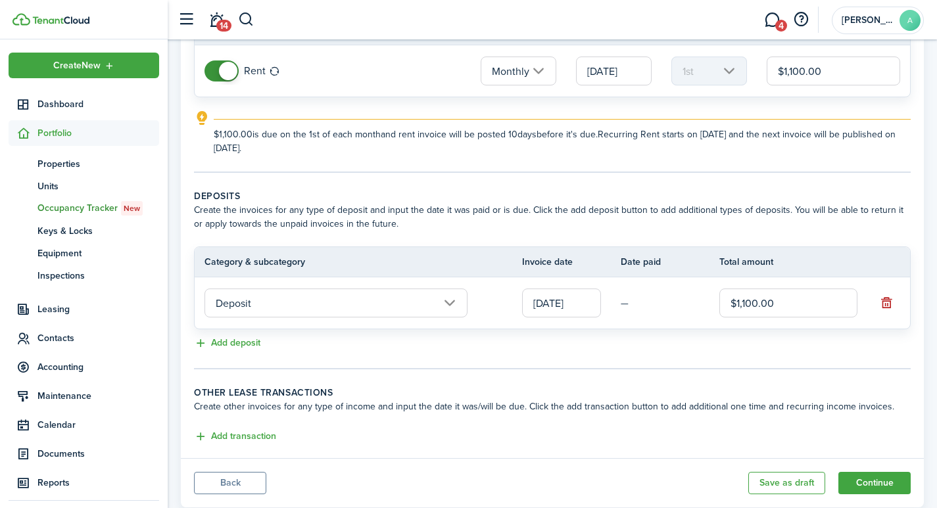
scroll to position [151, 0]
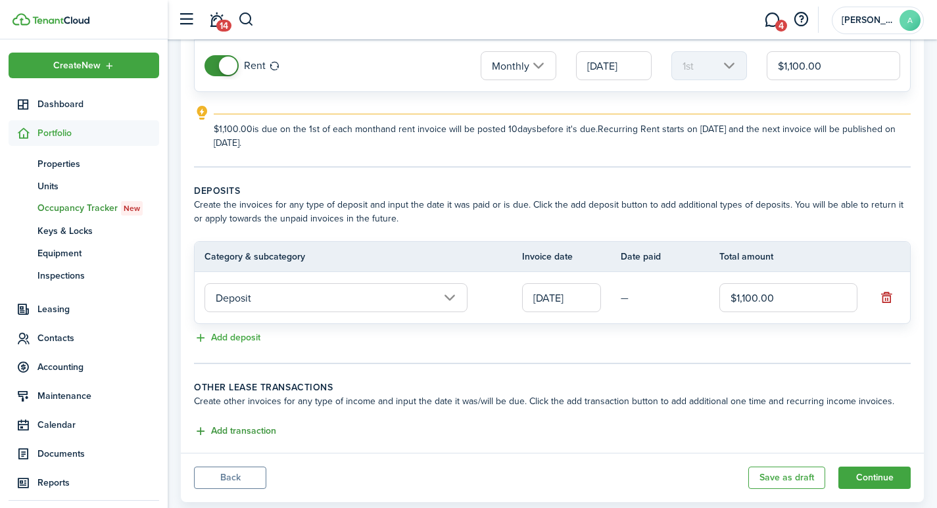
type input "$1,100.00"
click at [245, 431] on button "Add transaction" at bounding box center [235, 431] width 82 height 15
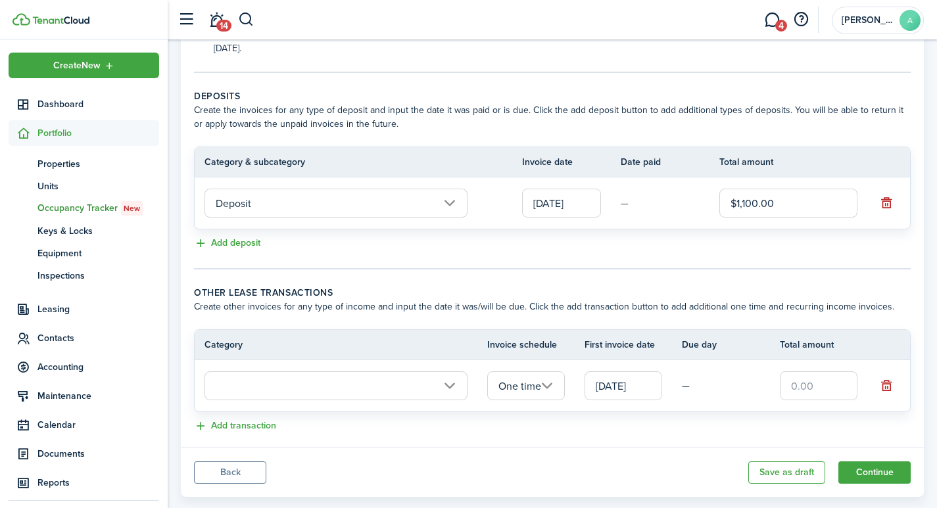
scroll to position [271, 0]
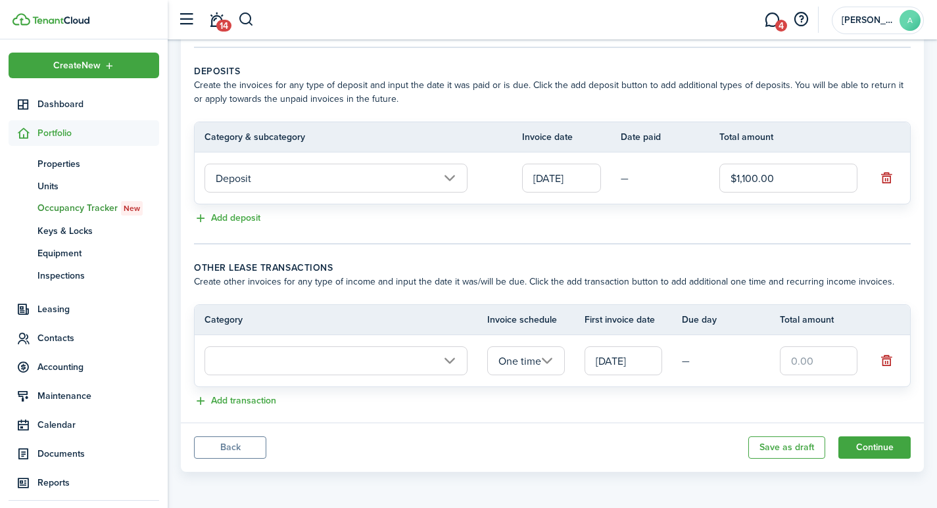
click at [247, 356] on input "text" at bounding box center [335, 360] width 263 height 29
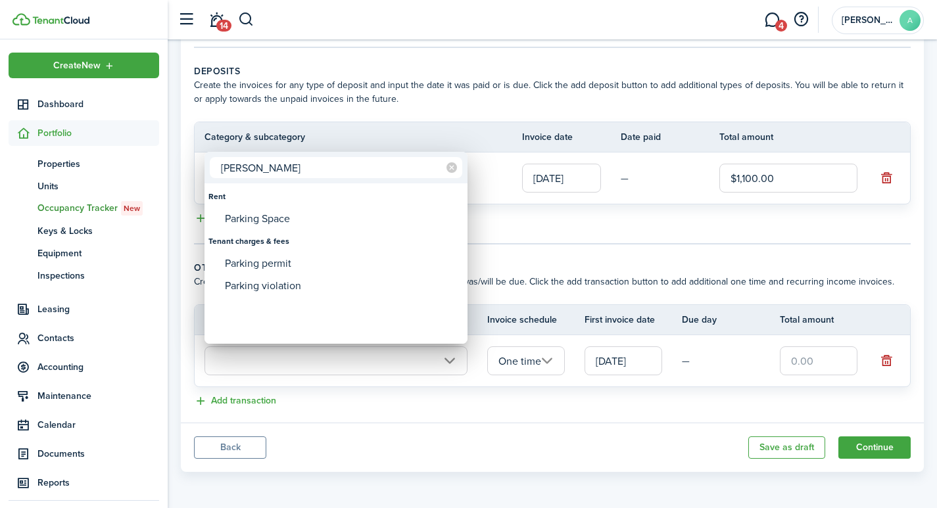
type input "[PERSON_NAME]"
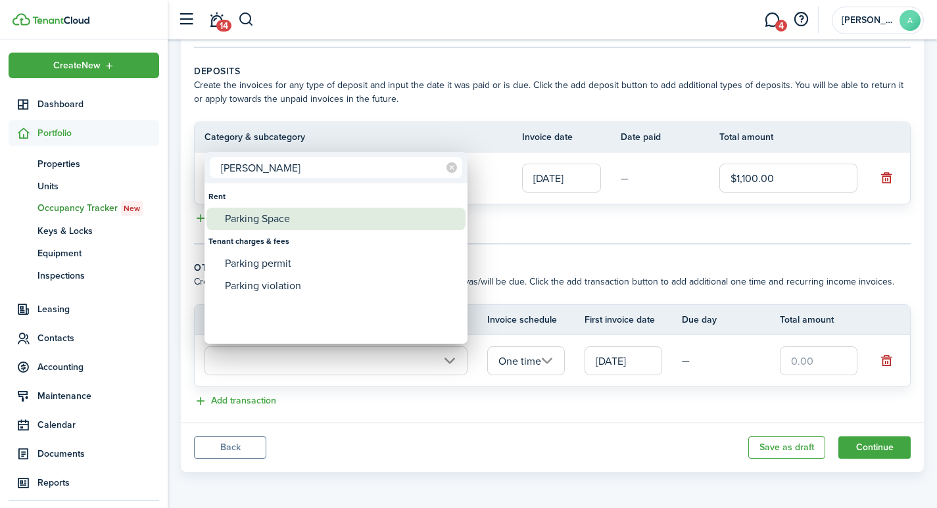
click at [258, 224] on div "Parking Space" at bounding box center [341, 219] width 233 height 22
type input "Rent / Parking Space"
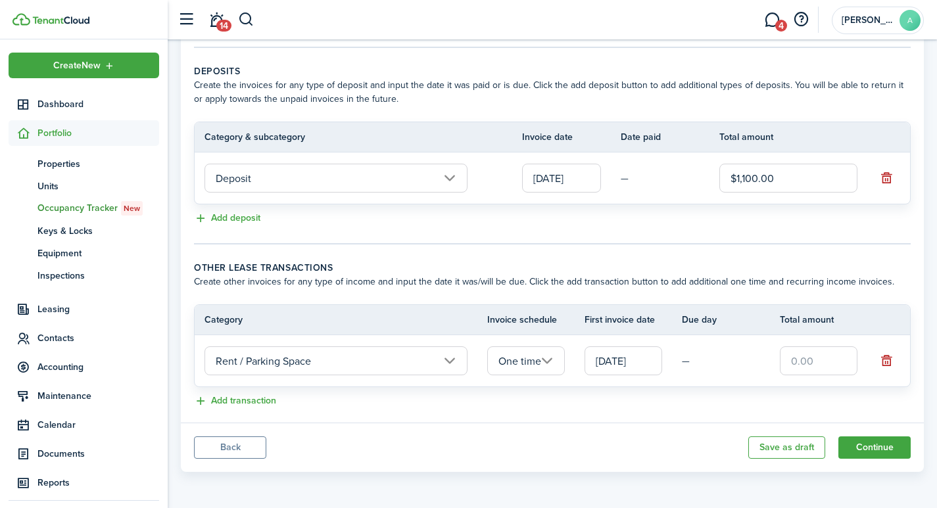
click at [551, 358] on input "One time" at bounding box center [526, 360] width 78 height 29
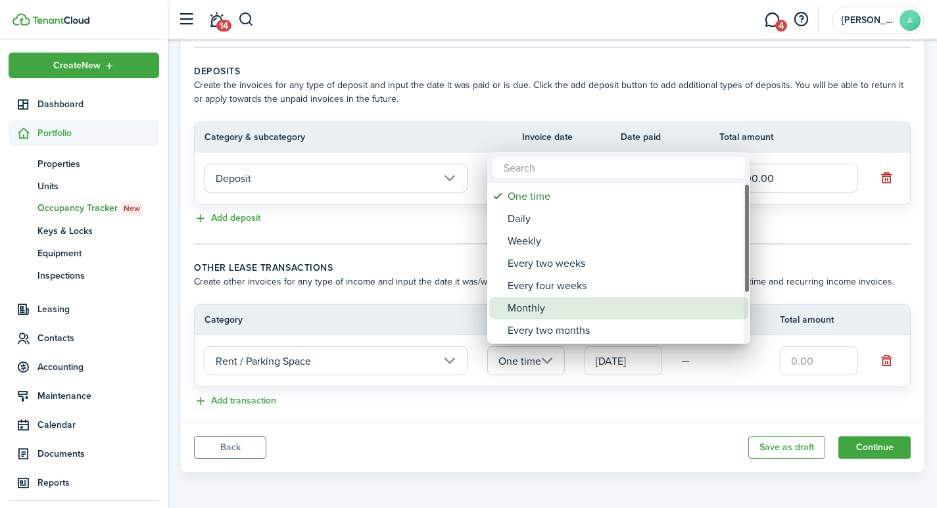
click at [528, 307] on div "Monthly" at bounding box center [623, 308] width 233 height 22
type input "Monthly"
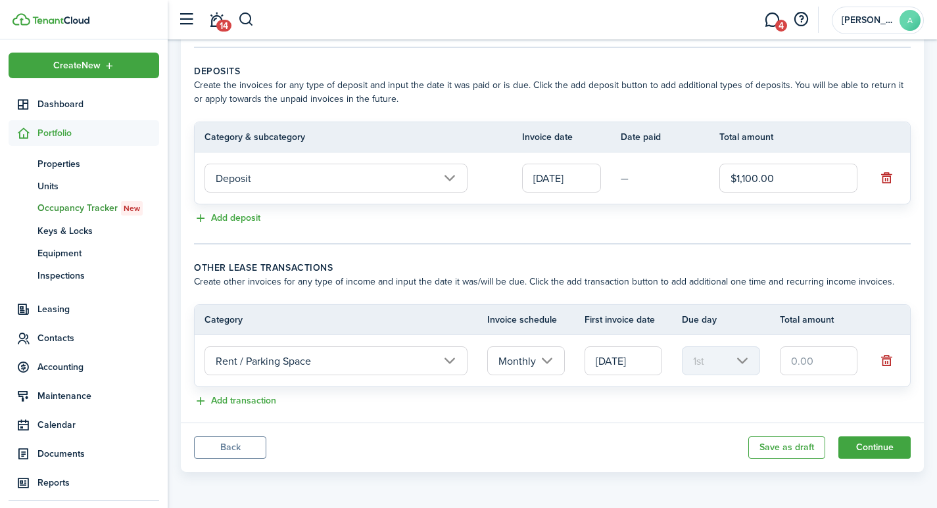
drag, startPoint x: 839, startPoint y: 364, endPoint x: 744, endPoint y: 374, distance: 95.2
click at [766, 366] on tr "Rent / Parking Space Monthly [DATE] 1st" at bounding box center [552, 360] width 715 height 51
type input "$125.00"
click at [881, 451] on button "Continue" at bounding box center [874, 447] width 72 height 22
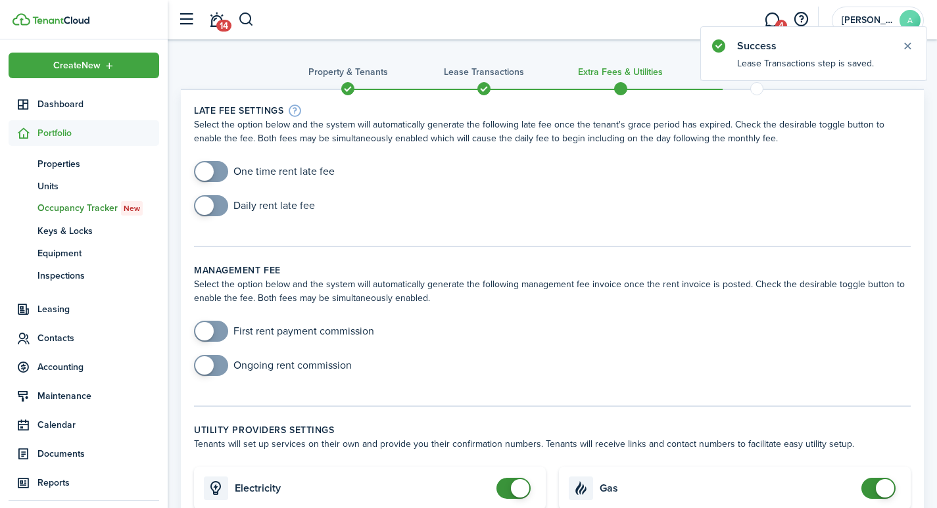
checkbox input "true"
click at [203, 168] on span at bounding box center [204, 171] width 18 height 18
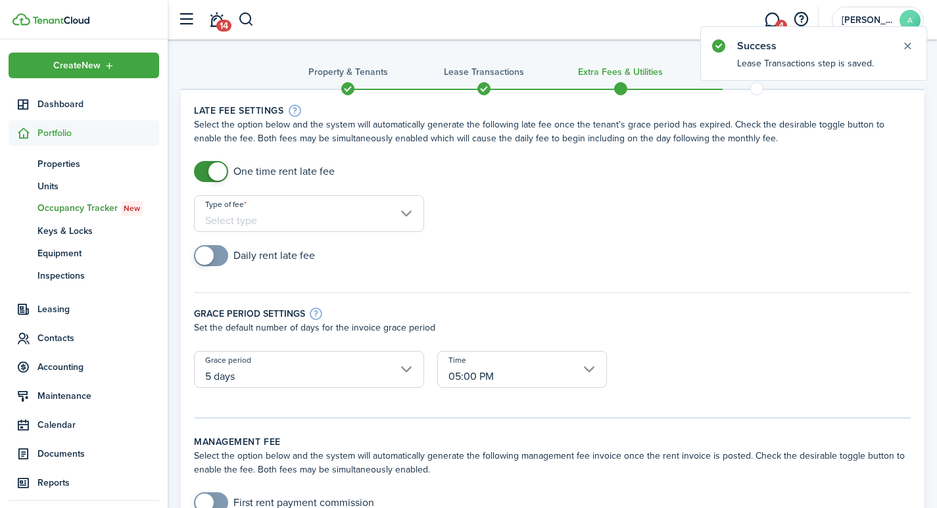
click at [315, 220] on input "Type of fee" at bounding box center [309, 213] width 230 height 37
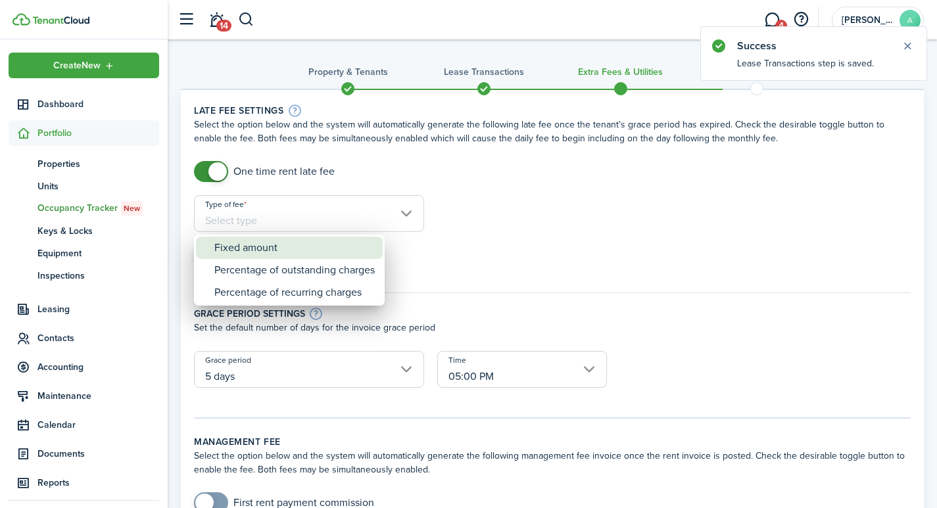
click at [285, 251] on div "Fixed amount" at bounding box center [294, 248] width 160 height 22
type input "Fixed amount"
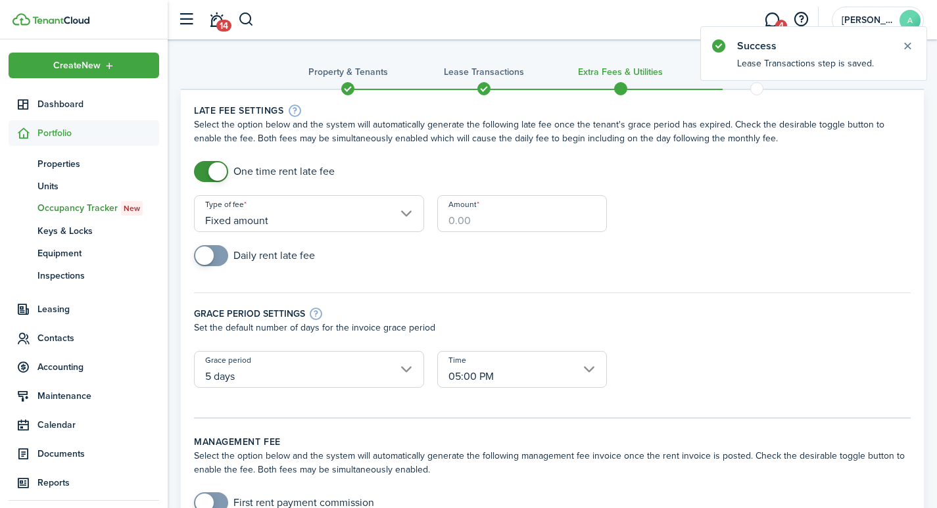
click at [493, 217] on input "Amount" at bounding box center [522, 213] width 170 height 37
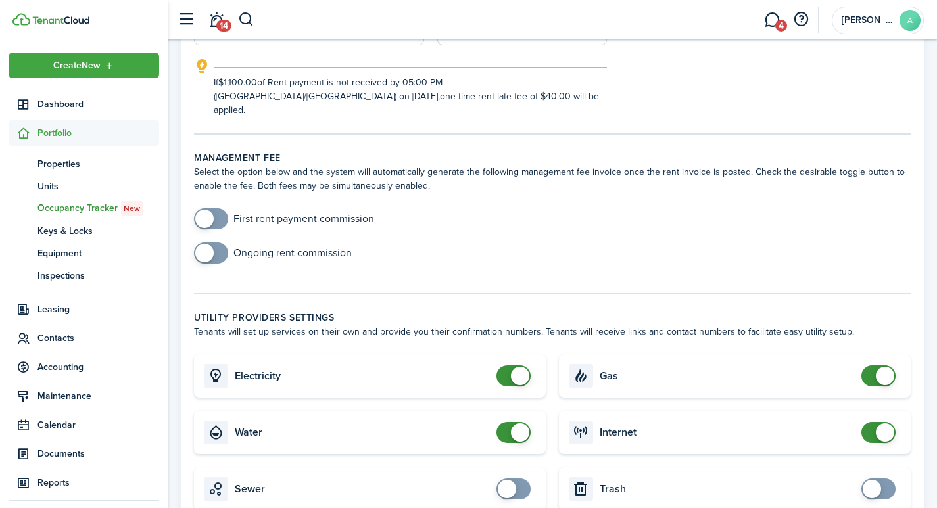
scroll to position [355, 0]
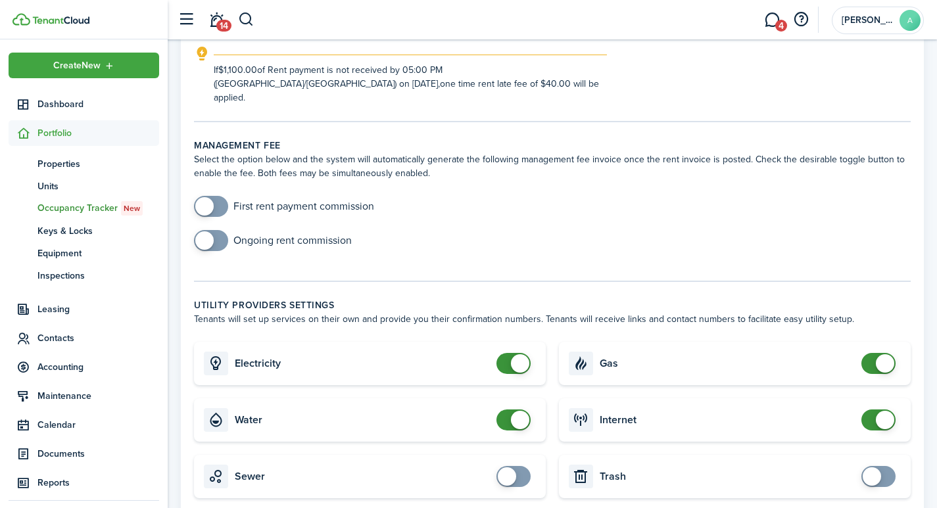
type input "$40.00"
checkbox input "false"
click at [516, 354] on span at bounding box center [520, 363] width 18 height 18
checkbox input "false"
click at [518, 411] on span at bounding box center [520, 420] width 18 height 18
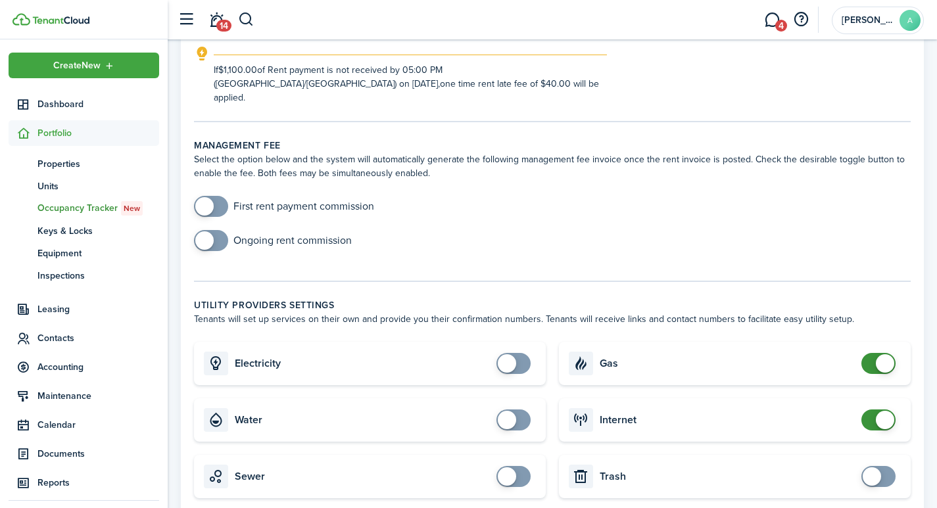
click at [894, 353] on input "checkbox" at bounding box center [880, 363] width 39 height 21
checkbox input "false"
click at [888, 411] on span at bounding box center [884, 420] width 18 height 18
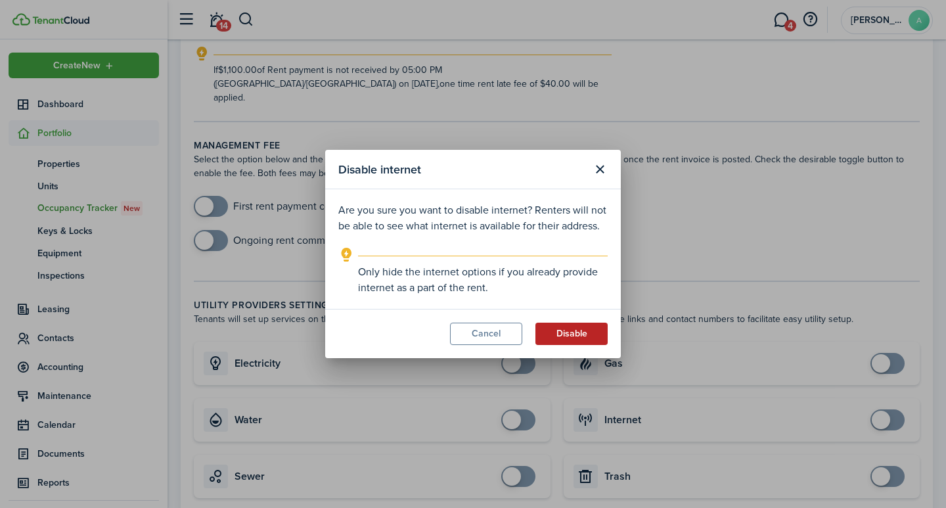
click at [576, 335] on button "Disable" at bounding box center [572, 334] width 72 height 22
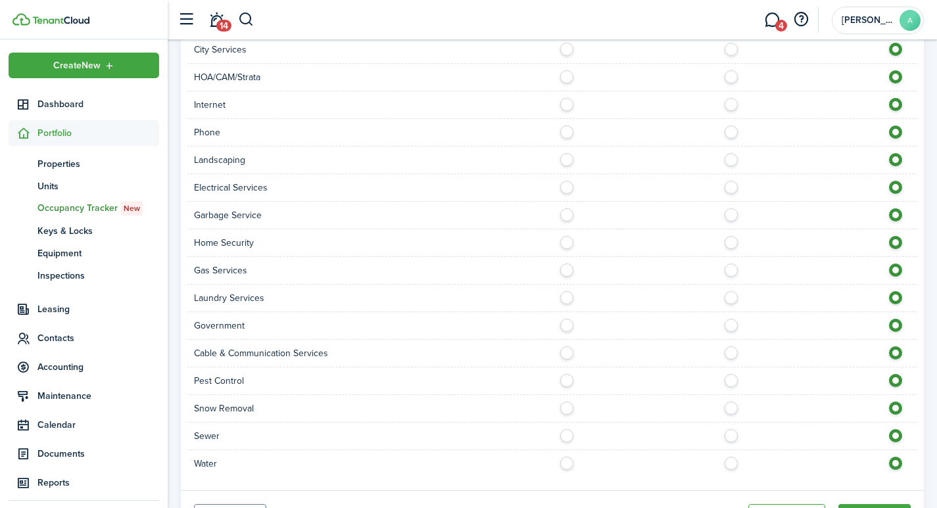
scroll to position [1013, 0]
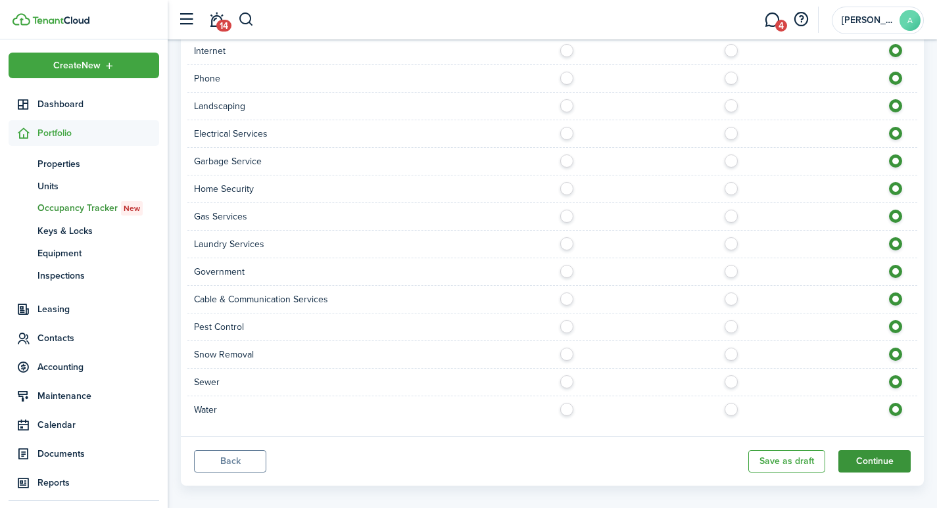
click at [884, 450] on button "Continue" at bounding box center [874, 461] width 72 height 22
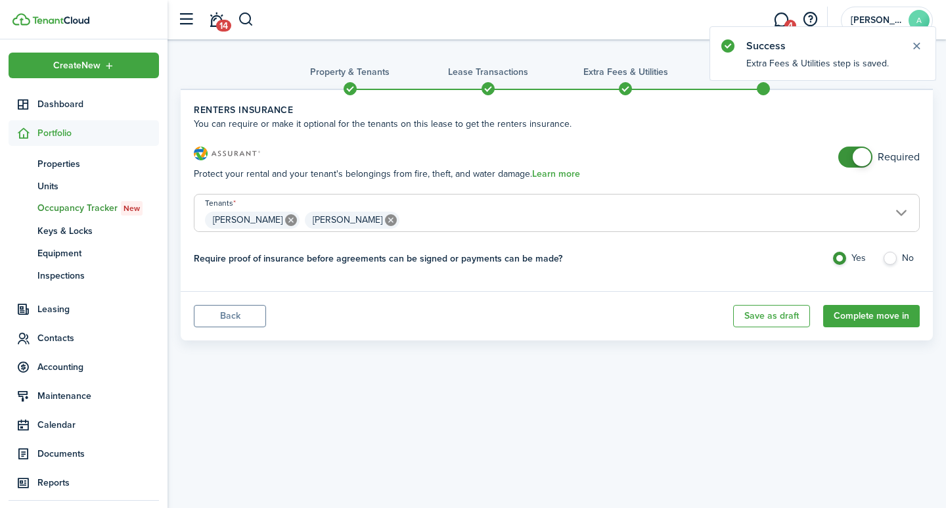
checkbox input "false"
click at [859, 157] on span at bounding box center [862, 157] width 18 height 18
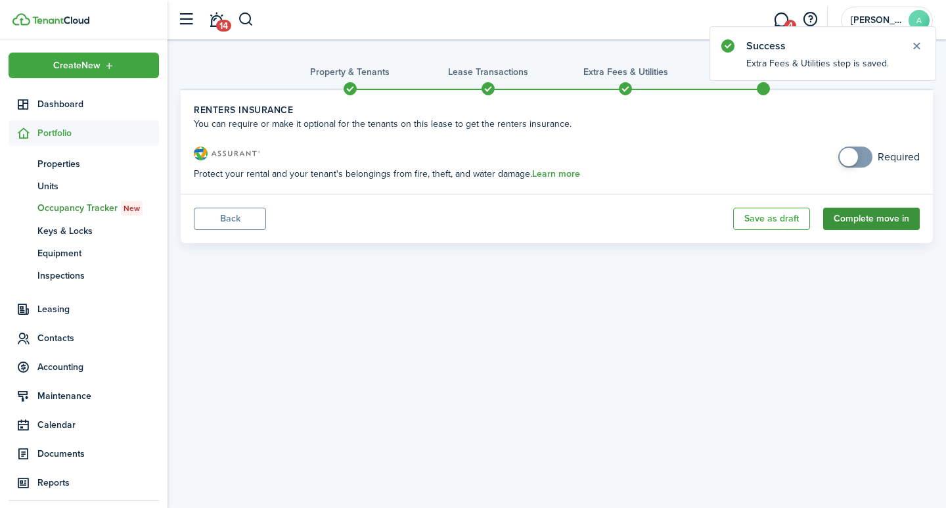
click at [866, 223] on button "Complete move in" at bounding box center [872, 219] width 97 height 22
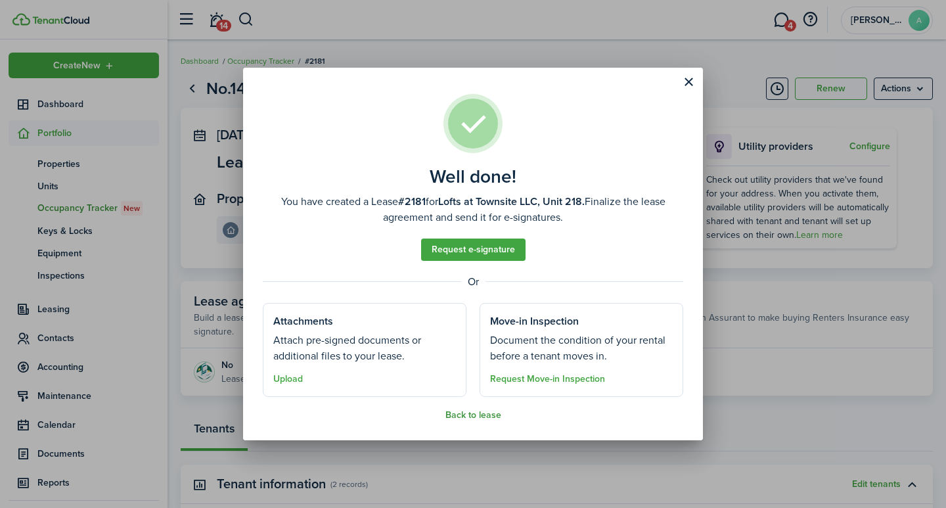
click at [457, 417] on button "Back to lease" at bounding box center [474, 415] width 56 height 11
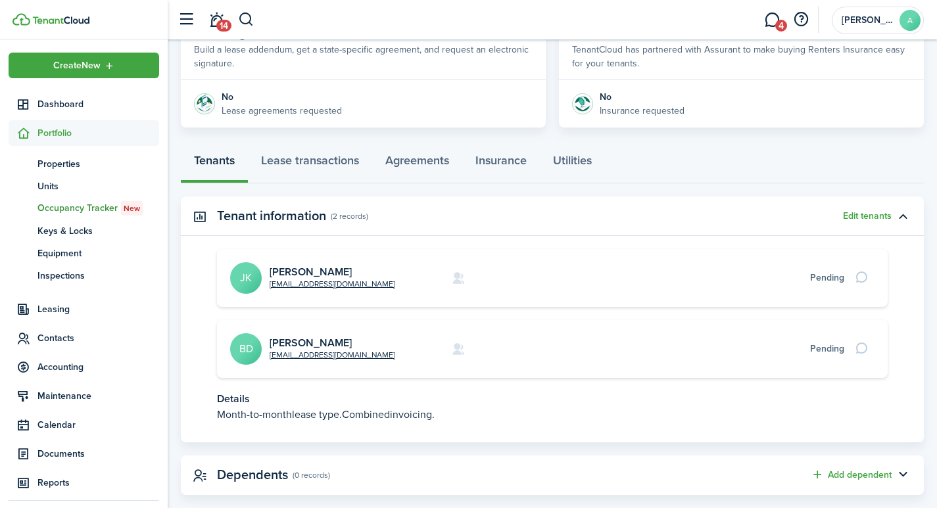
scroll to position [271, 0]
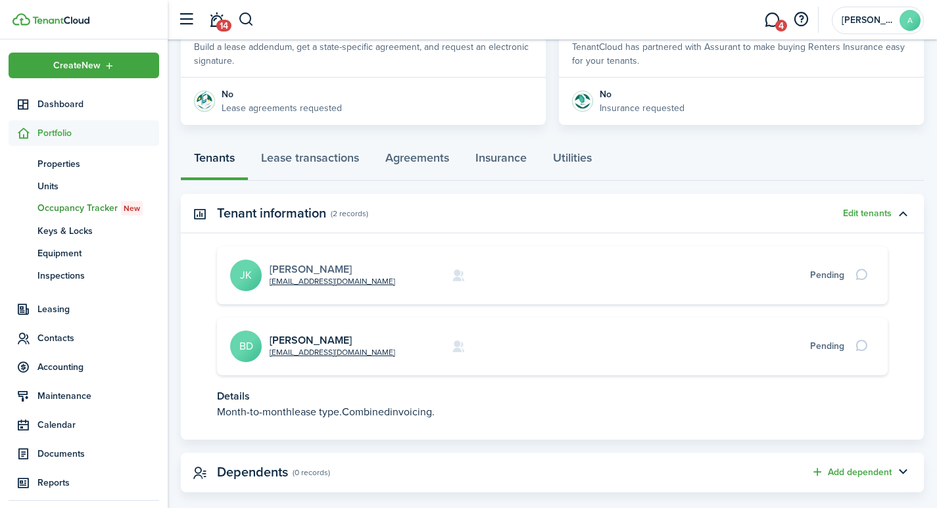
click at [314, 268] on link "[PERSON_NAME]" at bounding box center [310, 269] width 82 height 15
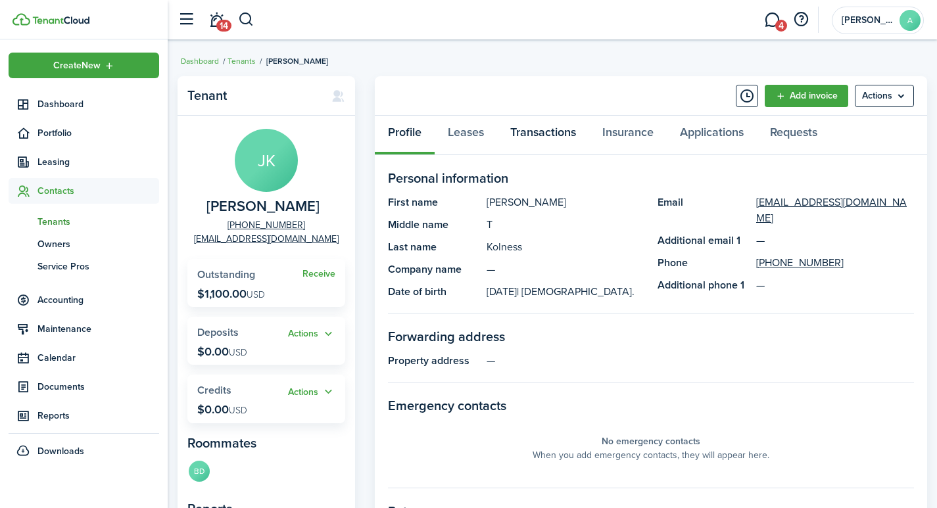
click at [547, 134] on link "Transactions" at bounding box center [543, 135] width 92 height 39
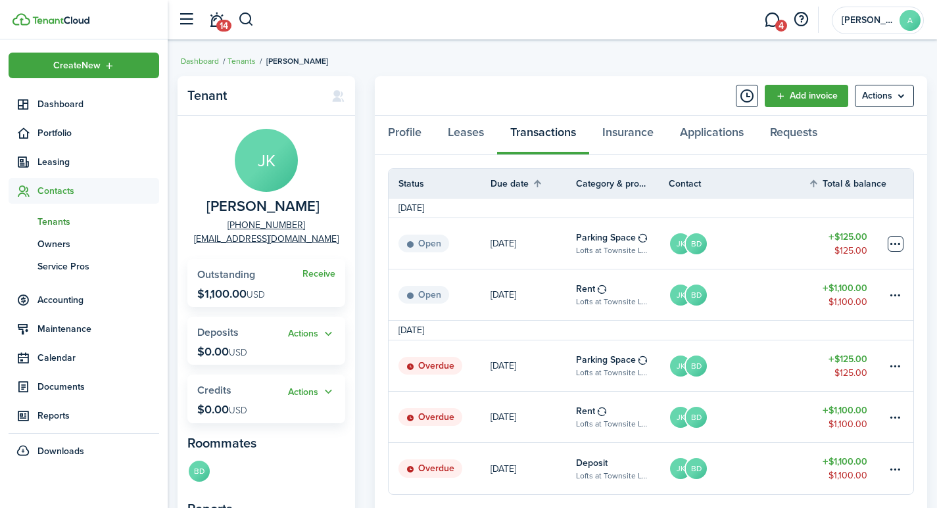
click at [892, 239] on table-menu-btn-icon at bounding box center [895, 244] width 16 height 16
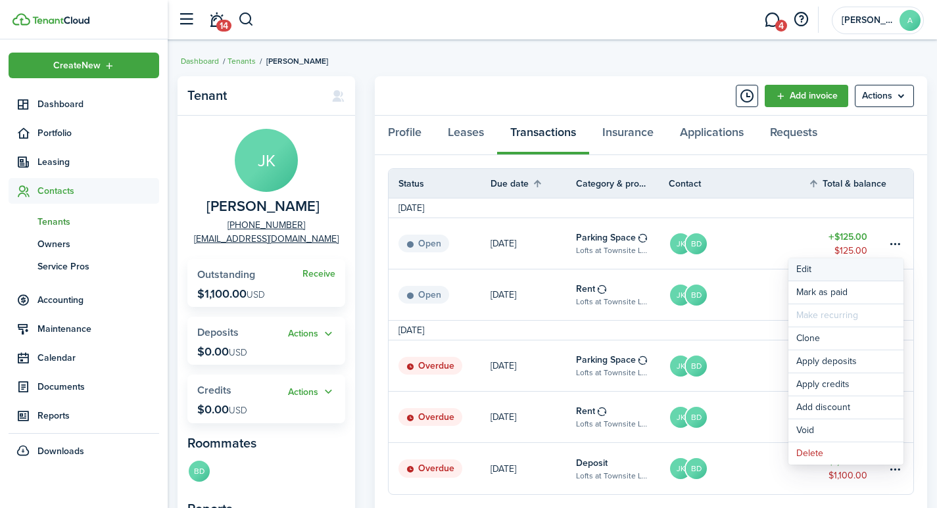
click at [808, 267] on button "Edit" at bounding box center [845, 269] width 115 height 22
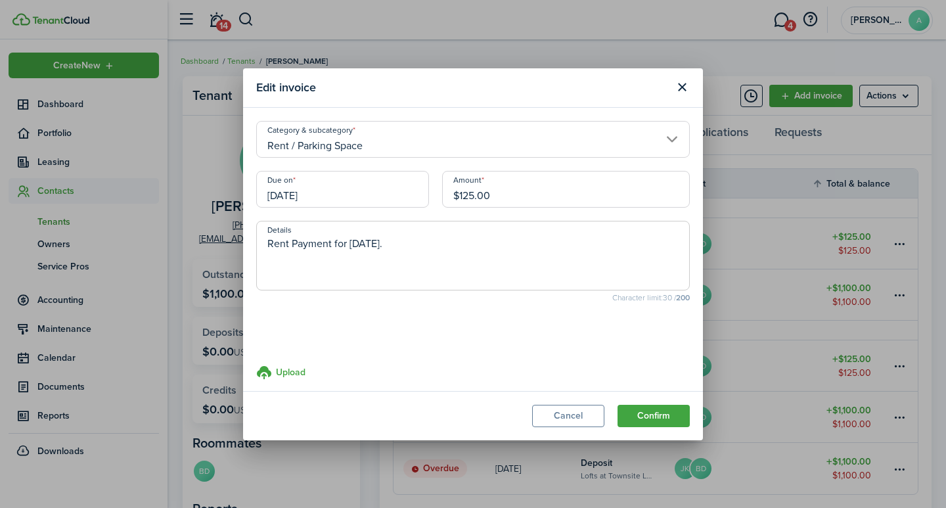
click at [551, 334] on loading-skeleton at bounding box center [473, 333] width 434 height 37
click at [660, 336] on span at bounding box center [473, 340] width 432 height 22
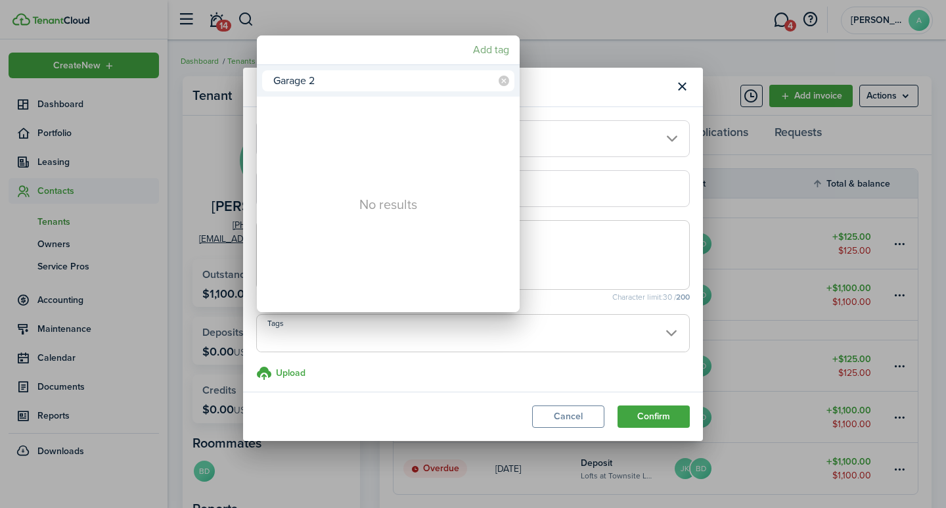
type input "Garage 2"
click at [490, 44] on mbsc-button "Add tag" at bounding box center [491, 50] width 47 height 24
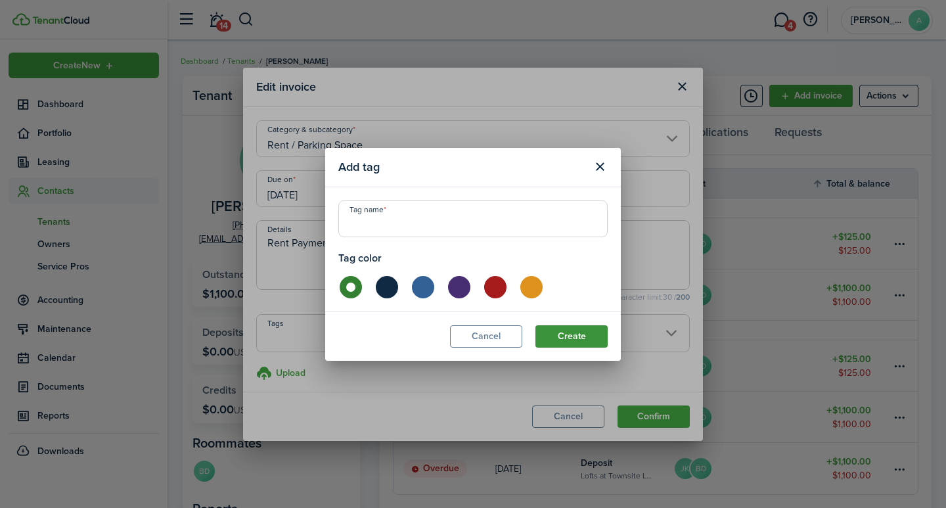
click at [563, 342] on button "Create" at bounding box center [572, 336] width 72 height 22
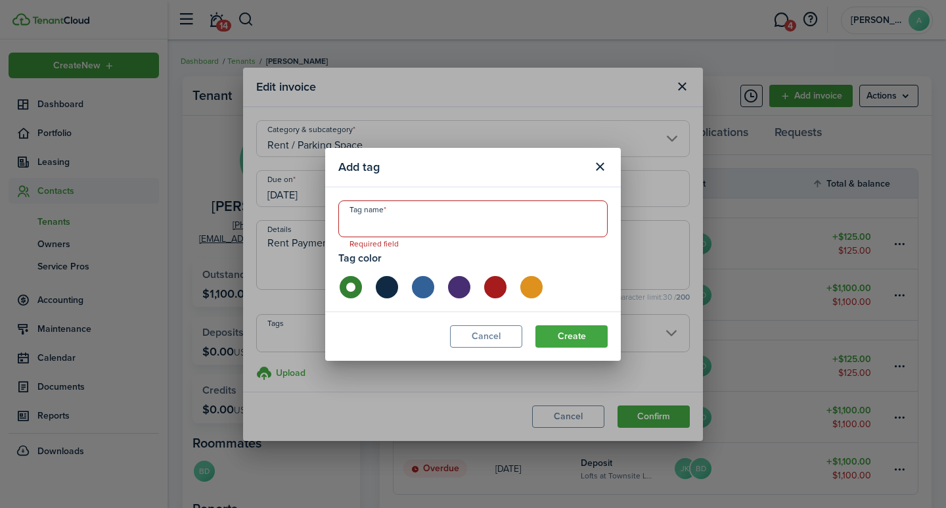
click at [401, 219] on input "Tag name" at bounding box center [472, 218] width 269 height 37
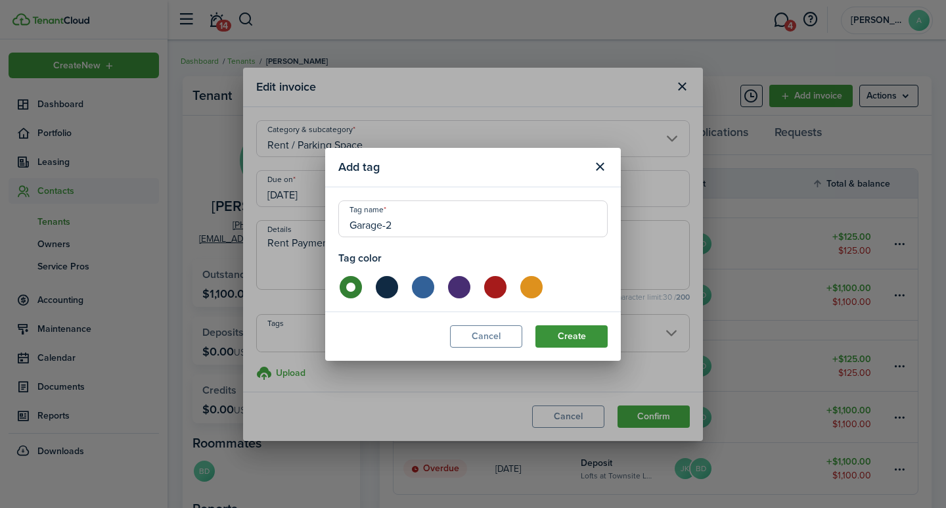
type input "Garage-2"
click at [555, 336] on button "Create" at bounding box center [572, 336] width 72 height 22
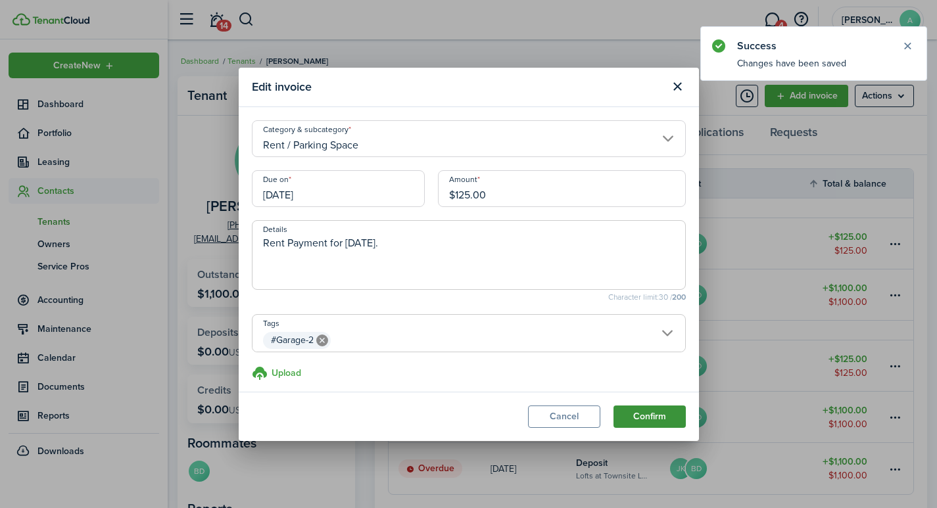
click at [648, 415] on button "Confirm" at bounding box center [649, 417] width 72 height 22
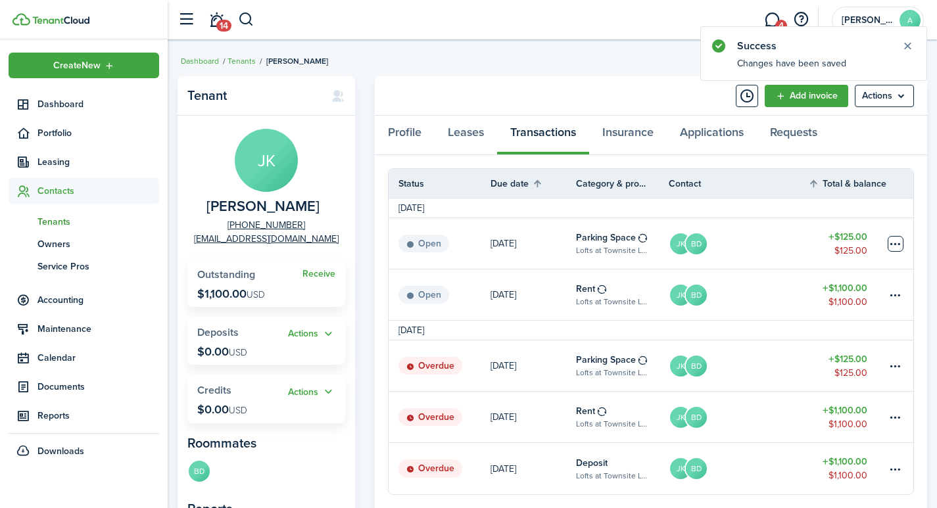
click at [899, 243] on table-menu-btn-icon at bounding box center [895, 244] width 16 height 16
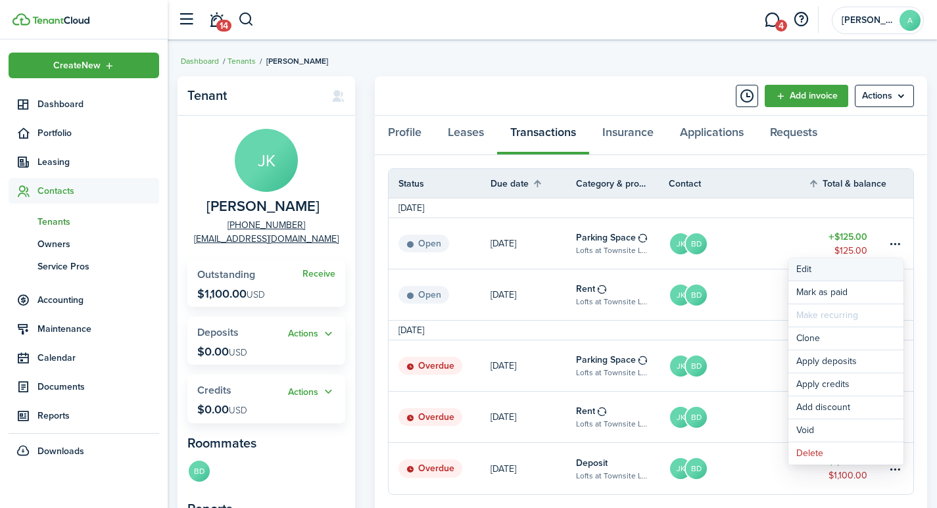
click at [814, 268] on button "Edit" at bounding box center [845, 269] width 115 height 22
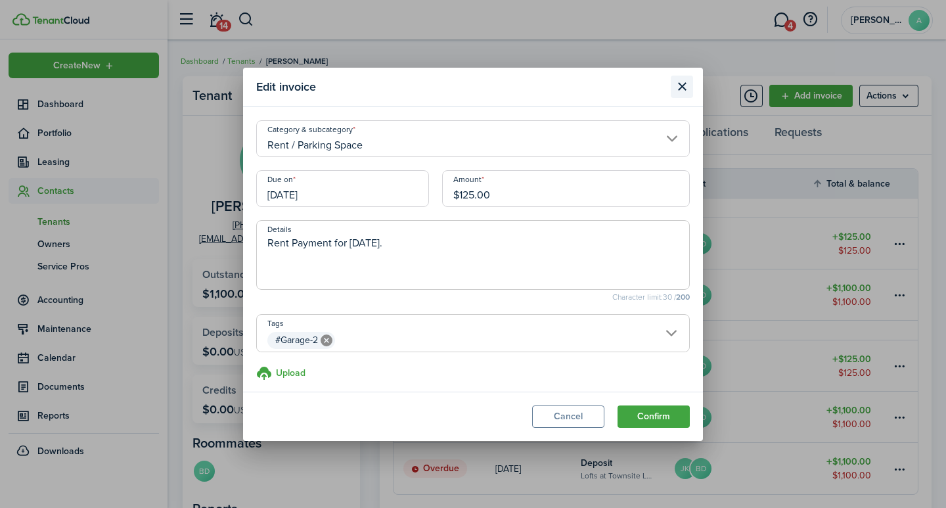
click at [684, 83] on button "Close modal" at bounding box center [682, 87] width 22 height 22
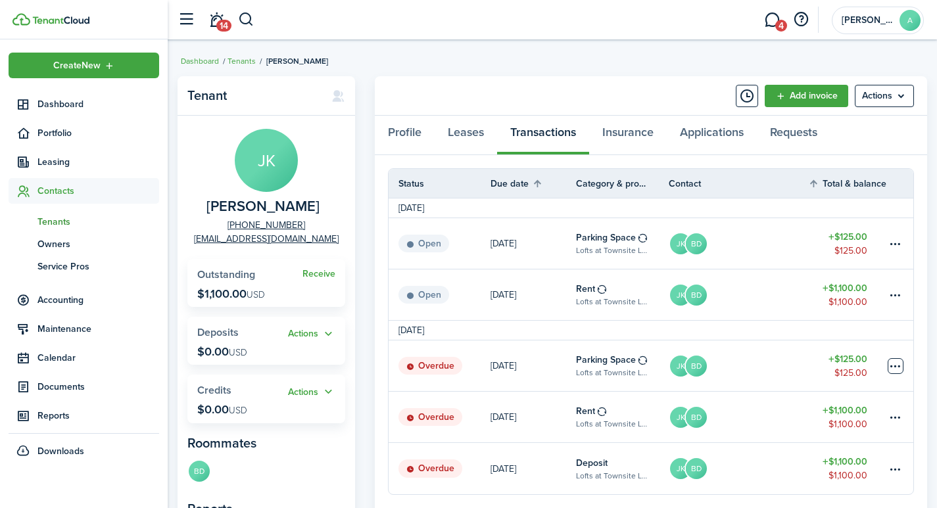
click at [898, 365] on table-menu-btn-icon at bounding box center [895, 366] width 16 height 16
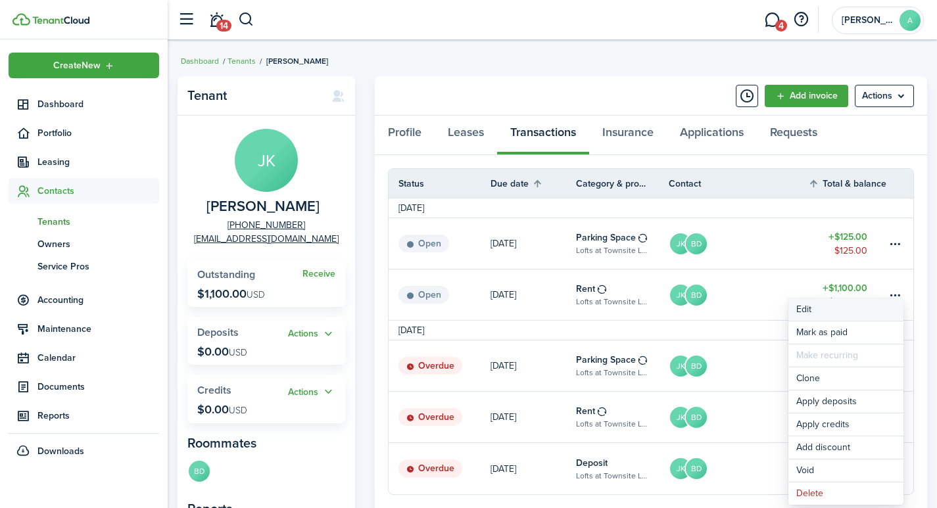
click at [801, 310] on button "Edit" at bounding box center [845, 309] width 115 height 22
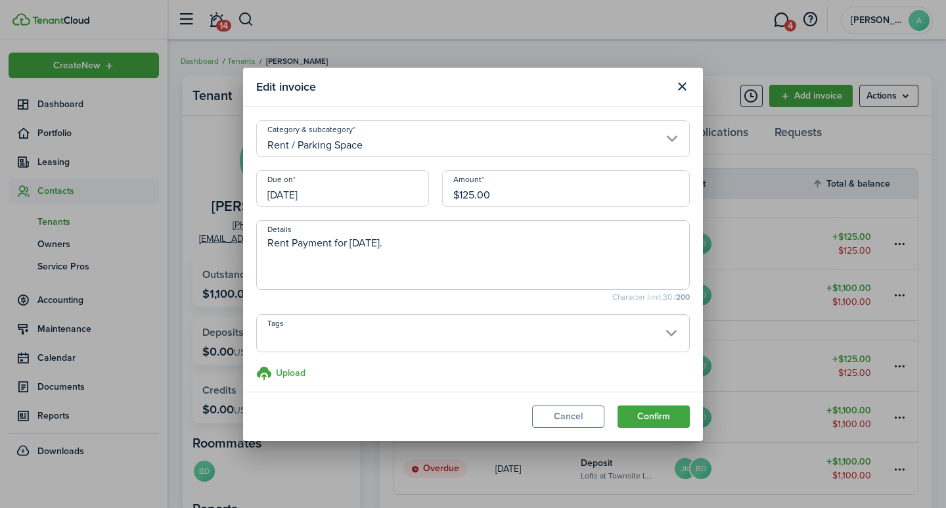
click at [326, 329] on span at bounding box center [473, 340] width 432 height 22
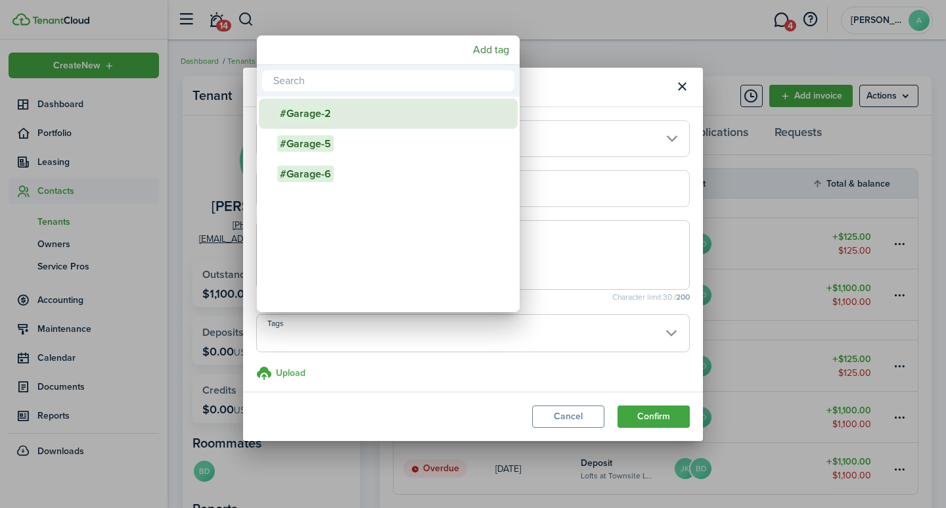
click at [322, 114] on span "#Garage-2" at bounding box center [305, 113] width 57 height 16
type input "#Garage-2"
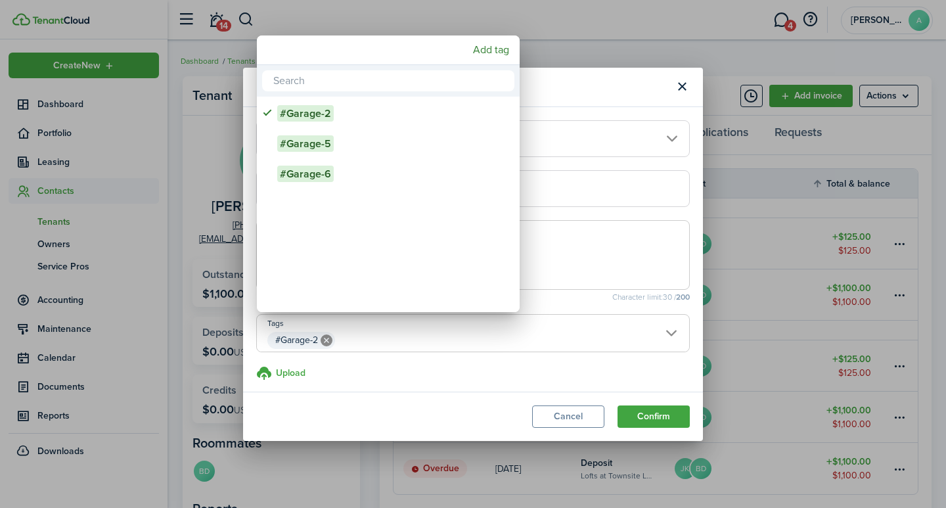
click at [651, 415] on div at bounding box center [473, 254] width 1157 height 718
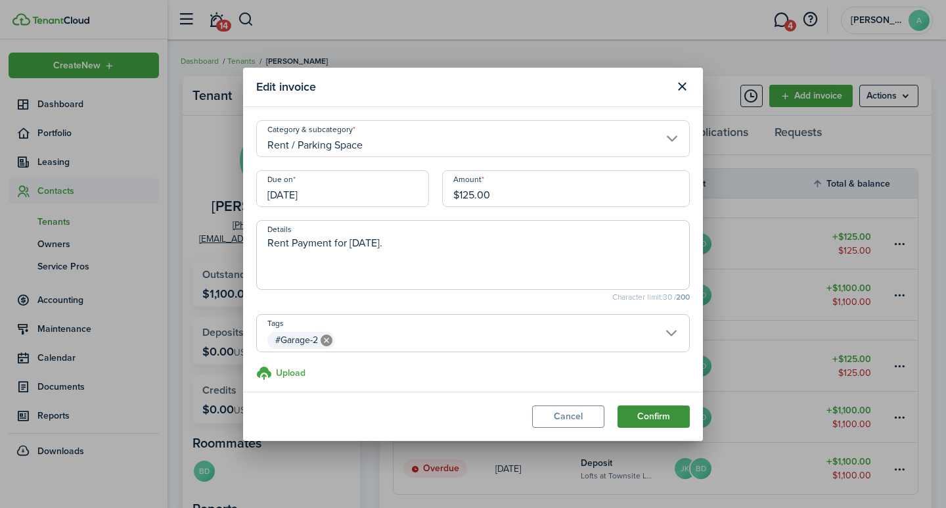
click at [650, 413] on button "Confirm" at bounding box center [654, 417] width 72 height 22
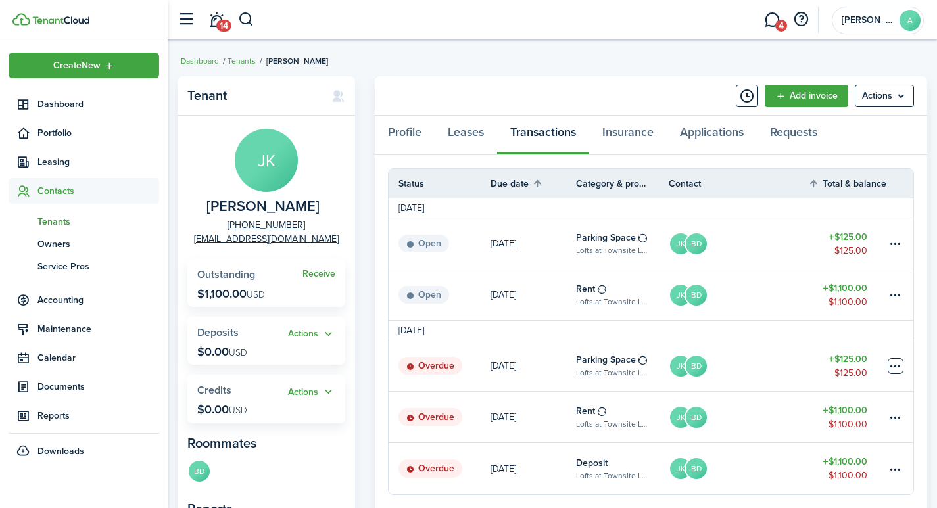
click at [896, 363] on table-menu-btn-icon at bounding box center [895, 366] width 16 height 16
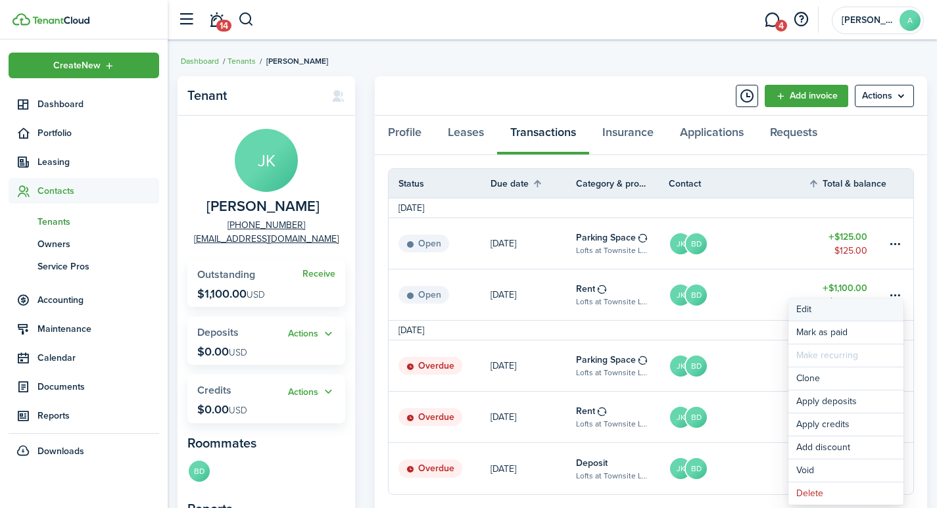
click at [805, 307] on button "Edit" at bounding box center [845, 309] width 115 height 22
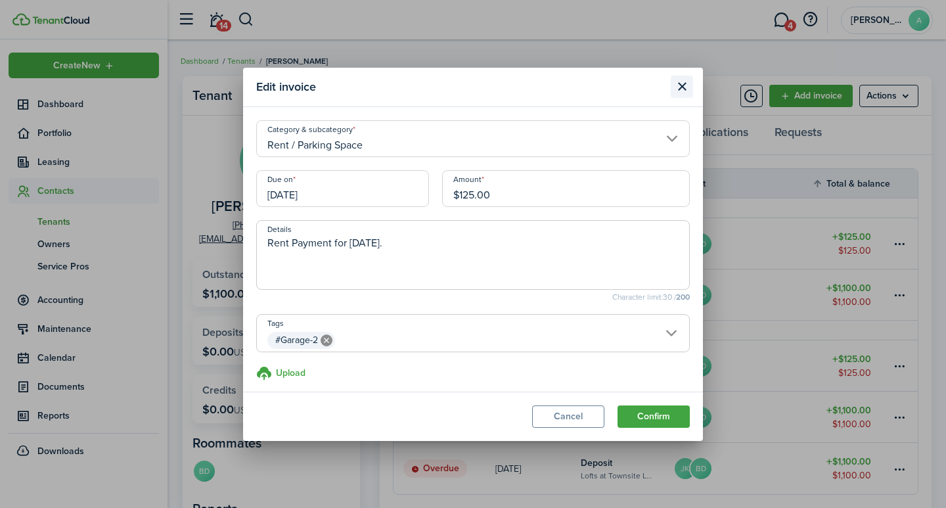
click at [680, 85] on button "Close modal" at bounding box center [682, 87] width 22 height 22
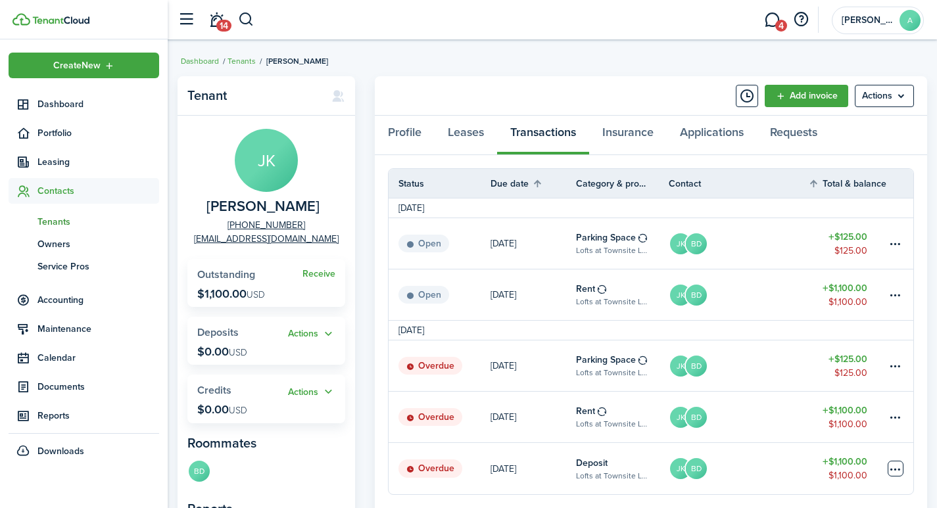
click at [890, 469] on table-menu-btn-icon at bounding box center [895, 469] width 16 height 16
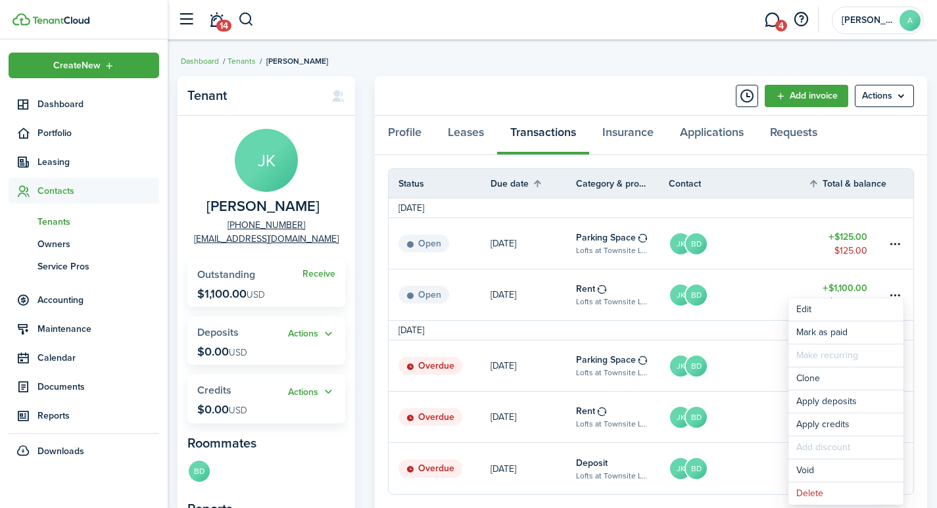
drag, startPoint x: 887, startPoint y: 195, endPoint x: 850, endPoint y: 208, distance: 39.1
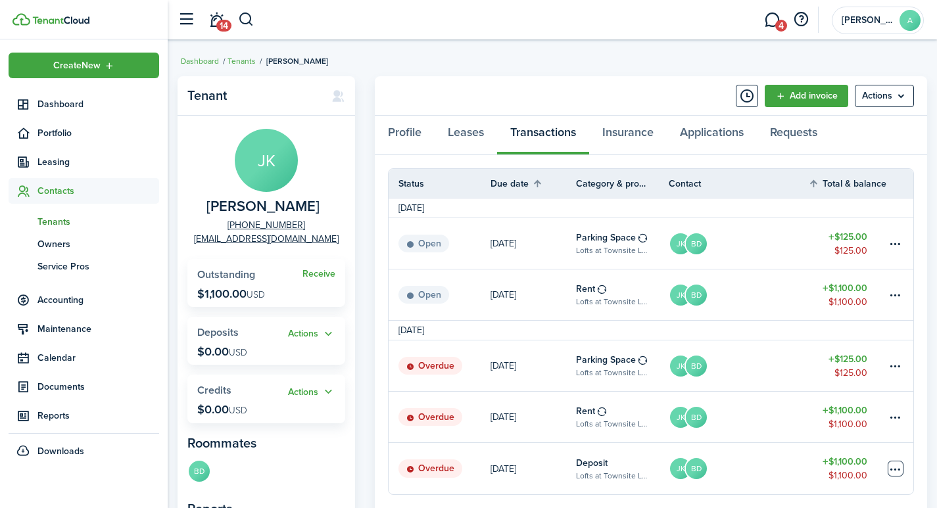
click at [895, 465] on table-menu-btn-icon "Open menu" at bounding box center [895, 469] width 16 height 16
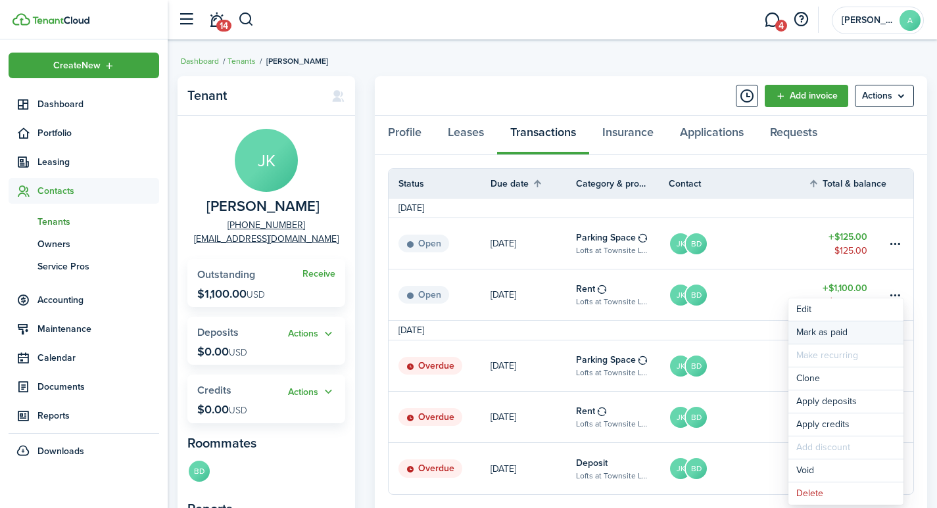
click at [841, 329] on link "Mark as paid" at bounding box center [845, 332] width 115 height 22
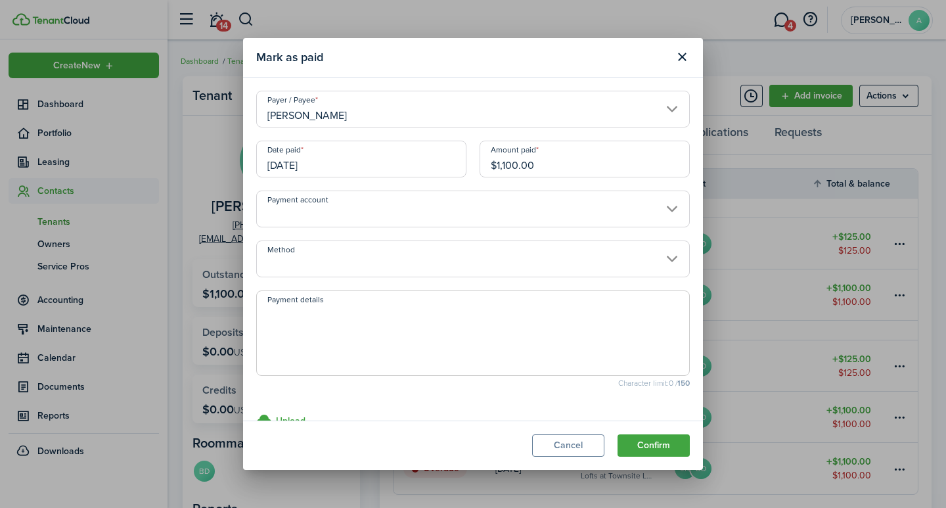
click at [424, 212] on input "Payment account" at bounding box center [473, 209] width 434 height 37
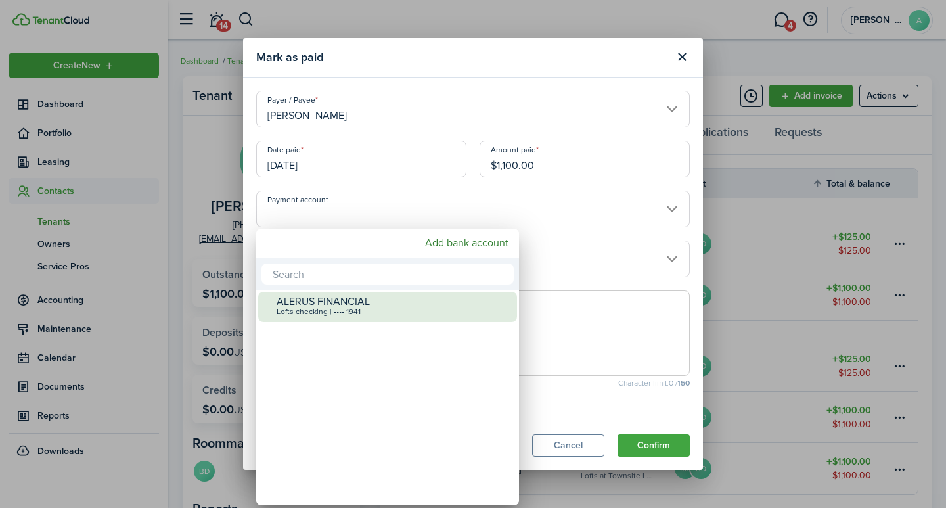
click at [360, 301] on div "ALERUS FINANCIAL" at bounding box center [393, 302] width 233 height 12
type input "•••• •••• •••• 1941"
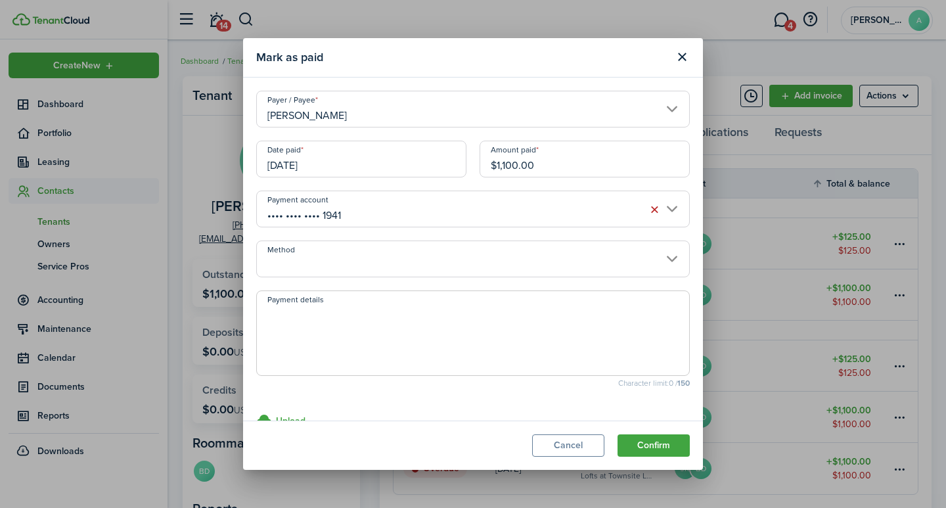
click at [325, 271] on input "Method" at bounding box center [473, 259] width 434 height 37
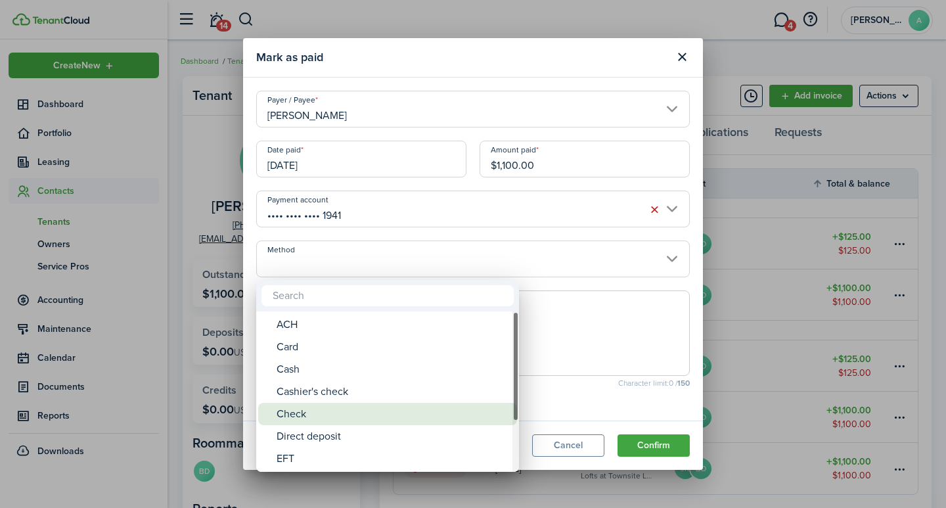
click at [306, 418] on div "Check" at bounding box center [393, 414] width 233 height 22
type input "Check"
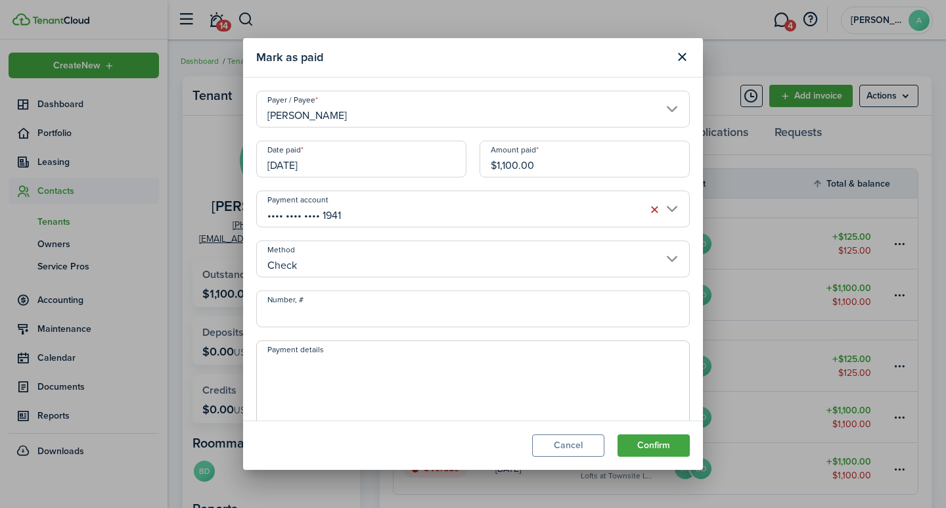
click at [325, 295] on input "Number, #" at bounding box center [473, 309] width 434 height 37
type input "1061"
click at [333, 372] on textarea "Payment details" at bounding box center [473, 387] width 432 height 63
type textarea "Security Deposit"
click at [663, 442] on button "Confirm" at bounding box center [654, 445] width 72 height 22
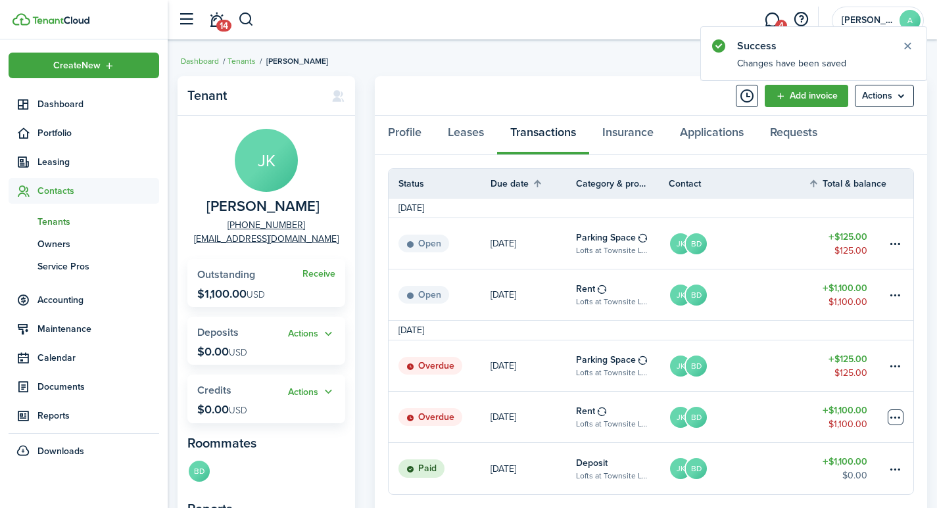
click at [895, 421] on table-menu-btn-icon at bounding box center [895, 417] width 16 height 16
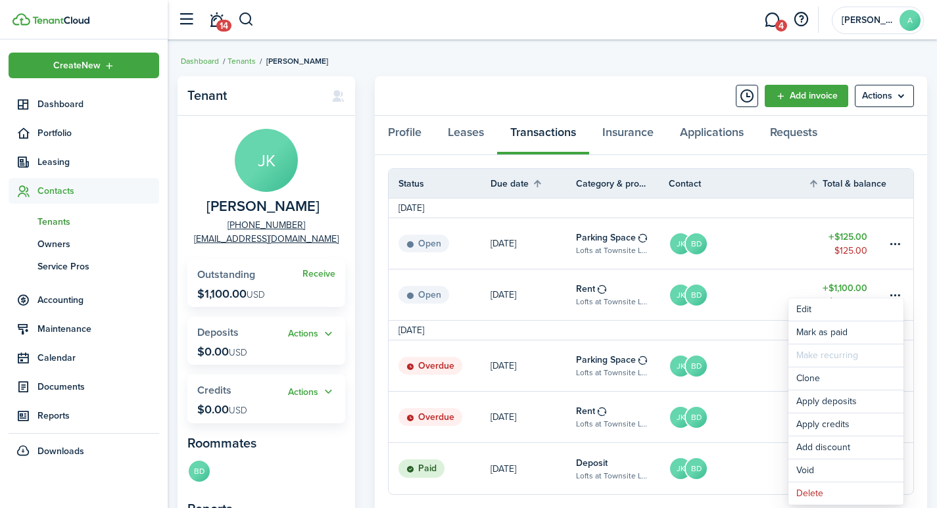
click at [754, 499] on panel-main-body "Status Due date Category & property Contact Total & balance Actions October 202…" at bounding box center [651, 401] width 552 height 492
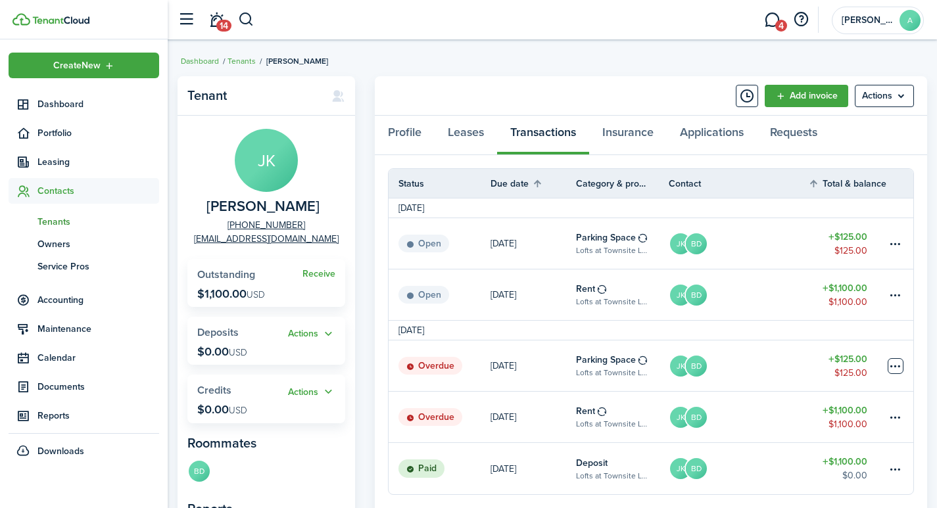
click at [895, 364] on table-menu-btn-icon at bounding box center [895, 366] width 16 height 16
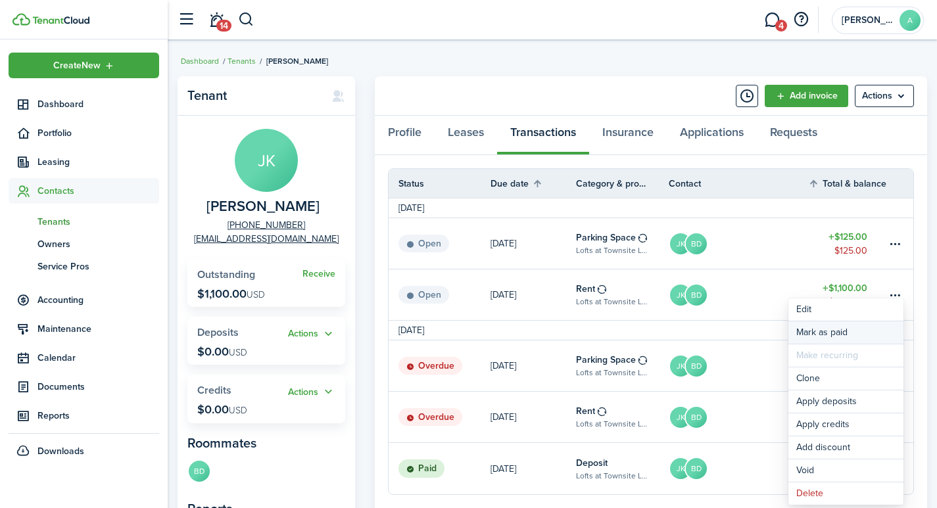
click at [805, 331] on link "Mark as paid" at bounding box center [845, 332] width 115 height 22
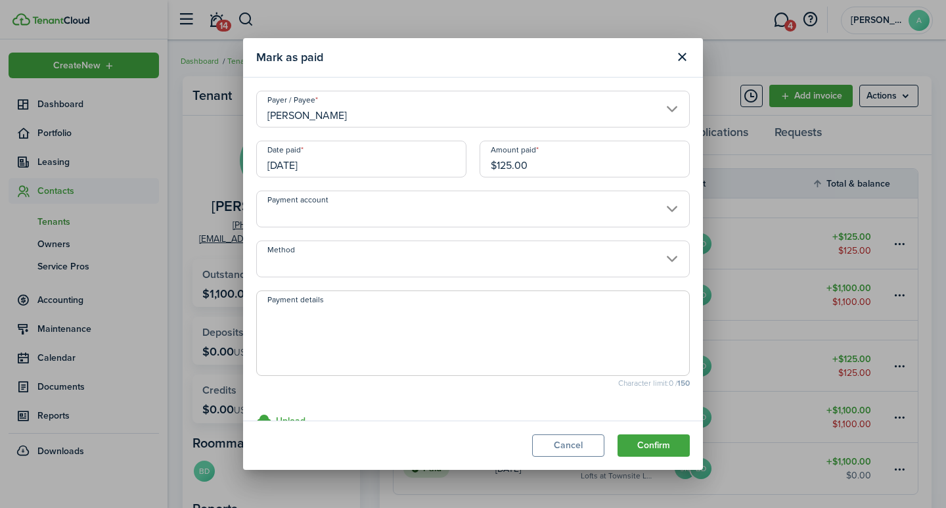
click at [335, 208] on input "Payment account" at bounding box center [473, 209] width 434 height 37
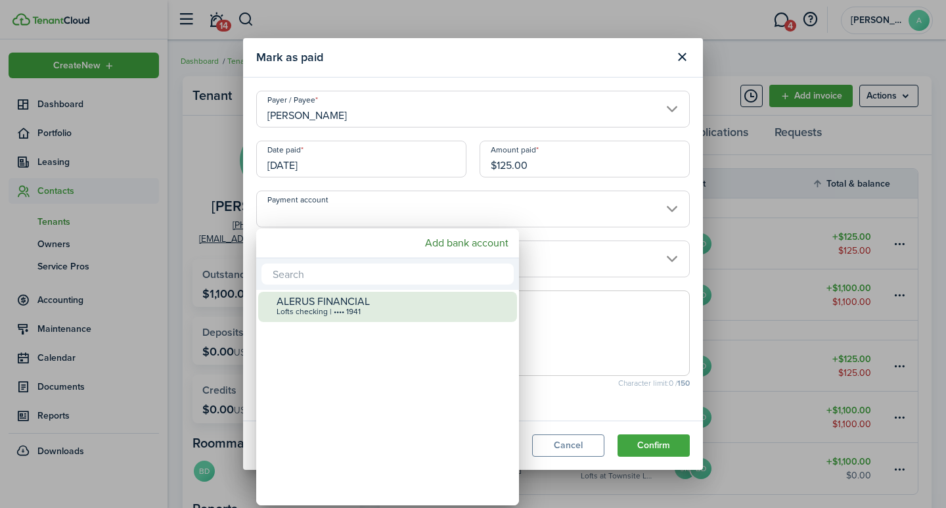
click at [327, 298] on div "ALERUS FINANCIAL" at bounding box center [393, 302] width 233 height 12
type input "•••• •••• •••• 1941"
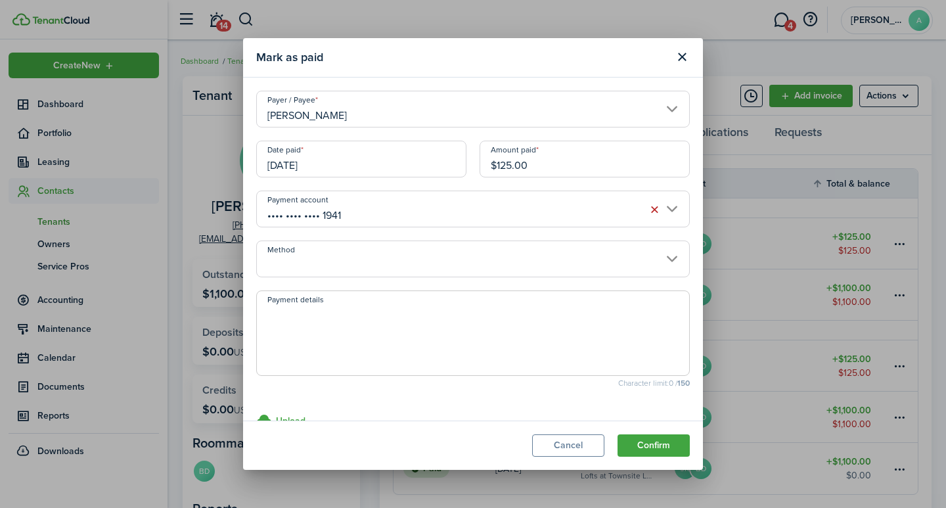
click at [325, 271] on input "Method" at bounding box center [473, 259] width 434 height 37
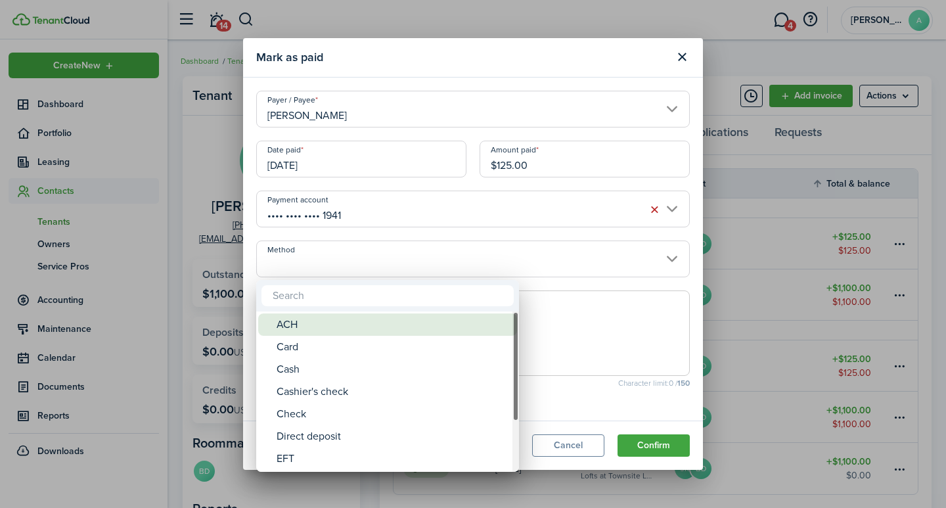
click at [304, 317] on div "ACH" at bounding box center [393, 325] width 233 height 22
type input "ACH"
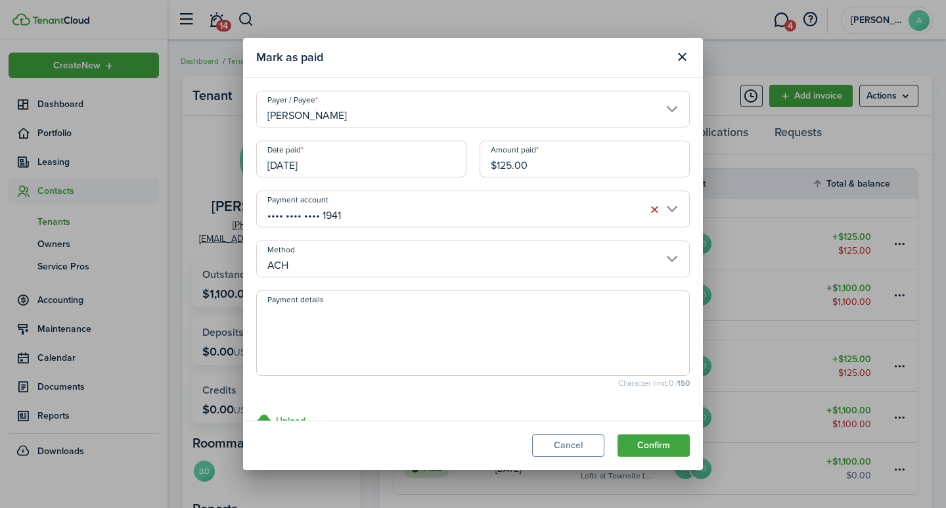
click at [304, 315] on textarea "Payment details" at bounding box center [473, 337] width 432 height 63
type textarea "September rent - 7940-70D0"
click at [652, 442] on button "Confirm" at bounding box center [654, 445] width 72 height 22
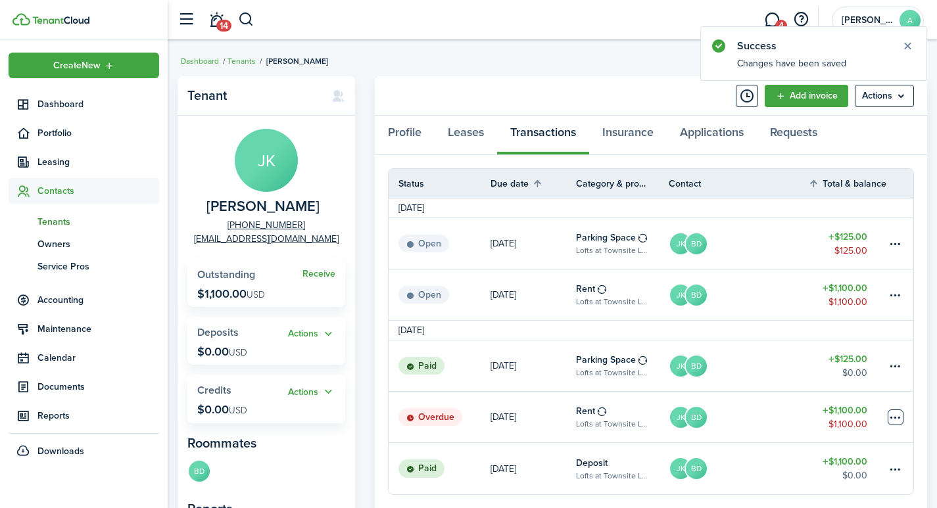
click at [897, 411] on table-menu-btn-icon at bounding box center [895, 417] width 16 height 16
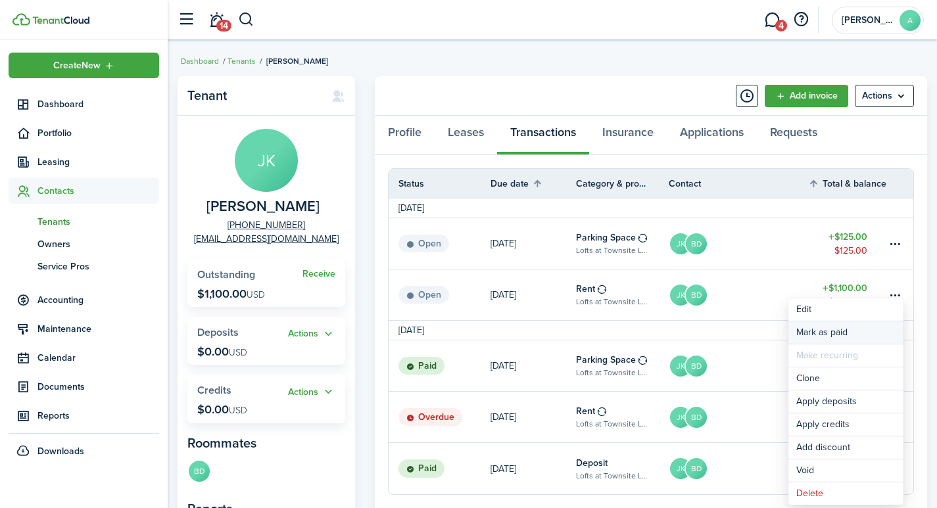
click at [828, 331] on link "Mark as paid" at bounding box center [845, 332] width 115 height 22
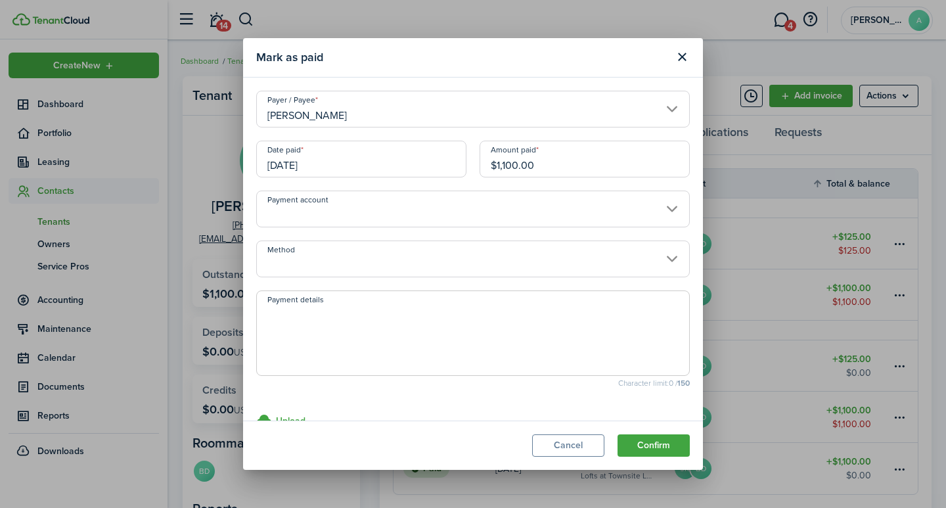
drag, startPoint x: 555, startPoint y: 170, endPoint x: 441, endPoint y: 162, distance: 114.6
click at [441, 162] on div "Date paid 09/01/2025 Amount paid $1,100.00" at bounding box center [473, 166] width 447 height 50
click at [392, 212] on input "Payment account" at bounding box center [473, 209] width 434 height 37
type input "$487.50"
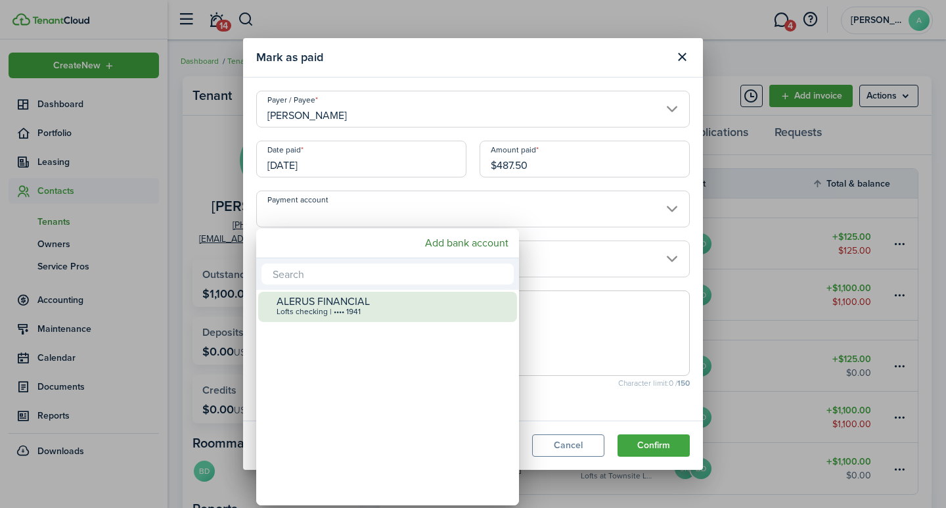
click at [349, 308] on div "Lofts checking | •••• 1941" at bounding box center [393, 312] width 233 height 9
type input "•••• •••• •••• 1941"
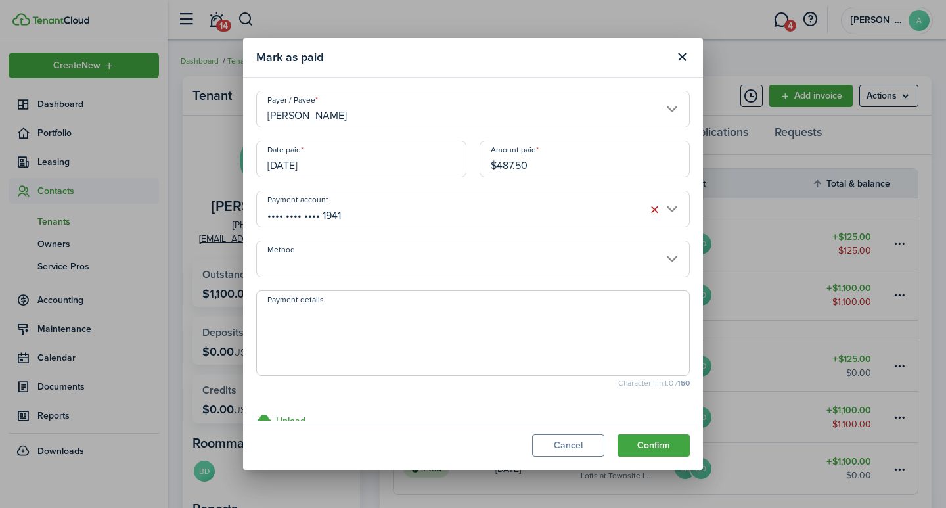
click at [357, 271] on input "Method" at bounding box center [473, 259] width 434 height 37
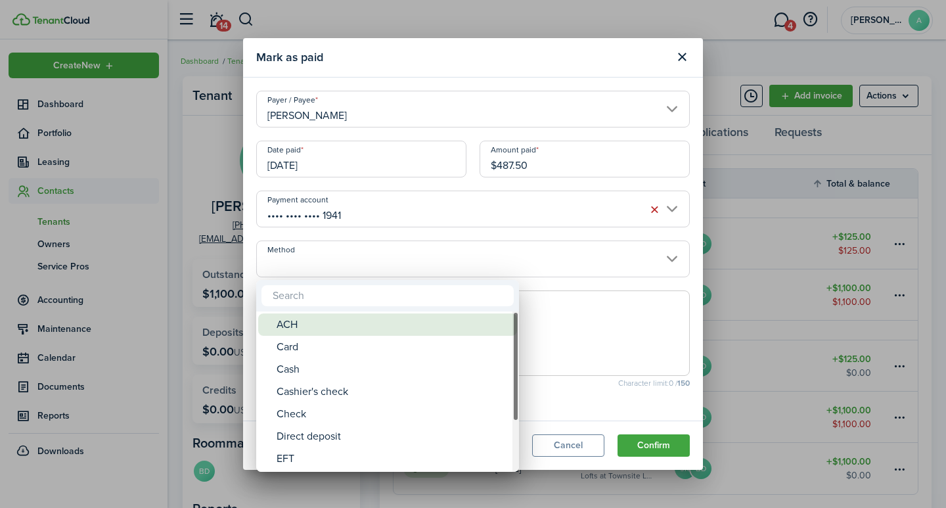
click at [331, 322] on div "ACH" at bounding box center [393, 325] width 233 height 22
type input "ACH"
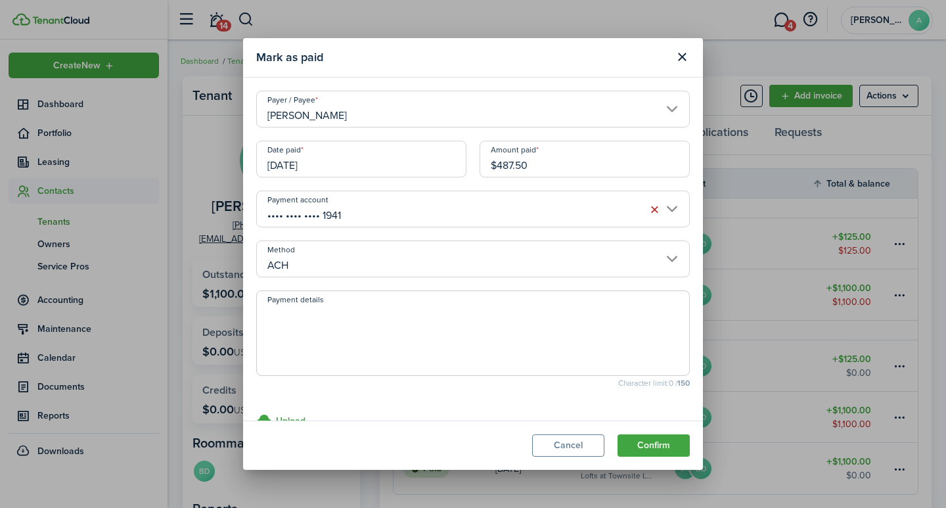
click at [327, 332] on textarea "Payment details" at bounding box center [473, 337] width 432 height 63
type textarea "September rent - 7940-70D0"
click at [657, 442] on button "Confirm" at bounding box center [654, 445] width 72 height 22
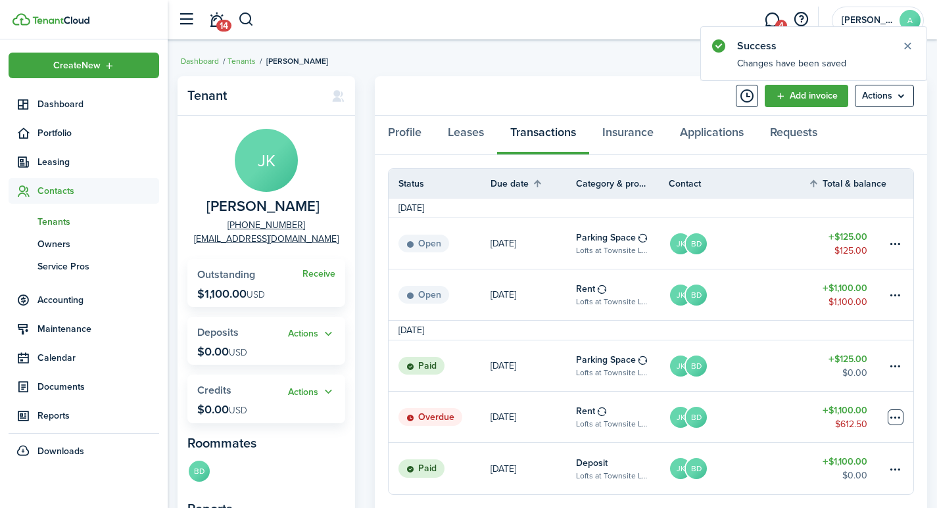
click at [895, 419] on table-menu-btn-icon at bounding box center [895, 417] width 16 height 16
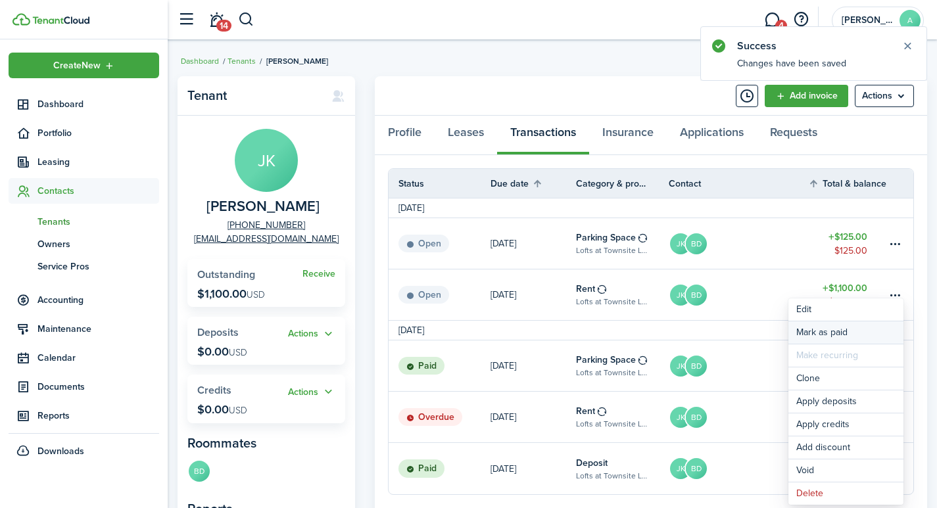
click at [837, 333] on link "Mark as paid" at bounding box center [845, 332] width 115 height 22
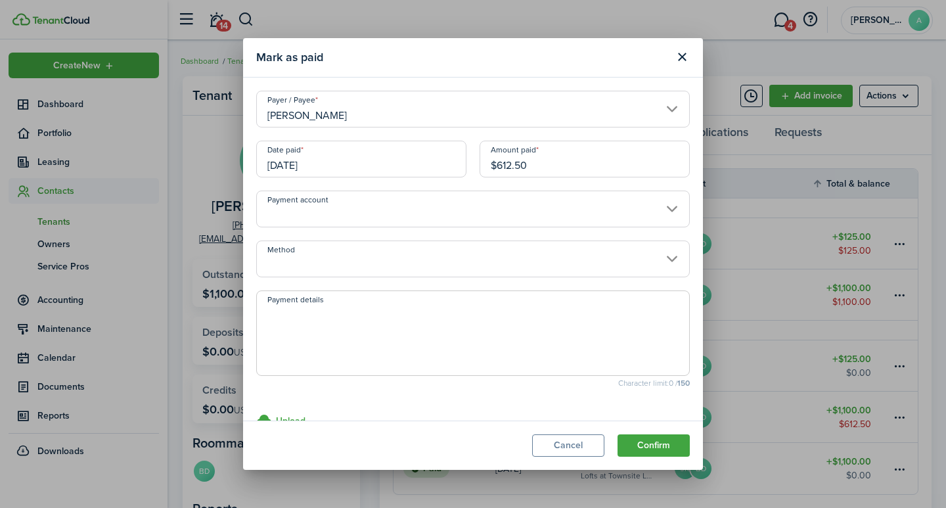
click at [666, 101] on input "Jakob Kolness" at bounding box center [473, 109] width 434 height 37
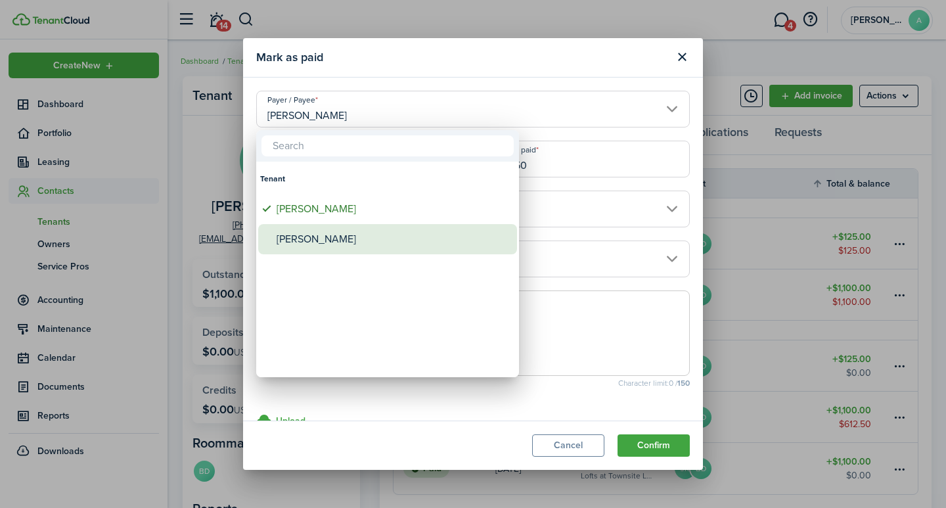
click at [323, 239] on div "Benjamin Djerf" at bounding box center [393, 239] width 233 height 30
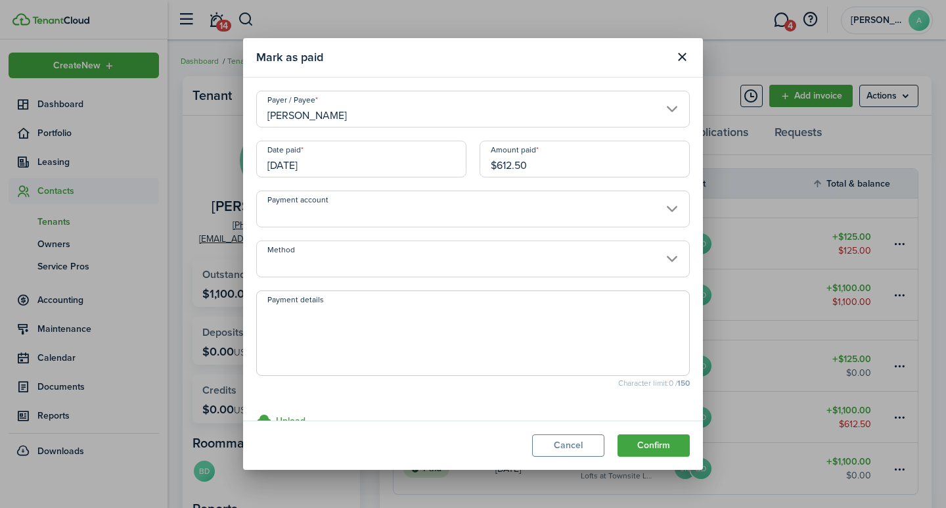
type input "Benjamin Djerf"
click at [471, 206] on input "Payment account" at bounding box center [473, 209] width 434 height 37
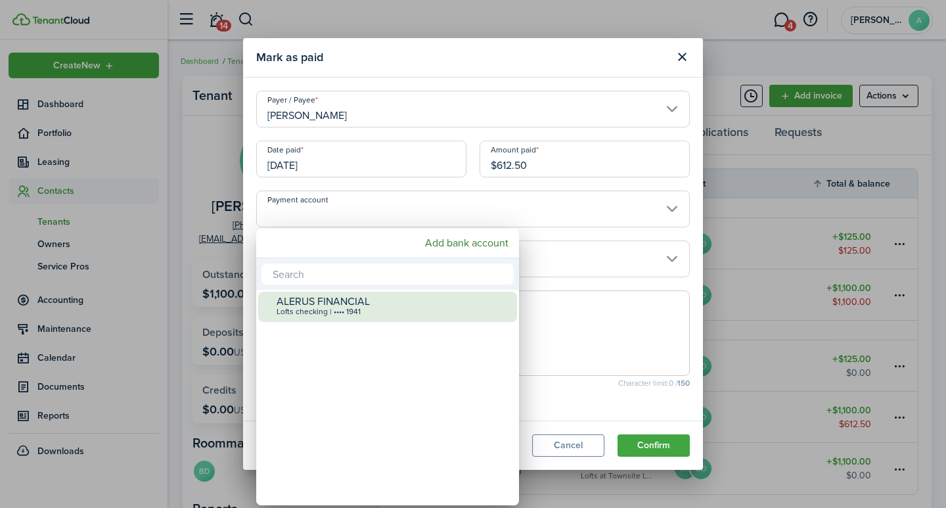
drag, startPoint x: 338, startPoint y: 304, endPoint x: 346, endPoint y: 285, distance: 21.0
click at [339, 304] on div "ALERUS FINANCIAL" at bounding box center [393, 302] width 233 height 12
type input "•••• •••• •••• 1941"
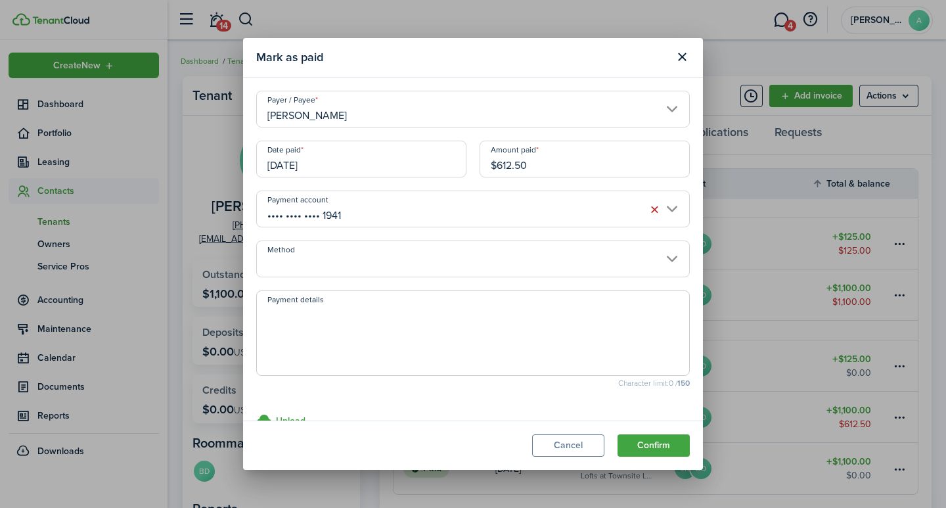
click at [359, 262] on input "Method" at bounding box center [473, 259] width 434 height 37
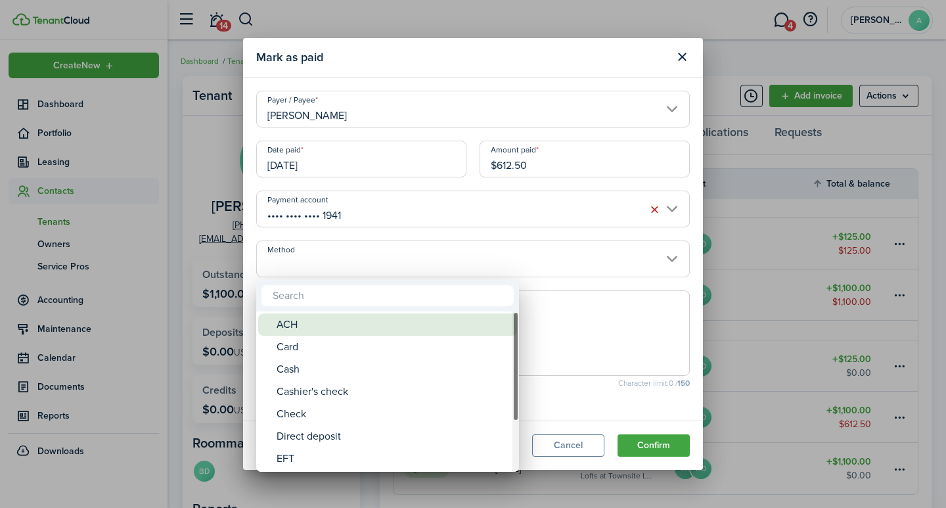
click at [306, 322] on div "ACH" at bounding box center [393, 325] width 233 height 22
type input "ACH"
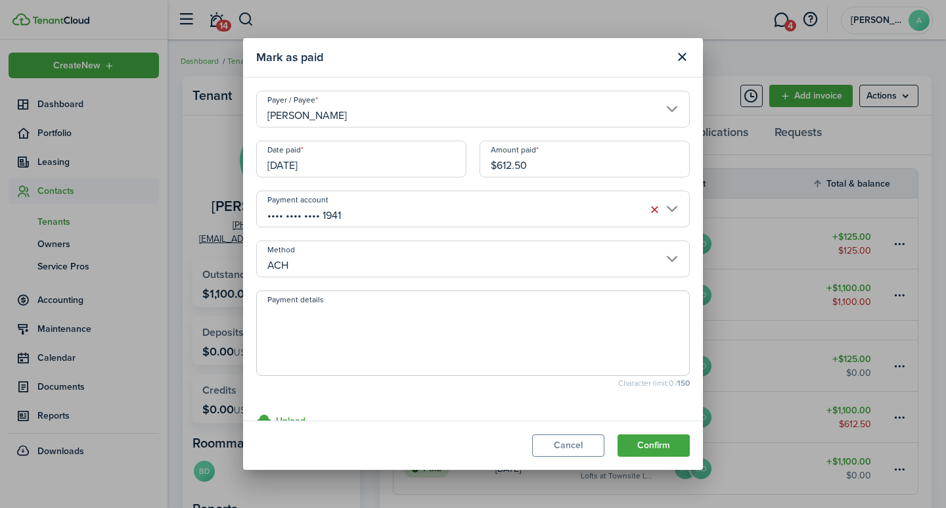
click at [310, 325] on textarea "Payment details" at bounding box center [473, 337] width 432 height 63
type textarea "September rent - 78AD-FDB0"
click at [662, 442] on button "Confirm" at bounding box center [654, 445] width 72 height 22
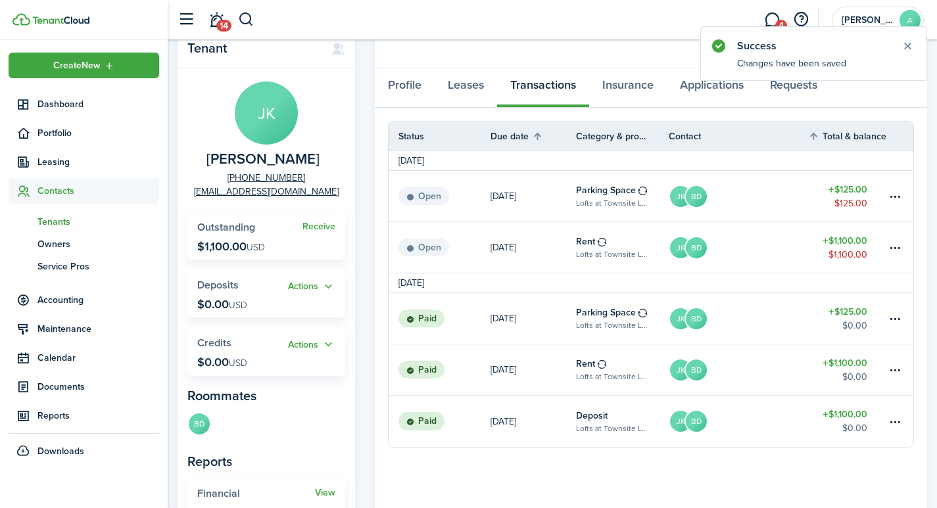
scroll to position [57, 0]
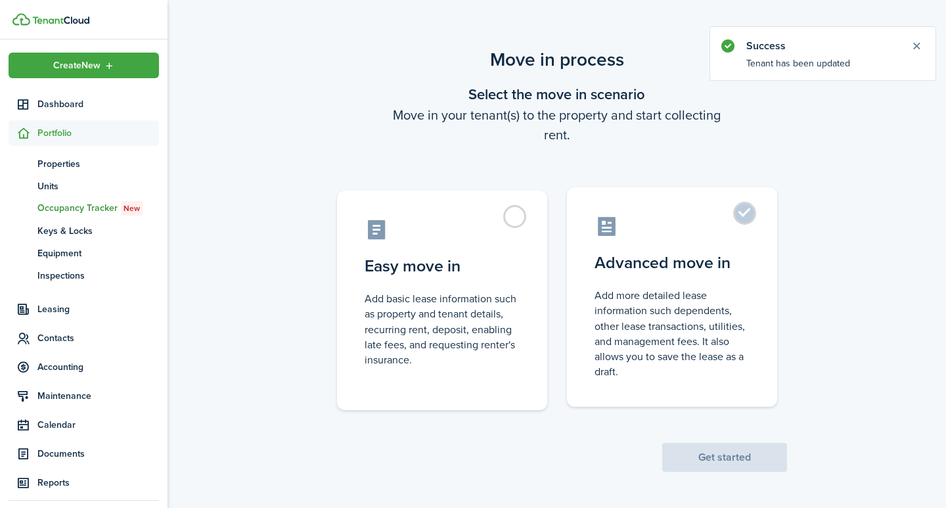
click at [749, 220] on label "Advanced move in Add more detailed lease information such dependents, other lea…" at bounding box center [672, 297] width 210 height 220
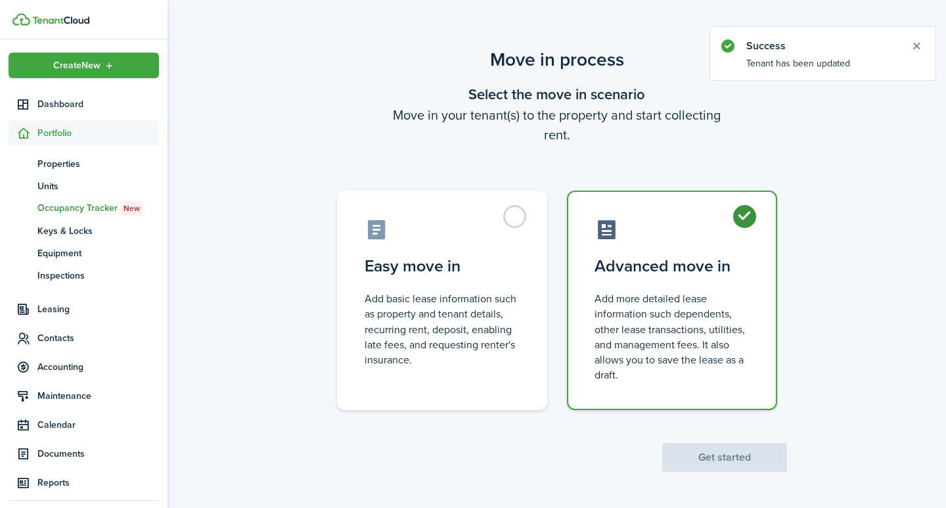
radio input "true"
click at [724, 451] on button "Get started" at bounding box center [725, 457] width 125 height 29
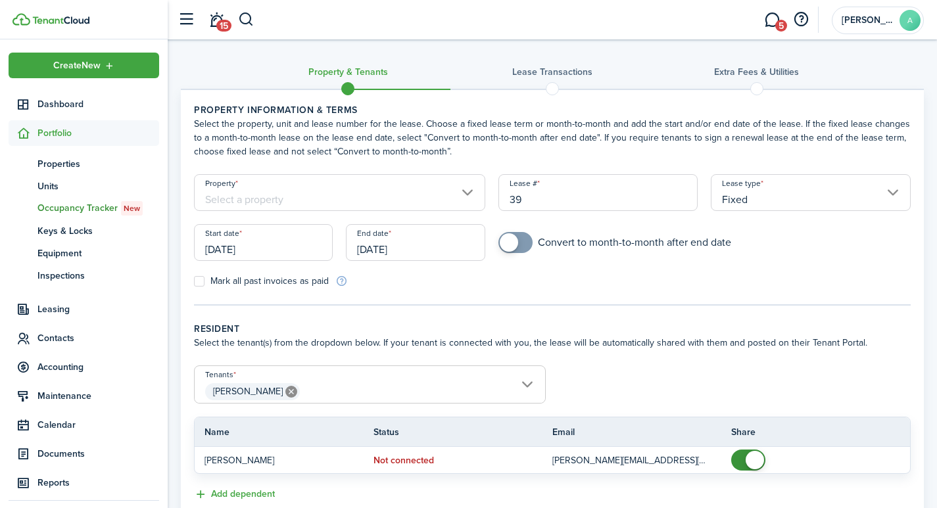
click at [315, 193] on input "Property" at bounding box center [339, 192] width 291 height 37
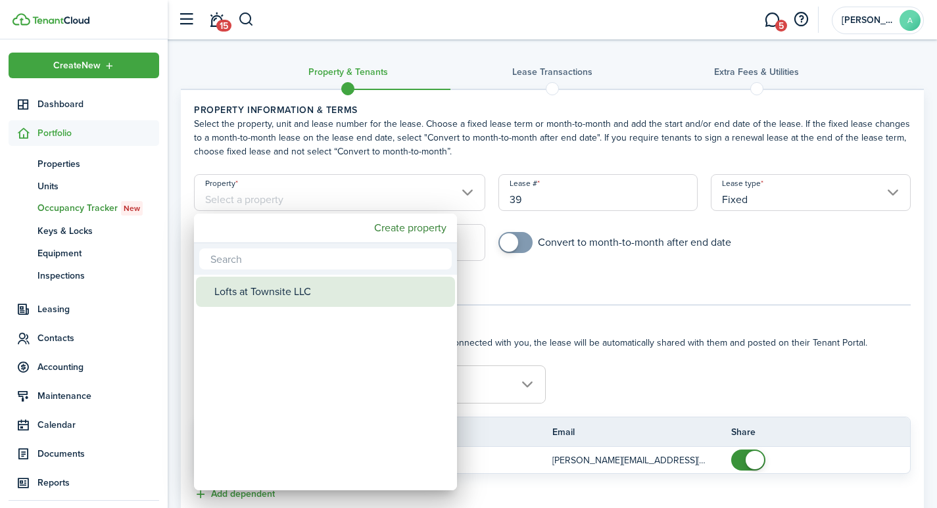
click at [293, 289] on div "Lofts at Townsite LLC" at bounding box center [330, 292] width 233 height 30
type input "Lofts at Townsite LLC"
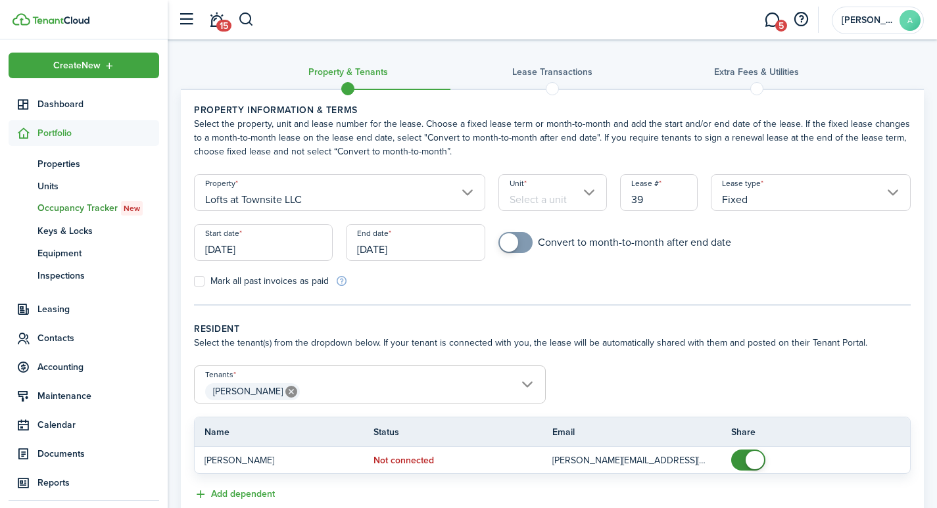
click at [534, 201] on input "Unit" at bounding box center [552, 192] width 108 height 37
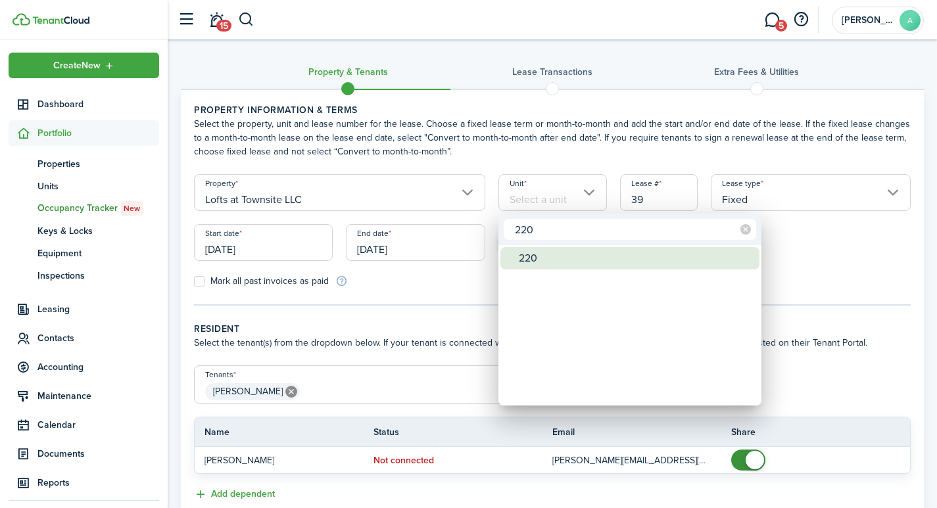
type input "220"
click at [538, 256] on div "220" at bounding box center [635, 258] width 233 height 22
type input "220"
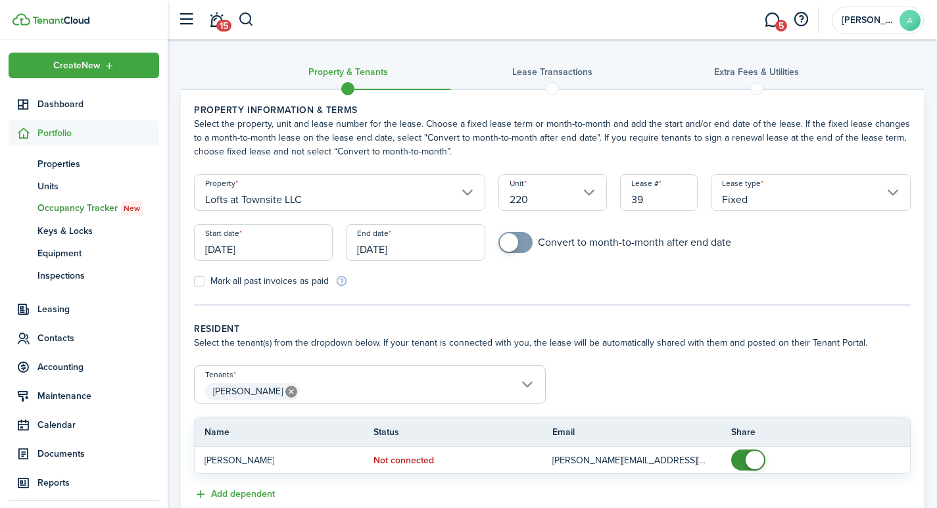
drag, startPoint x: 657, startPoint y: 197, endPoint x: 622, endPoint y: 197, distance: 34.8
click at [622, 197] on input "39" at bounding box center [659, 192] width 78 height 37
click at [766, 198] on input "Fixed" at bounding box center [811, 192] width 200 height 37
type input "2201"
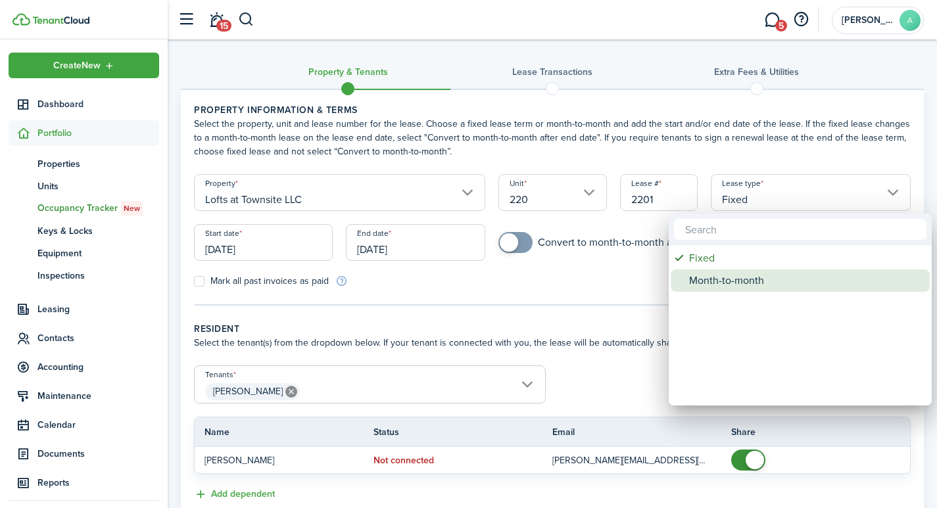
click at [725, 281] on div "Month-to-month" at bounding box center [805, 280] width 233 height 22
type input "Month-to-month"
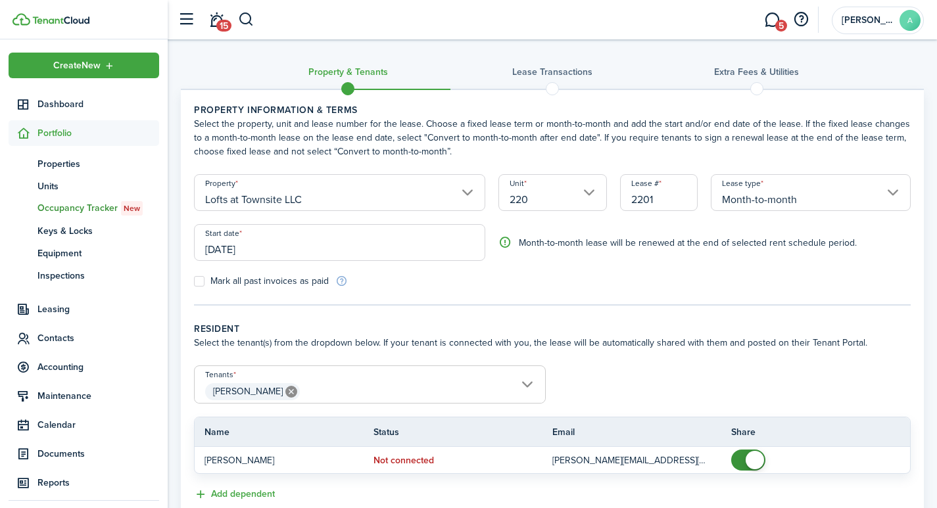
click at [275, 254] on input "[DATE]" at bounding box center [339, 242] width 291 height 37
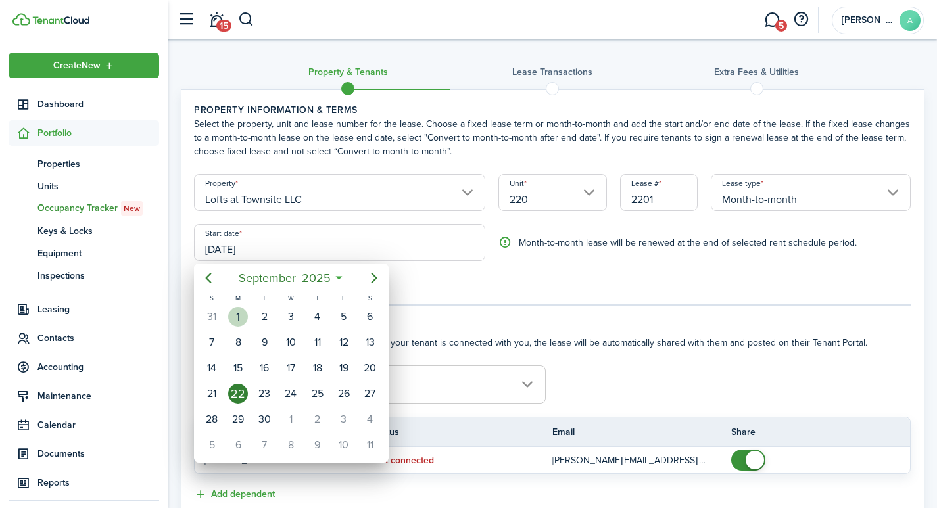
click at [241, 312] on div "1" at bounding box center [238, 317] width 20 height 20
type input "[DATE]"
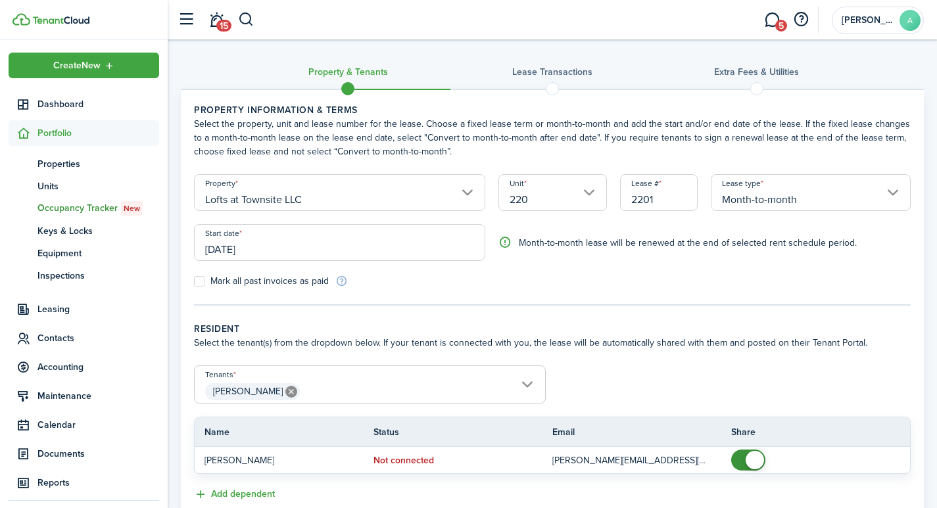
click at [406, 382] on span "[PERSON_NAME]" at bounding box center [370, 392] width 350 height 22
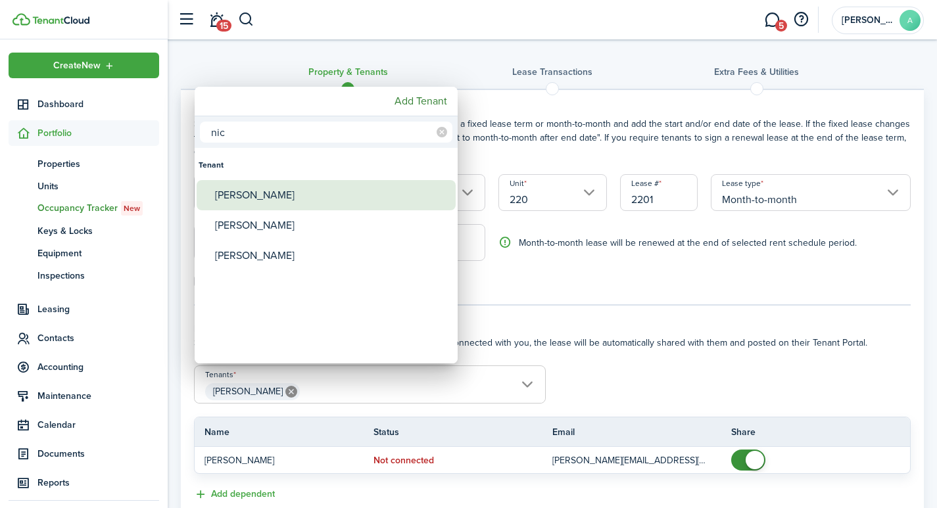
type input "nic"
click at [252, 194] on div "[PERSON_NAME]" at bounding box center [331, 195] width 233 height 30
type input "[PERSON_NAME], [PERSON_NAME]"
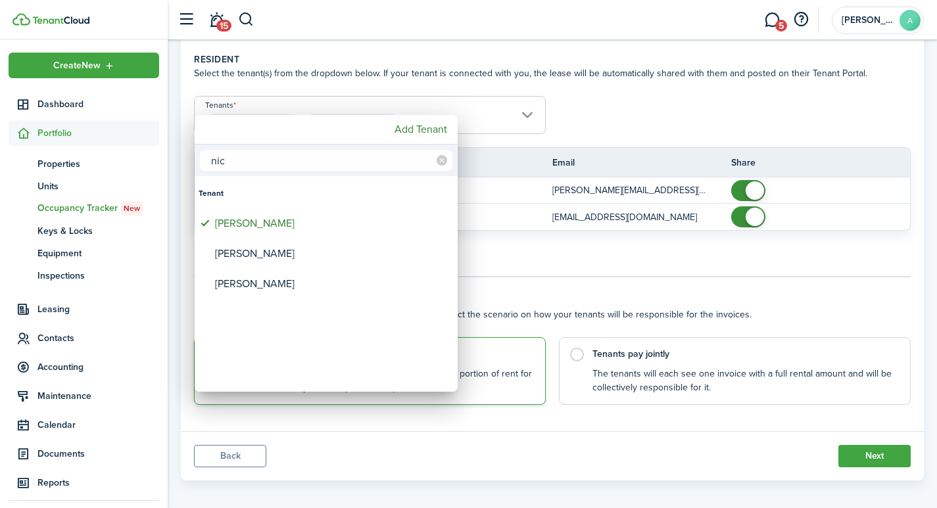
scroll to position [268, 0]
click at [665, 256] on div at bounding box center [468, 254] width 1147 height 718
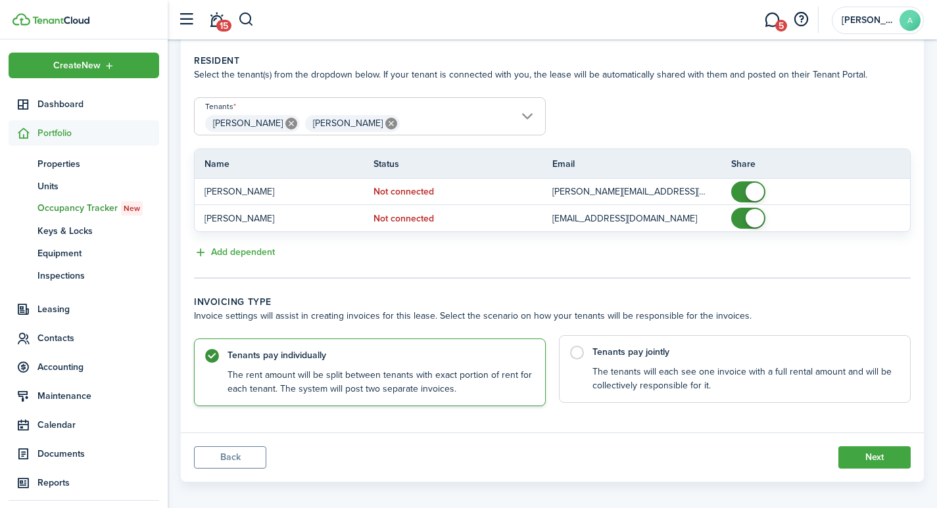
click at [583, 354] on label "Tenants pay jointly The tenants will each see one invoice with a full rental am…" at bounding box center [735, 369] width 352 height 68
radio input "false"
radio input "true"
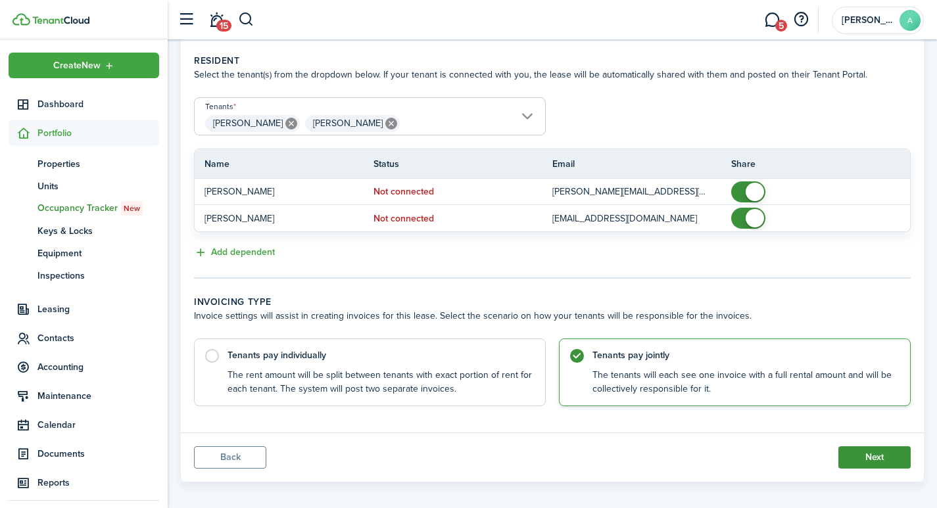
click at [887, 455] on button "Next" at bounding box center [874, 457] width 72 height 22
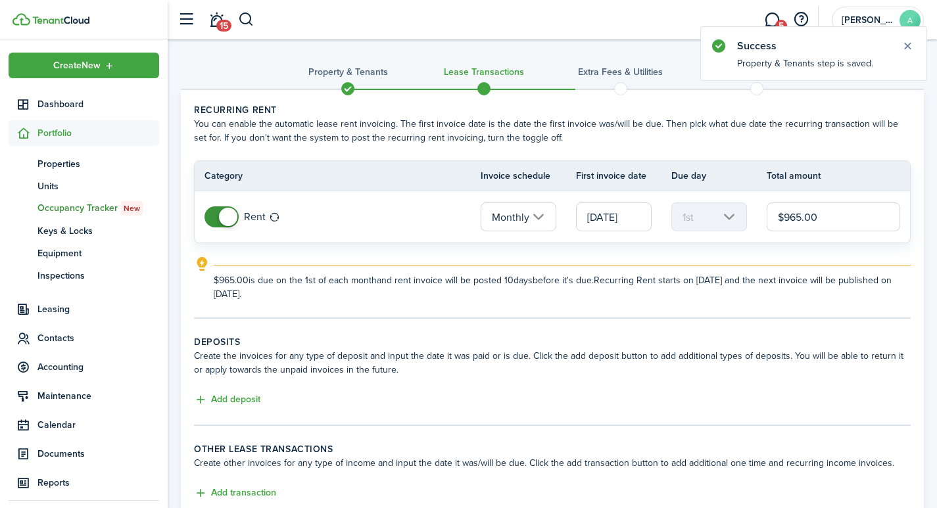
drag, startPoint x: 840, startPoint y: 218, endPoint x: 716, endPoint y: 203, distance: 125.1
click at [716, 204] on tr "Rent Monthly [DATE] 1st $965.00" at bounding box center [552, 216] width 715 height 51
type input "$950.00"
click at [240, 396] on button "Add deposit" at bounding box center [227, 399] width 66 height 15
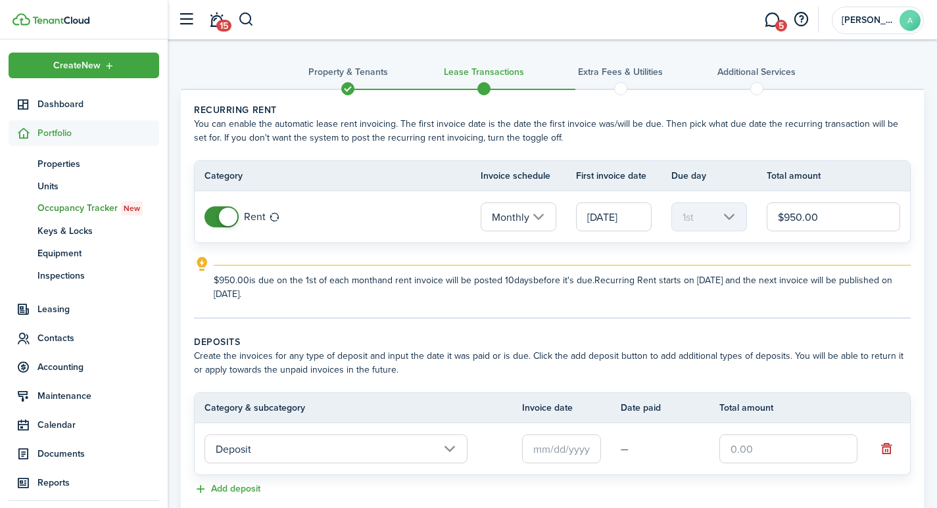
click at [565, 448] on input "text" at bounding box center [561, 448] width 79 height 29
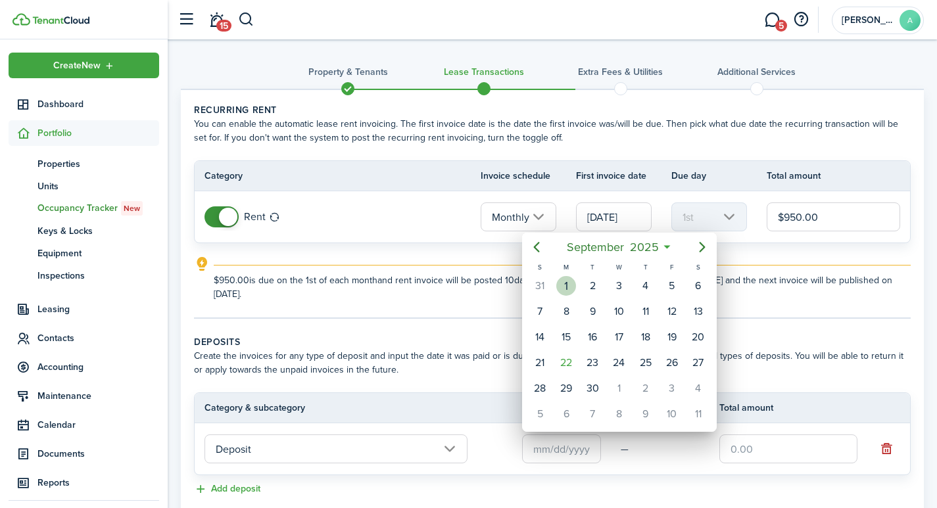
click at [565, 283] on div "1" at bounding box center [566, 286] width 20 height 20
type input "[DATE]"
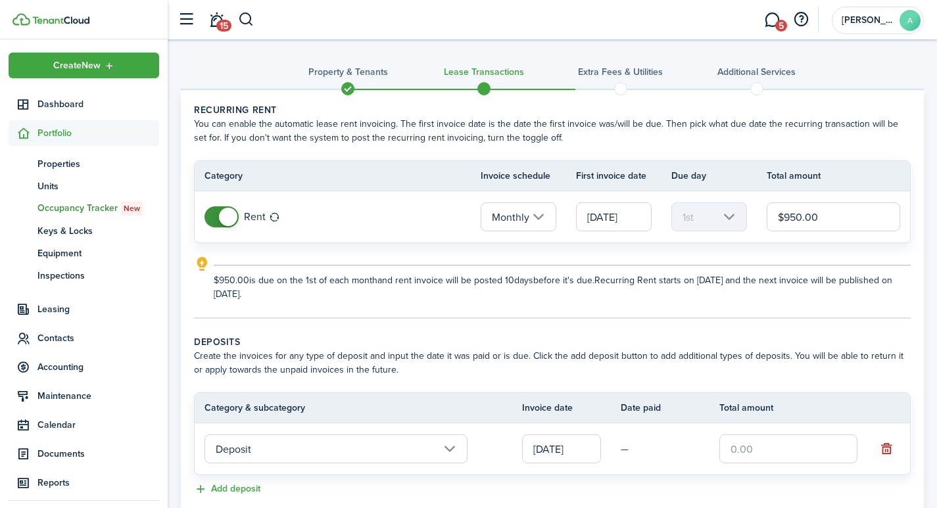
click at [755, 450] on input "text" at bounding box center [788, 448] width 138 height 29
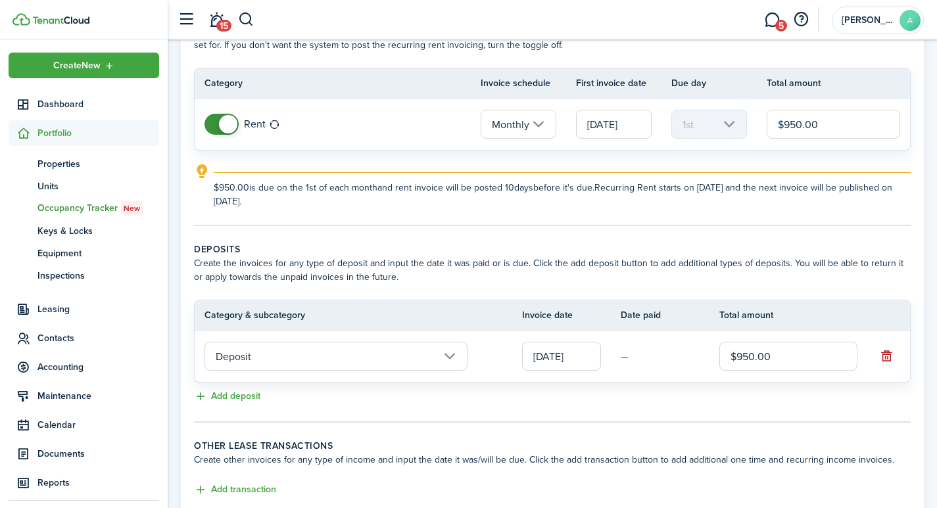
scroll to position [181, 0]
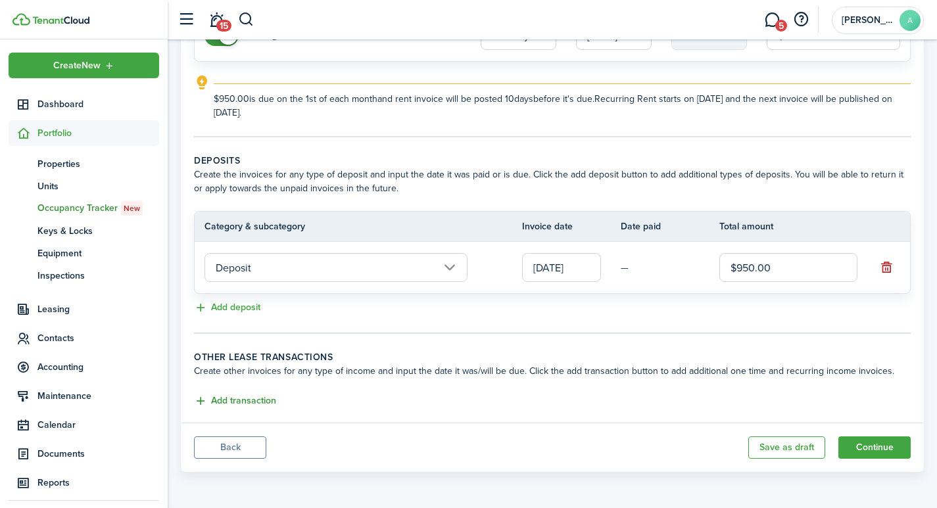
type input "$950.00"
click at [247, 397] on button "Add transaction" at bounding box center [235, 401] width 82 height 15
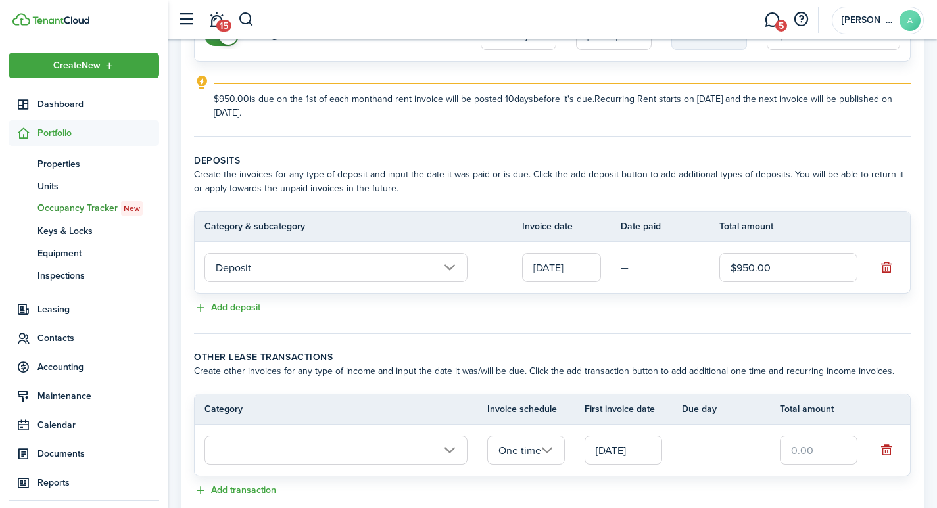
click at [354, 452] on input "text" at bounding box center [335, 450] width 263 height 29
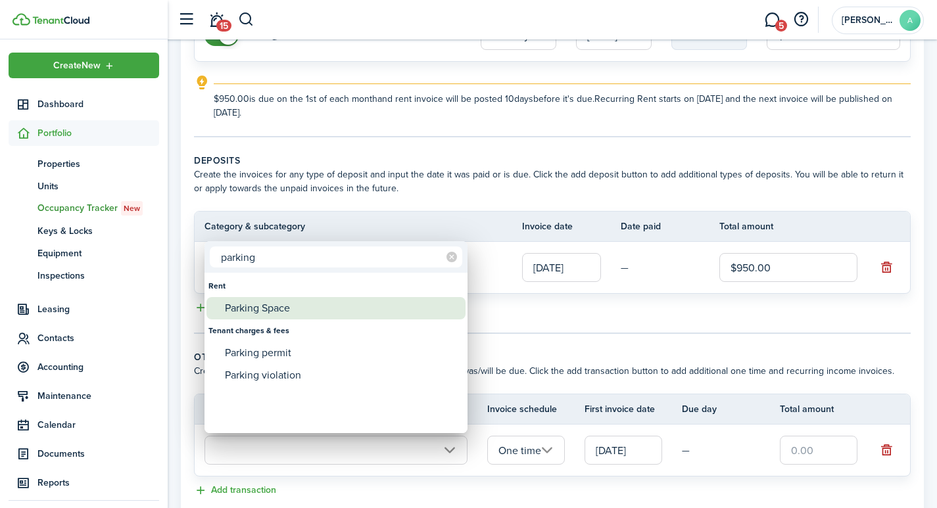
type input "parking"
click at [274, 305] on div "Parking Space" at bounding box center [341, 308] width 233 height 22
type input "Rent / Parking Space"
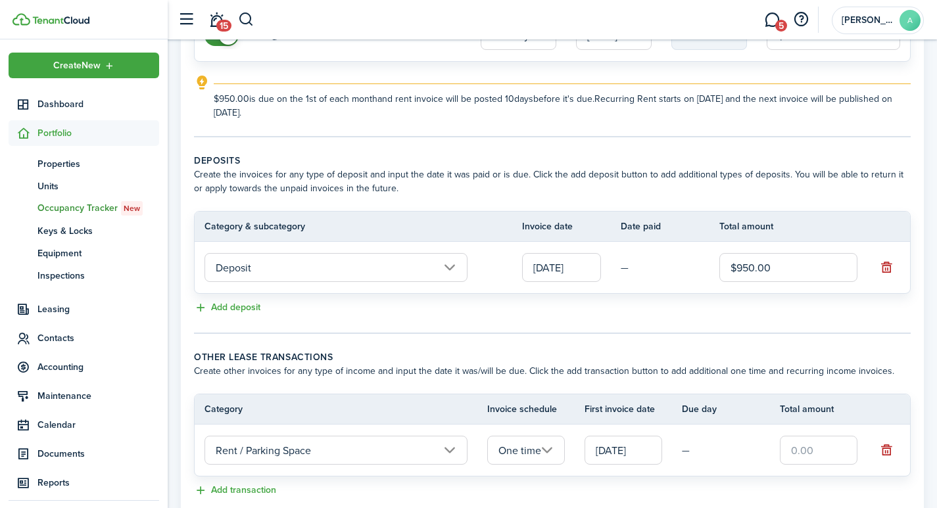
click at [548, 450] on input "One time" at bounding box center [526, 450] width 78 height 29
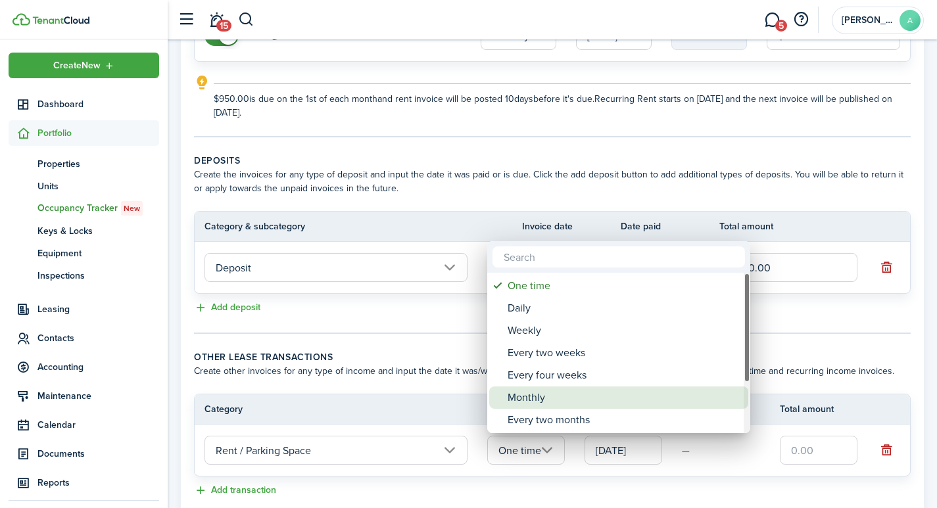
click at [532, 397] on div "Monthly" at bounding box center [623, 397] width 233 height 22
type input "Monthly"
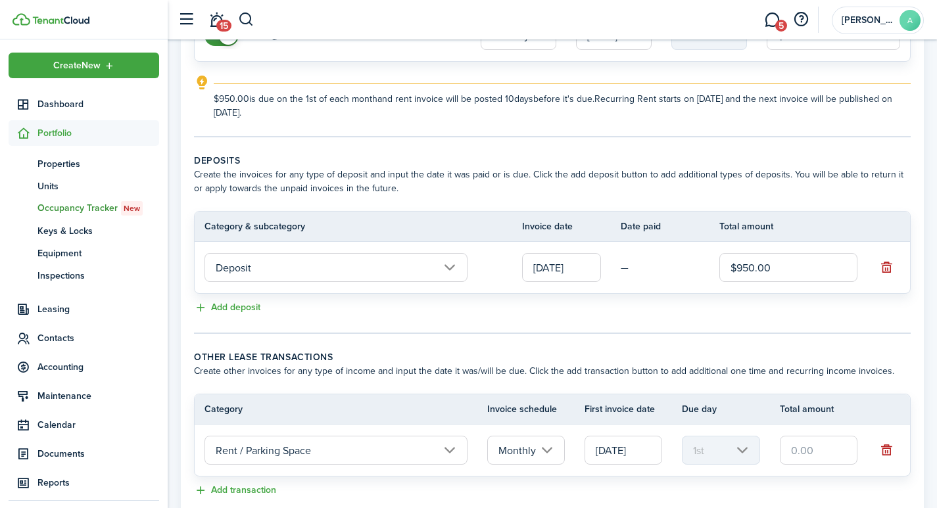
drag, startPoint x: 833, startPoint y: 448, endPoint x: 772, endPoint y: 443, distance: 60.7
click at [772, 443] on tr "Rent / Parking Space Monthly [DATE] 1st" at bounding box center [552, 450] width 715 height 51
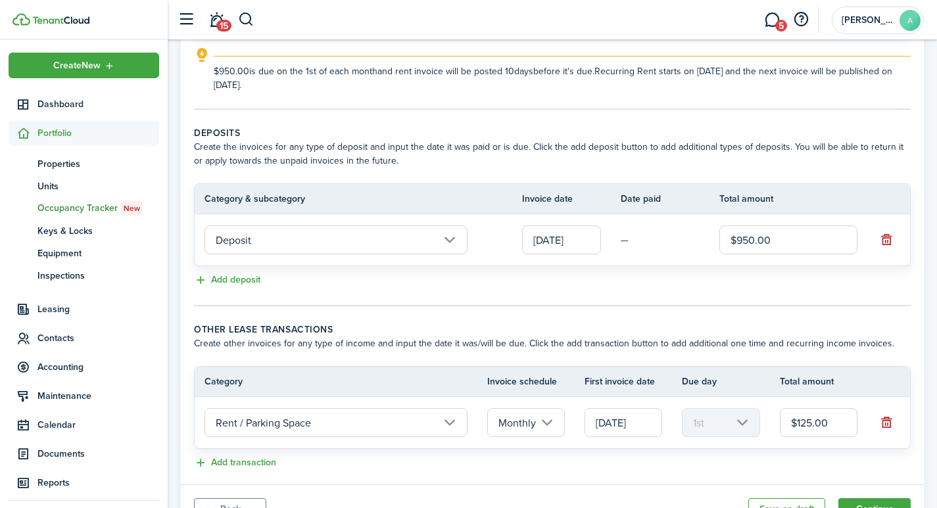
scroll to position [271, 0]
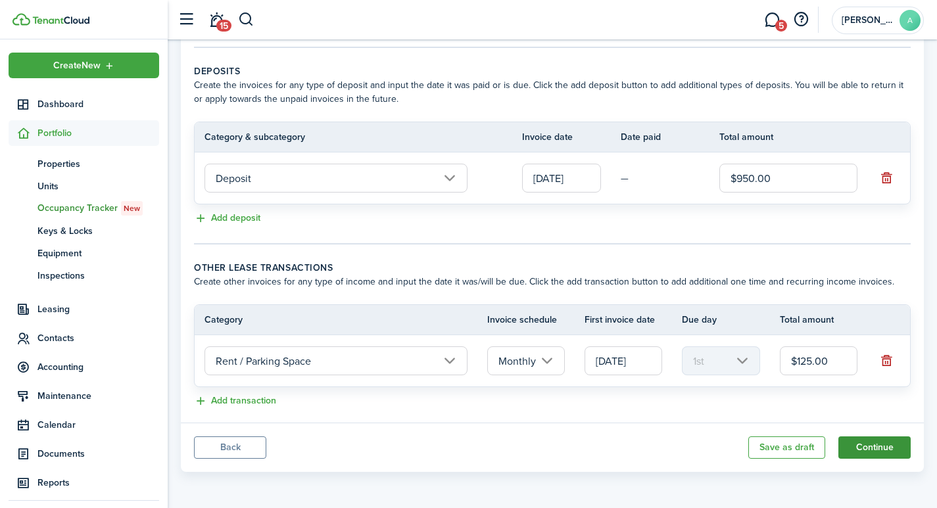
type input "$125.00"
click at [866, 441] on button "Continue" at bounding box center [874, 447] width 72 height 22
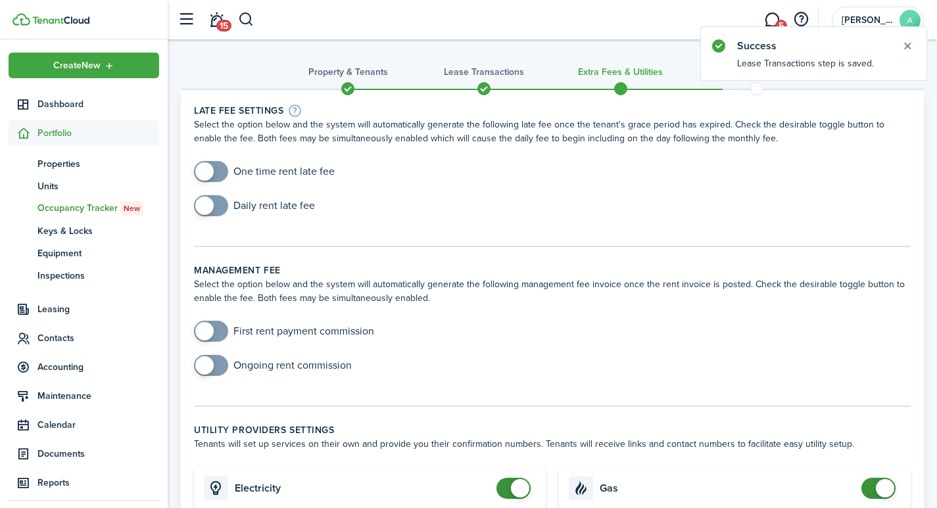
click at [265, 168] on input "checkbox" at bounding box center [264, 171] width 141 height 21
checkbox input "true"
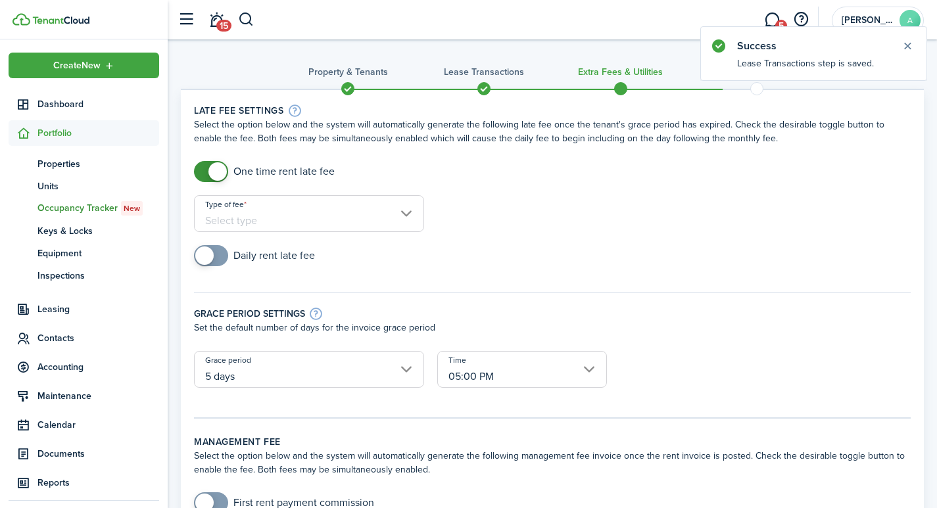
click at [298, 217] on input "Type of fee" at bounding box center [309, 213] width 230 height 37
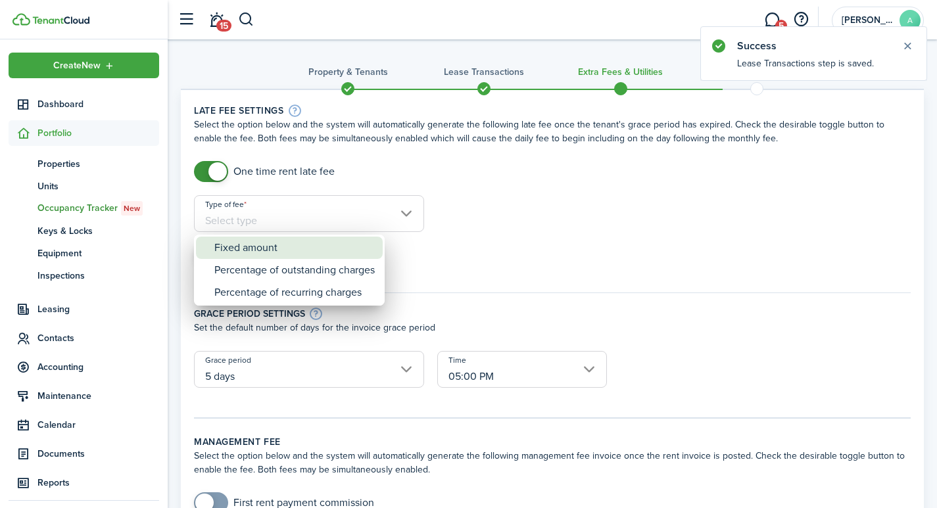
click at [269, 252] on div "Fixed amount" at bounding box center [294, 248] width 160 height 22
type input "Fixed amount"
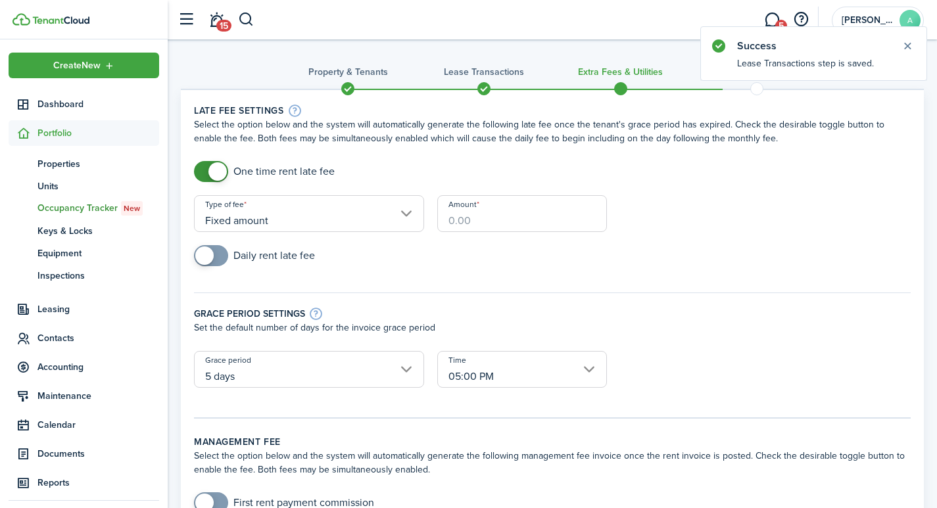
click at [494, 219] on input "Amount" at bounding box center [522, 213] width 170 height 37
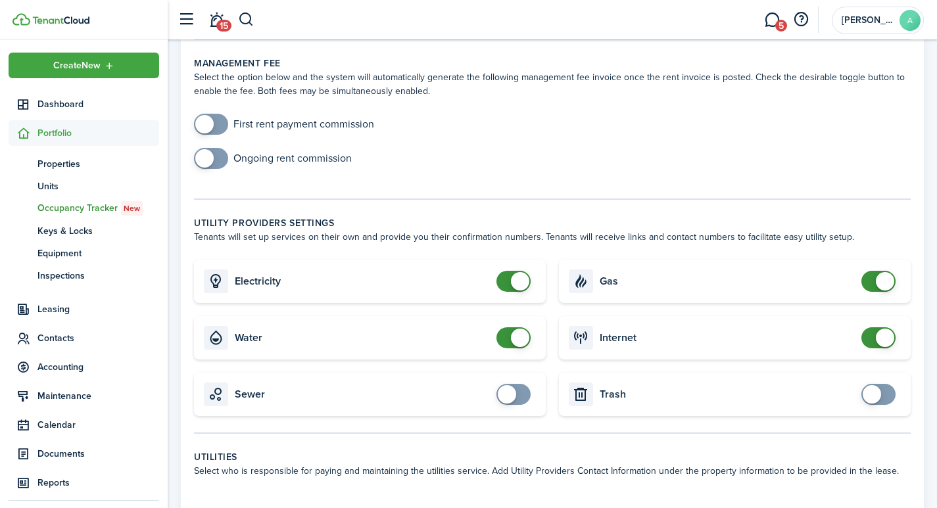
scroll to position [446, 0]
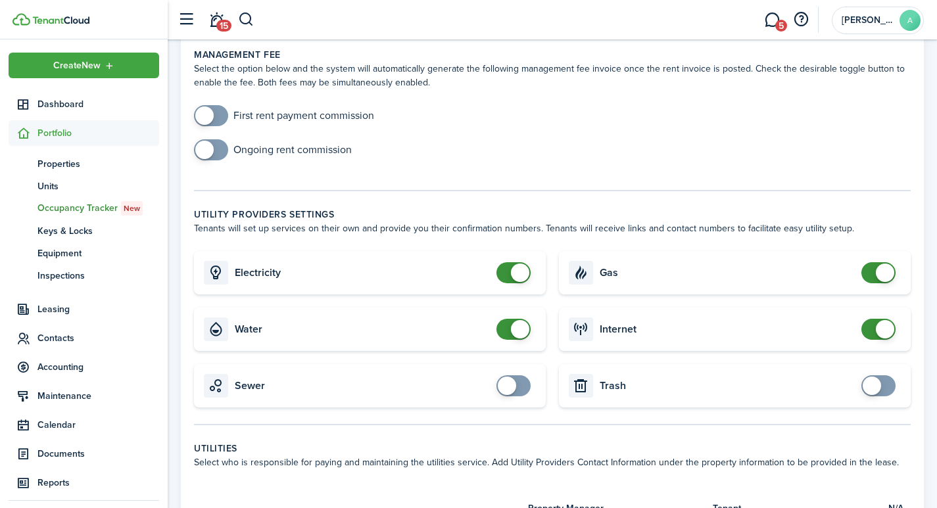
type input "$40.00"
checkbox input "false"
click at [525, 264] on span at bounding box center [520, 273] width 18 height 18
checkbox input "false"
click at [519, 320] on span at bounding box center [520, 329] width 18 height 18
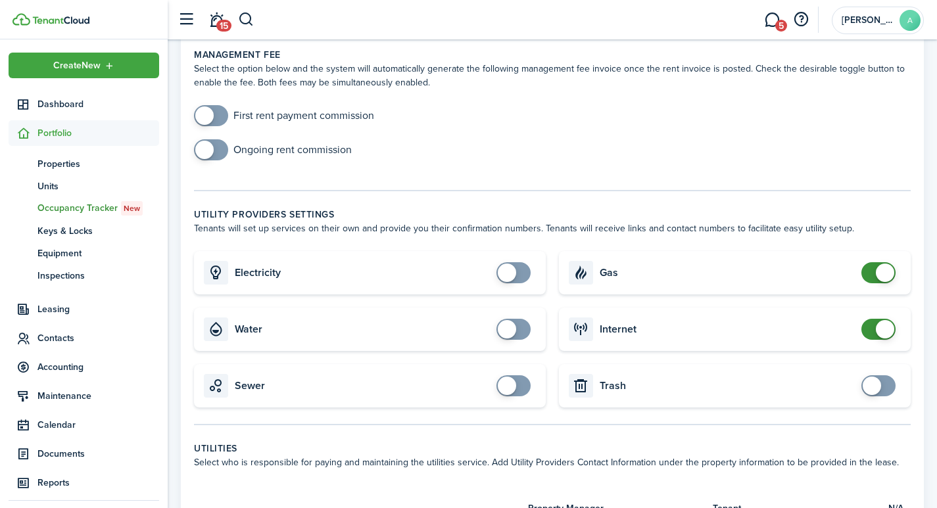
checkbox input "false"
click at [888, 264] on span at bounding box center [884, 273] width 18 height 18
checkbox input "false"
click at [886, 322] on span at bounding box center [884, 329] width 18 height 18
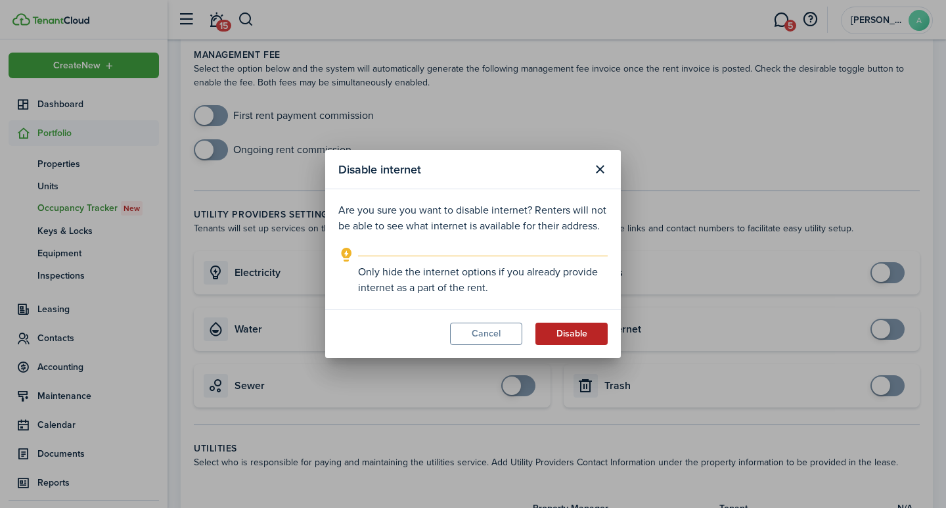
click at [582, 328] on button "Disable" at bounding box center [572, 334] width 72 height 22
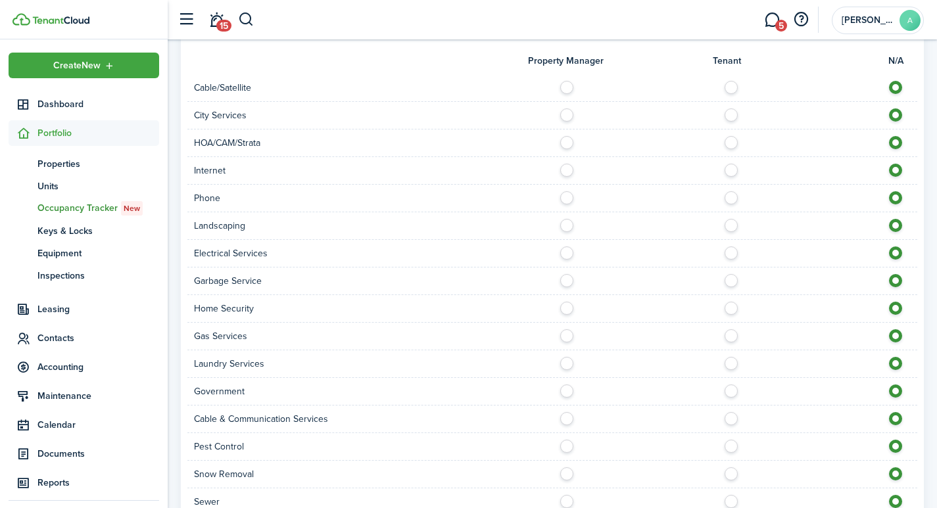
scroll to position [1013, 0]
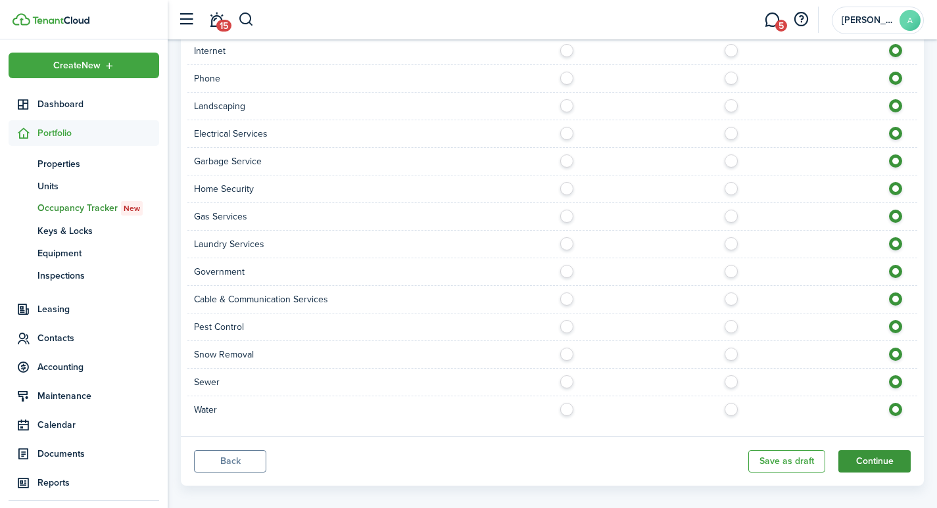
click at [887, 450] on button "Continue" at bounding box center [874, 461] width 72 height 22
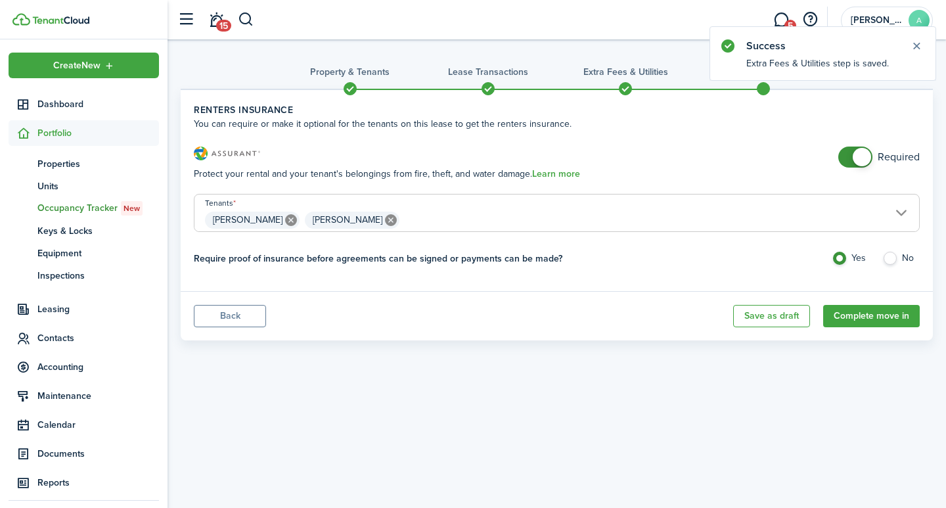
checkbox input "false"
click at [862, 158] on span at bounding box center [862, 157] width 18 height 18
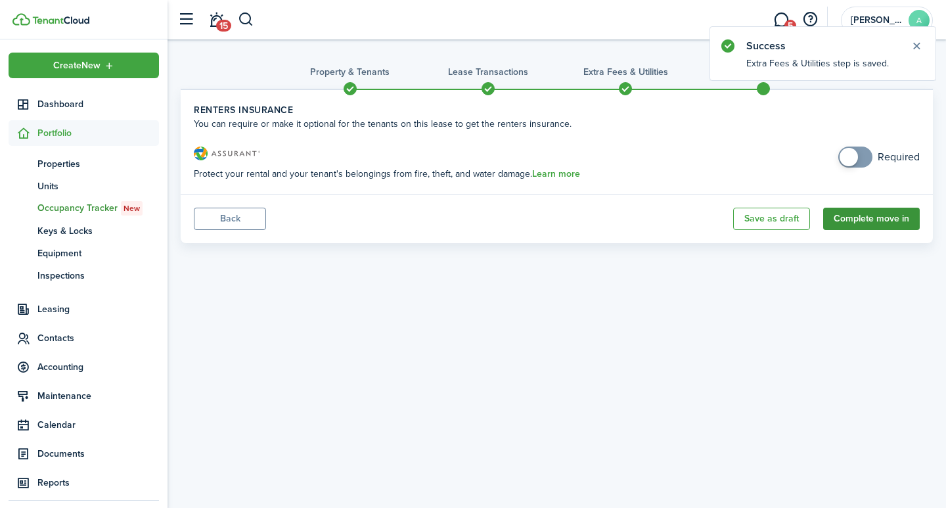
click at [872, 222] on button "Complete move in" at bounding box center [872, 219] width 97 height 22
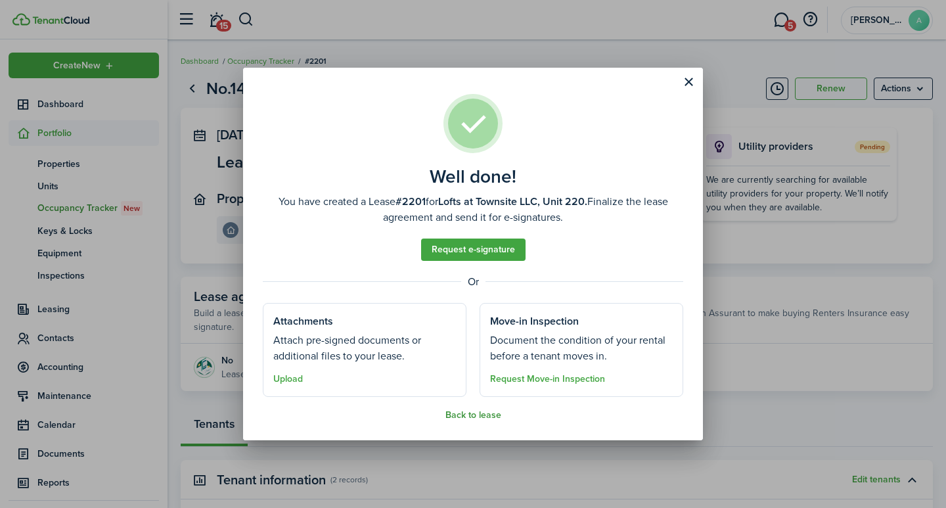
click at [470, 413] on button "Back to lease" at bounding box center [474, 415] width 56 height 11
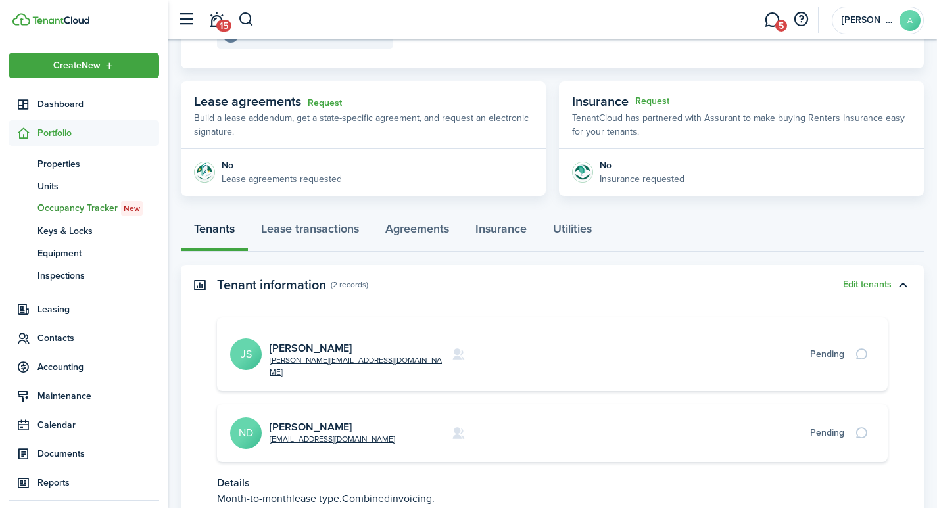
scroll to position [209, 0]
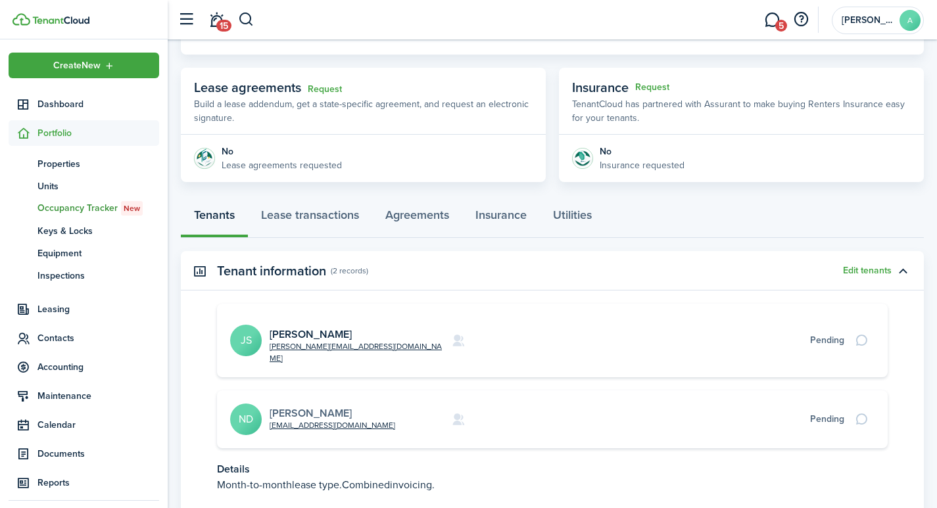
click at [322, 406] on link "[PERSON_NAME]" at bounding box center [310, 413] width 82 height 15
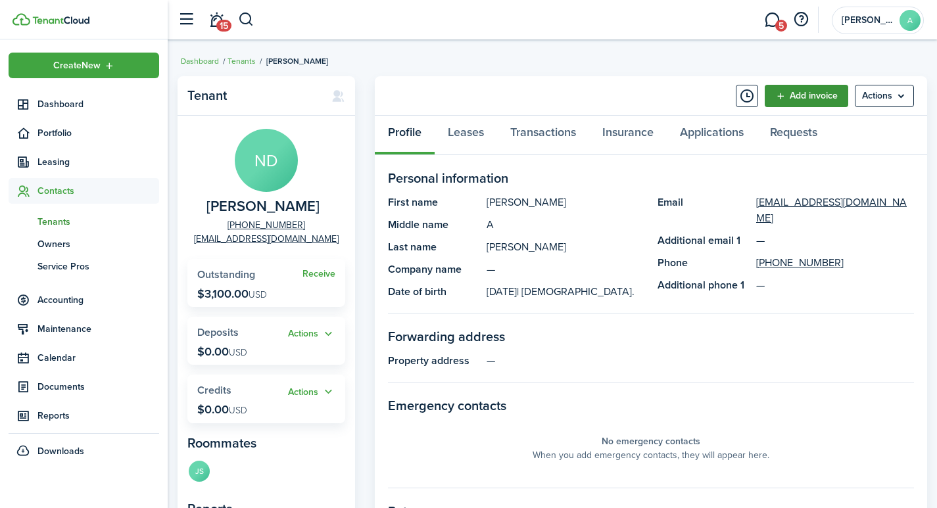
click at [806, 91] on link "Add invoice" at bounding box center [805, 96] width 83 height 22
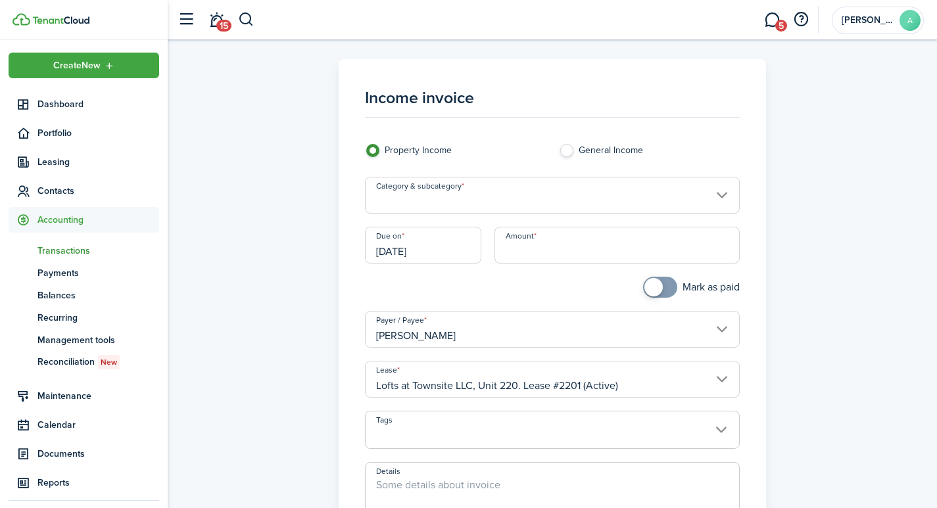
click at [486, 196] on input "Category & subcategory" at bounding box center [552, 195] width 375 height 37
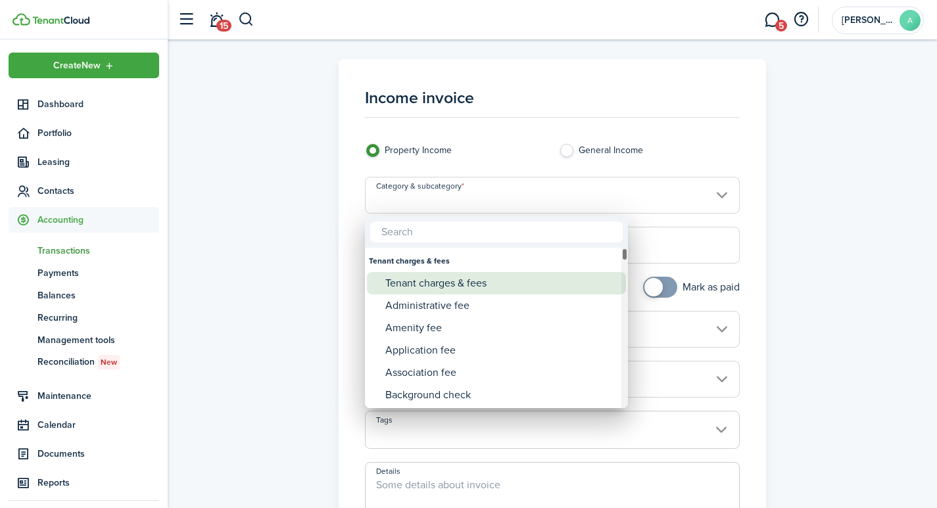
click at [454, 283] on div "Tenant charges & fees" at bounding box center [501, 283] width 233 height 22
type input "Tenant charges & fees"
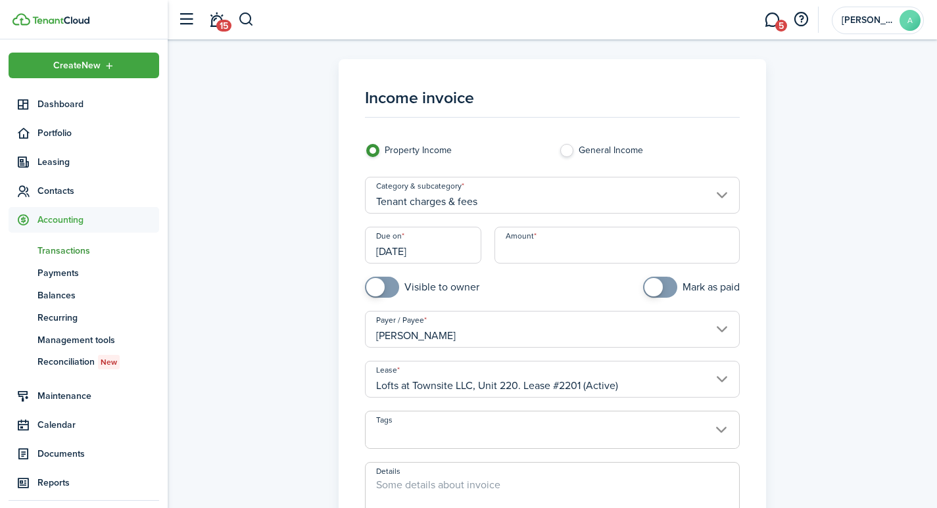
click at [434, 260] on input "[DATE]" at bounding box center [423, 245] width 116 height 37
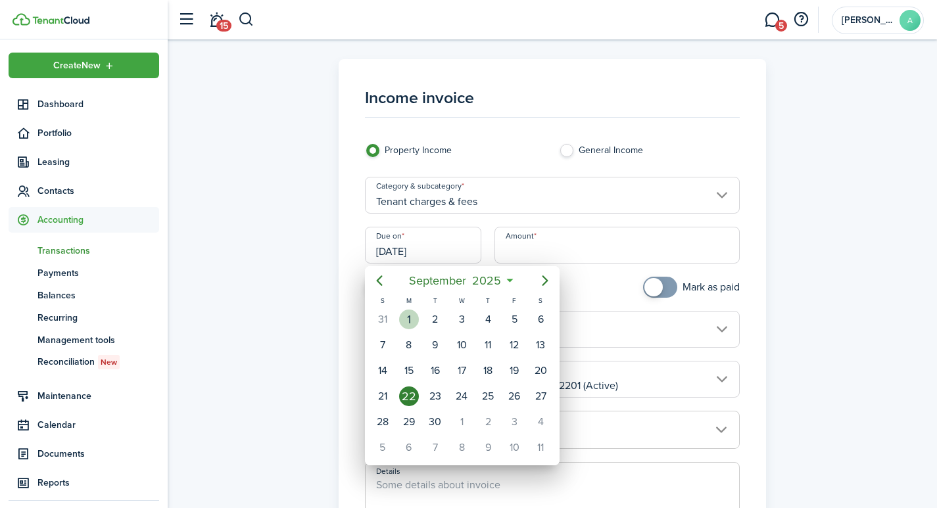
click at [407, 316] on div "1" at bounding box center [409, 320] width 20 height 20
type input "[DATE]"
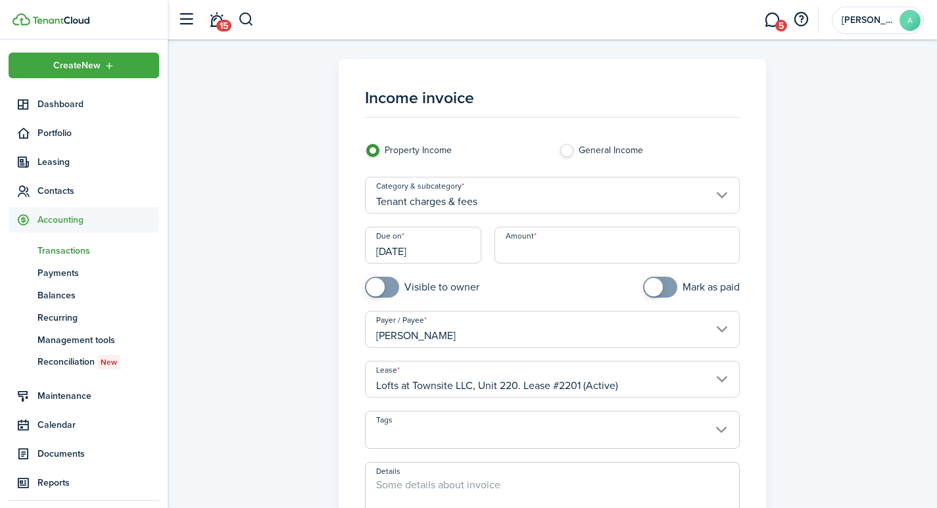
click at [545, 248] on input "Amount" at bounding box center [617, 245] width 246 height 37
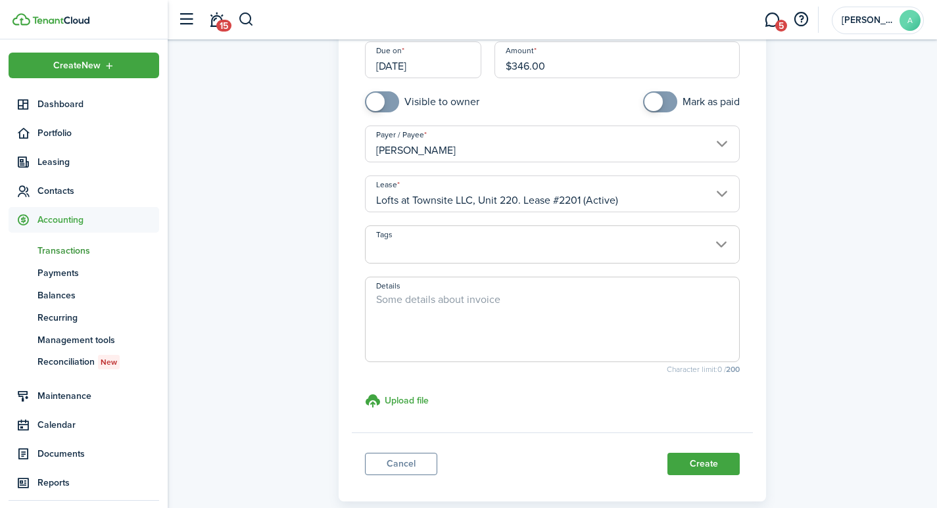
scroll to position [186, 0]
type input "$346.00"
click at [418, 250] on span at bounding box center [552, 251] width 374 height 22
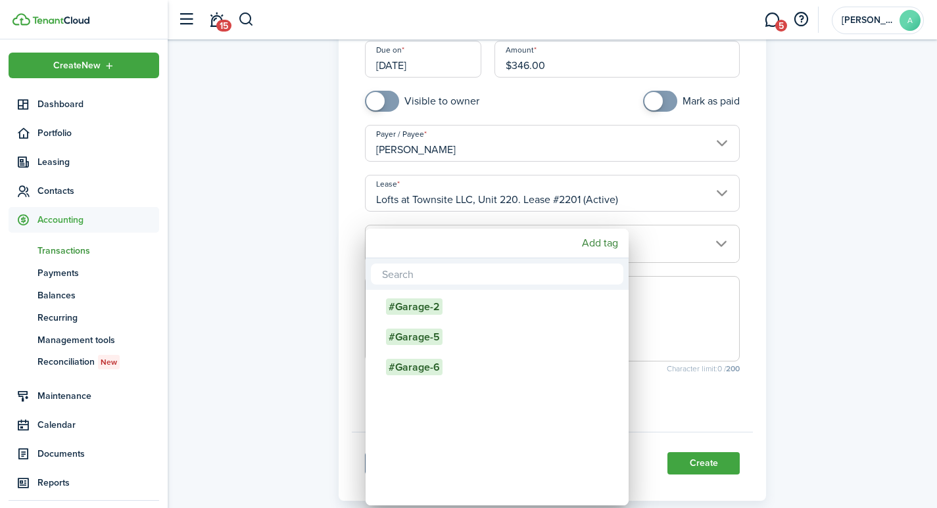
click at [695, 326] on div at bounding box center [468, 254] width 1147 height 718
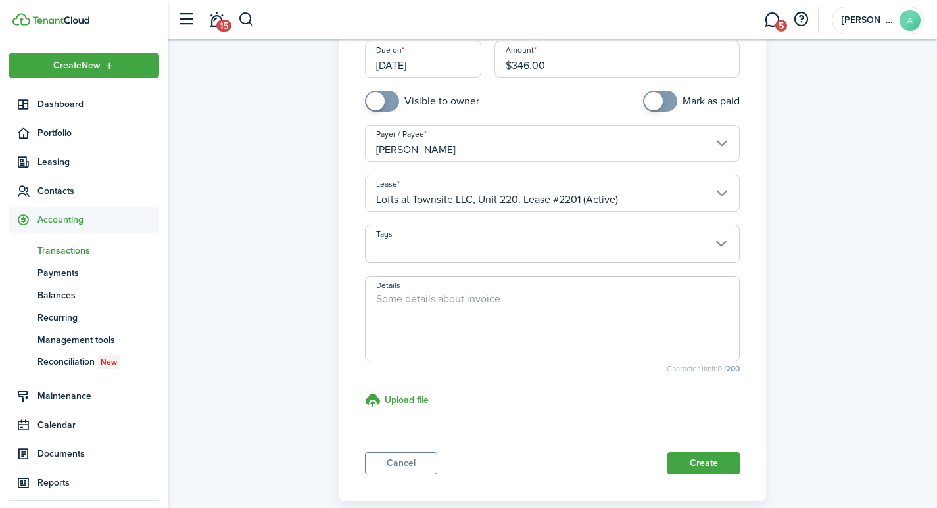
click at [503, 301] on textarea "Details" at bounding box center [552, 322] width 374 height 63
type textarea "Balance due from underpayment of garage."
click at [682, 461] on button "Create" at bounding box center [703, 463] width 72 height 22
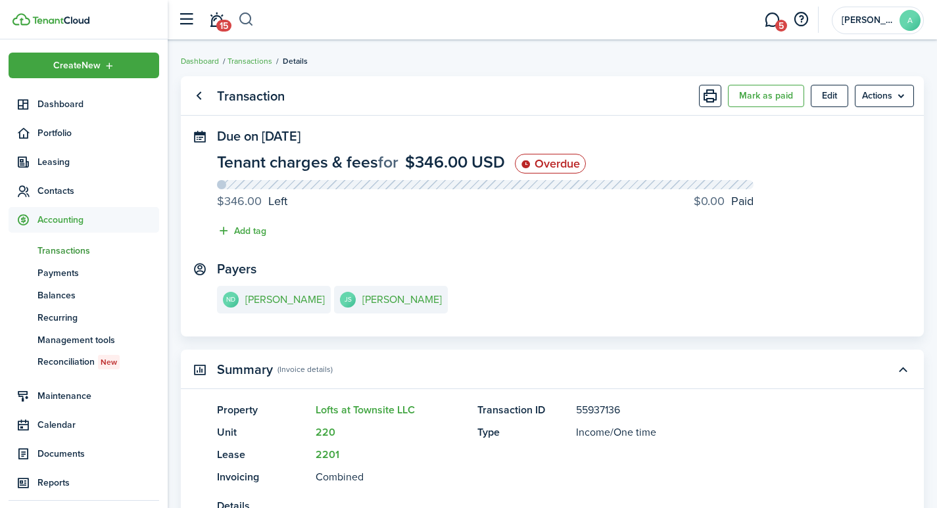
click at [243, 12] on button "button" at bounding box center [246, 20] width 16 height 22
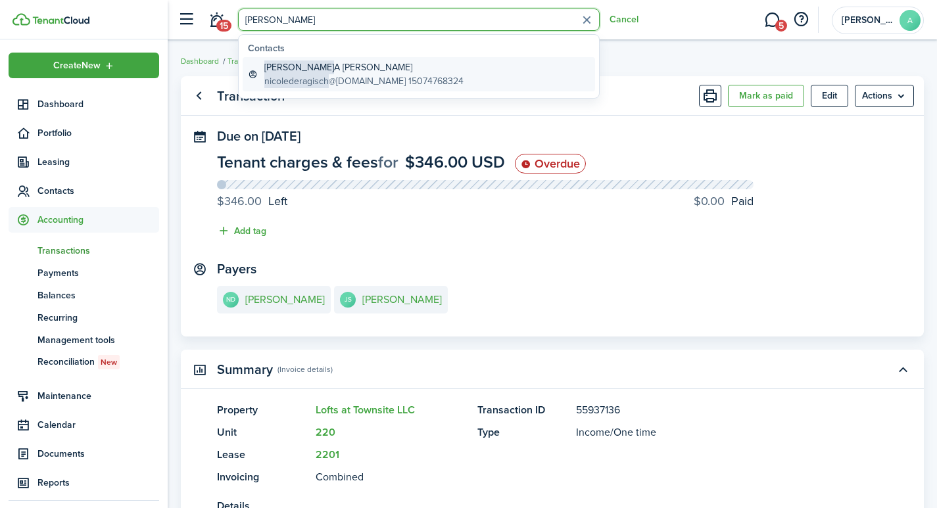
type input "[PERSON_NAME]"
click at [317, 66] on global-search-item-title "[PERSON_NAME]" at bounding box center [363, 67] width 199 height 14
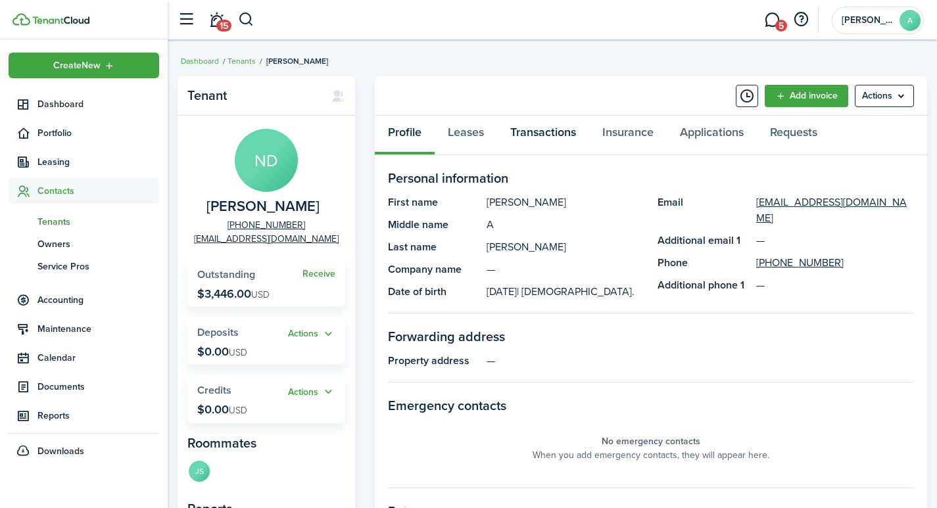
click at [540, 135] on link "Transactions" at bounding box center [543, 135] width 92 height 39
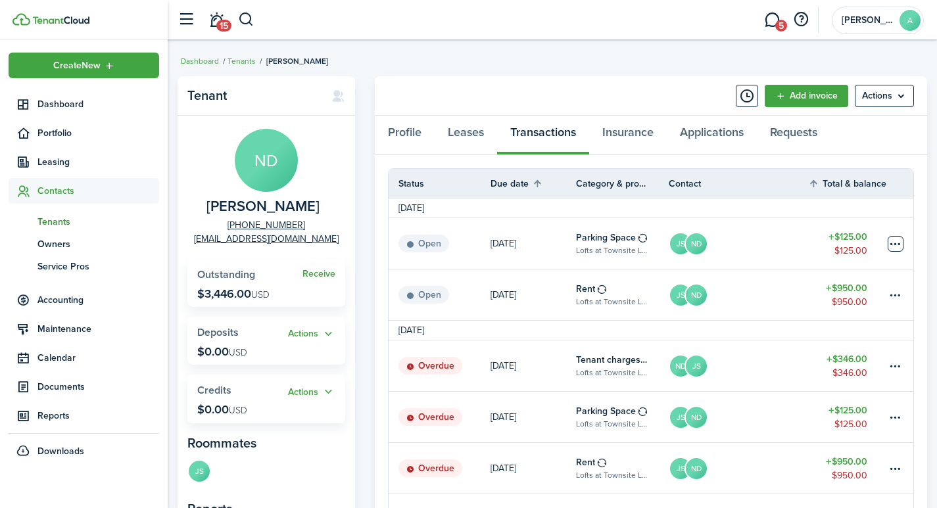
click at [894, 242] on table-menu-btn-icon at bounding box center [895, 244] width 16 height 16
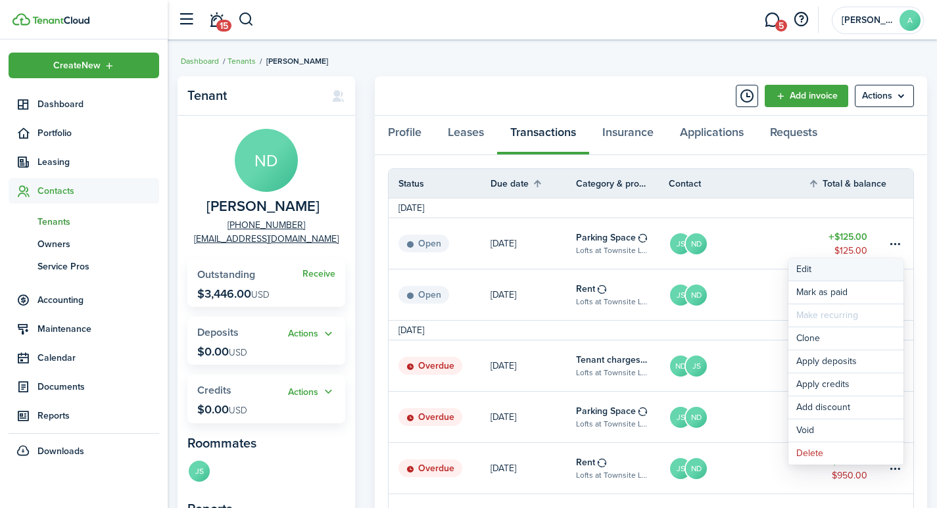
click at [803, 268] on button "Edit" at bounding box center [845, 269] width 115 height 22
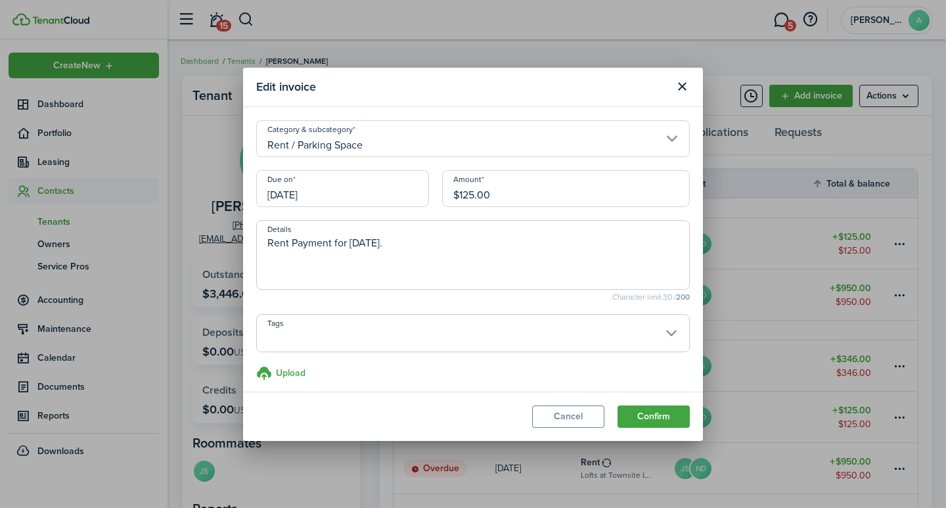
click at [289, 335] on span at bounding box center [473, 340] width 432 height 22
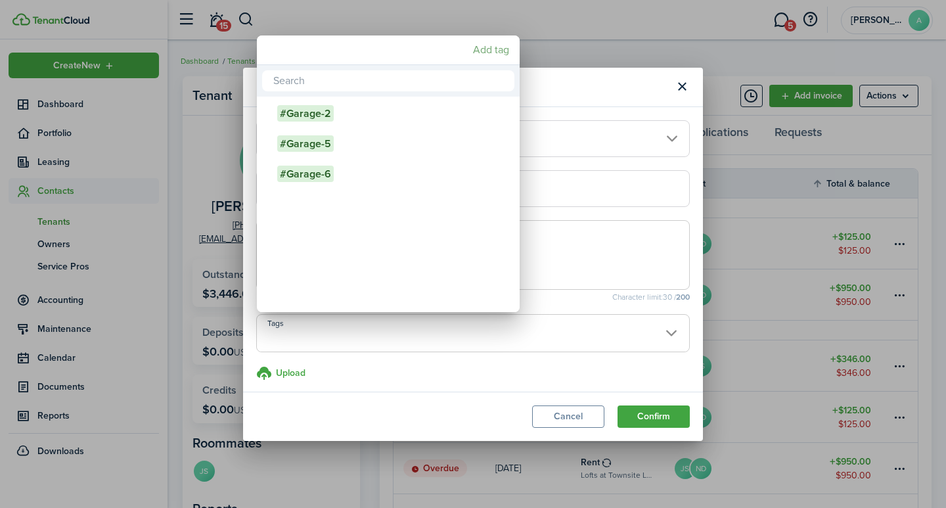
click at [492, 51] on mbsc-button "Add tag" at bounding box center [491, 50] width 47 height 24
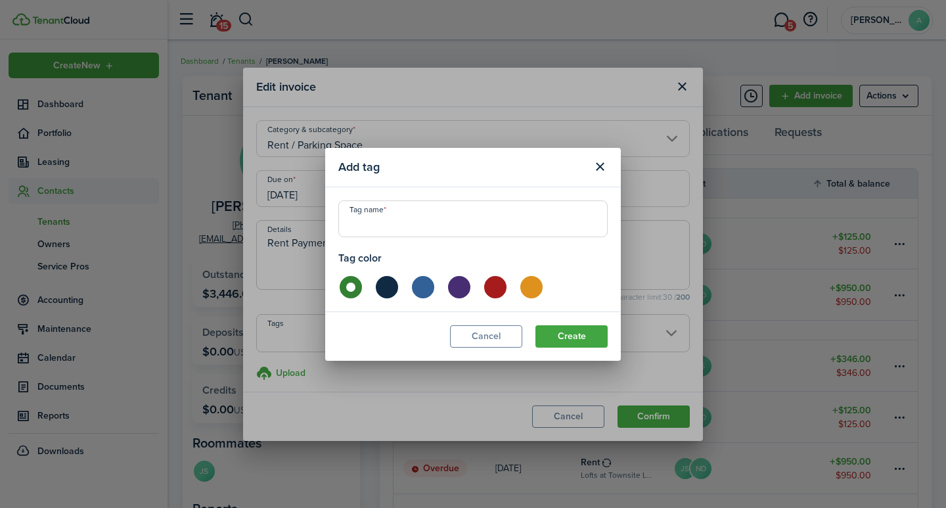
click at [390, 216] on input "Tag name" at bounding box center [472, 218] width 269 height 37
type input "g"
click at [602, 162] on button "Close modal" at bounding box center [600, 167] width 22 height 22
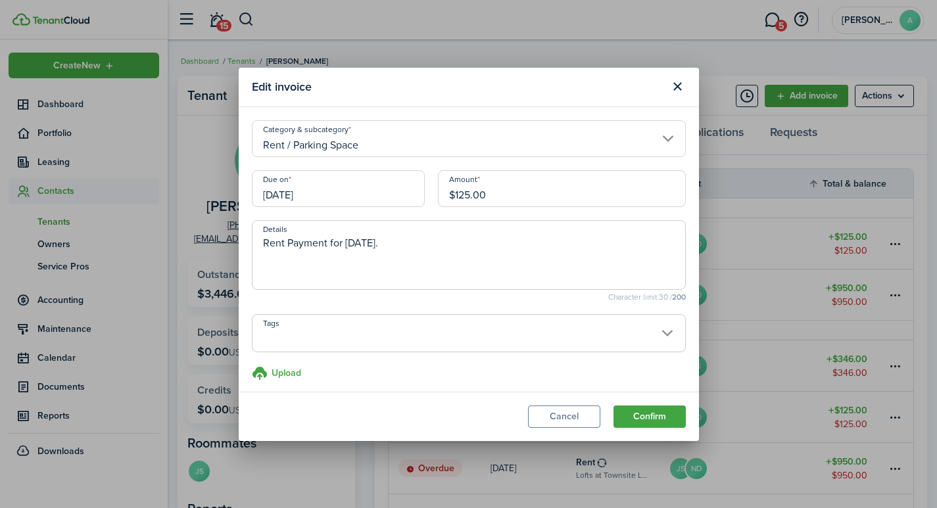
click at [436, 337] on span at bounding box center [468, 340] width 432 height 22
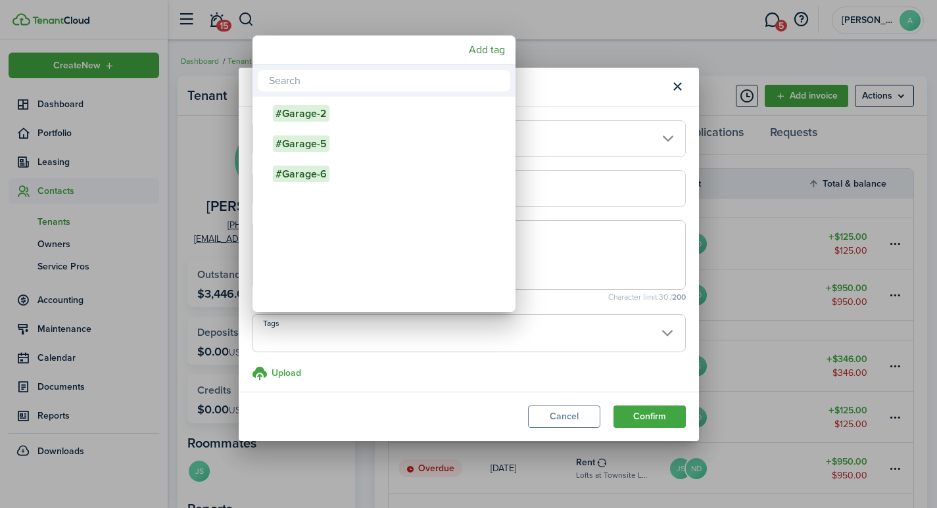
click at [565, 259] on div at bounding box center [468, 254] width 1147 height 718
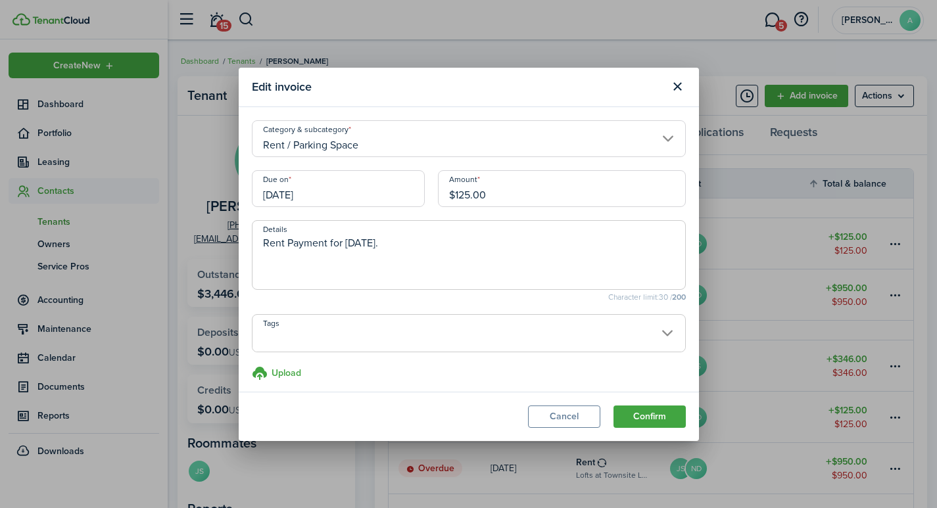
click at [354, 336] on span at bounding box center [468, 340] width 432 height 22
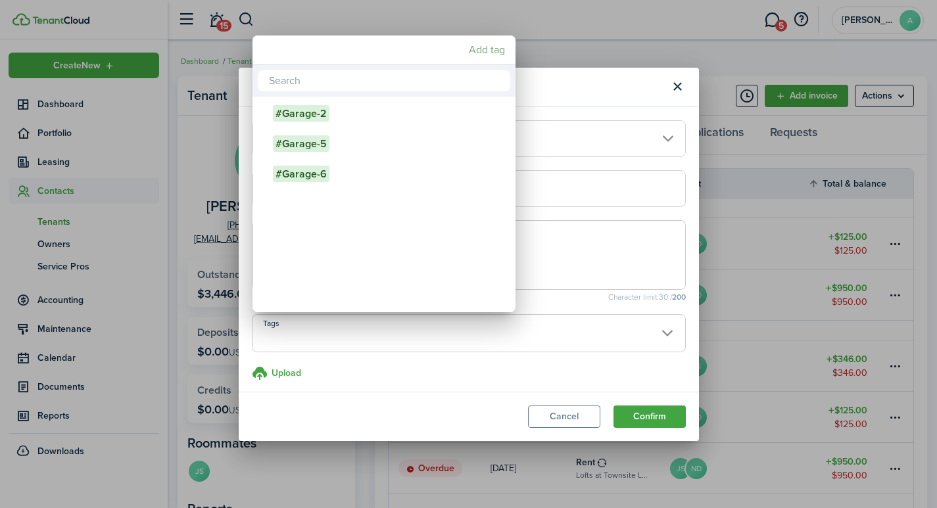
click at [488, 50] on mbsc-button "Add tag" at bounding box center [486, 50] width 47 height 24
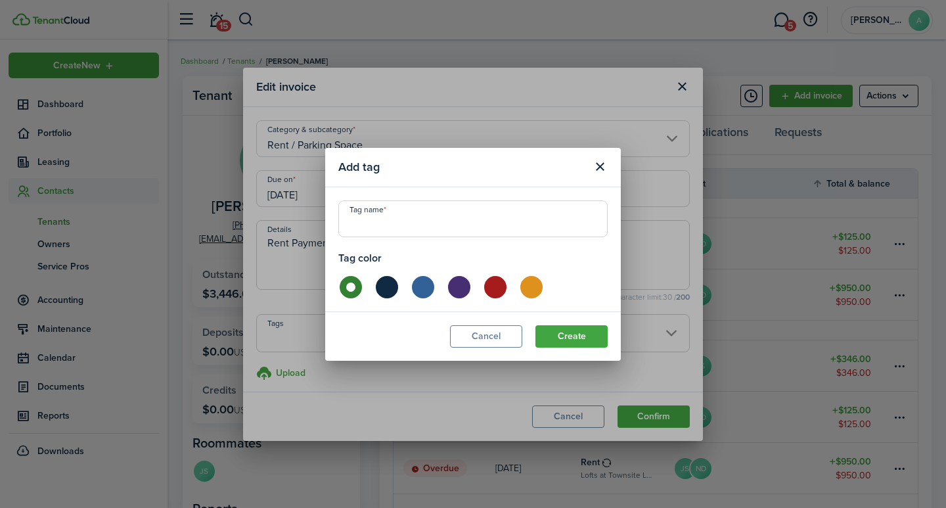
click at [400, 223] on input "Tag name" at bounding box center [472, 218] width 269 height 37
type input "g"
type input "Garage-4"
click at [568, 341] on button "Create" at bounding box center [572, 336] width 72 height 22
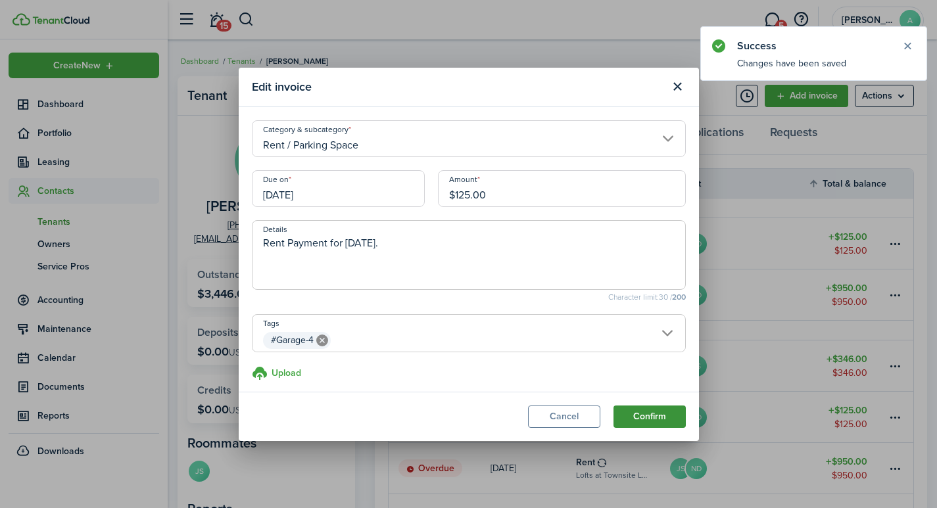
click at [659, 420] on button "Confirm" at bounding box center [649, 417] width 72 height 22
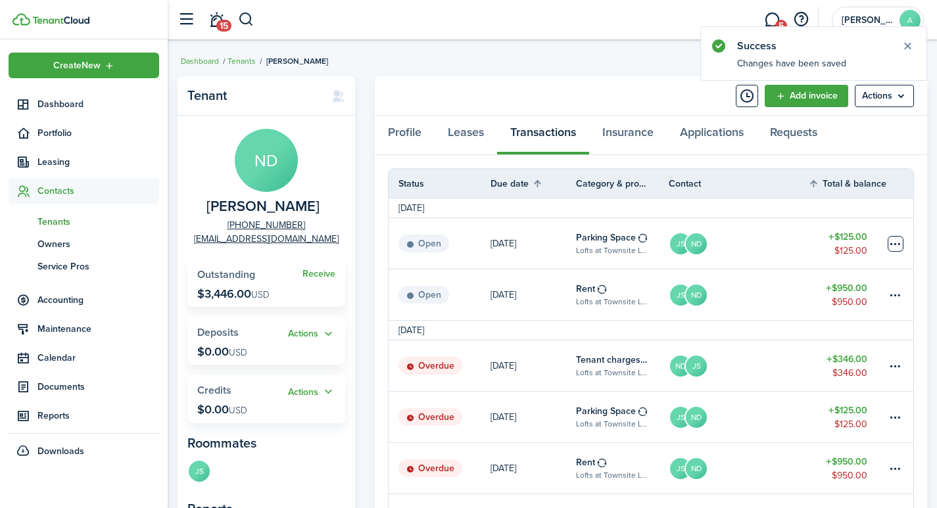
click at [894, 246] on table-menu-btn-icon at bounding box center [895, 244] width 16 height 16
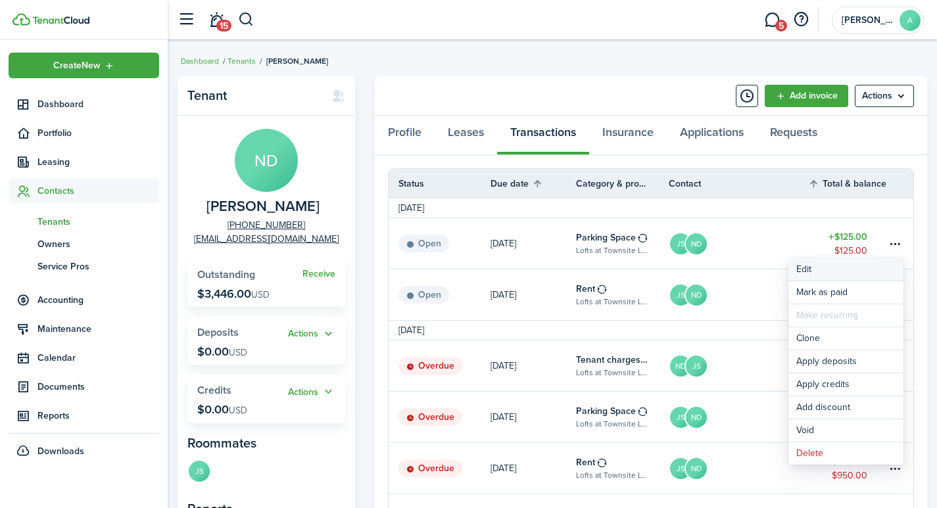
click at [806, 268] on button "Edit" at bounding box center [845, 269] width 115 height 22
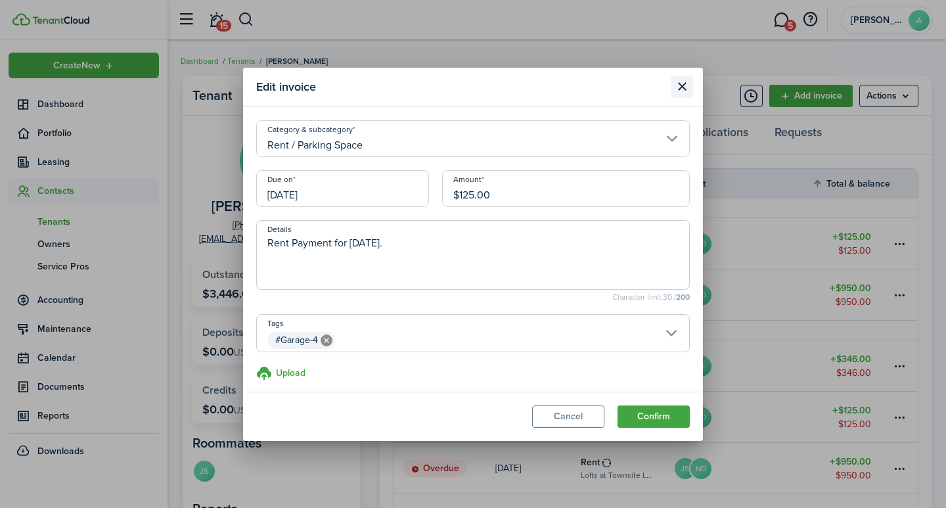
click at [682, 82] on button "Close modal" at bounding box center [682, 87] width 22 height 22
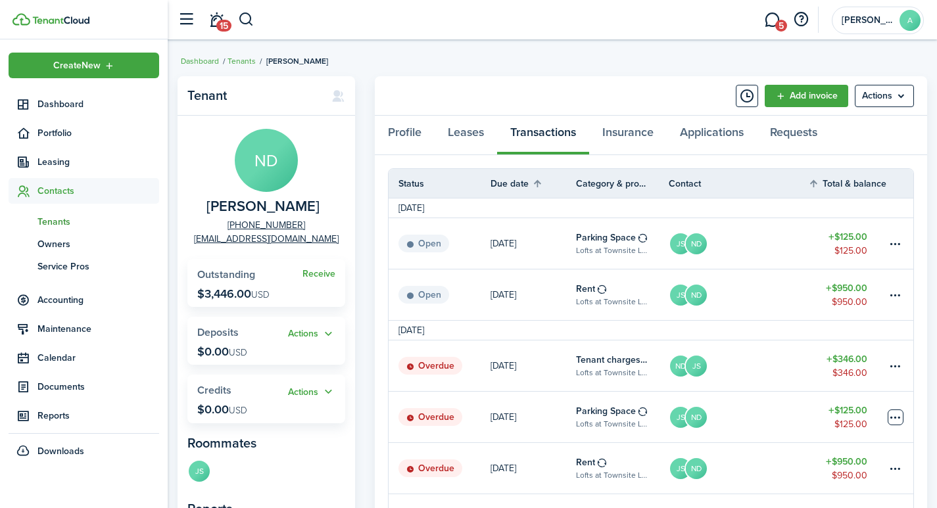
click at [894, 416] on table-menu-btn-icon at bounding box center [895, 417] width 16 height 16
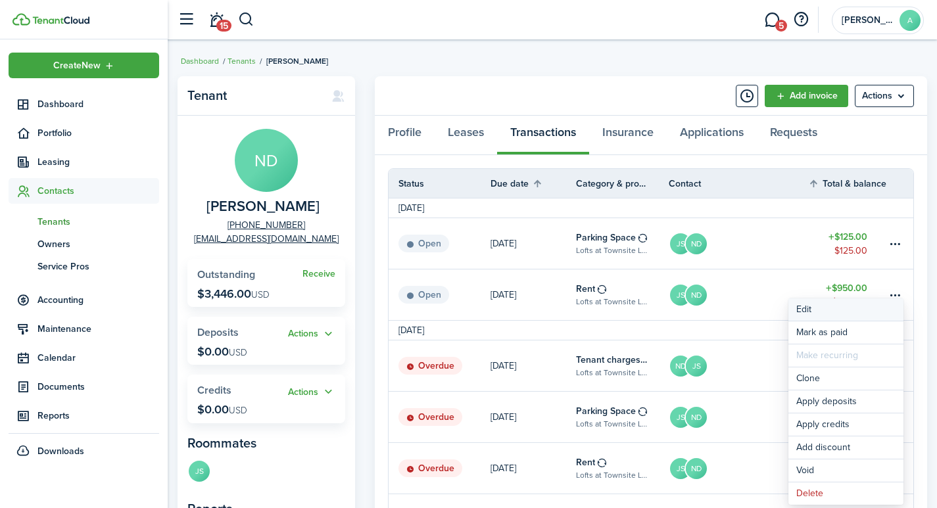
click at [805, 308] on button "Edit" at bounding box center [845, 309] width 115 height 22
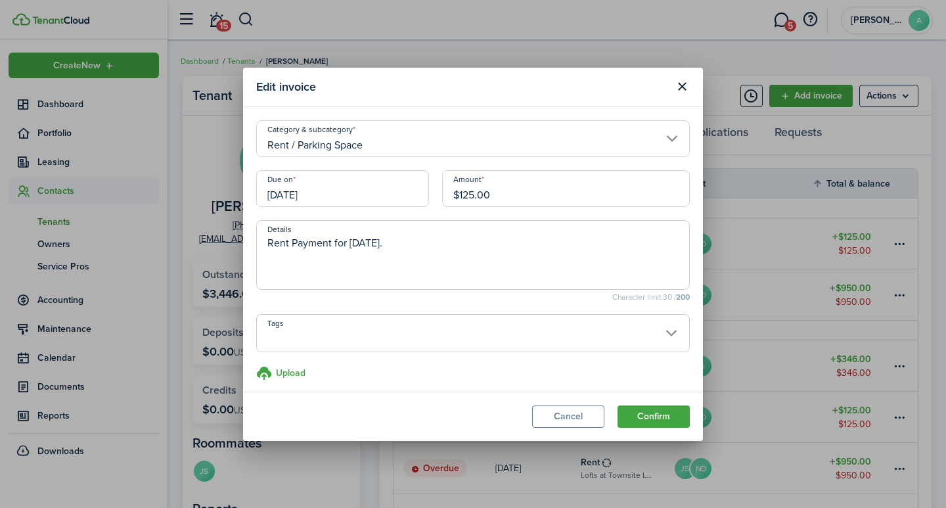
click at [306, 336] on span at bounding box center [473, 340] width 432 height 22
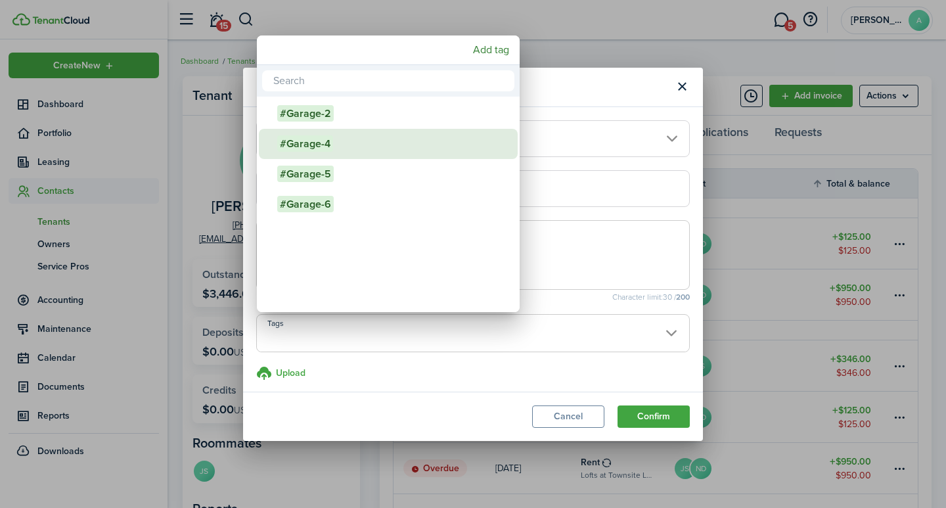
click at [321, 141] on span "#Garage-4" at bounding box center [305, 143] width 56 height 16
type input "#Garage-4"
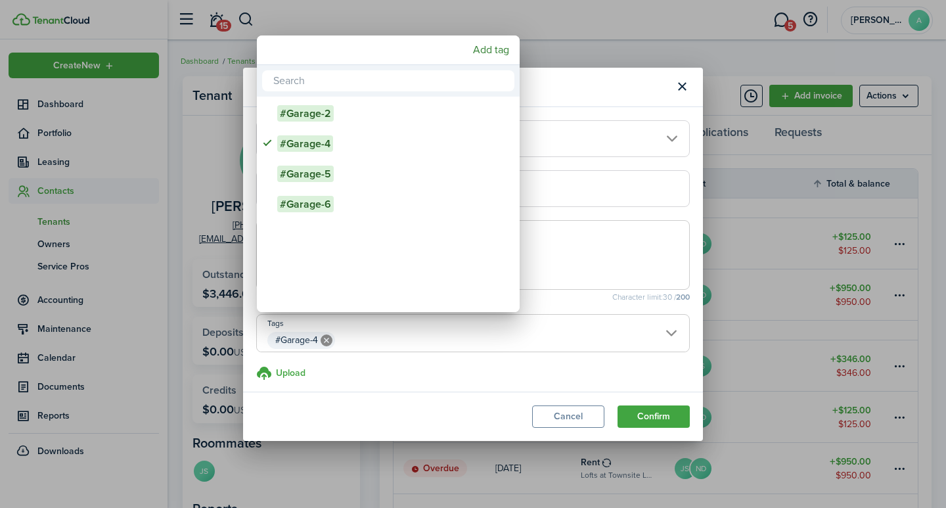
click at [649, 412] on div at bounding box center [473, 254] width 1157 height 718
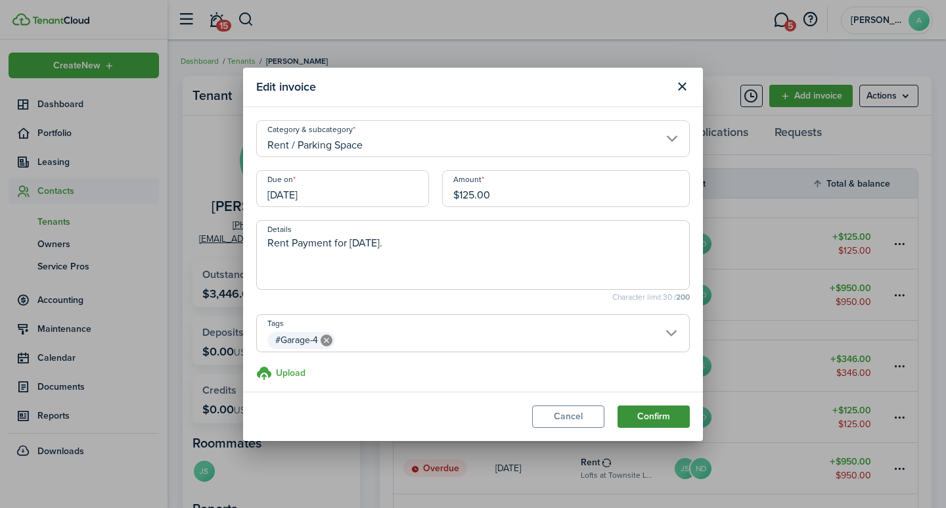
click at [649, 412] on button "Confirm" at bounding box center [654, 417] width 72 height 22
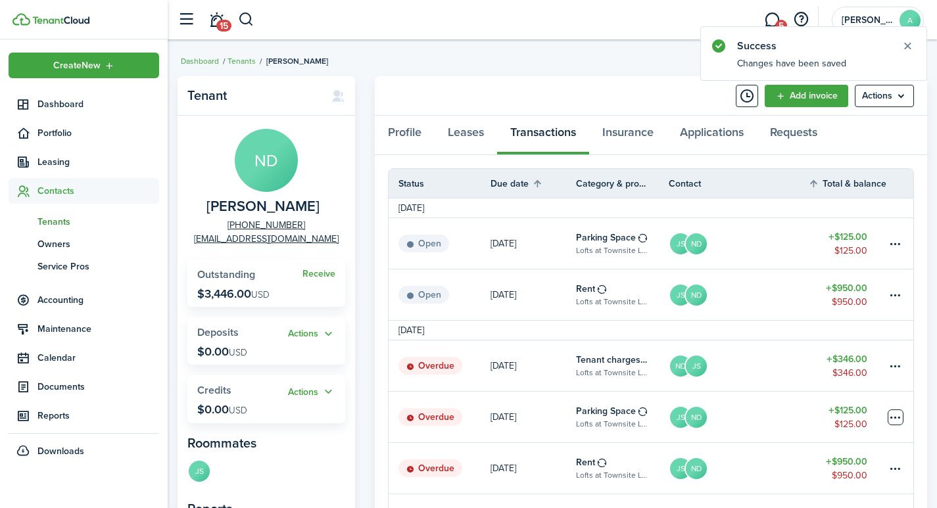
click at [889, 418] on table-menu-btn-icon at bounding box center [895, 417] width 16 height 16
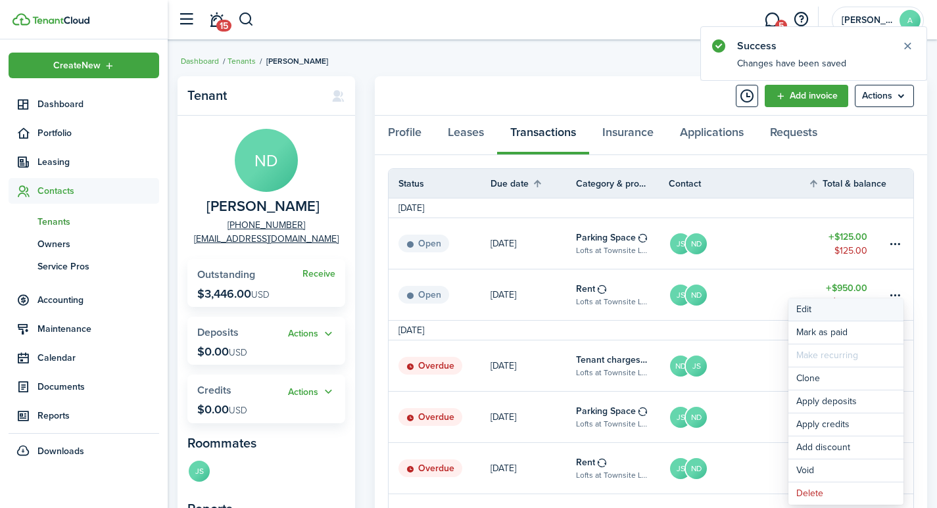
click at [808, 312] on button "Edit" at bounding box center [845, 309] width 115 height 22
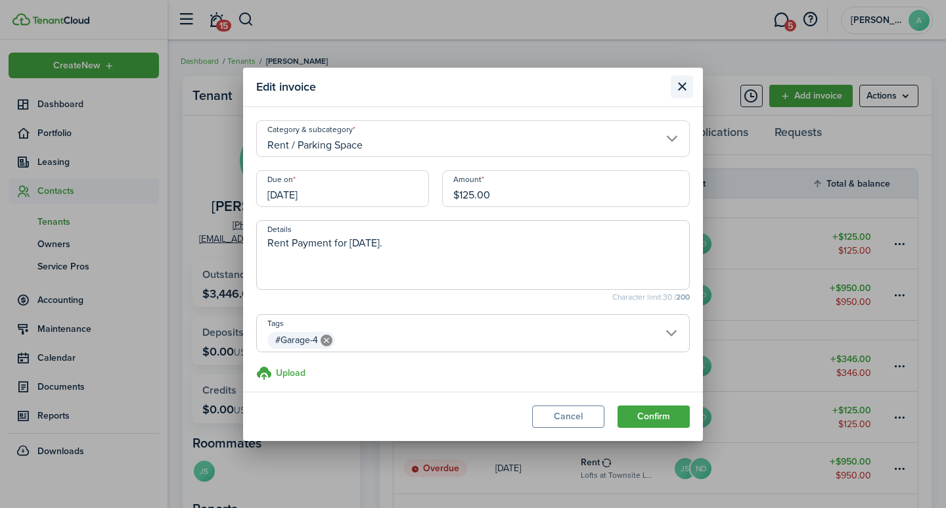
click at [682, 84] on button "Close modal" at bounding box center [682, 87] width 22 height 22
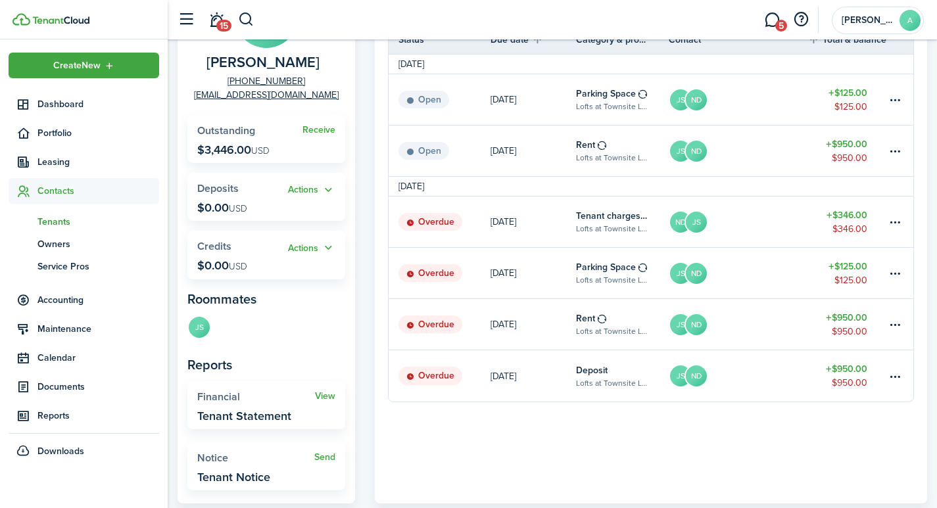
scroll to position [166, 0]
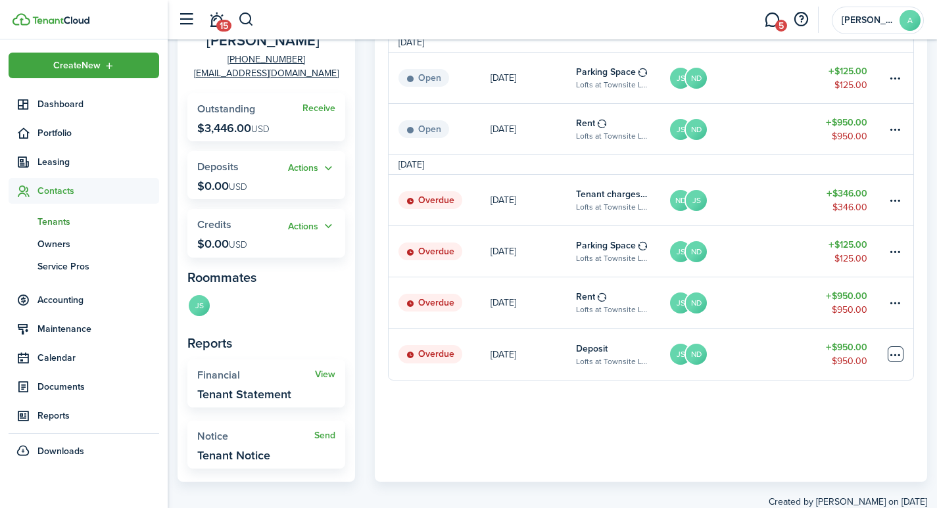
click at [894, 353] on table-menu-btn-icon at bounding box center [895, 354] width 16 height 16
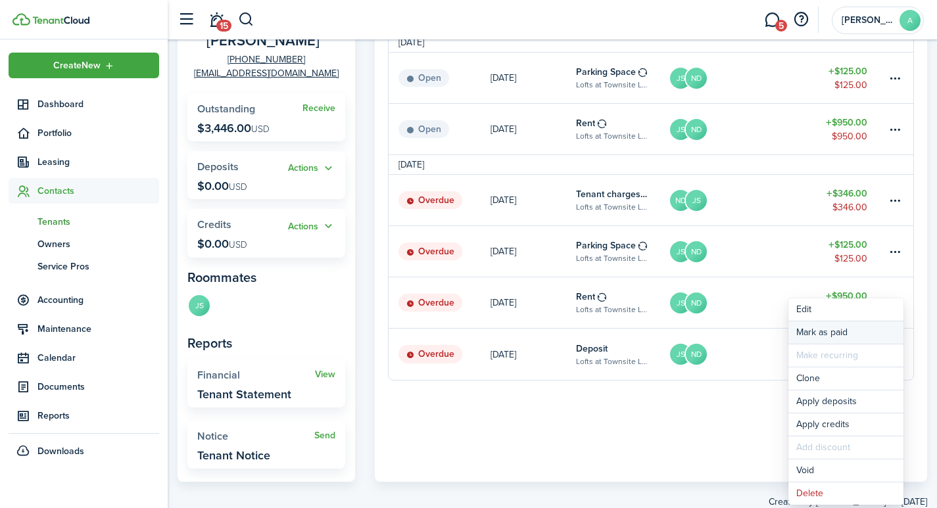
click at [809, 334] on link "Mark as paid" at bounding box center [845, 332] width 115 height 22
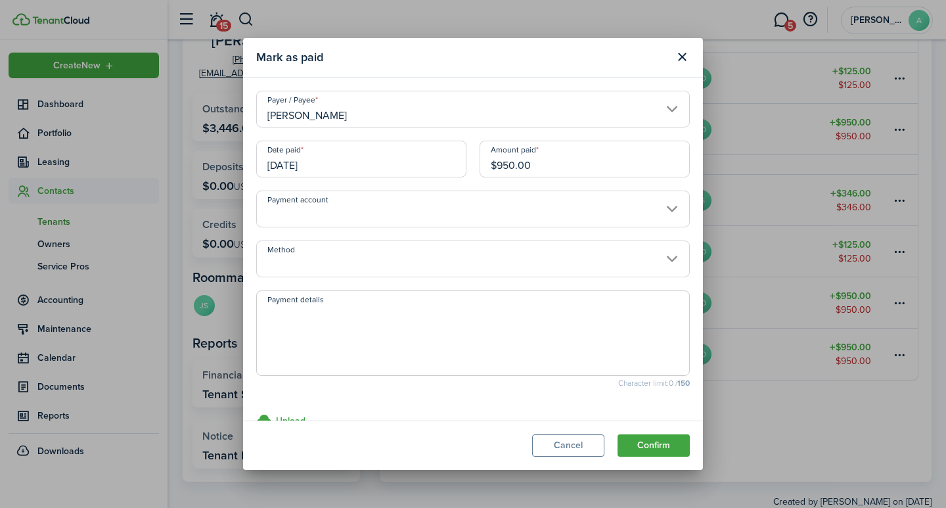
click at [425, 207] on input "Payment account" at bounding box center [473, 209] width 434 height 37
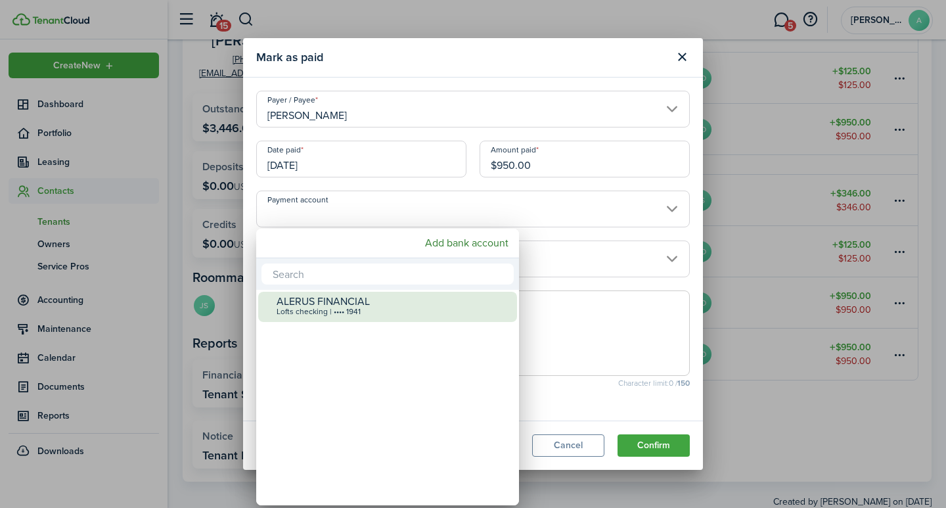
click at [365, 298] on div "ALERUS FINANCIAL" at bounding box center [393, 302] width 233 height 12
type input "•••• •••• •••• 1941"
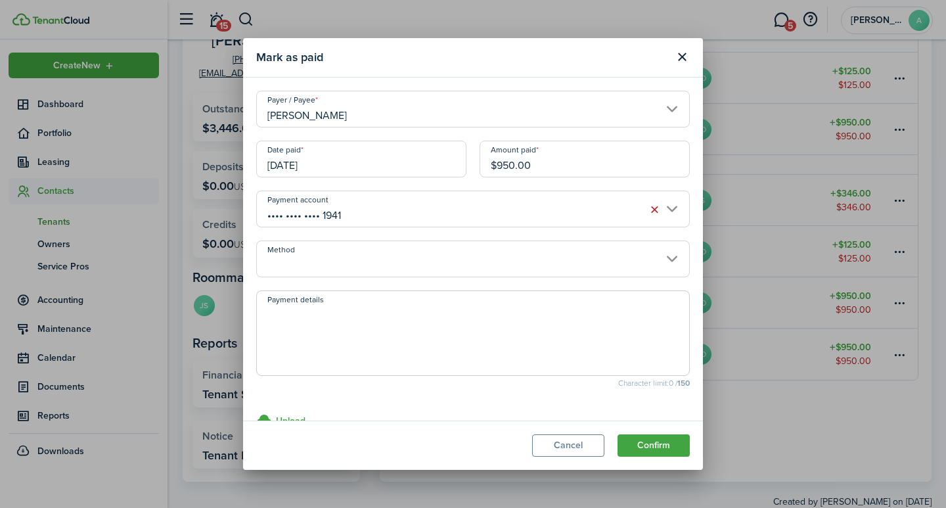
click at [380, 270] on input "Method" at bounding box center [473, 259] width 434 height 37
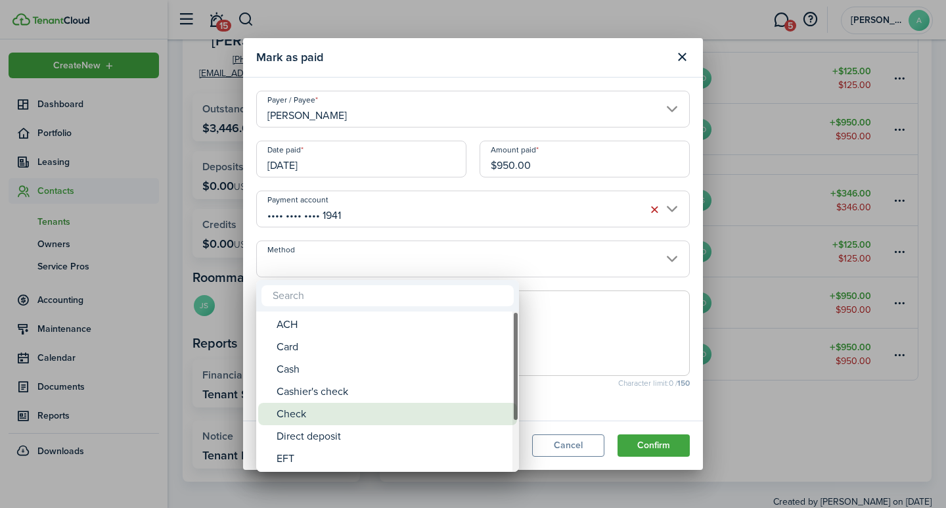
click at [322, 415] on div "Check" at bounding box center [393, 414] width 233 height 22
type input "Check"
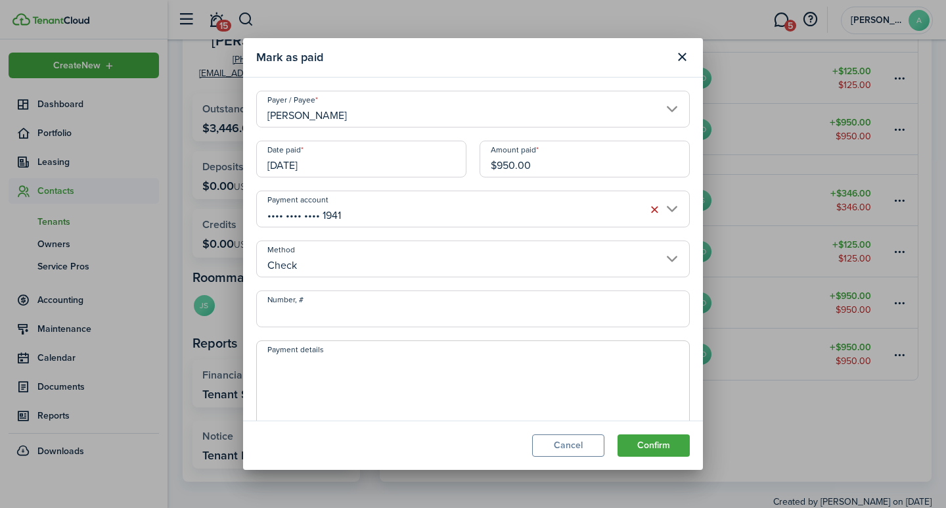
click at [362, 313] on input "Number, #" at bounding box center [473, 309] width 434 height 37
type input "105"
click at [332, 391] on textarea "Payment details" at bounding box center [473, 387] width 432 height 63
type textarea "Security Deposit"
click at [666, 445] on button "Confirm" at bounding box center [654, 445] width 72 height 22
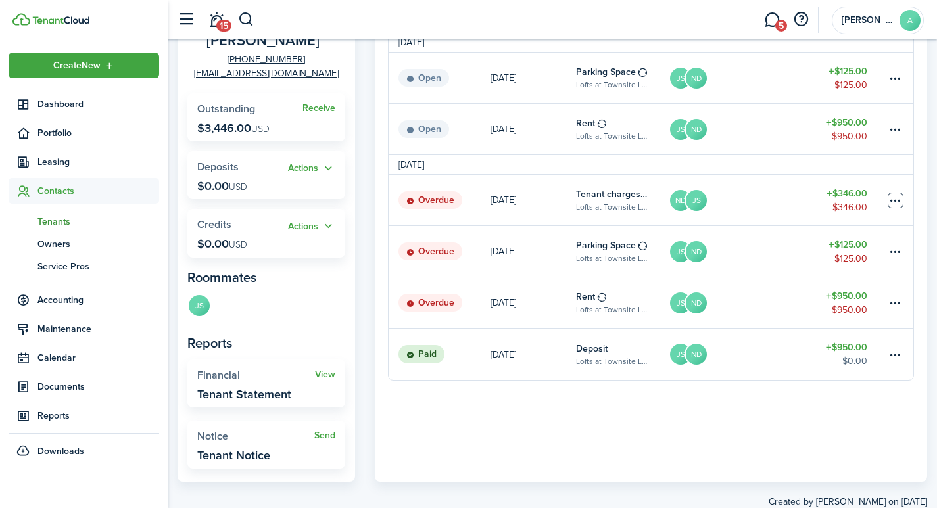
click at [897, 202] on table-menu-btn-icon at bounding box center [895, 201] width 16 height 16
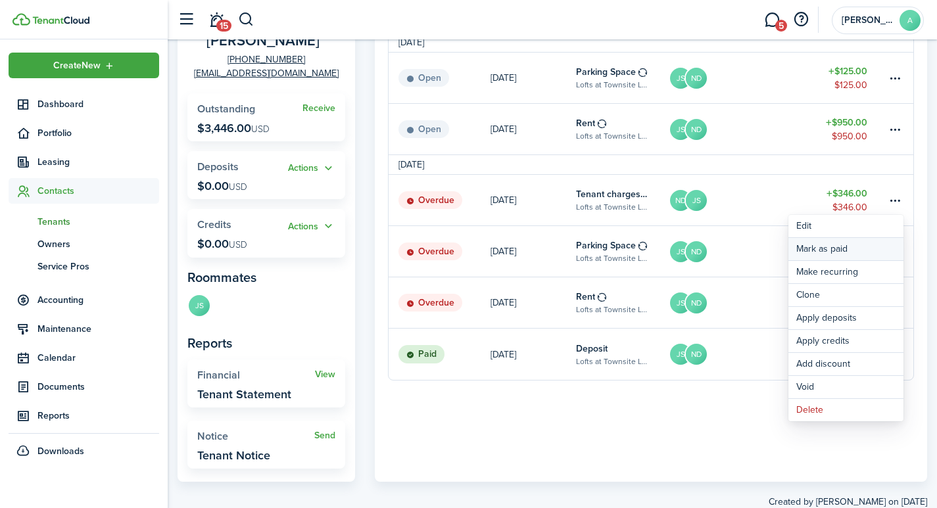
click at [819, 245] on link "Mark as paid" at bounding box center [845, 249] width 115 height 22
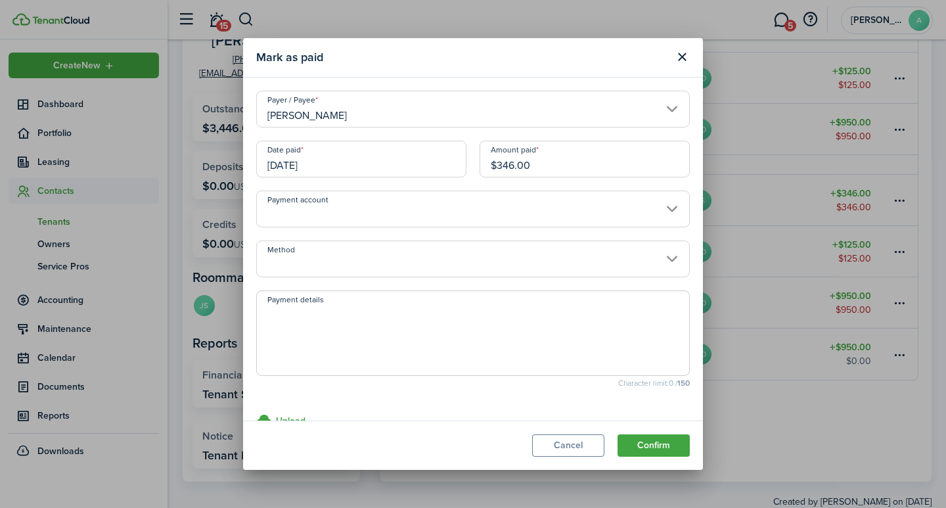
click at [304, 167] on input "[DATE]" at bounding box center [361, 159] width 210 height 37
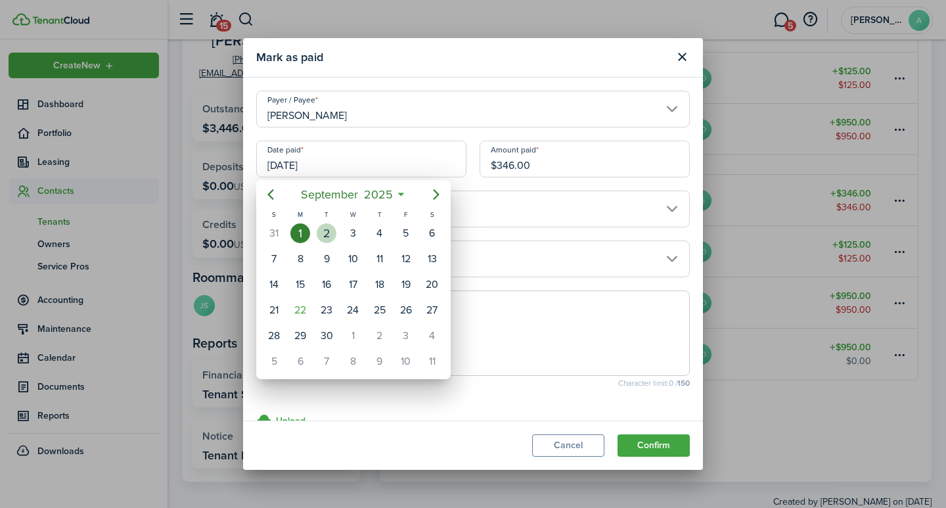
click at [329, 231] on div "2" at bounding box center [327, 233] width 20 height 20
type input "[DATE]"
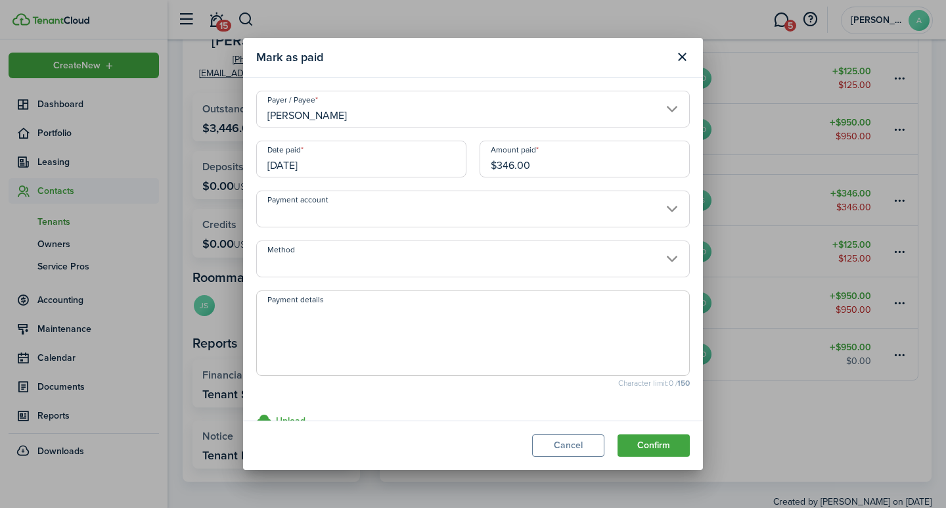
drag, startPoint x: 557, startPoint y: 163, endPoint x: 473, endPoint y: 165, distance: 84.2
click at [473, 165] on div "Amount paid $346.00" at bounding box center [584, 166] width 223 height 50
click at [335, 216] on input "Payment account" at bounding box center [473, 209] width 434 height 37
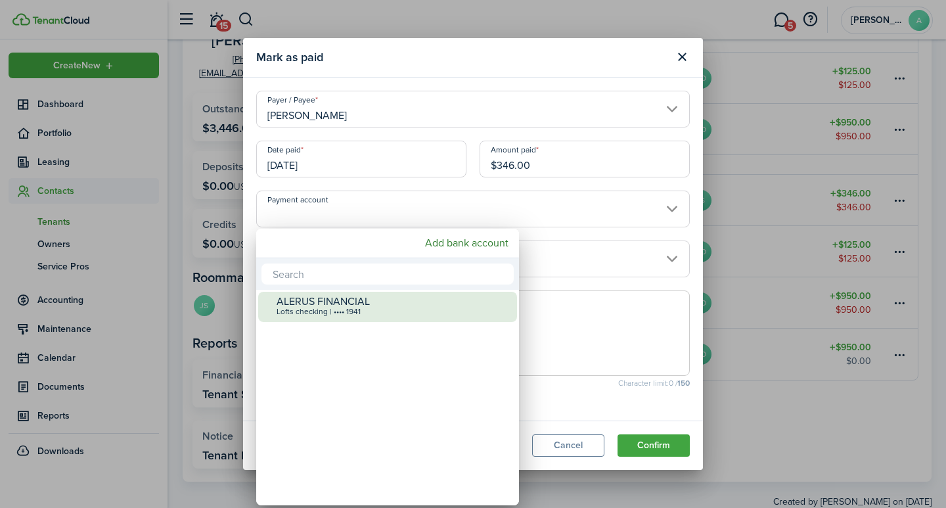
click at [316, 309] on div "Lofts checking | •••• 1941" at bounding box center [393, 312] width 233 height 9
type input "•••• •••• •••• 1941"
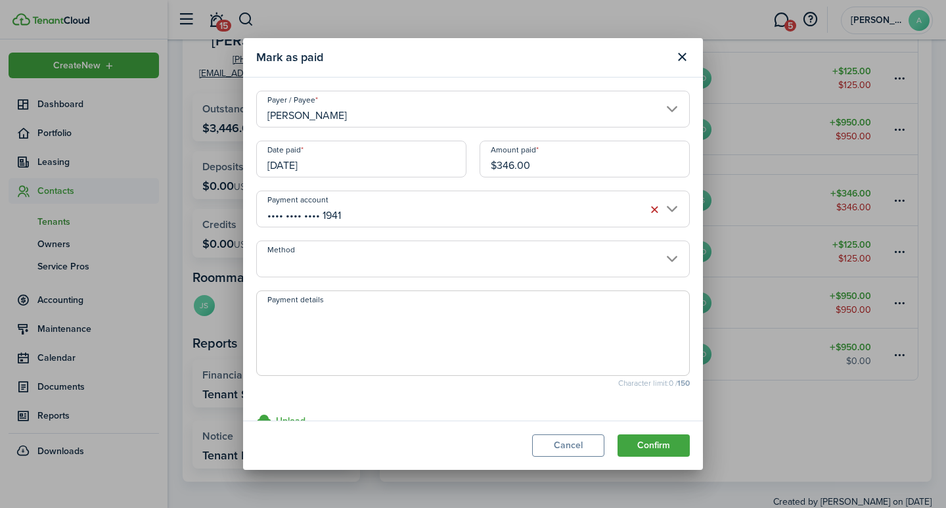
click at [302, 260] on input "Method" at bounding box center [473, 259] width 434 height 37
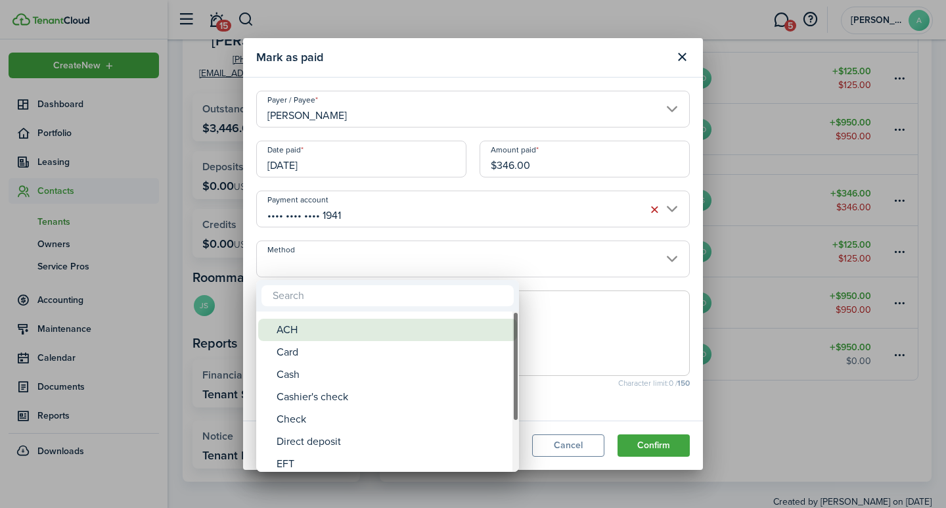
click at [302, 324] on div "ACH" at bounding box center [393, 330] width 233 height 22
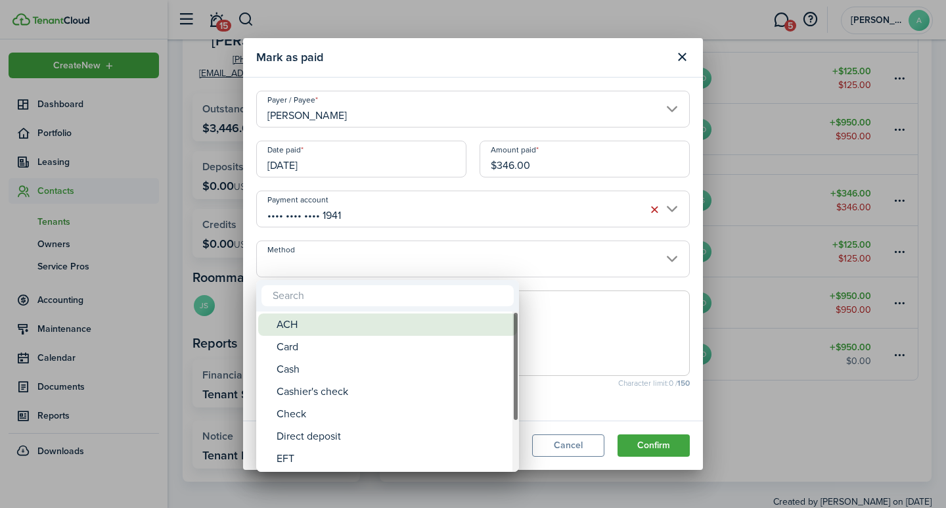
click at [296, 325] on div "ACH" at bounding box center [393, 325] width 233 height 22
type input "ACH"
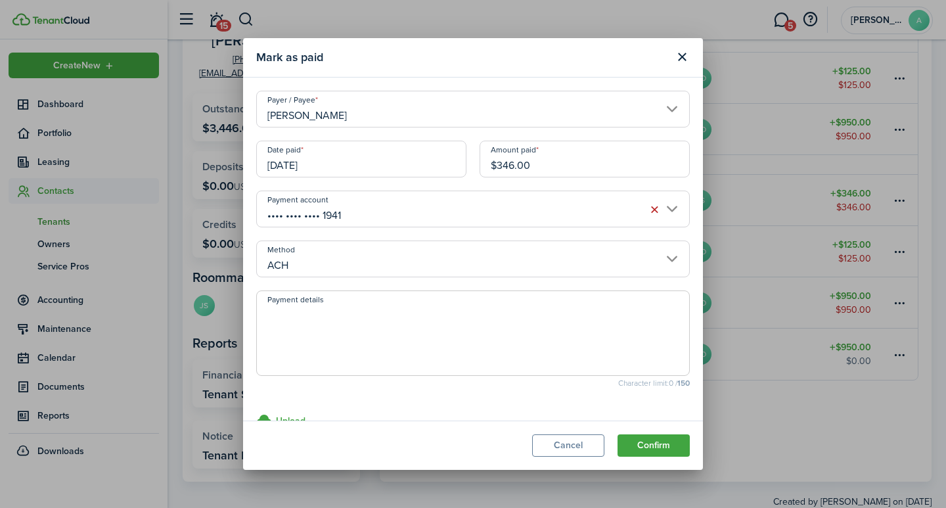
click at [310, 316] on textarea "Payment details" at bounding box center [473, 337] width 432 height 63
type textarea "Balance owed - 6B50-8C80"
click at [632, 444] on button "Confirm" at bounding box center [654, 445] width 72 height 22
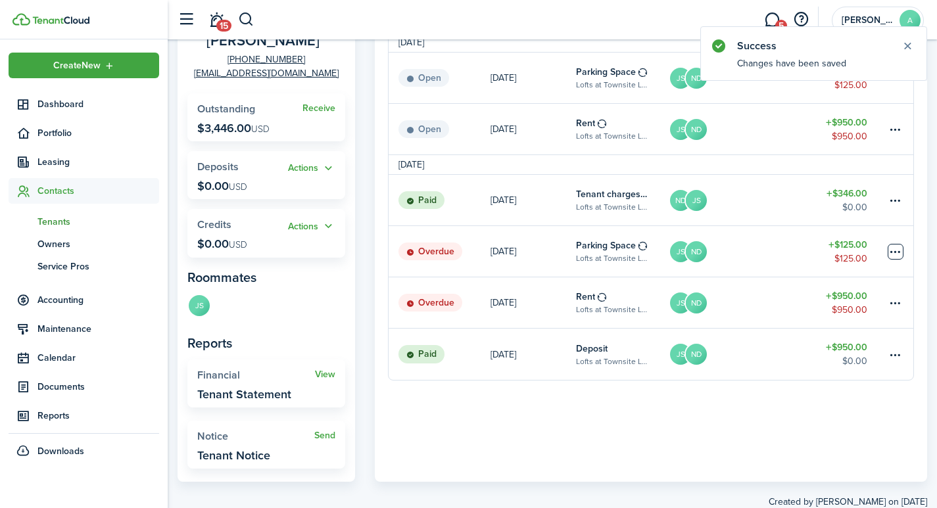
click at [896, 251] on table-menu-btn-icon at bounding box center [895, 252] width 16 height 16
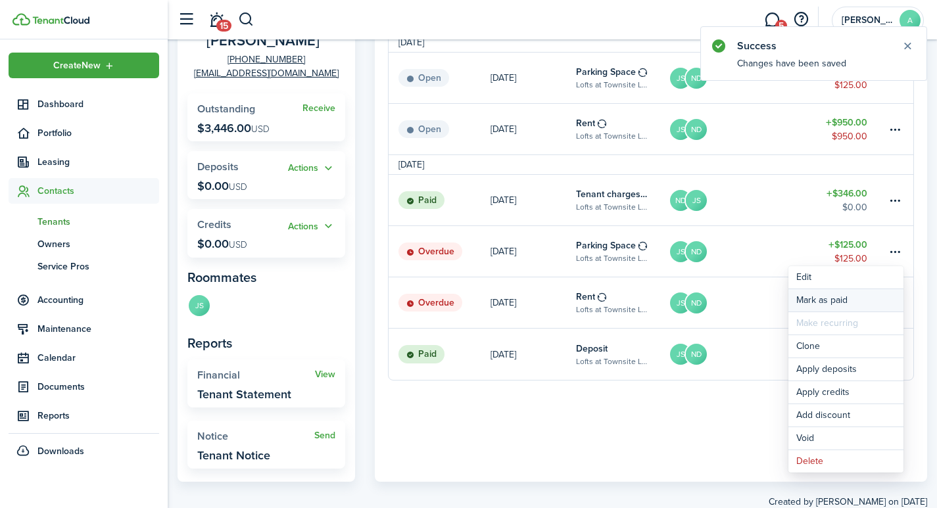
click at [826, 299] on link "Mark as paid" at bounding box center [845, 300] width 115 height 22
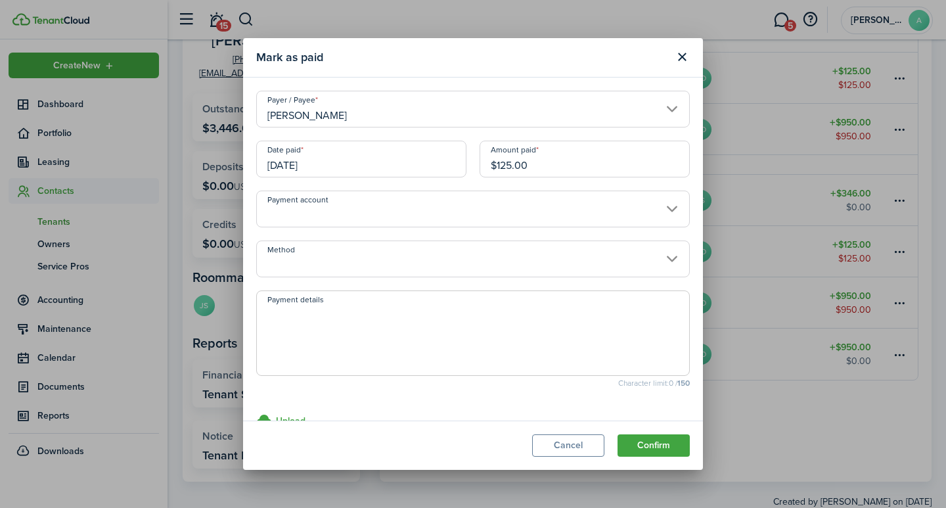
click at [357, 160] on input "[DATE]" at bounding box center [361, 159] width 210 height 37
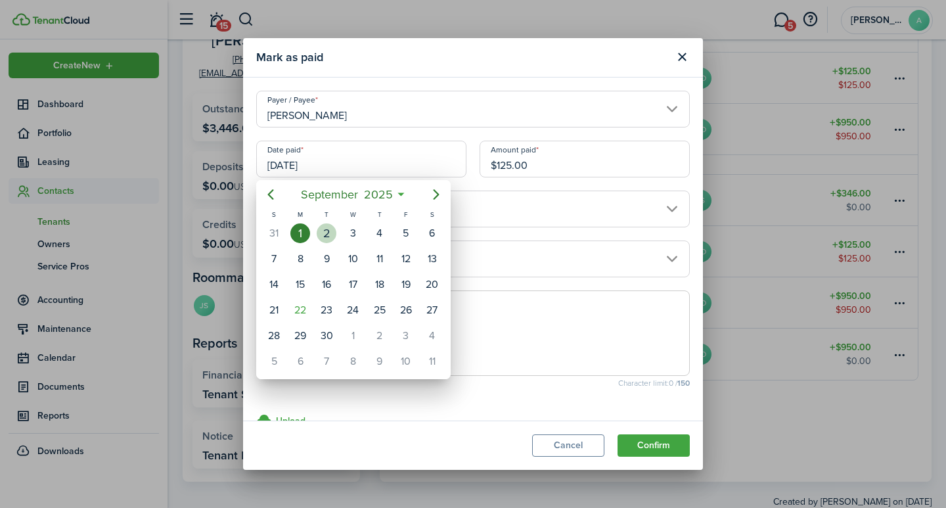
click at [329, 231] on div "2" at bounding box center [327, 233] width 20 height 20
type input "[DATE]"
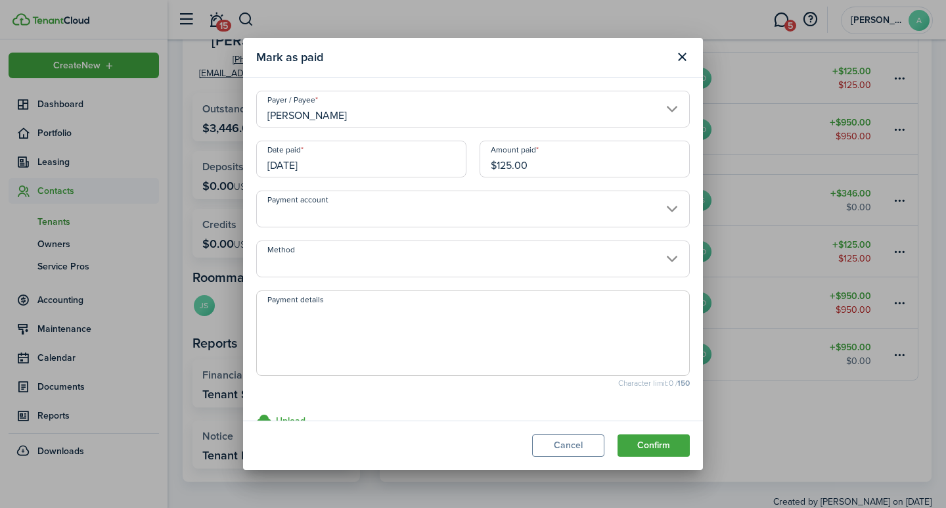
drag, startPoint x: 542, startPoint y: 165, endPoint x: 456, endPoint y: 166, distance: 86.1
click at [458, 166] on div "Date paid [DATE] Amount paid $125.00" at bounding box center [473, 166] width 447 height 50
click at [314, 212] on input "Payment account" at bounding box center [473, 209] width 434 height 37
type input "$75.00"
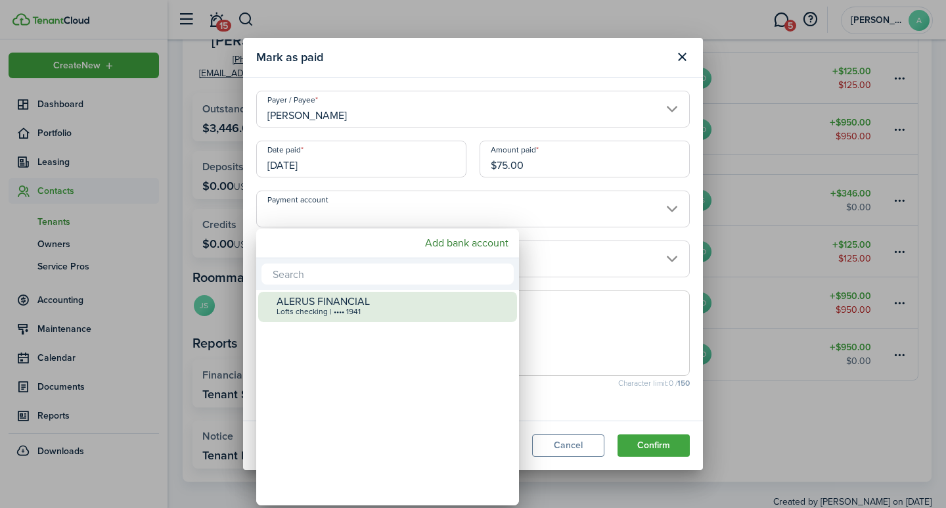
click at [328, 312] on div "Lofts checking | •••• 1941" at bounding box center [393, 312] width 233 height 9
type input "•••• •••• •••• 1941"
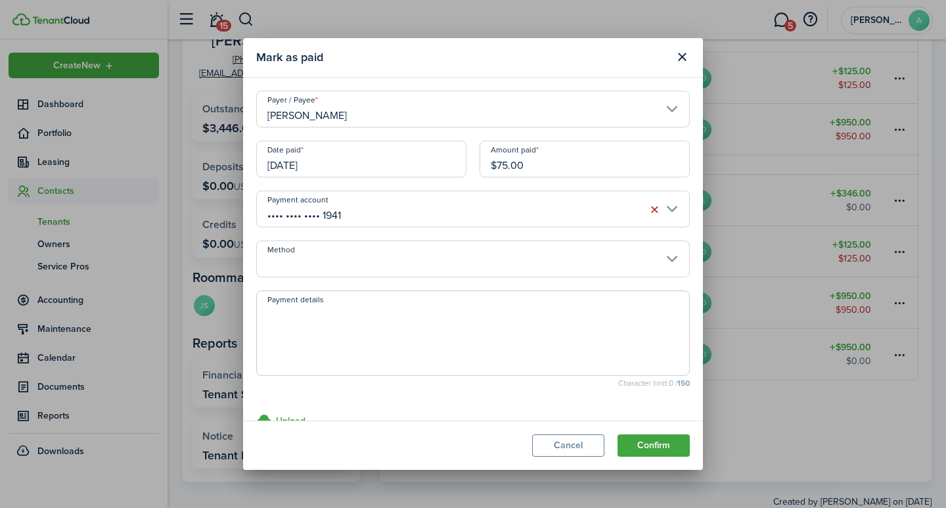
click at [307, 264] on input "Method" at bounding box center [473, 259] width 434 height 37
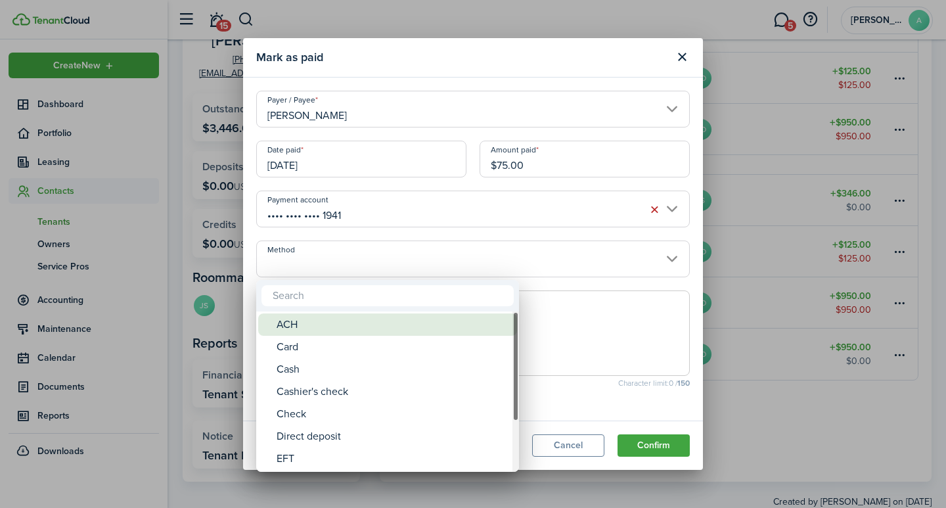
click at [292, 319] on div "ACH" at bounding box center [393, 325] width 233 height 22
type input "ACH"
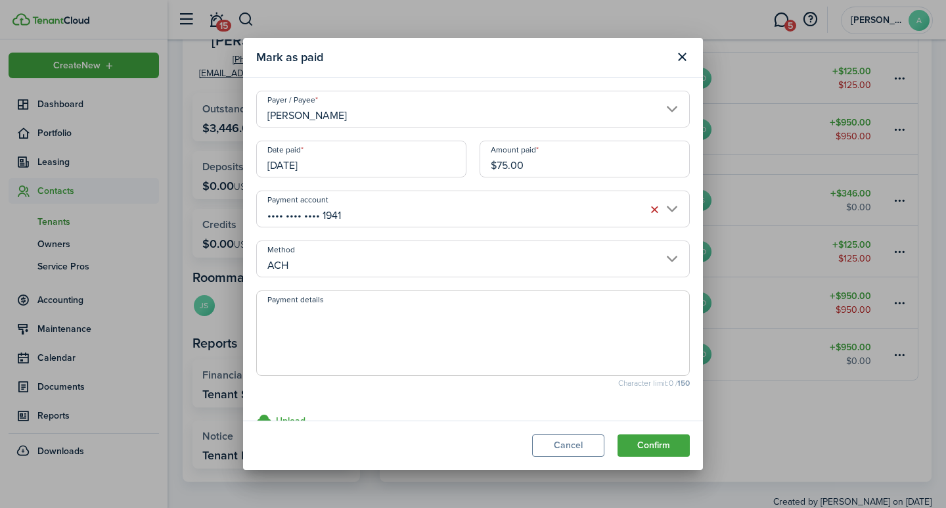
click at [295, 323] on textarea "Payment details" at bounding box center [473, 337] width 432 height 63
type textarea "September rent - 6B50-8C80"
click at [652, 442] on button "Confirm" at bounding box center [654, 445] width 72 height 22
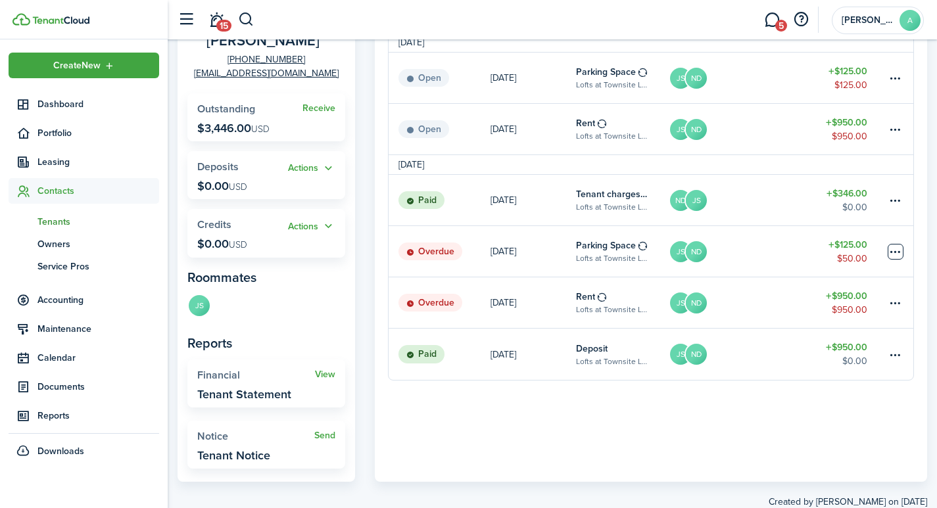
click at [893, 252] on table-menu-btn-icon at bounding box center [895, 252] width 16 height 16
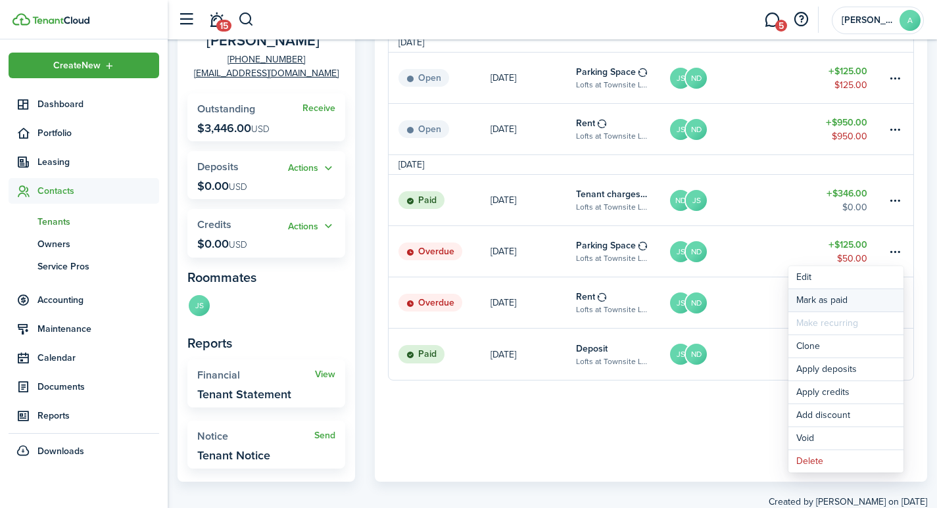
click at [812, 297] on link "Mark as paid" at bounding box center [845, 300] width 115 height 22
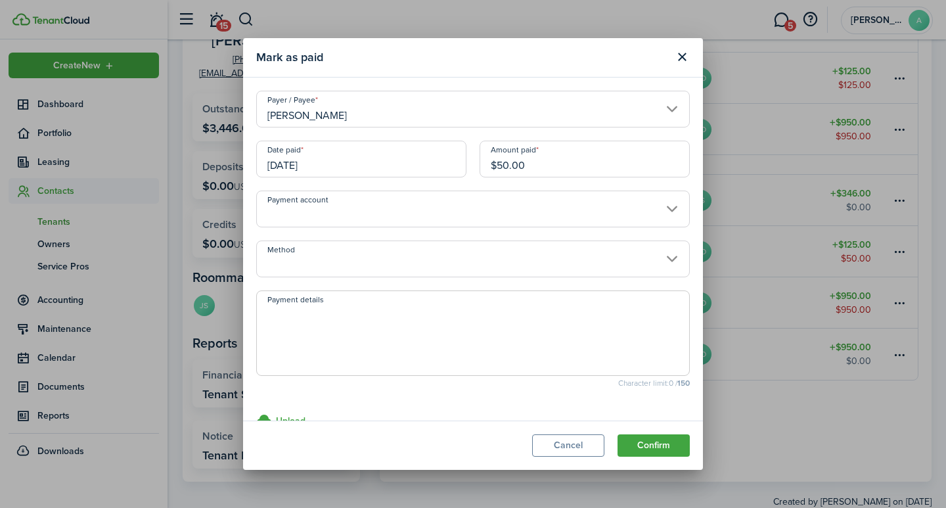
click at [661, 112] on input "[PERSON_NAME]" at bounding box center [473, 109] width 434 height 37
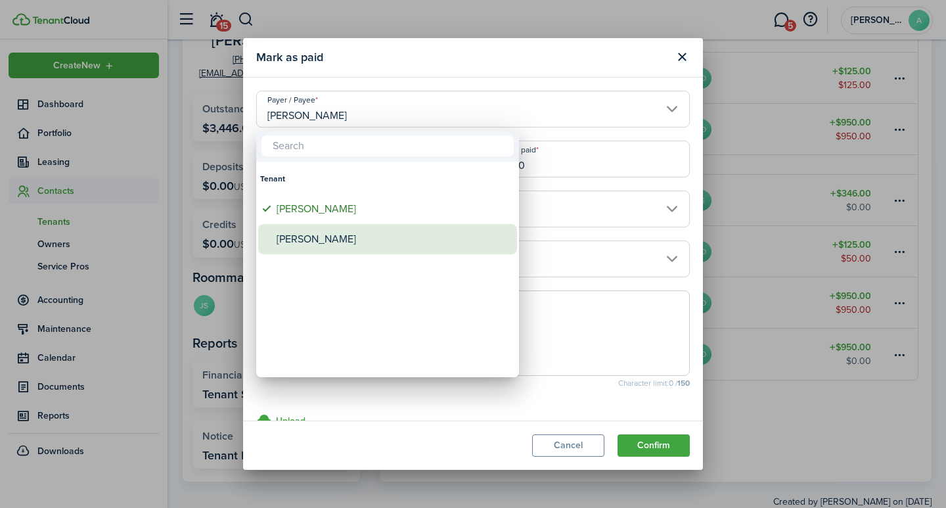
click at [292, 238] on div "[PERSON_NAME]" at bounding box center [393, 239] width 233 height 30
type input "[PERSON_NAME]"
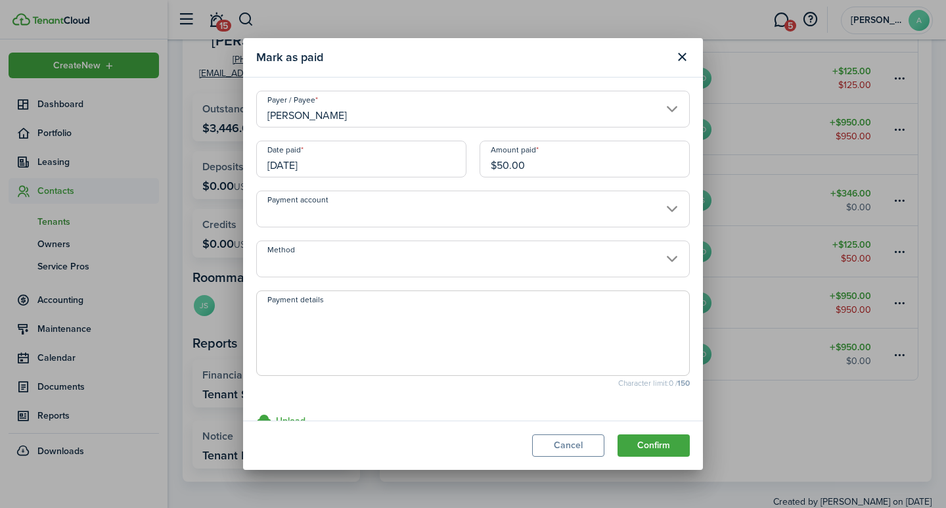
click at [398, 212] on input "Payment account" at bounding box center [473, 209] width 434 height 37
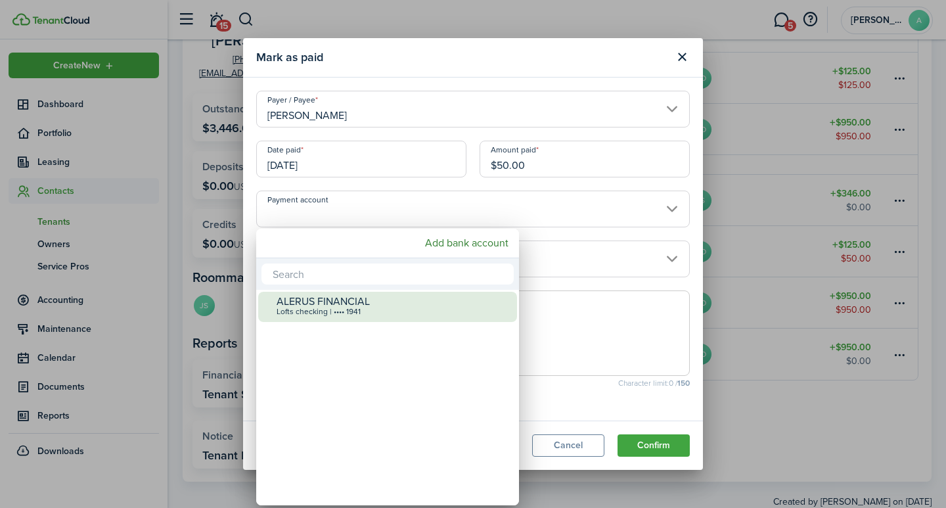
click at [346, 301] on div "ALERUS FINANCIAL" at bounding box center [393, 302] width 233 height 12
type input "•••• •••• •••• 1941"
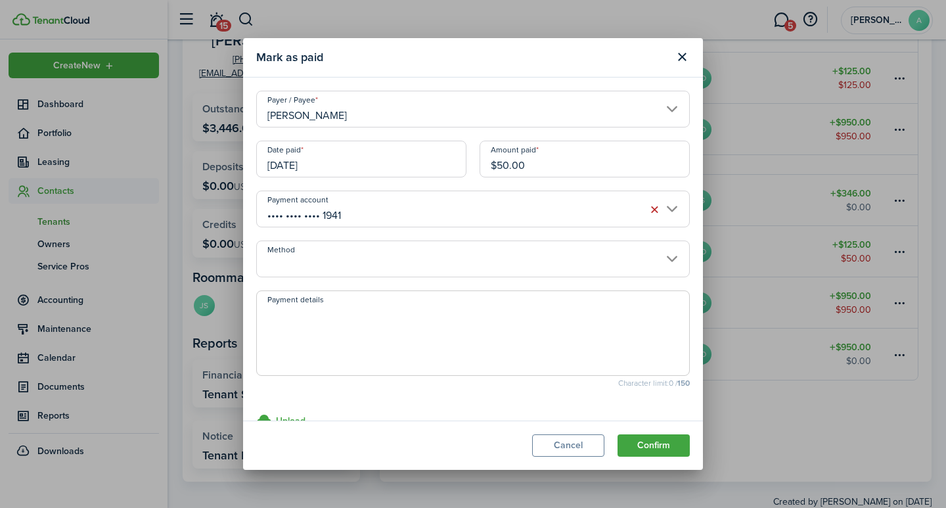
click at [332, 275] on input "Method" at bounding box center [473, 259] width 434 height 37
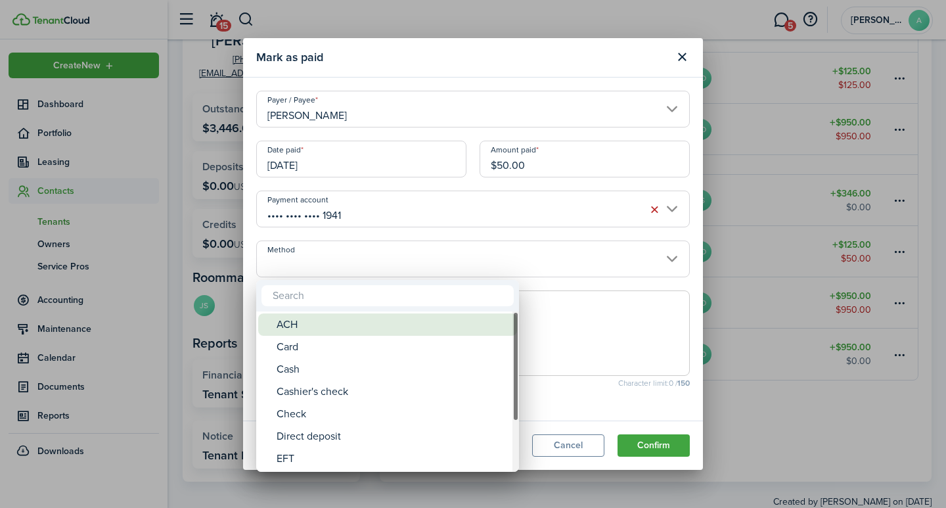
click at [315, 323] on div "ACH" at bounding box center [393, 325] width 233 height 22
type input "ACH"
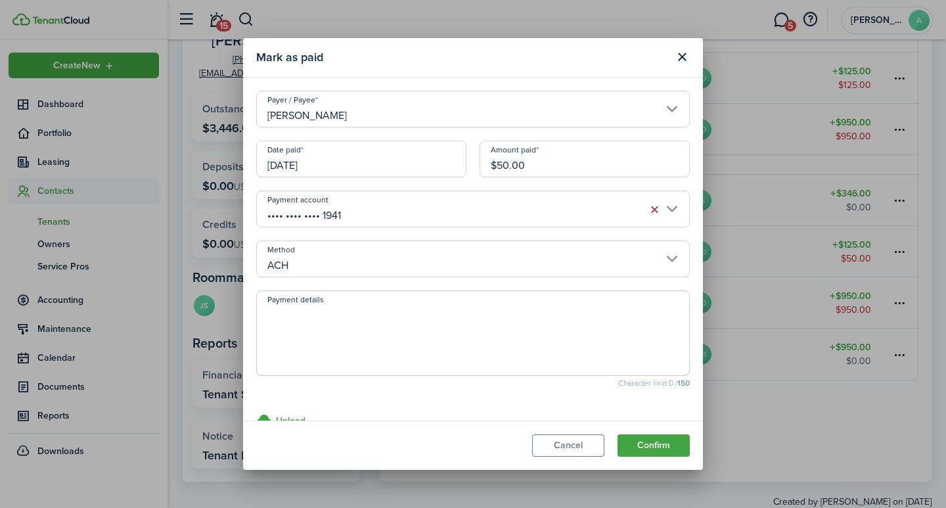
click at [312, 321] on textarea "Payment details" at bounding box center [473, 337] width 432 height 63
type textarea "September rent - 7B17-F280"
click at [649, 446] on button "Confirm" at bounding box center [654, 445] width 72 height 22
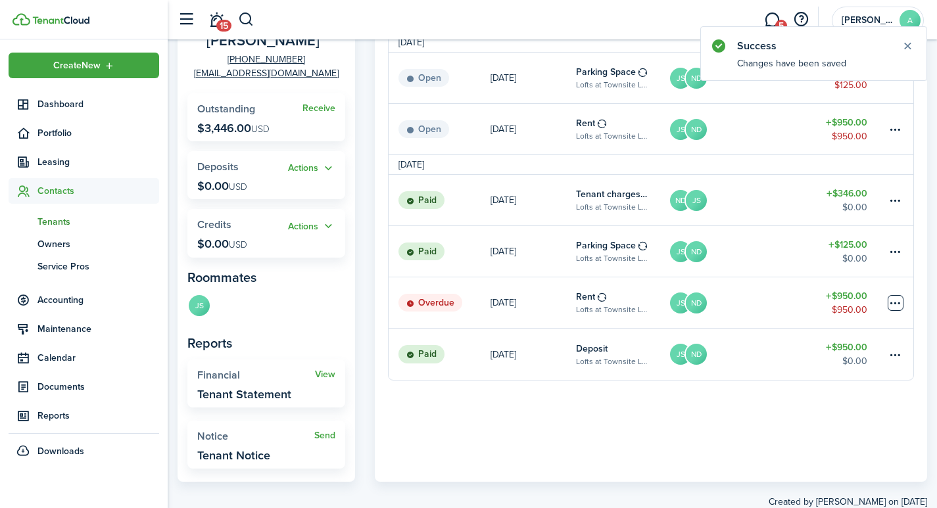
click at [902, 302] on table-menu-btn-icon at bounding box center [895, 303] width 16 height 16
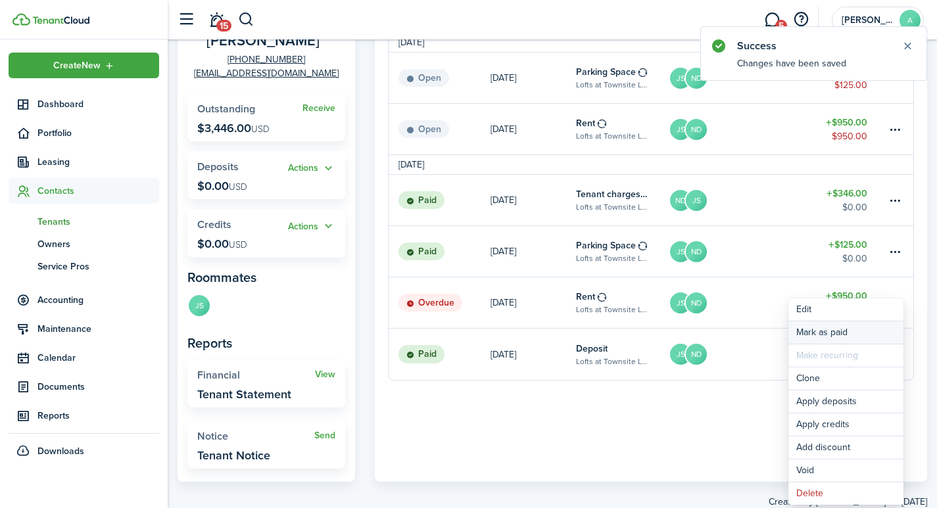
click at [831, 332] on link "Mark as paid" at bounding box center [845, 332] width 115 height 22
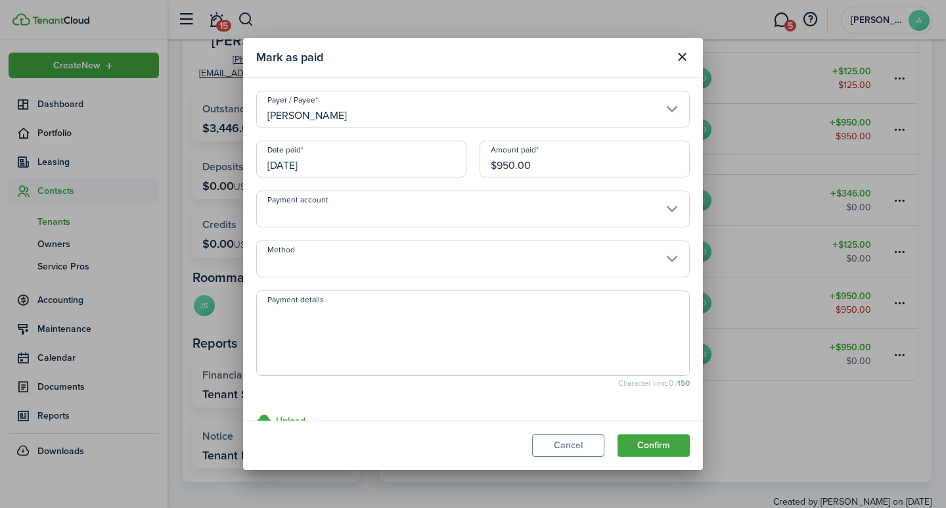
click at [664, 105] on input "[PERSON_NAME]" at bounding box center [473, 109] width 434 height 37
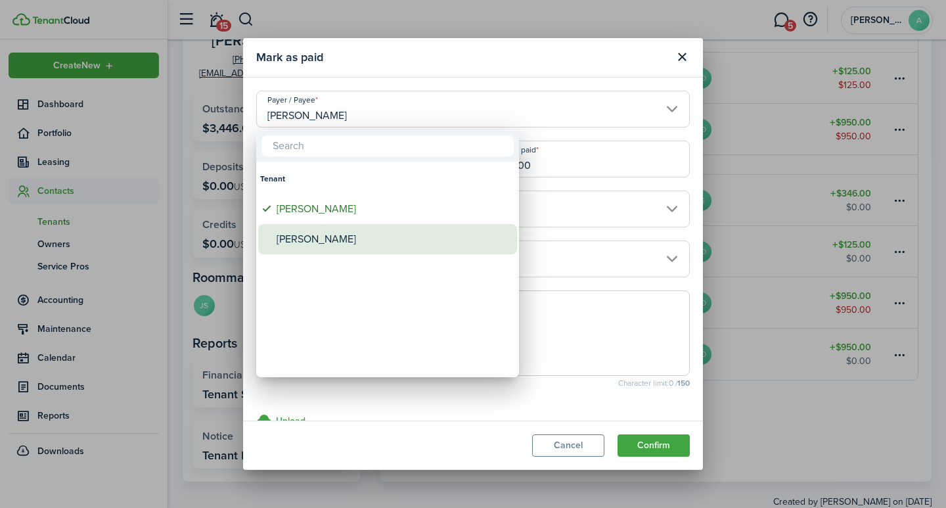
click at [383, 241] on div "Nicole Deragisch" at bounding box center [393, 239] width 233 height 30
type input "Nicole Deragisch"
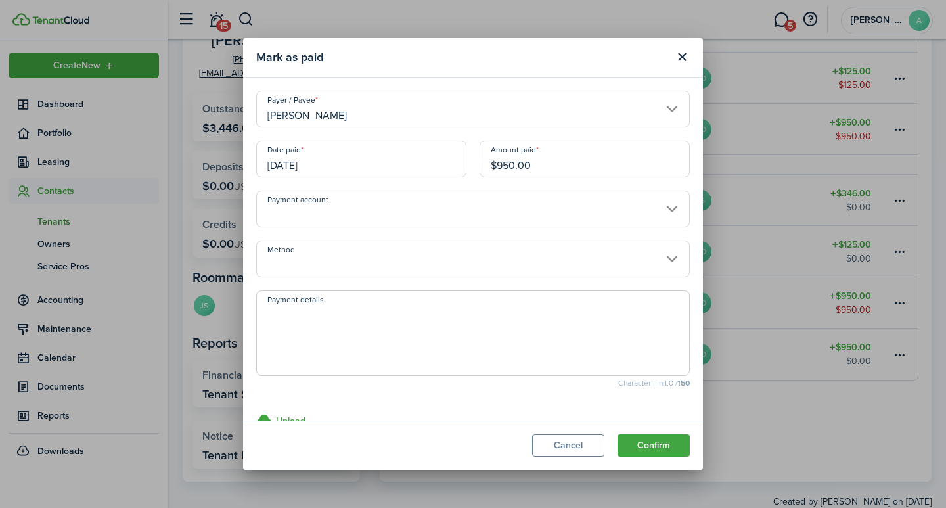
click at [329, 209] on input "Payment account" at bounding box center [473, 209] width 434 height 37
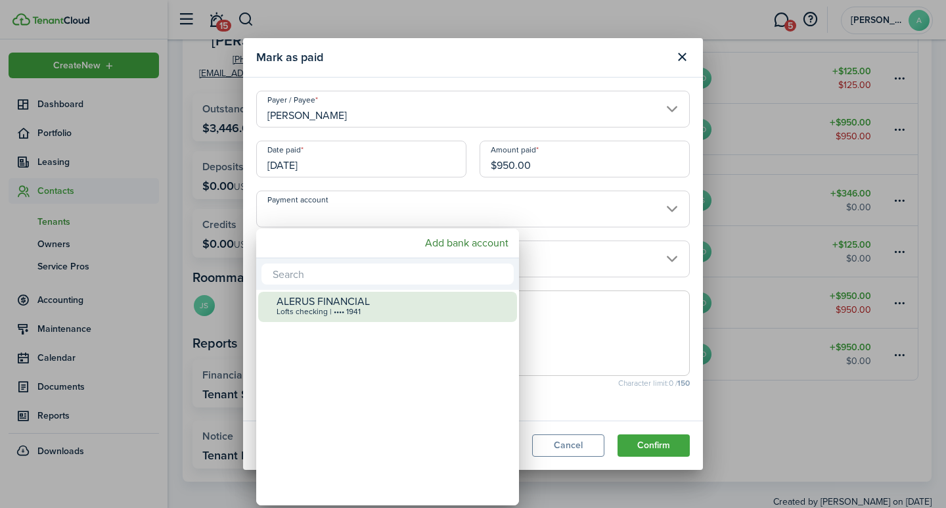
click at [355, 312] on div "Lofts checking | •••• 1941" at bounding box center [393, 312] width 233 height 9
type input "•••• •••• •••• 1941"
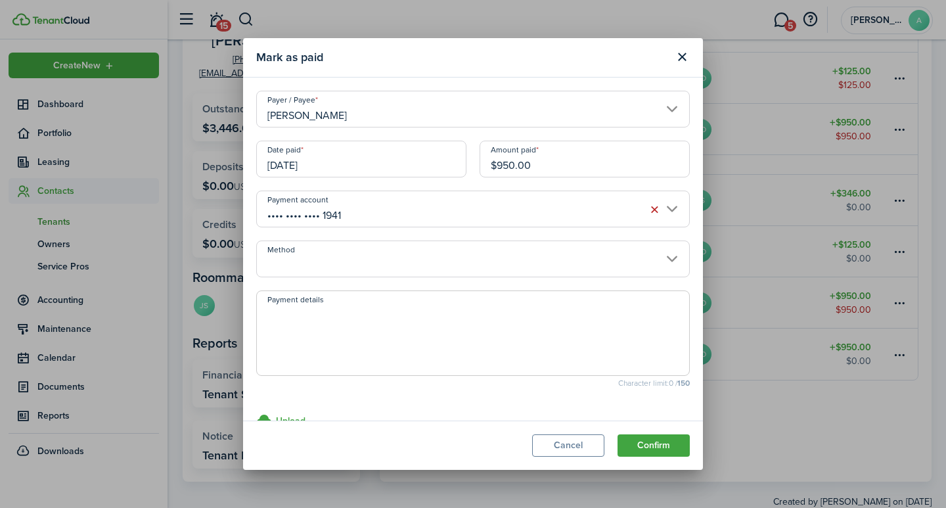
click at [322, 266] on input "Method" at bounding box center [473, 259] width 434 height 37
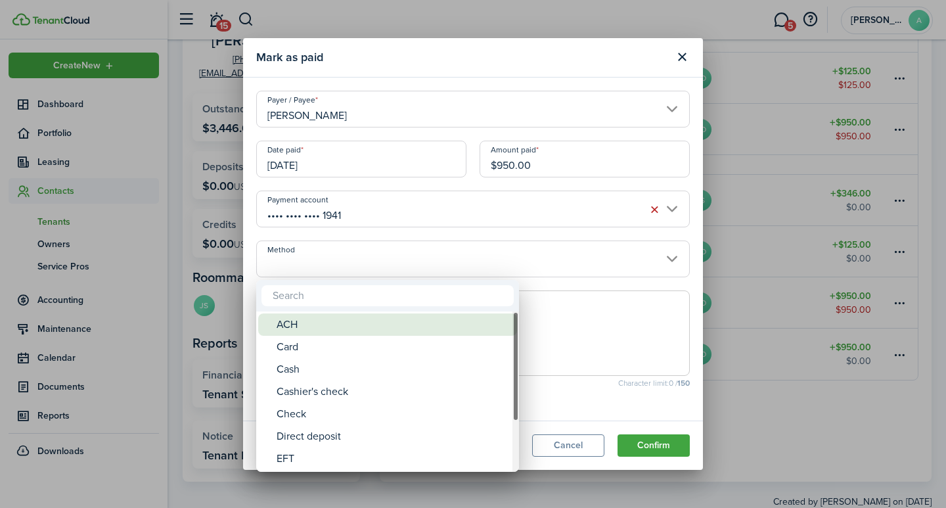
click at [315, 324] on div "ACH" at bounding box center [393, 325] width 233 height 22
type input "ACH"
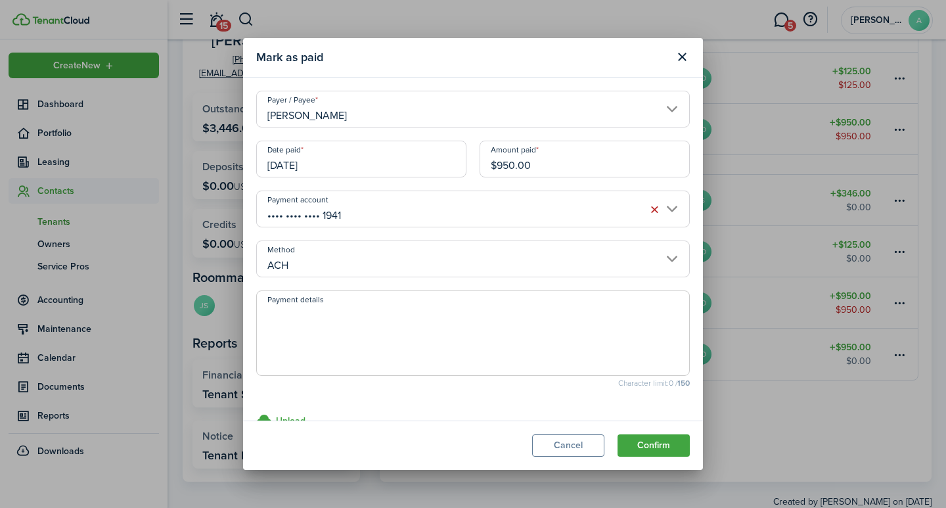
click at [315, 322] on textarea "Payment details" at bounding box center [473, 337] width 432 height 63
type textarea "September rent - 7B17-F280"
click at [642, 439] on button "Confirm" at bounding box center [654, 445] width 72 height 22
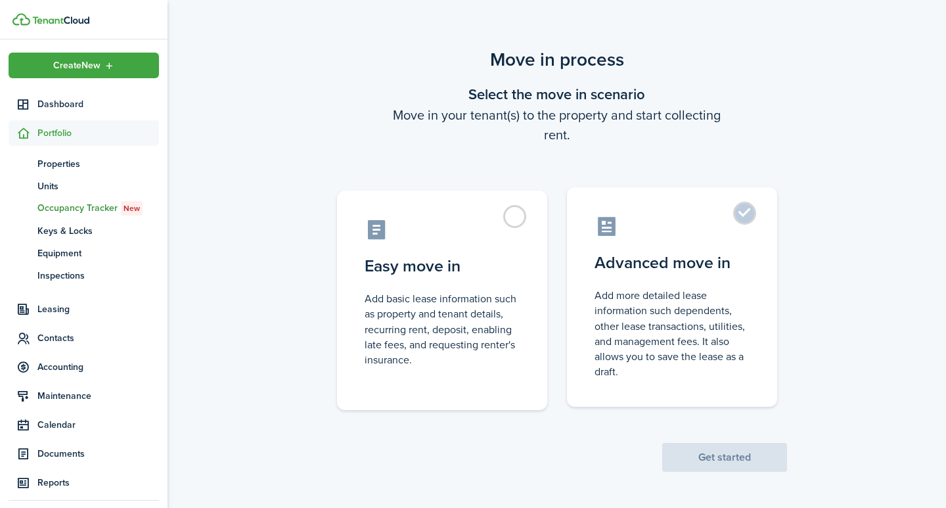
click at [744, 216] on label "Advanced move in Add more detailed lease information such dependents, other lea…" at bounding box center [672, 297] width 210 height 220
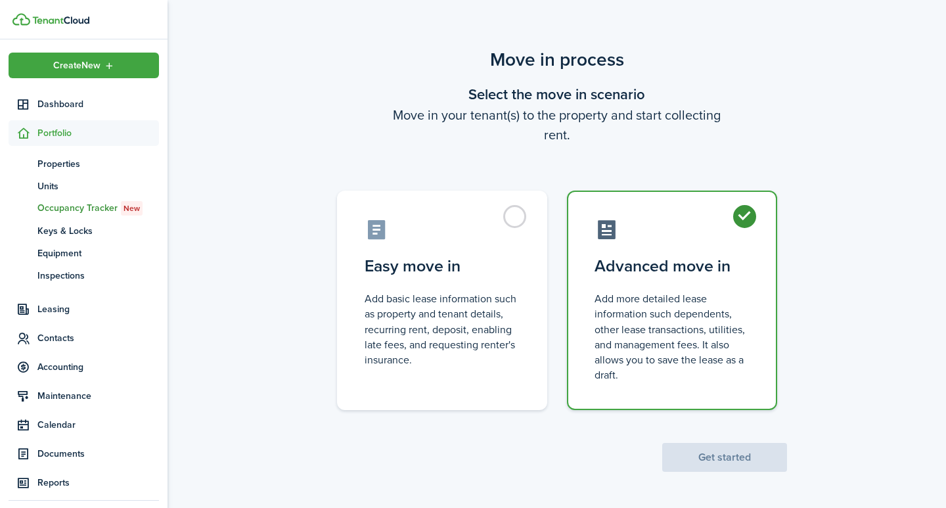
radio input "true"
click at [728, 453] on button "Get started" at bounding box center [725, 457] width 125 height 29
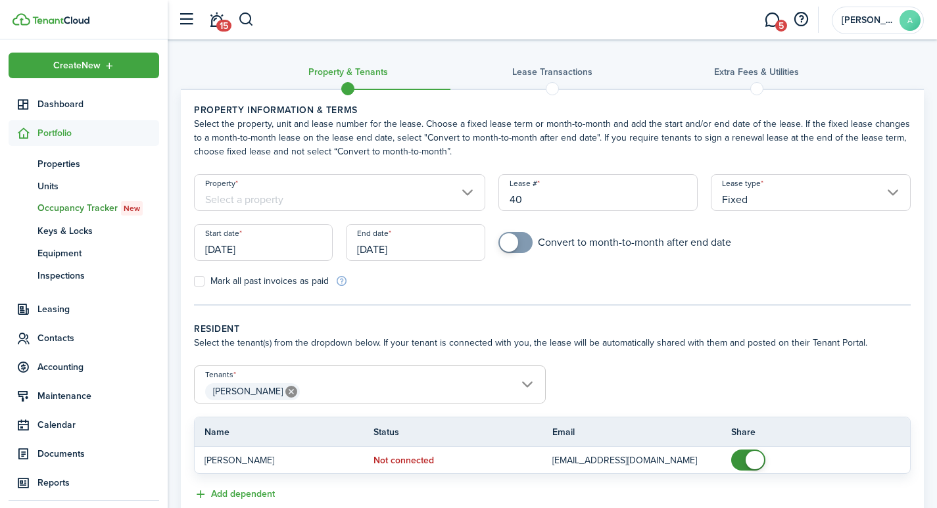
click at [371, 203] on input "Property" at bounding box center [339, 192] width 291 height 37
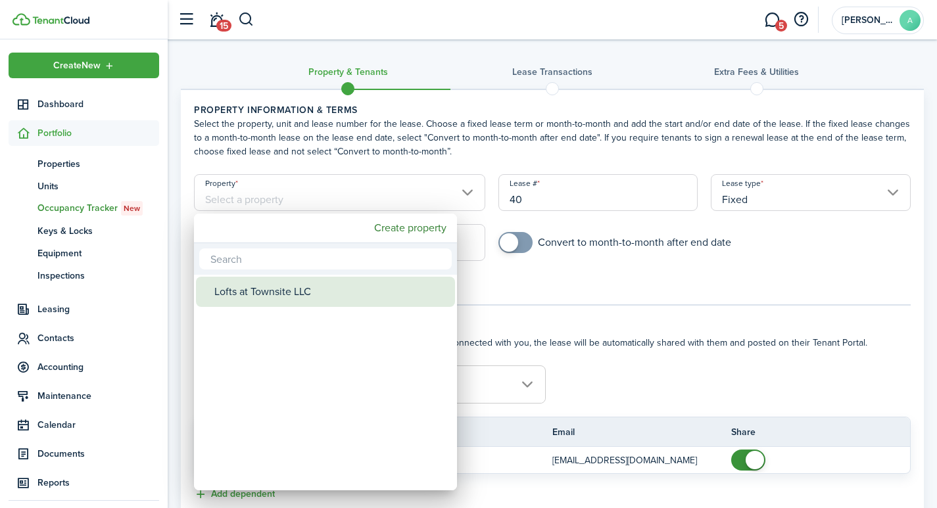
click at [313, 287] on div "Lofts at Townsite LLC" at bounding box center [330, 292] width 233 height 30
type input "Lofts at Townsite LLC"
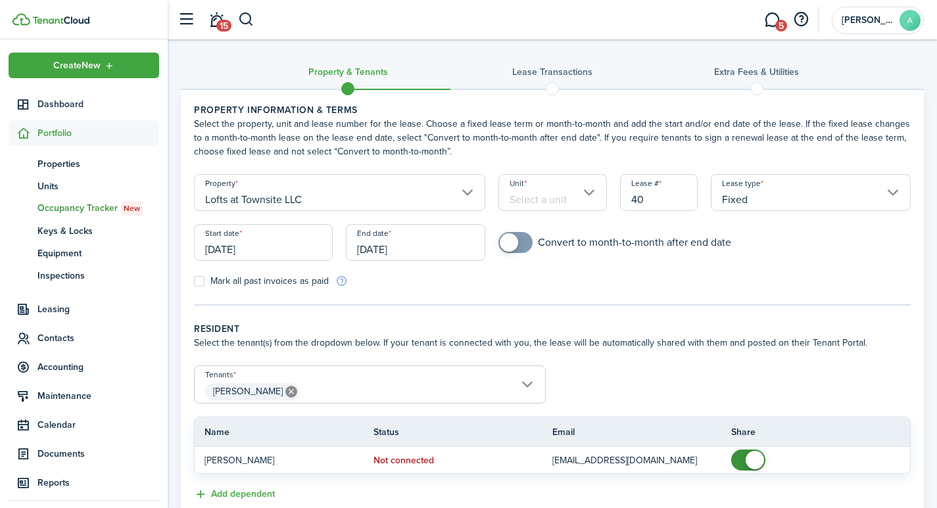
click at [548, 198] on input "Unit" at bounding box center [552, 192] width 108 height 37
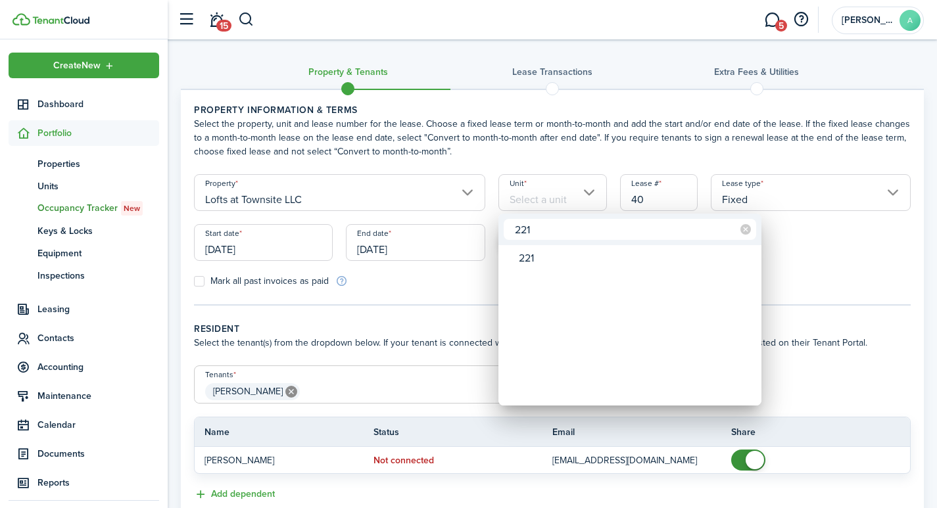
type input "221"
click at [654, 198] on div at bounding box center [468, 254] width 1147 height 718
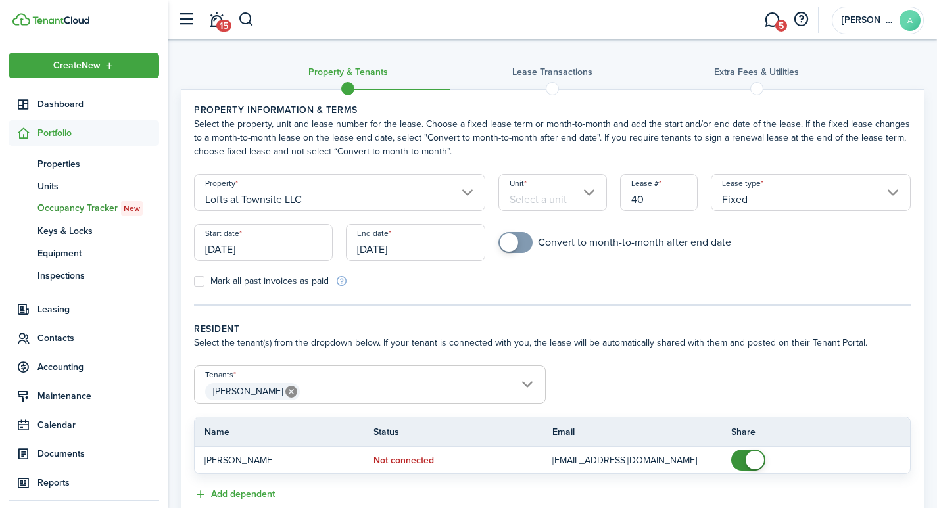
drag, startPoint x: 651, startPoint y: 198, endPoint x: 615, endPoint y: 198, distance: 36.8
click at [616, 198] on div "Lease # 40" at bounding box center [658, 199] width 91 height 50
click at [890, 194] on input "Fixed" at bounding box center [811, 192] width 200 height 37
type input "2211"
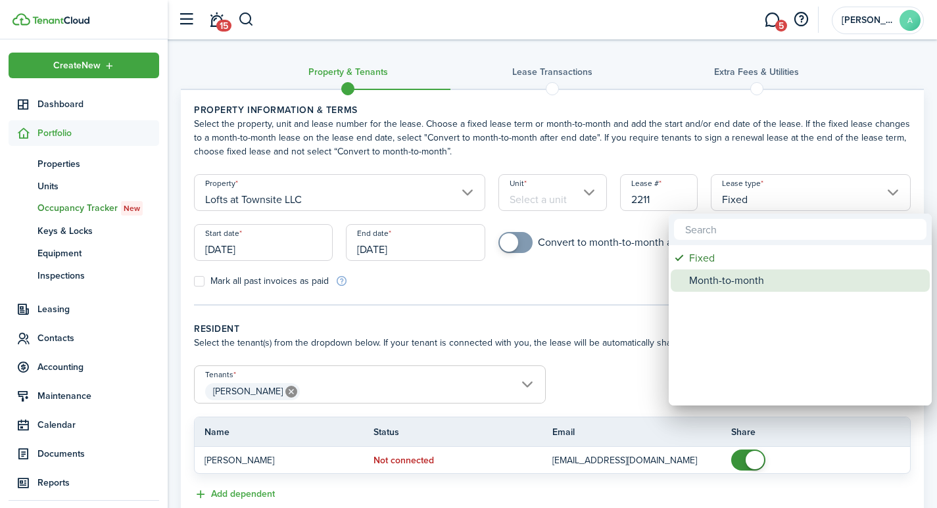
click at [711, 291] on div "Month-to-month" at bounding box center [805, 280] width 233 height 22
type input "Month-to-month"
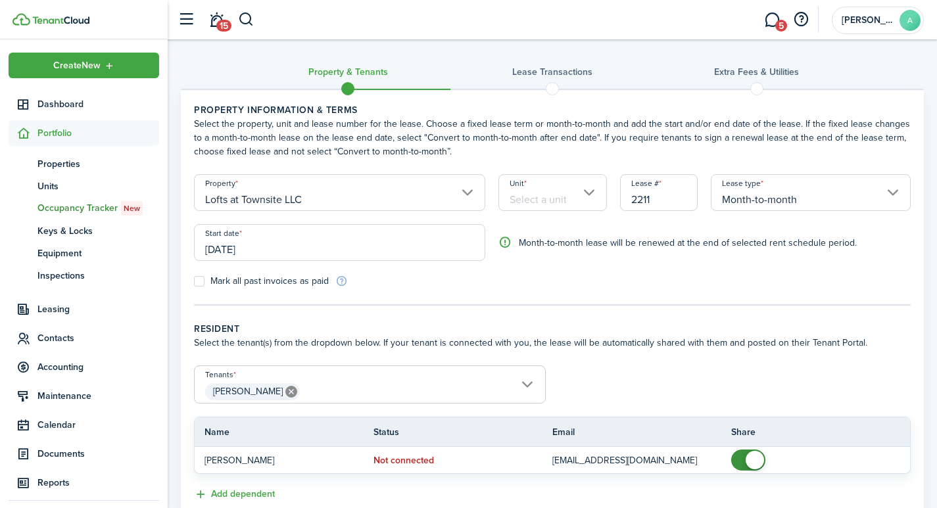
click at [258, 248] on input "[DATE]" at bounding box center [339, 242] width 291 height 37
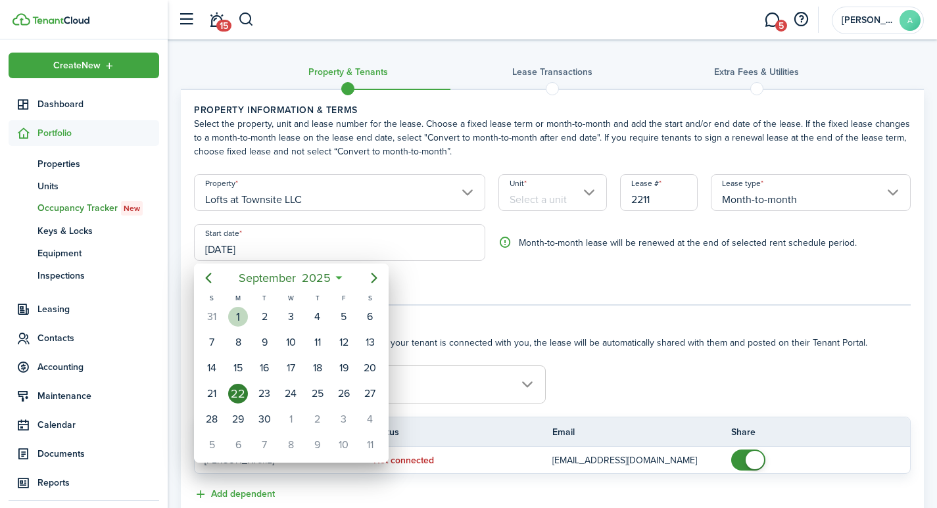
click at [238, 317] on div "1" at bounding box center [238, 317] width 20 height 20
type input "[DATE]"
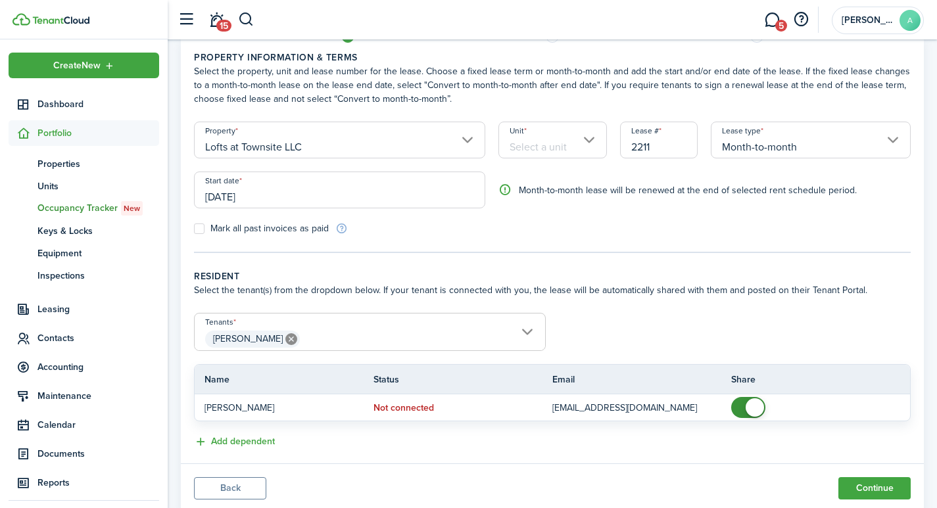
scroll to position [93, 0]
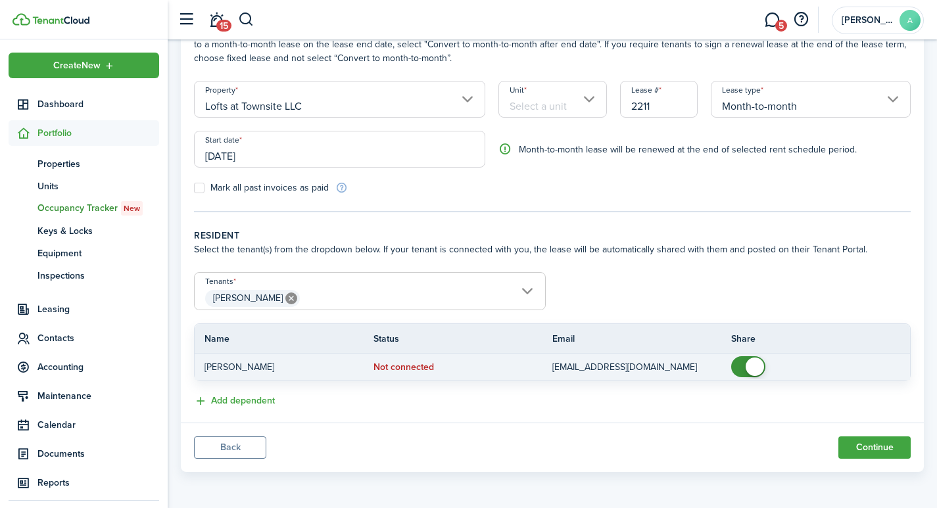
checkbox input "false"
click at [755, 370] on span at bounding box center [754, 367] width 18 height 18
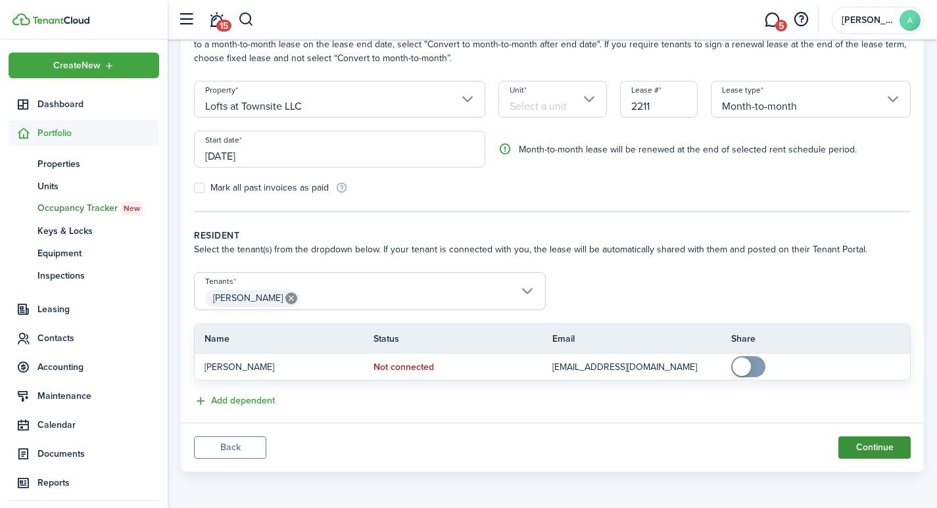
click at [879, 449] on button "Continue" at bounding box center [874, 447] width 72 height 22
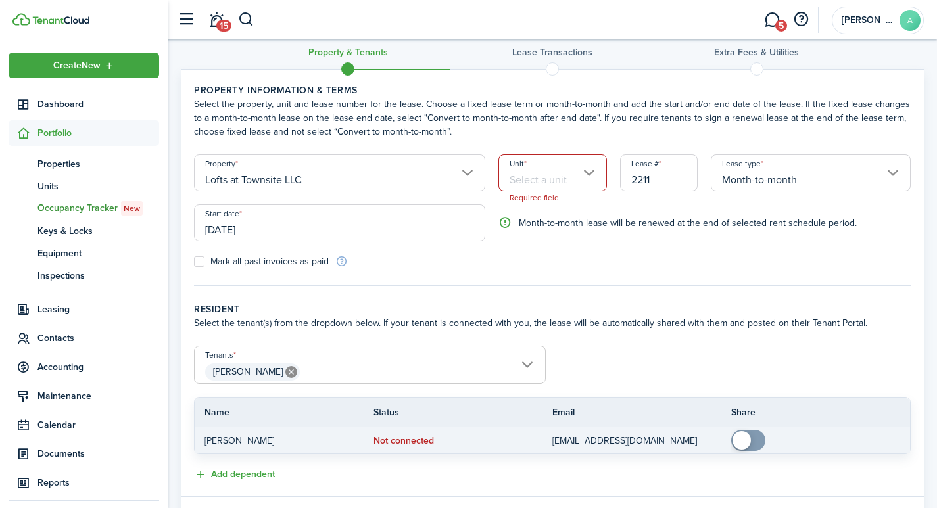
scroll to position [0, 0]
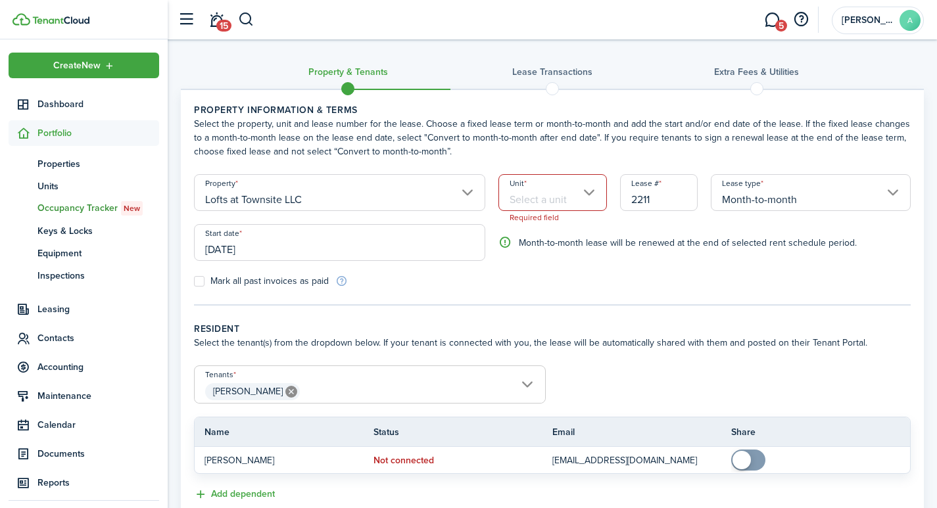
click at [563, 191] on input "Unit" at bounding box center [552, 192] width 108 height 37
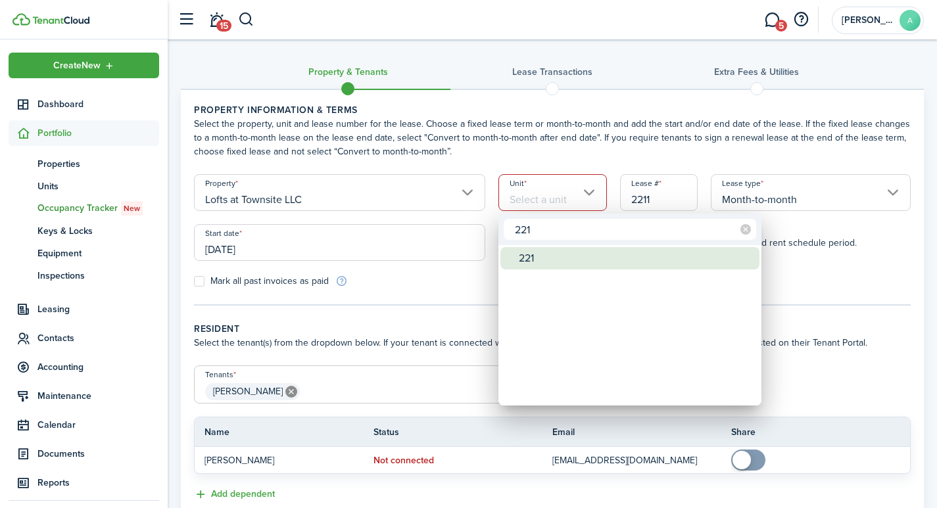
type input "221"
click at [535, 262] on div "221" at bounding box center [635, 258] width 233 height 22
type input "221"
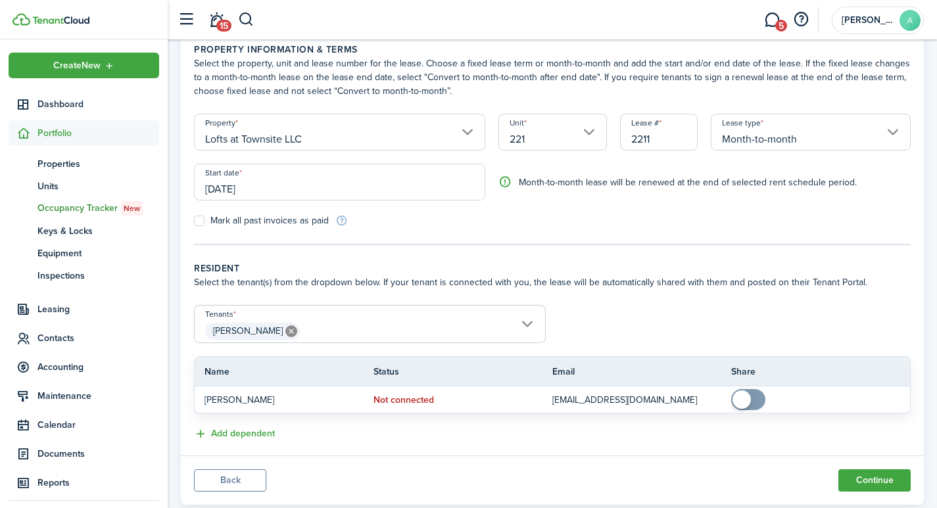
scroll to position [93, 0]
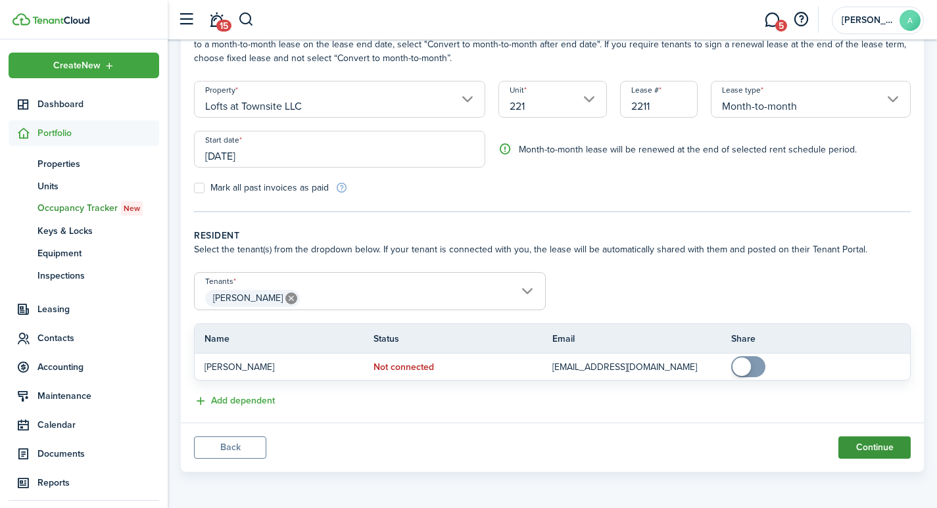
click at [867, 446] on button "Continue" at bounding box center [874, 447] width 72 height 22
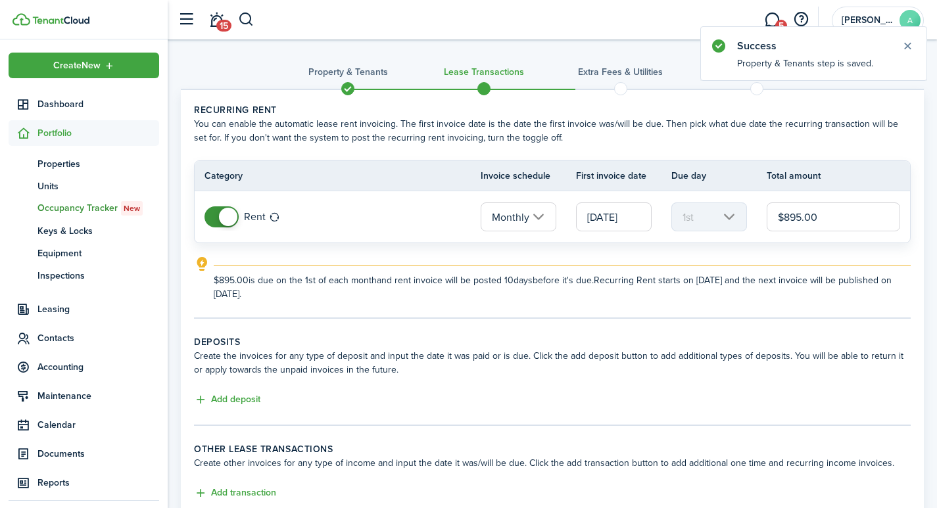
drag, startPoint x: 848, startPoint y: 218, endPoint x: 736, endPoint y: 206, distance: 112.4
click at [751, 206] on tr "Rent Monthly 09/01/2025 1st $895.00" at bounding box center [552, 216] width 715 height 51
type input "$875.00"
click at [243, 392] on lease-classic-deposit "Deposits Create the invoices for any type of deposit and input the date it was …" at bounding box center [552, 371] width 716 height 73
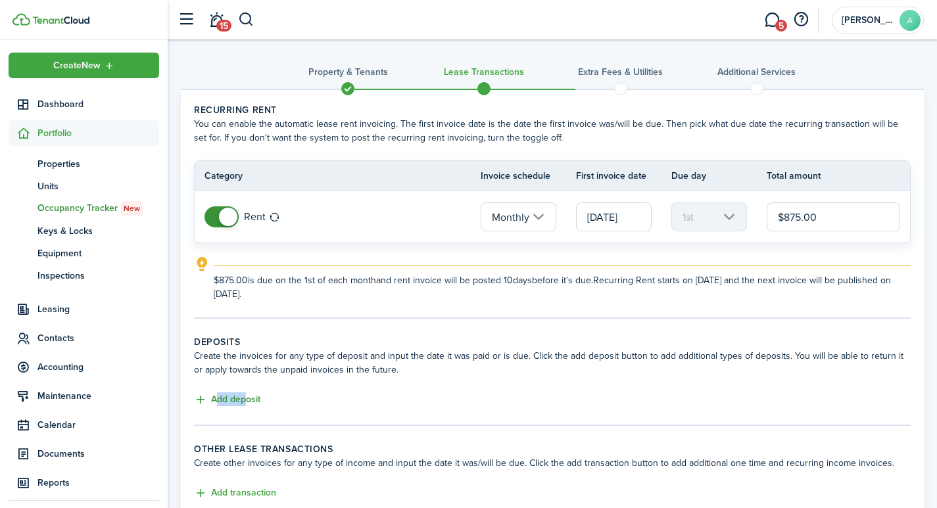
click at [226, 400] on button "Add deposit" at bounding box center [227, 399] width 66 height 15
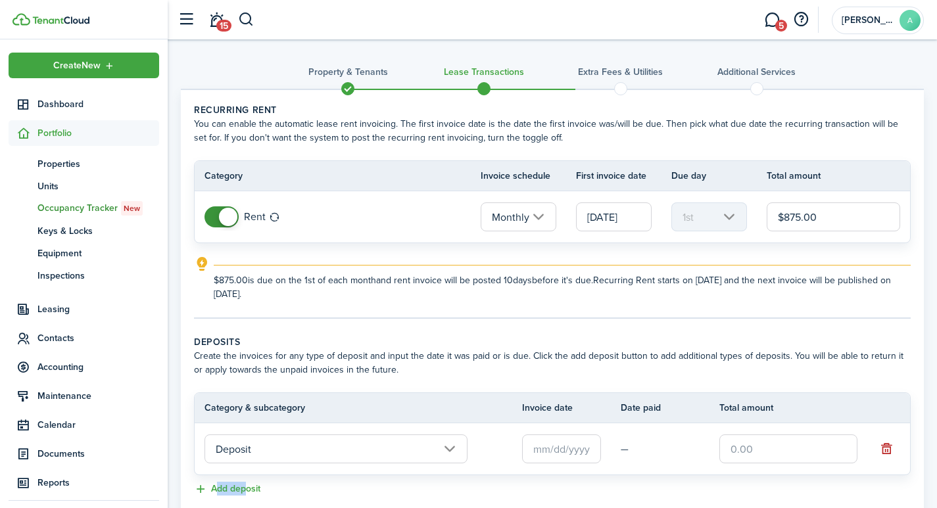
click at [566, 452] on input "text" at bounding box center [561, 448] width 79 height 29
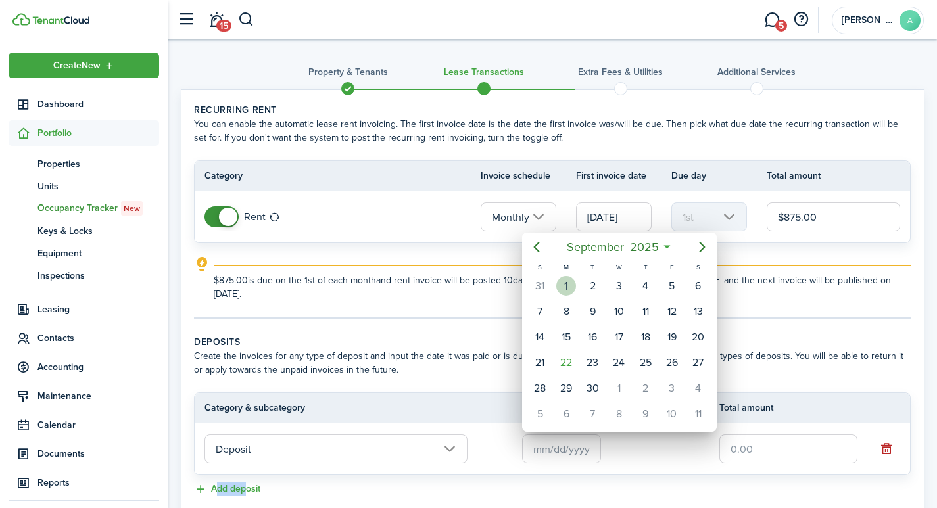
click at [567, 282] on div "1" at bounding box center [566, 286] width 20 height 20
type input "[DATE]"
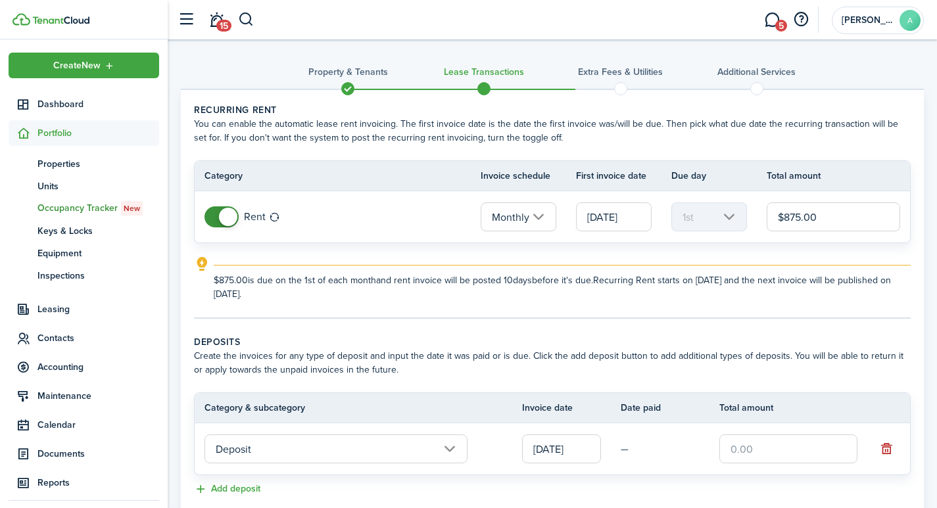
drag, startPoint x: 782, startPoint y: 450, endPoint x: 752, endPoint y: 450, distance: 29.6
click at [752, 450] on input "text" at bounding box center [788, 448] width 138 height 29
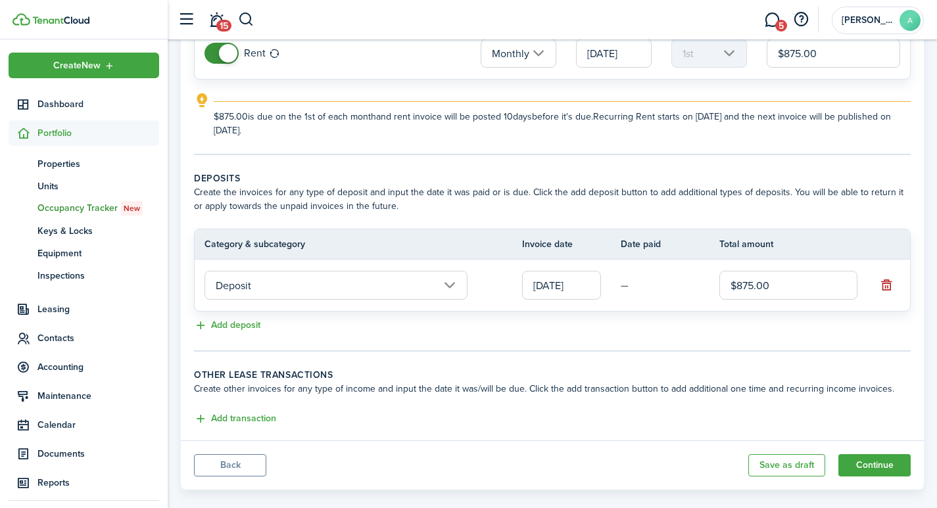
scroll to position [181, 0]
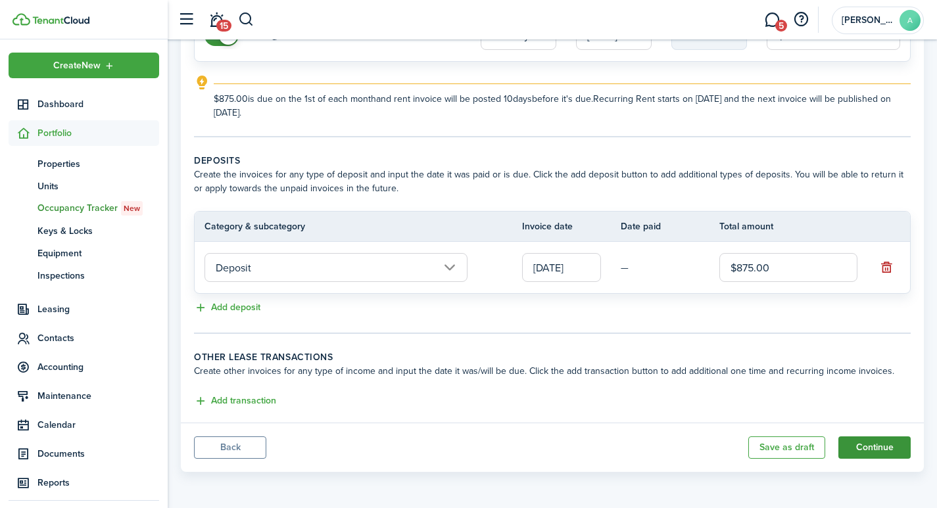
type input "$875.00"
click at [882, 443] on button "Continue" at bounding box center [874, 447] width 72 height 22
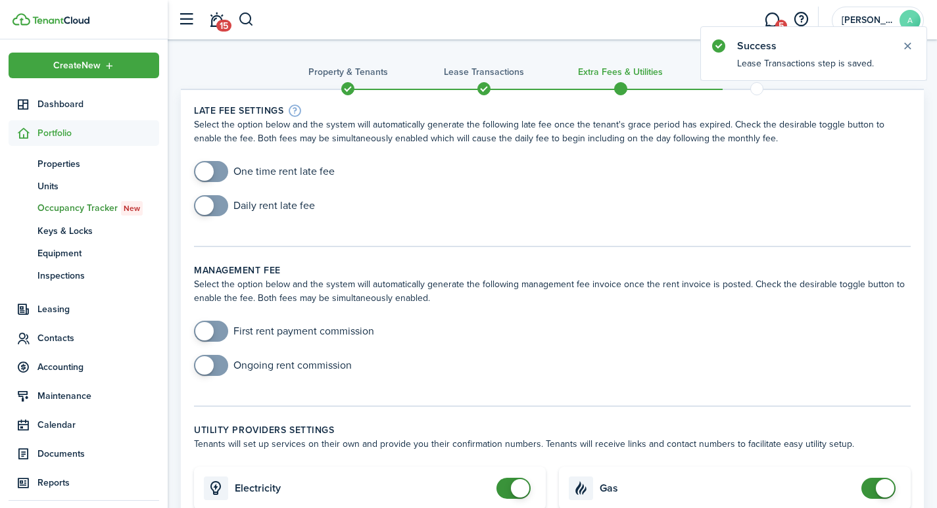
click at [273, 170] on input "checkbox" at bounding box center [264, 171] width 141 height 21
checkbox input "true"
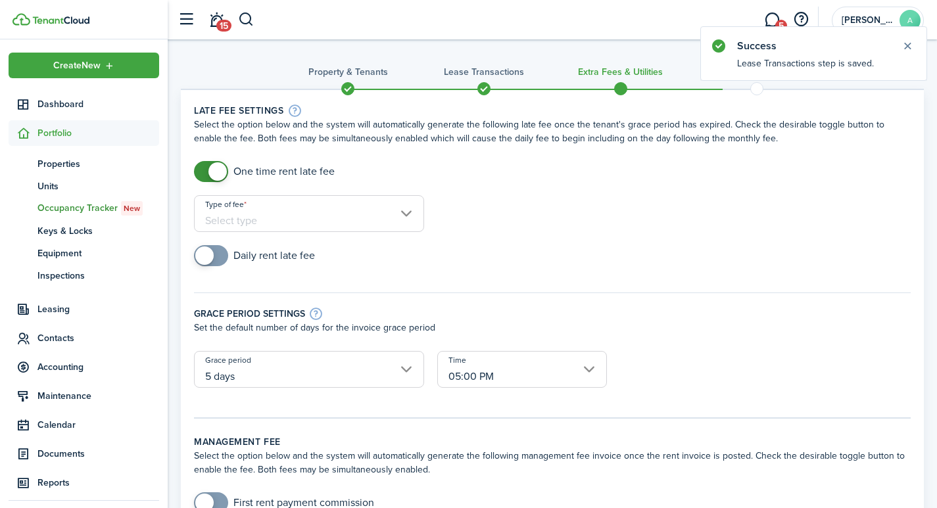
click at [344, 218] on input "Type of fee" at bounding box center [309, 213] width 230 height 37
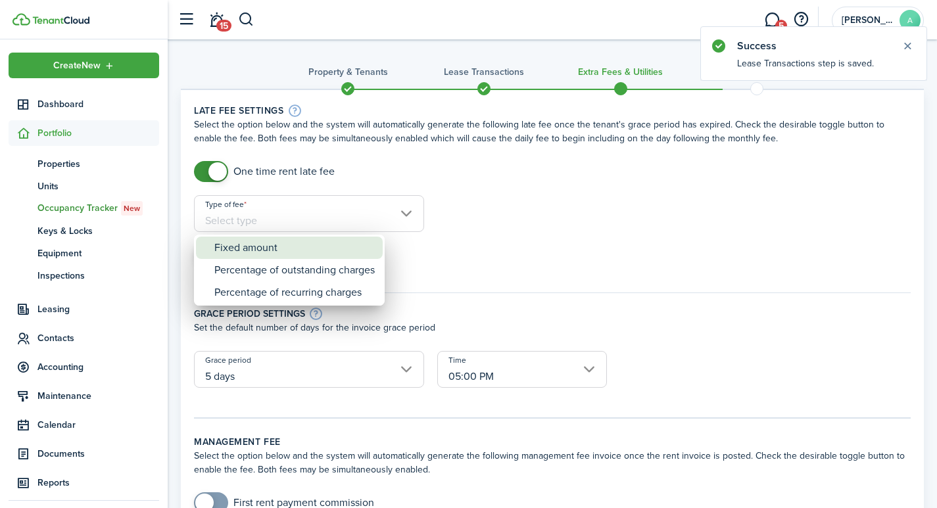
click at [279, 247] on div "Fixed amount" at bounding box center [294, 248] width 160 height 22
type input "Fixed amount"
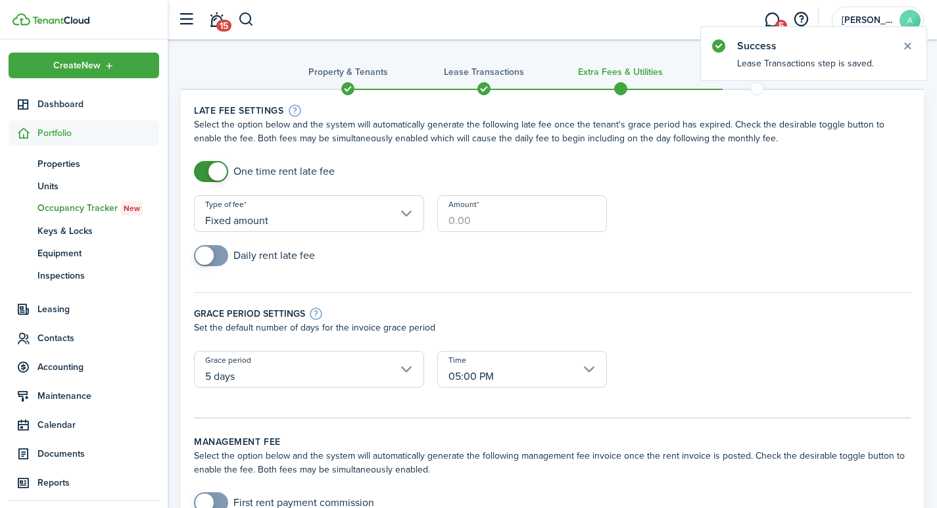
click at [495, 215] on input "Amount" at bounding box center [522, 213] width 170 height 37
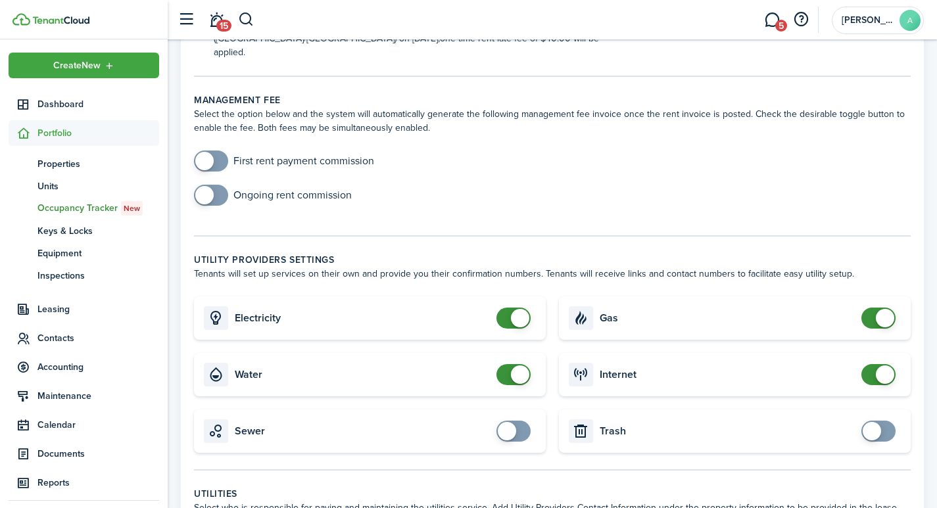
scroll to position [408, 0]
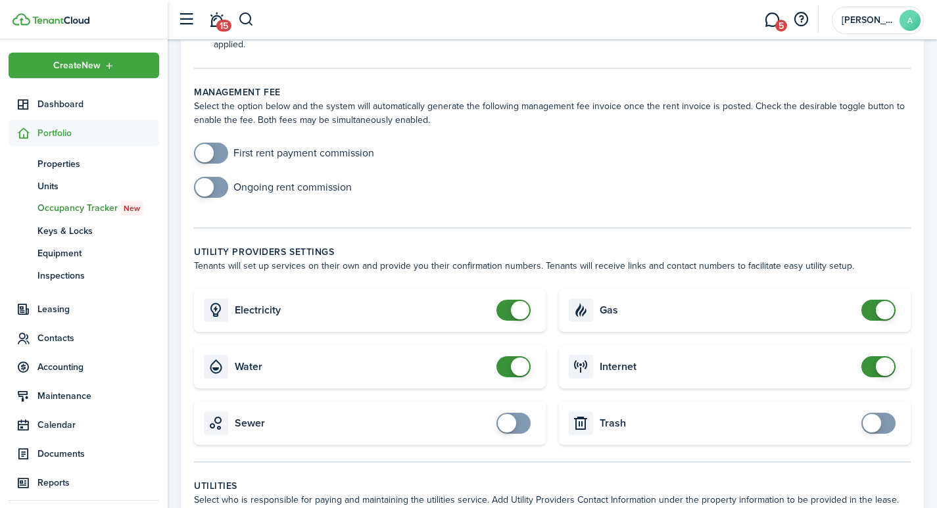
type input "$40.00"
checkbox input "false"
click at [521, 301] on span at bounding box center [520, 310] width 18 height 18
click at [517, 358] on span at bounding box center [520, 367] width 18 height 18
checkbox input "false"
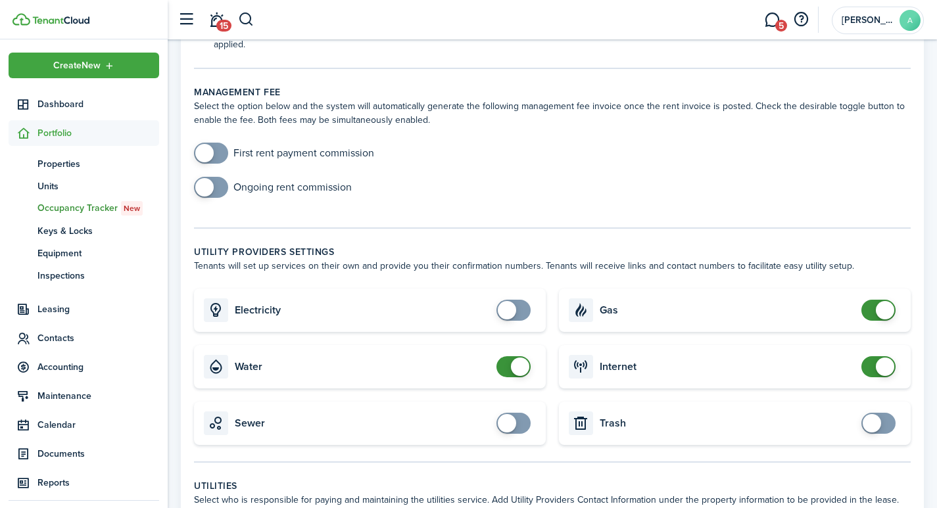
click at [518, 358] on span at bounding box center [520, 367] width 18 height 18
checkbox input "false"
click at [887, 301] on span at bounding box center [884, 310] width 18 height 18
checkbox input "false"
click at [885, 358] on span at bounding box center [884, 367] width 18 height 18
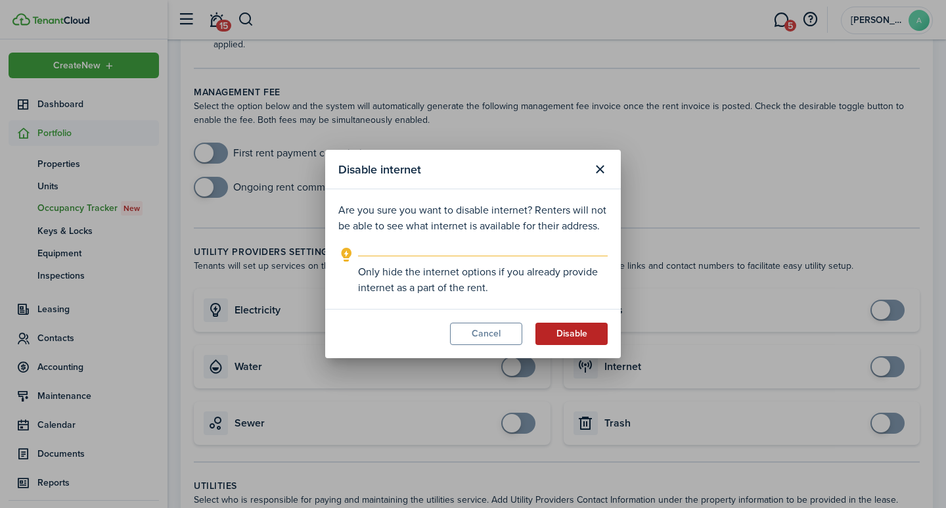
drag, startPoint x: 595, startPoint y: 334, endPoint x: 638, endPoint y: 331, distance: 42.8
click at [596, 334] on button "Disable" at bounding box center [572, 334] width 72 height 22
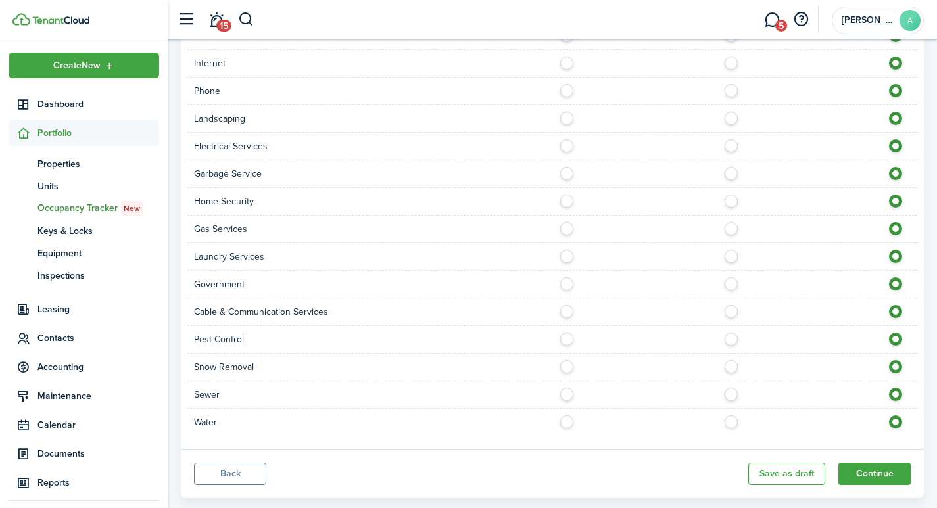
scroll to position [1013, 0]
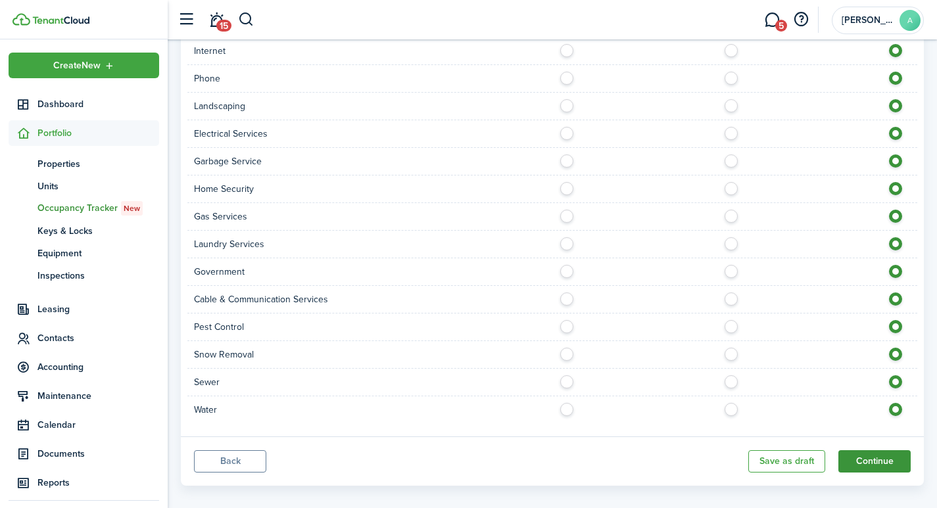
click at [874, 450] on button "Continue" at bounding box center [874, 461] width 72 height 22
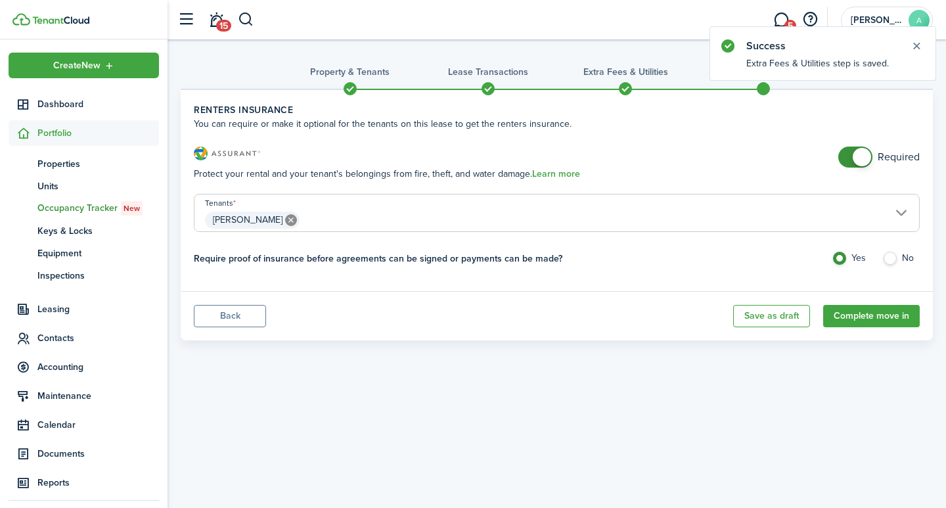
checkbox input "false"
click at [865, 159] on span at bounding box center [862, 157] width 18 height 18
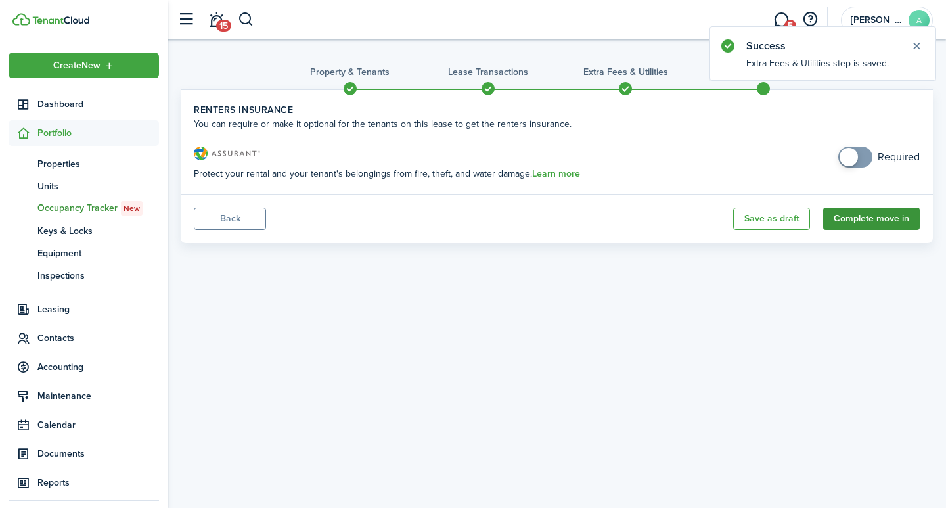
click at [869, 221] on button "Complete move in" at bounding box center [872, 219] width 97 height 22
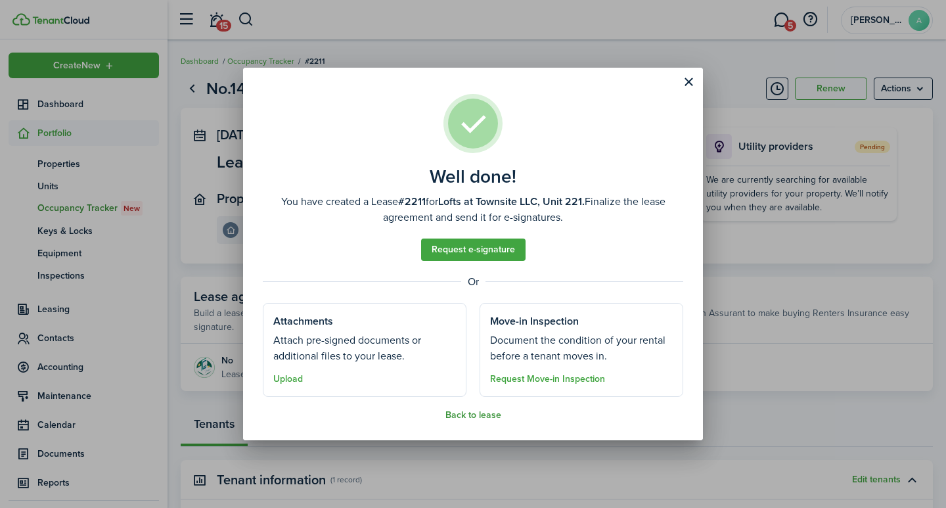
click at [463, 410] on button "Back to lease" at bounding box center [474, 415] width 56 height 11
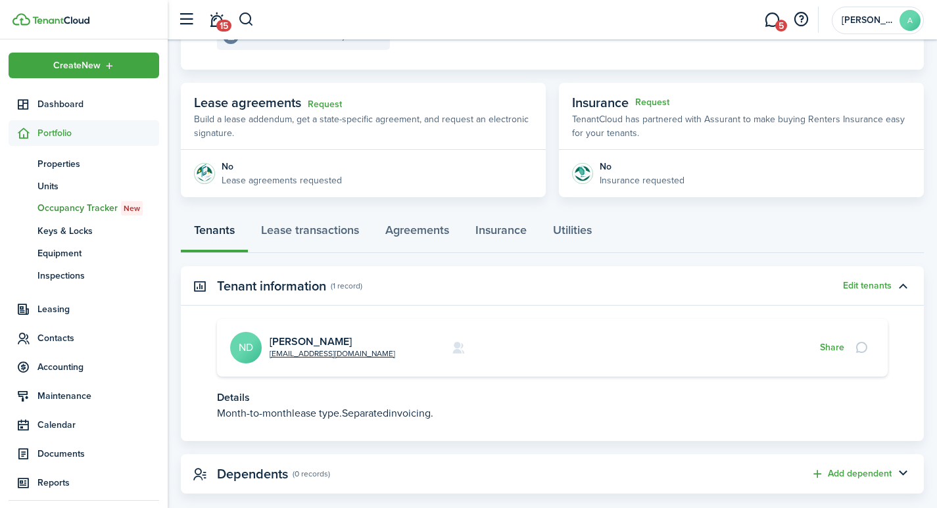
scroll to position [216, 0]
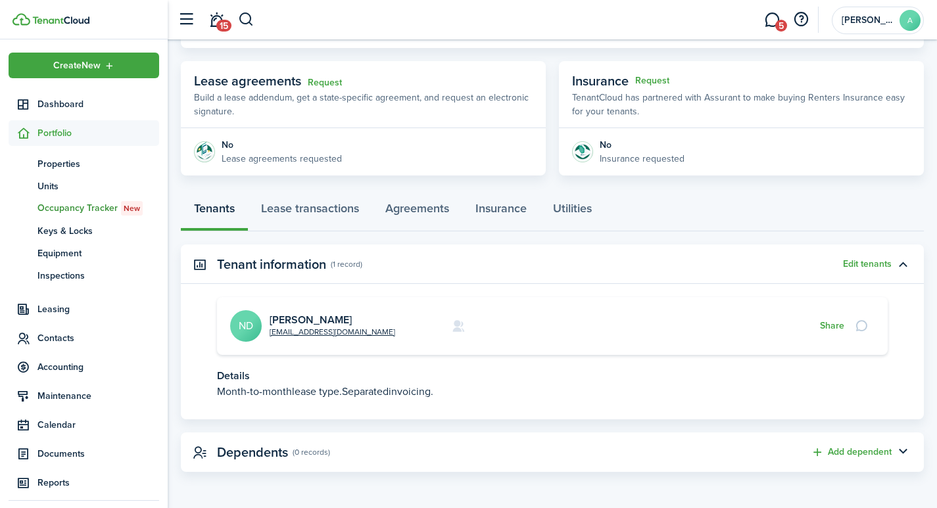
click at [299, 318] on link "Nick Dalbol" at bounding box center [310, 319] width 82 height 15
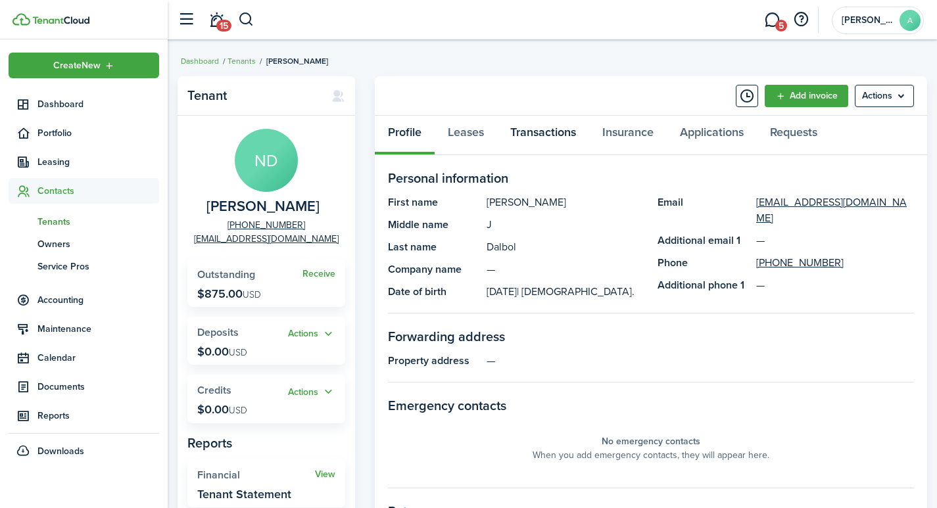
click at [538, 128] on link "Transactions" at bounding box center [543, 135] width 92 height 39
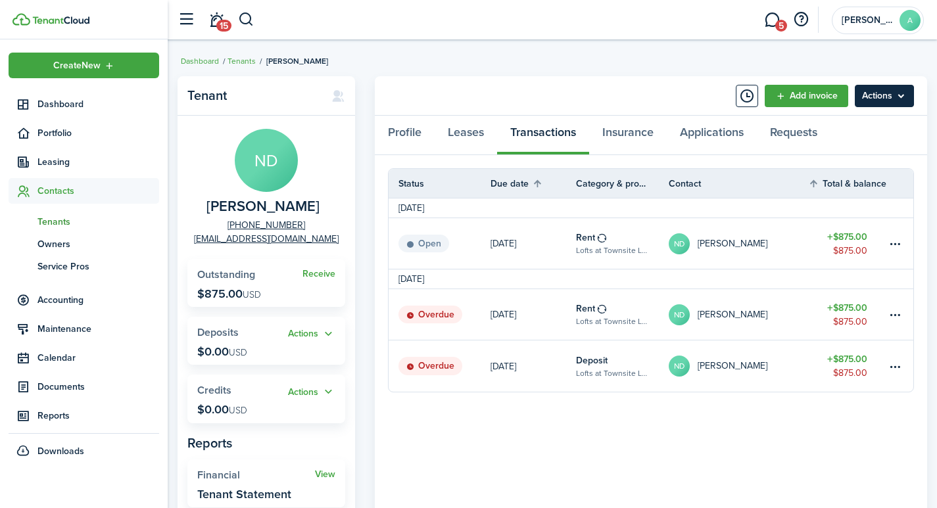
click at [892, 89] on menu-btn "Actions" at bounding box center [883, 96] width 59 height 22
click at [805, 359] on link "ND Nick Dalbol" at bounding box center [737, 365] width 139 height 51
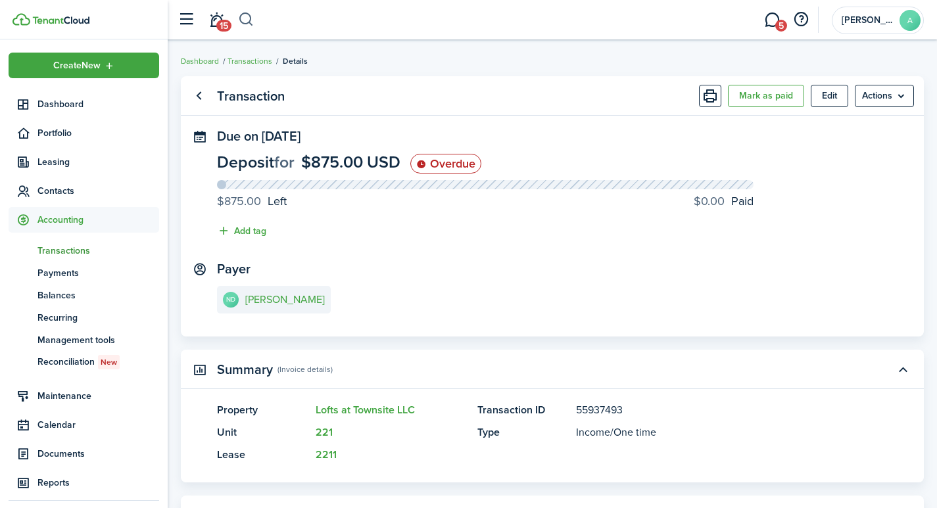
click at [249, 18] on button "button" at bounding box center [246, 20] width 16 height 22
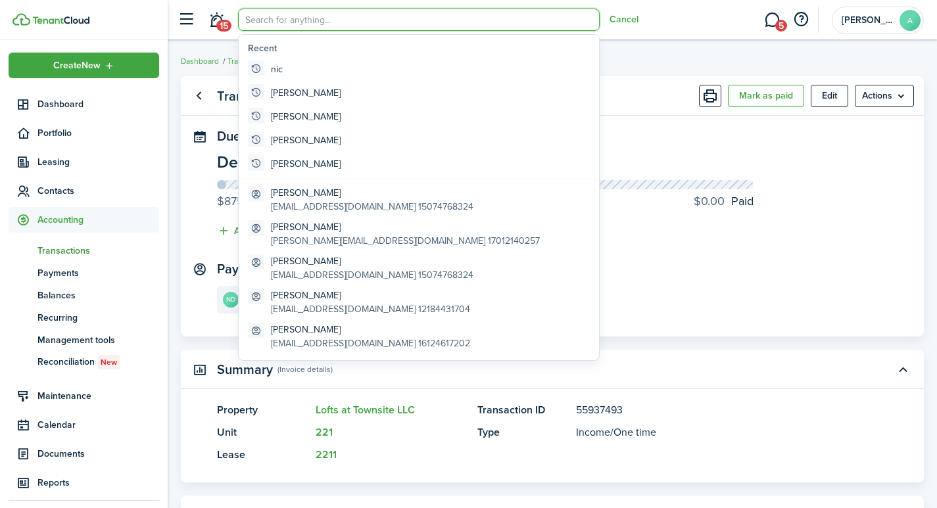
click at [289, 24] on input "search" at bounding box center [419, 20] width 362 height 22
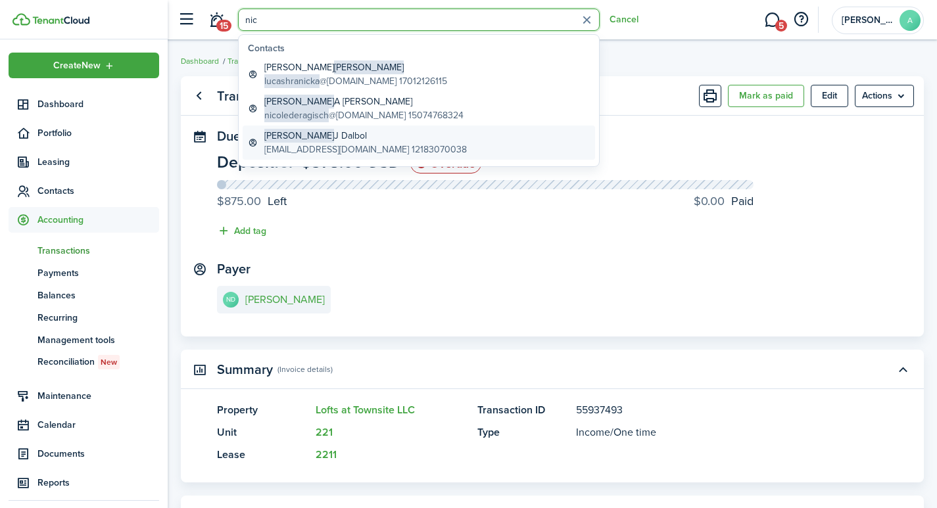
type input "nic"
click at [306, 132] on global-search-item-title "Nick J Dalbol" at bounding box center [365, 136] width 202 height 14
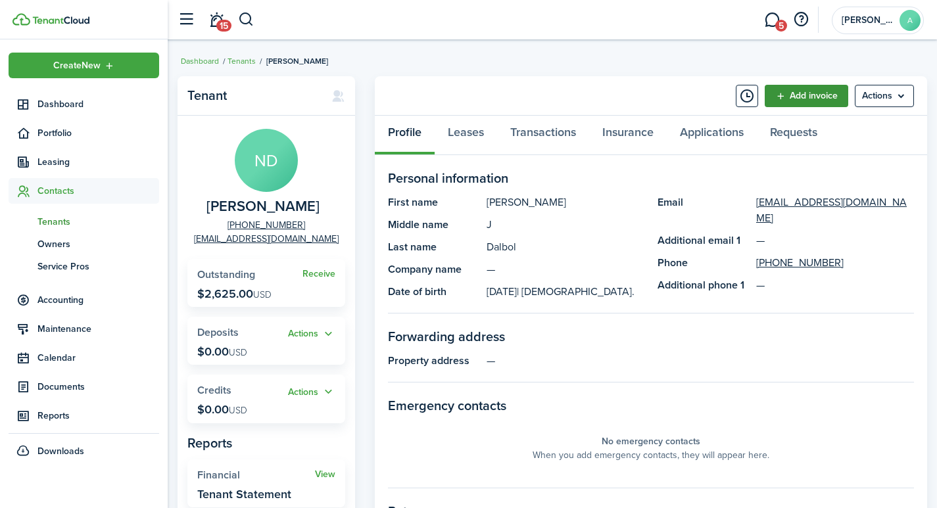
click at [796, 95] on link "Add invoice" at bounding box center [805, 96] width 83 height 22
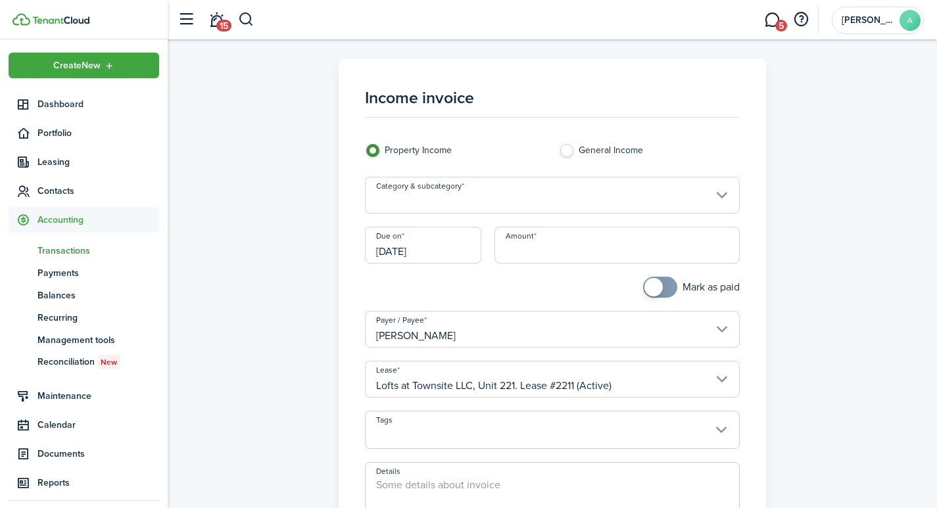
click at [528, 206] on input "Category & subcategory" at bounding box center [552, 195] width 375 height 37
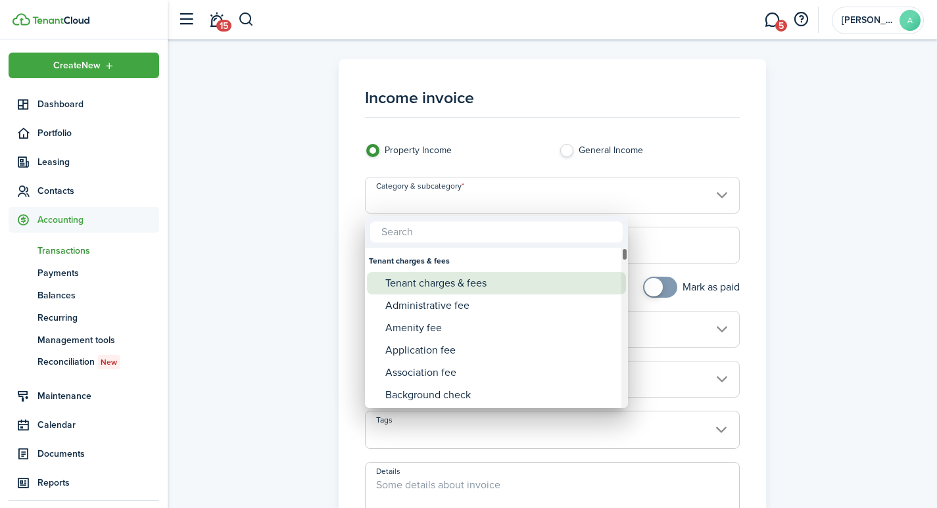
click at [440, 281] on div "Tenant charges & fees" at bounding box center [501, 283] width 233 height 22
type input "Tenant charges & fees"
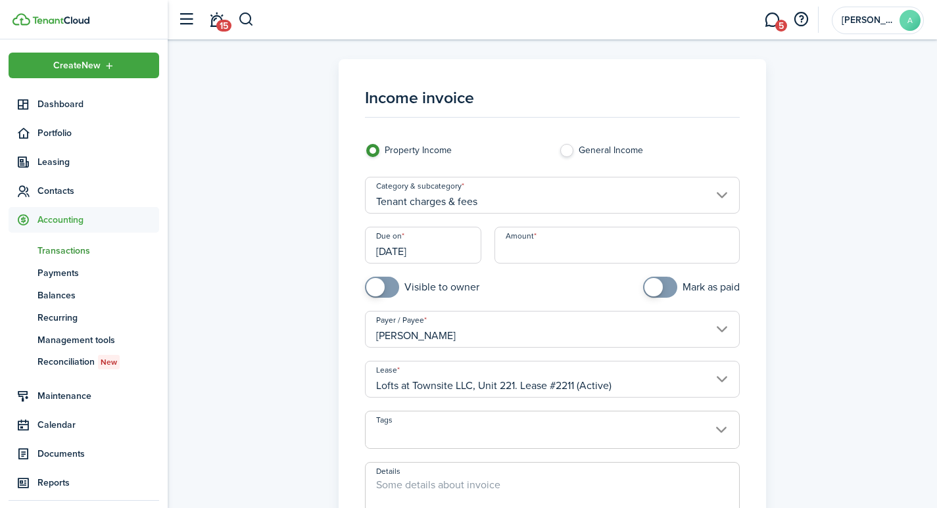
click at [444, 248] on input "[DATE]" at bounding box center [423, 245] width 116 height 37
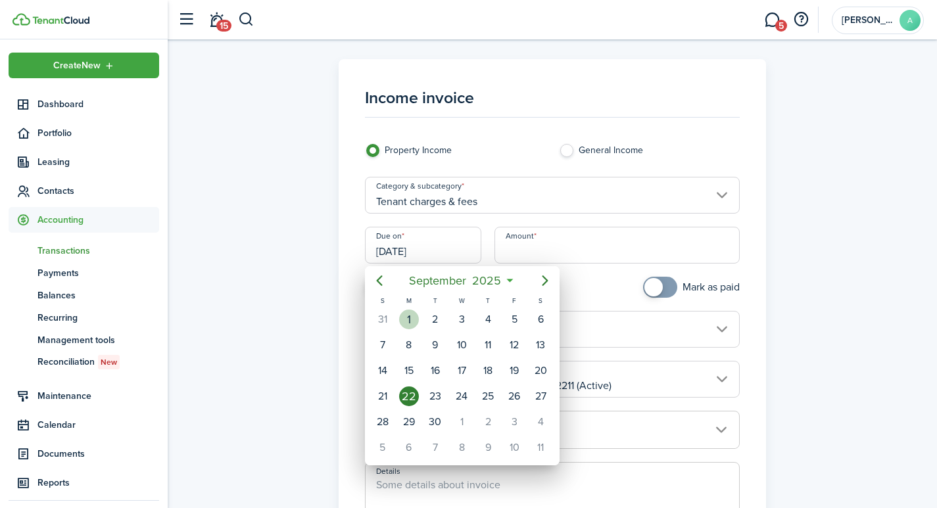
click at [409, 317] on div "1" at bounding box center [409, 320] width 20 height 20
type input "[DATE]"
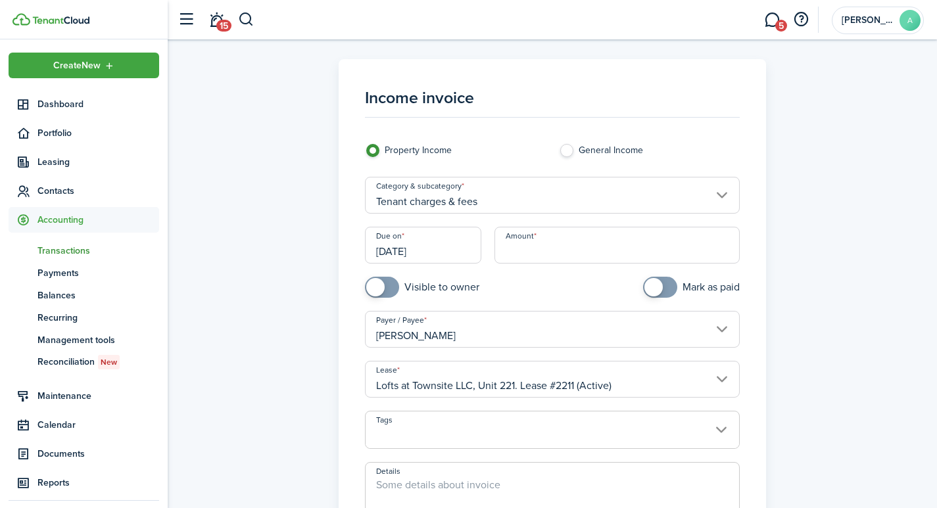
click at [518, 248] on input "Amount" at bounding box center [617, 245] width 246 height 37
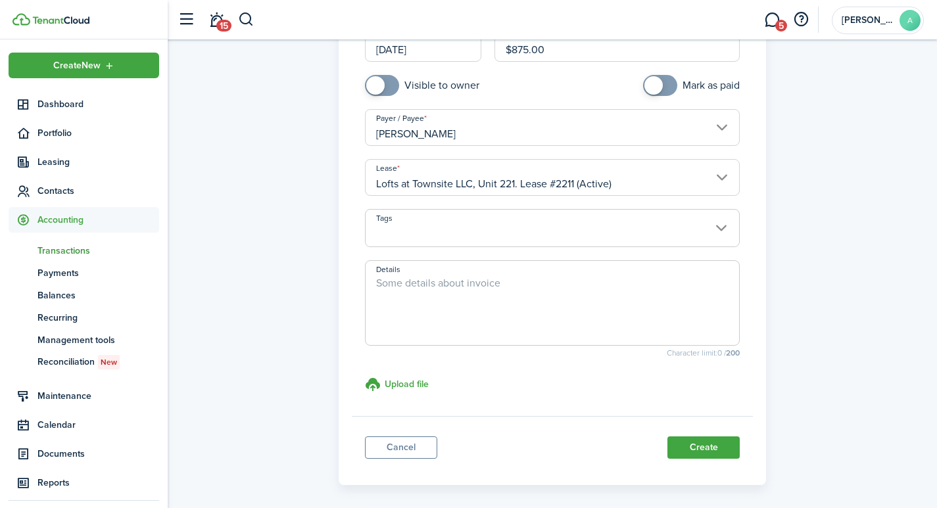
scroll to position [208, 0]
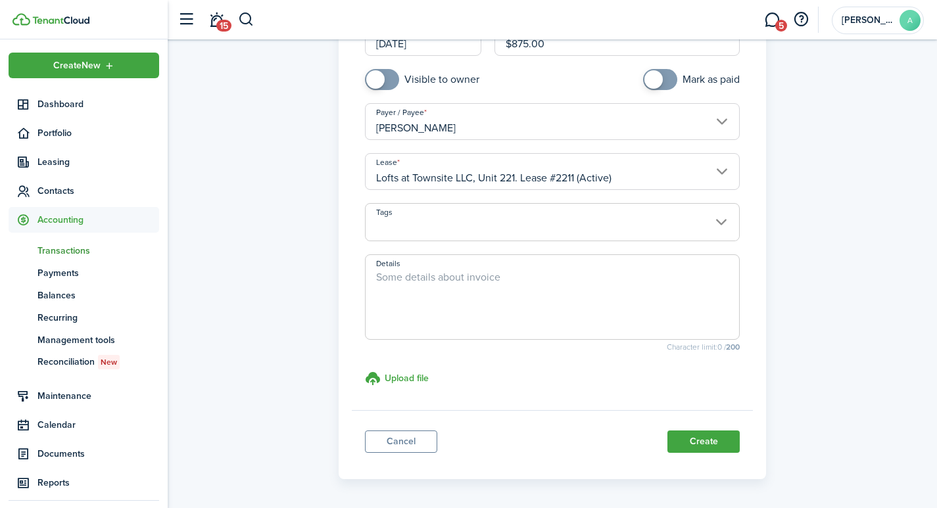
type input "$875.00"
click at [518, 301] on textarea "Details" at bounding box center [552, 300] width 374 height 63
type textarea "Balance owed from August."
click at [712, 440] on button "Create" at bounding box center [703, 442] width 72 height 22
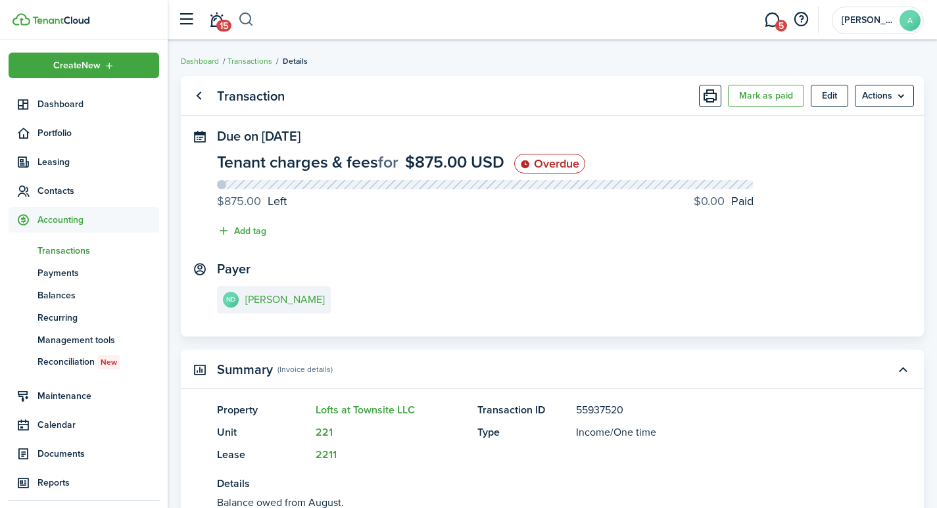
click at [249, 14] on button "button" at bounding box center [246, 20] width 16 height 22
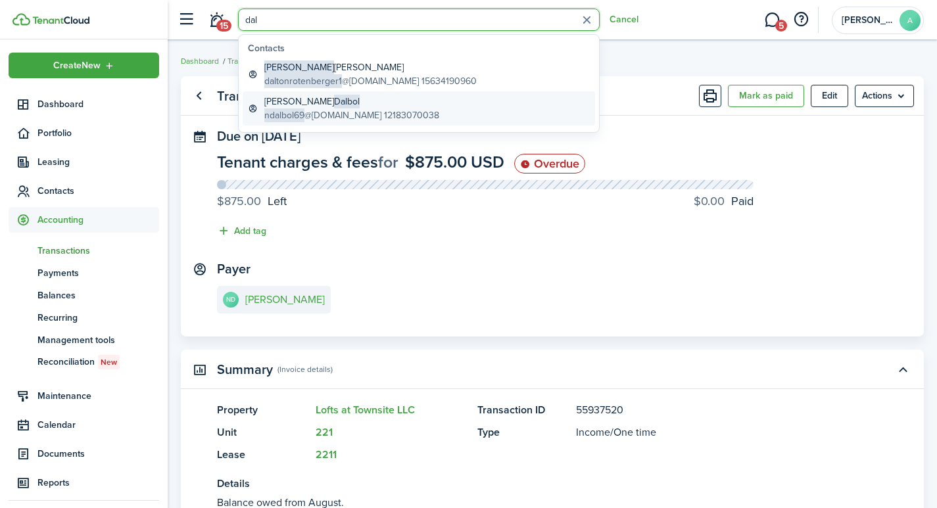
type input "dal"
click at [334, 100] on span "Dalbol" at bounding box center [347, 102] width 26 height 14
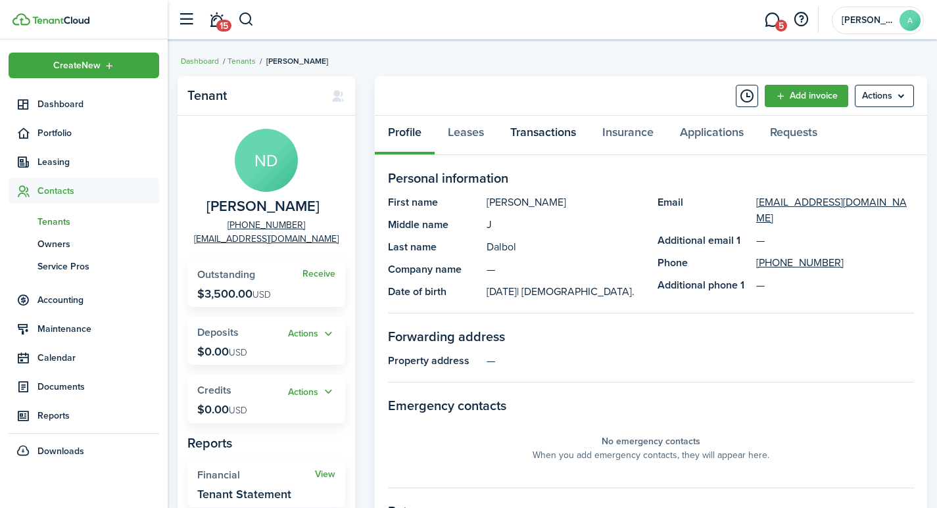
click at [544, 129] on link "Transactions" at bounding box center [543, 135] width 92 height 39
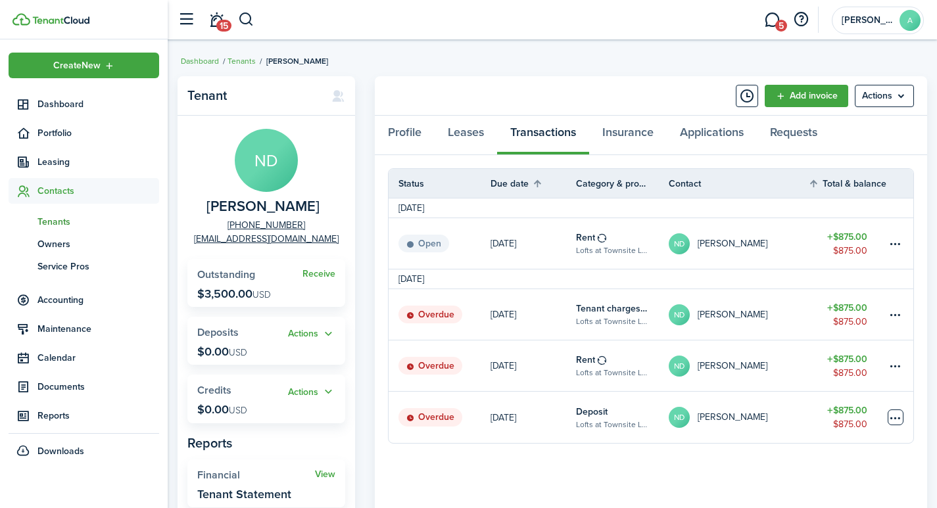
click at [892, 420] on table-menu-btn-icon at bounding box center [895, 417] width 16 height 16
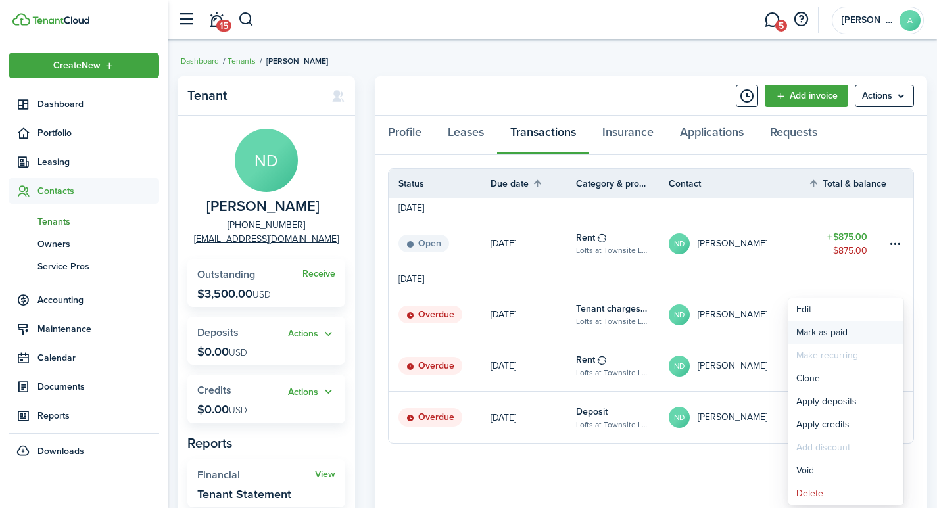
click at [828, 331] on link "Mark as paid" at bounding box center [845, 332] width 115 height 22
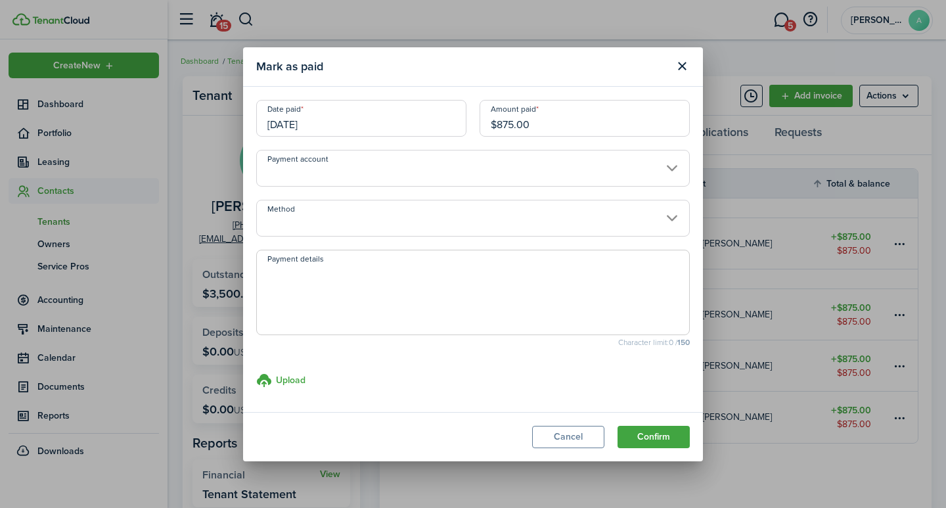
click at [409, 180] on input "Payment account" at bounding box center [473, 168] width 434 height 37
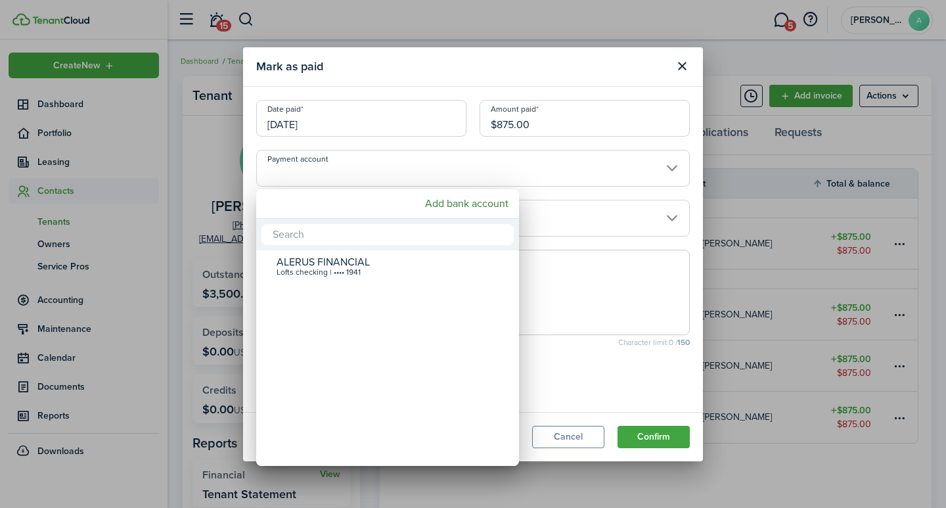
click at [374, 261] on mbsc-scrollview-base "ALERUS FINANCIAL Lofts checking | •••• 1941" at bounding box center [387, 358] width 263 height 213
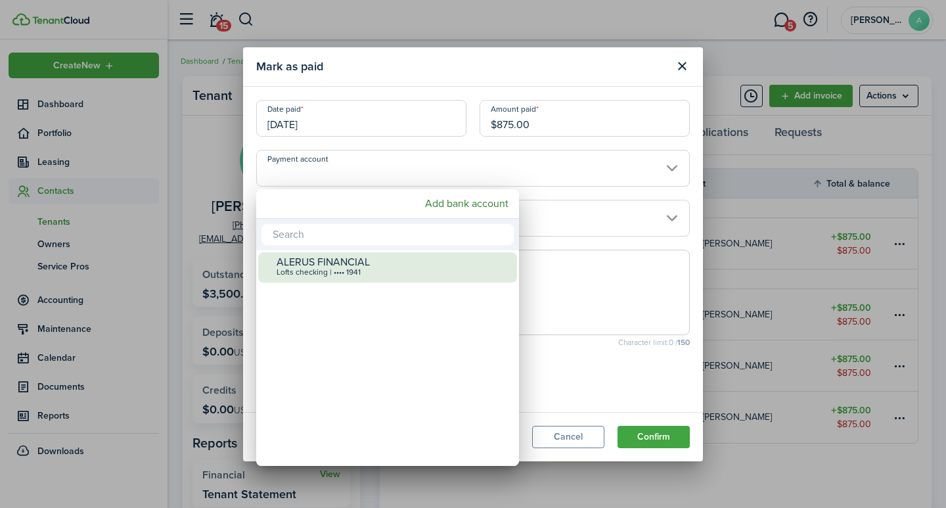
click at [360, 269] on div "Lofts checking | •••• 1941" at bounding box center [393, 272] width 233 height 9
type input "•••• •••• •••• 1941"
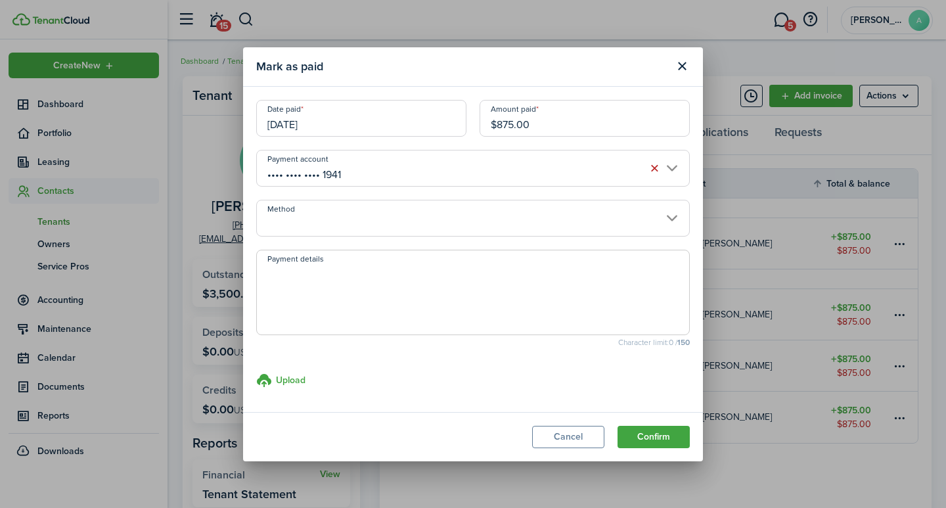
click at [370, 218] on input "Method" at bounding box center [473, 218] width 434 height 37
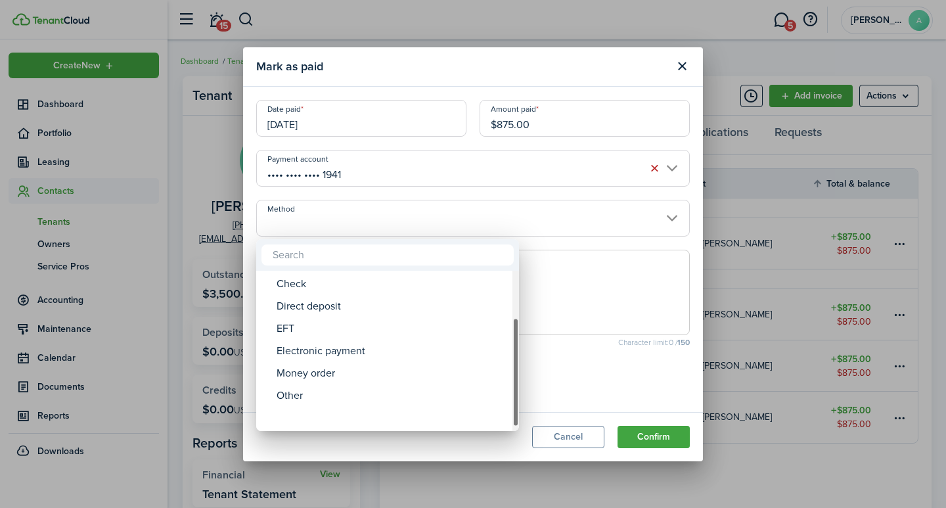
drag, startPoint x: 517, startPoint y: 306, endPoint x: 457, endPoint y: 377, distance: 92.3
click at [516, 373] on div "Method" at bounding box center [516, 372] width 7 height 110
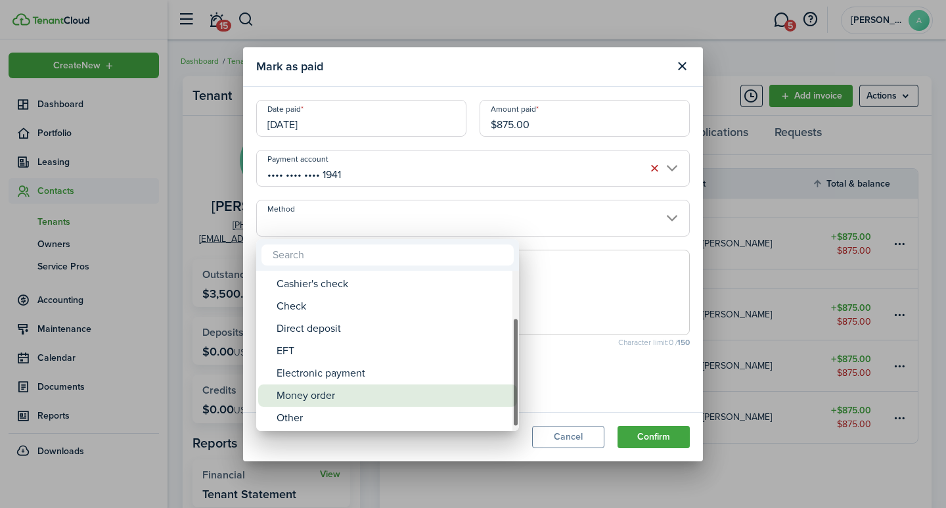
click at [356, 387] on div "Money order" at bounding box center [393, 396] width 233 height 22
type input "Money order"
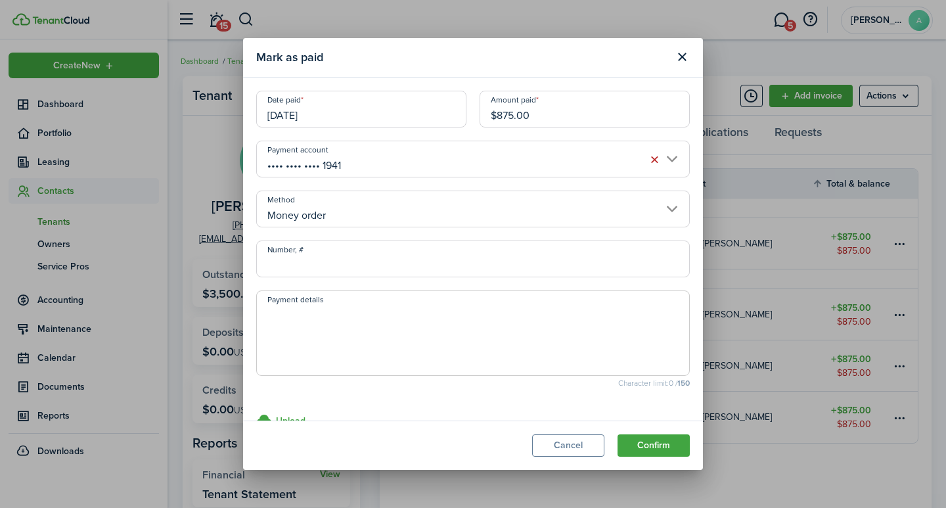
drag, startPoint x: 291, startPoint y: 251, endPoint x: 293, endPoint y: 260, distance: 9.6
click at [292, 258] on input "Number, #" at bounding box center [473, 259] width 434 height 37
type input "0462801753"
click at [329, 344] on textarea "Payment details" at bounding box center [473, 337] width 432 height 63
type textarea "Security Deposit"
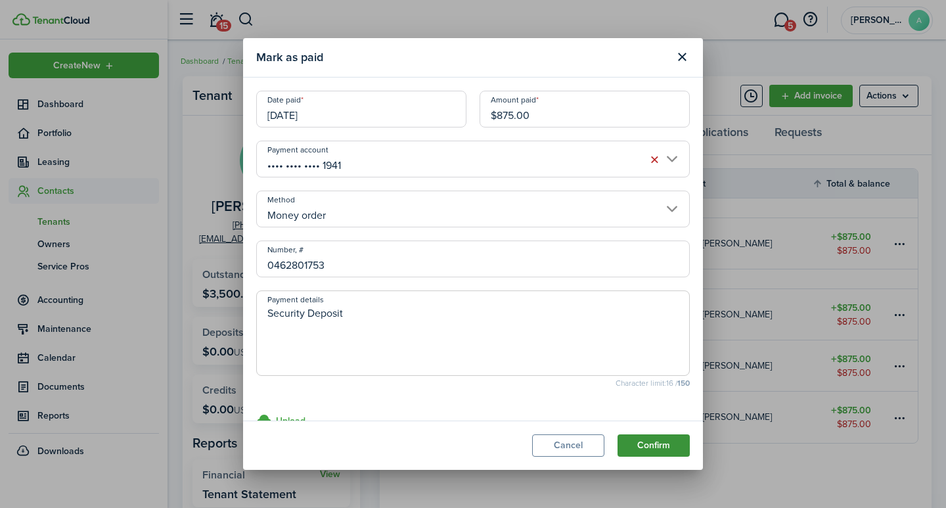
click at [649, 448] on button "Confirm" at bounding box center [654, 445] width 72 height 22
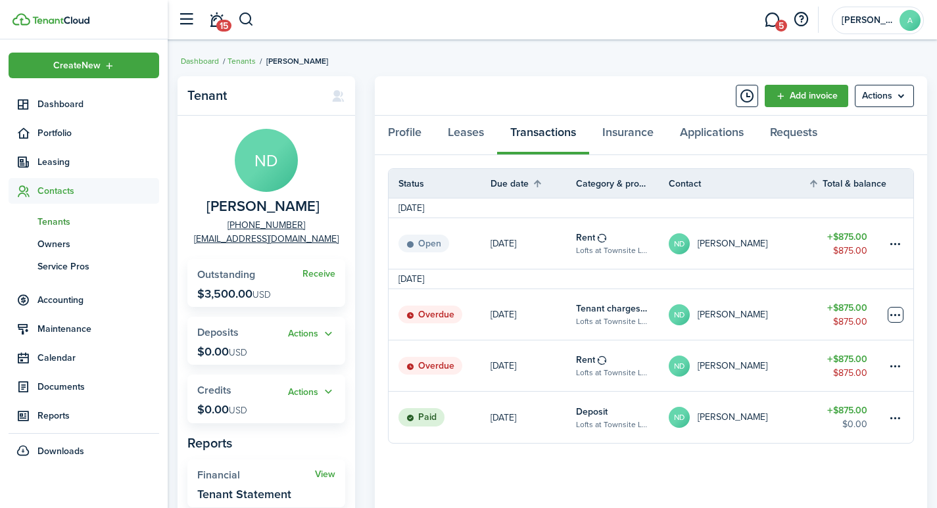
click at [895, 309] on table-menu-btn-icon at bounding box center [895, 315] width 16 height 16
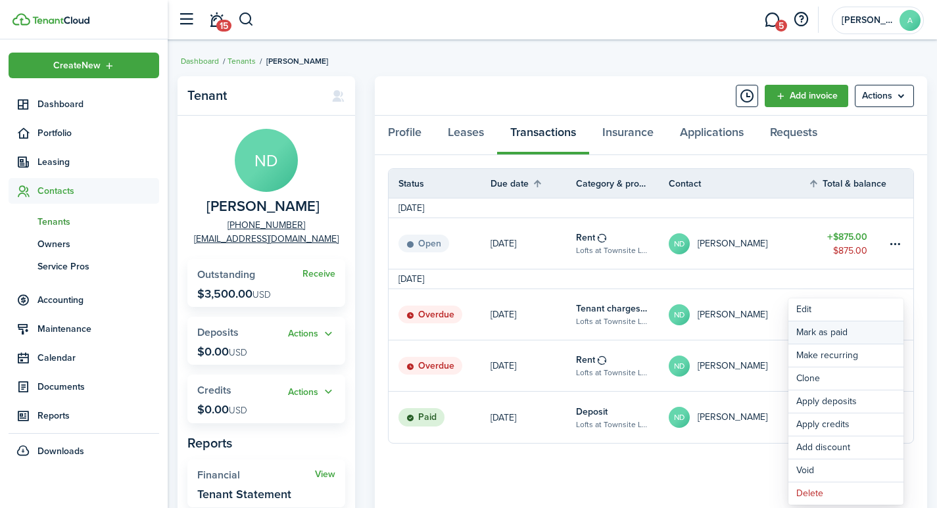
click at [841, 333] on link "Mark as paid" at bounding box center [845, 332] width 115 height 22
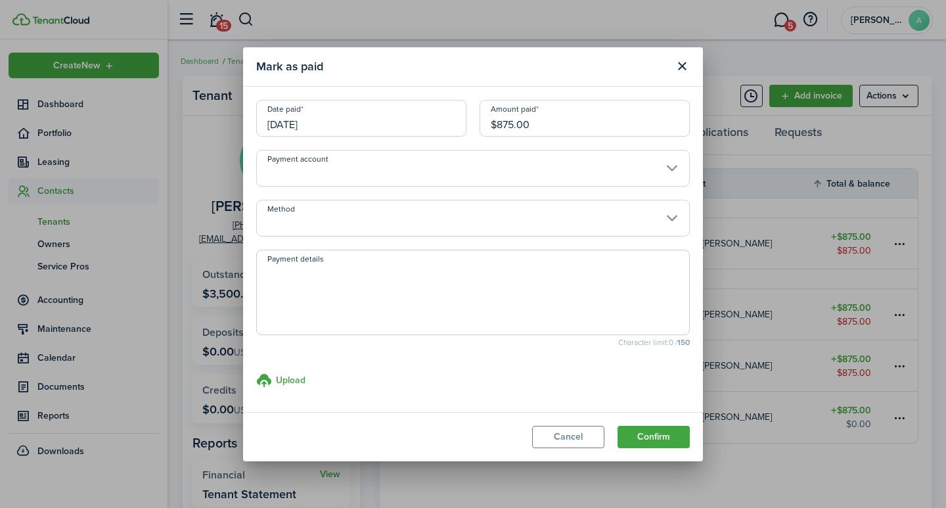
click at [324, 123] on input "[DATE]" at bounding box center [361, 118] width 210 height 37
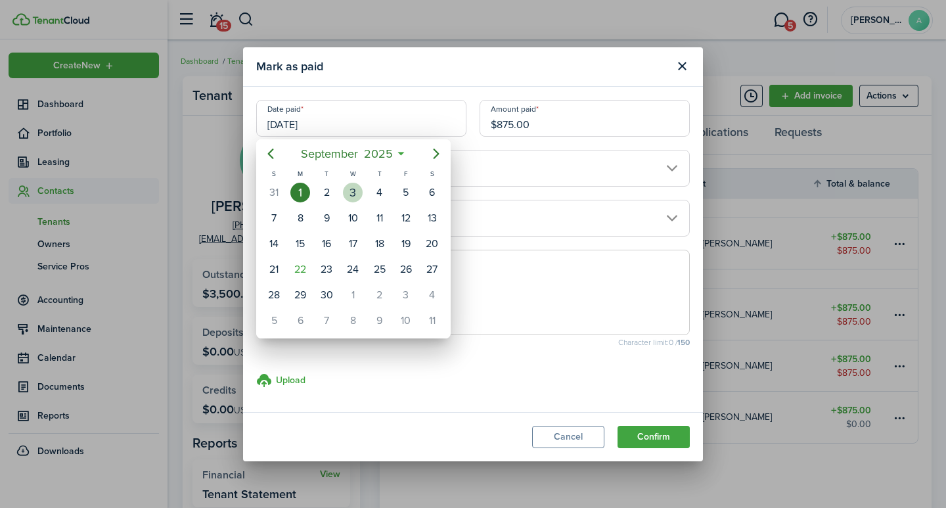
click at [359, 212] on div "10" at bounding box center [353, 218] width 20 height 20
type input "09/10/2025"
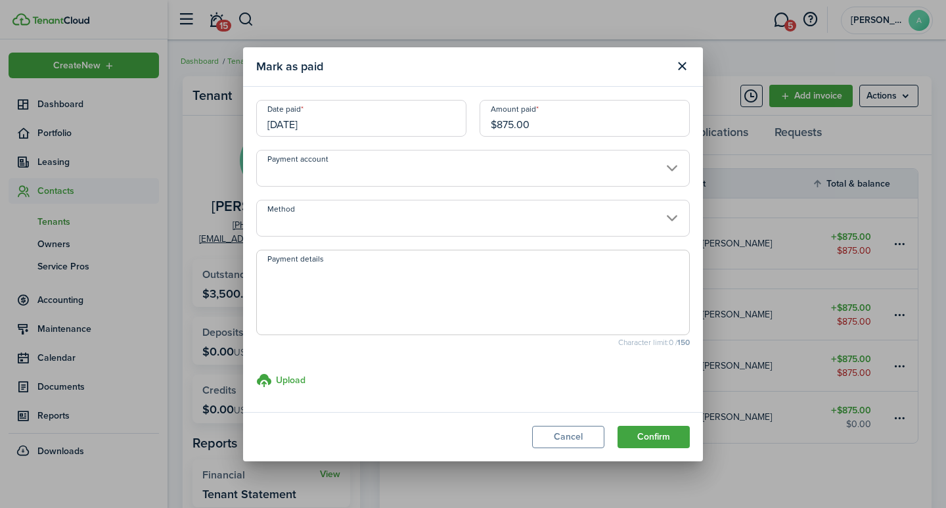
drag, startPoint x: 540, startPoint y: 125, endPoint x: 450, endPoint y: 106, distance: 92.6
click at [451, 106] on div "Date paid 09/10/2025 Amount paid $875.00" at bounding box center [473, 125] width 447 height 50
click at [339, 175] on input "Payment account" at bounding box center [473, 168] width 434 height 37
type input "$500.00"
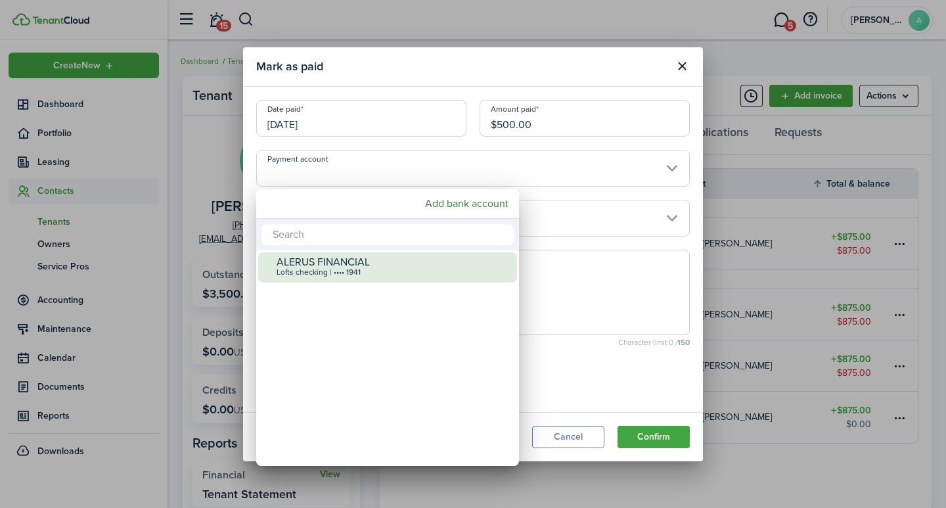
click at [333, 268] on div "Lofts checking | •••• 1941" at bounding box center [393, 272] width 233 height 9
type input "•••• •••• •••• 1941"
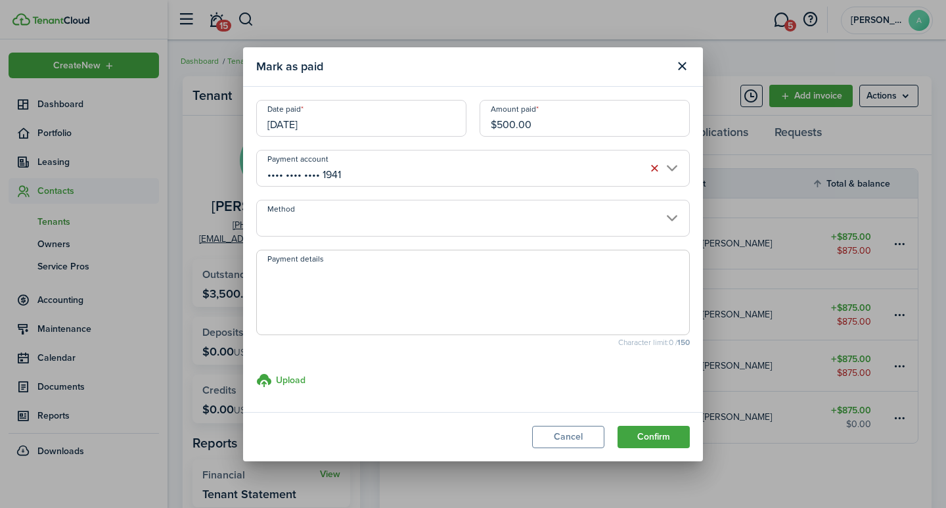
click at [339, 220] on input "Method" at bounding box center [473, 218] width 434 height 37
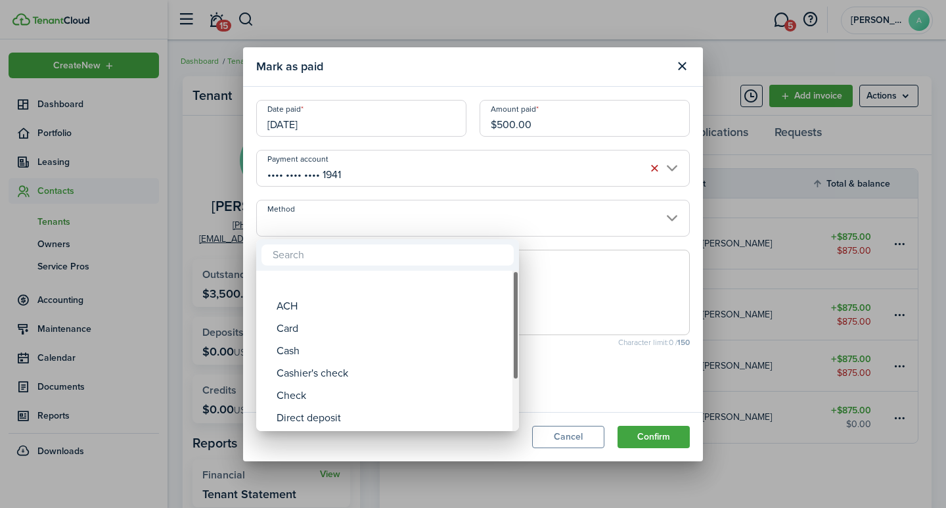
drag, startPoint x: 512, startPoint y: 301, endPoint x: 521, endPoint y: 362, distance: 61.7
click at [521, 362] on div "ACH Card Cash Cashier's check Check Direct deposit EFT Electronic payment Money…" at bounding box center [473, 254] width 946 height 508
drag, startPoint x: 518, startPoint y: 317, endPoint x: 382, endPoint y: 391, distance: 154.7
click at [515, 399] on div "Method" at bounding box center [516, 372] width 7 height 110
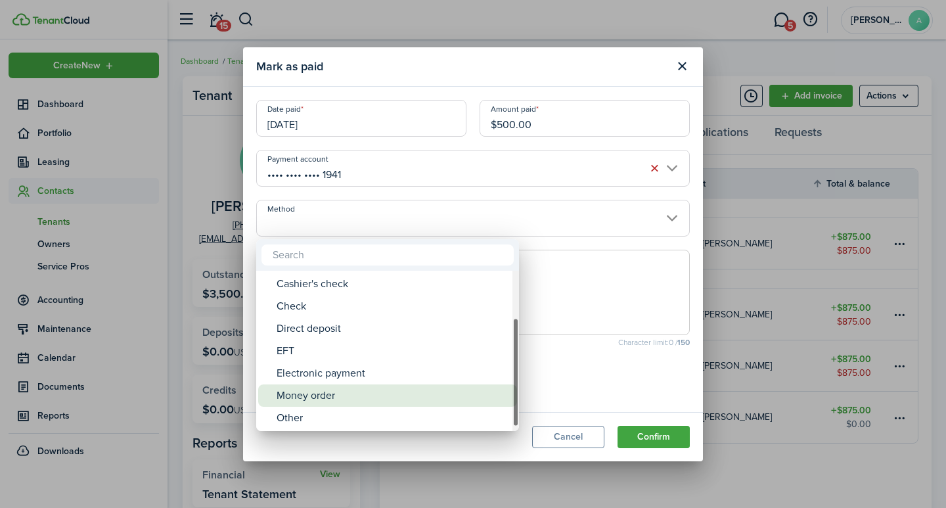
click at [335, 392] on div "Money order" at bounding box center [393, 396] width 233 height 22
type input "Money order"
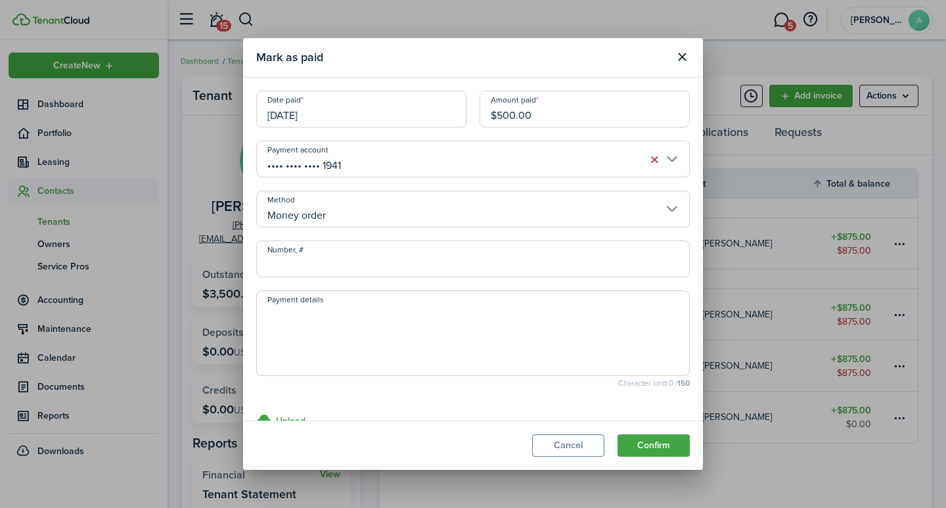
click at [325, 263] on input "Number, #" at bounding box center [473, 259] width 434 height 37
type input "0462802232"
click at [317, 335] on textarea "Payment details" at bounding box center [473, 337] width 432 height 63
type textarea "August rent"
click at [651, 438] on button "Confirm" at bounding box center [654, 445] width 72 height 22
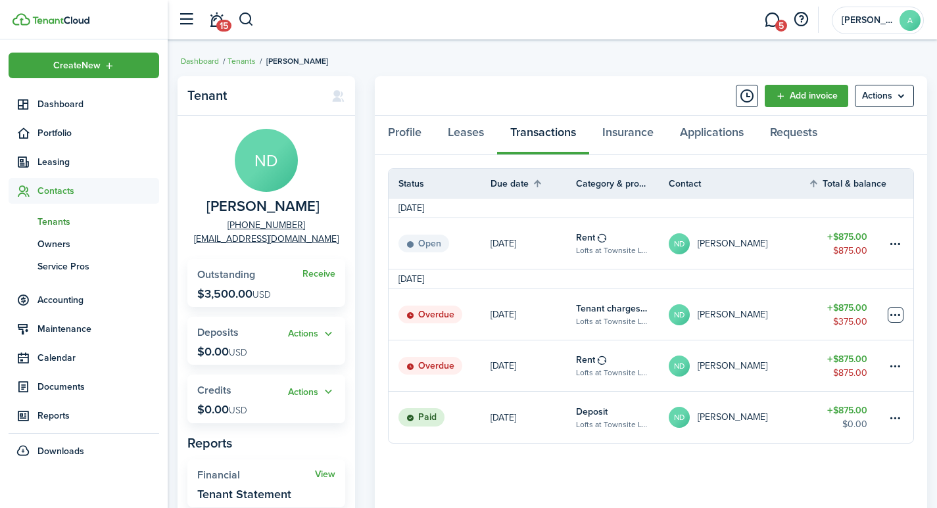
click at [897, 311] on table-menu-btn-icon at bounding box center [895, 315] width 16 height 16
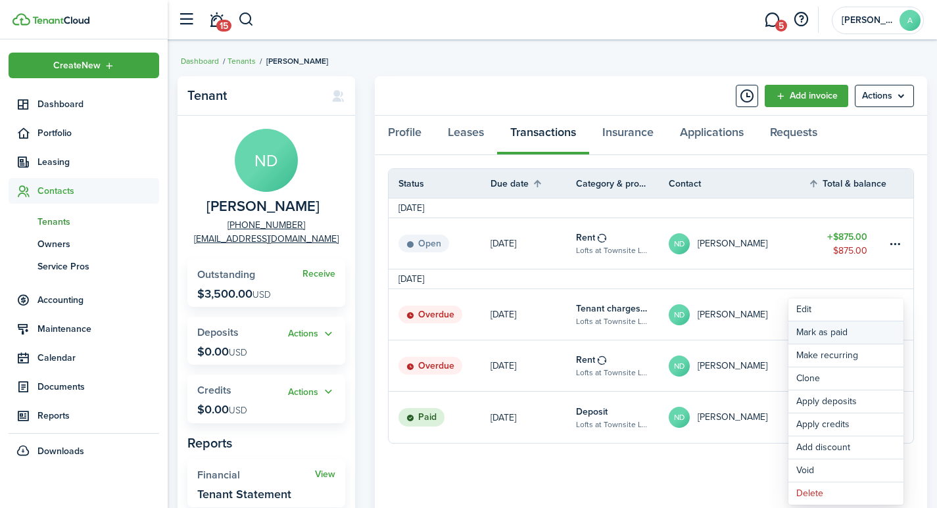
click at [821, 331] on link "Mark as paid" at bounding box center [845, 332] width 115 height 22
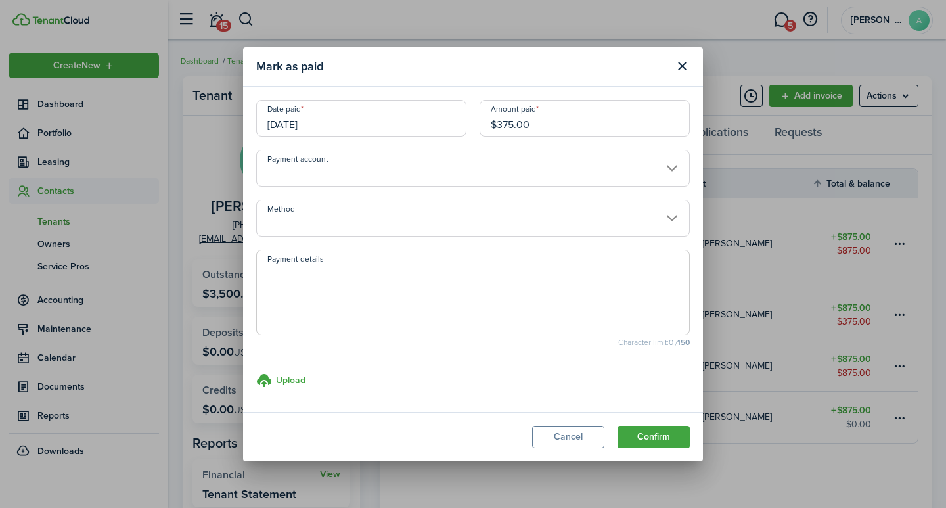
click at [378, 125] on input "[DATE]" at bounding box center [361, 118] width 210 height 37
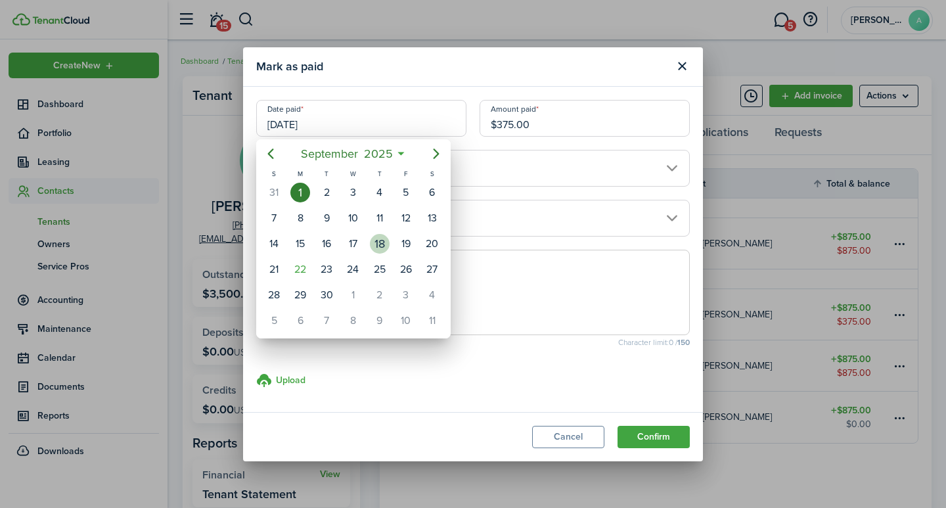
click at [383, 243] on div "18" at bounding box center [380, 244] width 20 height 20
type input "09/18/2025"
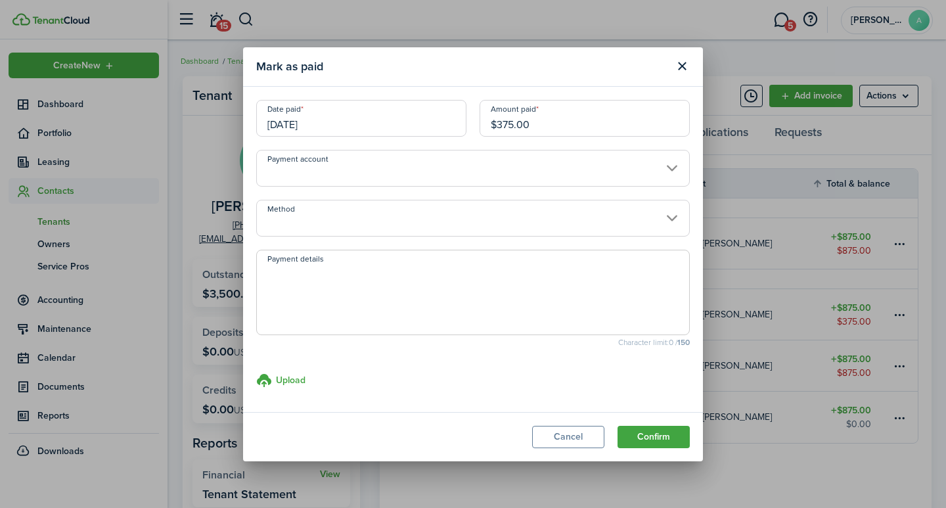
click at [558, 125] on input "$375.00" at bounding box center [585, 118] width 210 height 37
click at [387, 174] on input "Payment account" at bounding box center [473, 168] width 434 height 37
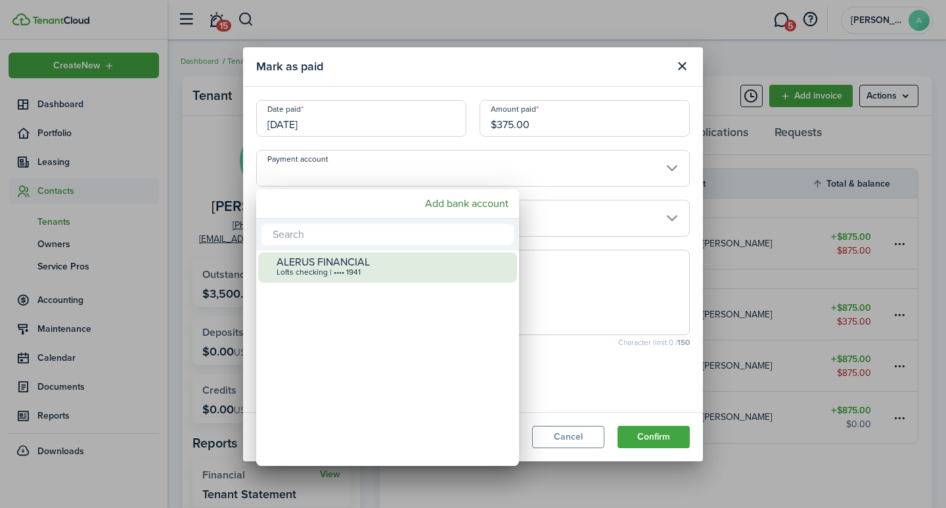
click at [379, 262] on div "ALERUS FINANCIAL" at bounding box center [393, 262] width 233 height 12
type input "•••• •••• •••• 1941"
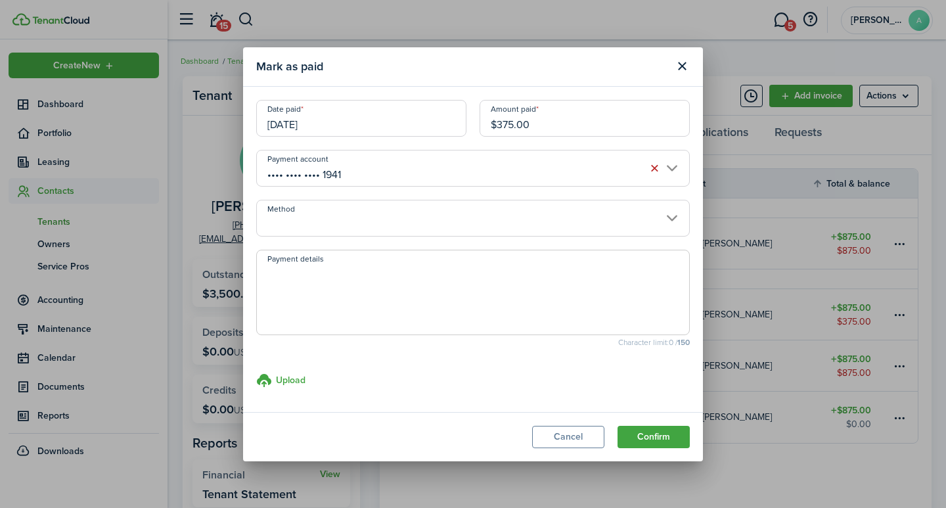
click at [392, 213] on input "Method" at bounding box center [473, 218] width 434 height 37
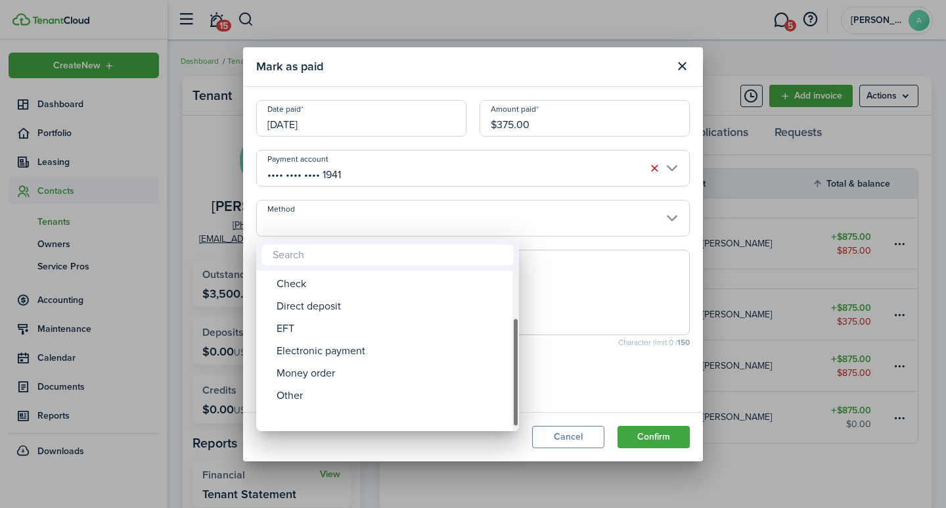
drag, startPoint x: 513, startPoint y: 300, endPoint x: 502, endPoint y: 380, distance: 80.2
click at [515, 383] on div "Method" at bounding box center [516, 372] width 7 height 110
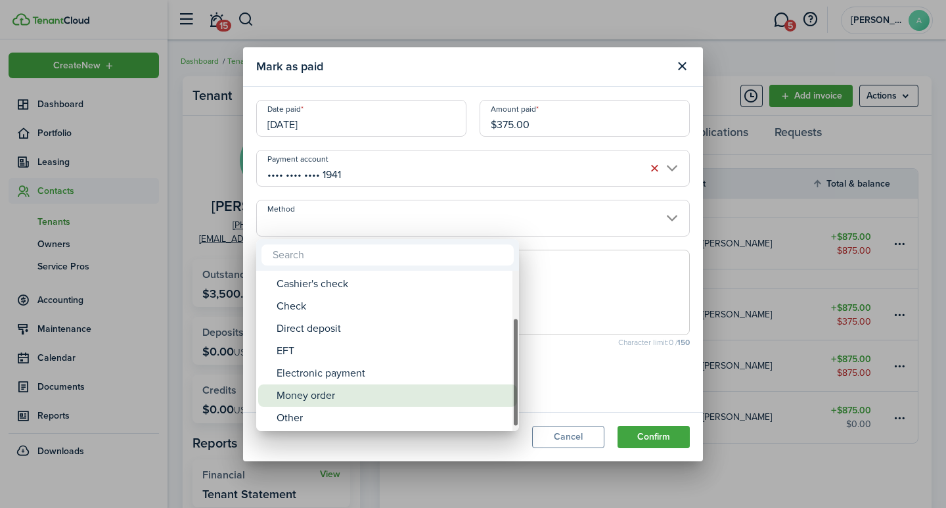
click at [331, 398] on div "Money order" at bounding box center [393, 396] width 233 height 22
type input "Money order"
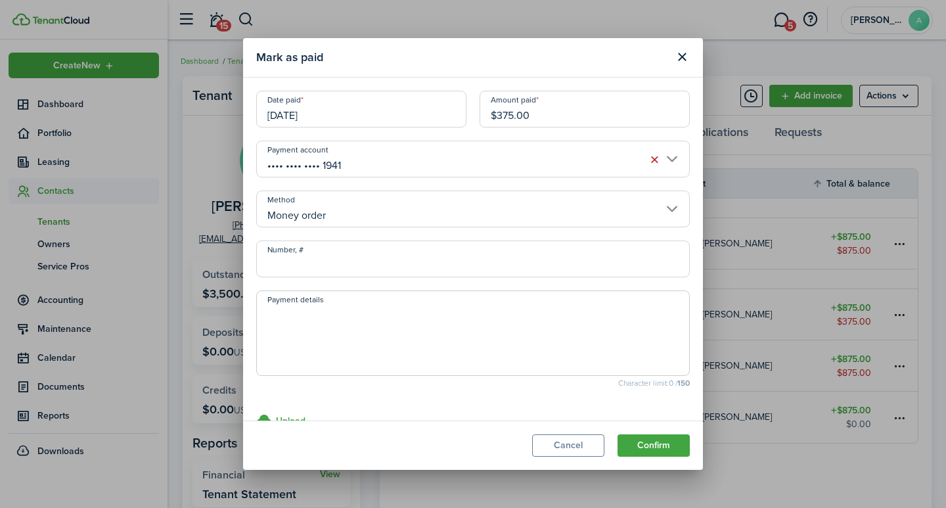
click at [357, 252] on input "Number, #" at bounding box center [473, 259] width 434 height 37
type input "042802234"
drag, startPoint x: 367, startPoint y: 340, endPoint x: 373, endPoint y: 323, distance: 18.1
click at [367, 340] on textarea "Payment details" at bounding box center [473, 337] width 432 height 63
type textarea "August rent"
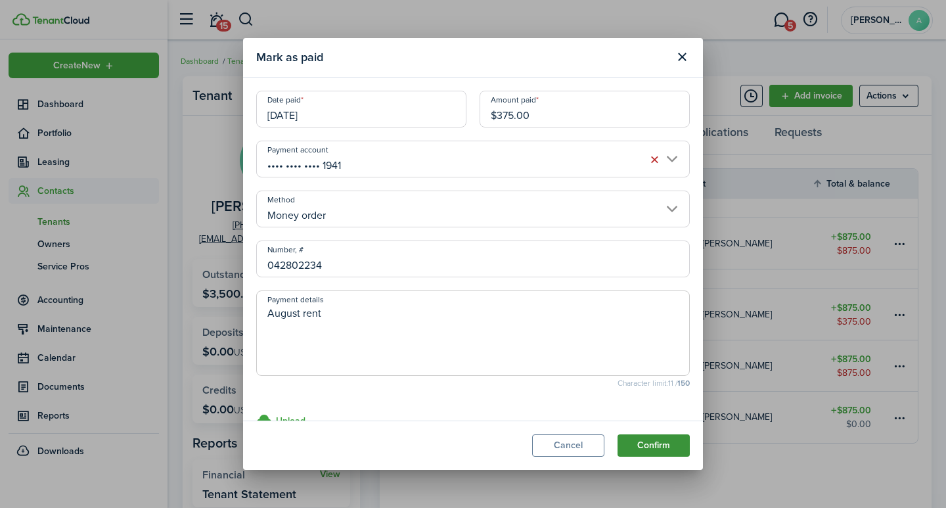
click at [644, 442] on button "Confirm" at bounding box center [654, 445] width 72 height 22
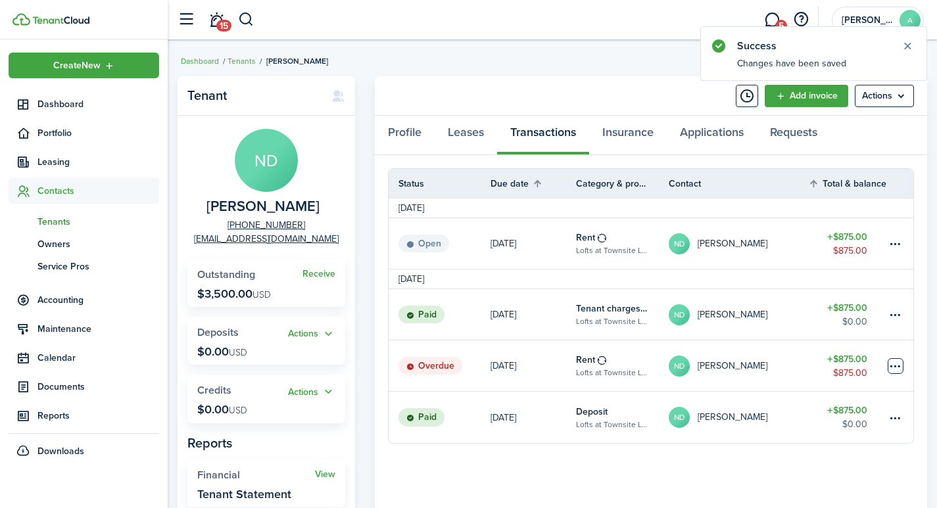
click at [890, 366] on table-menu-btn-icon at bounding box center [895, 366] width 16 height 16
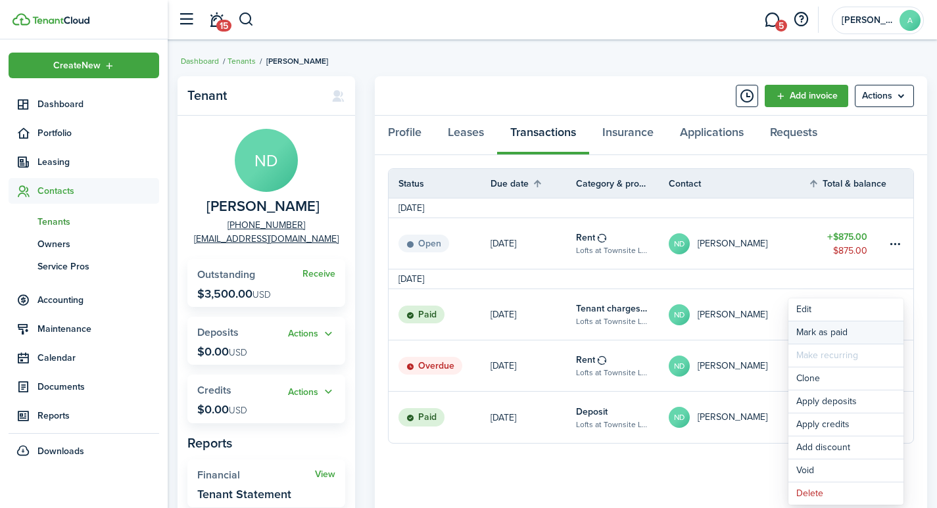
click at [815, 331] on link "Mark as paid" at bounding box center [845, 332] width 115 height 22
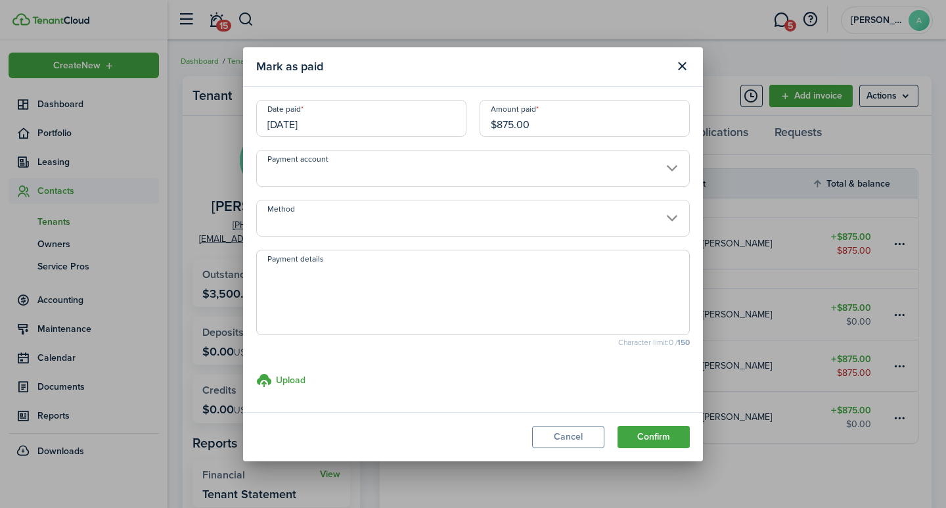
click at [399, 133] on input "[DATE]" at bounding box center [361, 118] width 210 height 37
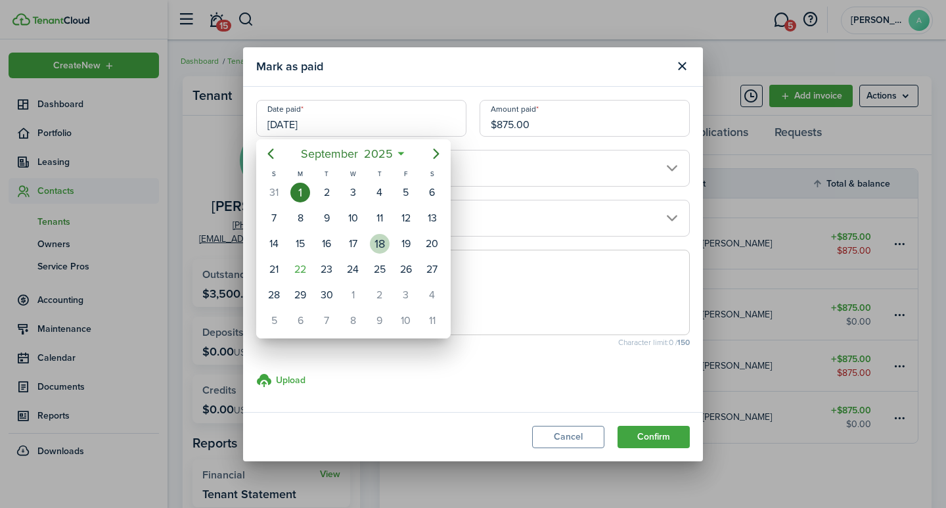
click at [387, 243] on div "18" at bounding box center [380, 244] width 20 height 20
type input "09/18/2025"
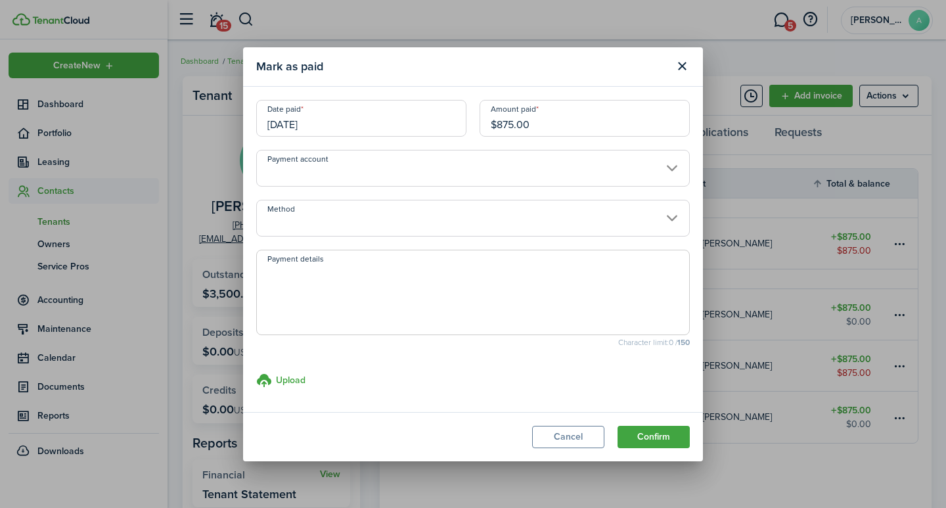
drag, startPoint x: 560, startPoint y: 125, endPoint x: 453, endPoint y: 108, distance: 108.4
click at [455, 108] on div "Date paid 09/18/2025 Amount paid $875.00" at bounding box center [473, 125] width 447 height 50
click at [406, 174] on input "Payment account" at bounding box center [473, 168] width 434 height 37
type input "$40.00"
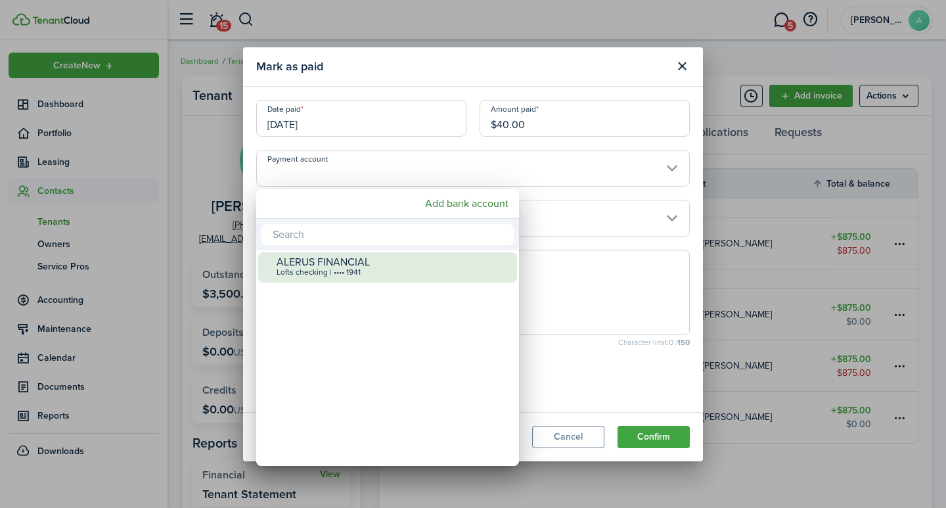
click at [379, 267] on div "ALERUS FINANCIAL" at bounding box center [393, 262] width 233 height 12
type input "•••• •••• •••• 1941"
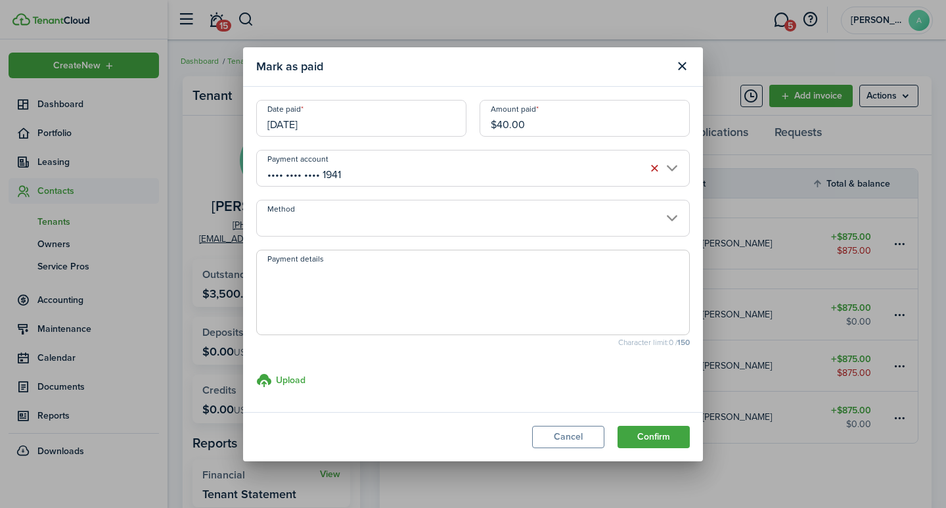
click at [427, 222] on input "Method" at bounding box center [473, 218] width 434 height 37
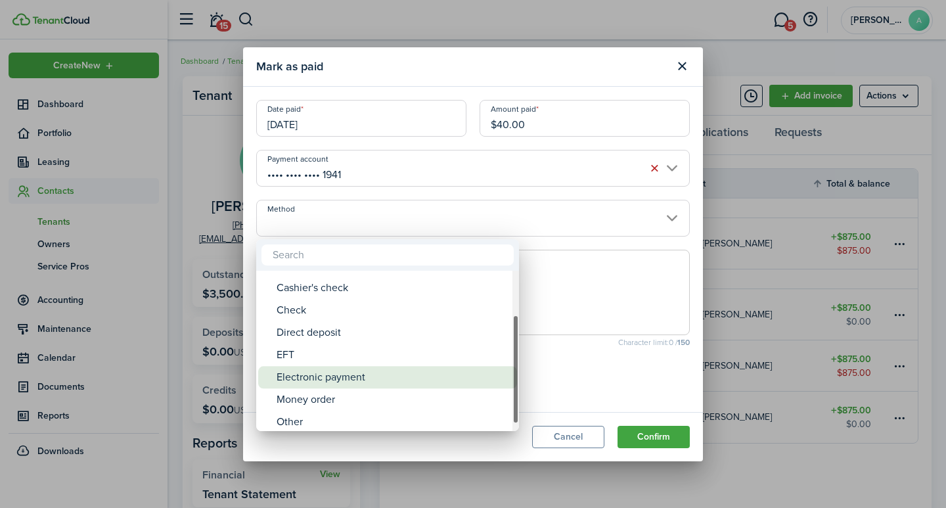
drag, startPoint x: 515, startPoint y: 337, endPoint x: 431, endPoint y: 375, distance: 92.6
click at [505, 371] on mbsc-scrollview-base "ACH Card Cash Cashier's check Check Direct deposit EFT Electronic payment Money…" at bounding box center [387, 351] width 263 height 158
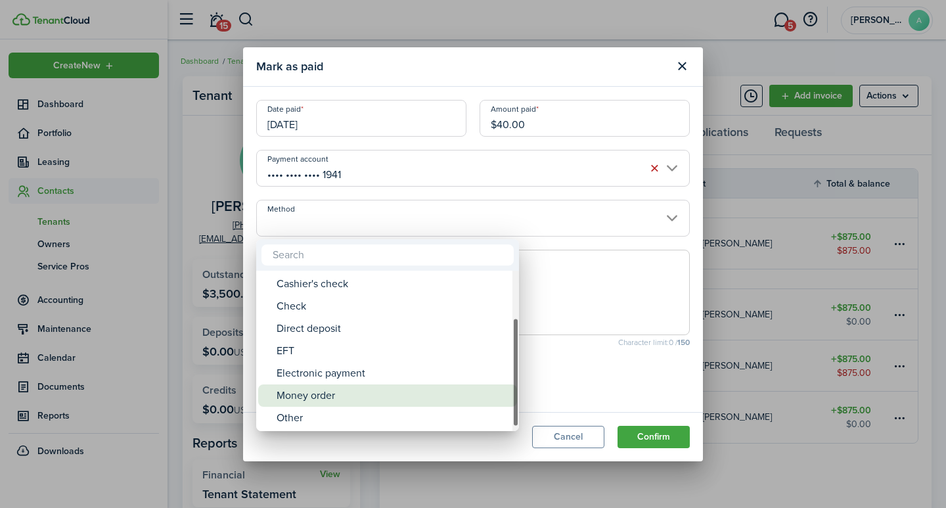
click at [325, 395] on div "Money order" at bounding box center [393, 396] width 233 height 22
type input "Money order"
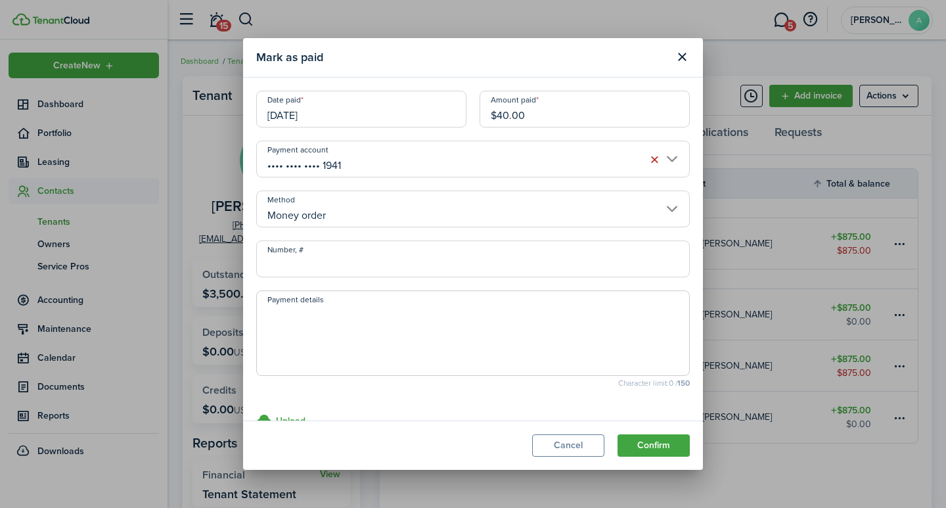
click at [362, 269] on input "Number, #" at bounding box center [473, 259] width 434 height 37
type input "042802234"
click at [363, 316] on textarea "Payment details" at bounding box center [473, 337] width 432 height 63
type textarea "September rent"
click at [642, 439] on button "Confirm" at bounding box center [654, 445] width 72 height 22
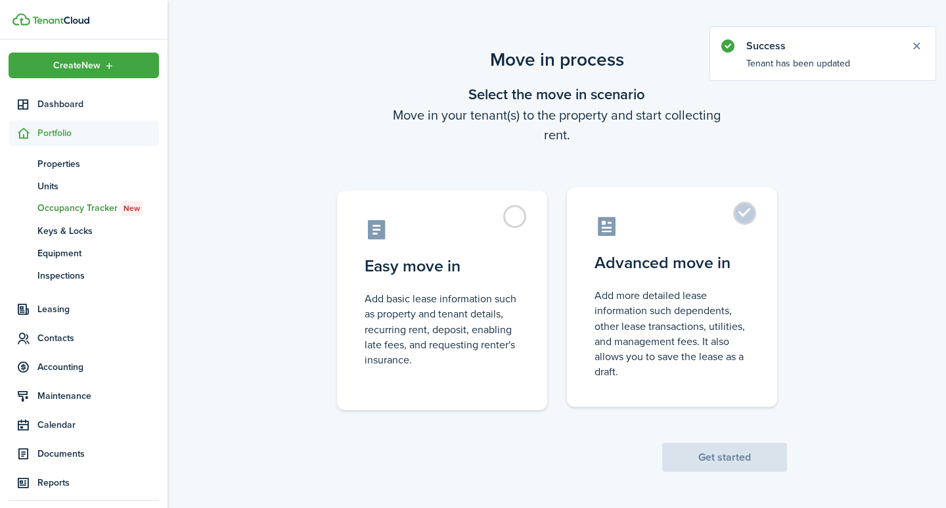
click at [746, 217] on label "Advanced move in Add more detailed lease information such dependents, other lea…" at bounding box center [672, 297] width 210 height 220
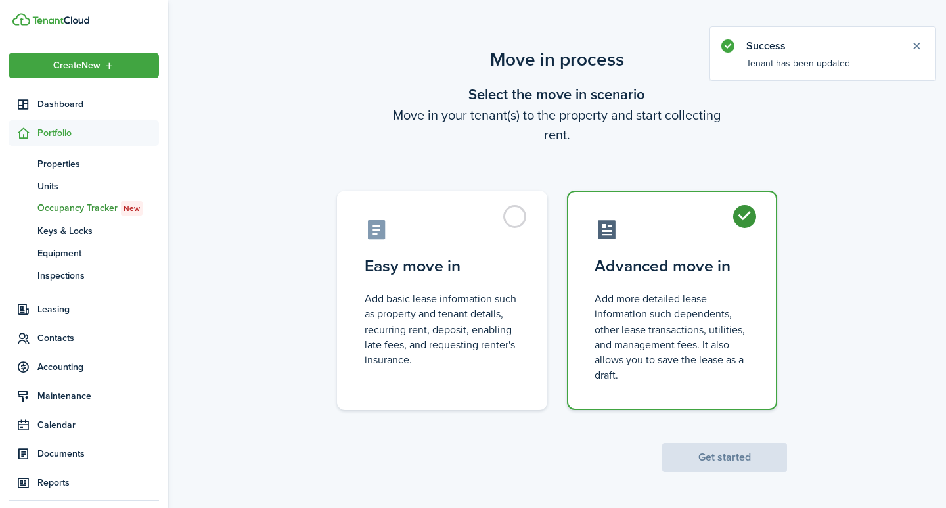
radio input "true"
click at [722, 455] on button "Get started" at bounding box center [725, 457] width 125 height 29
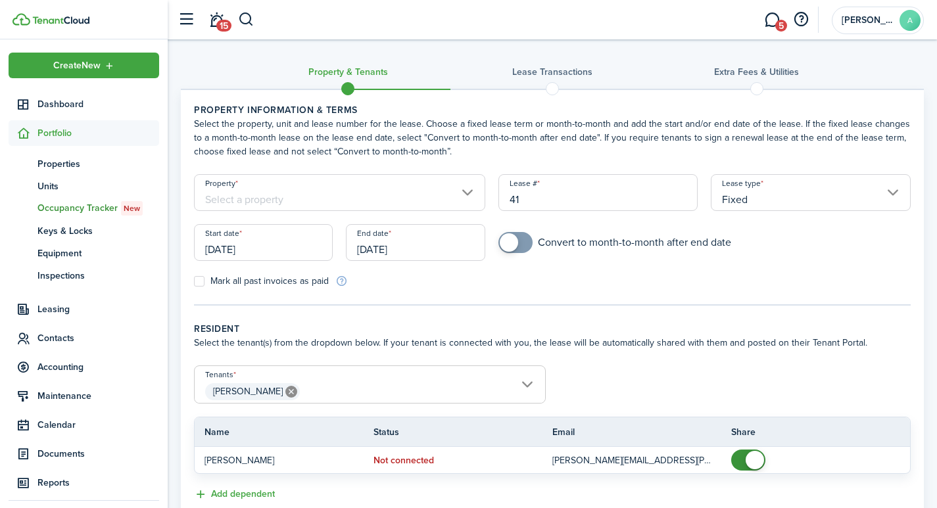
click at [265, 194] on input "Property" at bounding box center [339, 192] width 291 height 37
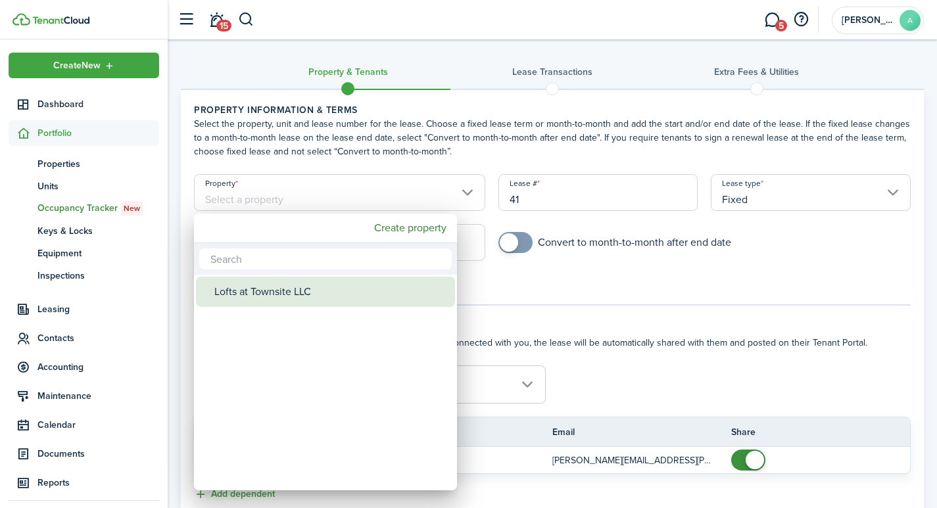
drag, startPoint x: 267, startPoint y: 289, endPoint x: 358, endPoint y: 264, distance: 94.9
click at [271, 287] on div "Lofts at Townsite LLC" at bounding box center [330, 292] width 233 height 30
type input "Lofts at Townsite LLC"
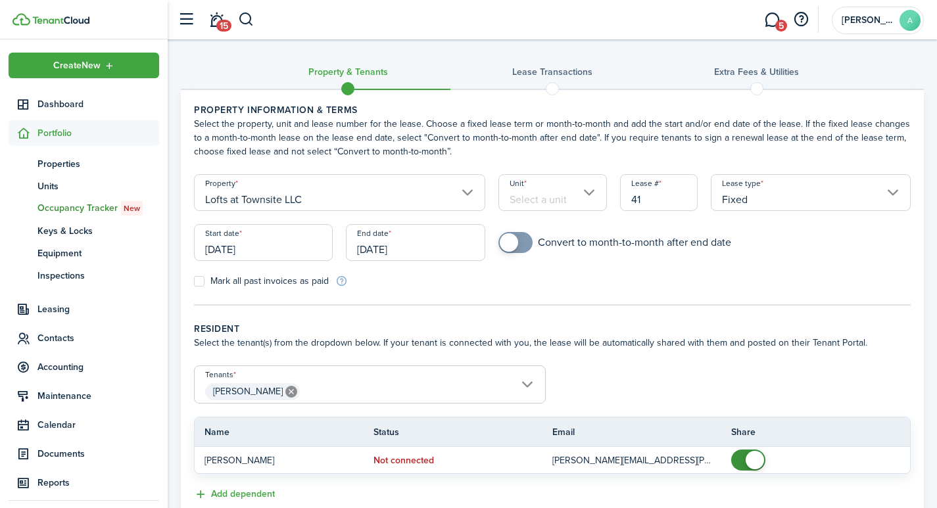
click at [543, 197] on input "Unit" at bounding box center [552, 192] width 108 height 37
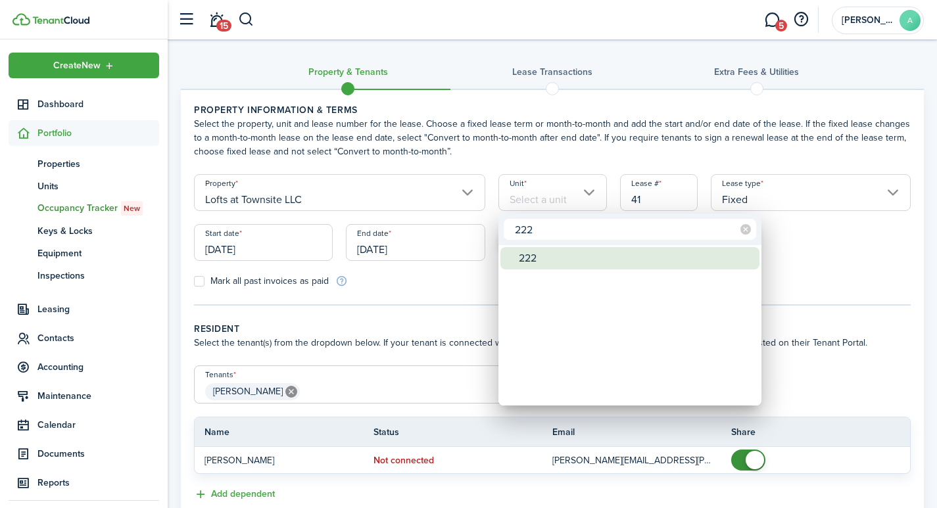
type input "222"
click at [544, 254] on div "222" at bounding box center [635, 258] width 233 height 22
type input "222"
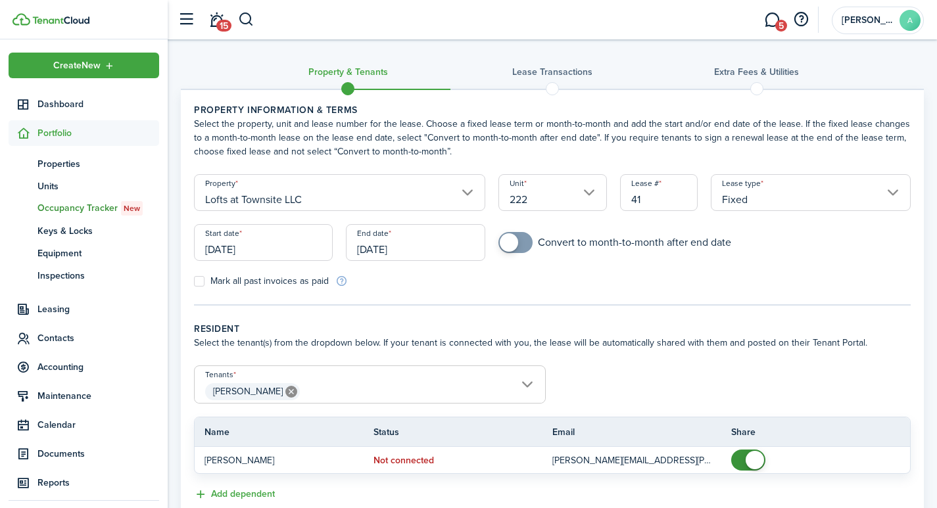
drag, startPoint x: 651, startPoint y: 197, endPoint x: 613, endPoint y: 195, distance: 38.2
click at [613, 195] on div "Lease # 41" at bounding box center [658, 199] width 91 height 50
click at [269, 254] on input "[DATE]" at bounding box center [263, 242] width 139 height 37
type input "2221"
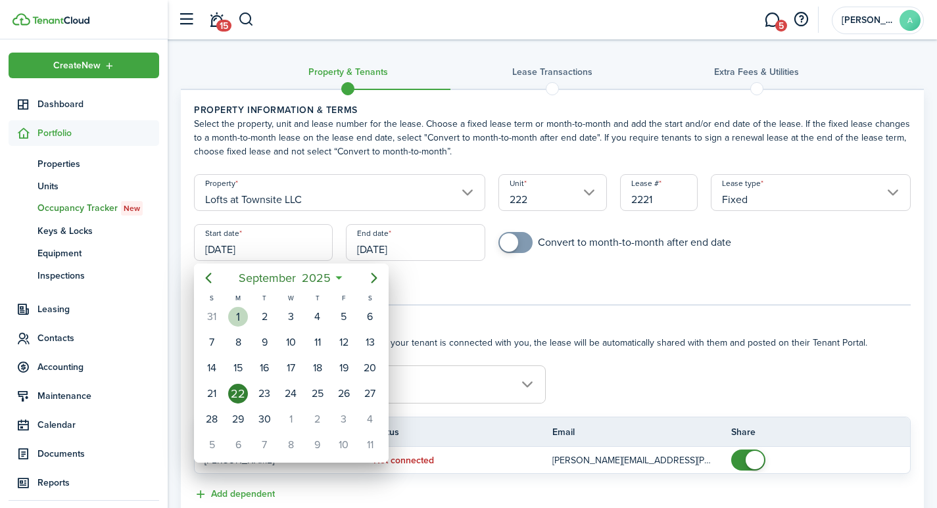
click at [236, 315] on div "1" at bounding box center [238, 317] width 20 height 20
type input "[DATE]"
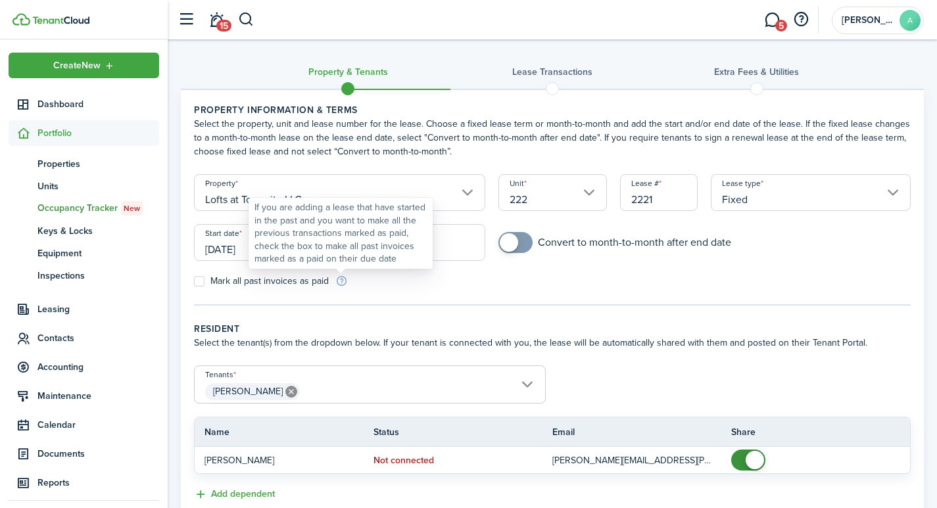
click at [413, 246] on div "If you are adding a lease that have started in the past and you want to make al…" at bounding box center [340, 233] width 172 height 64
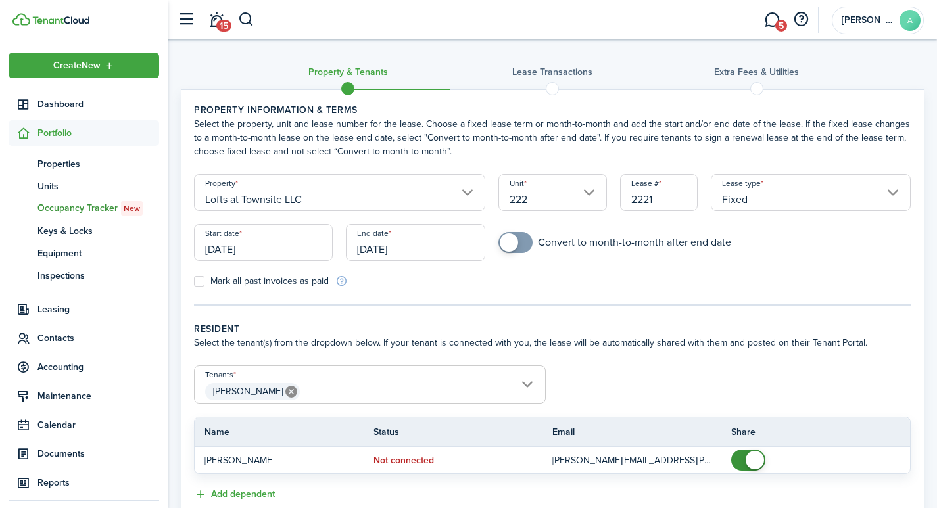
click at [463, 245] on input "[DATE]" at bounding box center [415, 242] width 139 height 37
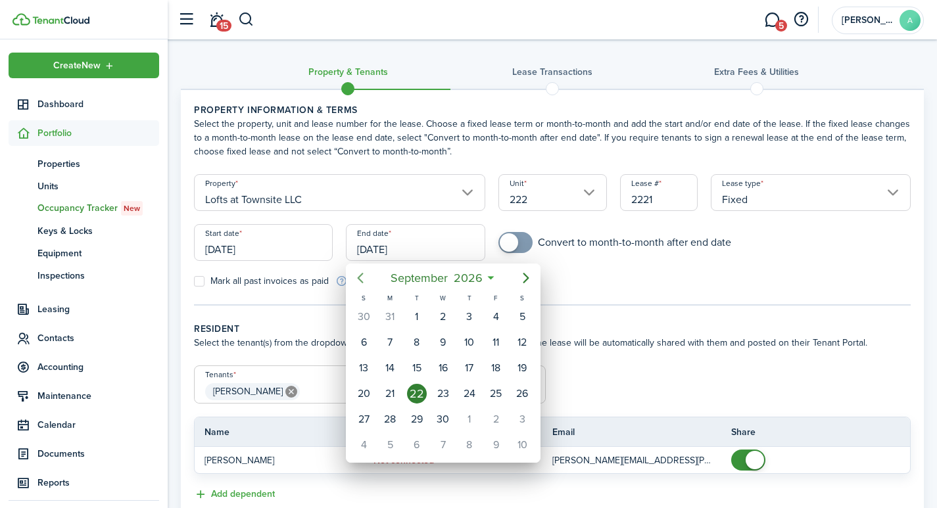
click at [363, 277] on icon "Previous page" at bounding box center [360, 278] width 16 height 16
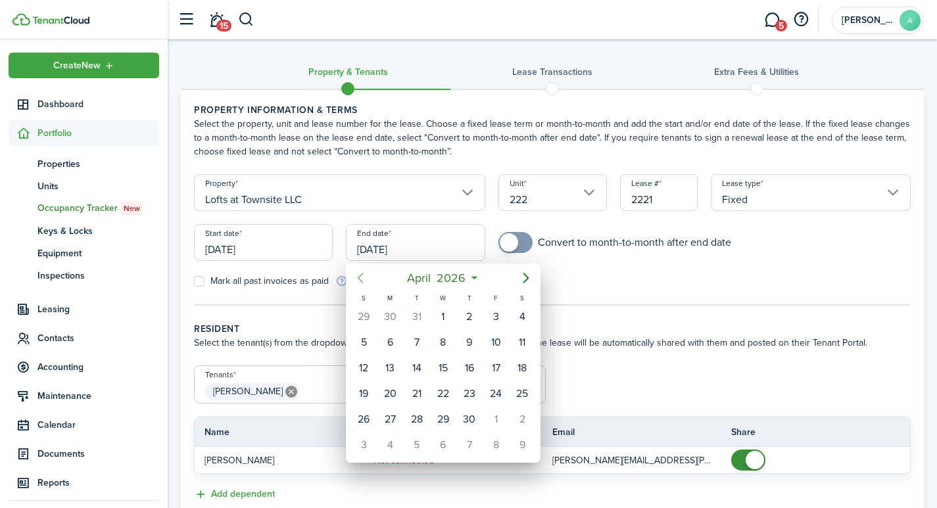
click at [363, 277] on icon "Previous page" at bounding box center [360, 278] width 16 height 16
click at [362, 275] on icon "Previous page" at bounding box center [361, 278] width 6 height 11
click at [440, 419] on div "31" at bounding box center [443, 419] width 20 height 20
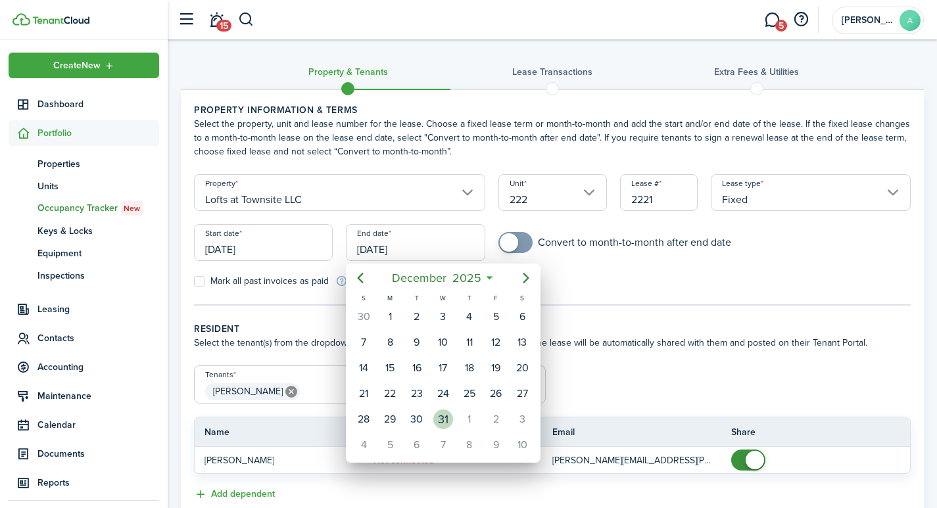
type input "[DATE]"
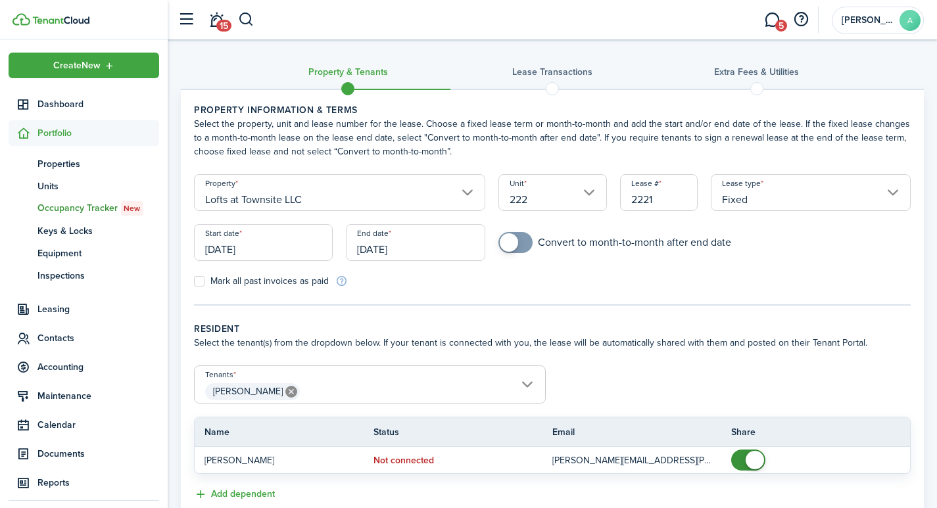
checkbox input "true"
click at [510, 241] on span at bounding box center [509, 242] width 18 height 18
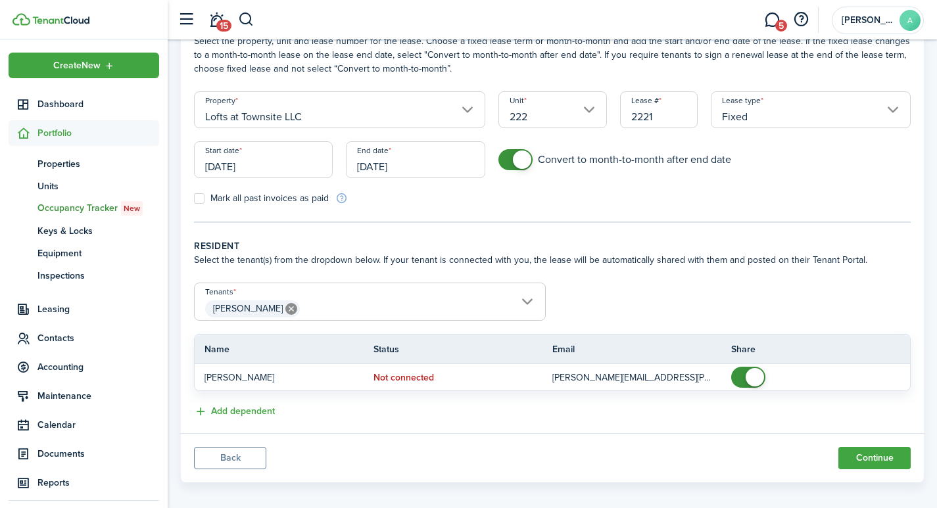
scroll to position [93, 0]
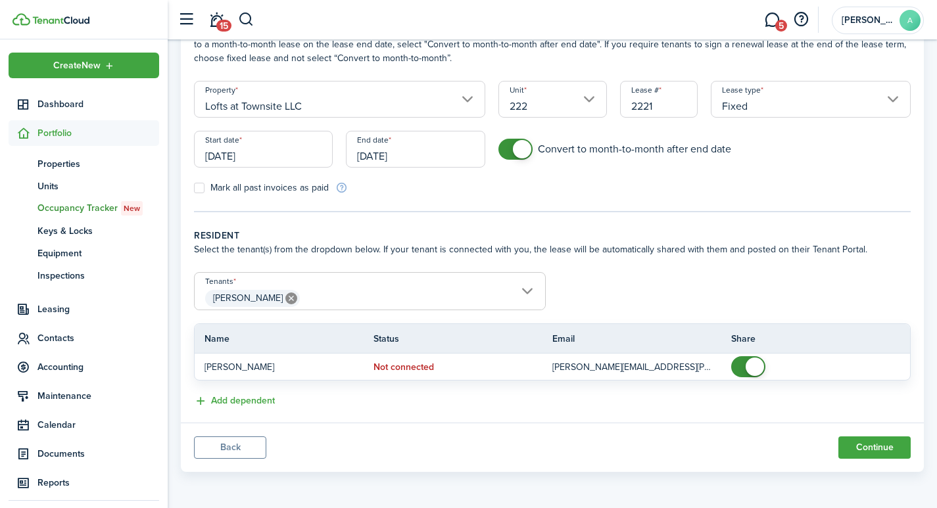
click at [323, 289] on span "[PERSON_NAME]" at bounding box center [370, 298] width 350 height 22
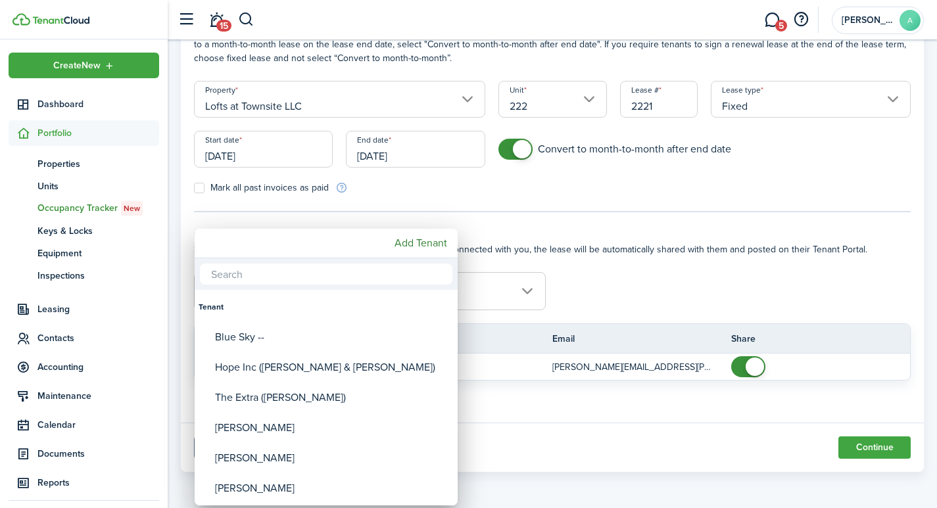
click at [474, 288] on div at bounding box center [468, 254] width 1147 height 718
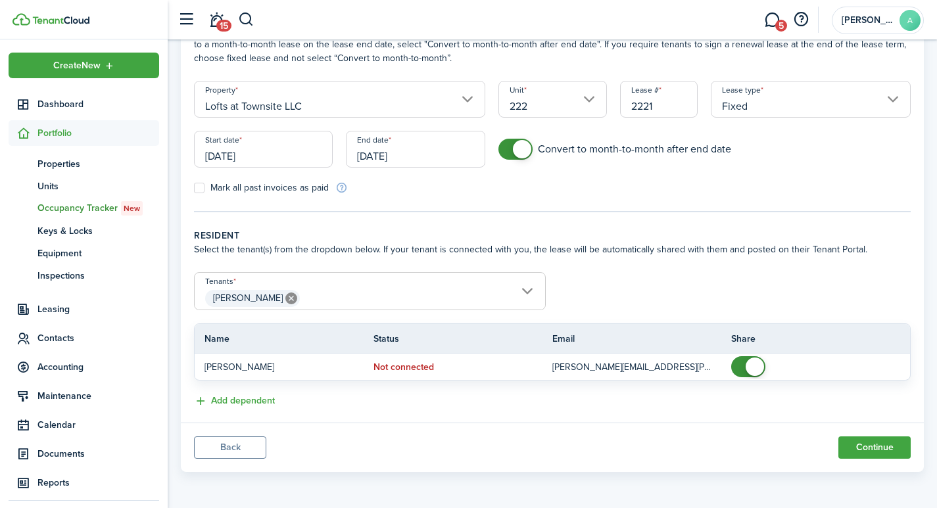
click at [367, 296] on span "[PERSON_NAME]" at bounding box center [370, 298] width 350 height 22
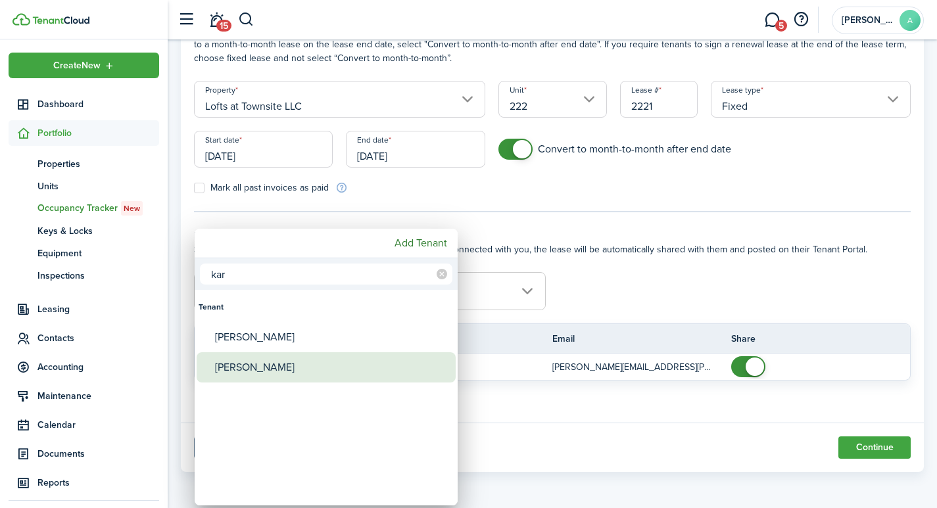
type input "kar"
click at [266, 366] on div "[PERSON_NAME]" at bounding box center [331, 367] width 233 height 30
type input "[PERSON_NAME], [PERSON_NAME]"
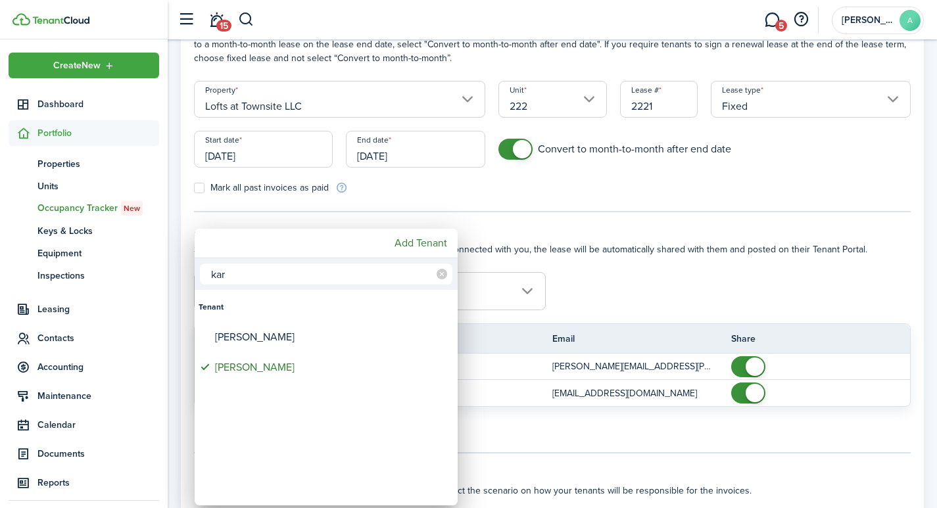
click at [735, 291] on div at bounding box center [468, 254] width 1147 height 718
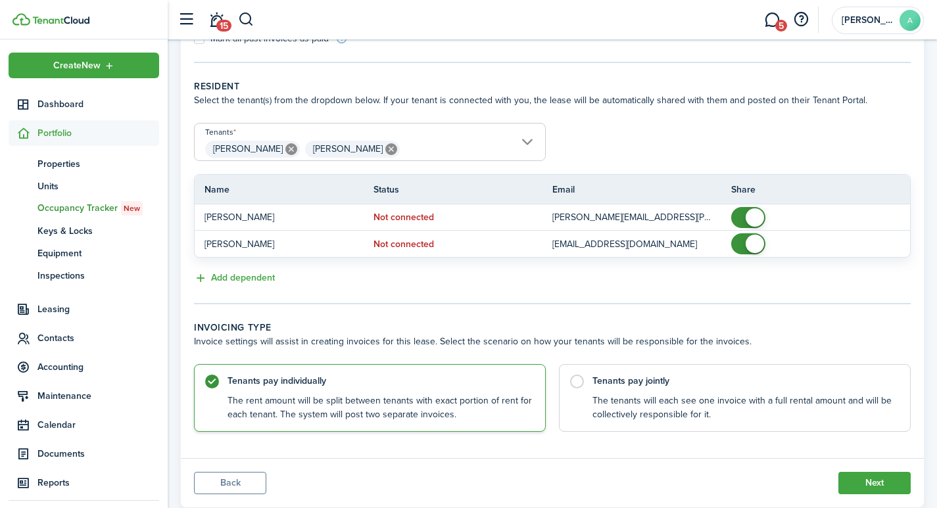
scroll to position [269, 0]
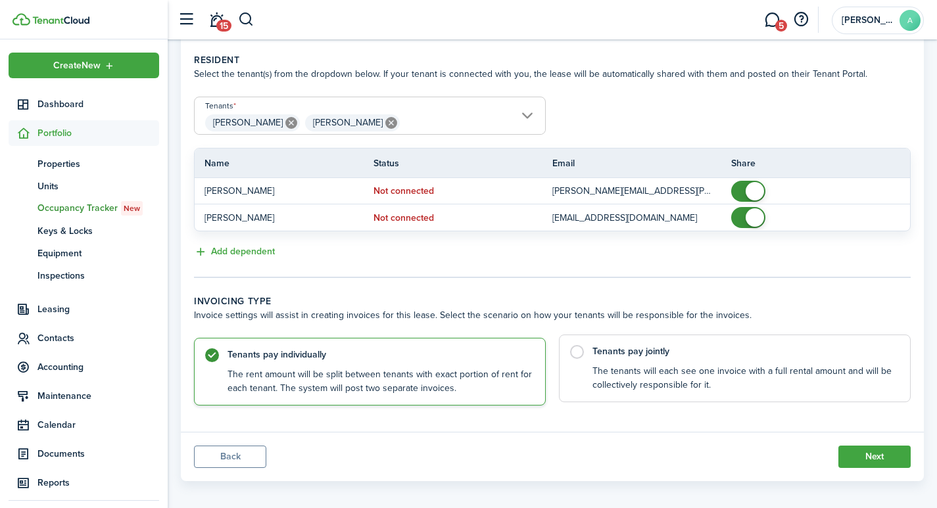
click at [585, 353] on label "Tenants pay jointly The tenants will each see one invoice with a full rental am…" at bounding box center [735, 369] width 352 height 68
radio input "false"
radio input "true"
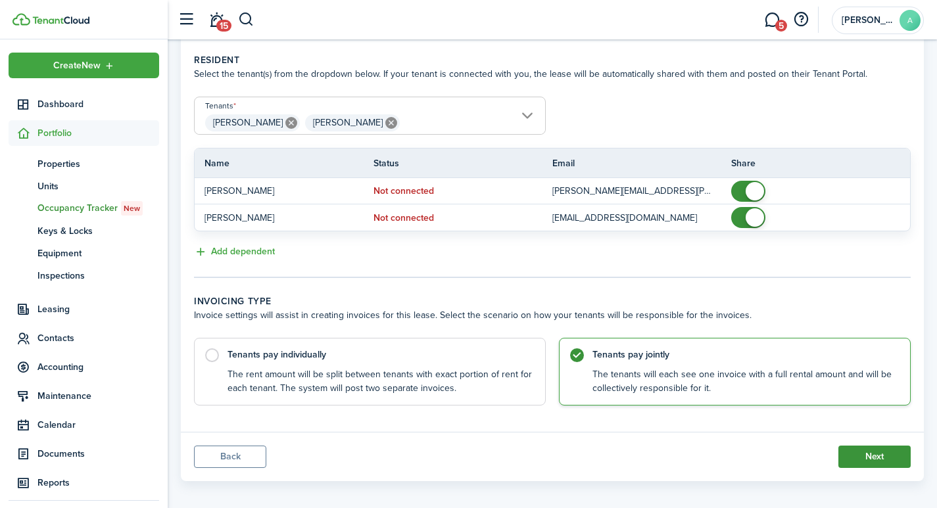
click at [877, 455] on button "Next" at bounding box center [874, 457] width 72 height 22
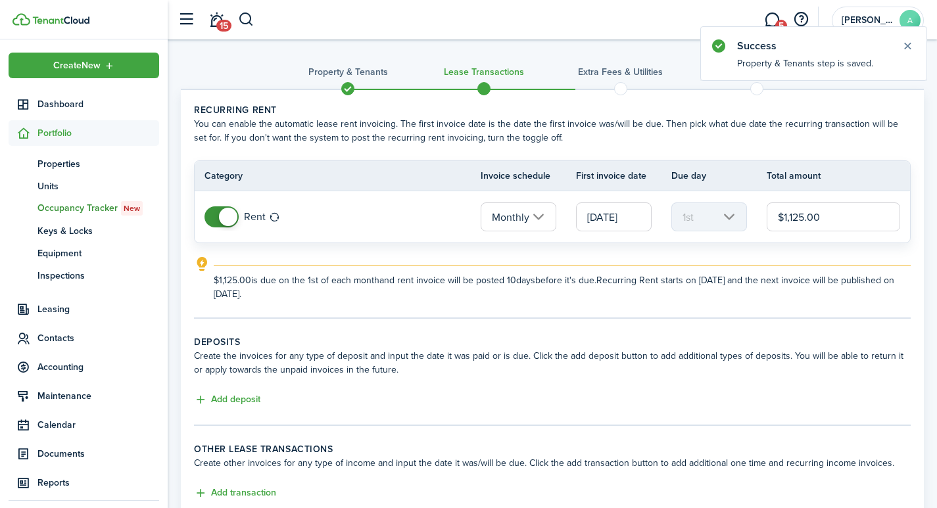
click at [839, 221] on input "$1,125.00" at bounding box center [832, 216] width 133 height 29
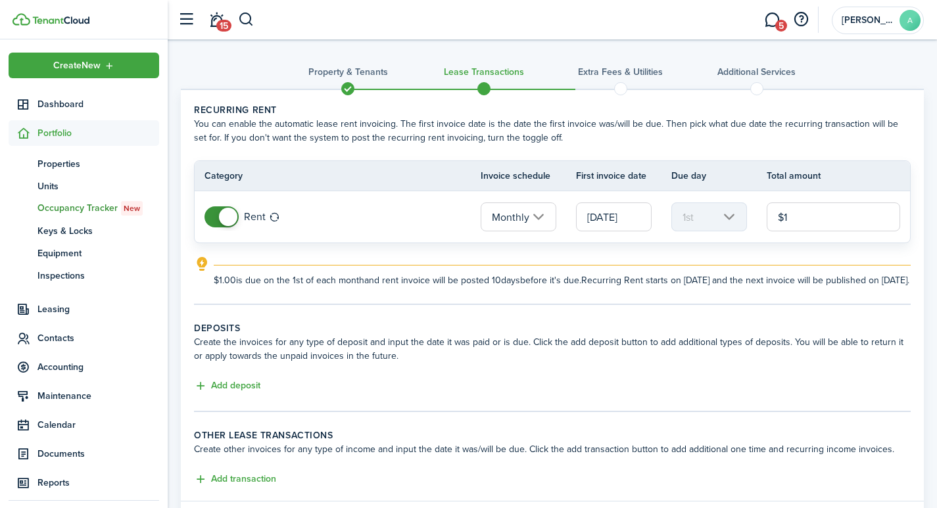
type input "$"
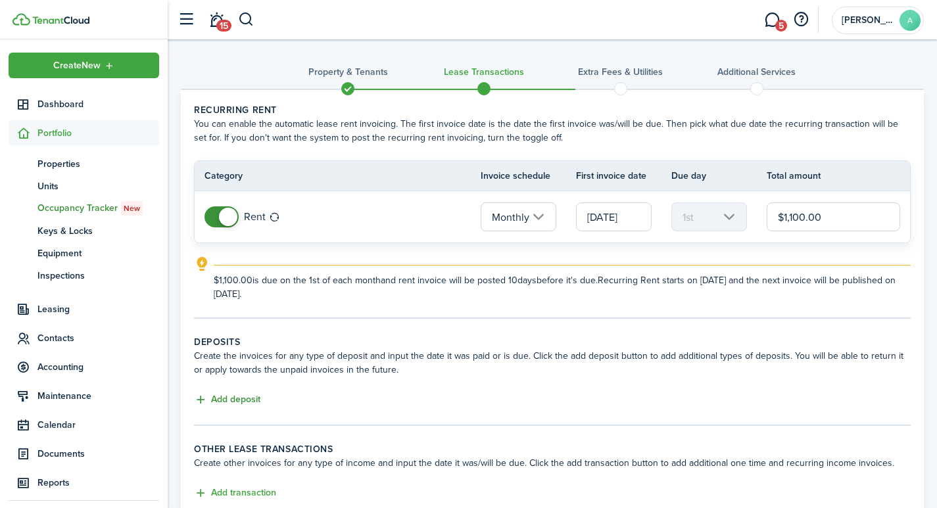
type input "$1,100.00"
click at [230, 401] on button "Add deposit" at bounding box center [227, 399] width 66 height 15
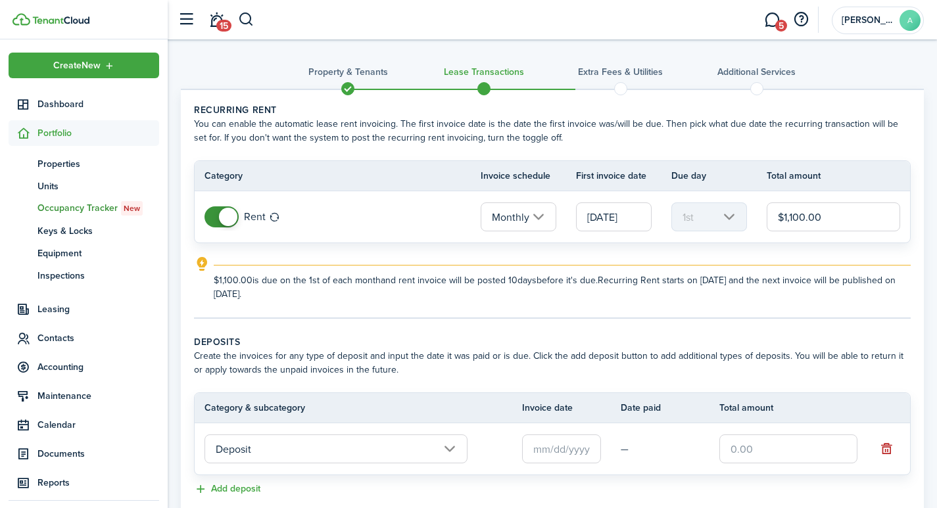
click at [753, 448] on input "text" at bounding box center [788, 448] width 138 height 29
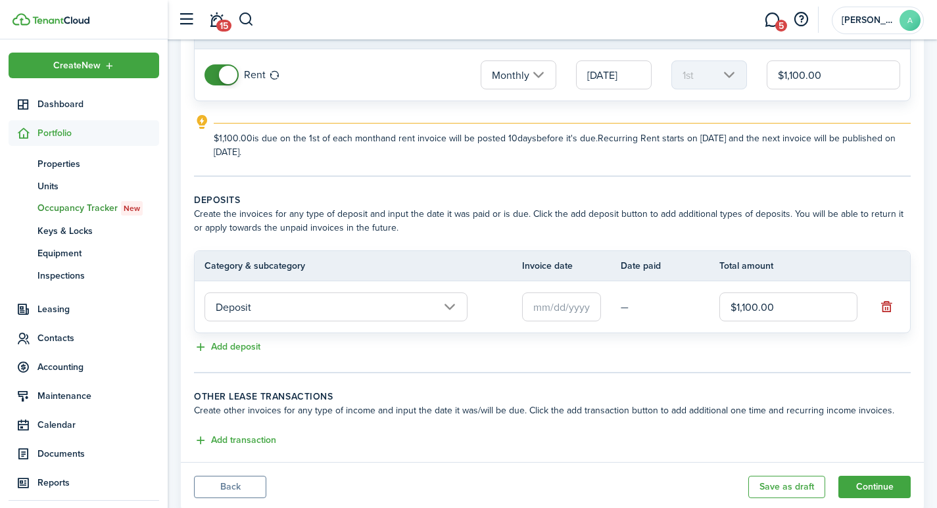
scroll to position [181, 0]
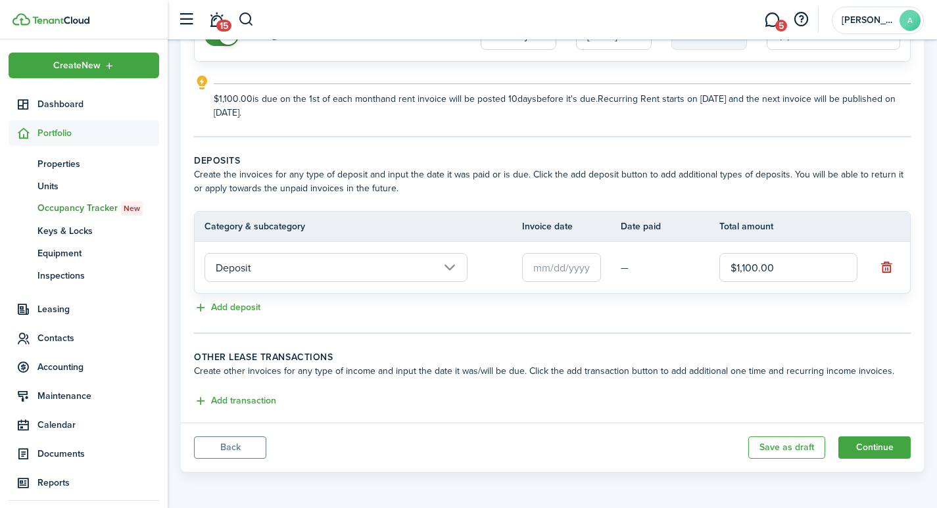
type input "$1,100.00"
click at [877, 444] on button "Continue" at bounding box center [874, 447] width 72 height 22
click at [557, 269] on input "text" at bounding box center [561, 267] width 79 height 29
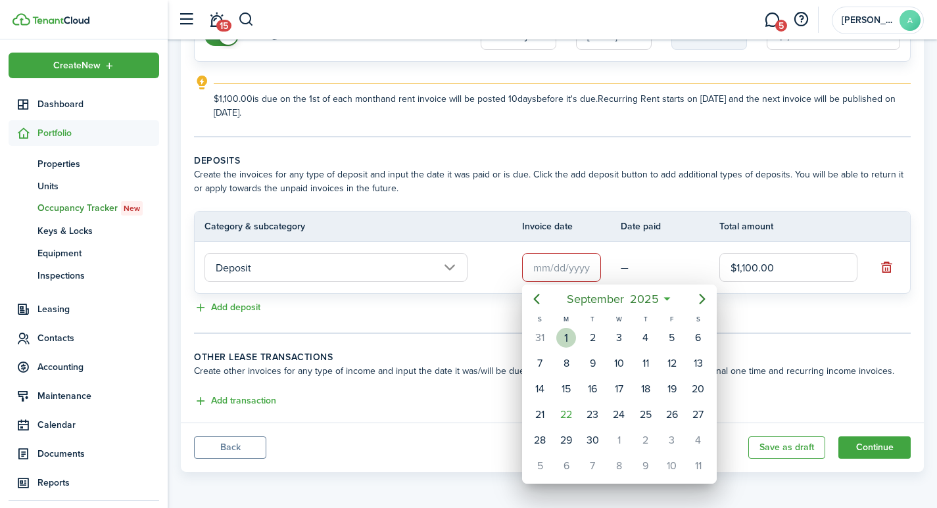
click at [565, 331] on div "1" at bounding box center [566, 338] width 20 height 20
type input "[DATE]"
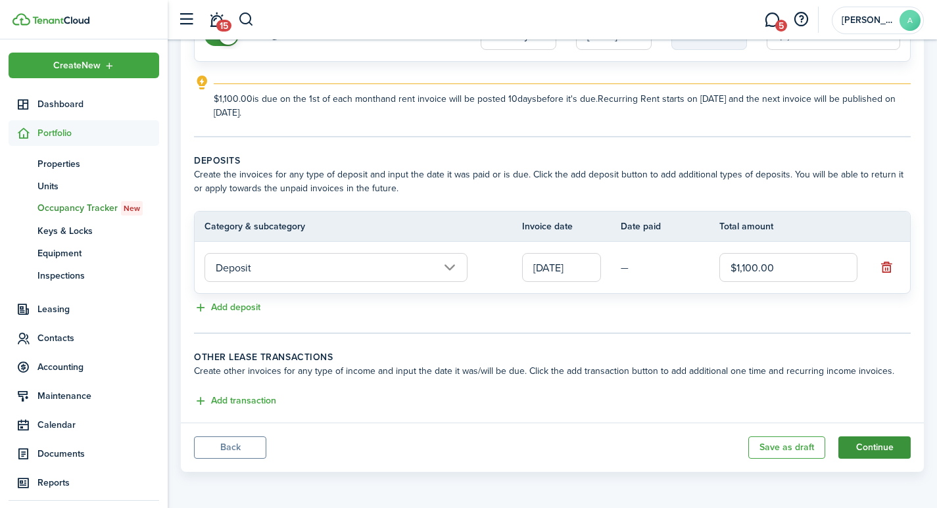
click at [874, 448] on button "Continue" at bounding box center [874, 447] width 72 height 22
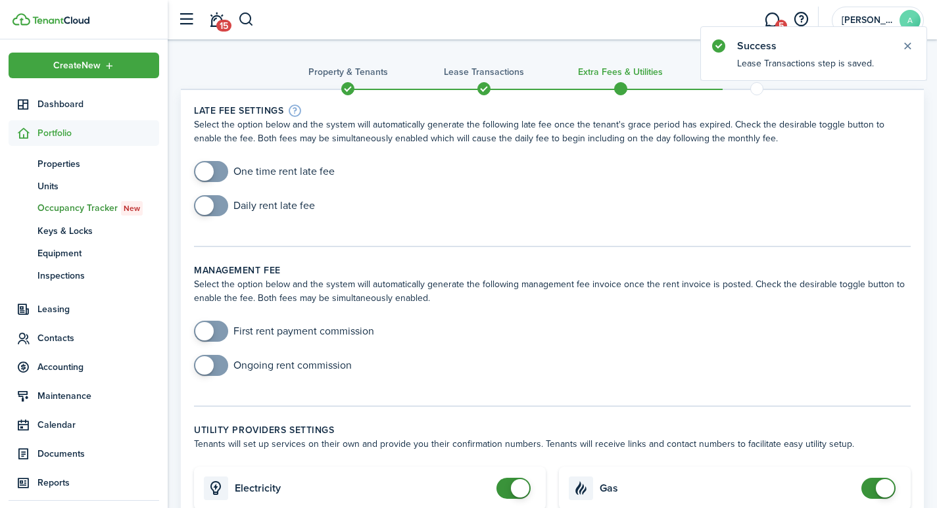
checkbox input "true"
click at [202, 174] on span at bounding box center [204, 171] width 18 height 18
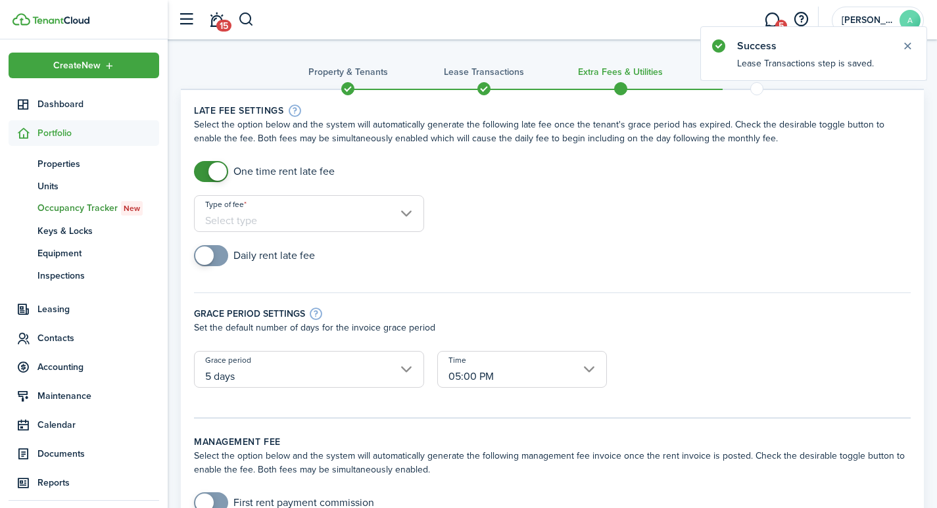
click at [283, 218] on input "Type of fee" at bounding box center [309, 213] width 230 height 37
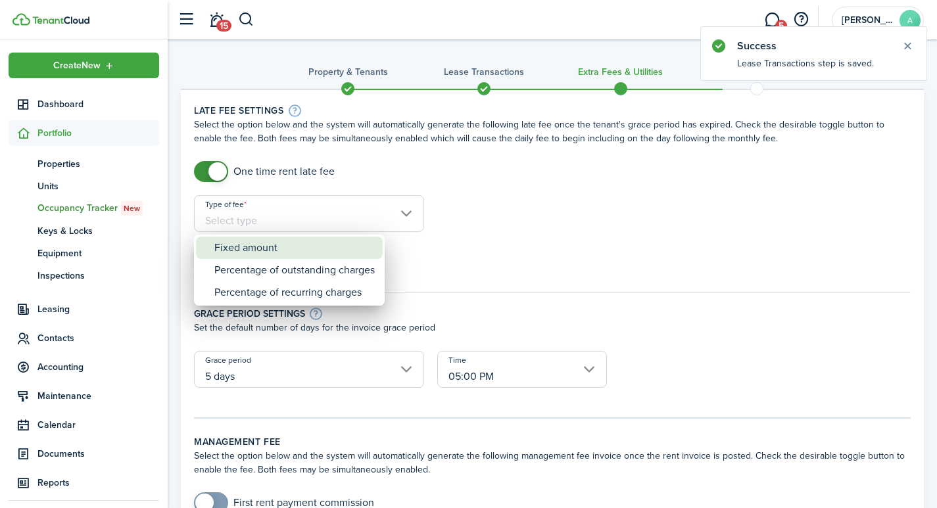
click at [267, 252] on div "Fixed amount" at bounding box center [294, 248] width 160 height 22
type input "Fixed amount"
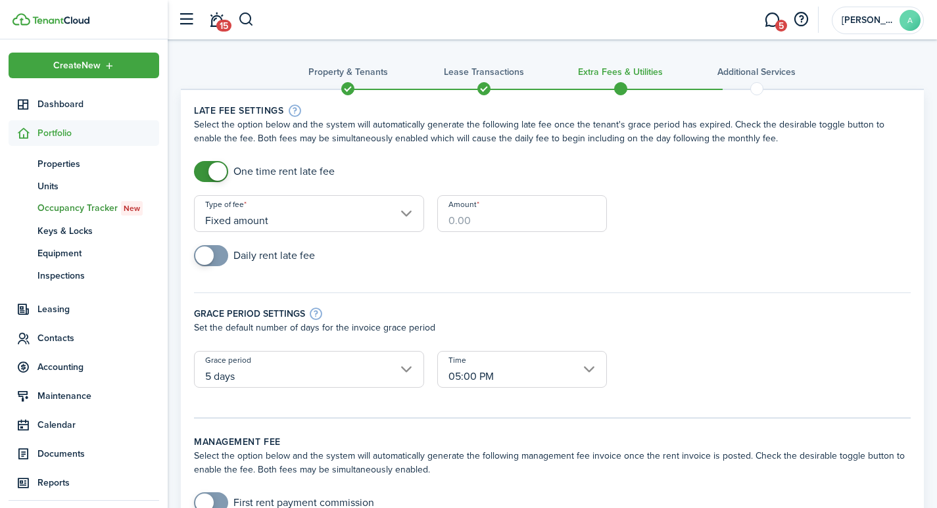
click at [479, 213] on input "Amount" at bounding box center [522, 213] width 170 height 37
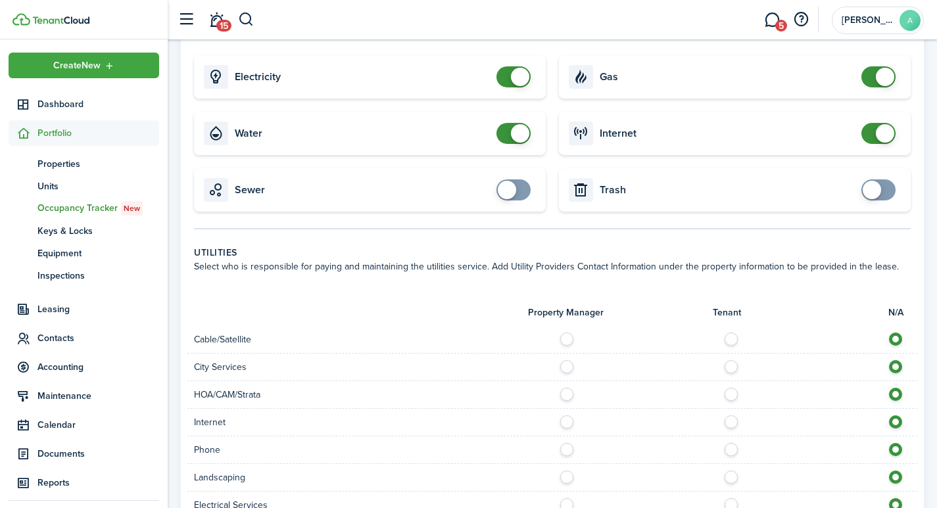
scroll to position [621, 0]
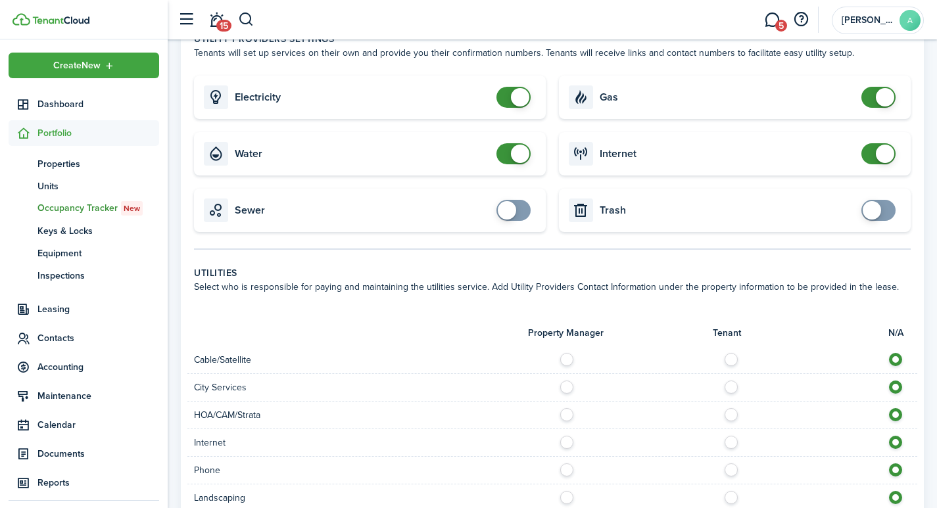
type input "$40.00"
checkbox input "false"
click at [513, 88] on span at bounding box center [520, 97] width 18 height 18
checkbox input "false"
click at [522, 145] on span at bounding box center [520, 154] width 18 height 18
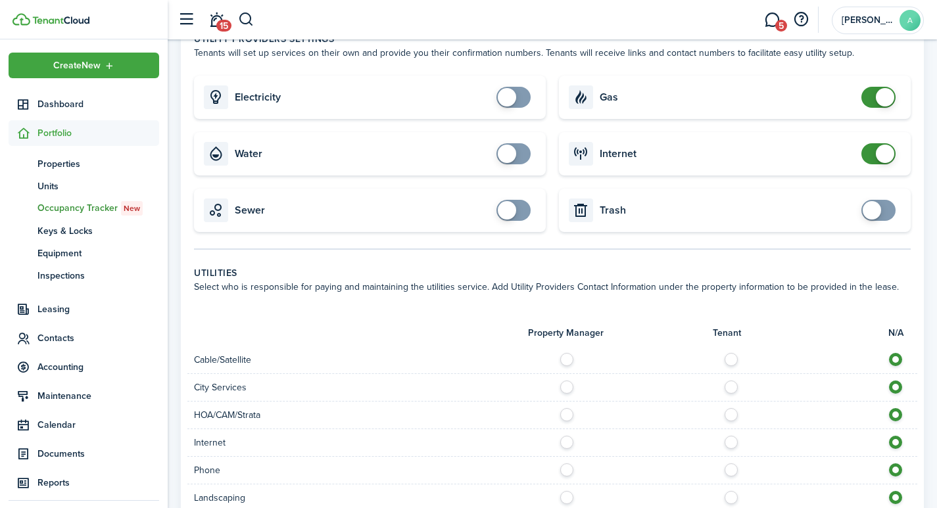
drag, startPoint x: 870, startPoint y: 91, endPoint x: 875, endPoint y: 87, distance: 7.1
checkbox input "false"
click at [872, 90] on span at bounding box center [878, 97] width 13 height 21
checkbox input "false"
click at [885, 145] on span at bounding box center [884, 154] width 18 height 18
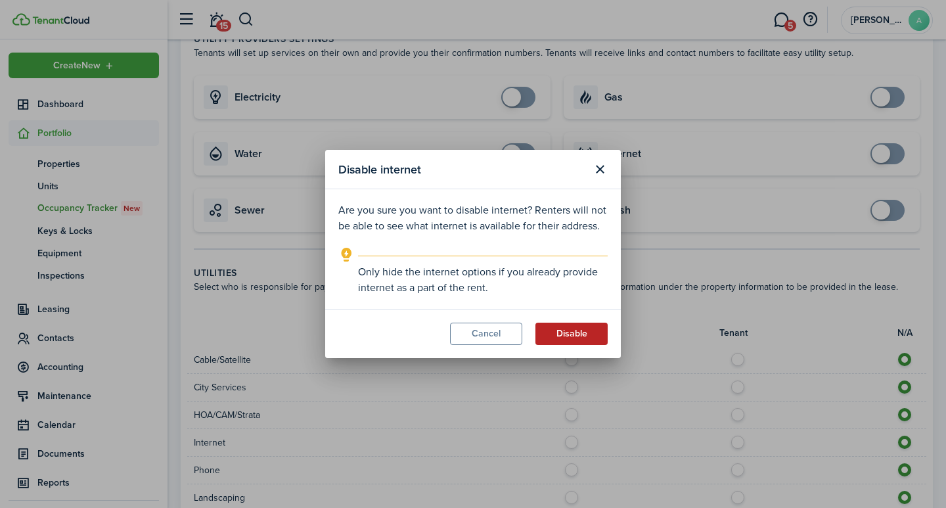
click at [568, 331] on button "Disable" at bounding box center [572, 334] width 72 height 22
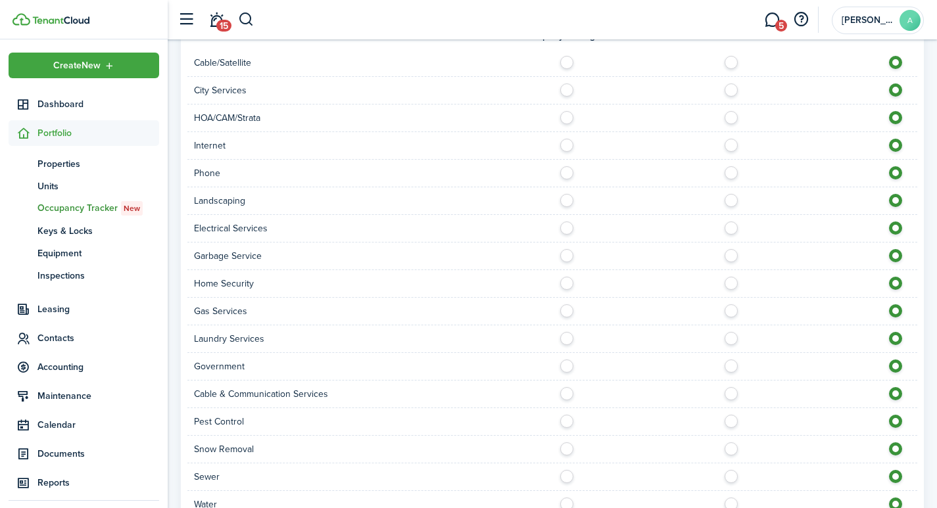
scroll to position [1013, 0]
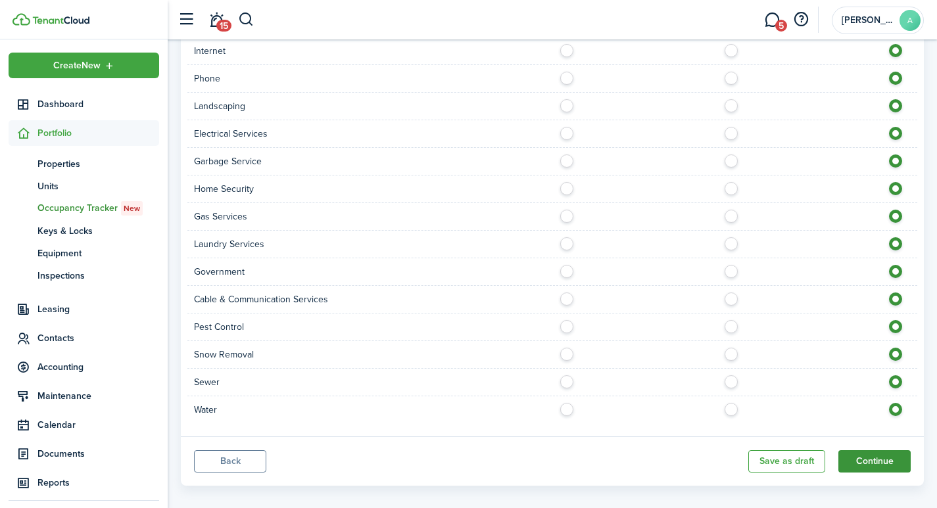
click at [883, 450] on button "Continue" at bounding box center [874, 461] width 72 height 22
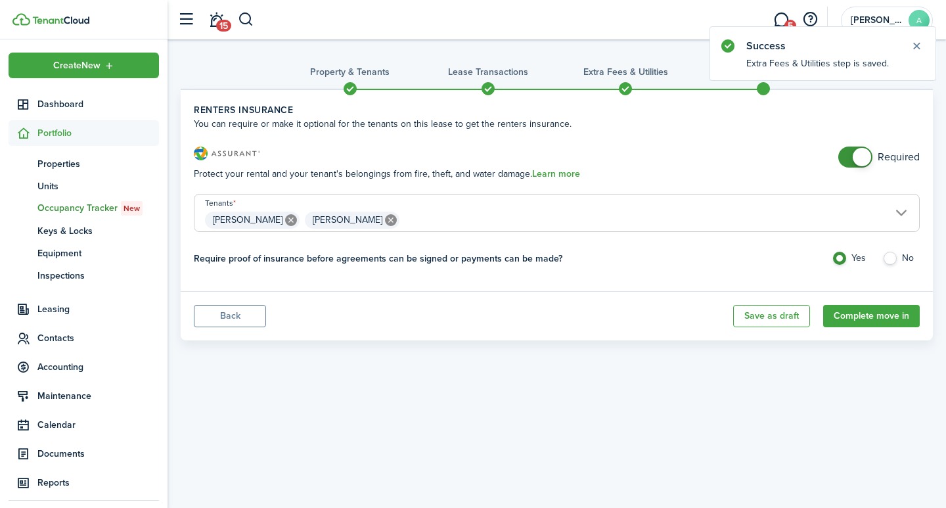
checkbox input "false"
click at [864, 162] on span at bounding box center [862, 157] width 18 height 18
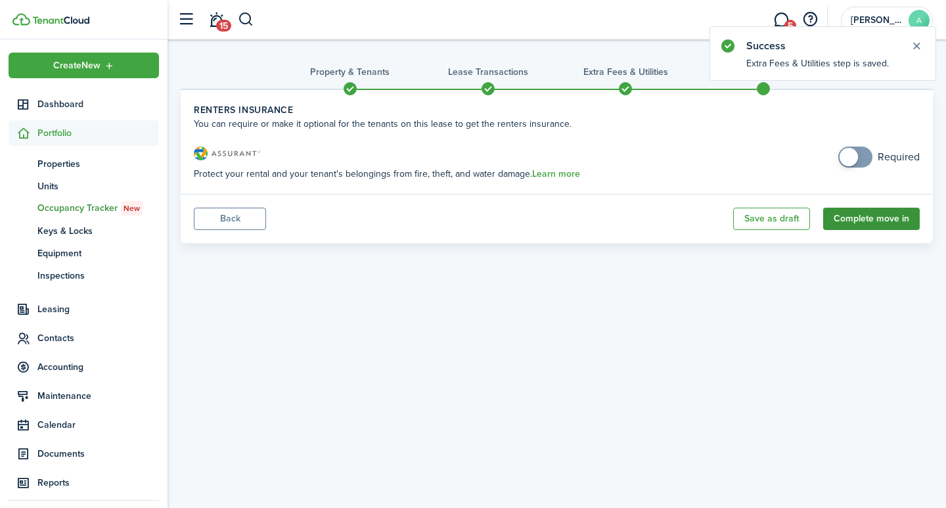
click at [879, 220] on button "Complete move in" at bounding box center [872, 219] width 97 height 22
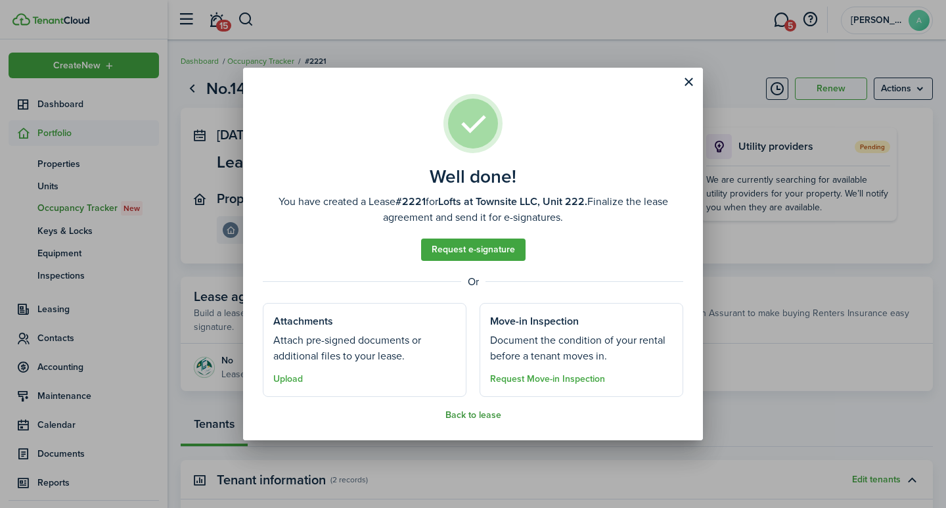
click at [477, 411] on button "Back to lease" at bounding box center [474, 415] width 56 height 11
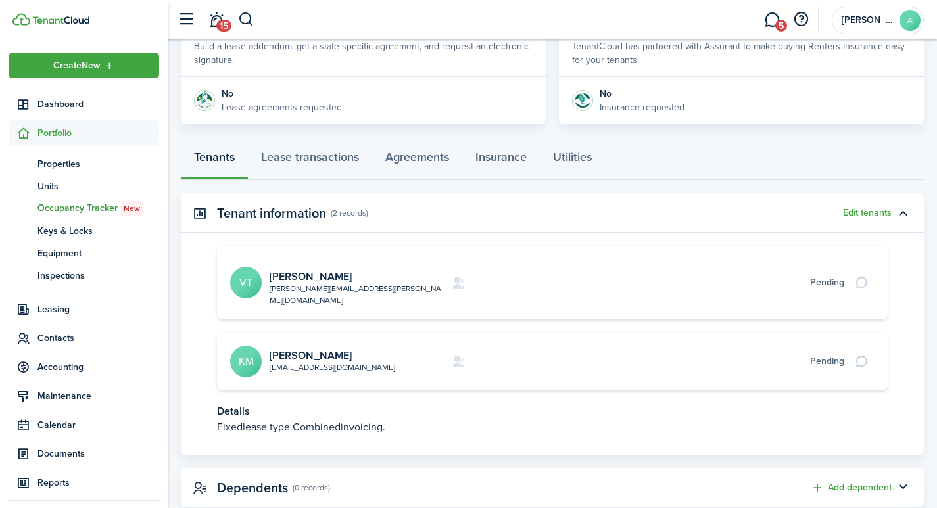
scroll to position [273, 0]
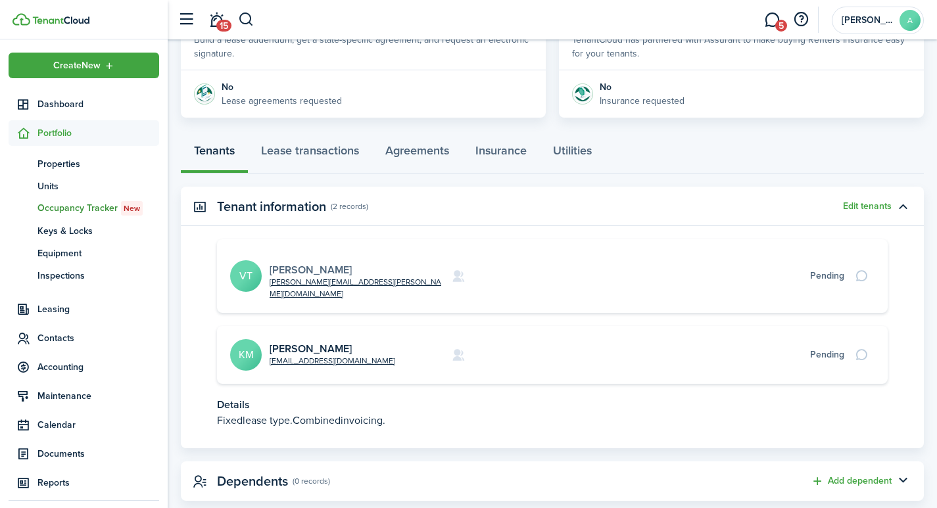
click at [309, 262] on link "[PERSON_NAME]" at bounding box center [310, 269] width 82 height 15
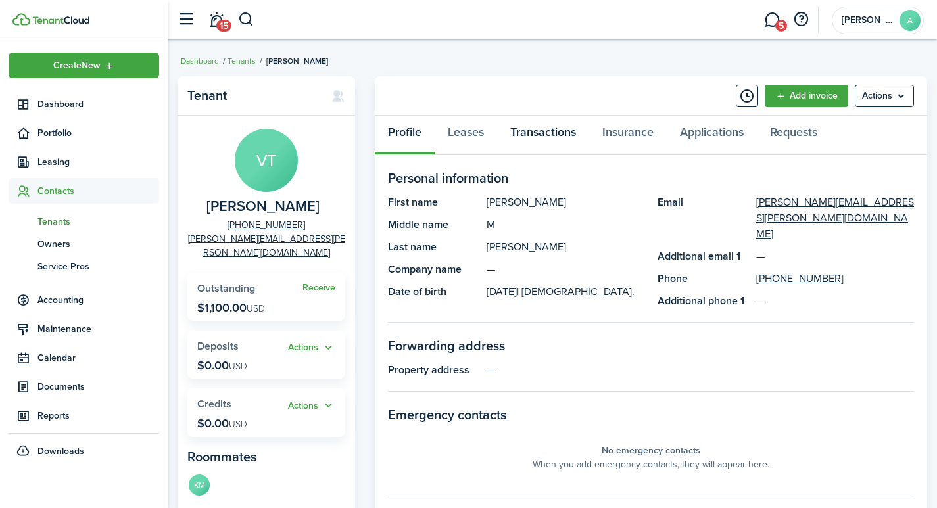
click at [553, 129] on link "Transactions" at bounding box center [543, 135] width 92 height 39
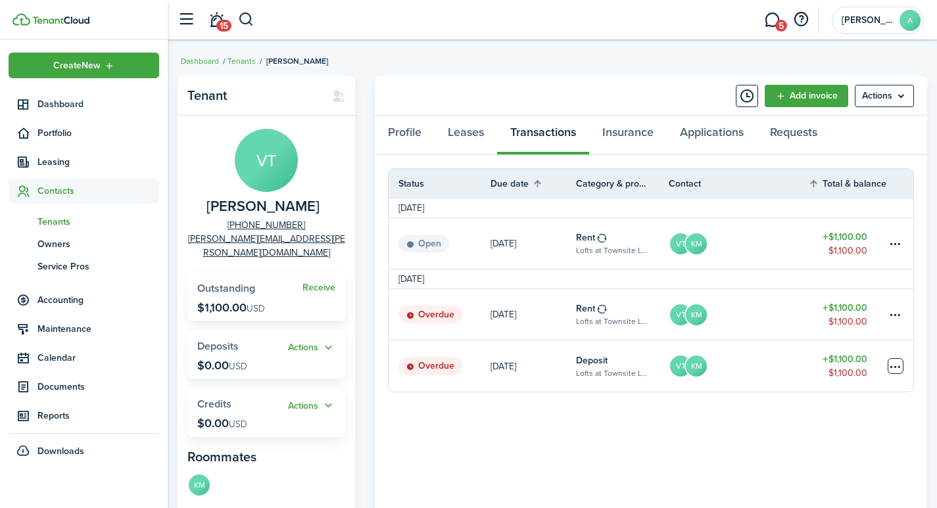
click at [888, 363] on table-menu-btn-icon at bounding box center [895, 366] width 16 height 16
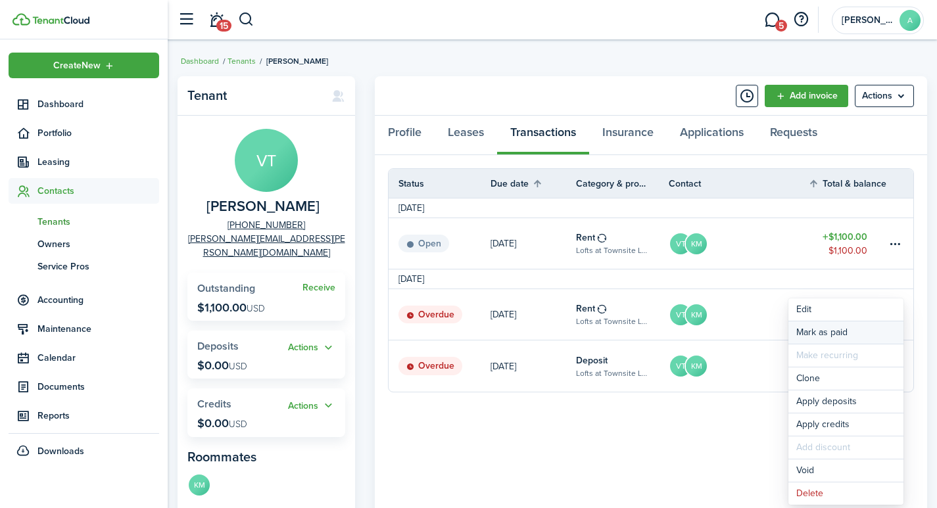
click at [845, 333] on link "Mark as paid" at bounding box center [845, 332] width 115 height 22
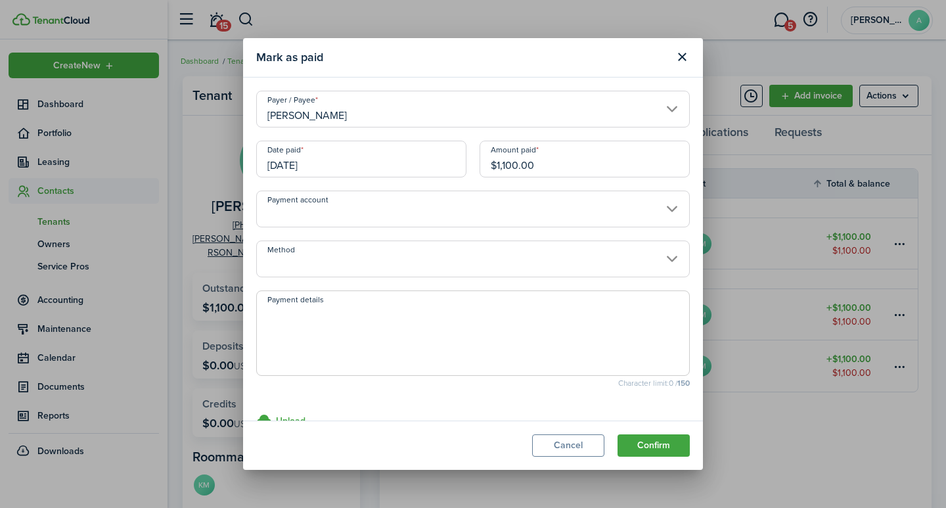
click at [375, 216] on input "Payment account" at bounding box center [473, 209] width 434 height 37
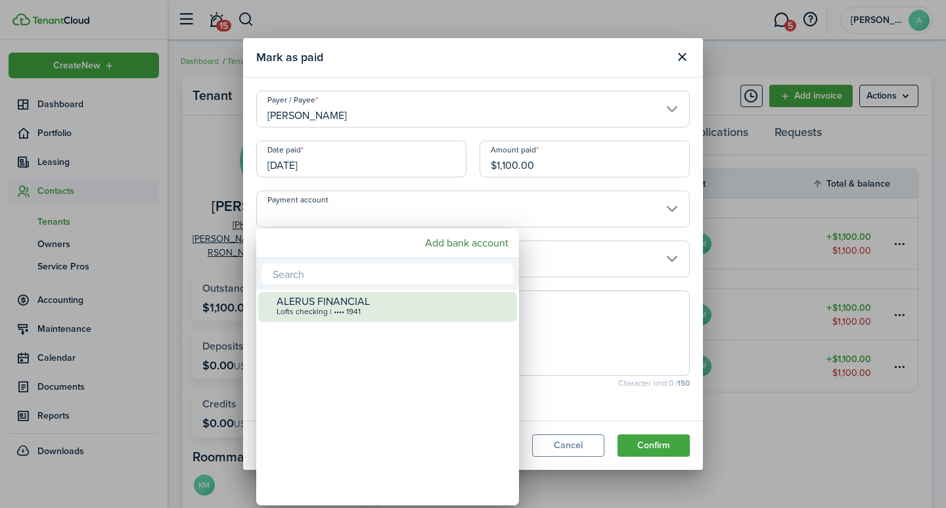
click at [344, 304] on div "ALERUS FINANCIAL" at bounding box center [393, 302] width 233 height 12
type input "•••• •••• •••• 1941"
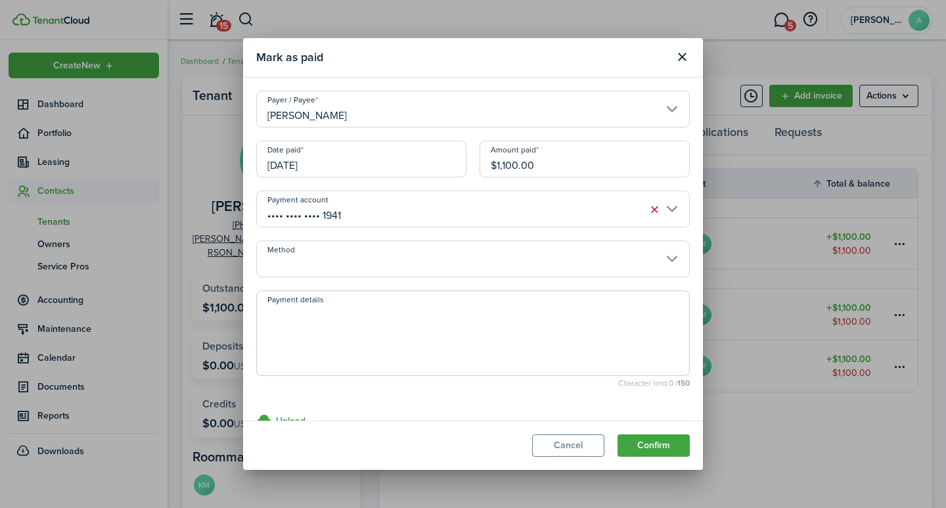
click at [333, 266] on input "Method" at bounding box center [473, 259] width 434 height 37
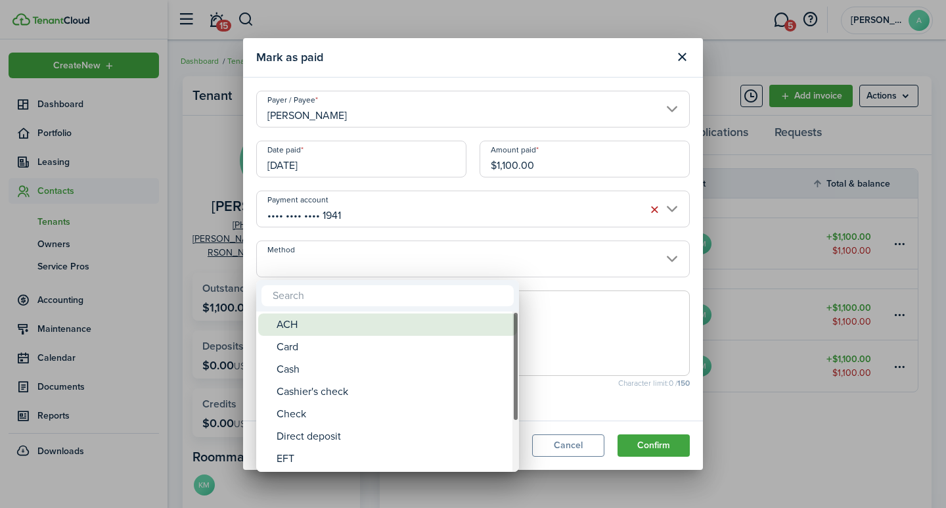
click at [311, 328] on div "ACH" at bounding box center [393, 325] width 233 height 22
type input "ACH"
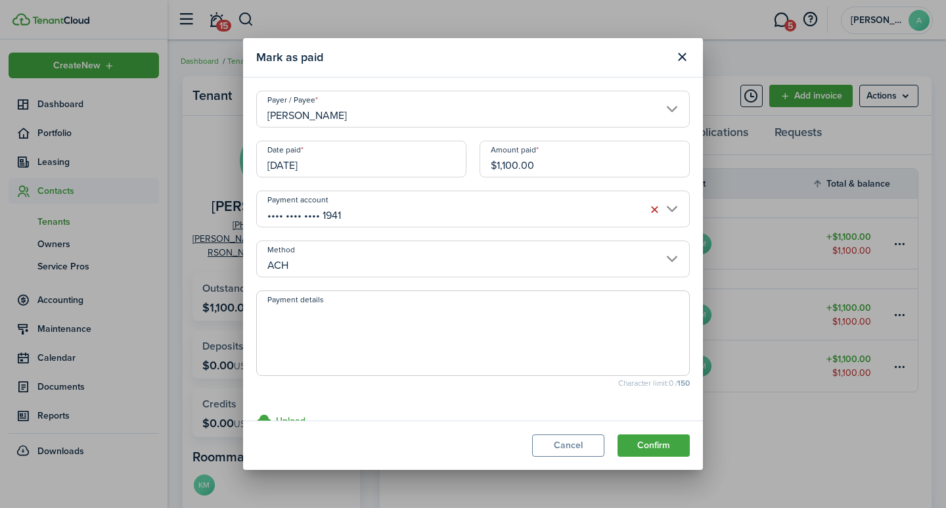
click at [311, 327] on textarea "Payment details" at bounding box center [473, 337] width 432 height 63
type textarea "Security Deposit - 63A7-5F60"
click at [657, 446] on button "Confirm" at bounding box center [654, 445] width 72 height 22
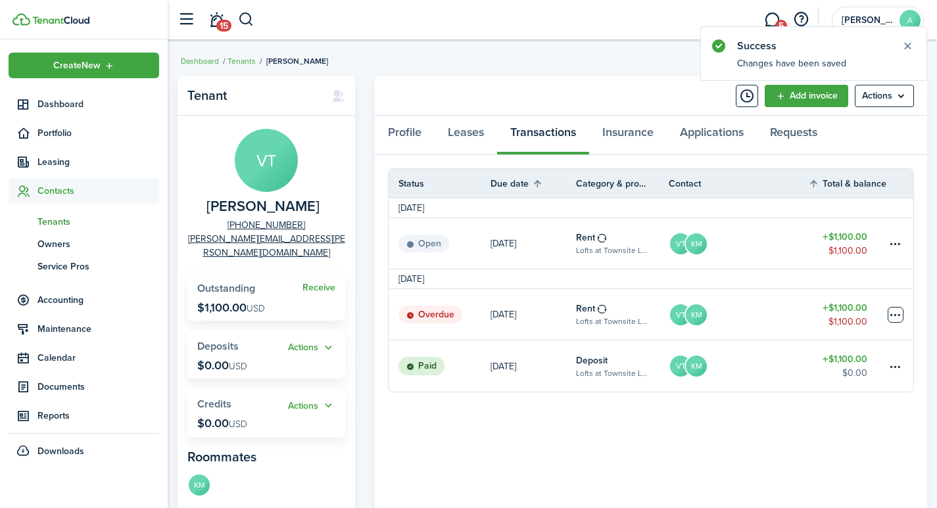
click at [892, 314] on table-menu-btn-icon at bounding box center [895, 315] width 16 height 16
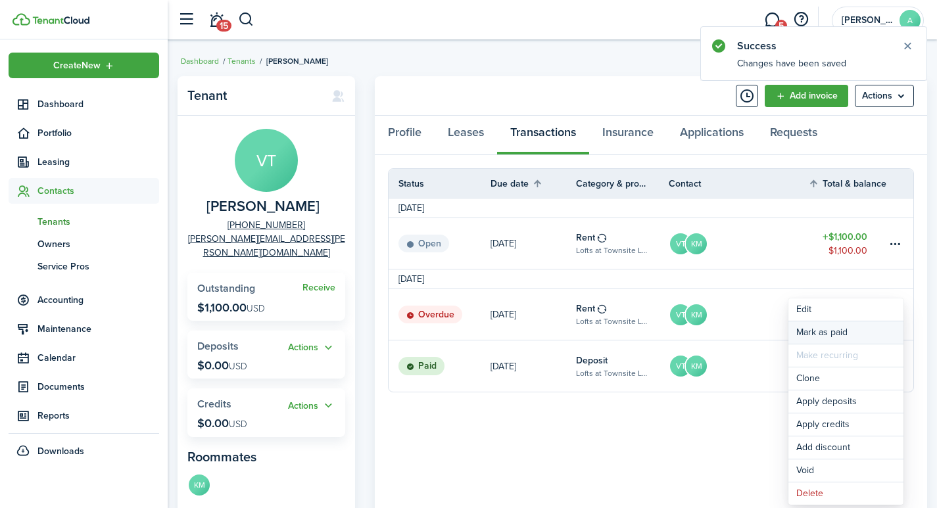
click at [810, 331] on link "Mark as paid" at bounding box center [845, 332] width 115 height 22
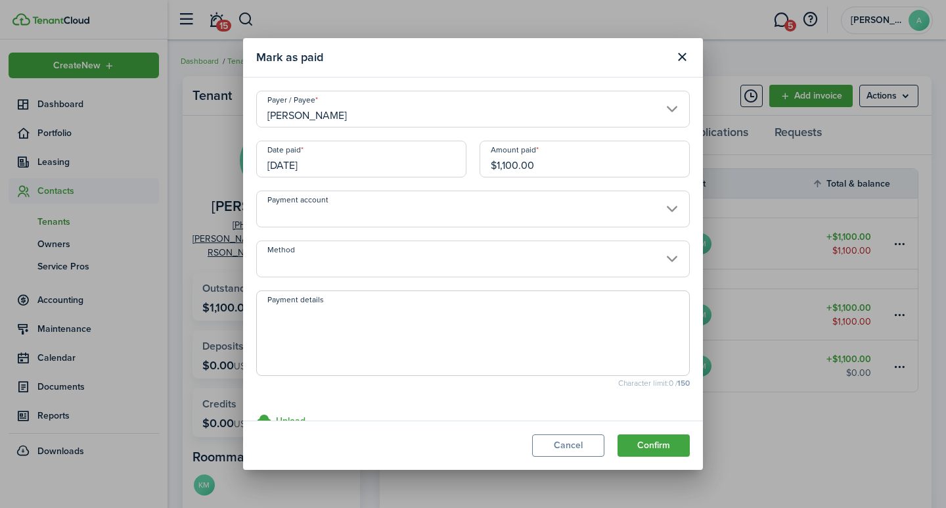
click at [347, 169] on input "[DATE]" at bounding box center [361, 159] width 210 height 37
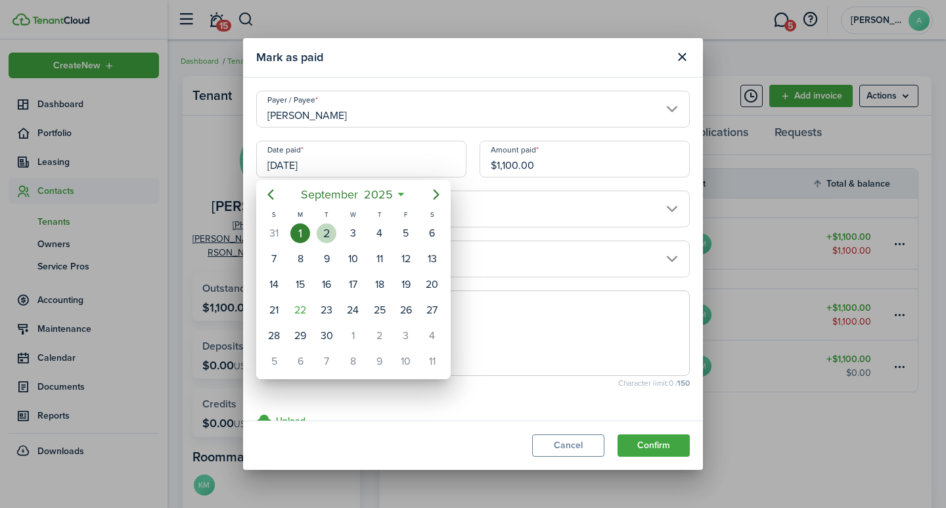
click at [329, 227] on div "2" at bounding box center [327, 233] width 20 height 20
type input "[DATE]"
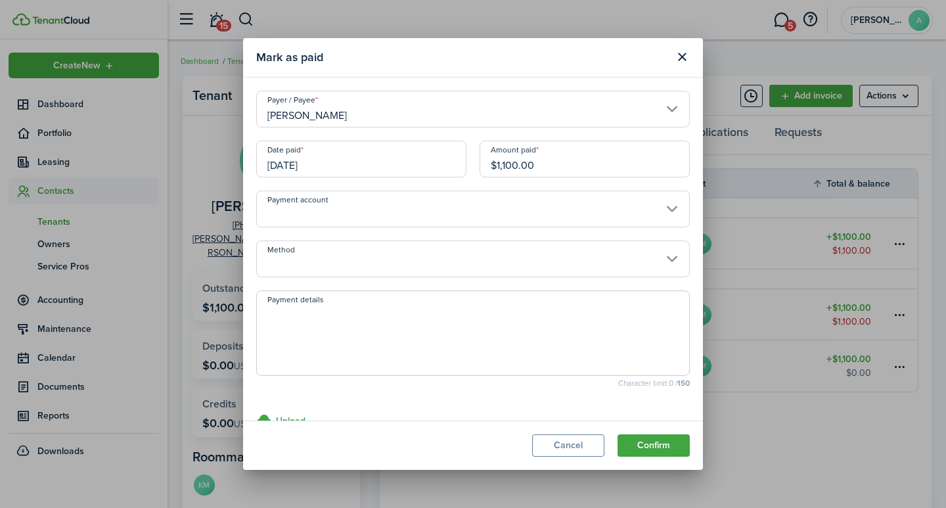
drag, startPoint x: 544, startPoint y: 166, endPoint x: 446, endPoint y: 160, distance: 98.2
click at [446, 160] on div "Date paid [DATE] Amount paid $1,100.00" at bounding box center [473, 166] width 447 height 50
click at [323, 214] on input "Payment account" at bounding box center [473, 209] width 434 height 37
type input "$550.00"
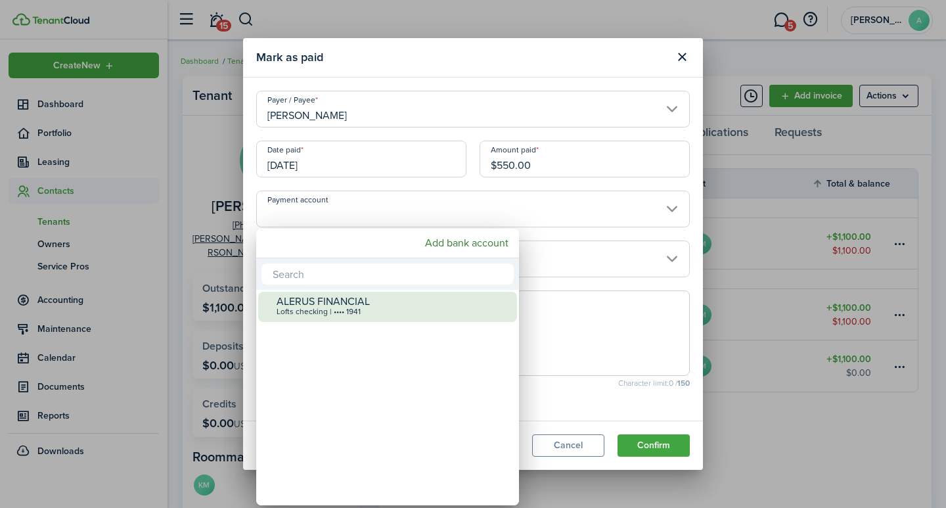
drag, startPoint x: 309, startPoint y: 317, endPoint x: 310, endPoint y: 308, distance: 9.2
click at [309, 316] on div "ALERUS FINANCIAL Lofts checking | •••• 1941" at bounding box center [393, 306] width 233 height 29
type input "•••• •••• •••• 1941"
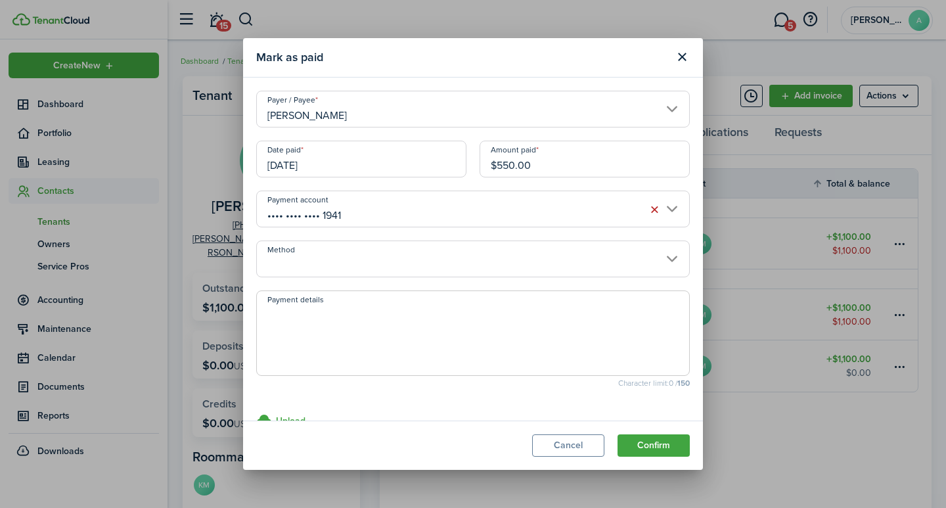
click at [316, 265] on input "Method" at bounding box center [473, 259] width 434 height 37
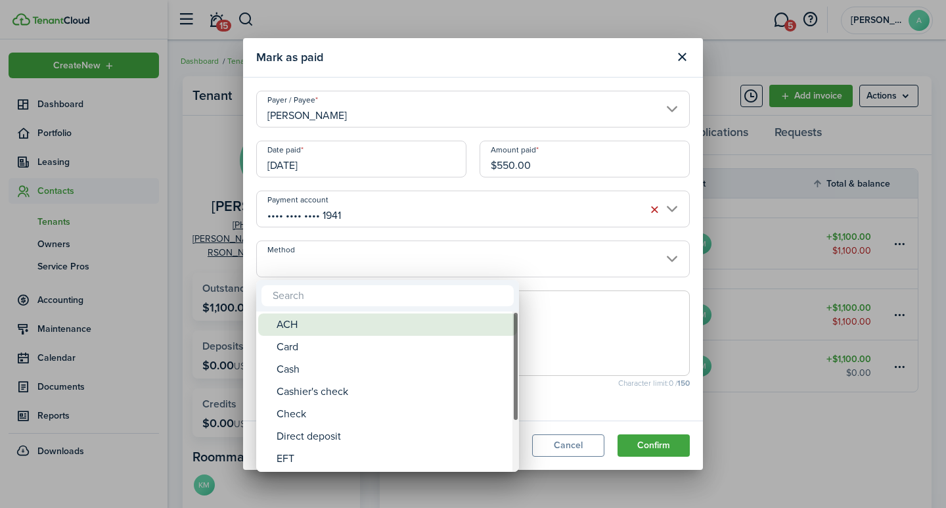
click at [305, 326] on div "ACH" at bounding box center [393, 325] width 233 height 22
type input "ACH"
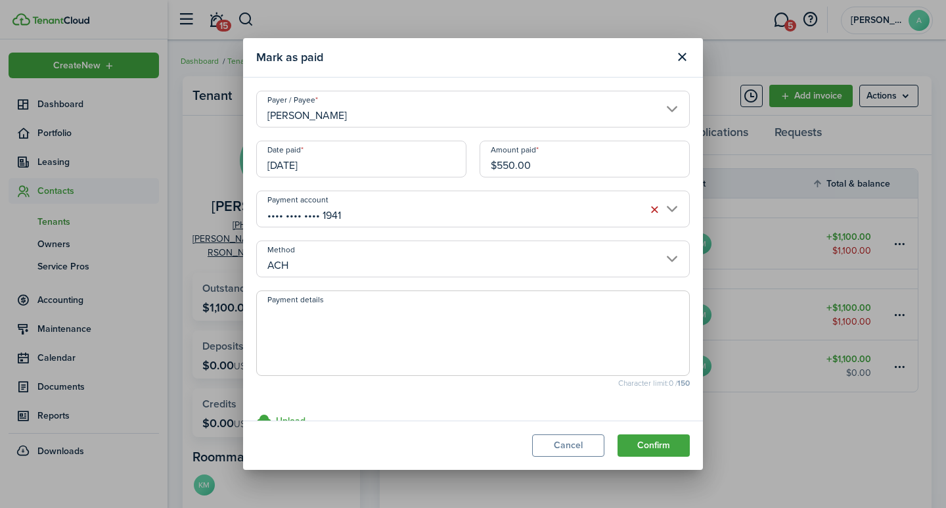
drag, startPoint x: 306, startPoint y: 318, endPoint x: 317, endPoint y: 306, distance: 17.2
click at [307, 318] on textarea "Payment details" at bounding box center [473, 337] width 432 height 63
type textarea "September rent - 1292-4310"
click at [647, 439] on button "Confirm" at bounding box center [654, 445] width 72 height 22
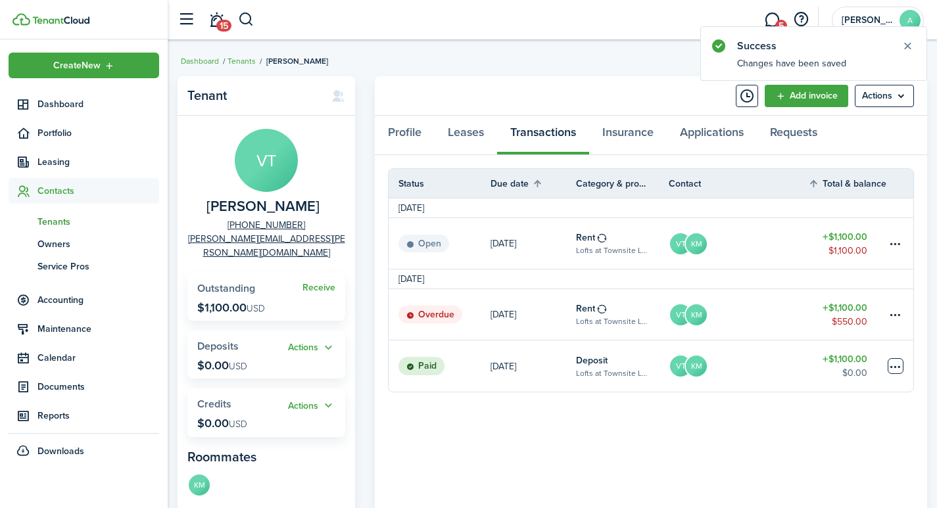
click at [893, 365] on table-menu-btn-icon at bounding box center [895, 366] width 16 height 16
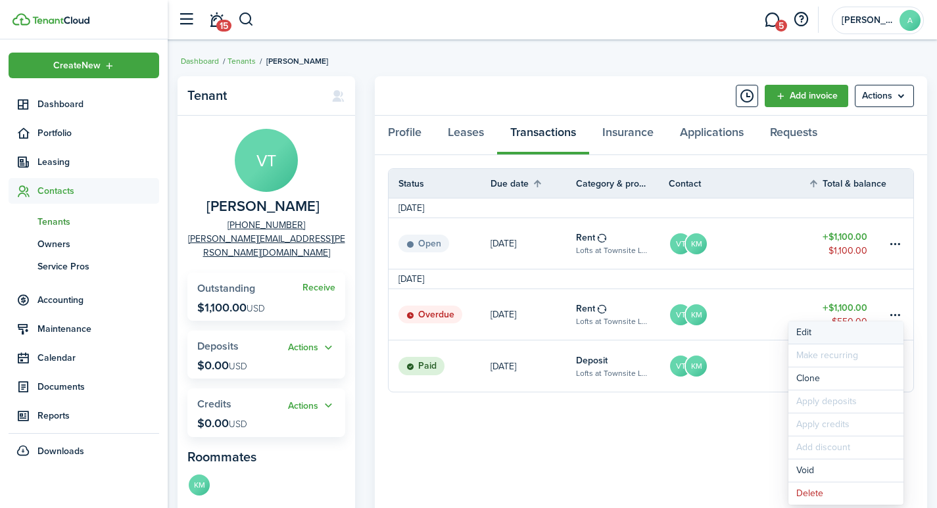
click at [799, 331] on button "Edit" at bounding box center [845, 332] width 115 height 22
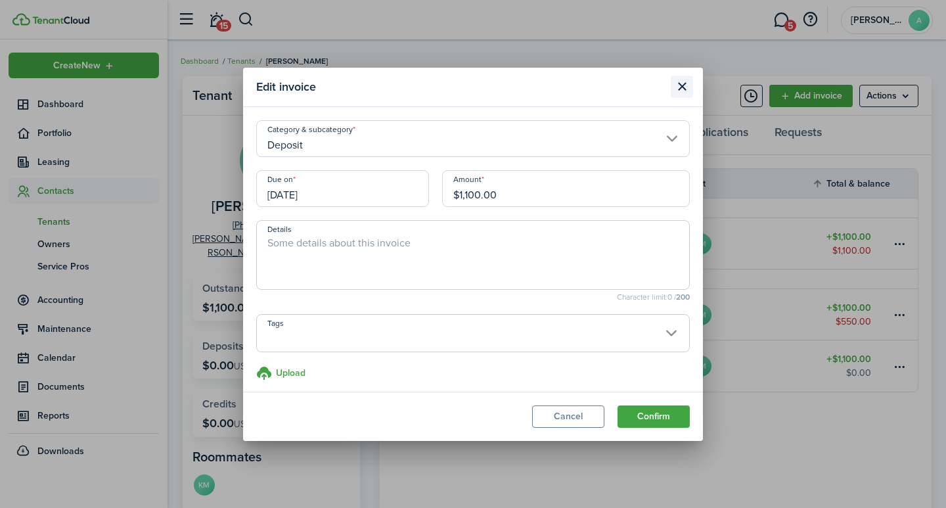
click at [688, 85] on button "Close modal" at bounding box center [682, 87] width 22 height 22
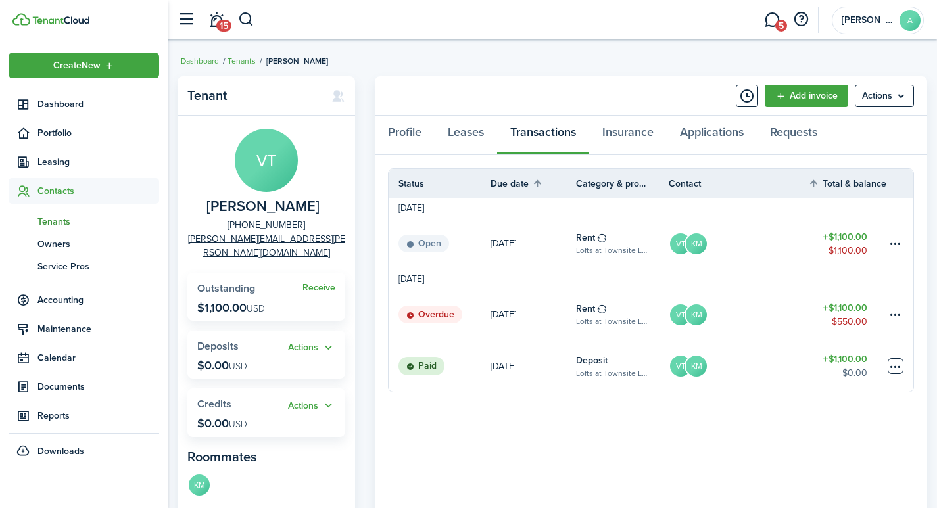
click at [895, 366] on table-menu-btn-icon "Open menu" at bounding box center [895, 366] width 16 height 16
drag, startPoint x: 658, startPoint y: 482, endPoint x: 647, endPoint y: 472, distance: 15.3
click at [657, 482] on panel-main-body "Status Due date Category & property Contact Total & balance Actions [DATE] Open…" at bounding box center [651, 408] width 552 height 506
click at [590, 358] on table-info-title "Deposit" at bounding box center [592, 361] width 32 height 14
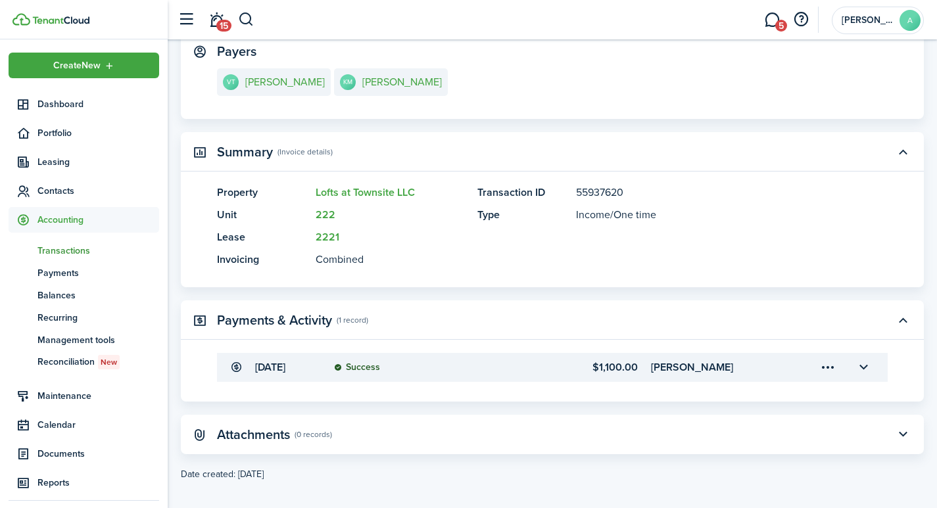
scroll to position [227, 0]
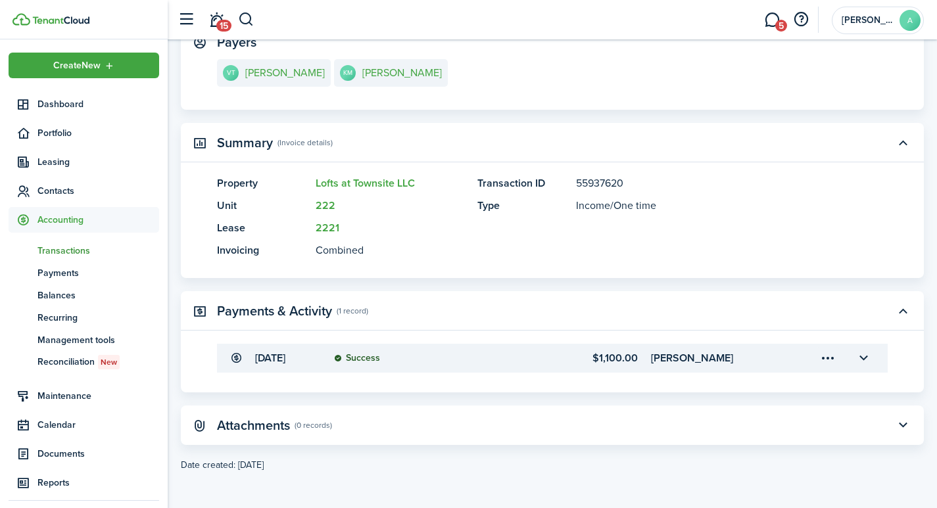
click at [826, 360] on menu-trigger-card "Open menu" at bounding box center [827, 358] width 22 height 22
click at [750, 386] on button "Edit" at bounding box center [781, 387] width 115 height 23
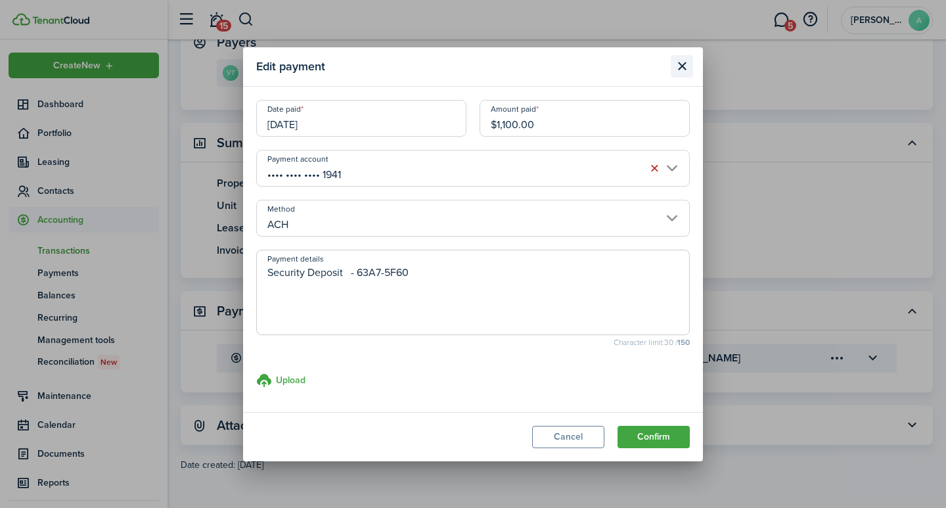
click at [686, 67] on button "Close modal" at bounding box center [682, 66] width 22 height 22
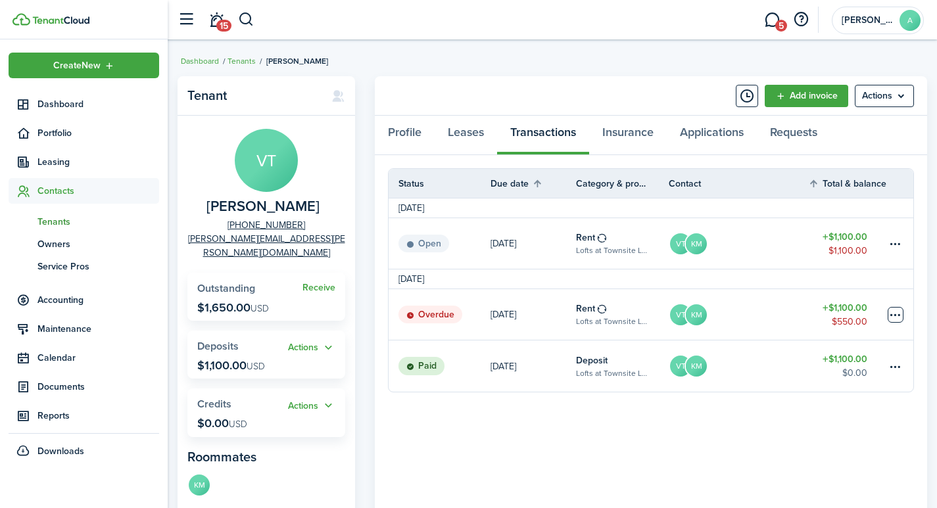
click at [895, 314] on table-menu-btn-icon at bounding box center [895, 315] width 16 height 16
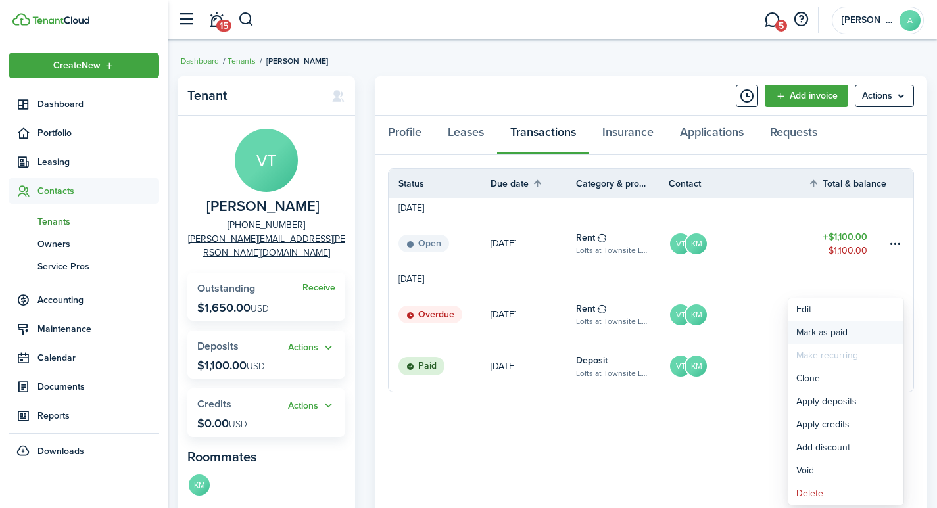
click at [814, 331] on link "Mark as paid" at bounding box center [845, 332] width 115 height 22
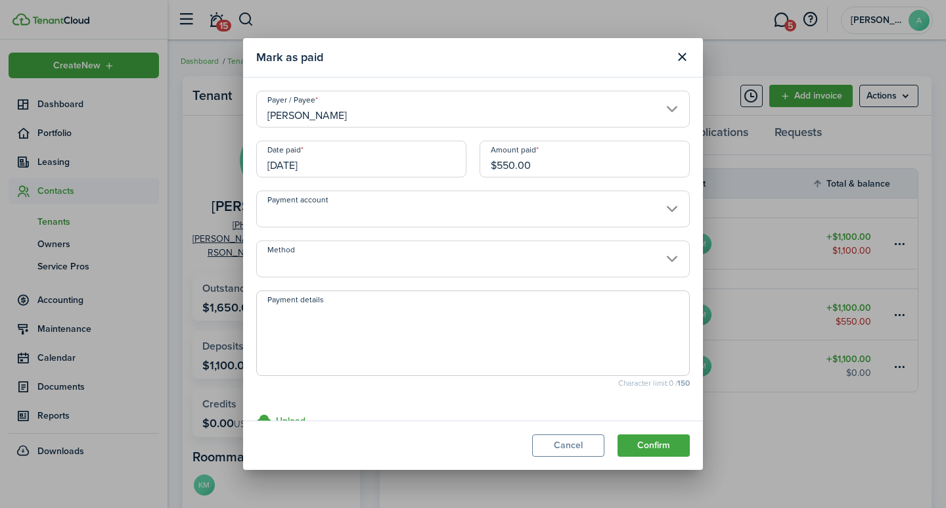
click at [390, 114] on input "[PERSON_NAME]" at bounding box center [473, 109] width 434 height 37
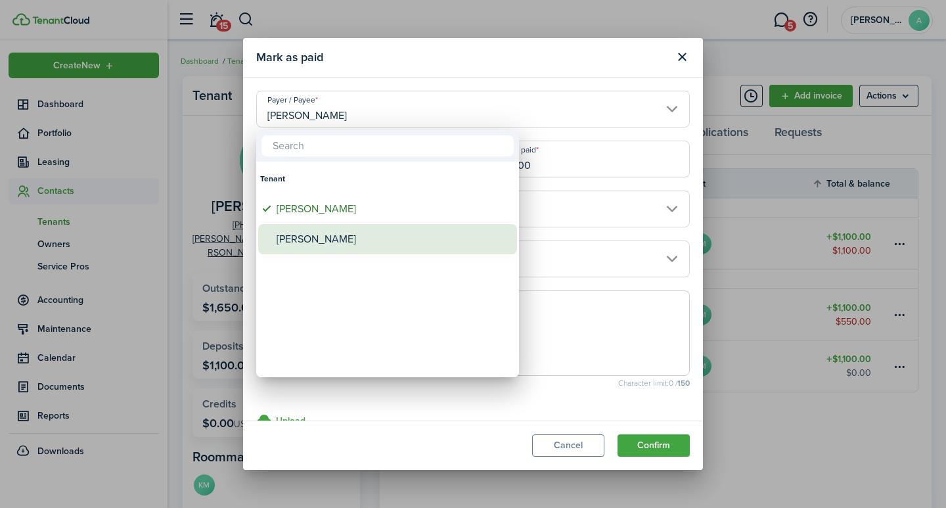
click at [321, 235] on div "[PERSON_NAME]" at bounding box center [393, 239] width 233 height 30
type input "[PERSON_NAME]"
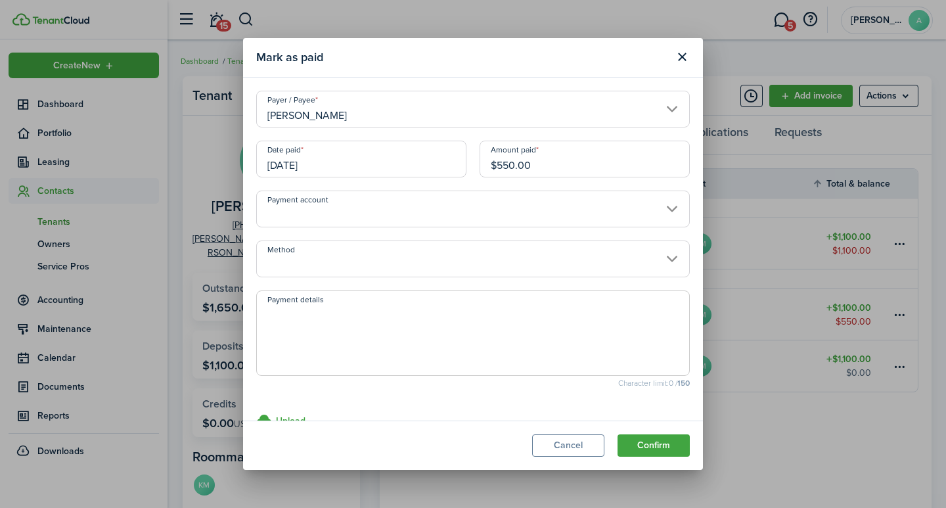
click at [346, 208] on input "Payment account" at bounding box center [473, 209] width 434 height 37
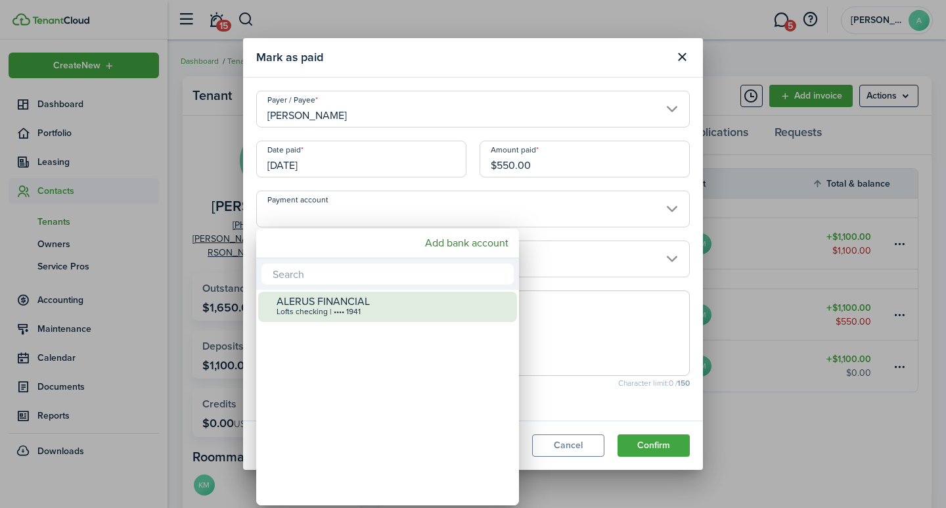
click at [331, 299] on div "ALERUS FINANCIAL" at bounding box center [393, 302] width 233 height 12
type input "•••• •••• •••• 1941"
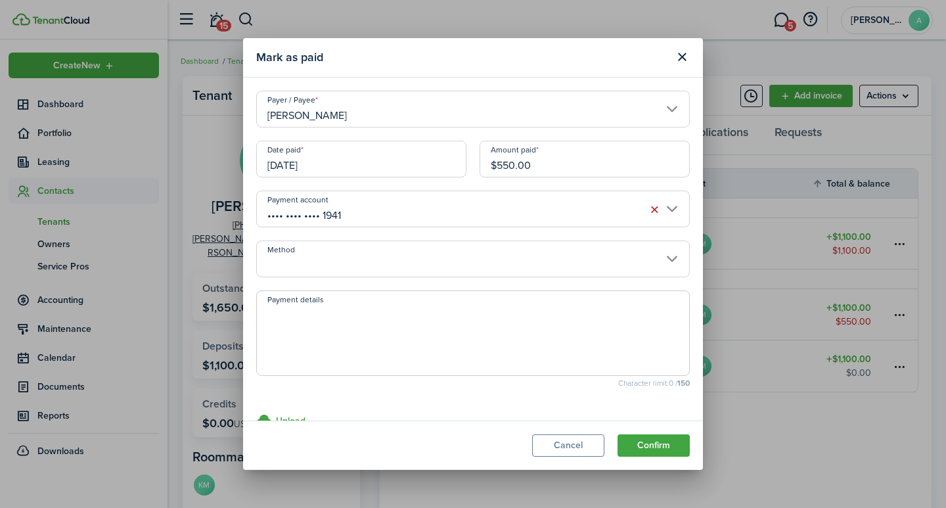
click at [342, 262] on input "Method" at bounding box center [473, 259] width 434 height 37
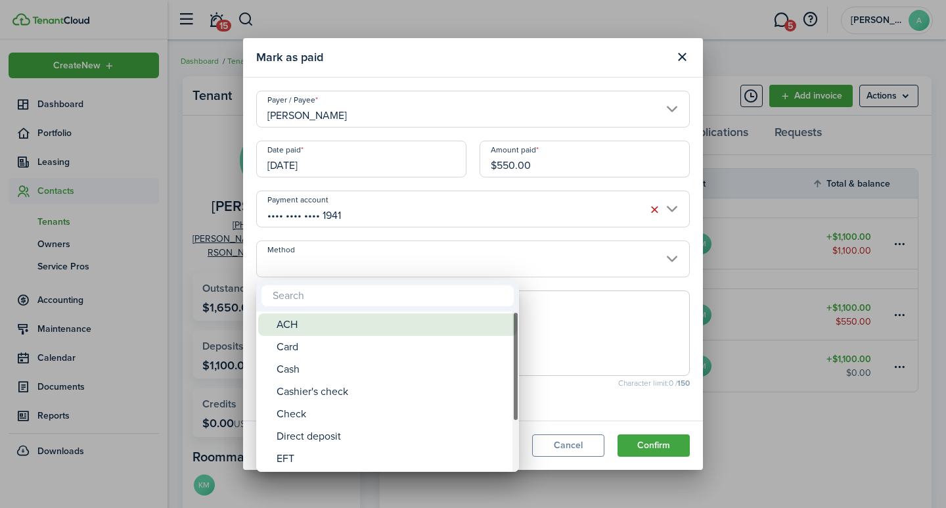
click at [308, 319] on div "ACH" at bounding box center [393, 325] width 233 height 22
type input "ACH"
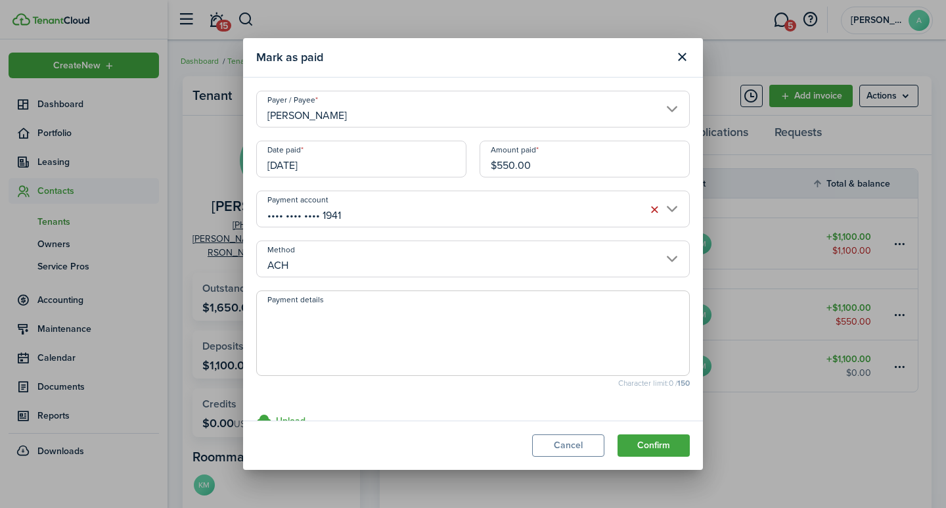
click at [317, 319] on textarea "Payment details" at bounding box center [473, 337] width 432 height 63
type textarea "September rent - 5FAD-5600"
click at [659, 441] on button "Confirm" at bounding box center [654, 445] width 72 height 22
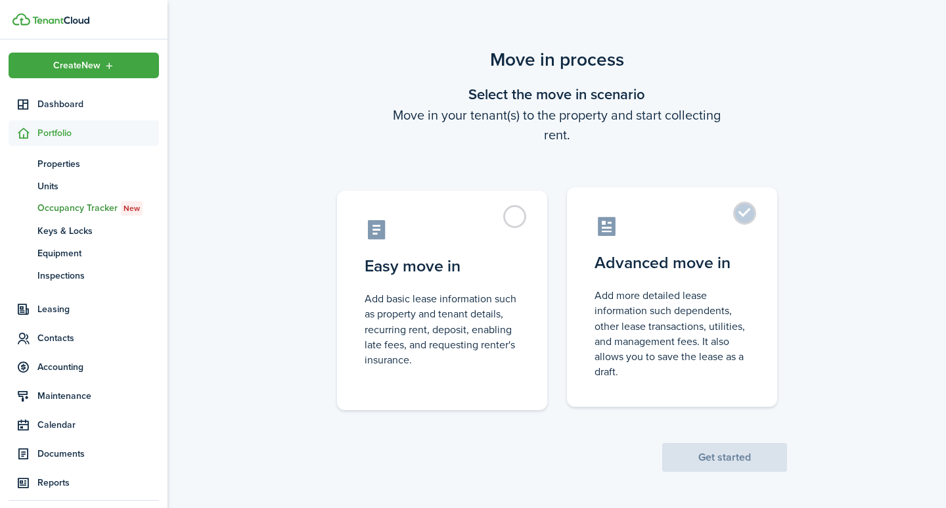
click at [741, 206] on label "Advanced move in Add more detailed lease information such dependents, other lea…" at bounding box center [672, 297] width 210 height 220
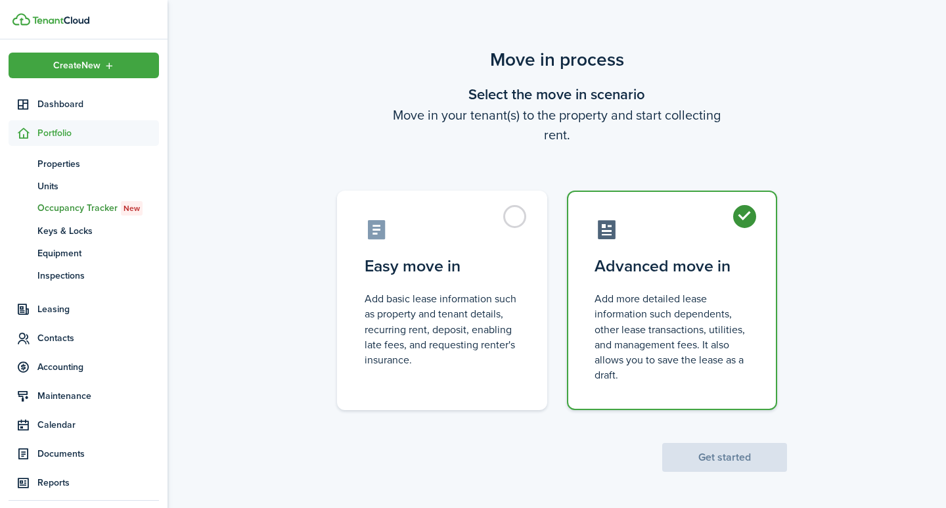
radio input "true"
click at [733, 454] on button "Get started" at bounding box center [725, 457] width 125 height 29
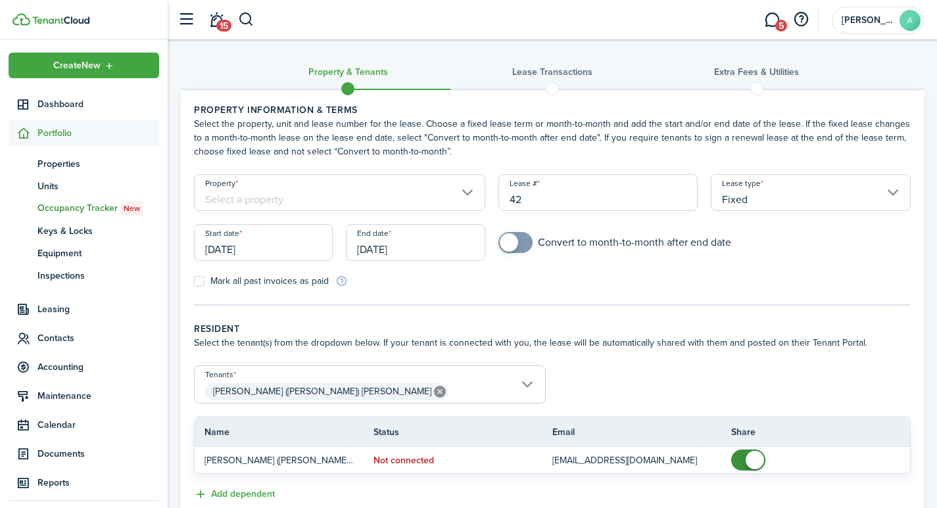
click at [316, 192] on input "Property" at bounding box center [339, 192] width 291 height 37
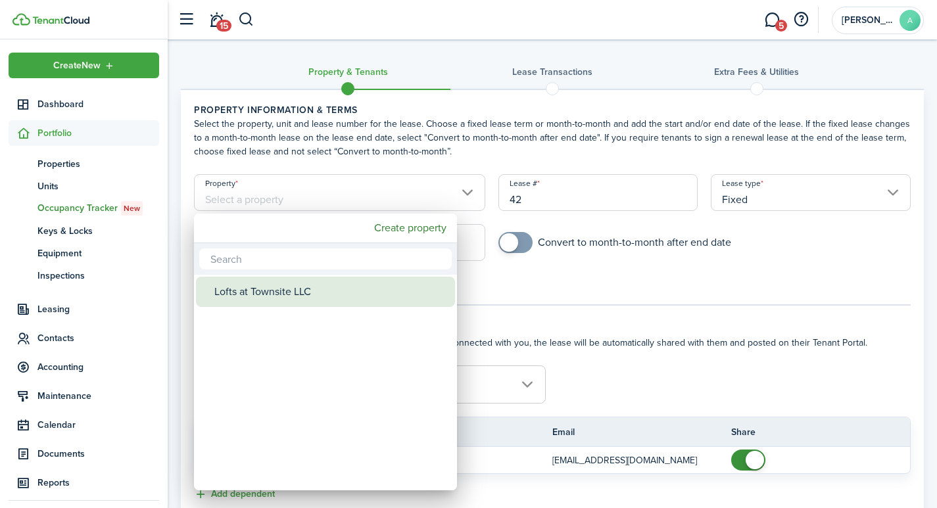
click at [273, 290] on div "Lofts at Townsite LLC" at bounding box center [330, 292] width 233 height 30
type input "Lofts at Townsite LLC"
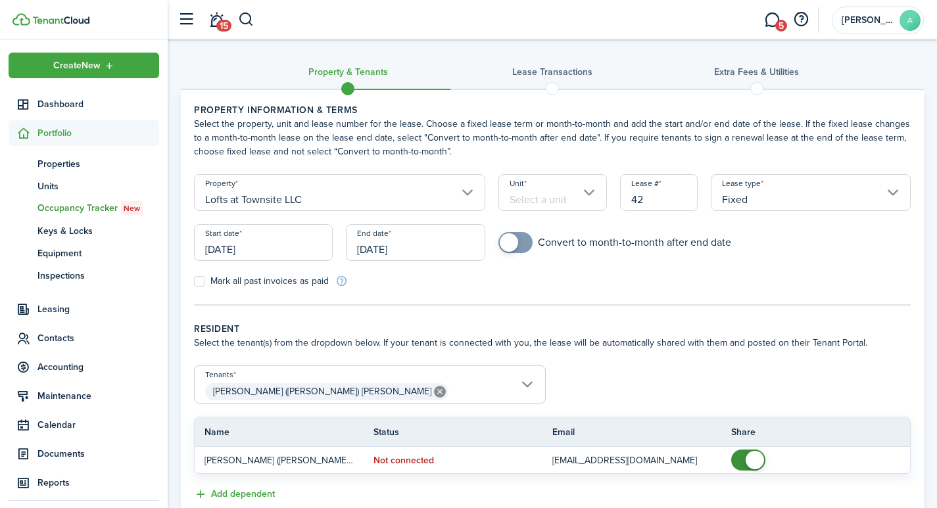
click at [557, 200] on input "Unit" at bounding box center [552, 192] width 108 height 37
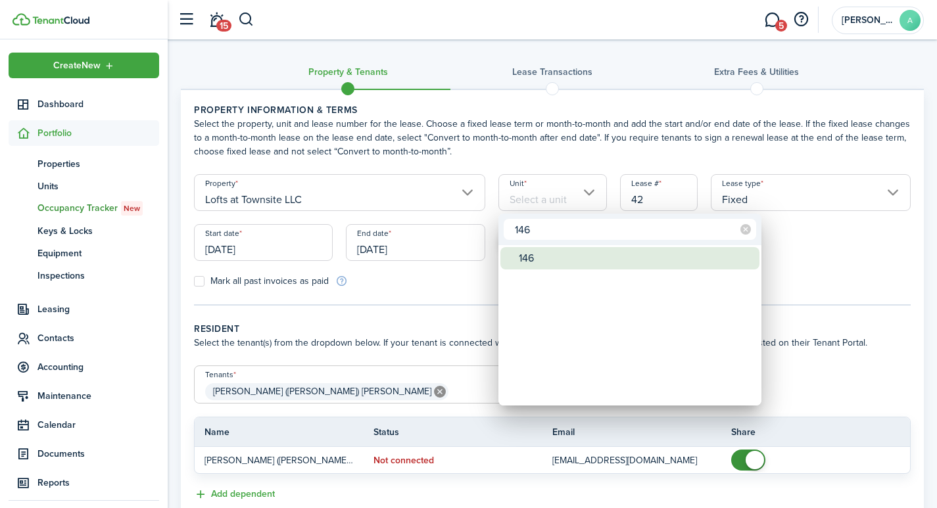
type input "146"
click at [539, 258] on div "146" at bounding box center [635, 258] width 233 height 22
type input "146"
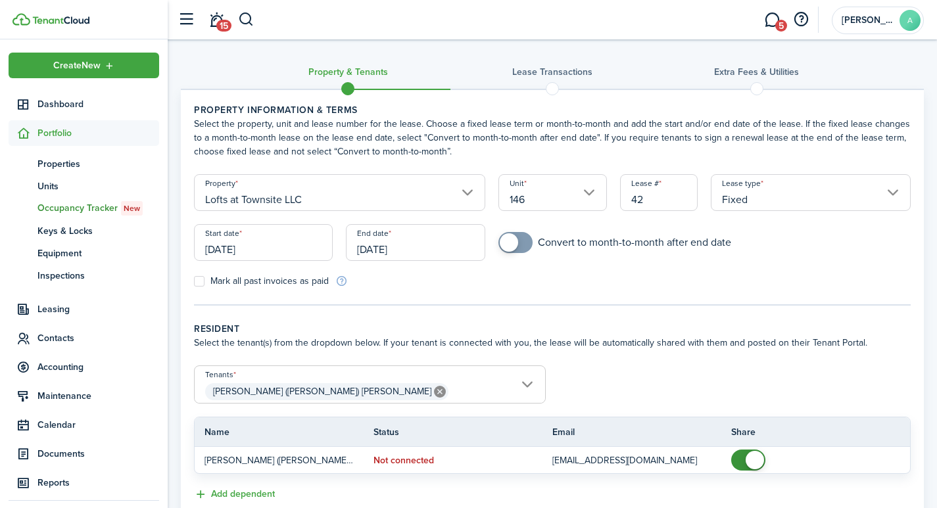
drag, startPoint x: 662, startPoint y: 200, endPoint x: 609, endPoint y: 201, distance: 52.6
click at [609, 201] on form "Property Lofts at Townsite LLC Unit 146 Lease # 42 Lease type Fixed Start date …" at bounding box center [552, 231] width 730 height 114
click at [770, 200] on input "Fixed" at bounding box center [811, 192] width 200 height 37
type input "1461"
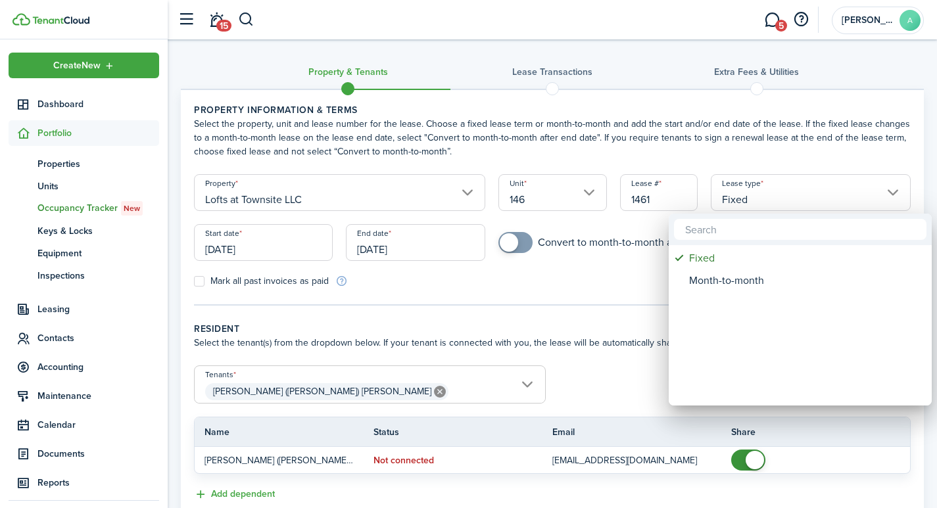
click at [829, 193] on div at bounding box center [468, 254] width 1147 height 718
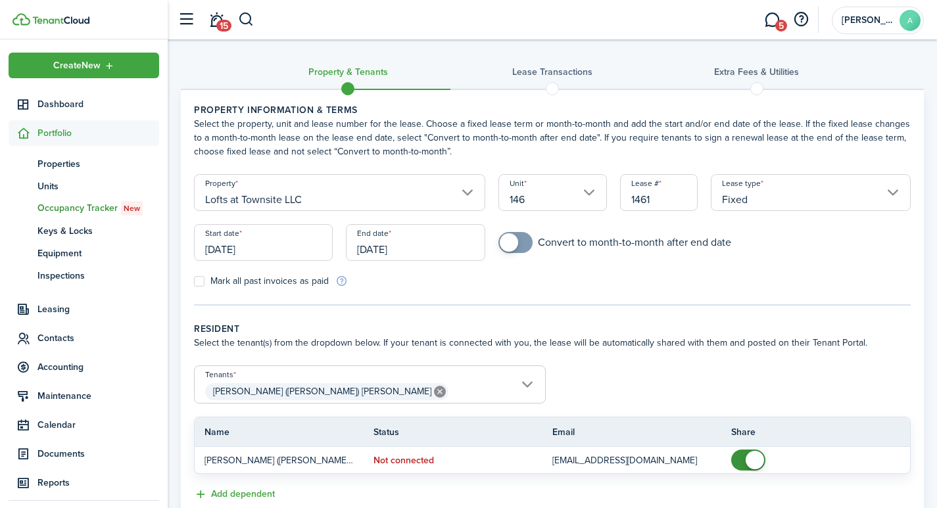
click at [277, 249] on input "[DATE]" at bounding box center [263, 242] width 139 height 37
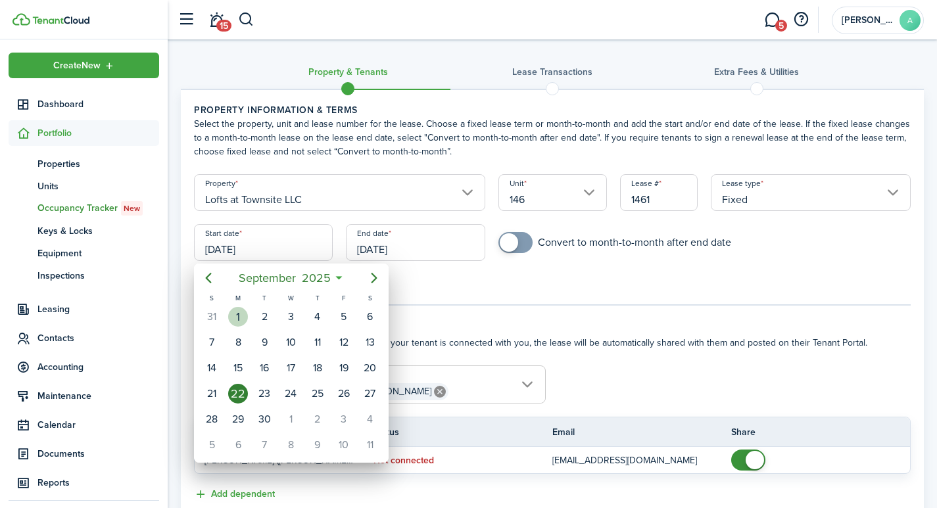
click at [240, 316] on div "1" at bounding box center [238, 317] width 20 height 20
type input "[DATE]"
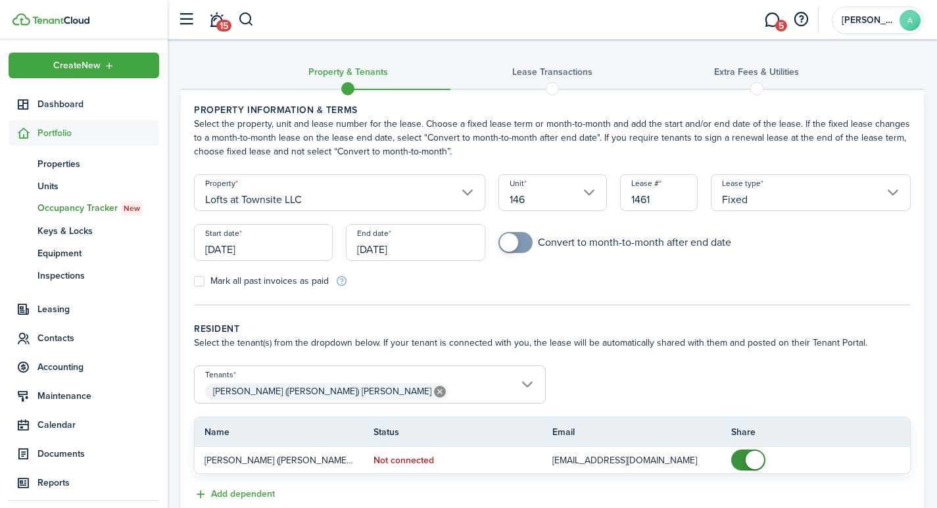
click at [410, 248] on input "[DATE]" at bounding box center [415, 242] width 139 height 37
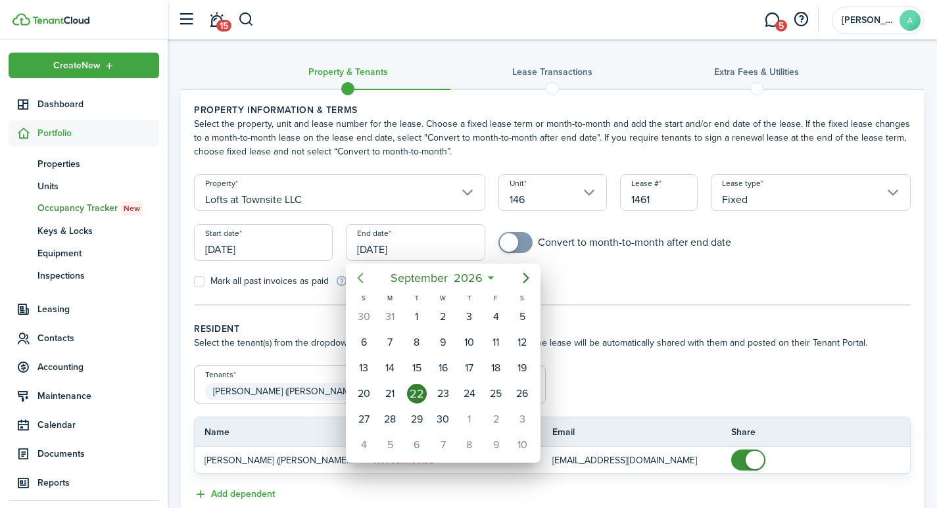
click at [358, 275] on icon "Previous page" at bounding box center [360, 278] width 16 height 16
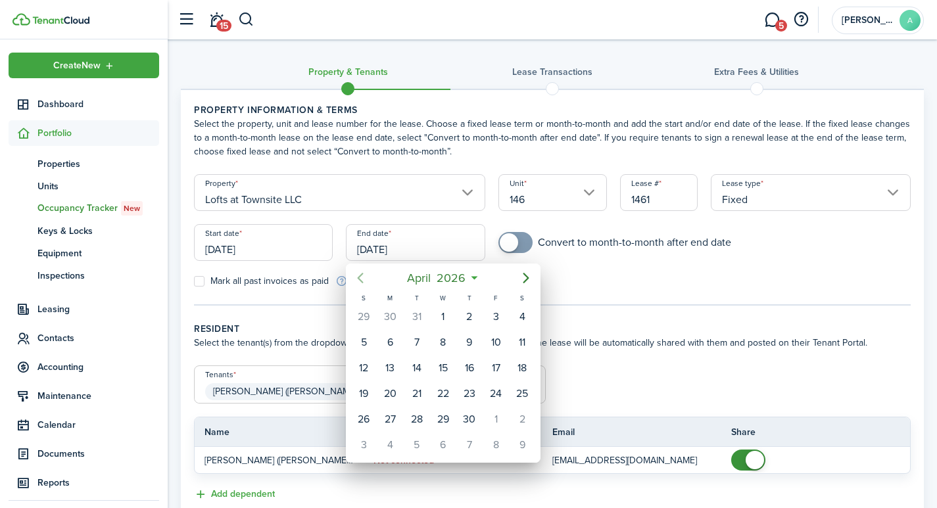
click at [358, 275] on icon "Previous page" at bounding box center [360, 278] width 16 height 16
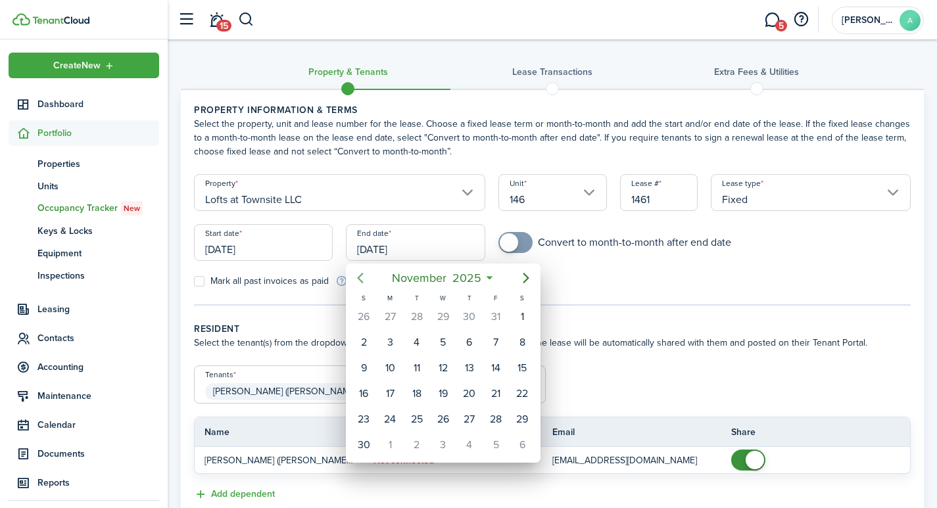
click at [358, 275] on icon "Previous page" at bounding box center [360, 278] width 16 height 16
click at [414, 416] on div "30" at bounding box center [417, 419] width 20 height 20
type input "[DATE]"
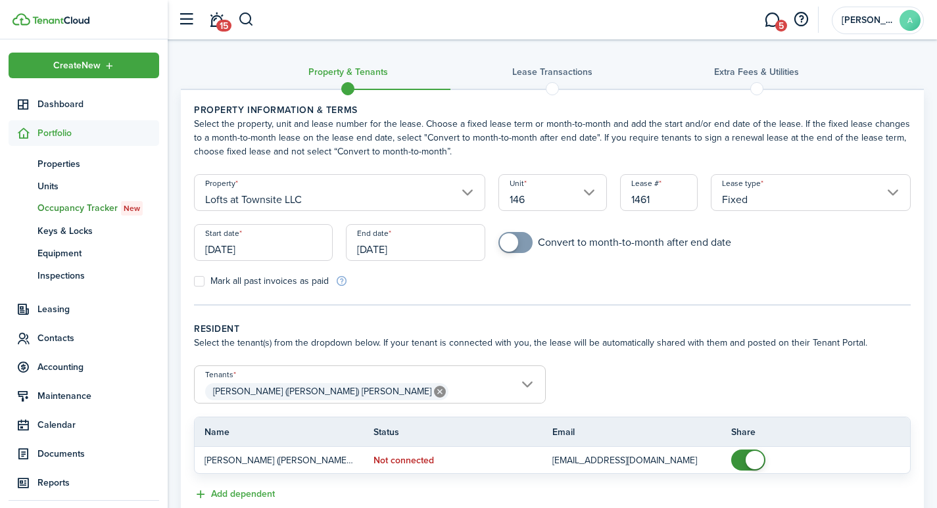
checkbox input "true"
click at [517, 245] on span at bounding box center [509, 242] width 18 height 18
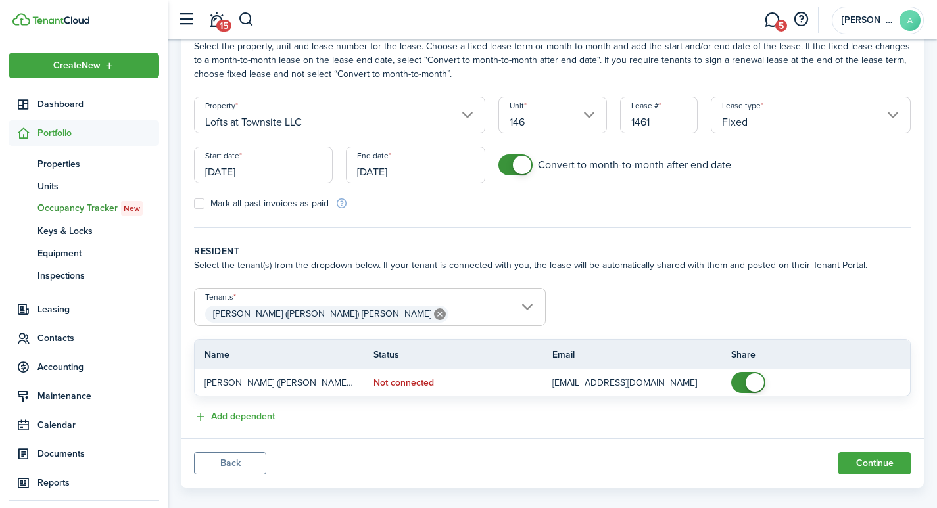
scroll to position [93, 0]
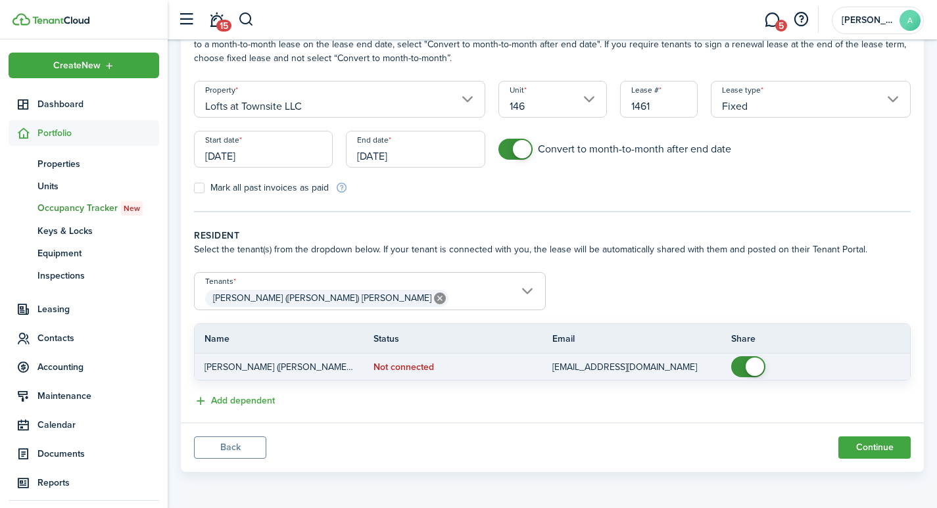
checkbox input "false"
click at [756, 368] on span at bounding box center [754, 367] width 18 height 18
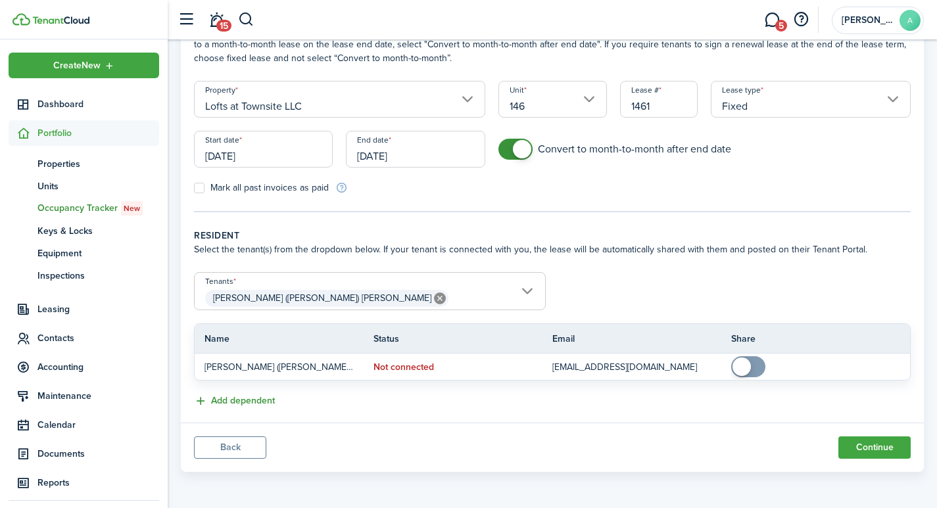
click at [200, 398] on button "Add dependent" at bounding box center [234, 401] width 81 height 15
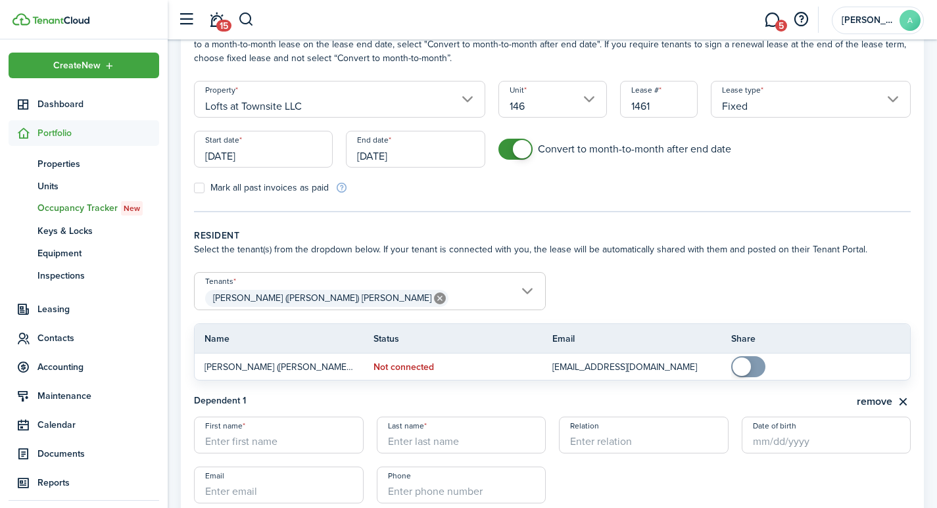
click at [296, 444] on input "First name" at bounding box center [279, 435] width 170 height 37
type input "Jaxson"
click at [427, 442] on input "Last name" at bounding box center [462, 435] width 170 height 37
type input "[PERSON_NAME]"
click at [600, 448] on input "Relation" at bounding box center [644, 435] width 170 height 37
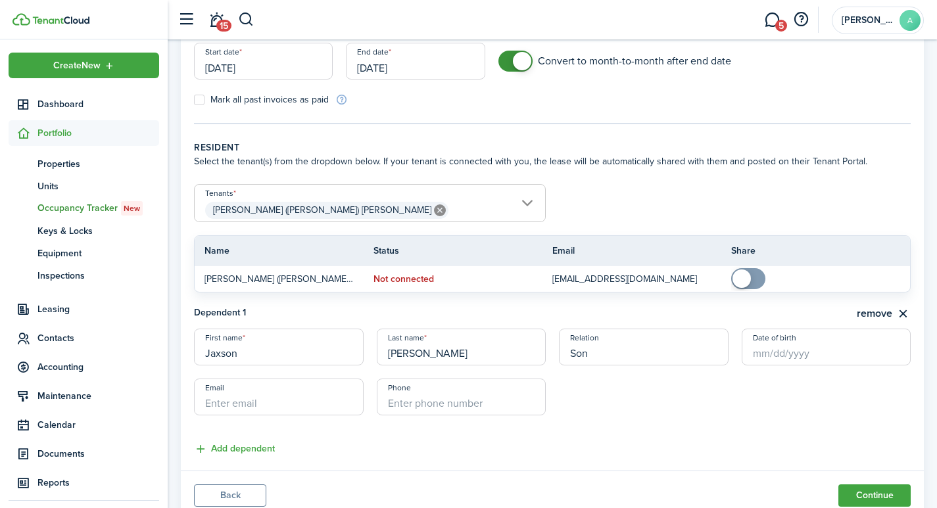
scroll to position [229, 0]
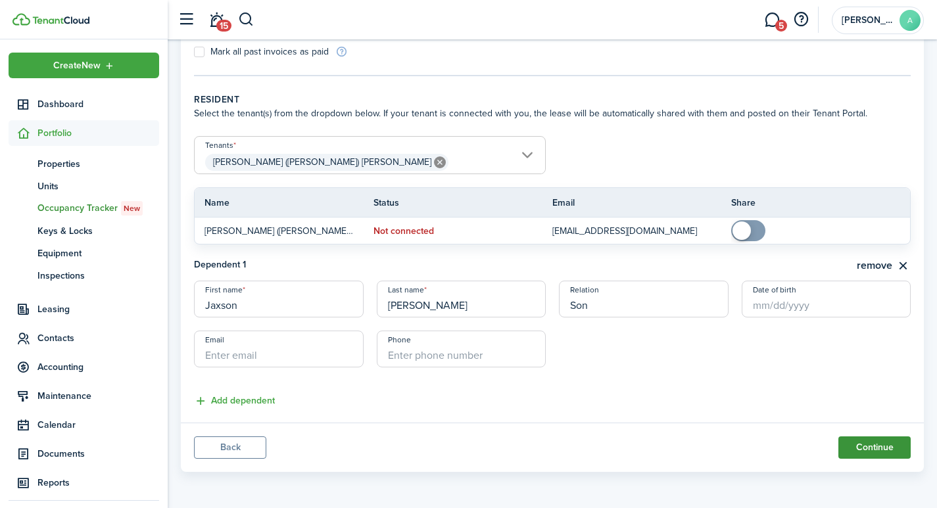
type input "Son"
click at [872, 440] on button "Continue" at bounding box center [874, 447] width 72 height 22
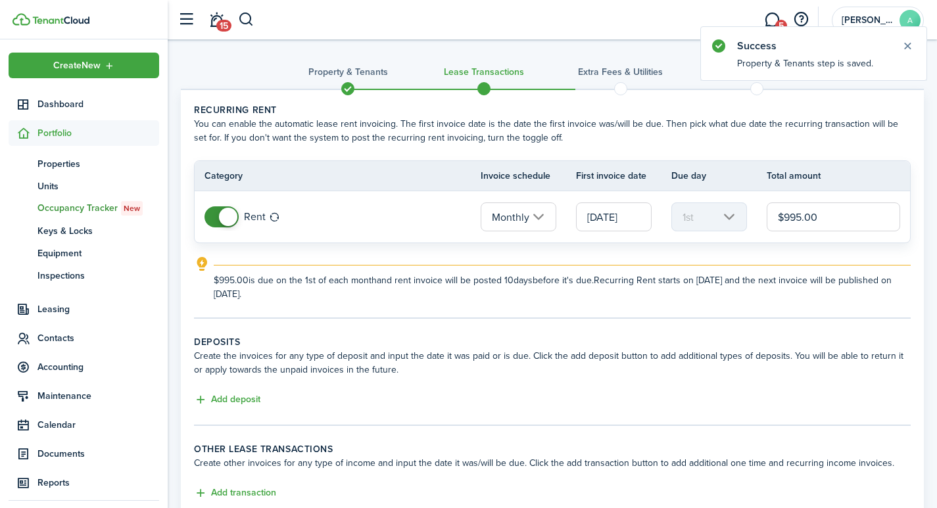
drag, startPoint x: 841, startPoint y: 217, endPoint x: 743, endPoint y: 226, distance: 98.4
click at [746, 225] on tr "Rent Monthly [DATE] 1st $995.00" at bounding box center [552, 216] width 715 height 51
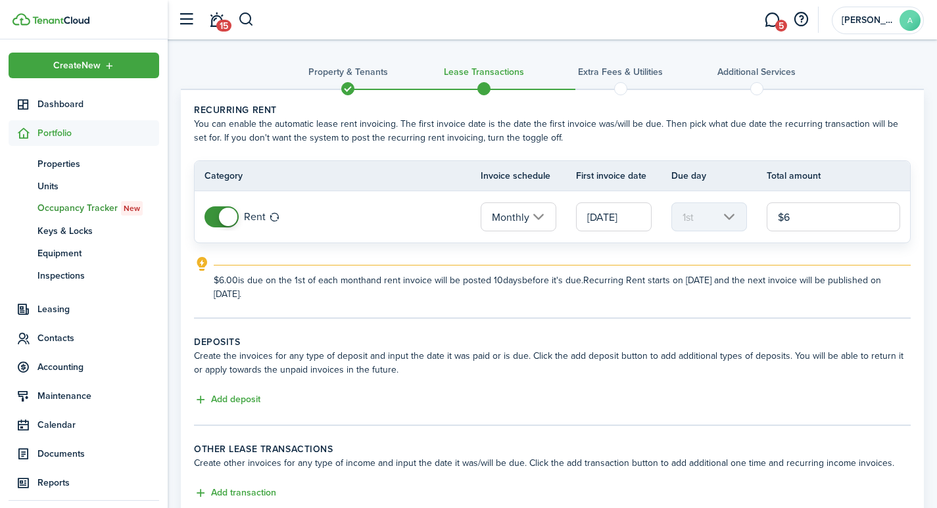
type input "$"
type input "$975.00"
click at [235, 397] on button "Add deposit" at bounding box center [227, 399] width 66 height 15
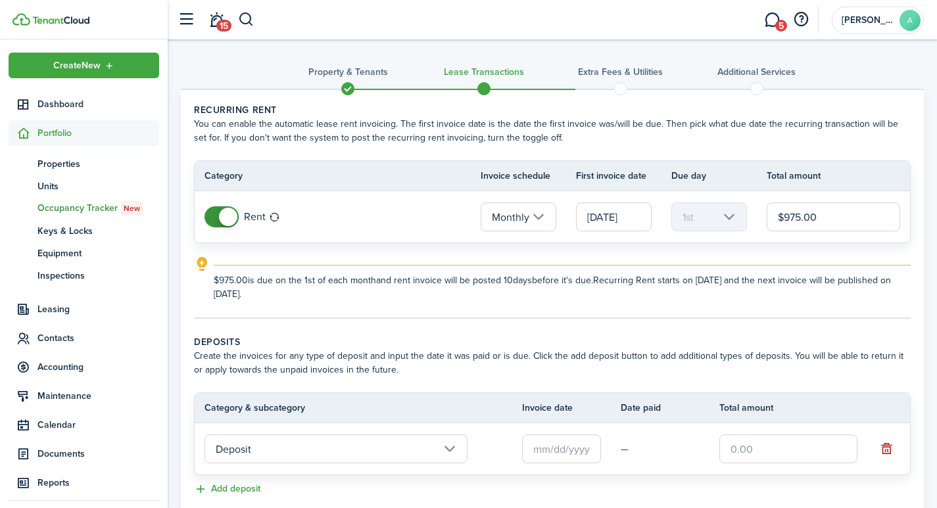
click at [757, 453] on input "text" at bounding box center [788, 448] width 138 height 29
click at [567, 444] on input "text" at bounding box center [561, 448] width 79 height 29
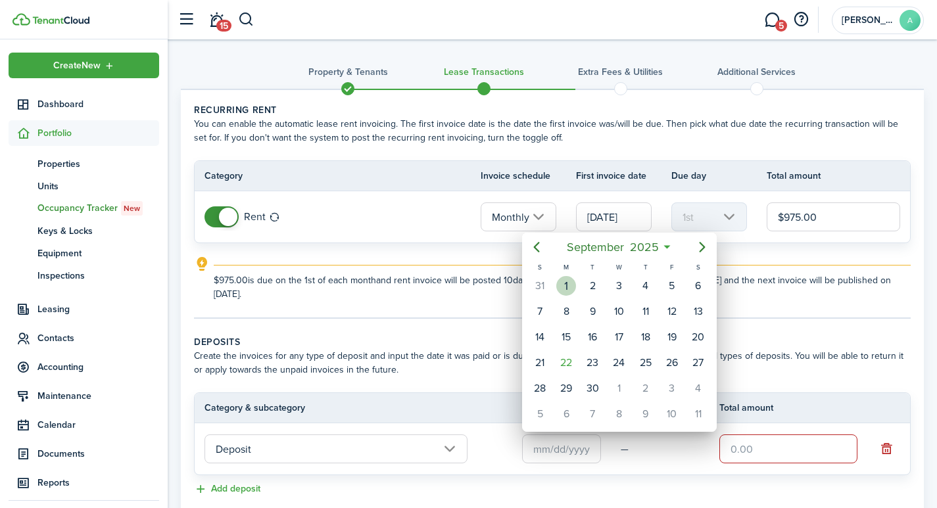
click at [566, 285] on div "1" at bounding box center [566, 286] width 20 height 20
type input "[DATE]"
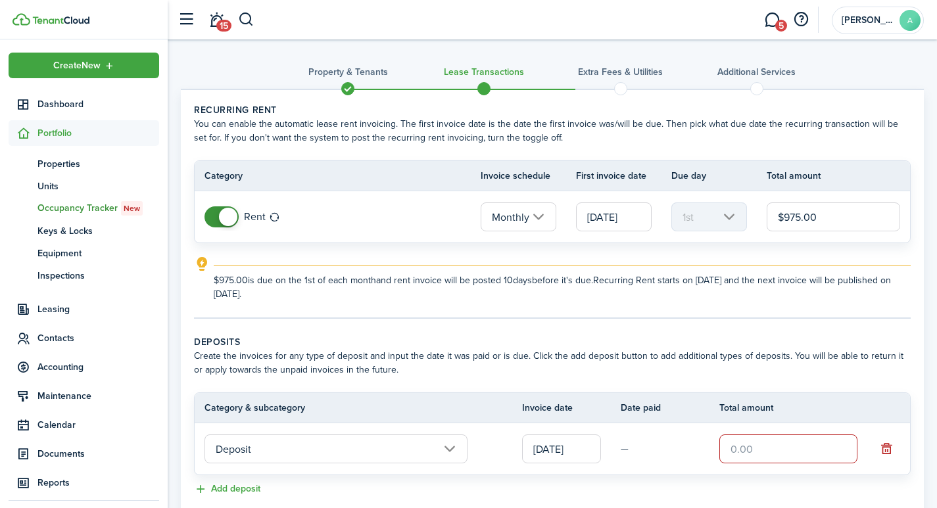
click at [745, 444] on input "text" at bounding box center [788, 448] width 138 height 29
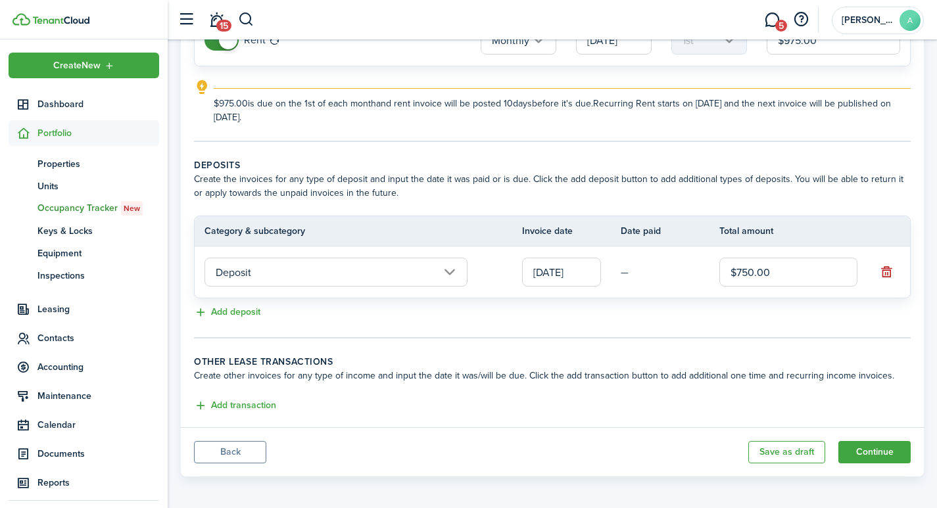
scroll to position [181, 0]
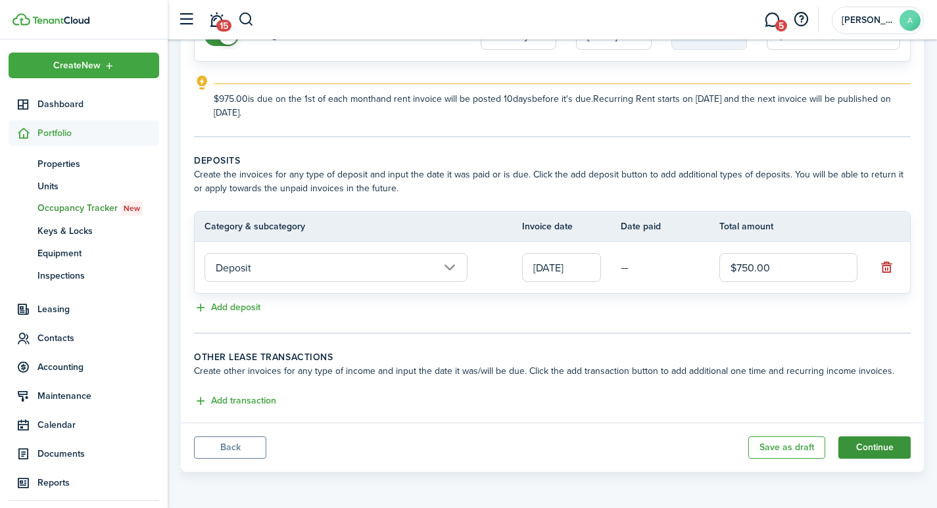
type input "$750.00"
click at [895, 442] on button "Continue" at bounding box center [874, 447] width 72 height 22
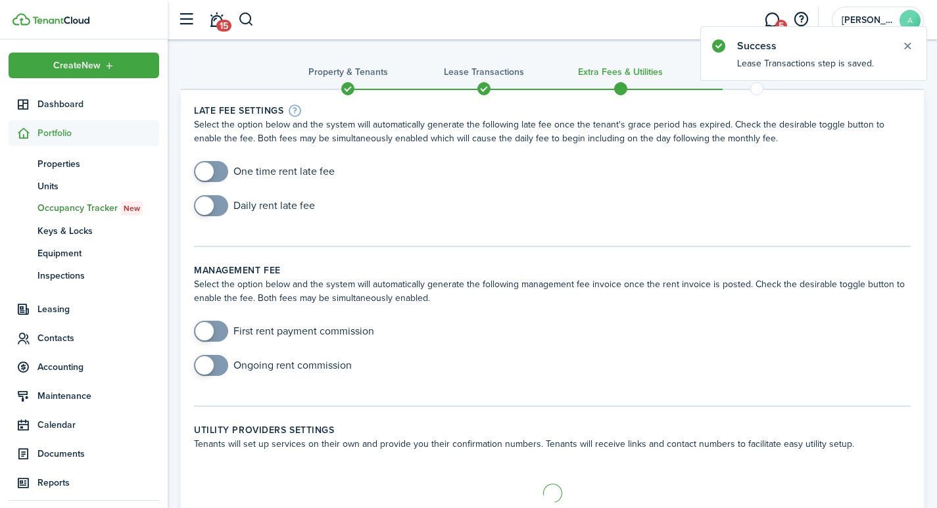
click at [306, 172] on input "checkbox" at bounding box center [264, 171] width 141 height 21
checkbox input "true"
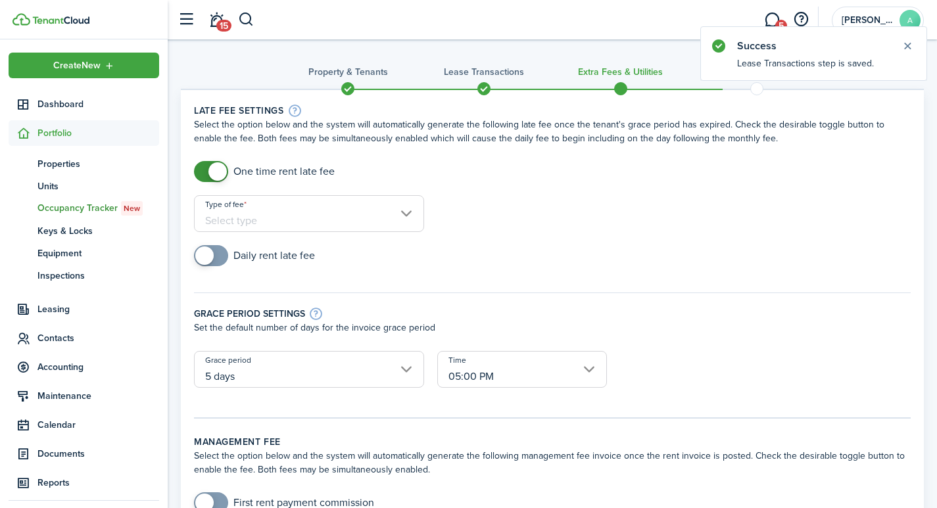
click at [323, 214] on input "Type of fee" at bounding box center [309, 213] width 230 height 37
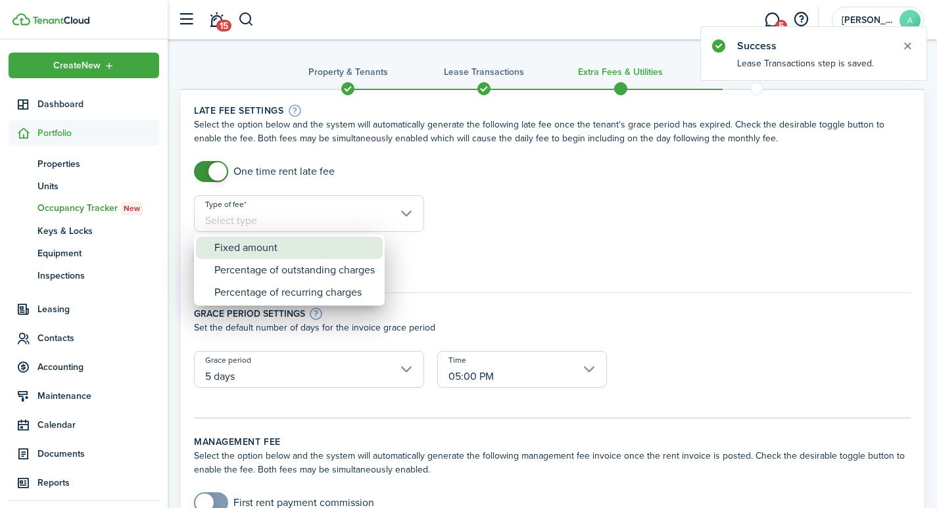
click at [259, 247] on div "Fixed amount" at bounding box center [294, 248] width 160 height 22
type input "Fixed amount"
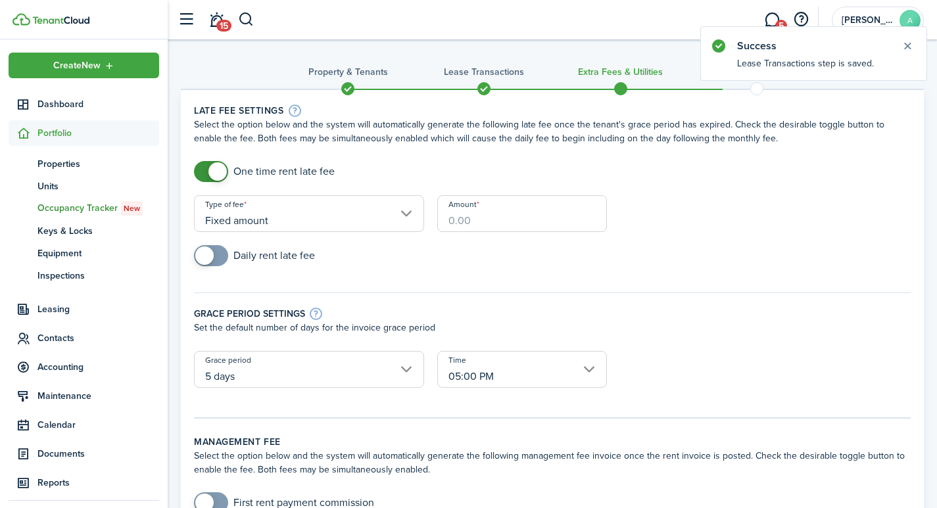
click at [484, 222] on input "Amount" at bounding box center [522, 213] width 170 height 37
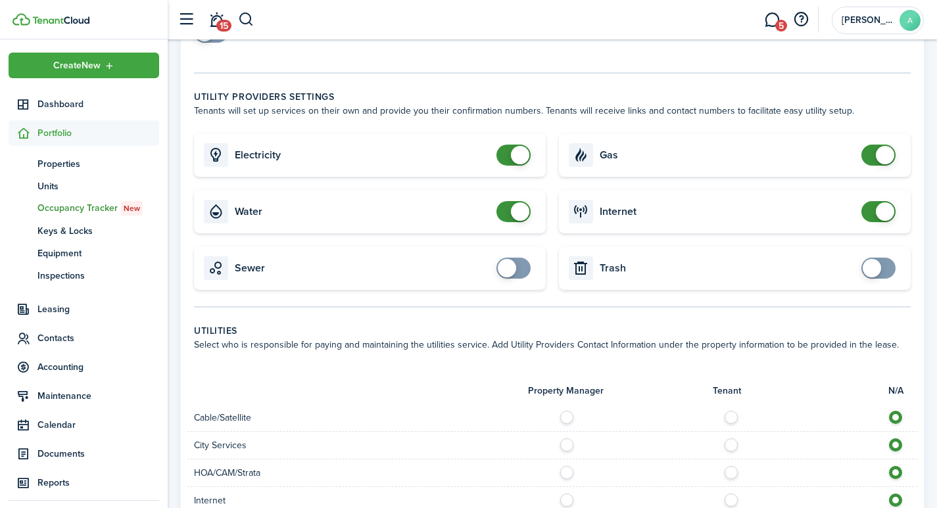
scroll to position [557, 0]
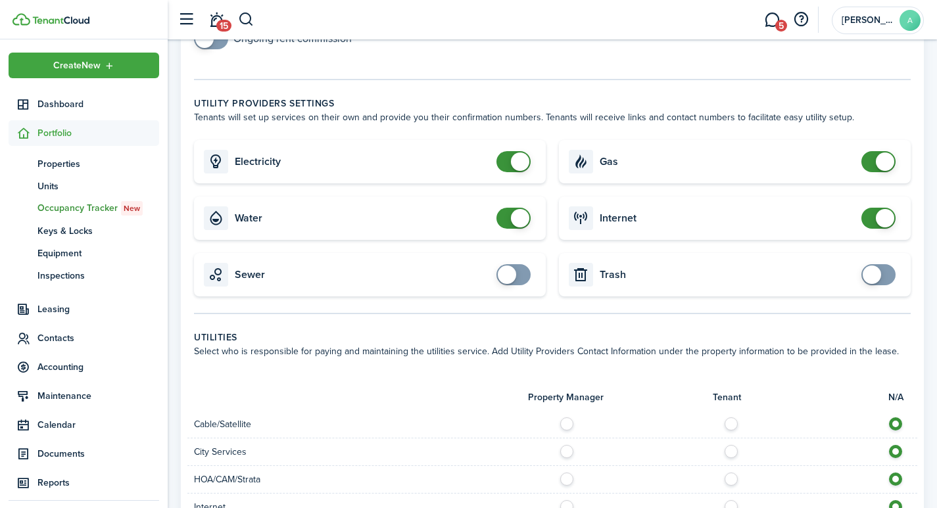
type input "$40.00"
checkbox input "false"
click at [521, 152] on span at bounding box center [520, 161] width 18 height 18
checkbox input "false"
click at [519, 209] on span at bounding box center [520, 218] width 18 height 18
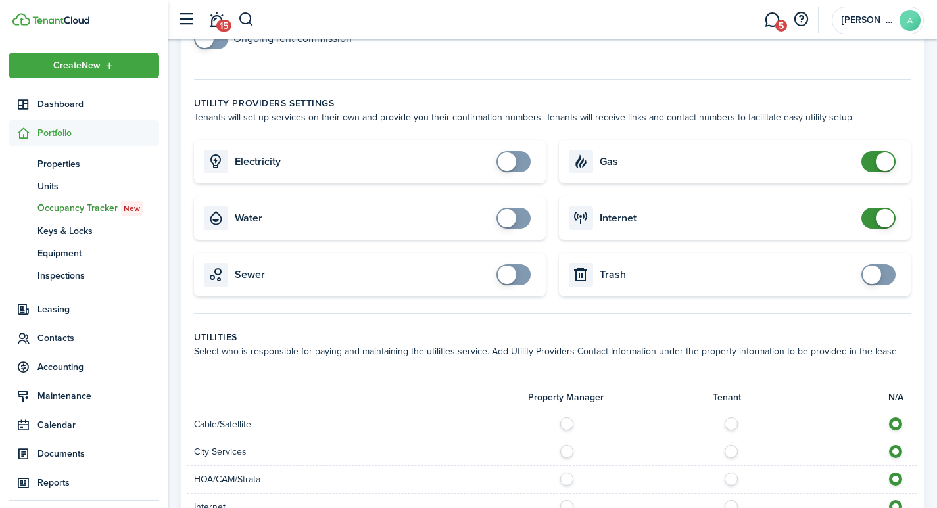
checkbox input "false"
click at [879, 152] on span at bounding box center [884, 161] width 18 height 18
checkbox input "false"
click at [887, 209] on span at bounding box center [884, 218] width 18 height 18
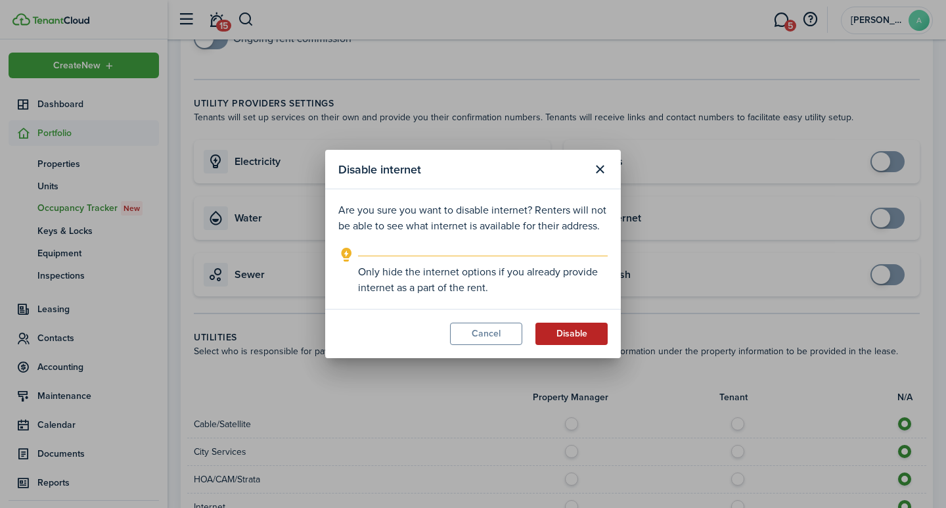
click at [584, 338] on button "Disable" at bounding box center [572, 334] width 72 height 22
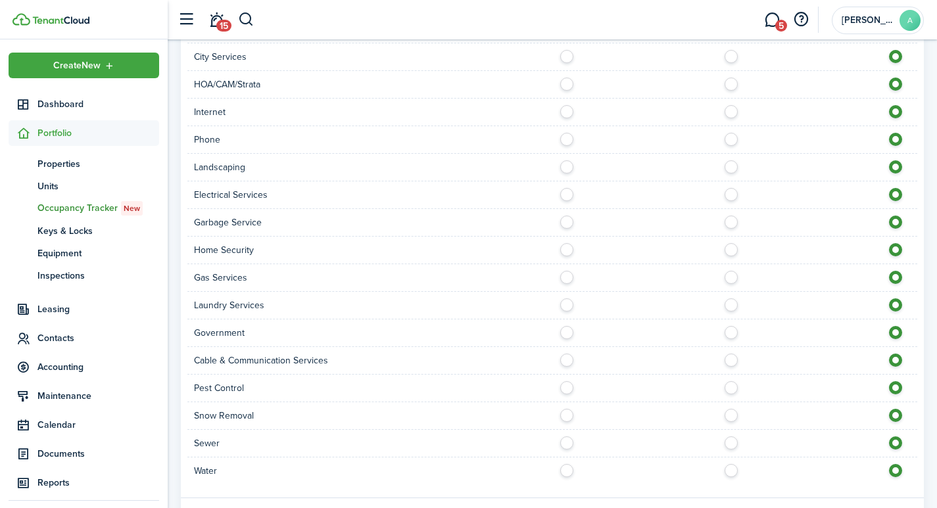
scroll to position [1013, 0]
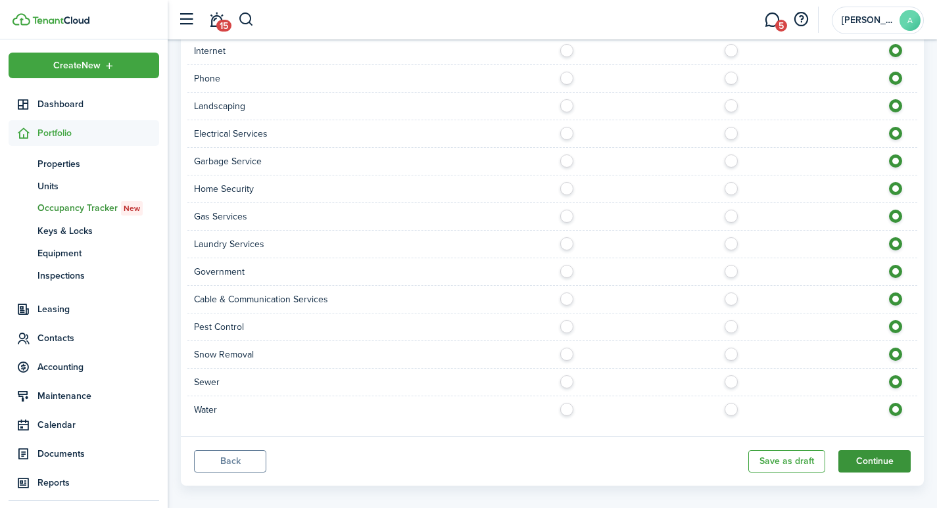
click at [879, 450] on button "Continue" at bounding box center [874, 461] width 72 height 22
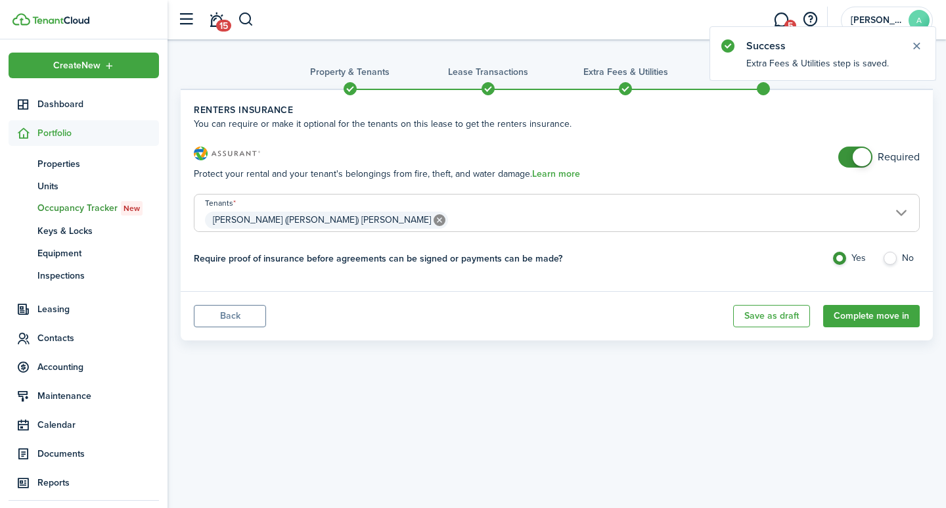
checkbox input "false"
click at [870, 152] on span at bounding box center [862, 157] width 18 height 18
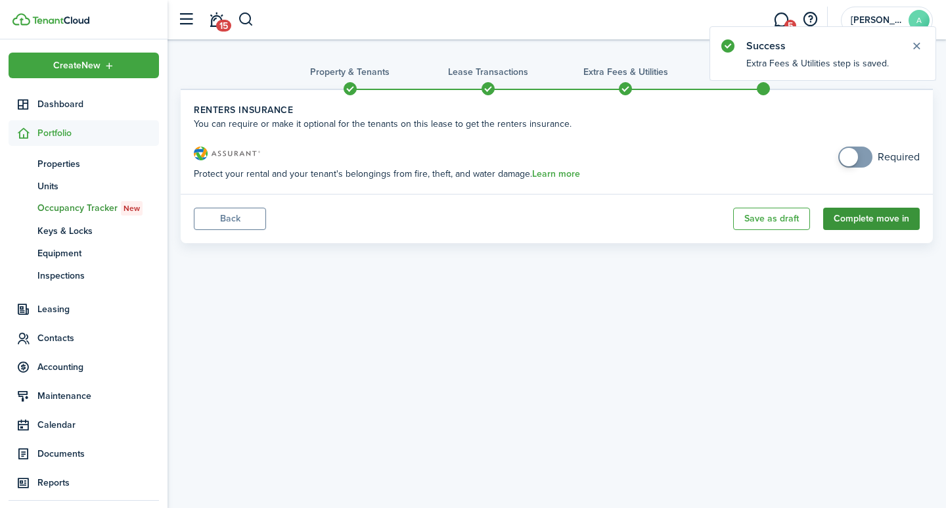
click at [872, 220] on button "Complete move in" at bounding box center [872, 219] width 97 height 22
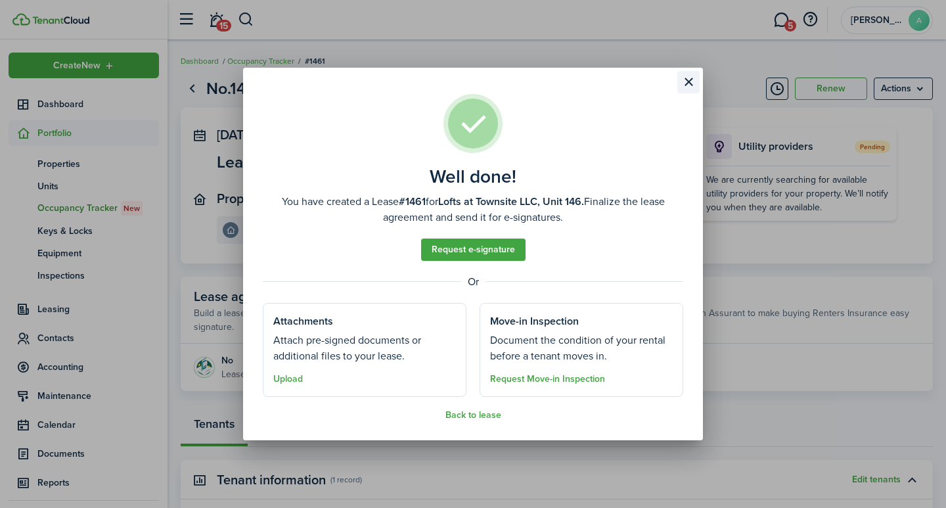
click at [689, 84] on button "Close modal" at bounding box center [689, 82] width 22 height 22
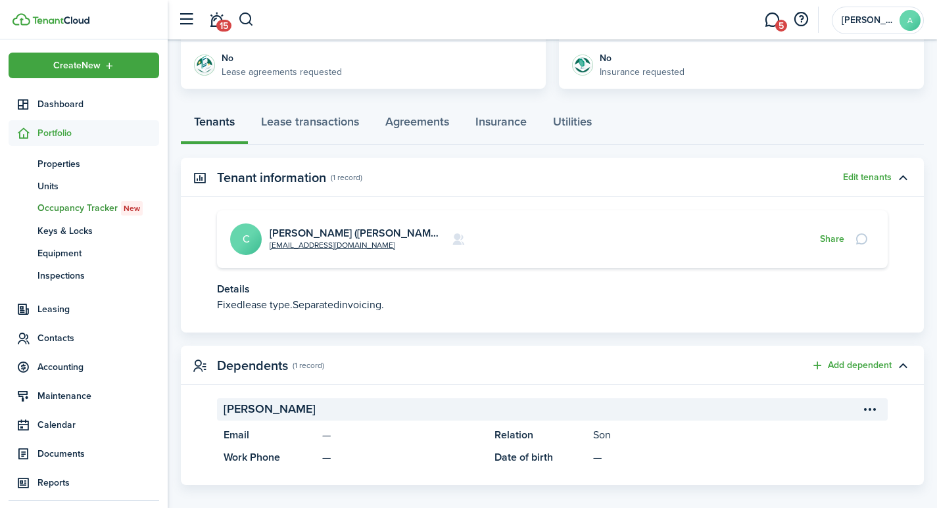
scroll to position [315, 0]
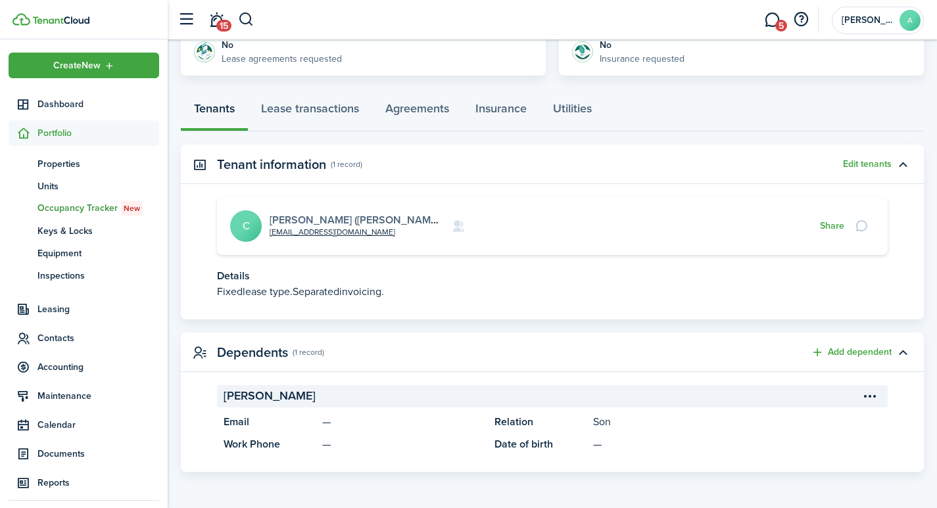
click at [323, 217] on link "[PERSON_NAME] ([PERSON_NAME]) [PERSON_NAME]" at bounding box center [397, 219] width 257 height 15
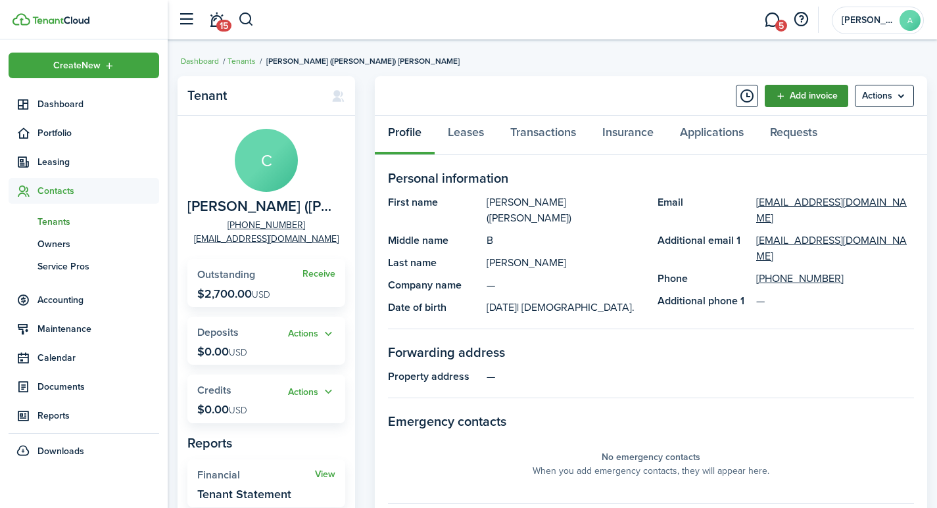
click at [826, 94] on link "Add invoice" at bounding box center [805, 96] width 83 height 22
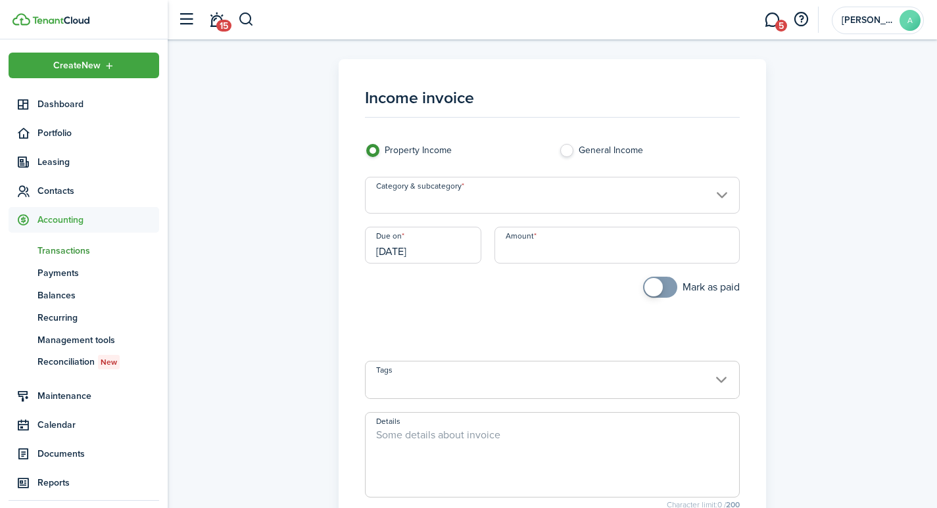
click at [463, 193] on input "Category & subcategory" at bounding box center [552, 195] width 375 height 37
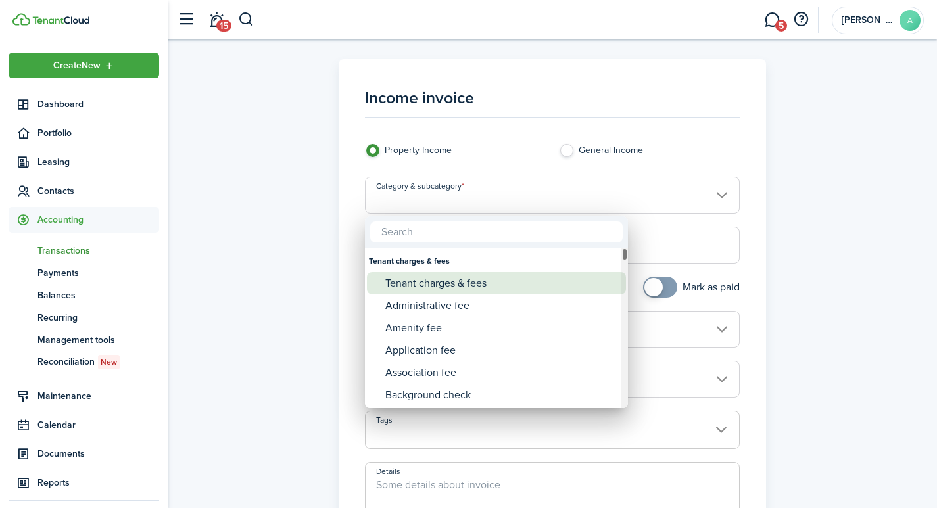
click at [427, 280] on div "Tenant charges & fees" at bounding box center [501, 283] width 233 height 22
type input "Tenant charges & fees"
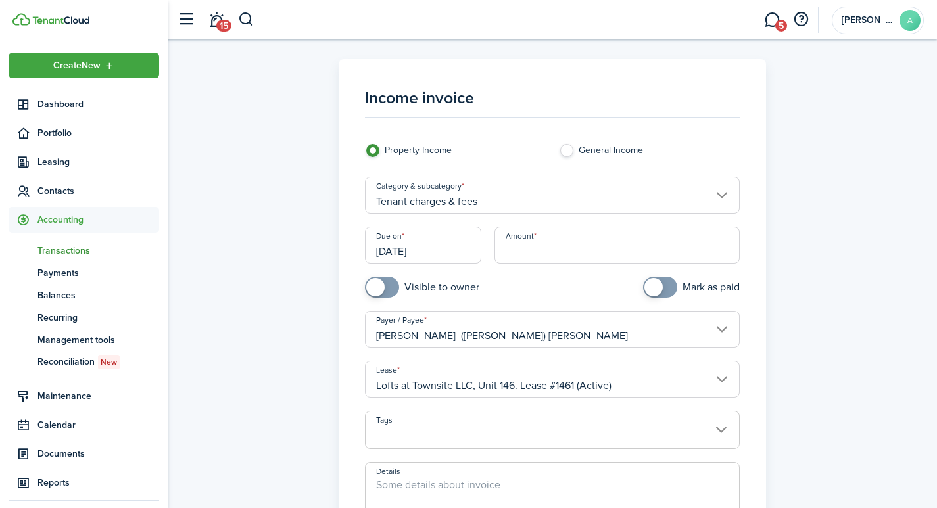
click at [425, 254] on input "[DATE]" at bounding box center [423, 245] width 116 height 37
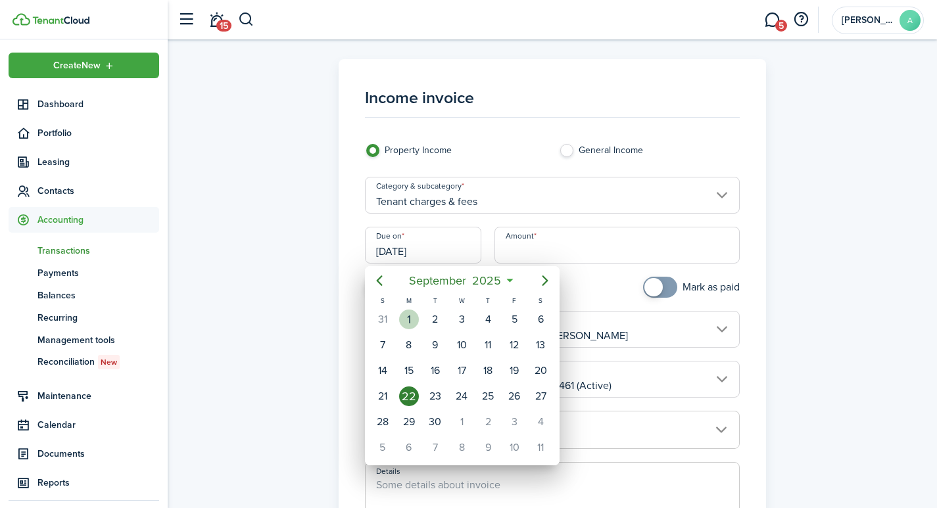
click at [409, 314] on div "1" at bounding box center [409, 320] width 20 height 20
type input "[DATE]"
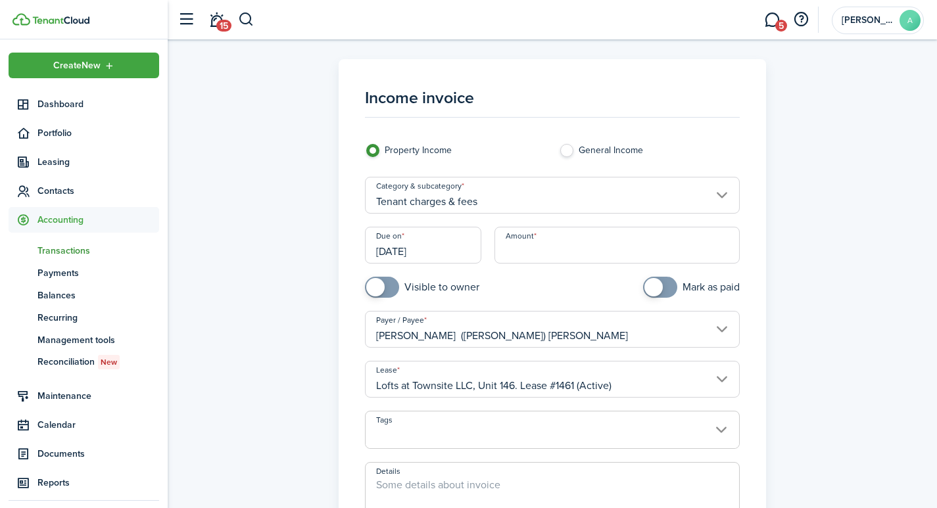
click at [528, 236] on input "Amount" at bounding box center [617, 245] width 246 height 37
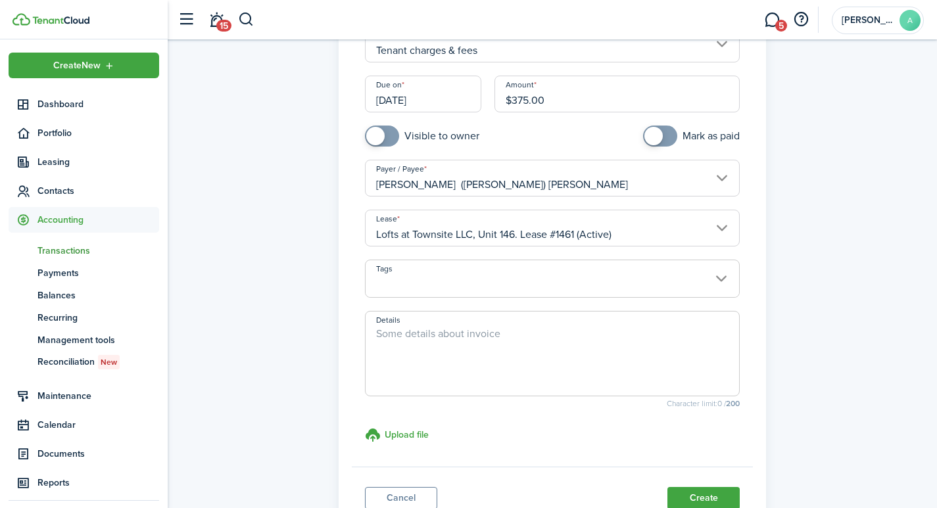
scroll to position [157, 0]
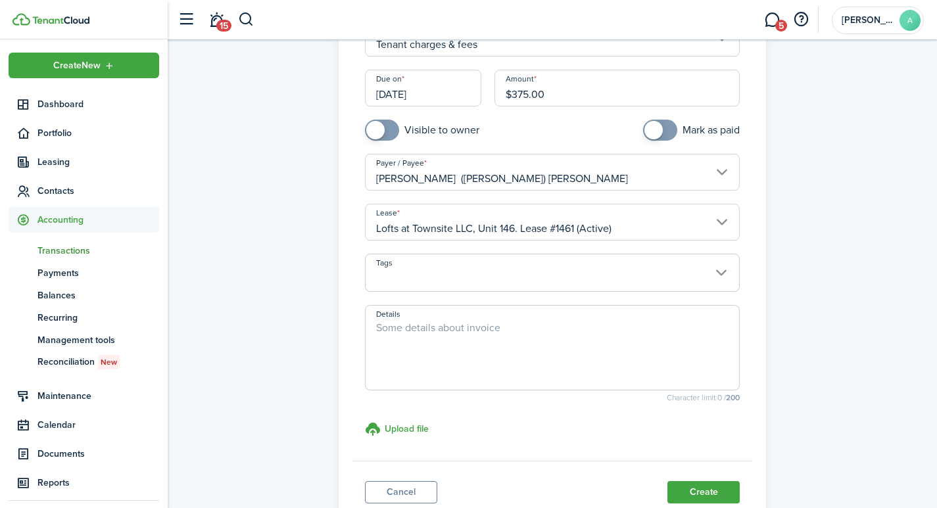
type input "$375.00"
click at [523, 363] on textarea "Details" at bounding box center [552, 351] width 374 height 63
type textarea "Balance due from August."
click at [682, 490] on button "Create" at bounding box center [703, 492] width 72 height 22
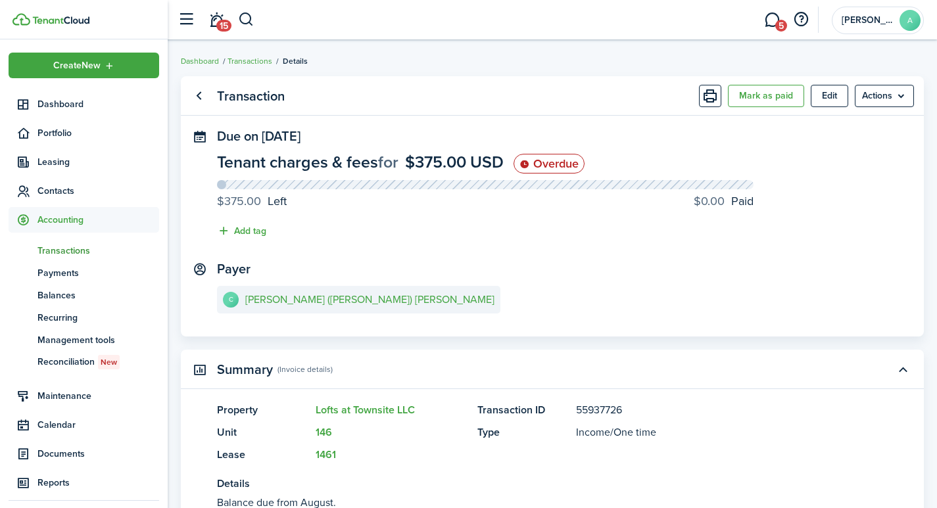
click at [255, 21] on header-wrapper "15 5 [PERSON_NAME]" at bounding box center [547, 19] width 753 height 39
click at [241, 19] on button "button" at bounding box center [246, 20] width 16 height 22
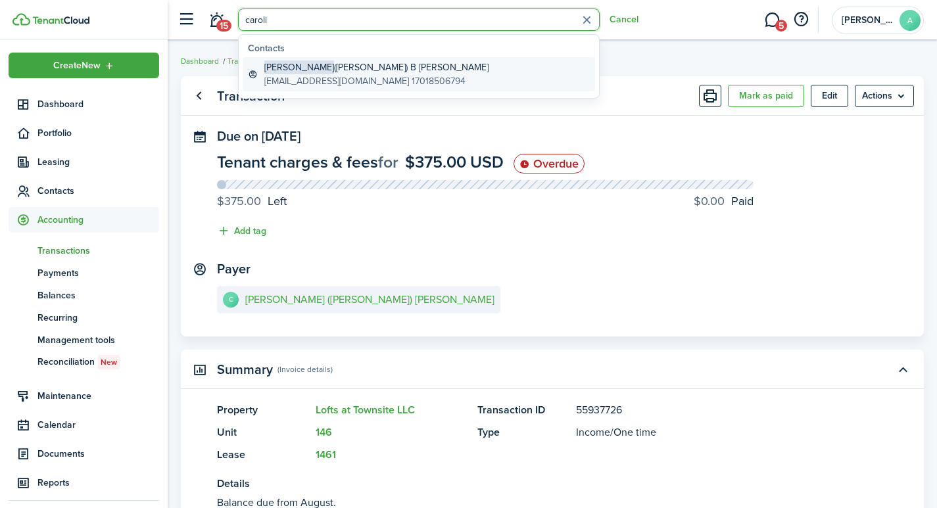
type input "caroli"
click at [334, 66] on global-search-item-title "[PERSON_NAME] ([PERSON_NAME]) B [PERSON_NAME]" at bounding box center [376, 67] width 224 height 14
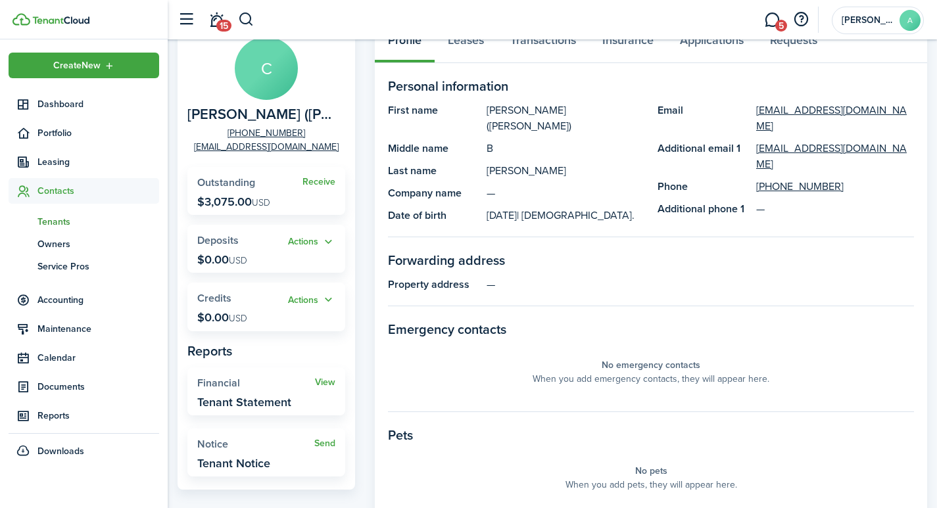
scroll to position [89, 0]
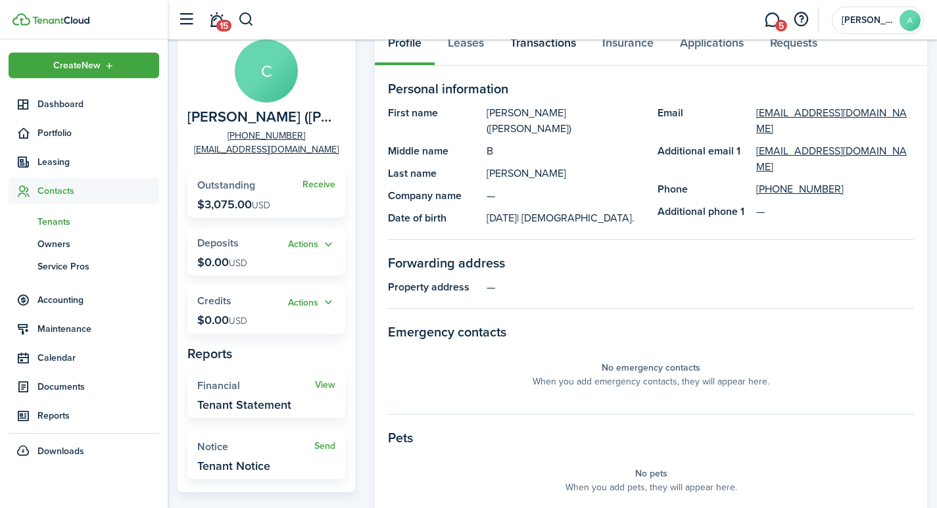
click at [544, 45] on link "Transactions" at bounding box center [543, 45] width 92 height 39
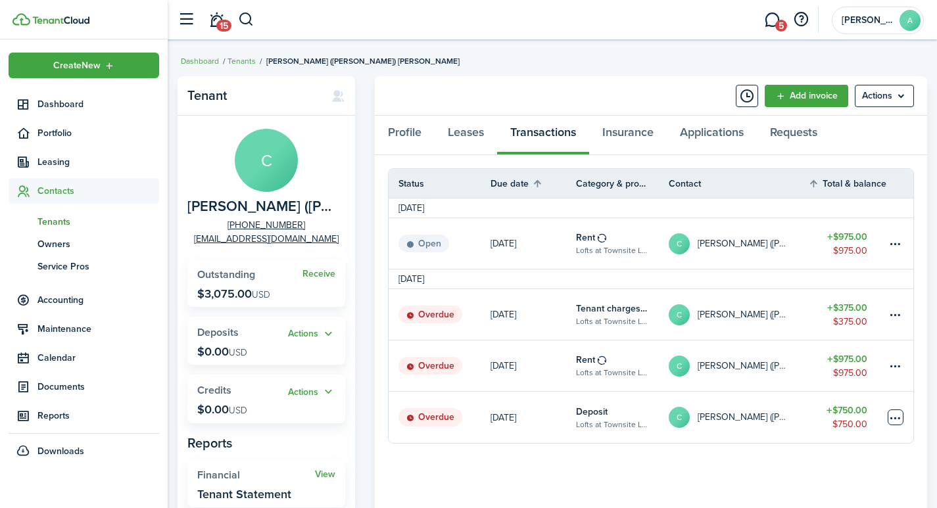
click at [895, 421] on table-menu-btn-icon at bounding box center [895, 417] width 16 height 16
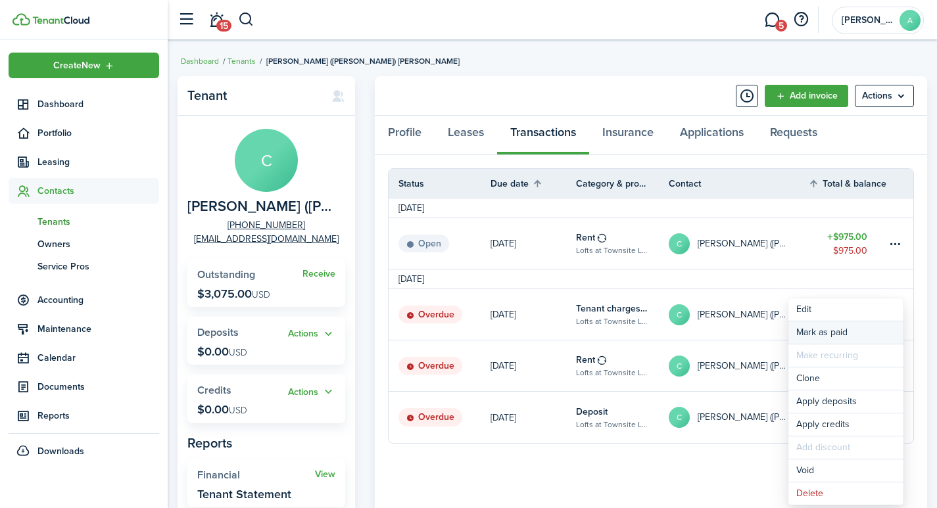
click at [834, 333] on link "Mark as paid" at bounding box center [845, 332] width 115 height 22
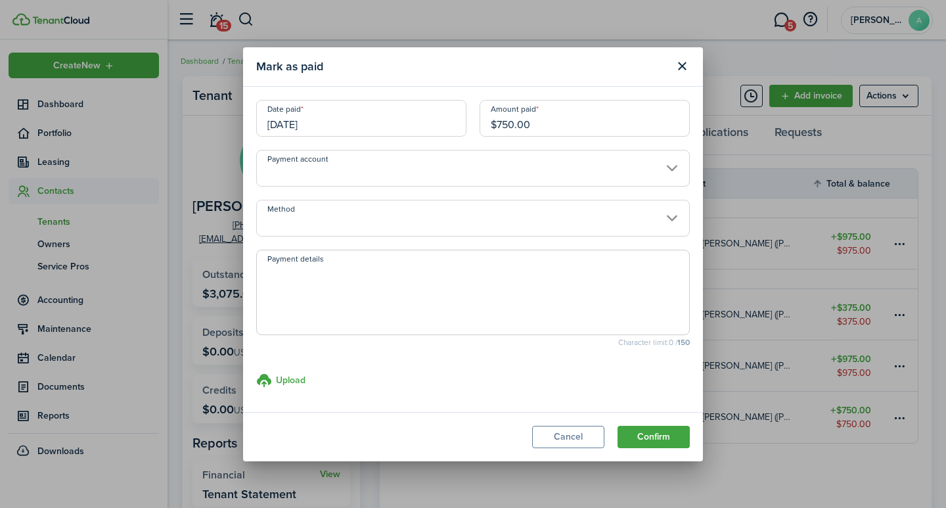
click at [412, 169] on input "Payment account" at bounding box center [473, 168] width 434 height 37
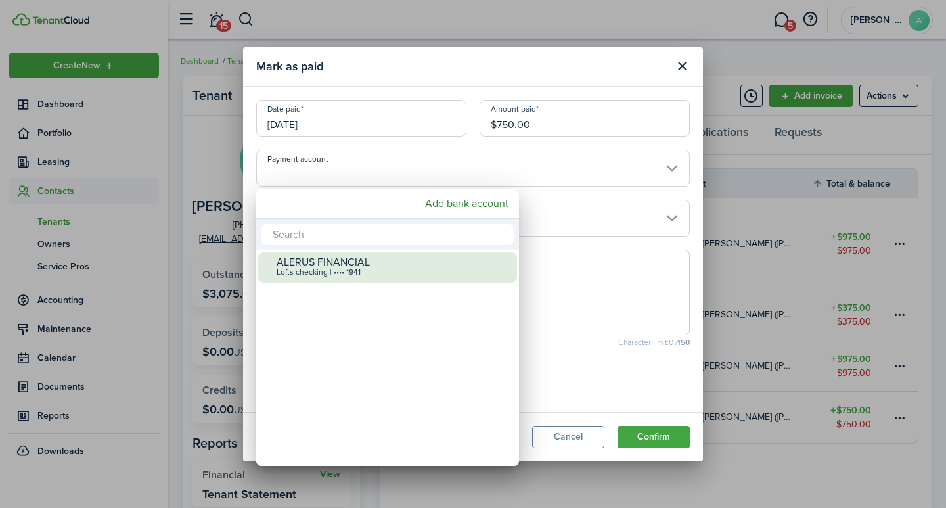
click at [350, 270] on div "Lofts checking | •••• 1941" at bounding box center [393, 272] width 233 height 9
type input "•••• •••• •••• 1941"
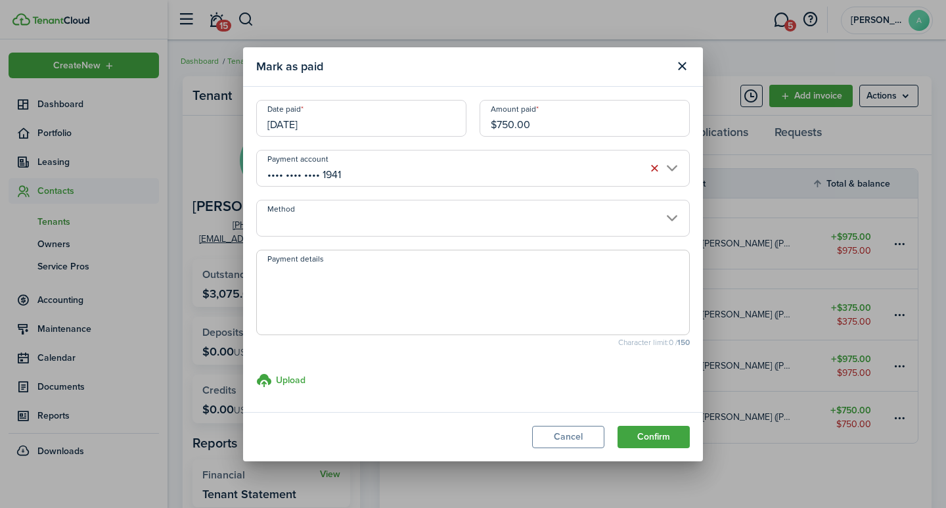
click at [366, 227] on input "Method" at bounding box center [473, 218] width 434 height 37
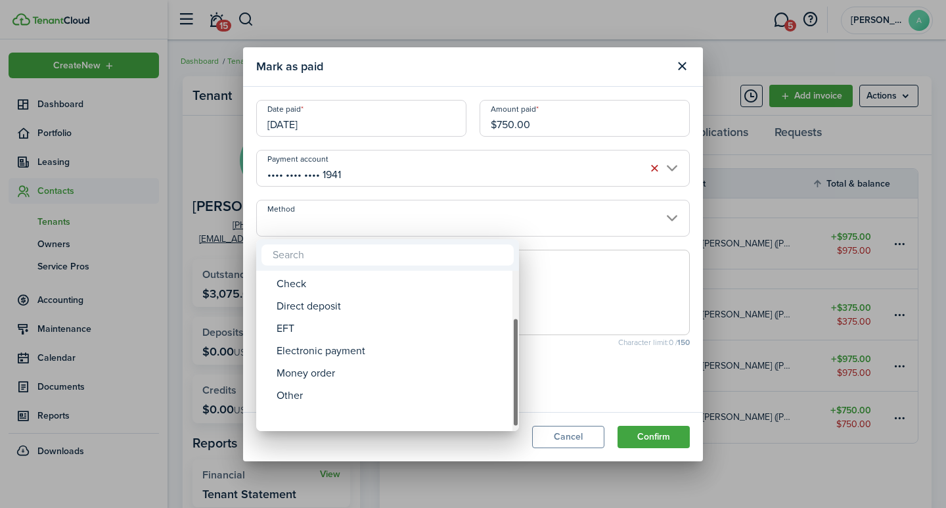
drag, startPoint x: 511, startPoint y: 289, endPoint x: 461, endPoint y: 419, distance: 139.2
click at [503, 424] on mbsc-scrollview-base "ACH Card Cash Cashier's check Check Direct deposit EFT Electronic payment Money…" at bounding box center [387, 351] width 263 height 158
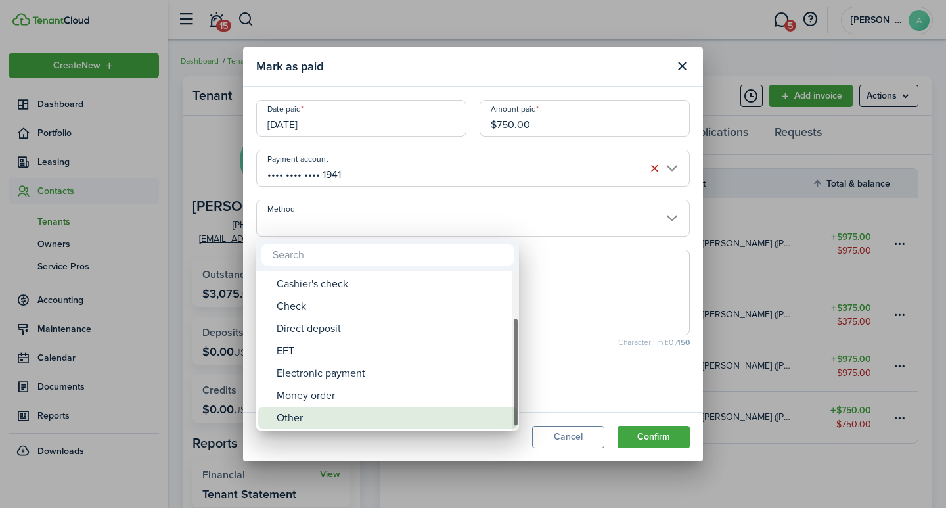
click at [412, 417] on div "Other" at bounding box center [393, 418] width 233 height 22
type input "Other"
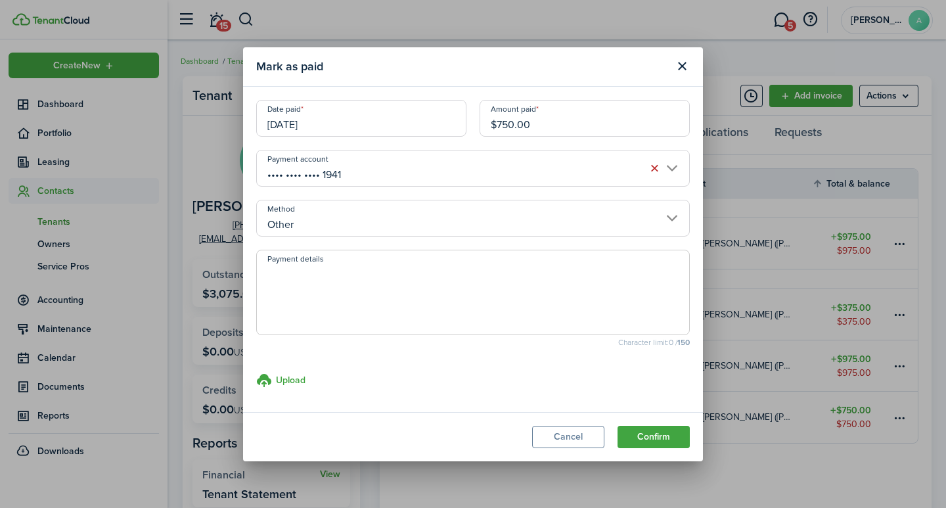
click at [396, 296] on textarea "Payment details" at bounding box center [473, 296] width 432 height 63
type textarea "Security Deposit - transfer from 243."
click at [660, 431] on button "Confirm" at bounding box center [654, 437] width 72 height 22
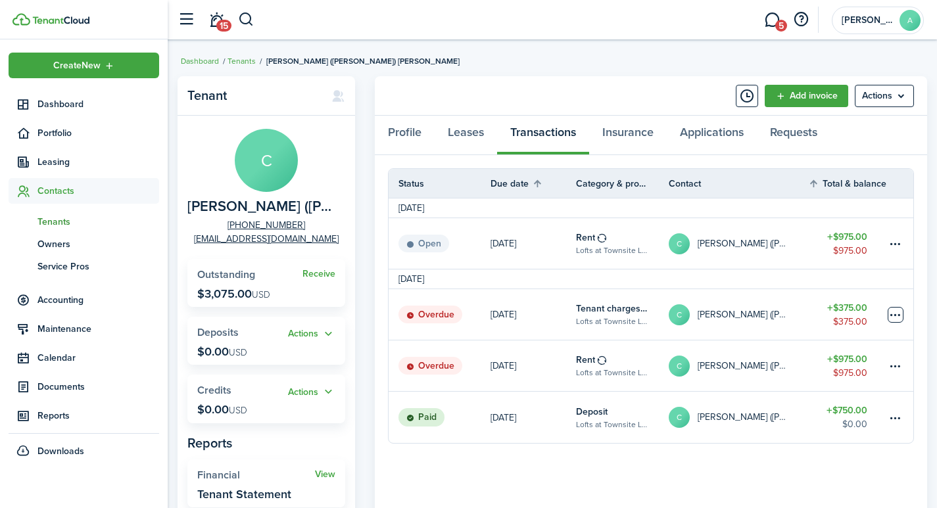
click at [895, 312] on table-menu-btn-icon at bounding box center [895, 315] width 16 height 16
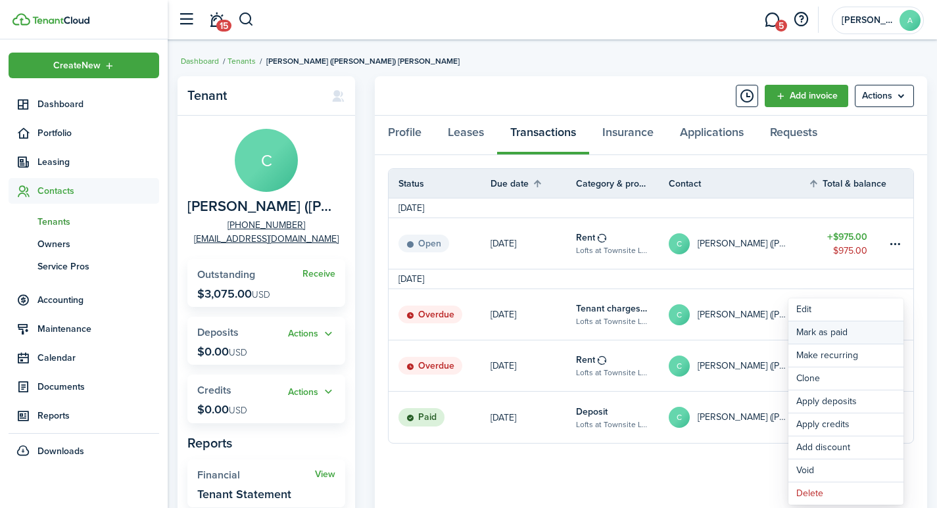
click at [819, 333] on link "Mark as paid" at bounding box center [845, 332] width 115 height 22
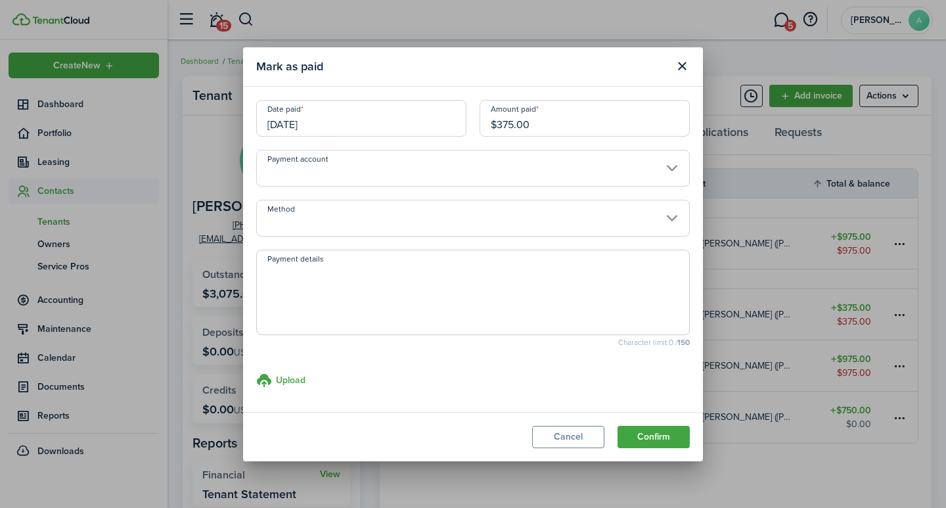
click at [561, 124] on input "$375.00" at bounding box center [585, 118] width 210 height 37
click at [358, 168] on input "Payment account" at bounding box center [473, 168] width 434 height 37
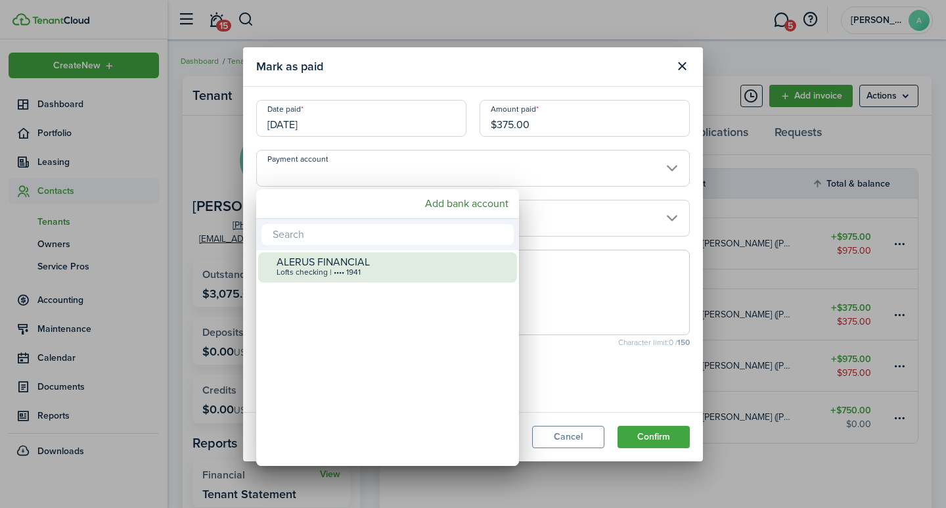
click at [334, 260] on div "ALERUS FINANCIAL" at bounding box center [393, 262] width 233 height 12
type input "•••• •••• •••• 1941"
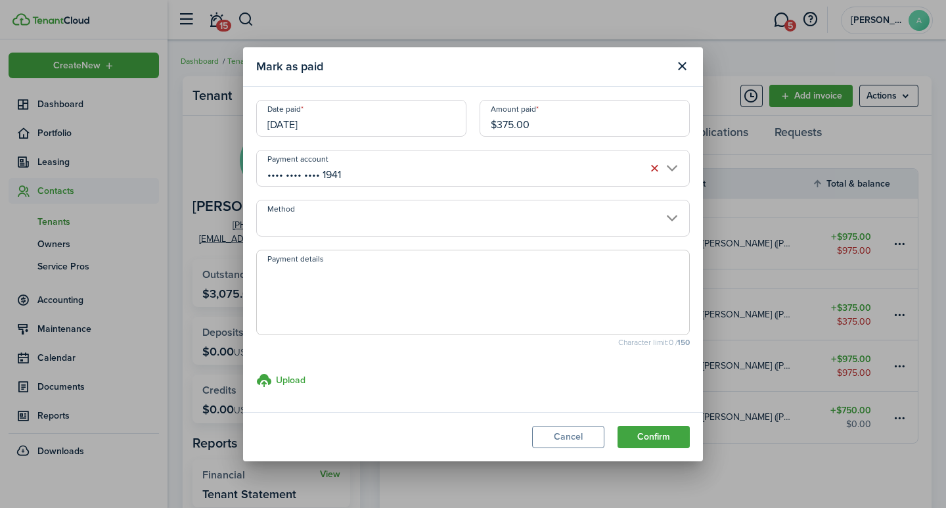
click at [328, 223] on input "Method" at bounding box center [473, 218] width 434 height 37
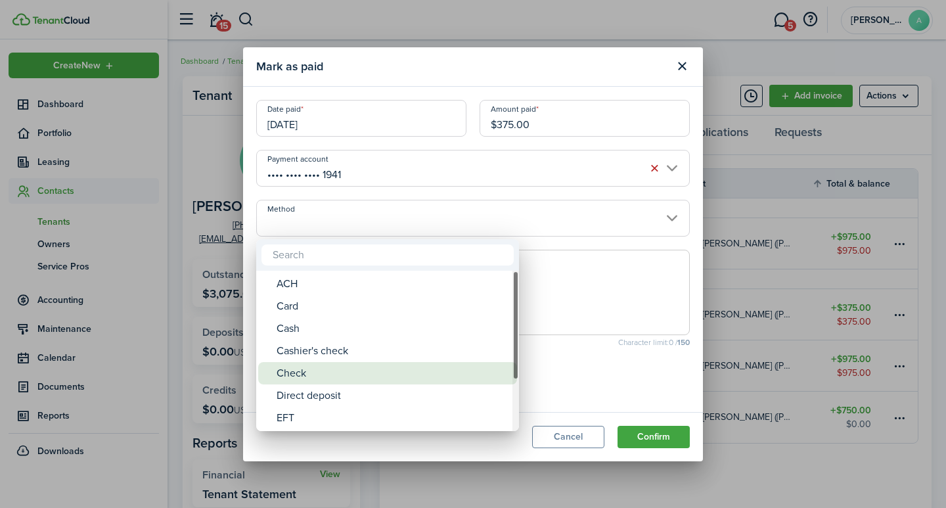
click at [315, 376] on div "Check" at bounding box center [393, 373] width 233 height 22
type input "Check"
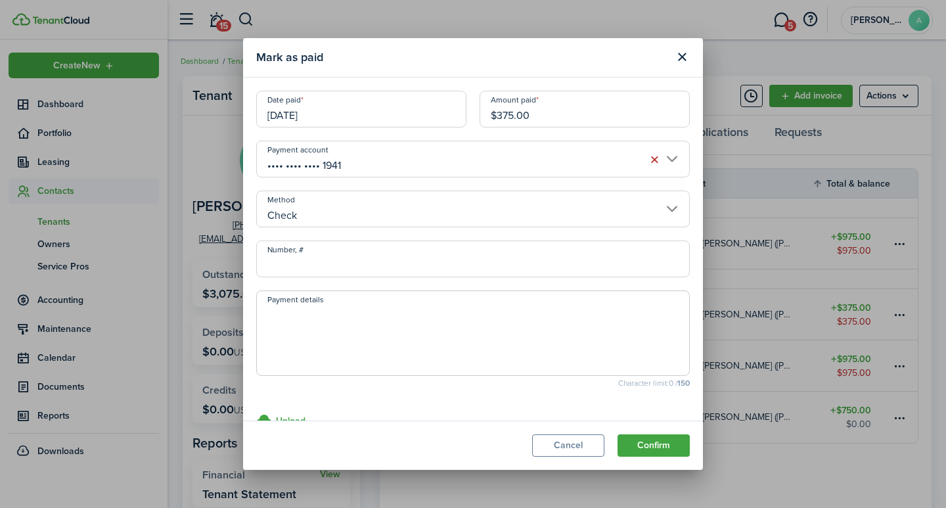
click at [303, 260] on input "Number, #" at bounding box center [473, 259] width 434 height 37
type input "1135"
click at [313, 324] on textarea "Payment details" at bounding box center [473, 337] width 432 height 63
type textarea "August rent"
click at [676, 447] on button "Confirm" at bounding box center [654, 445] width 72 height 22
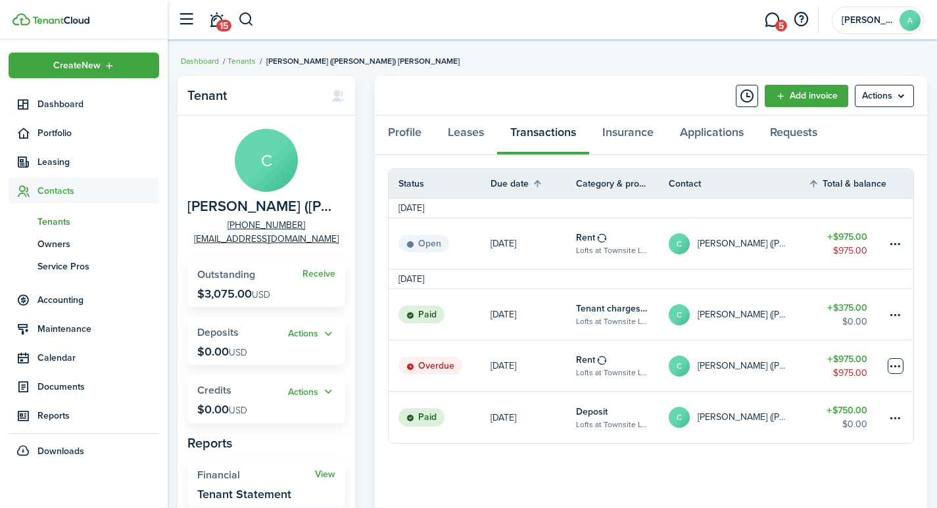
click at [894, 362] on table-menu-btn-icon at bounding box center [895, 366] width 16 height 16
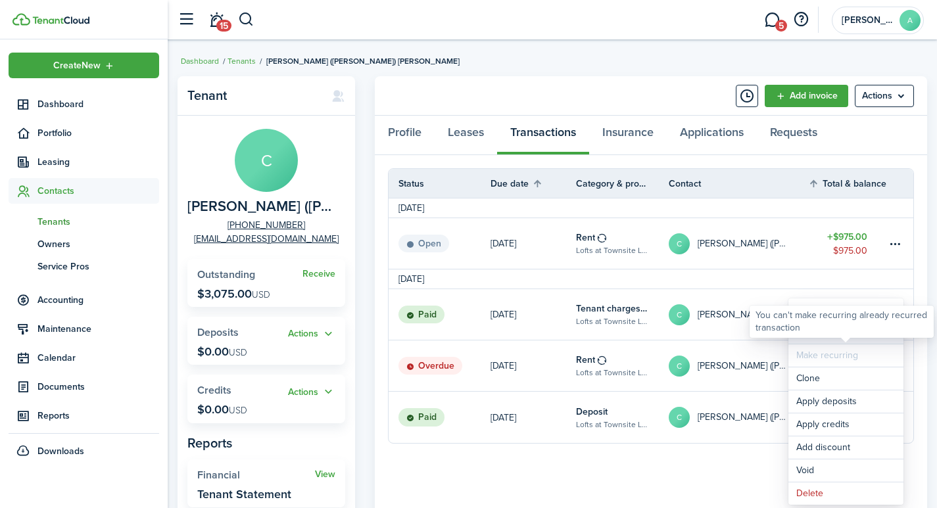
click at [817, 339] on link "Mark as paid" at bounding box center [845, 332] width 115 height 22
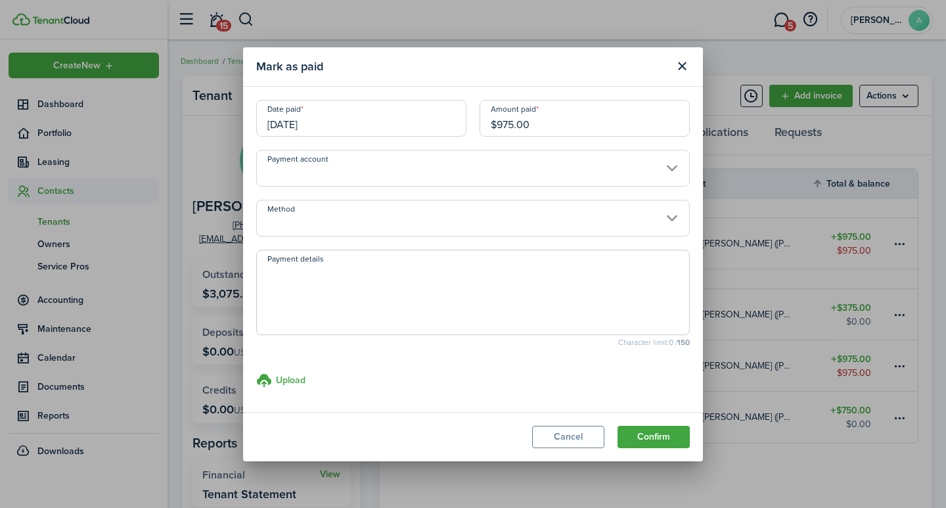
click at [359, 129] on input "[DATE]" at bounding box center [361, 118] width 210 height 37
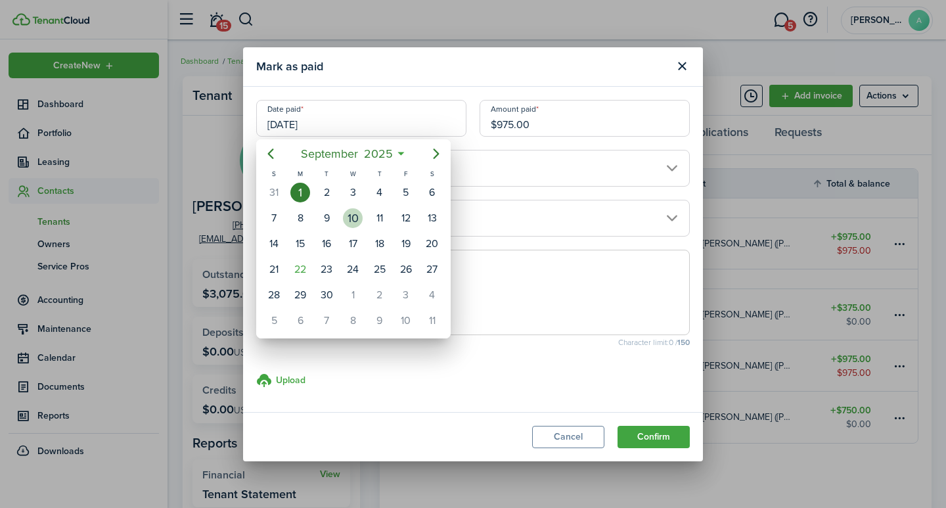
click at [350, 210] on div "10" at bounding box center [353, 218] width 20 height 20
type input "09/10/2025"
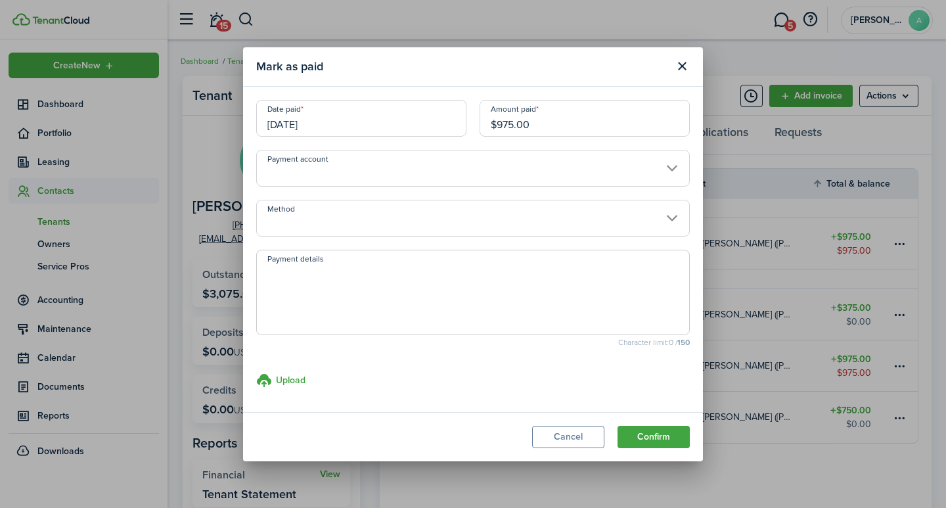
drag, startPoint x: 548, startPoint y: 123, endPoint x: 434, endPoint y: 101, distance: 115.9
click at [434, 101] on div "Date paid 09/10/2025 Amount paid $975.00" at bounding box center [473, 125] width 447 height 50
click at [356, 170] on input "Payment account" at bounding box center [473, 168] width 434 height 37
type input "$600.00"
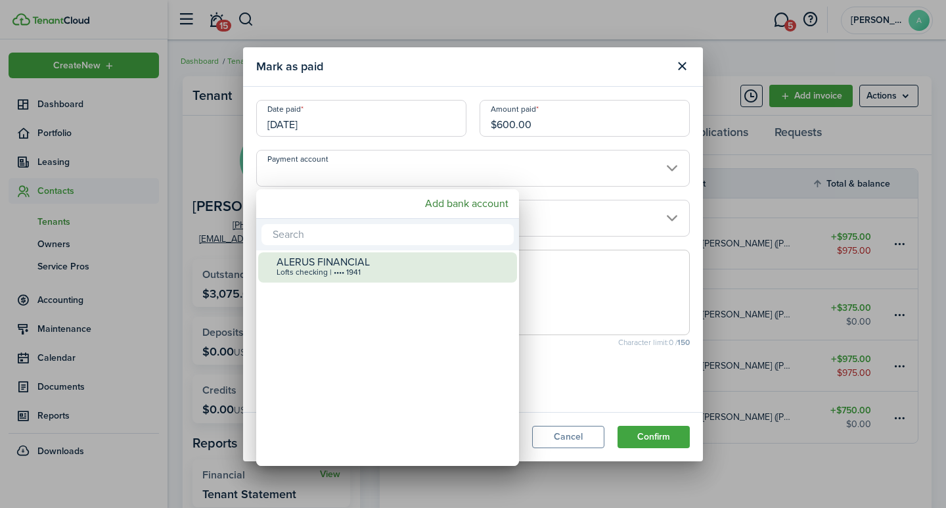
click at [320, 268] on div "Lofts checking | •••• 1941" at bounding box center [393, 272] width 233 height 9
type input "•••• •••• •••• 1941"
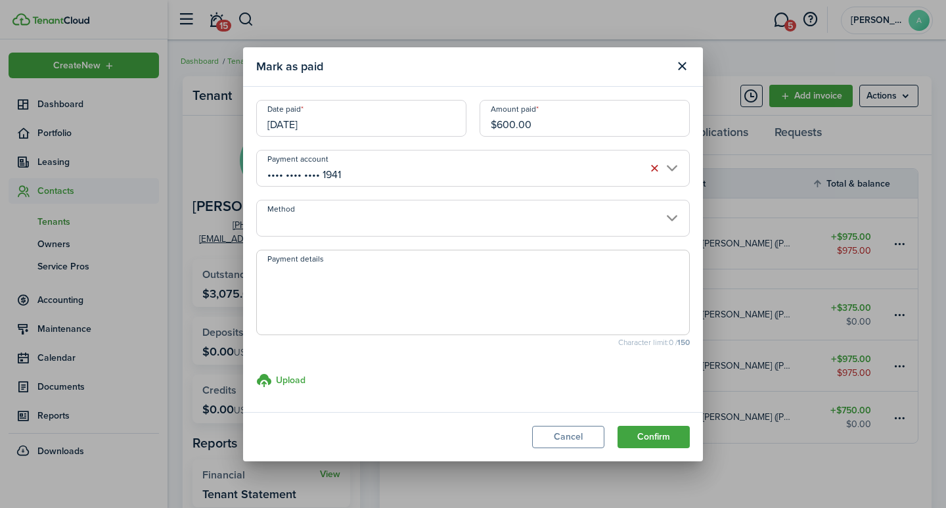
click at [317, 231] on input "Method" at bounding box center [473, 218] width 434 height 37
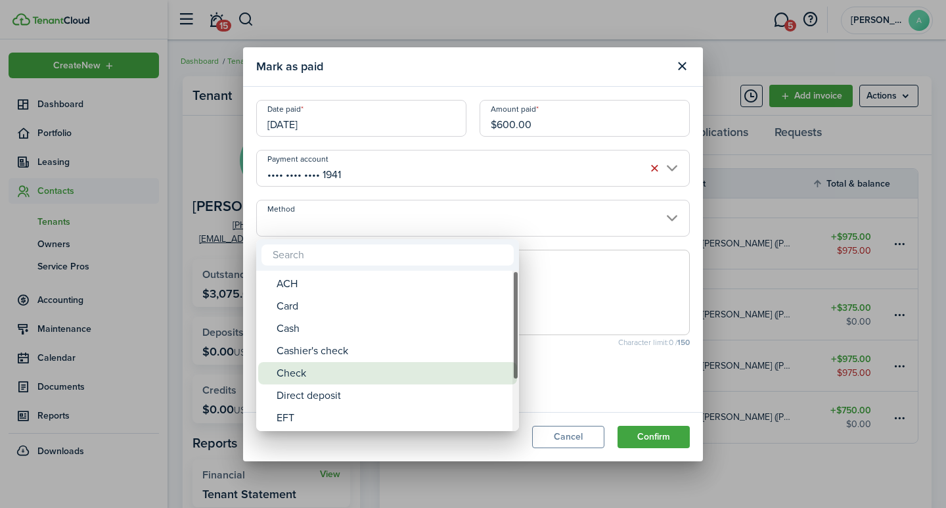
click at [304, 374] on div "Check" at bounding box center [393, 373] width 233 height 22
type input "Check"
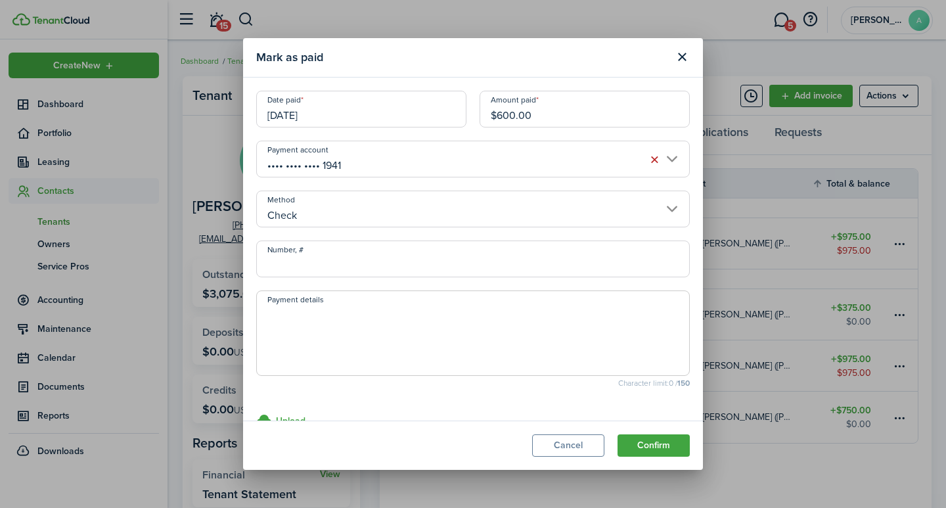
click at [294, 267] on input "Number, #" at bounding box center [473, 259] width 434 height 37
type input "1135"
click at [285, 321] on textarea "Payment details" at bounding box center [473, 337] width 432 height 63
type textarea "September rent"
click at [663, 444] on button "Confirm" at bounding box center [654, 445] width 72 height 22
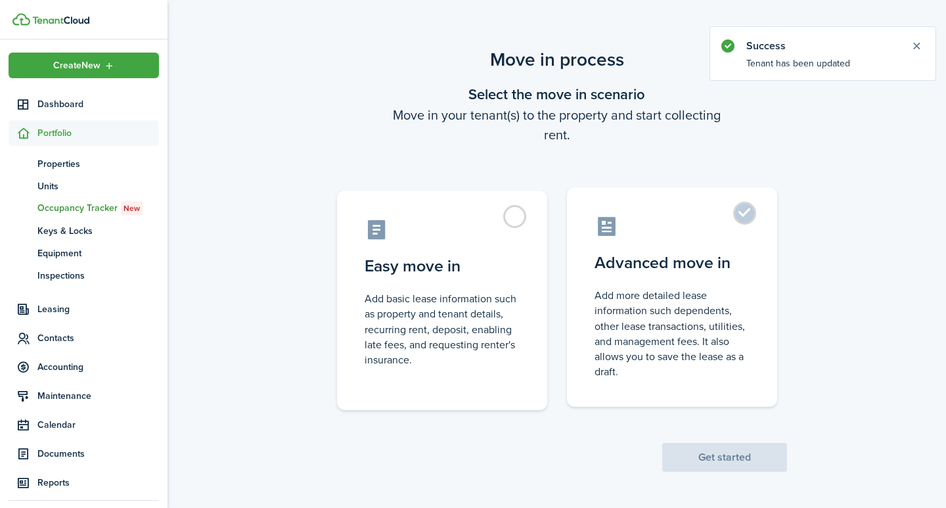
click at [743, 214] on label "Advanced move in Add more detailed lease information such dependents, other lea…" at bounding box center [672, 297] width 210 height 220
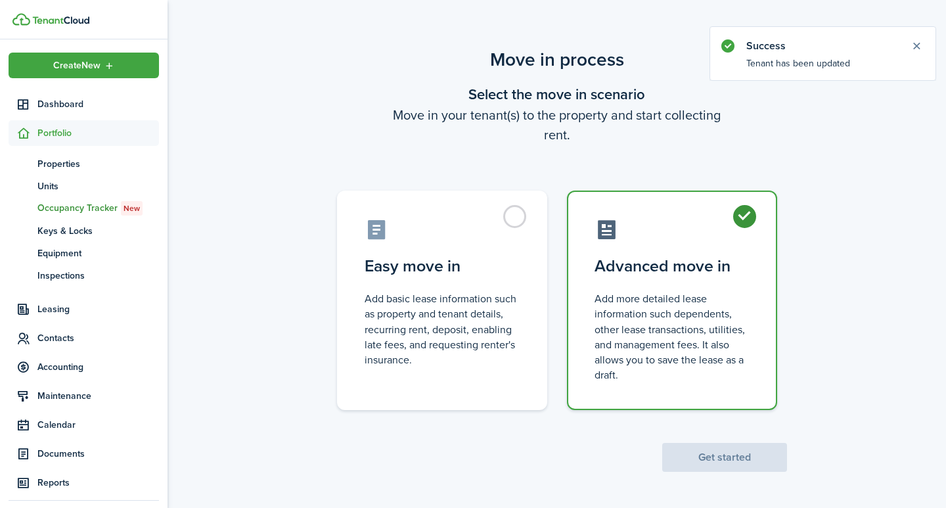
radio input "true"
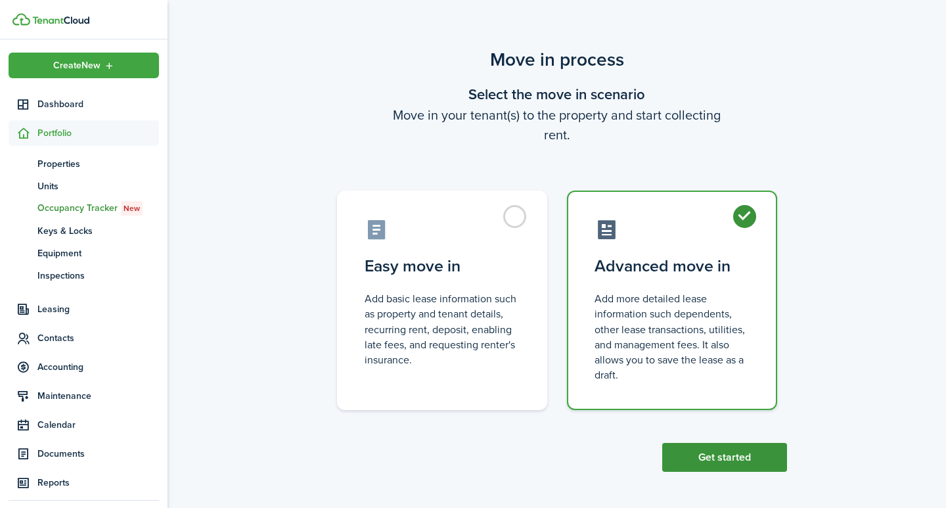
click at [728, 457] on button "Get started" at bounding box center [725, 457] width 125 height 29
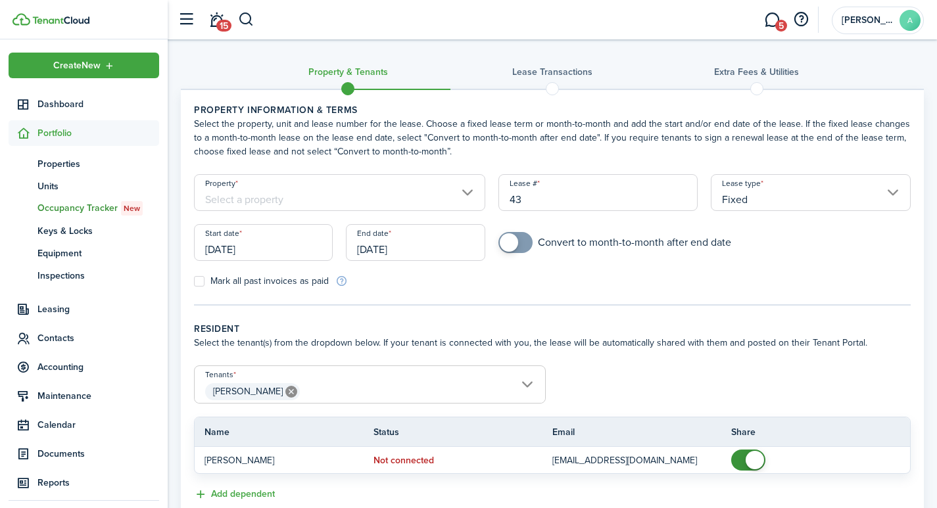
click at [331, 196] on input "Property" at bounding box center [339, 192] width 291 height 37
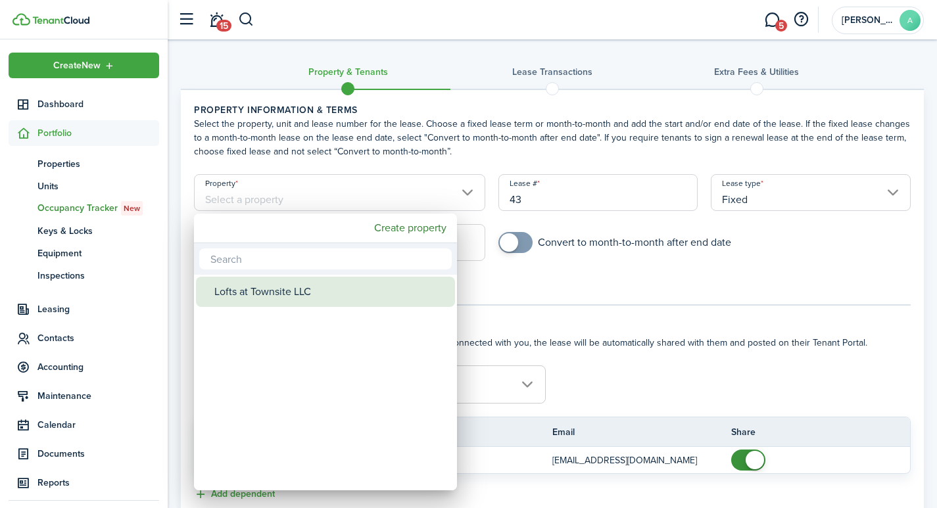
click at [291, 296] on div "Lofts at Townsite LLC" at bounding box center [330, 292] width 233 height 30
type input "Lofts at Townsite LLC"
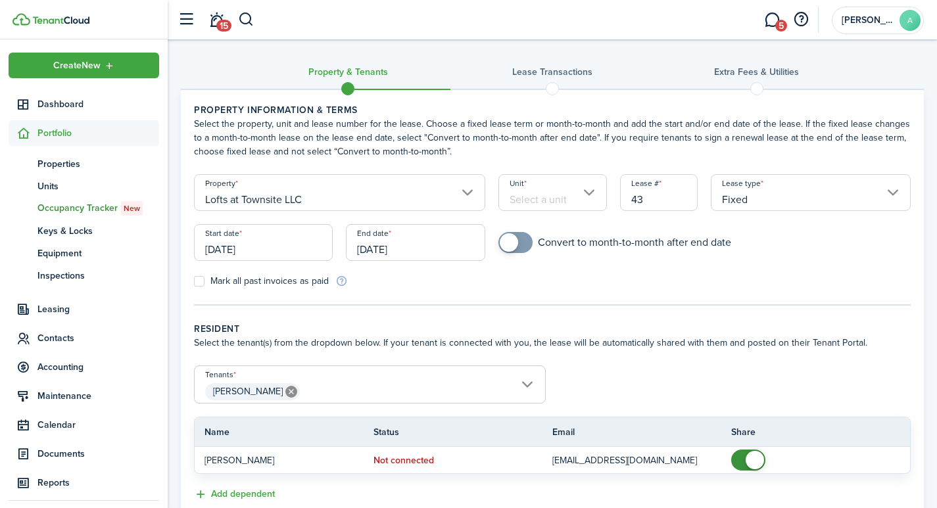
click at [515, 204] on input "Unit" at bounding box center [552, 192] width 108 height 37
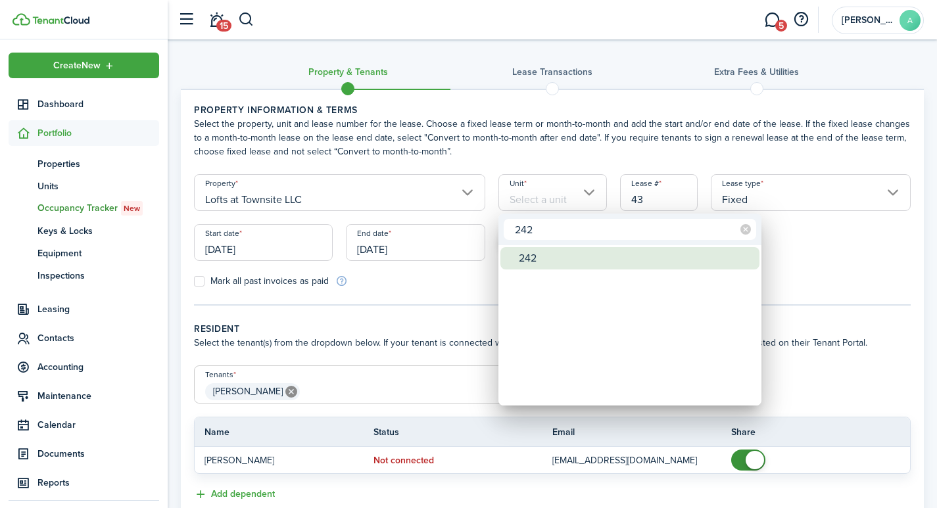
type input "242"
drag, startPoint x: 526, startPoint y: 264, endPoint x: 531, endPoint y: 259, distance: 7.0
click at [526, 263] on div "242" at bounding box center [635, 258] width 233 height 22
type input "242"
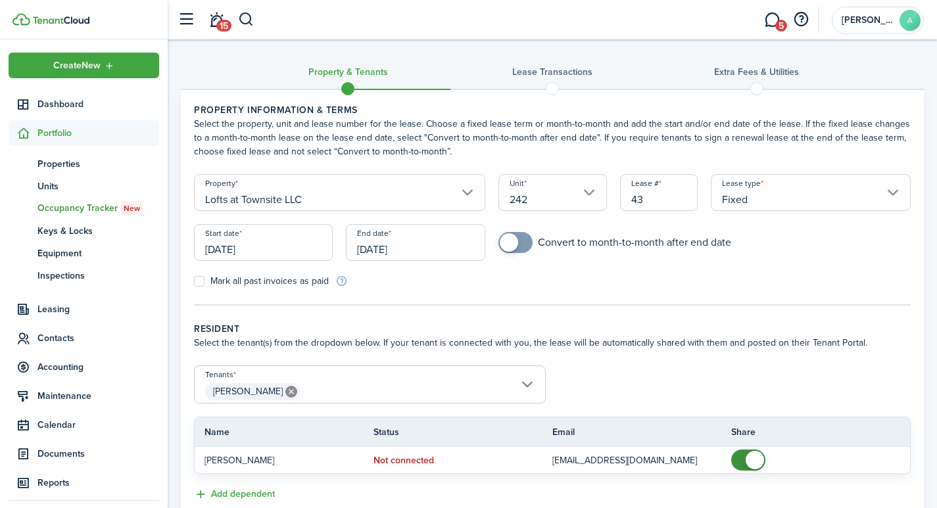
drag, startPoint x: 657, startPoint y: 199, endPoint x: 603, endPoint y: 185, distance: 55.6
click at [603, 185] on form "Property Lofts at Townsite LLC Unit 242 Lease # 43 Lease type Fixed Start date …" at bounding box center [552, 231] width 730 height 114
click at [759, 198] on input "Fixed" at bounding box center [811, 192] width 200 height 37
type input "2421"
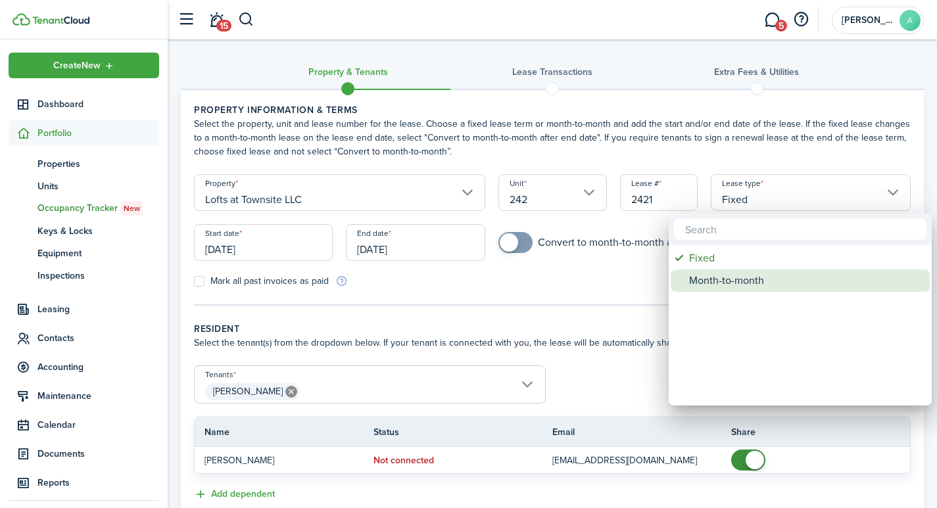
click at [719, 278] on div "Month-to-month" at bounding box center [805, 280] width 233 height 22
type input "Month-to-month"
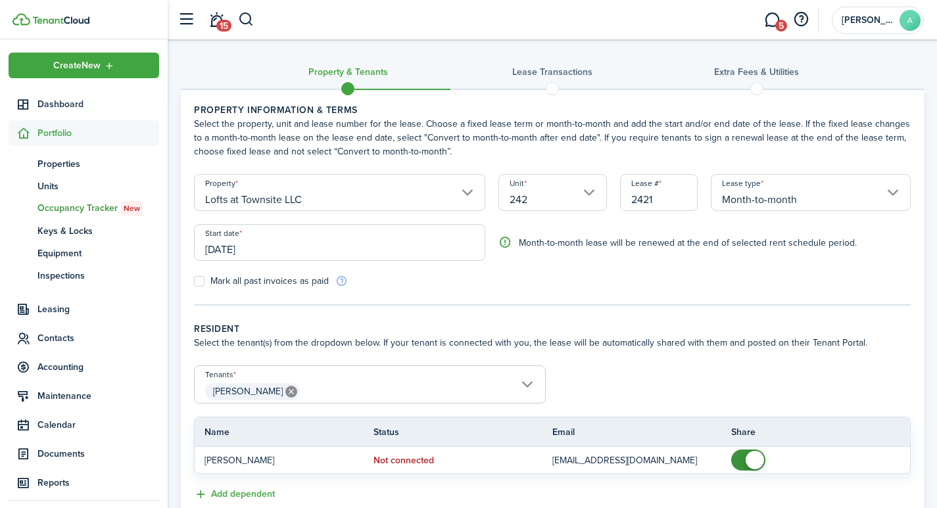
click at [260, 248] on input "[DATE]" at bounding box center [339, 242] width 291 height 37
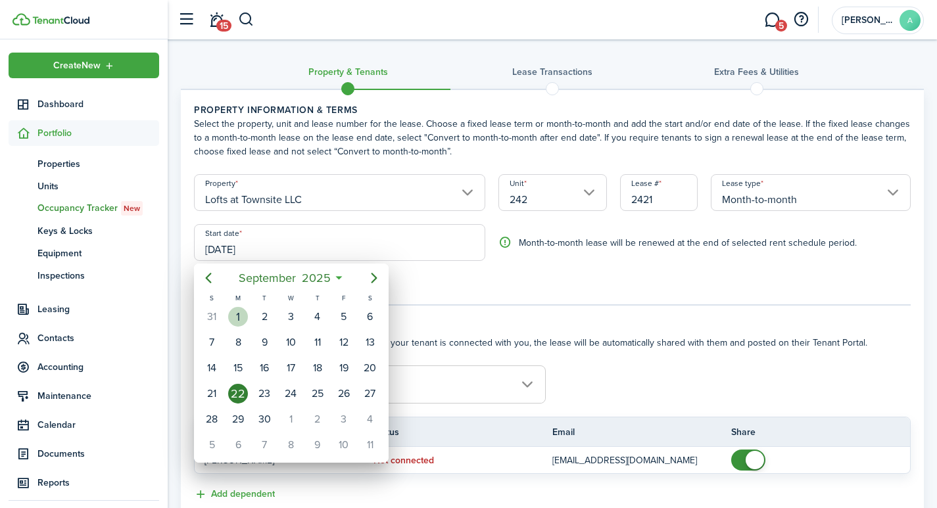
click at [238, 312] on div "1" at bounding box center [238, 317] width 20 height 20
type input "[DATE]"
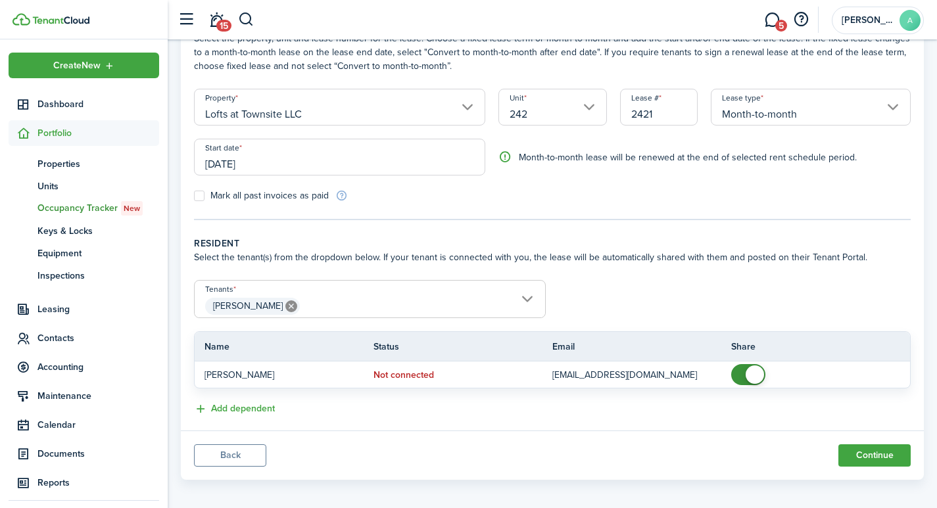
scroll to position [93, 0]
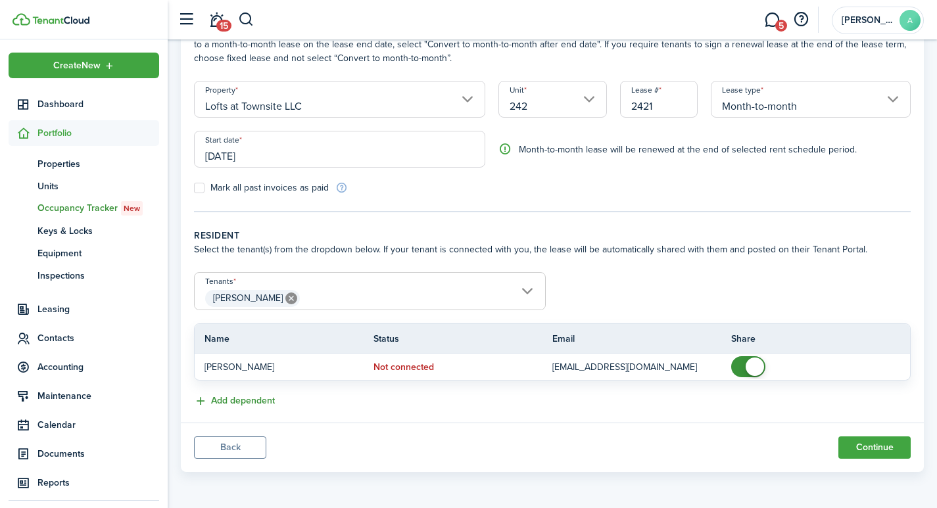
click at [240, 402] on button "Add dependent" at bounding box center [234, 401] width 81 height 15
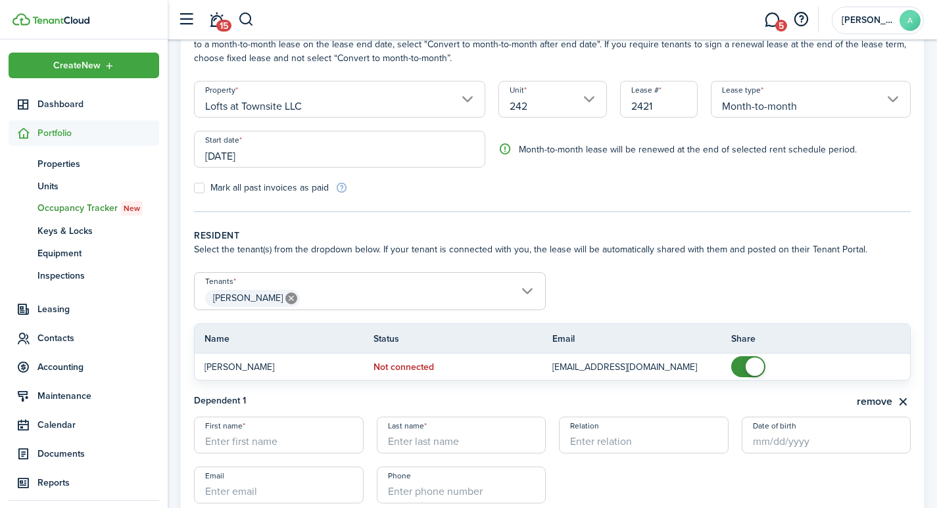
click at [273, 445] on input "First name" at bounding box center [279, 435] width 170 height 37
type input "Juniper"
click at [432, 434] on input "Last name" at bounding box center [462, 435] width 170 height 37
type input "Falconnier"
click at [589, 432] on input "Relation" at bounding box center [644, 435] width 170 height 37
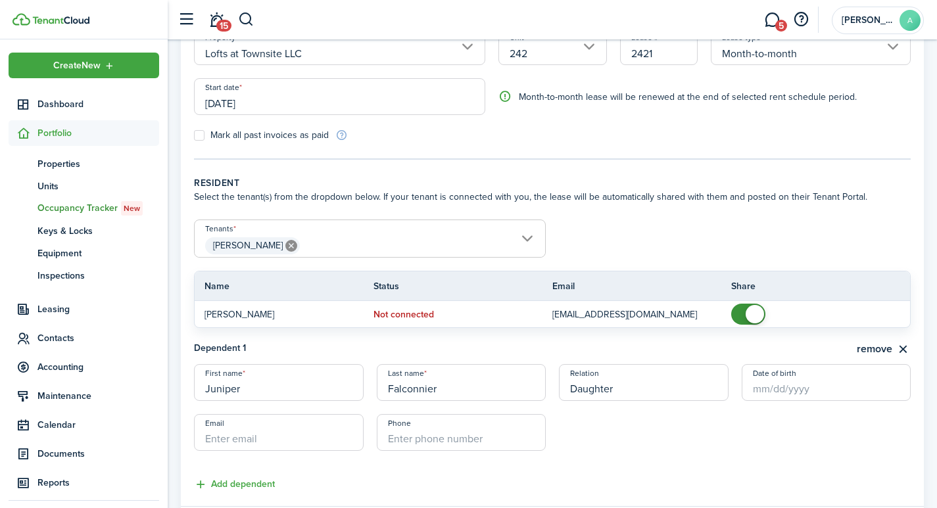
scroll to position [229, 0]
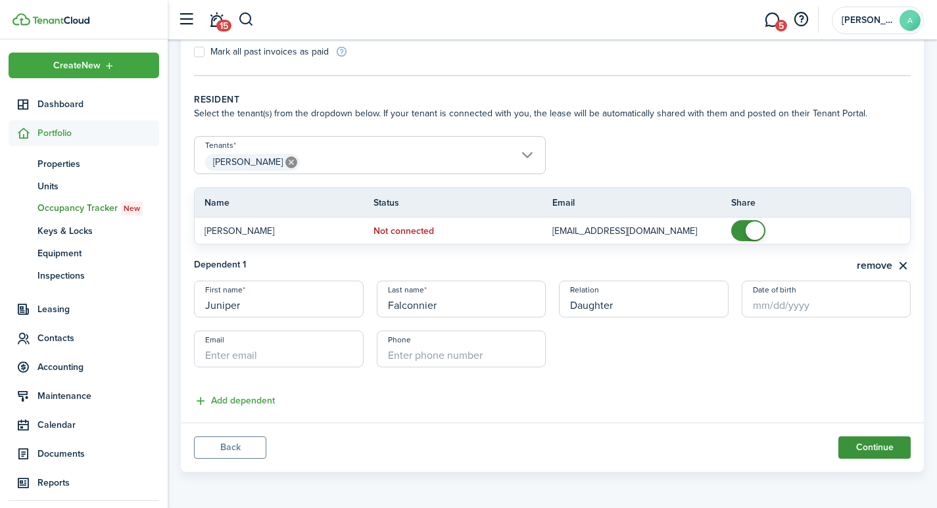
type input "Daughter"
click at [871, 448] on button "Continue" at bounding box center [874, 447] width 72 height 22
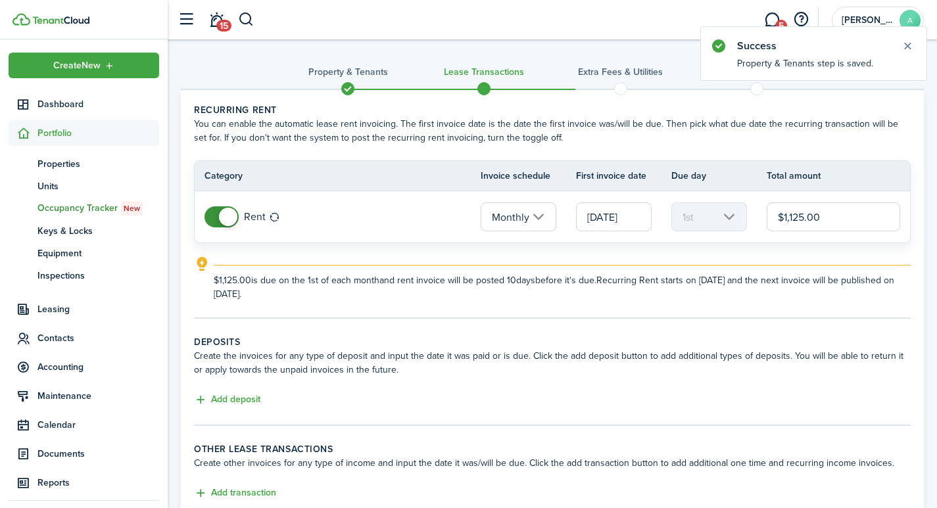
drag, startPoint x: 828, startPoint y: 214, endPoint x: 745, endPoint y: 213, distance: 83.5
click at [745, 213] on tr "Rent Monthly [DATE] 1st $1,125.00" at bounding box center [552, 216] width 715 height 51
type input "$1,100.00"
click at [229, 396] on button "Add deposit" at bounding box center [227, 399] width 66 height 15
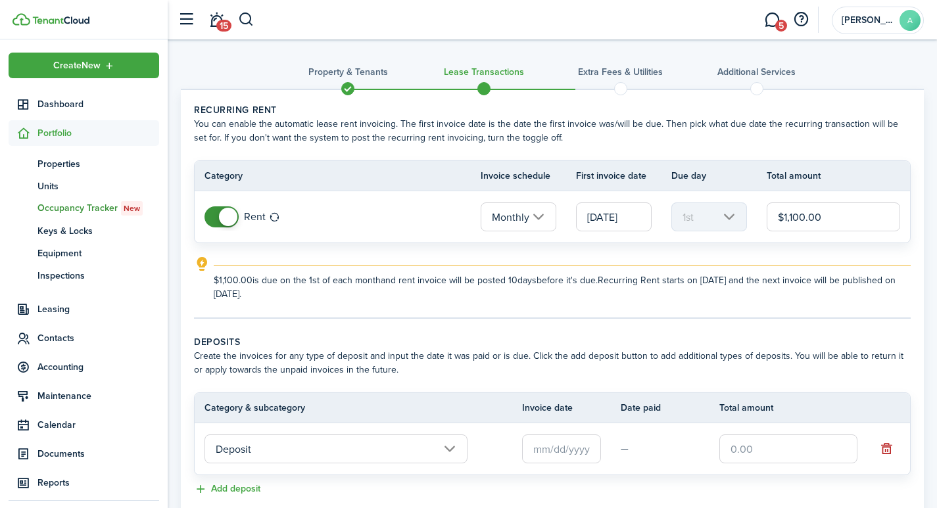
click at [540, 452] on input "text" at bounding box center [561, 448] width 79 height 29
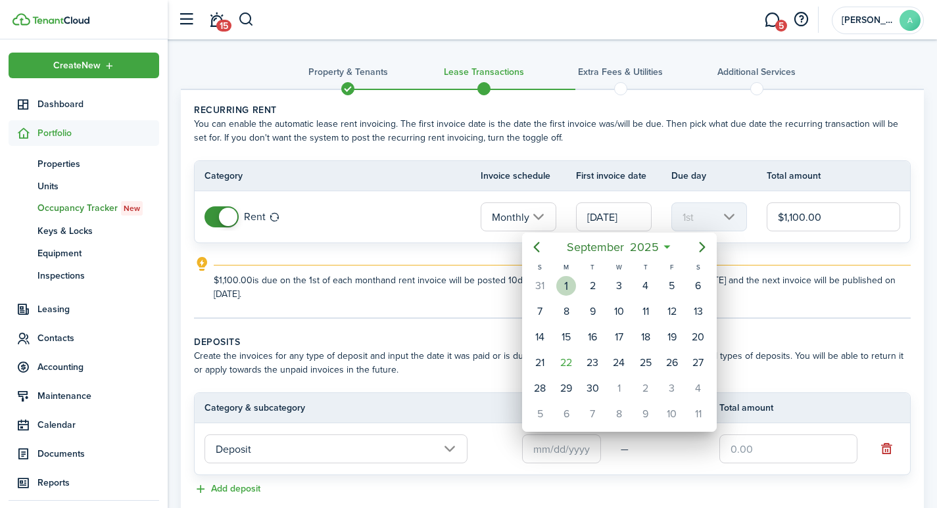
click at [567, 283] on div "1" at bounding box center [566, 286] width 20 height 20
type input "[DATE]"
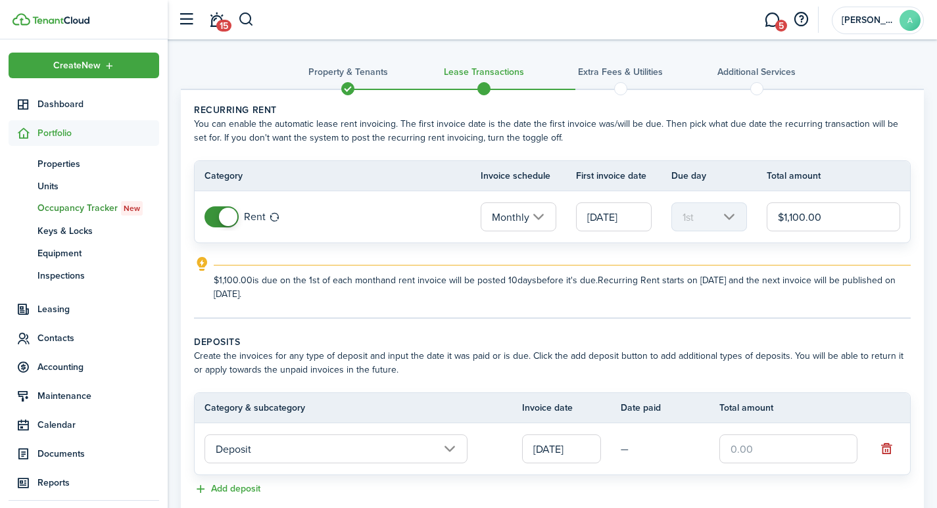
click at [749, 450] on input "text" at bounding box center [788, 448] width 138 height 29
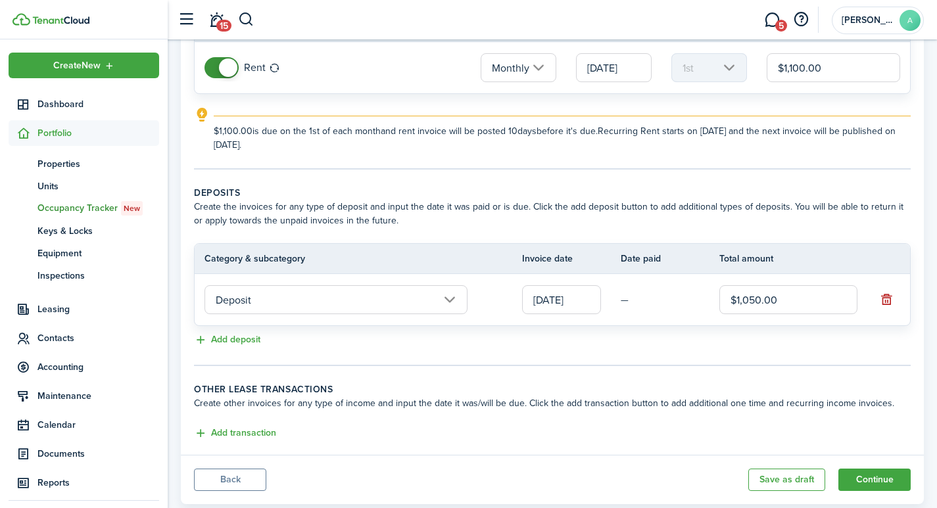
scroll to position [175, 0]
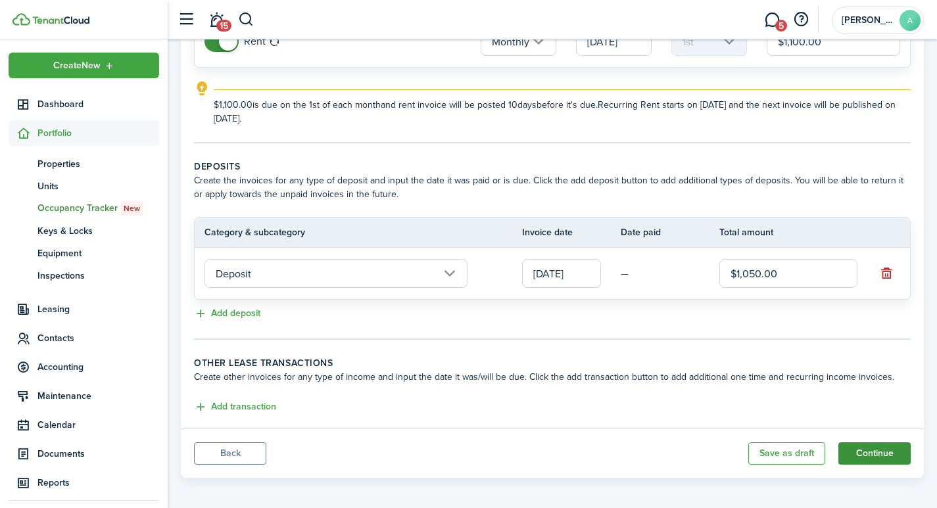
type input "$1,050.00"
click at [868, 450] on button "Continue" at bounding box center [874, 453] width 72 height 22
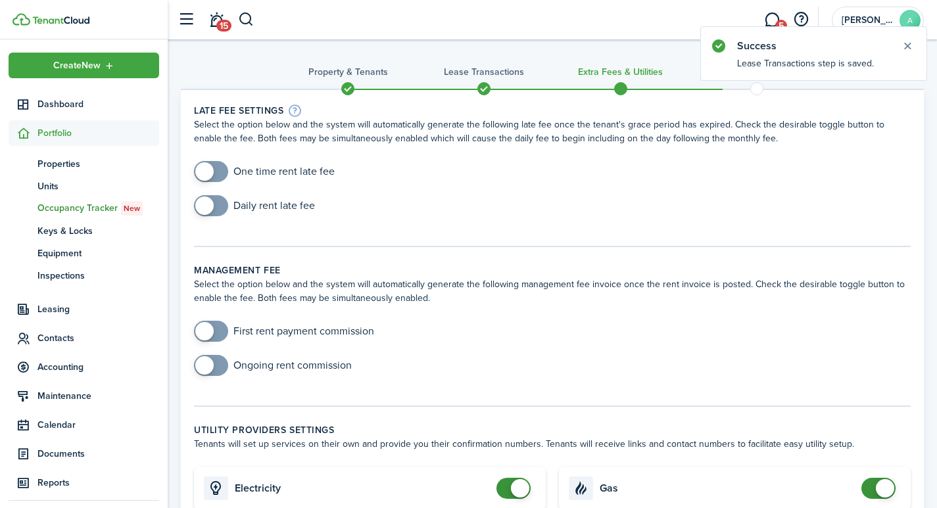
click at [275, 174] on input "checkbox" at bounding box center [264, 171] width 141 height 21
checkbox input "true"
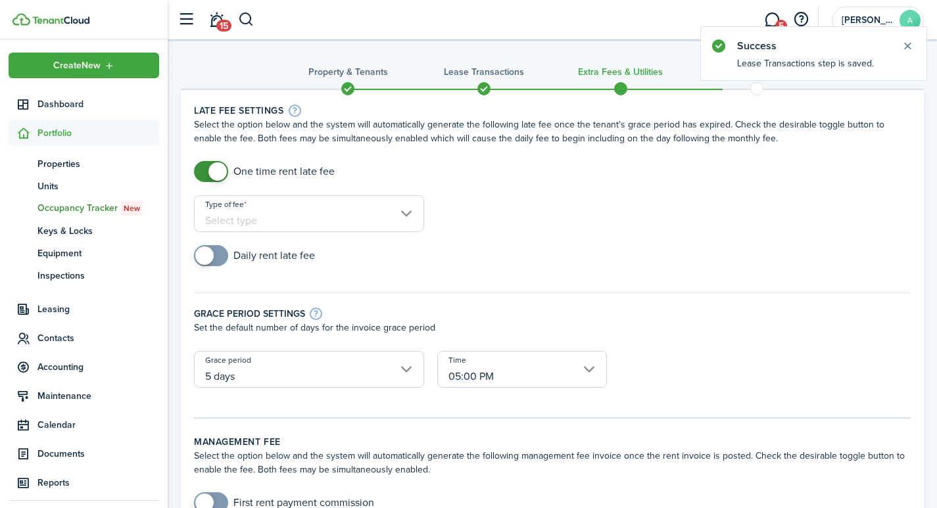
click at [329, 223] on input "Type of fee" at bounding box center [309, 213] width 230 height 37
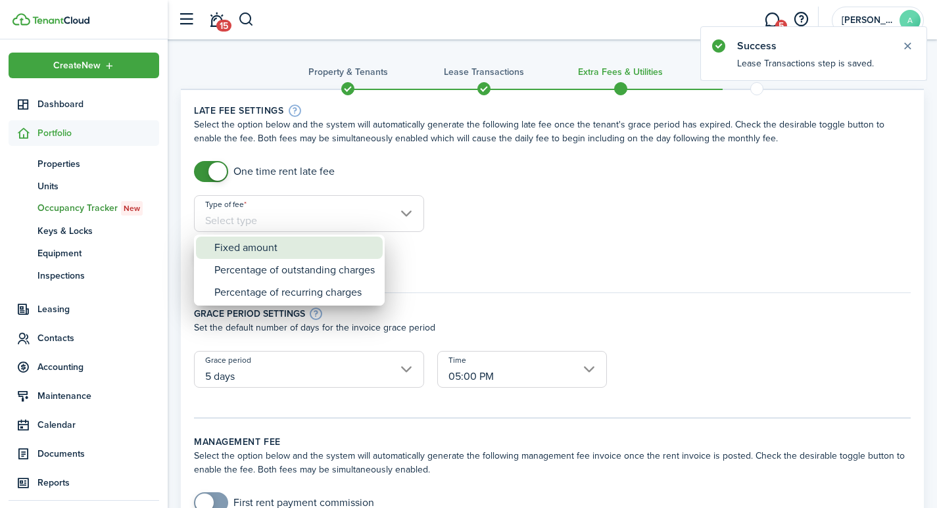
click at [294, 245] on div "Fixed amount" at bounding box center [294, 248] width 160 height 22
type input "Fixed amount"
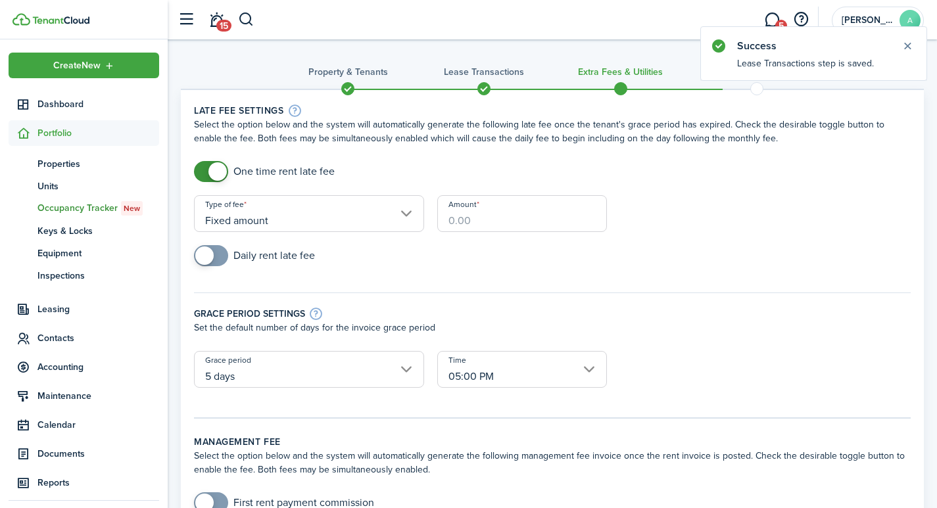
click at [491, 225] on input "Amount" at bounding box center [522, 213] width 170 height 37
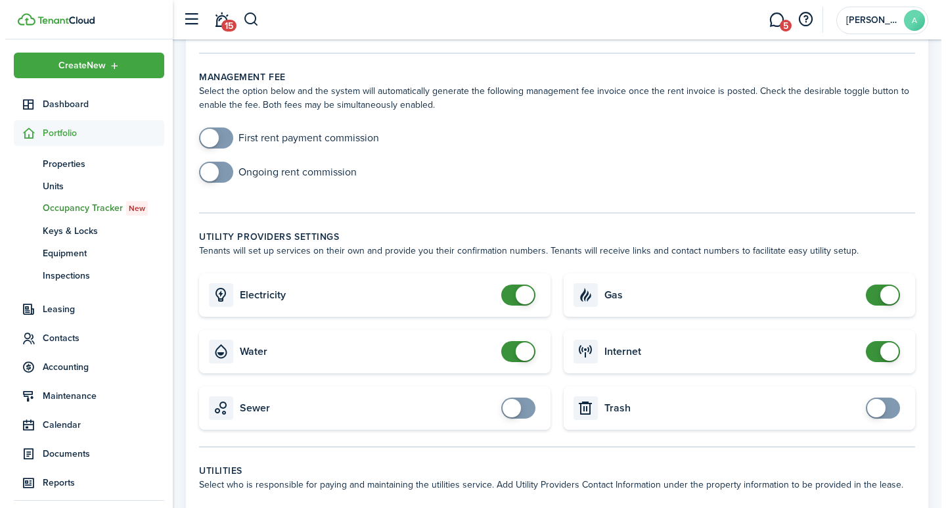
scroll to position [431, 0]
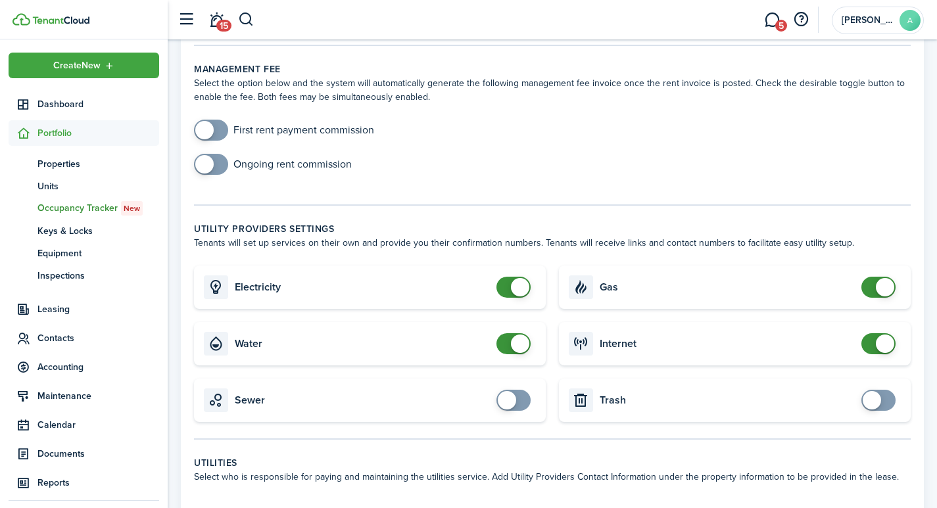
type input "$40.00"
checkbox input "false"
click at [513, 278] on span at bounding box center [520, 287] width 18 height 18
checkbox input "false"
click at [521, 335] on span at bounding box center [520, 344] width 18 height 18
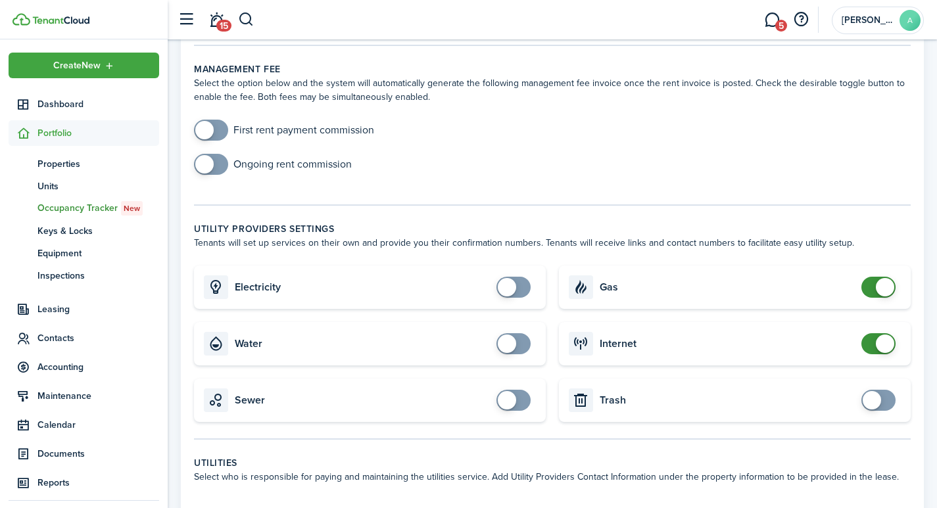
checkbox input "false"
click at [881, 278] on span at bounding box center [884, 287] width 18 height 18
checkbox input "false"
click at [884, 335] on span at bounding box center [884, 344] width 18 height 18
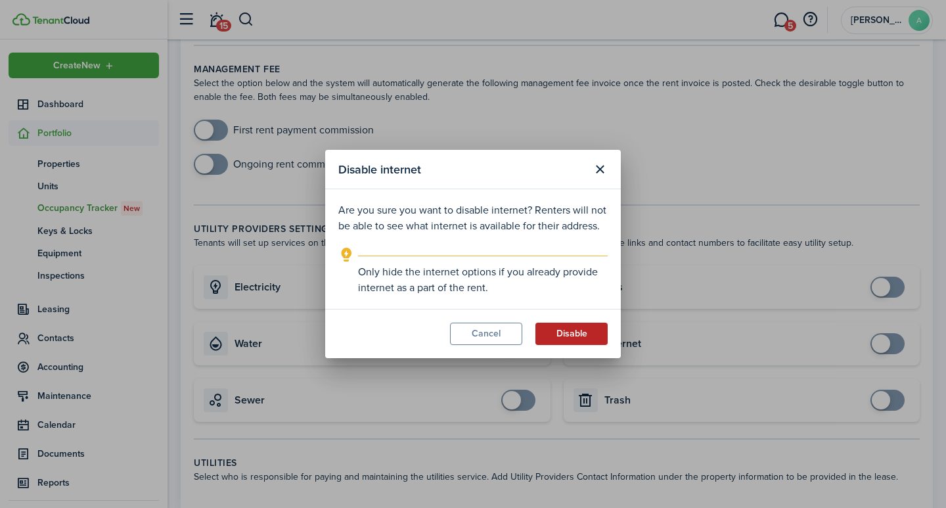
click at [582, 340] on button "Disable" at bounding box center [572, 334] width 72 height 22
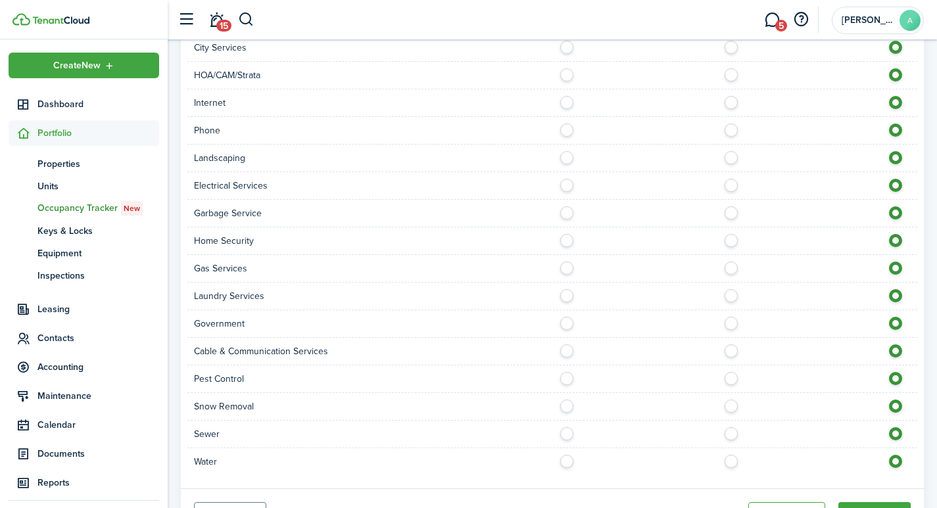
scroll to position [1013, 0]
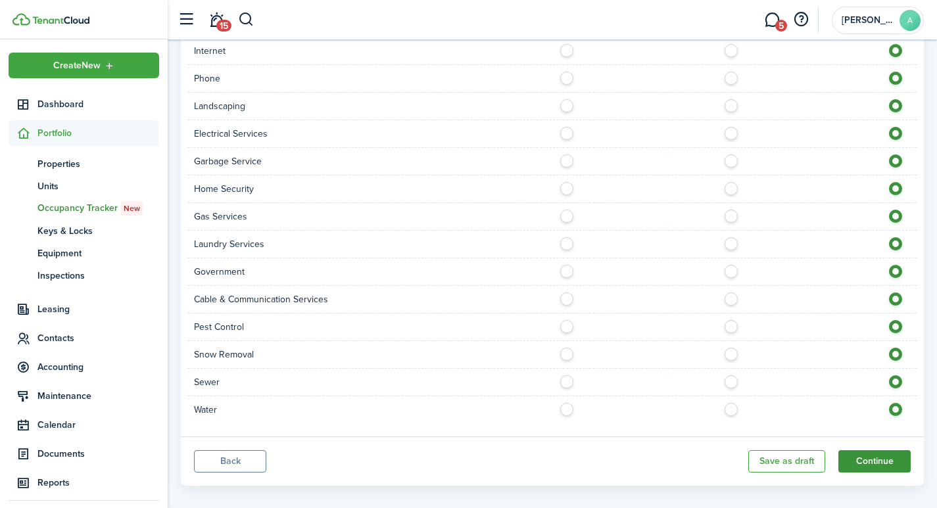
click at [870, 450] on button "Continue" at bounding box center [874, 461] width 72 height 22
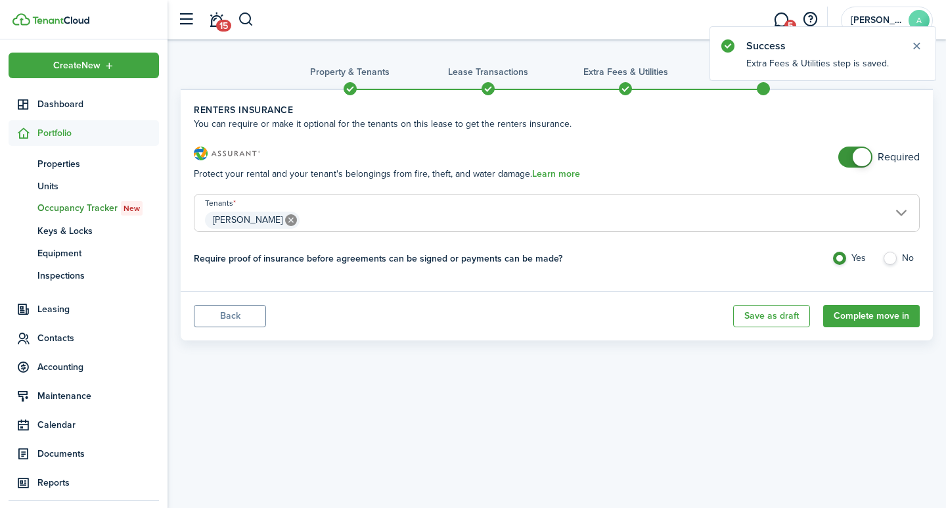
checkbox input "false"
click at [859, 157] on span at bounding box center [862, 157] width 18 height 18
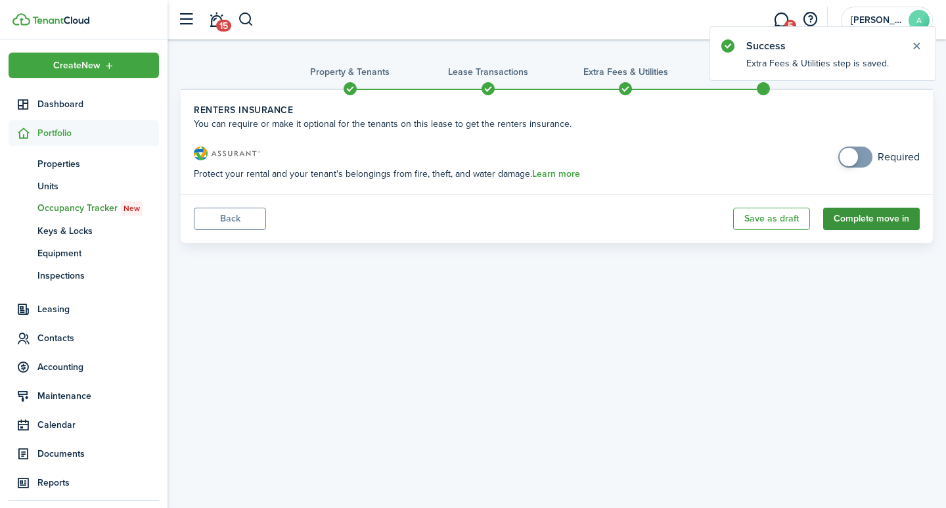
click at [877, 220] on button "Complete move in" at bounding box center [872, 219] width 97 height 22
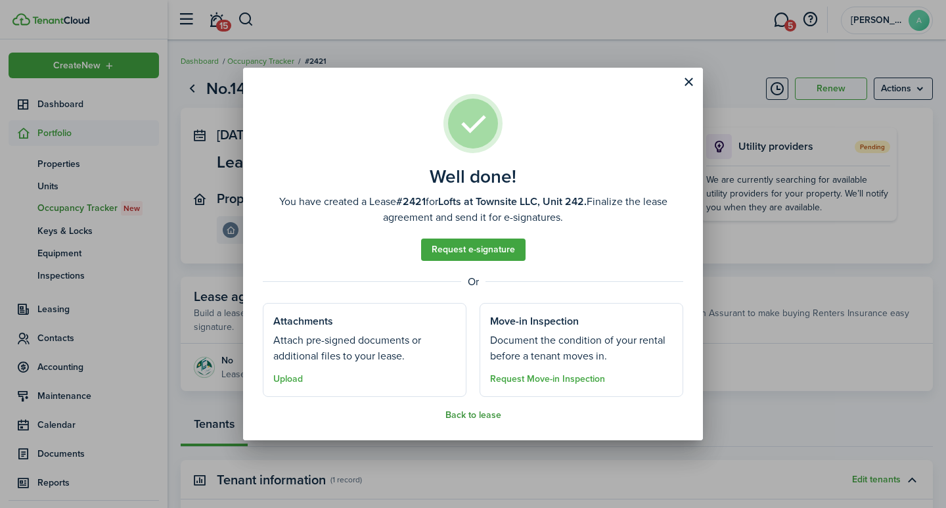
click at [470, 415] on button "Back to lease" at bounding box center [474, 415] width 56 height 11
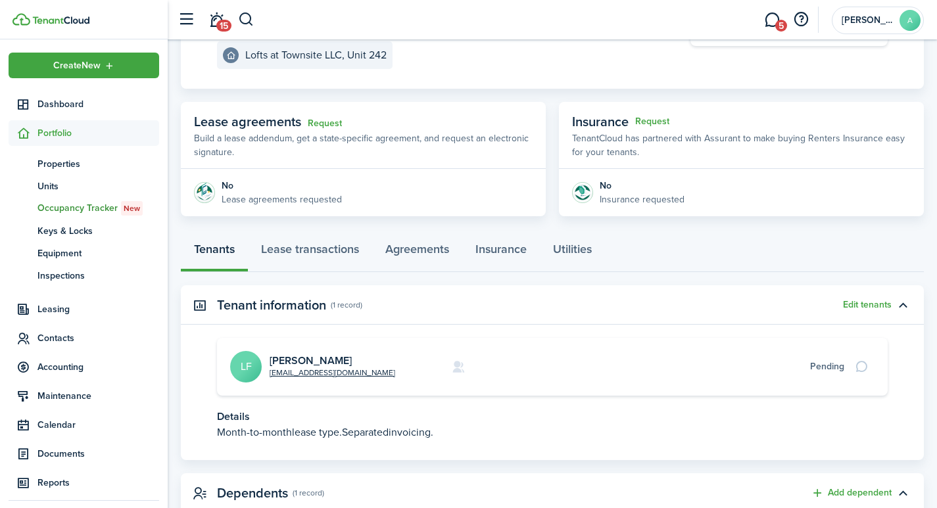
scroll to position [186, 0]
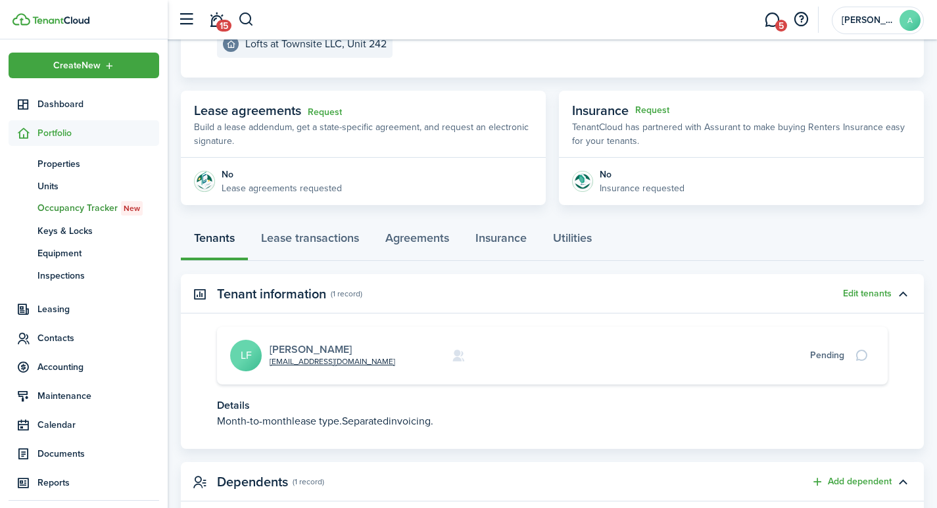
click at [316, 350] on link "[PERSON_NAME]" at bounding box center [310, 349] width 82 height 15
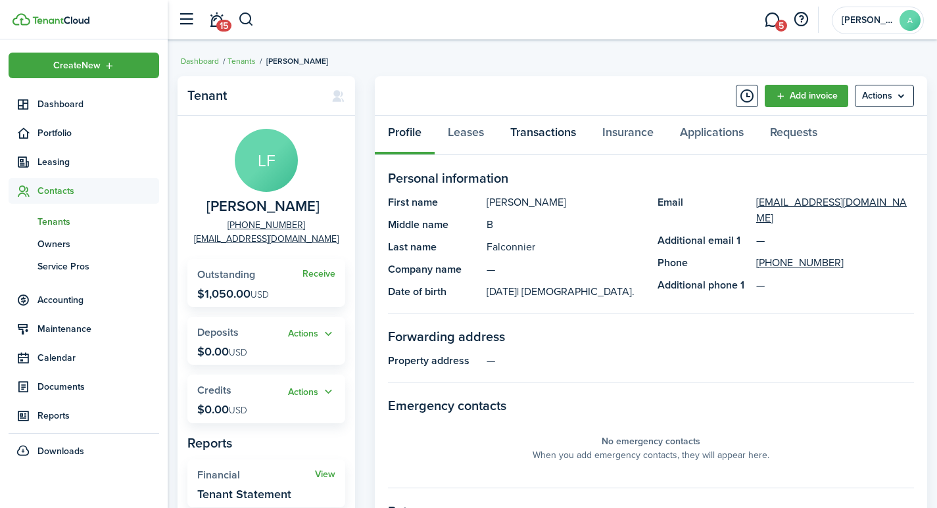
click at [548, 132] on link "Transactions" at bounding box center [543, 135] width 92 height 39
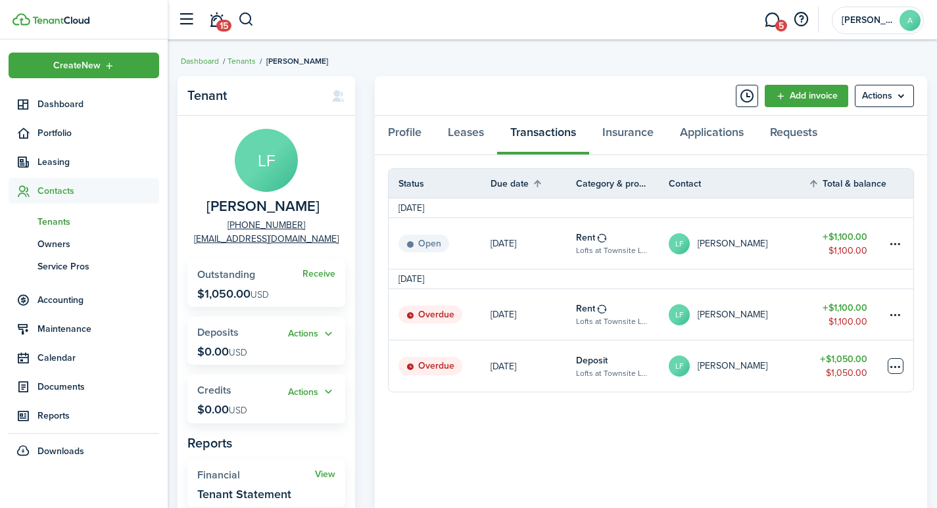
click at [896, 363] on table-menu-btn-icon at bounding box center [895, 366] width 16 height 16
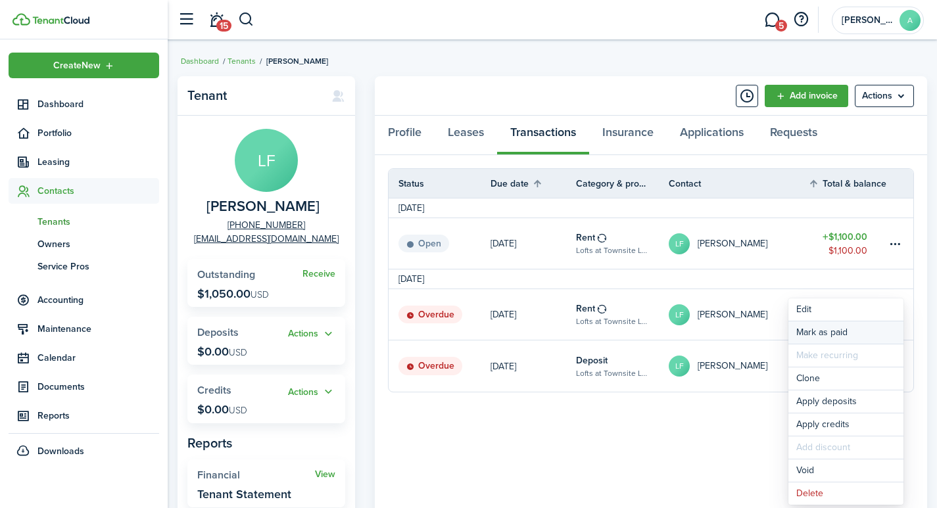
click at [835, 334] on link "Mark as paid" at bounding box center [845, 332] width 115 height 22
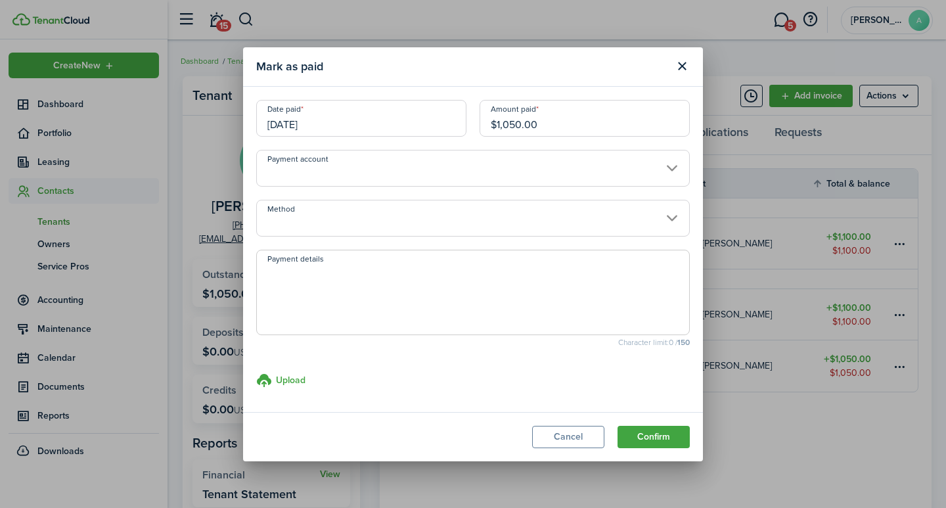
click at [402, 175] on input "Payment account" at bounding box center [473, 168] width 434 height 37
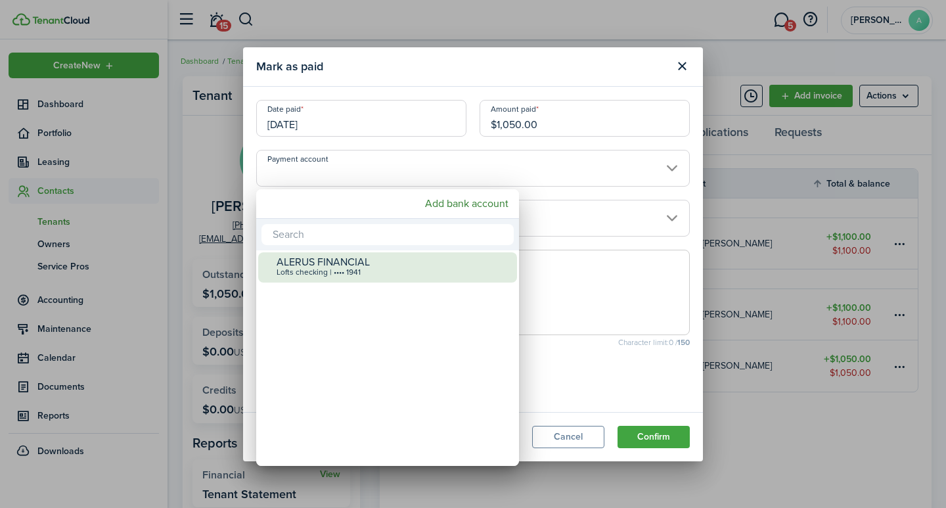
click at [362, 266] on div "ALERUS FINANCIAL" at bounding box center [393, 262] width 233 height 12
type input "•••• •••• •••• 1941"
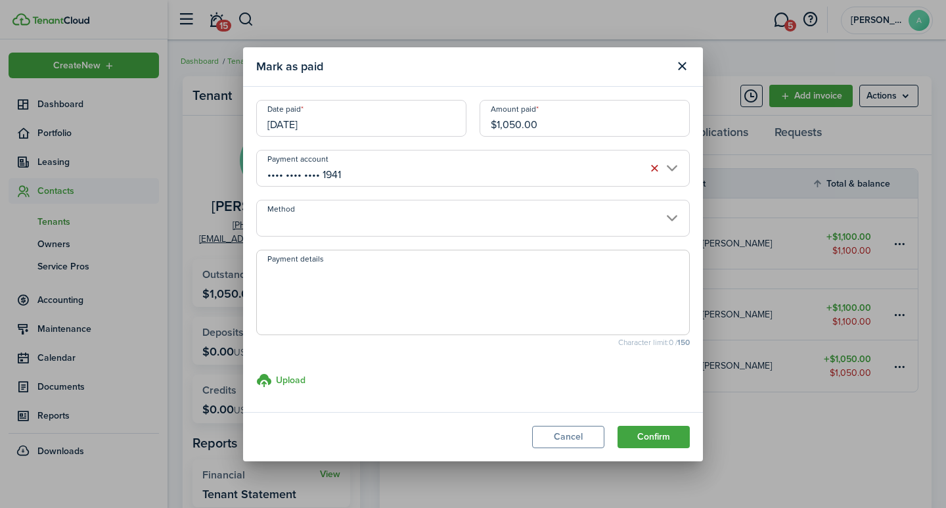
click at [371, 222] on input "Method" at bounding box center [473, 218] width 434 height 37
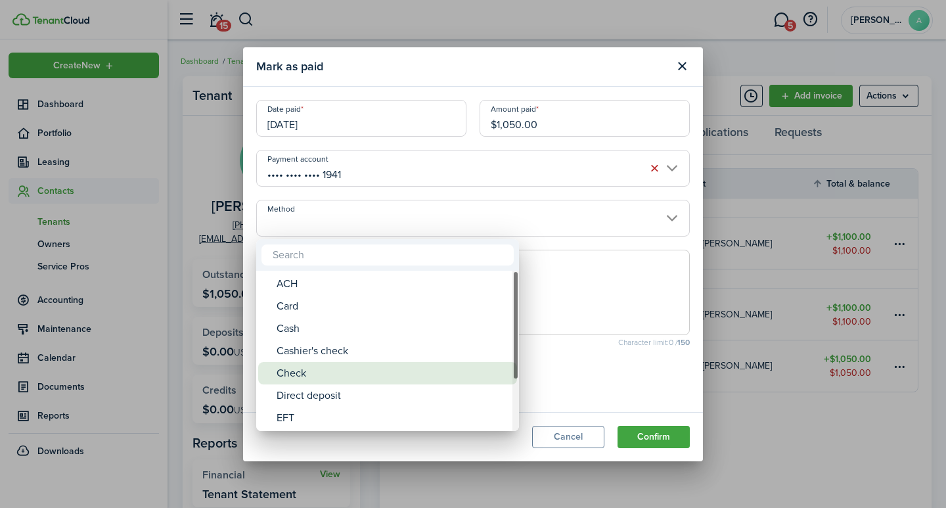
click at [293, 369] on div "Check" at bounding box center [393, 373] width 233 height 22
type input "Check"
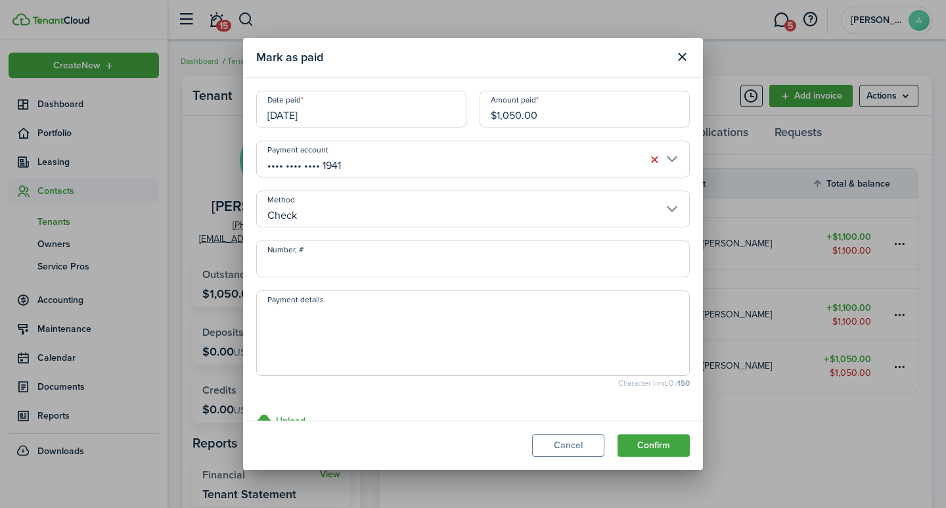
click at [305, 265] on input "Number, #" at bounding box center [473, 259] width 434 height 37
type input "1110"
click at [307, 330] on textarea "Payment details" at bounding box center [473, 337] width 432 height 63
type textarea "Security Deposit"
click at [653, 445] on button "Confirm" at bounding box center [654, 445] width 72 height 22
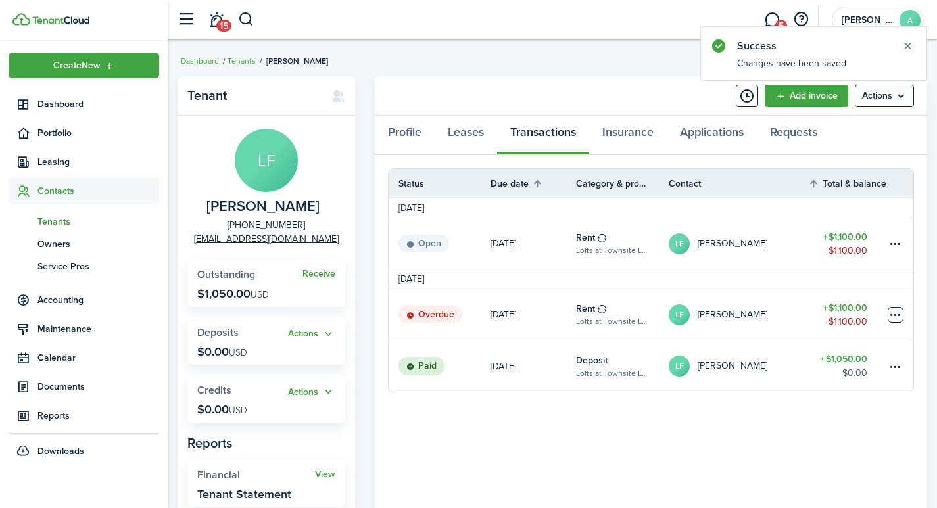
click at [894, 314] on table-menu-btn-icon at bounding box center [895, 315] width 16 height 16
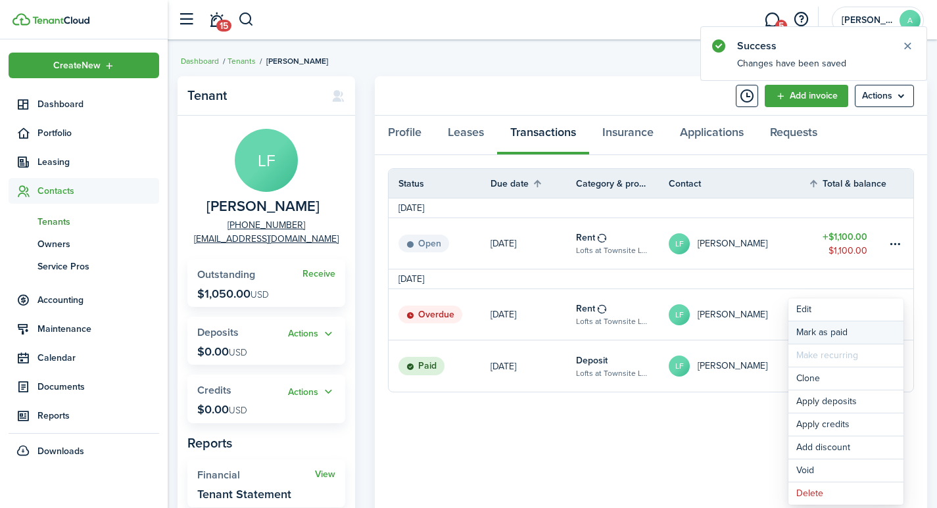
click at [830, 333] on link "Mark as paid" at bounding box center [845, 332] width 115 height 22
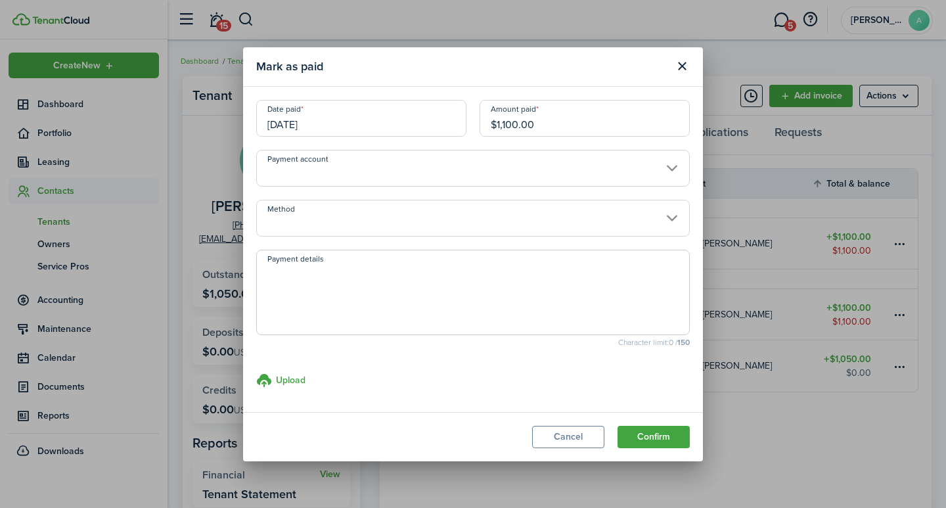
click at [308, 124] on input "[DATE]" at bounding box center [361, 118] width 210 height 37
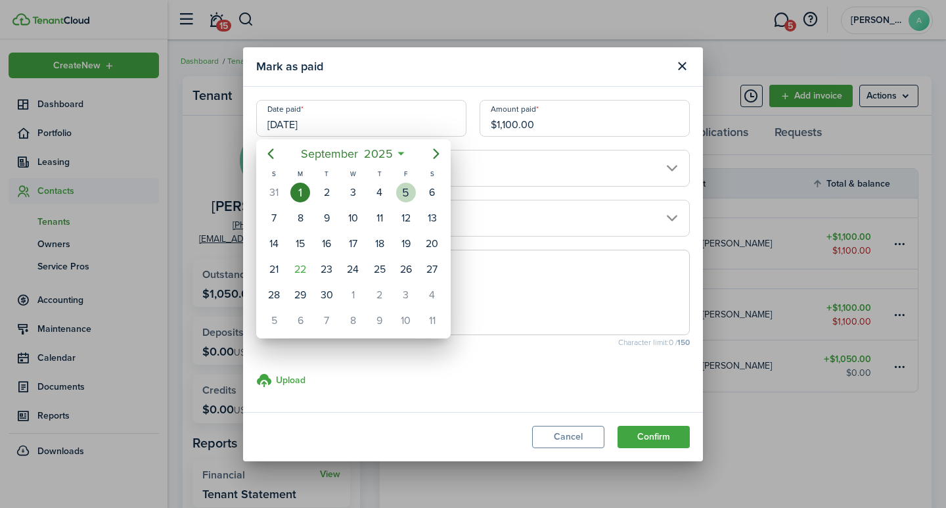
click at [404, 194] on div "5" at bounding box center [406, 193] width 20 height 20
type input "[DATE]"
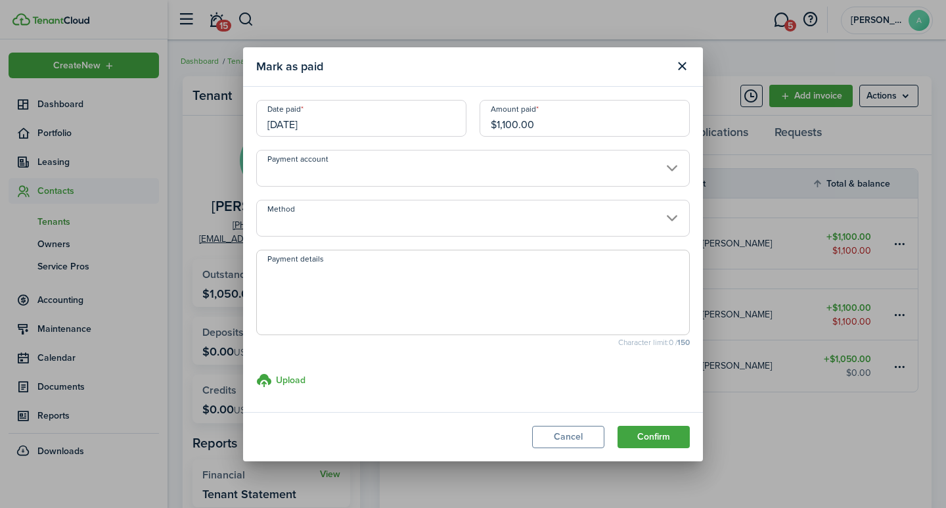
click at [557, 124] on input "$1,100.00" at bounding box center [585, 118] width 210 height 37
drag, startPoint x: 557, startPoint y: 124, endPoint x: 470, endPoint y: 112, distance: 88.2
click at [471, 112] on div "Date paid [DATE] Amount paid $1,100.00" at bounding box center [473, 125] width 447 height 50
click at [370, 174] on input "Payment account" at bounding box center [473, 168] width 434 height 37
type input "$100.00"
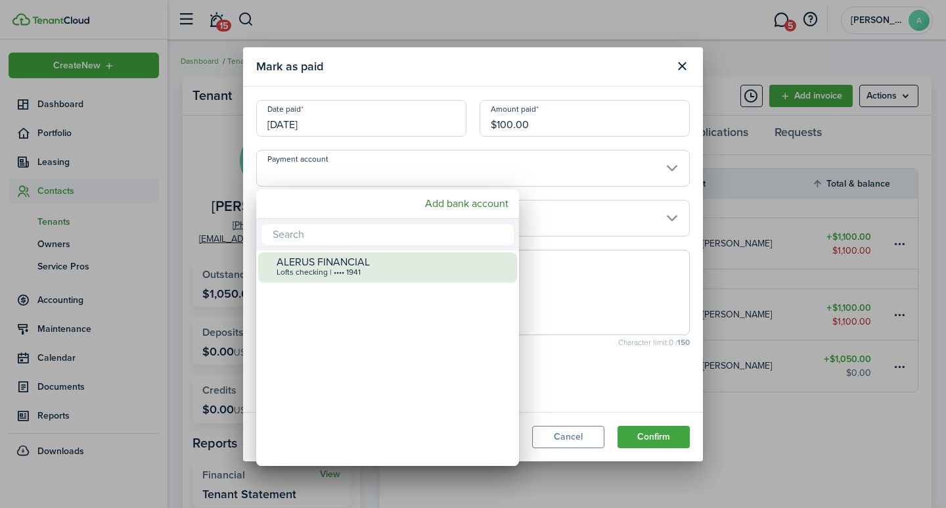
click at [350, 262] on div "ALERUS FINANCIAL" at bounding box center [393, 262] width 233 height 12
type input "•••• •••• •••• 1941"
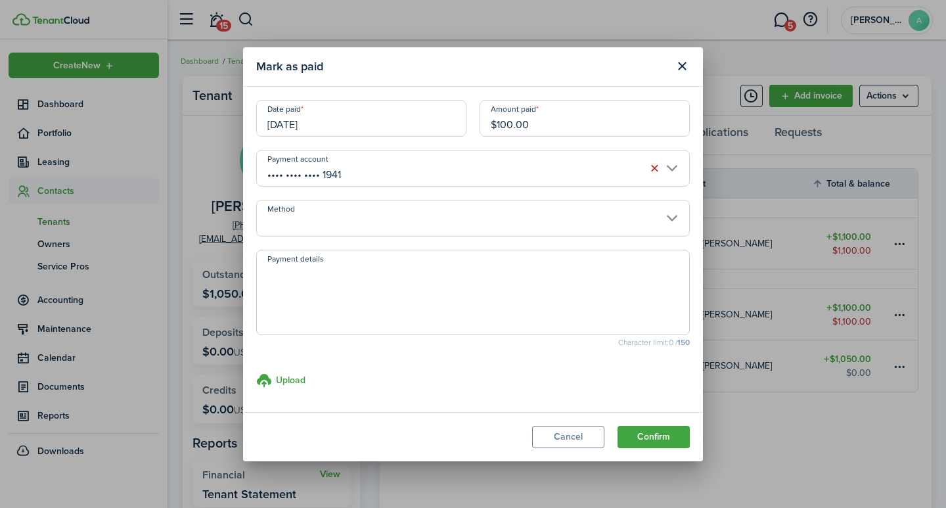
click at [345, 223] on input "Method" at bounding box center [473, 218] width 434 height 37
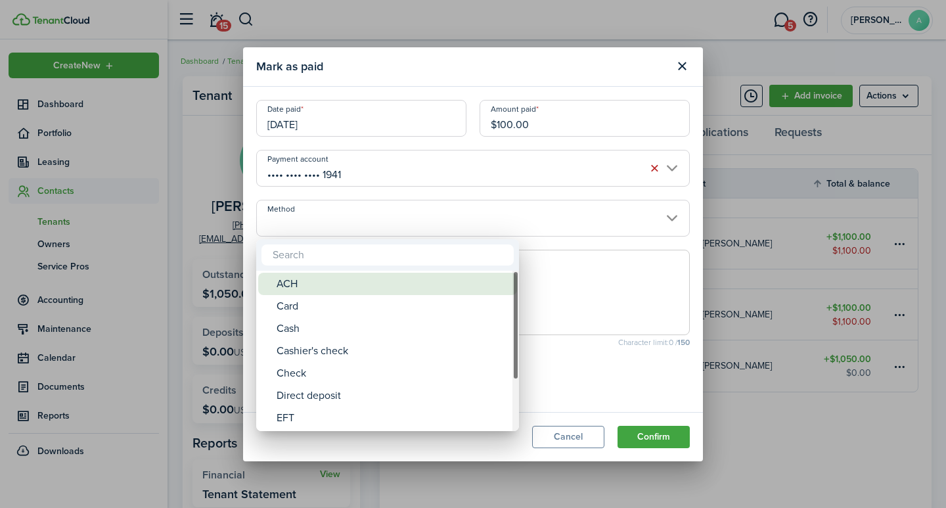
click at [317, 284] on div "ACH" at bounding box center [393, 284] width 233 height 22
type input "ACH"
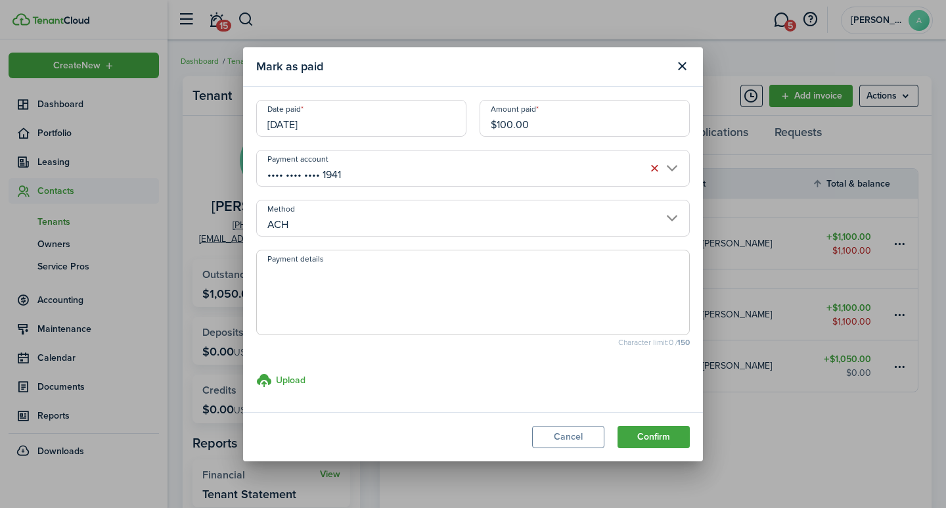
click at [311, 292] on textarea "Payment details" at bounding box center [473, 296] width 432 height 63
type textarea "September rent - 90A3-3F90"
click at [640, 429] on button "Confirm" at bounding box center [654, 437] width 72 height 22
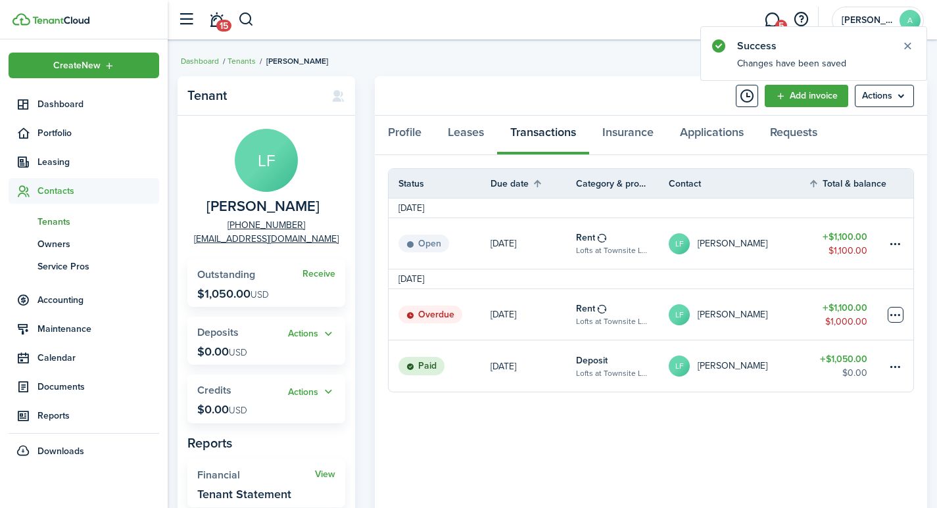
click at [891, 312] on table-menu-btn-icon at bounding box center [895, 315] width 16 height 16
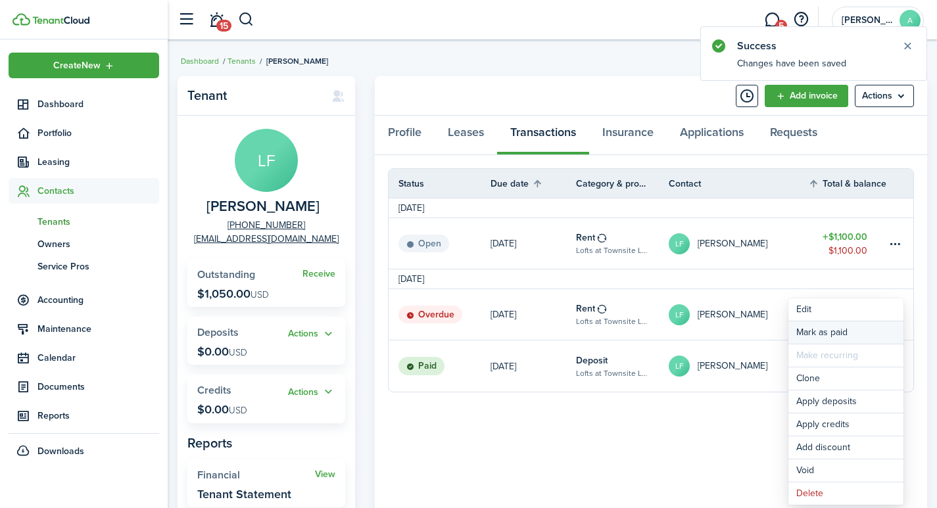
click at [828, 333] on link "Mark as paid" at bounding box center [845, 332] width 115 height 22
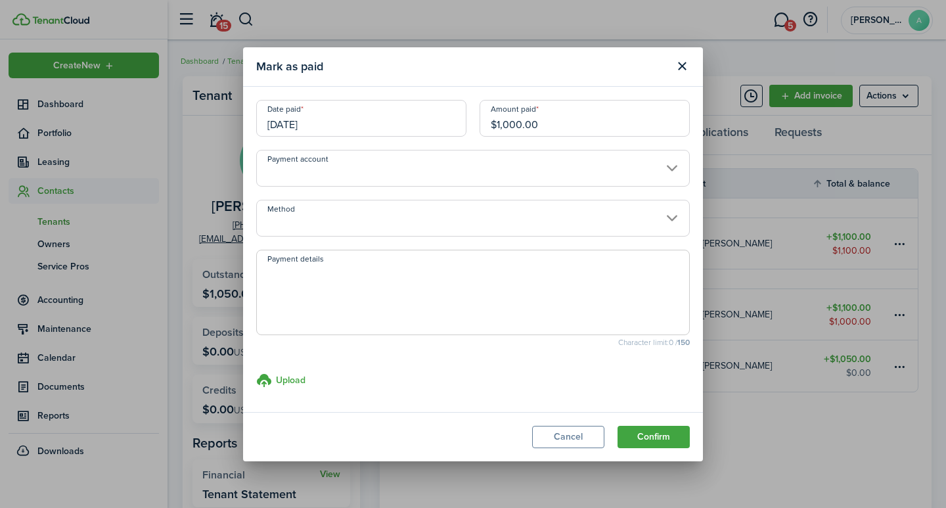
click at [296, 129] on input "[DATE]" at bounding box center [361, 118] width 210 height 37
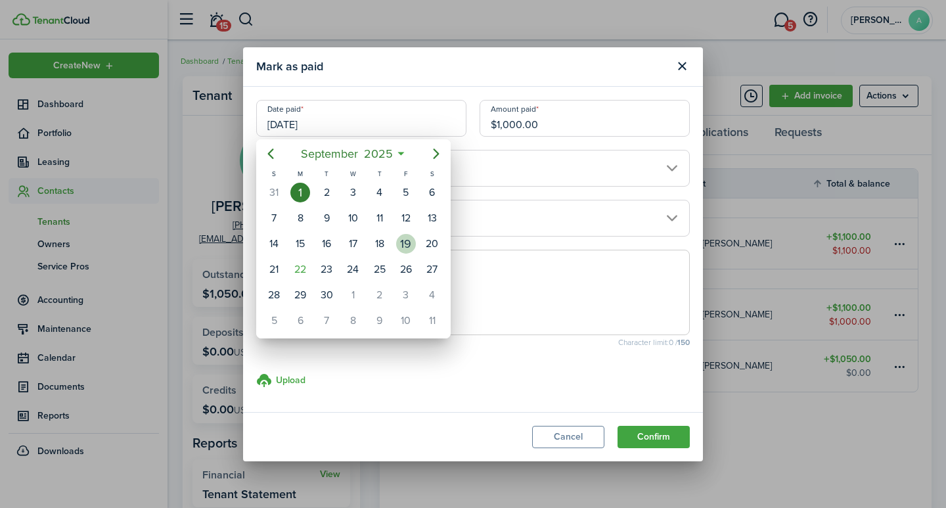
click at [407, 245] on div "19" at bounding box center [406, 244] width 20 height 20
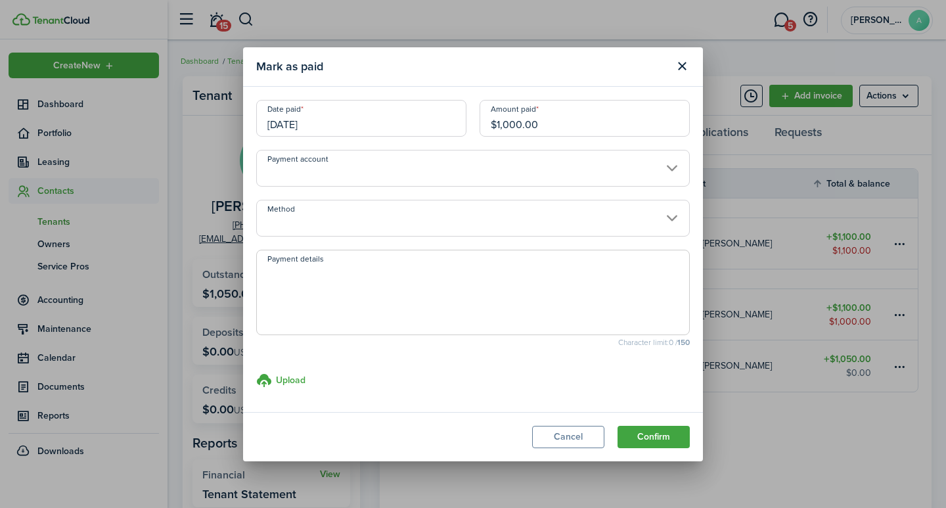
type input "[DATE]"
drag, startPoint x: 559, startPoint y: 122, endPoint x: 431, endPoint y: 99, distance: 129.7
click at [439, 99] on modal-body "Date paid [DATE] Amount paid $1,000.00 Payment account Method Payment details C…" at bounding box center [473, 249] width 460 height 325
click at [321, 169] on input "Payment account" at bounding box center [473, 168] width 434 height 37
type input "$900.00"
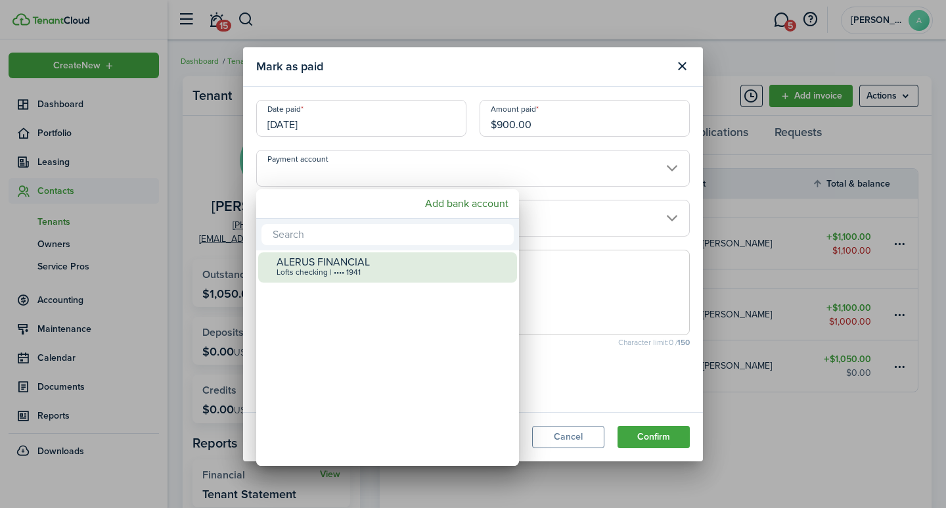
click at [314, 261] on div "ALERUS FINANCIAL" at bounding box center [393, 262] width 233 height 12
type input "•••• •••• •••• 1941"
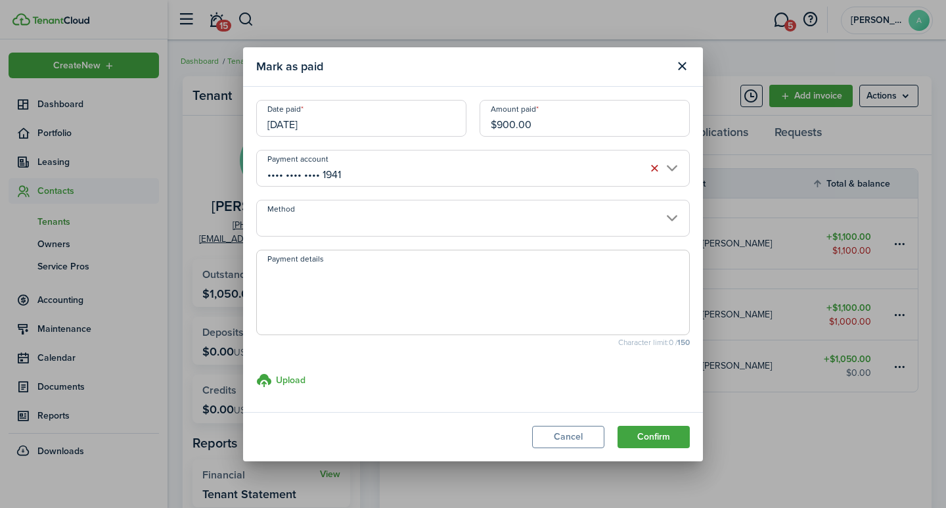
click at [332, 216] on input "Method" at bounding box center [473, 218] width 434 height 37
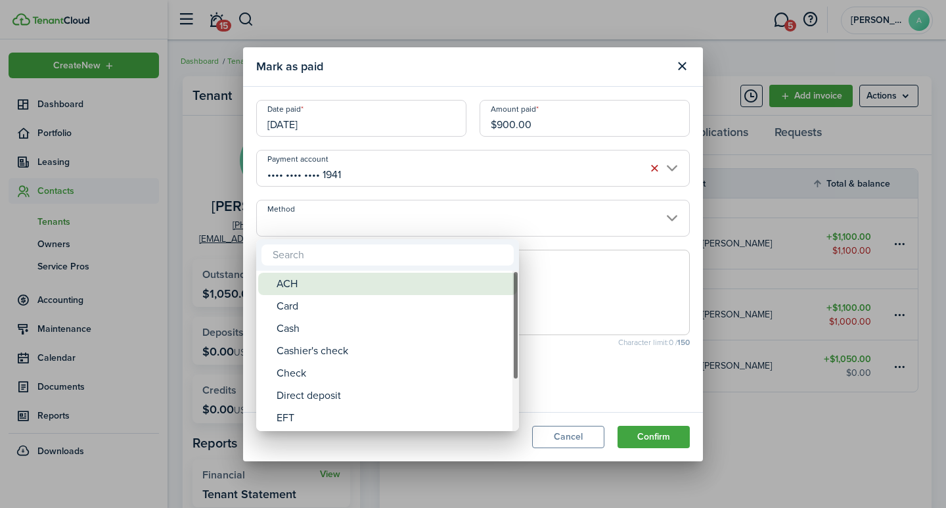
drag, startPoint x: 307, startPoint y: 287, endPoint x: 300, endPoint y: 294, distance: 9.8
click at [306, 288] on div "ACH" at bounding box center [393, 284] width 233 height 22
type input "ACH"
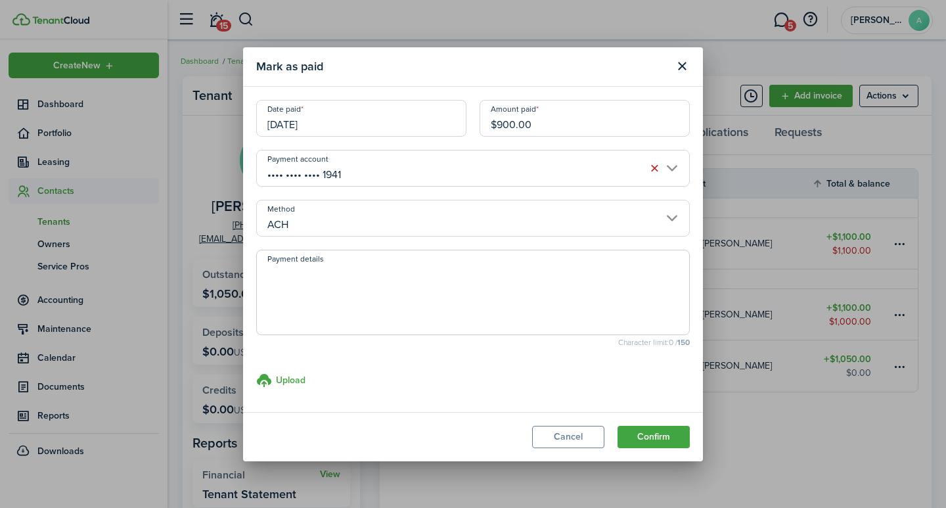
click at [300, 299] on textarea "Payment details" at bounding box center [473, 296] width 432 height 63
type textarea "September rent - 5A53-B850"
click at [635, 437] on button "Confirm" at bounding box center [654, 437] width 72 height 22
